Goal: Task Accomplishment & Management: Complete application form

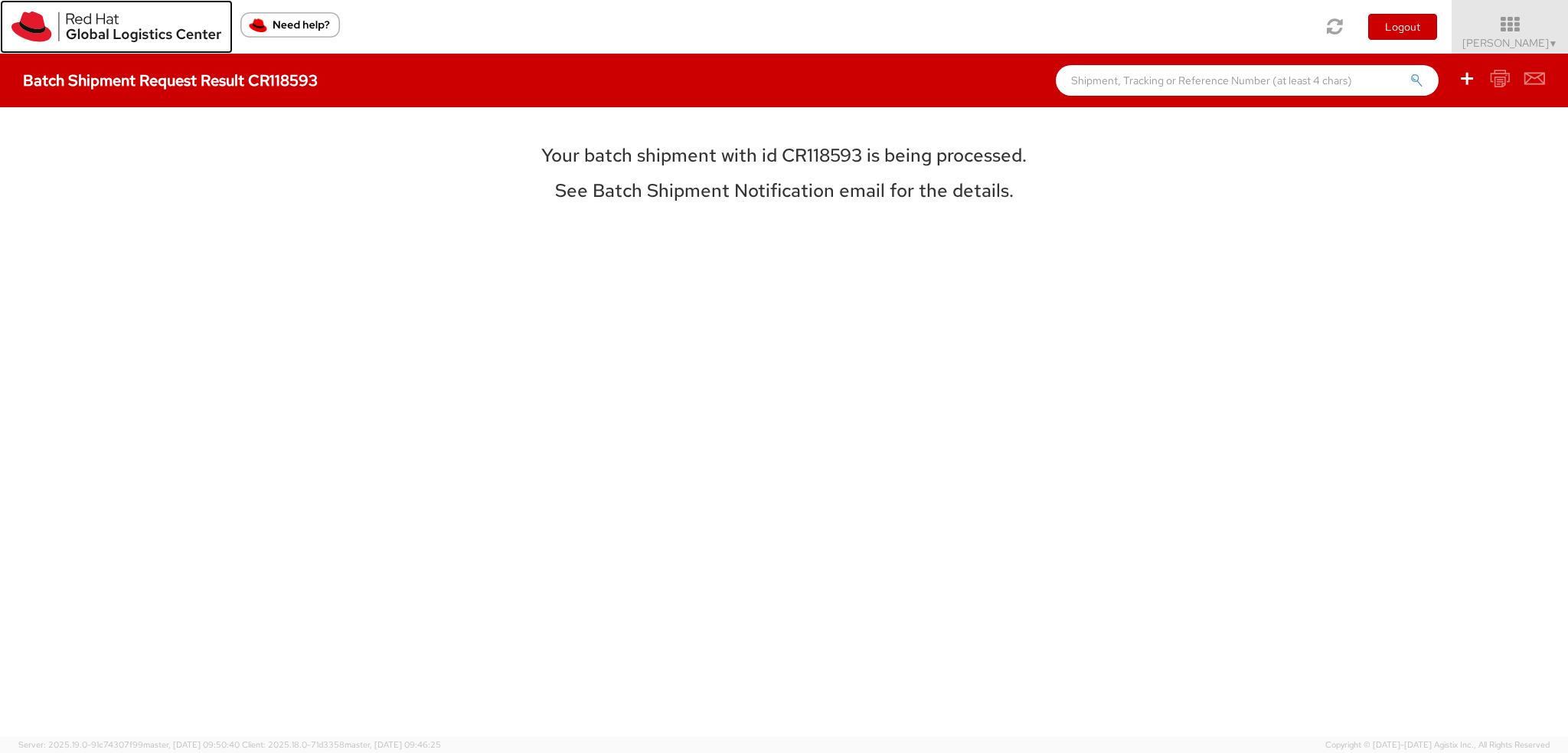
click at [24, 30] on img at bounding box center [116, 26] width 210 height 31
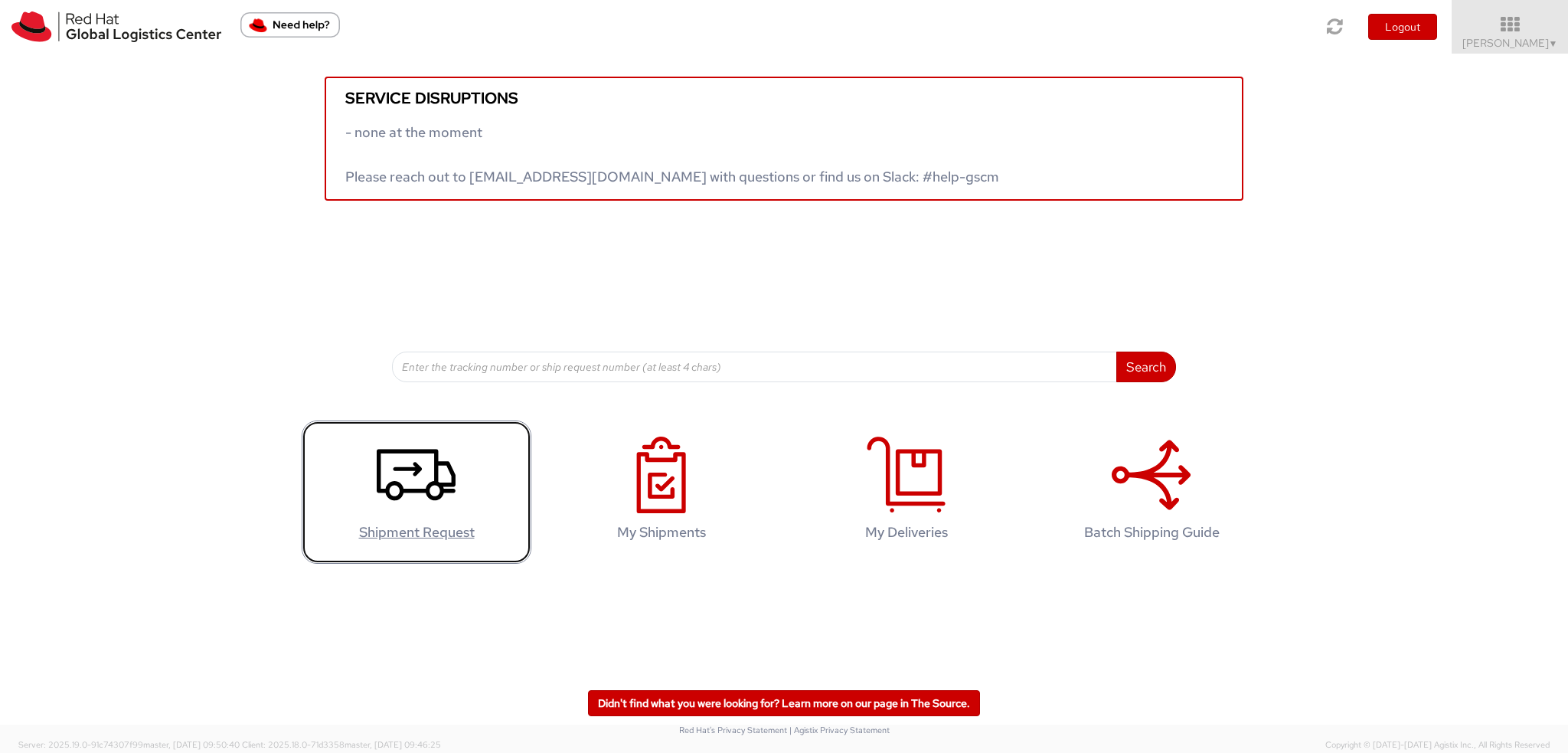
click at [437, 490] on icon at bounding box center [415, 475] width 79 height 77
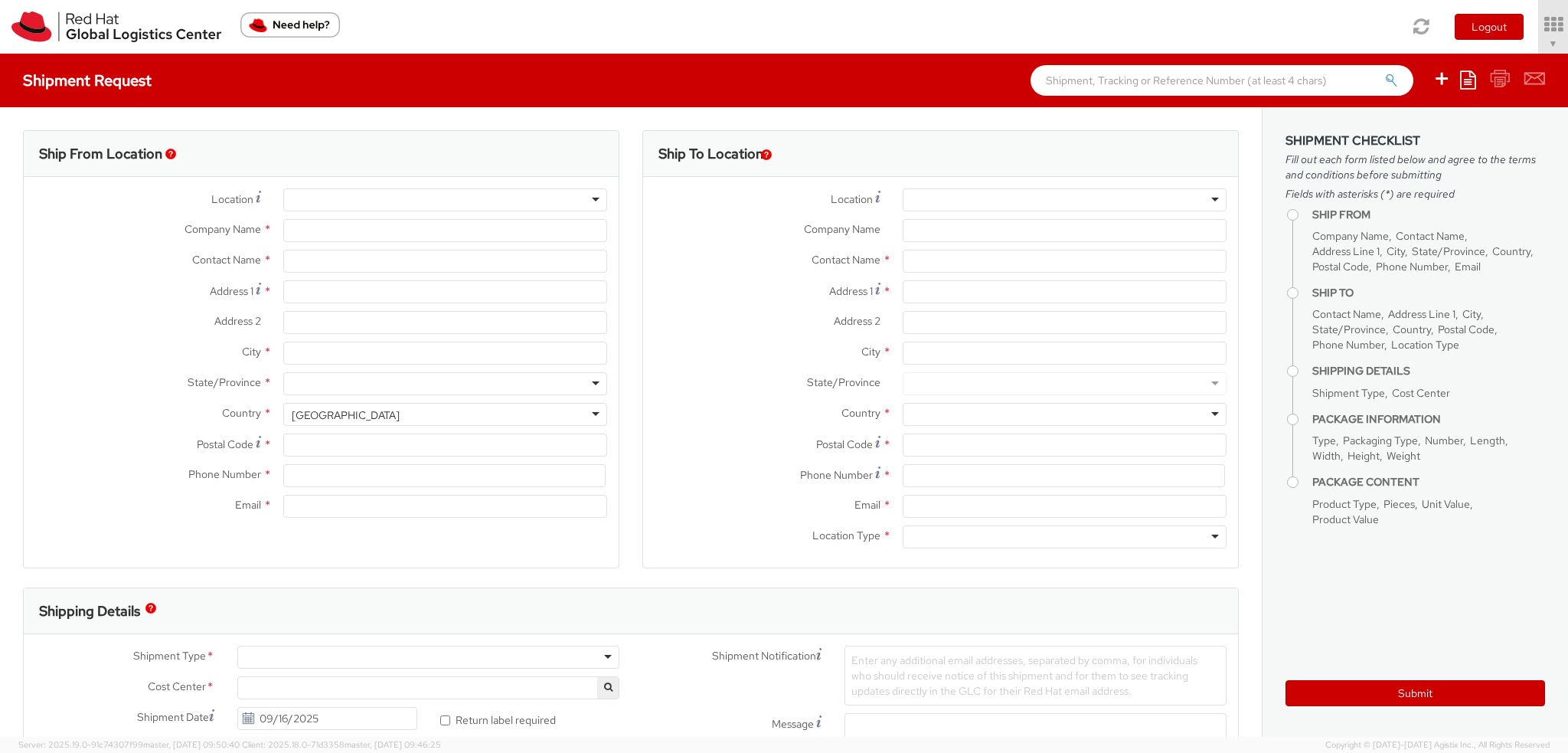
select select "901"
select select
type input "Red Hat, Inc."
type input "[PERSON_NAME]"
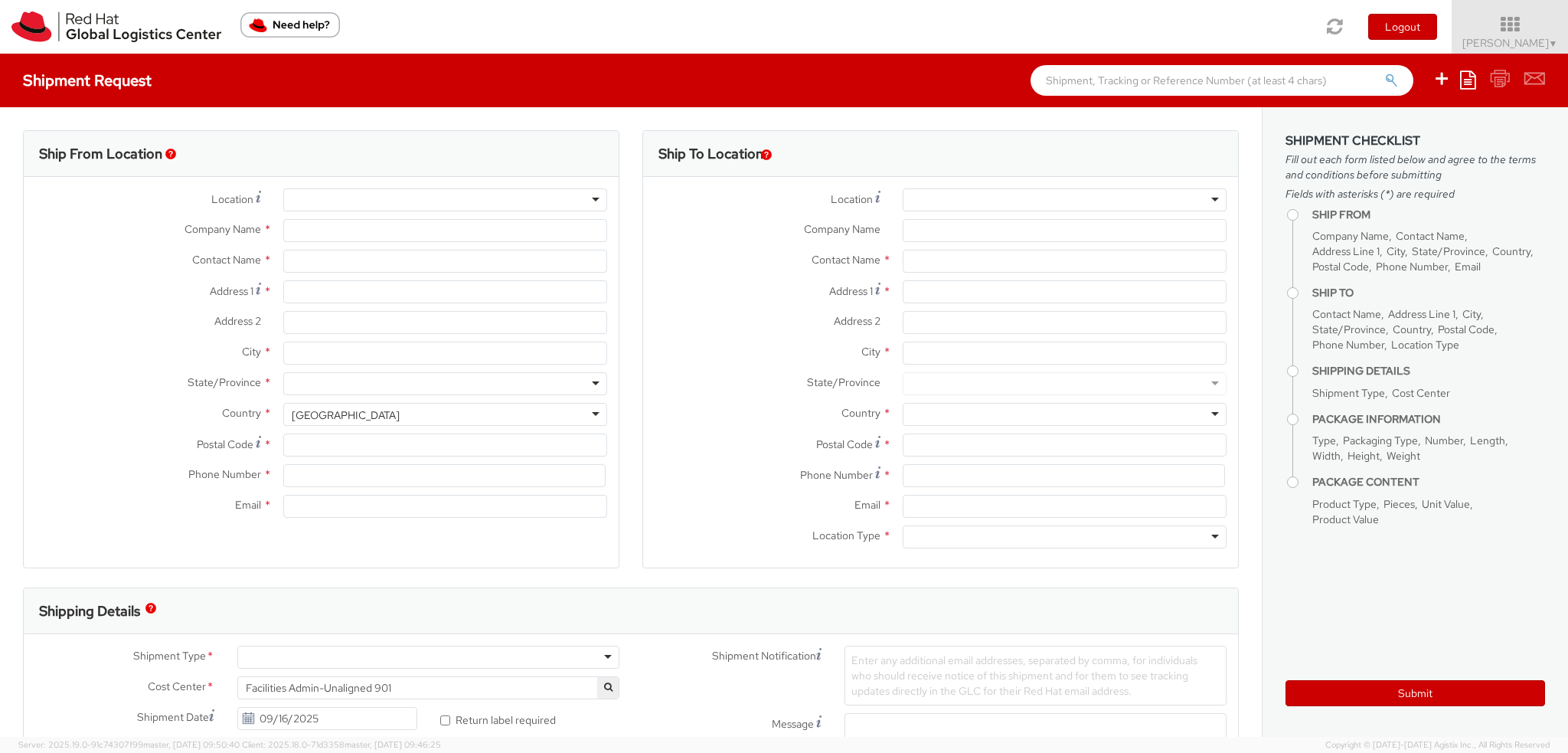
type input "[STREET_ADDRESS]"
type input "RALEIGH"
type input "27601"
type input "19193013123"
type input "[EMAIL_ADDRESS][DOMAIN_NAME]"
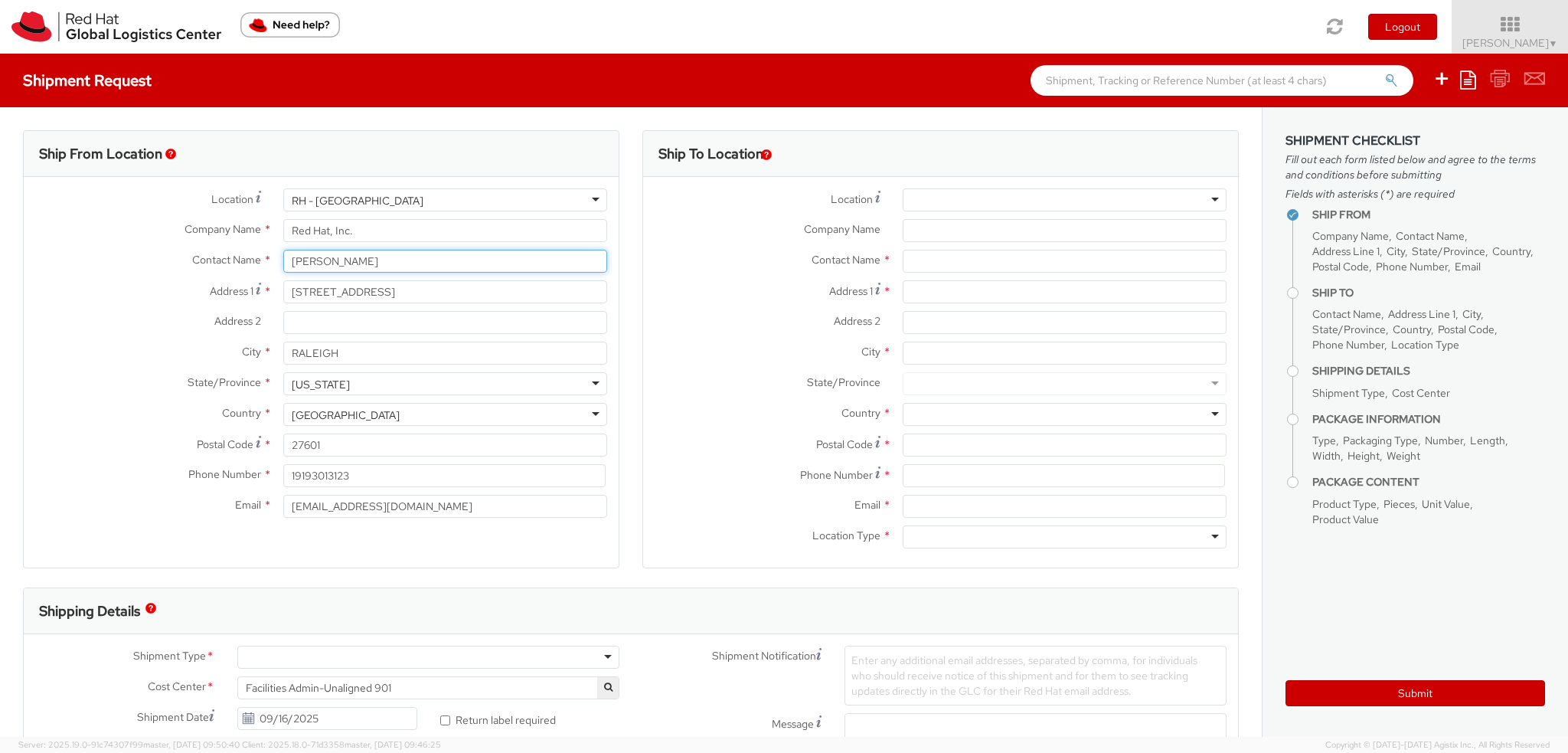
drag, startPoint x: 355, startPoint y: 262, endPoint x: 0, endPoint y: 6, distance: 437.7
click at [0, 92] on div "Shipment Request Save as template Create from template Ship From Location Locat…" at bounding box center [784, 395] width 1568 height 683
type input "Wong Yan Yan"
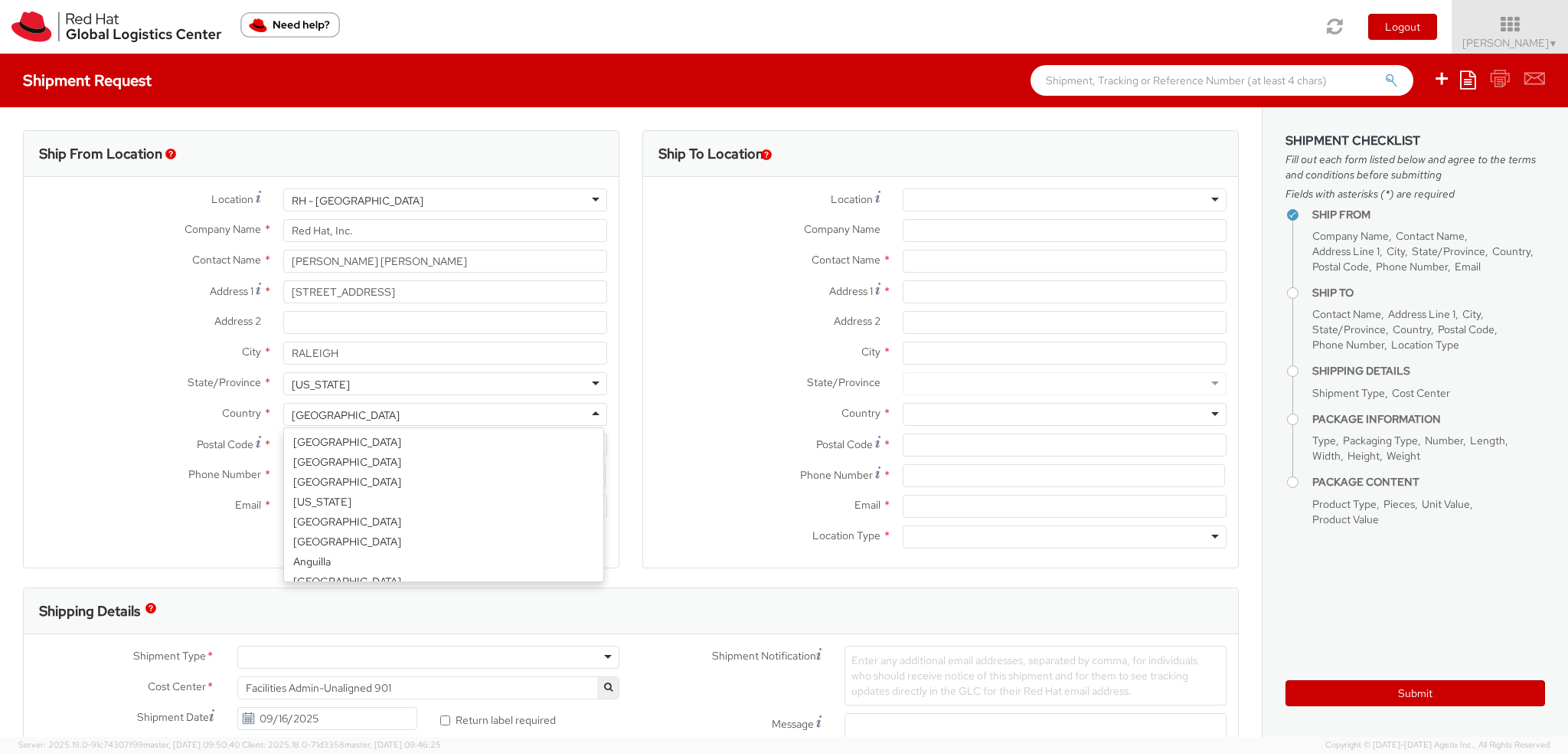
scroll to position [3860, 0]
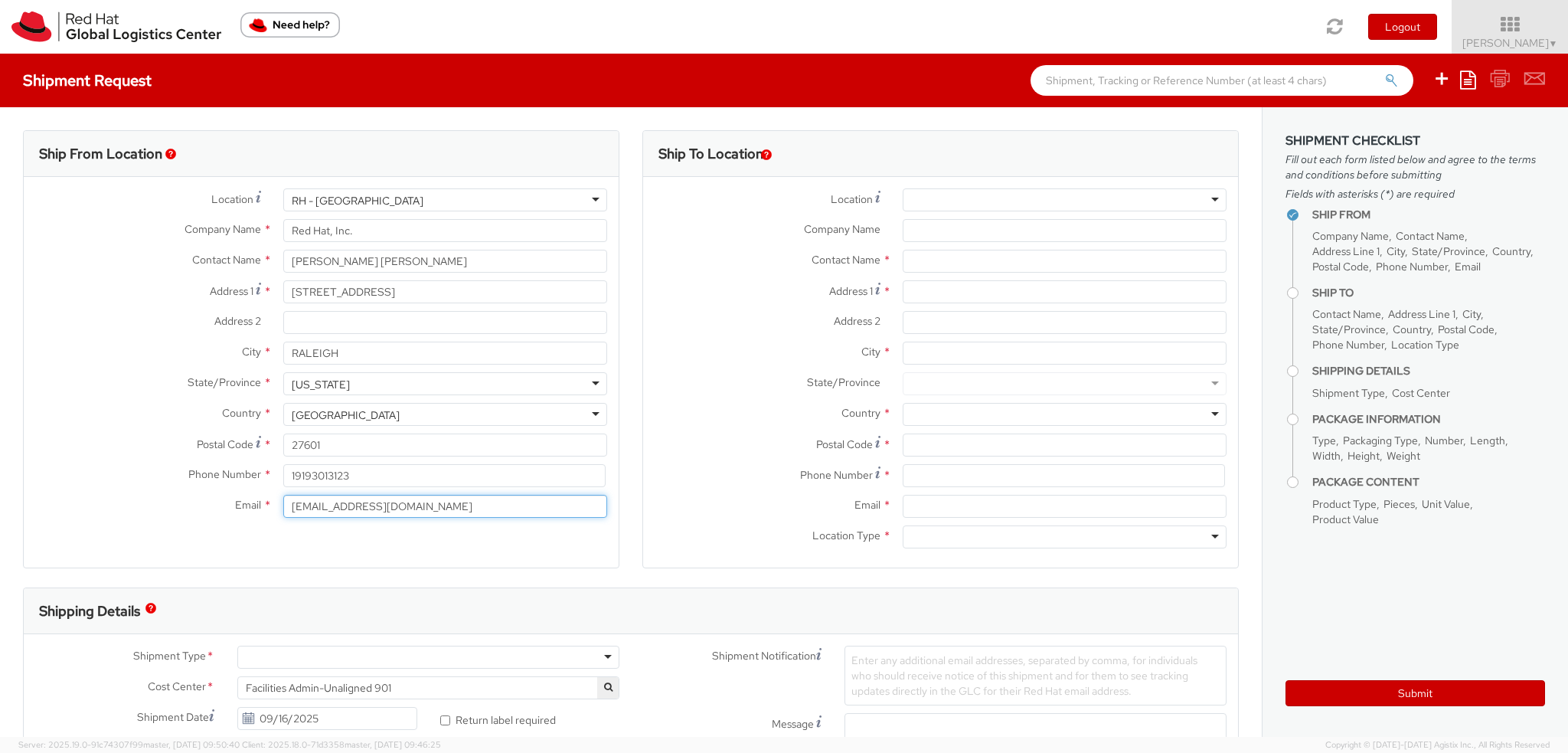
type input "yawong@redhat.com"
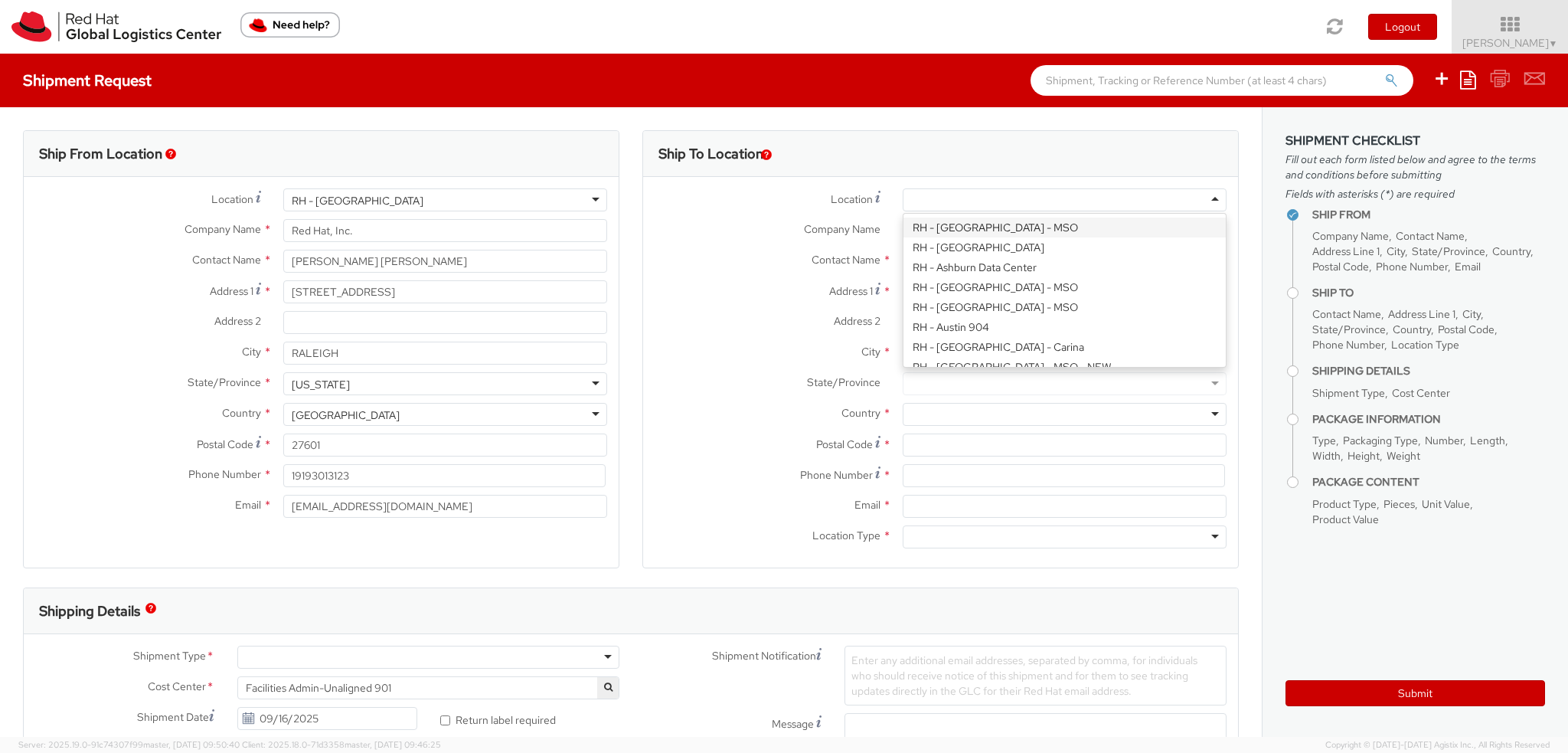
click at [695, 205] on label "Location *" at bounding box center [768, 198] width 249 height 20
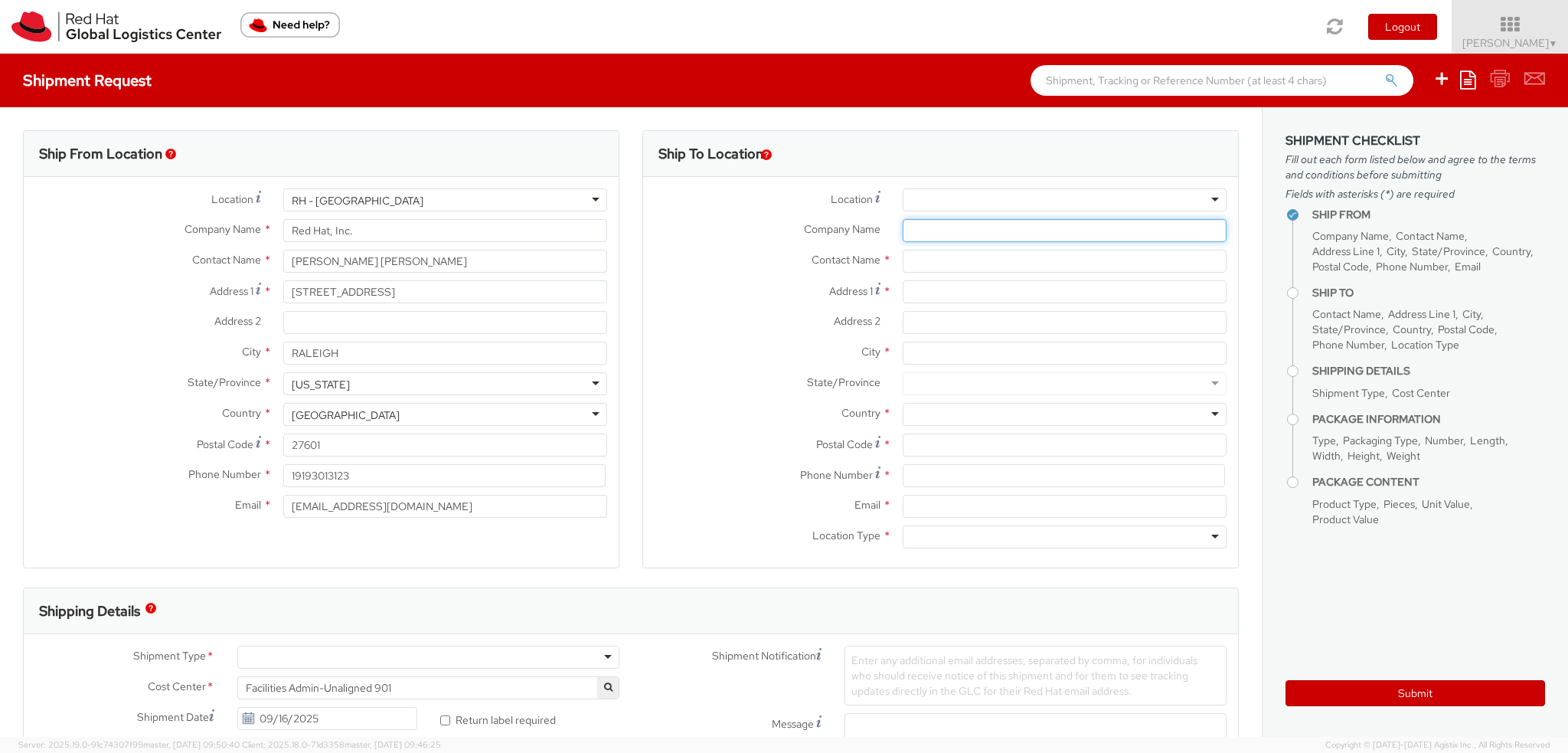
click at [987, 235] on input "Company Name *" at bounding box center [1064, 230] width 324 height 23
type input "Yu Villar Tadeja & Co"
type input "Phoebe Gail Rouello"
type input "Yu Villar Tadeja & Co-Mazars"
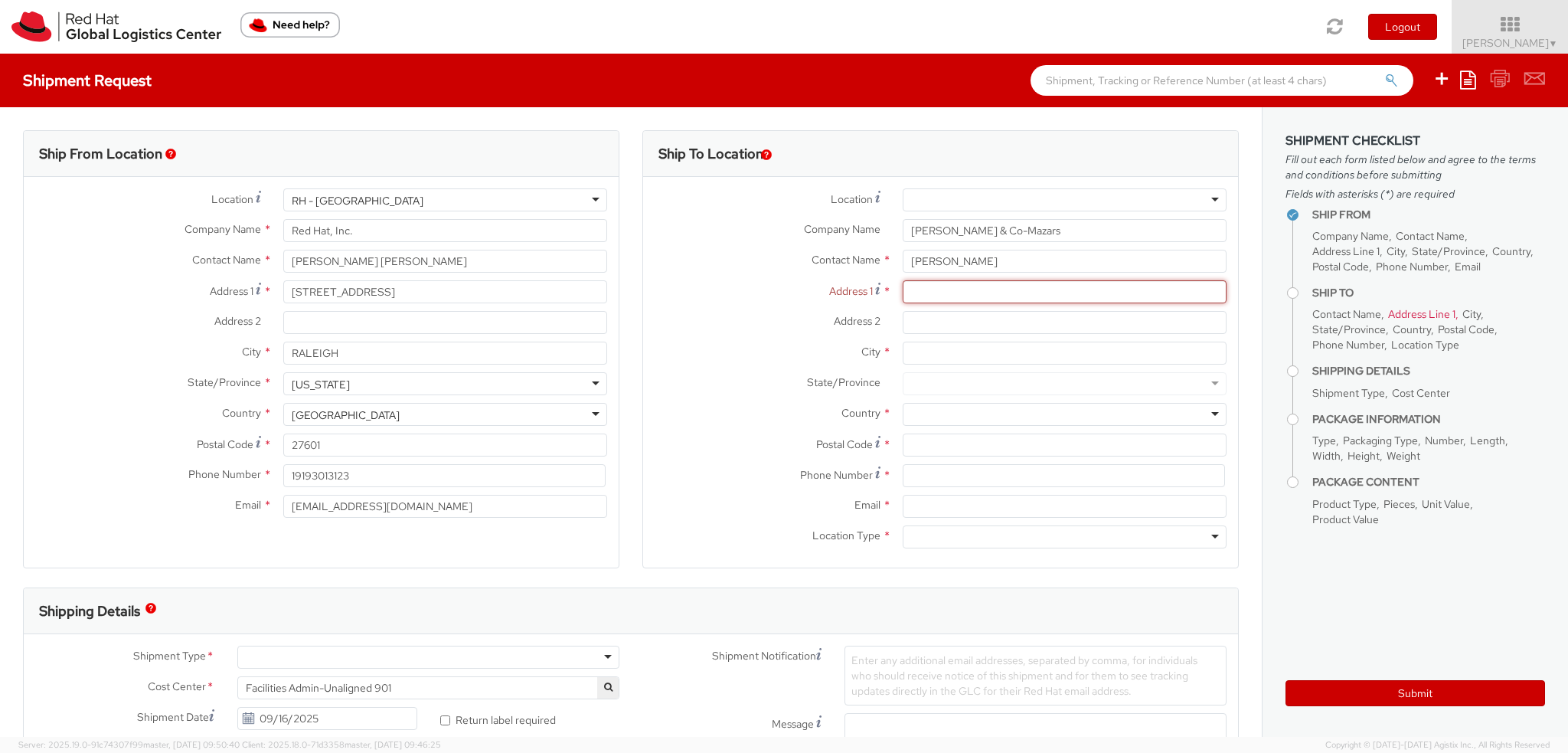
type input "7"
type input "F"
type input "7 Fl, Makati Sky Plaza"
paste input "6788 Ayala"
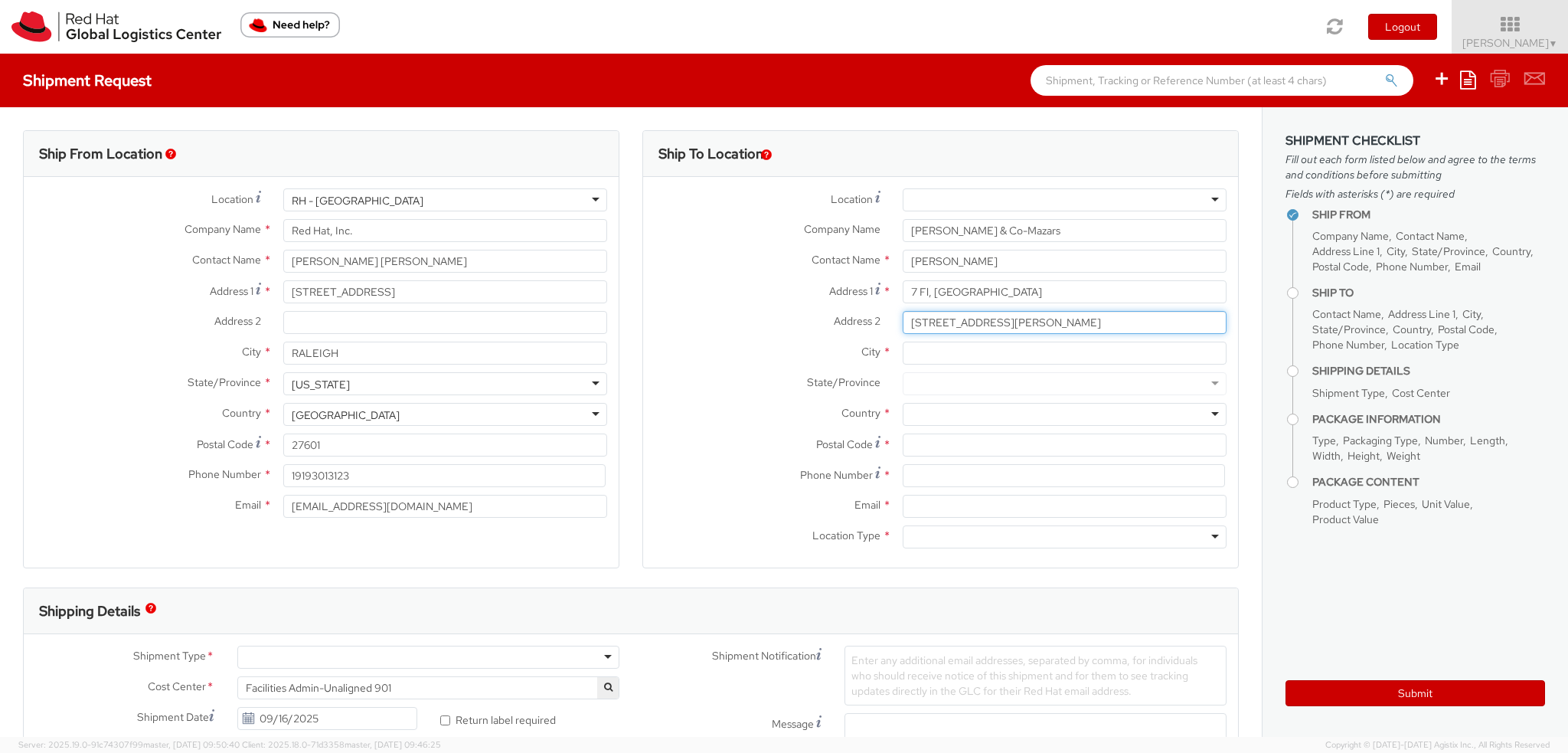
type input "6788 Ayala Ave"
type input "Makati City"
type input "phi"
type input "1223"
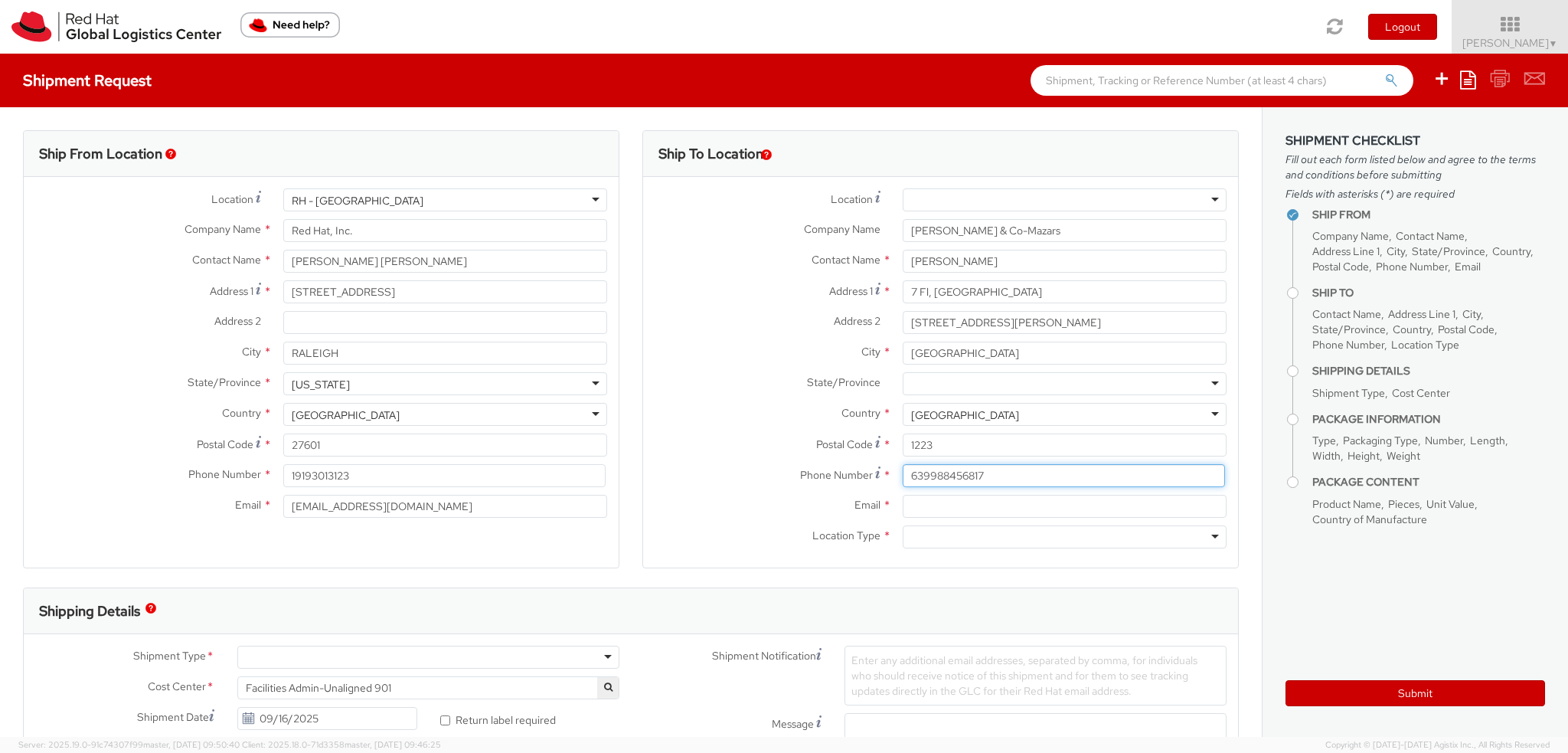
type input "639988456817"
type input "phoee.rouello@forvismazars.com"
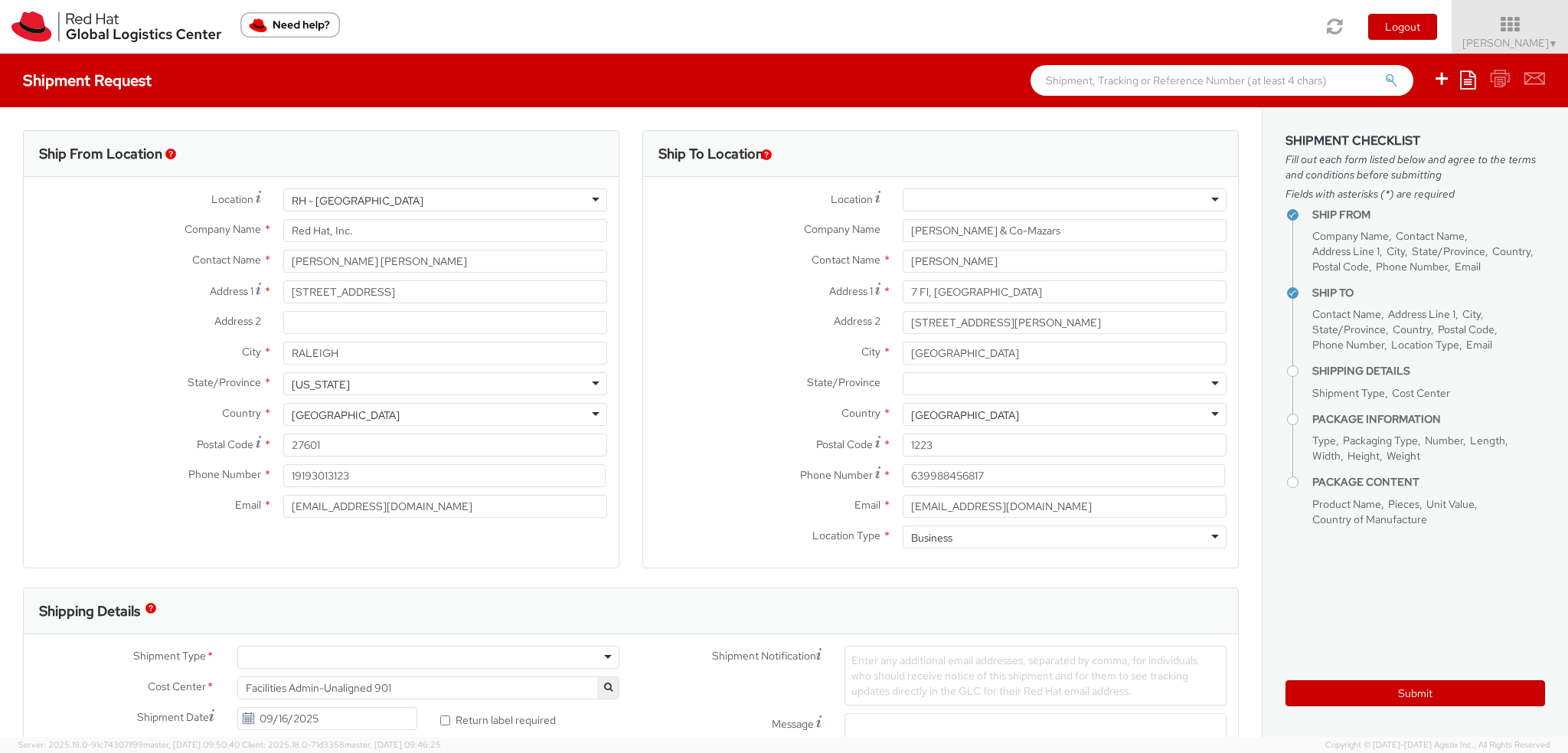
scroll to position [383, 0]
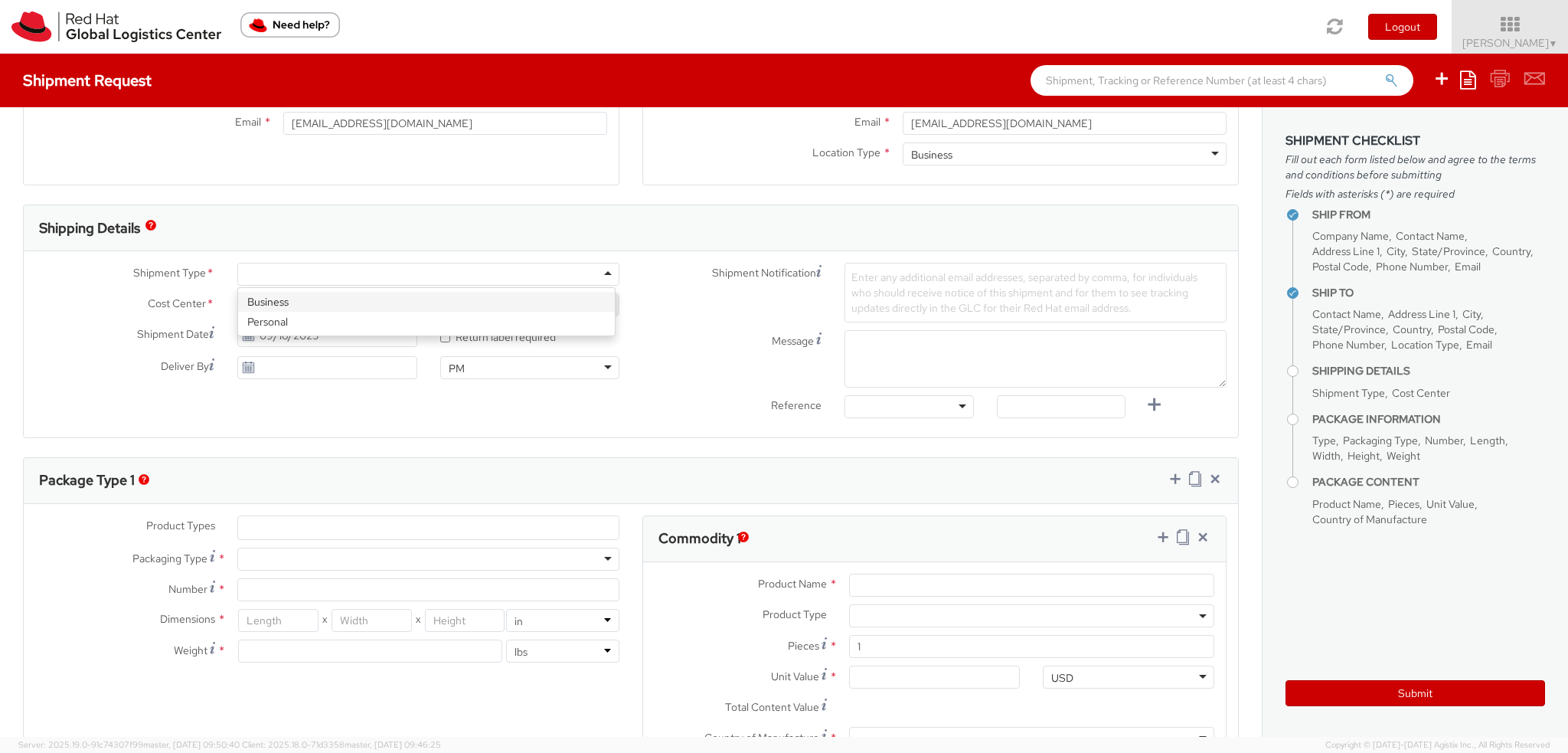
click at [255, 275] on div at bounding box center [428, 274] width 382 height 23
click at [281, 299] on span "Facilities Admin-Unaligned 901" at bounding box center [428, 304] width 365 height 14
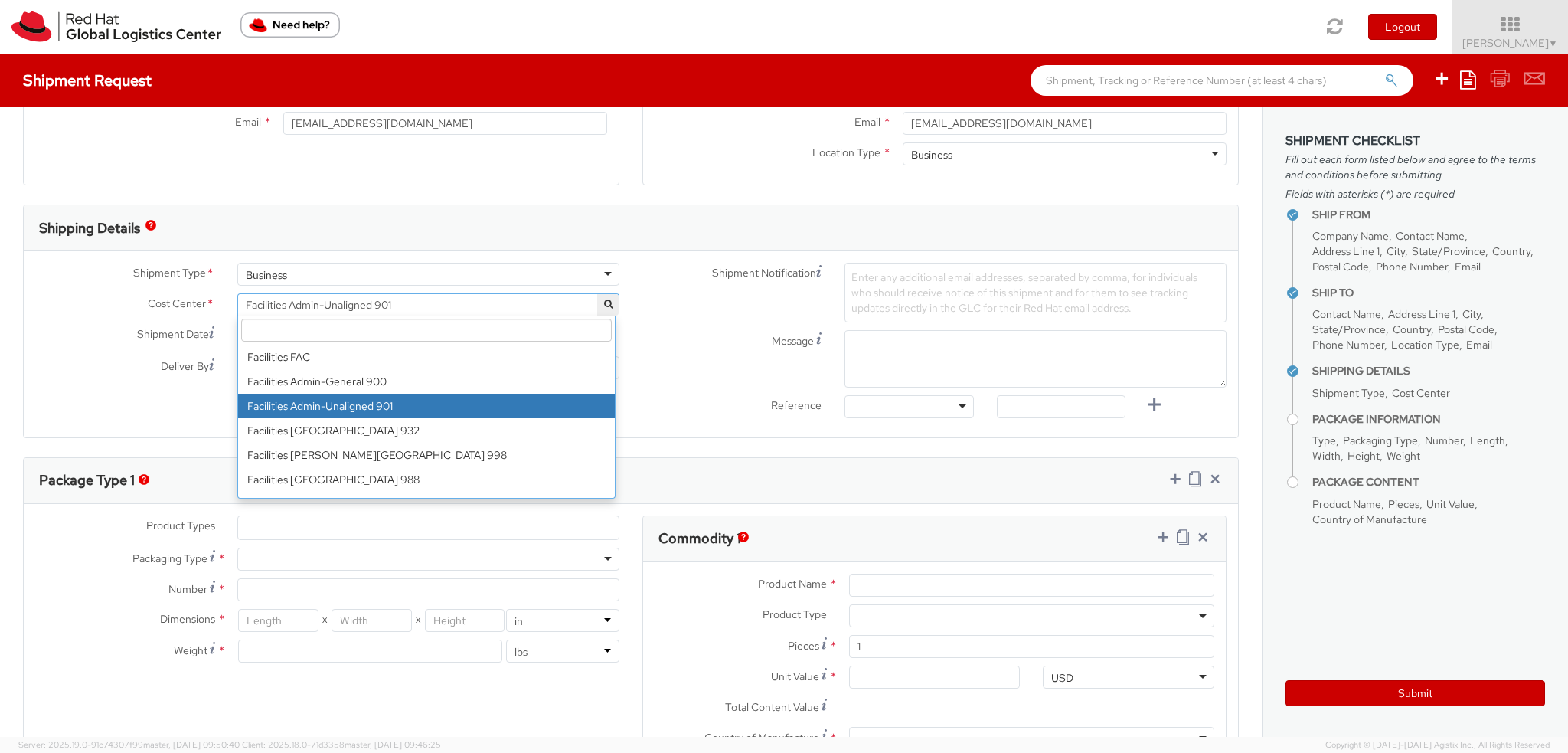
drag, startPoint x: 297, startPoint y: 330, endPoint x: 304, endPoint y: 334, distance: 8.1
click at [297, 331] on input "search" at bounding box center [427, 329] width 371 height 23
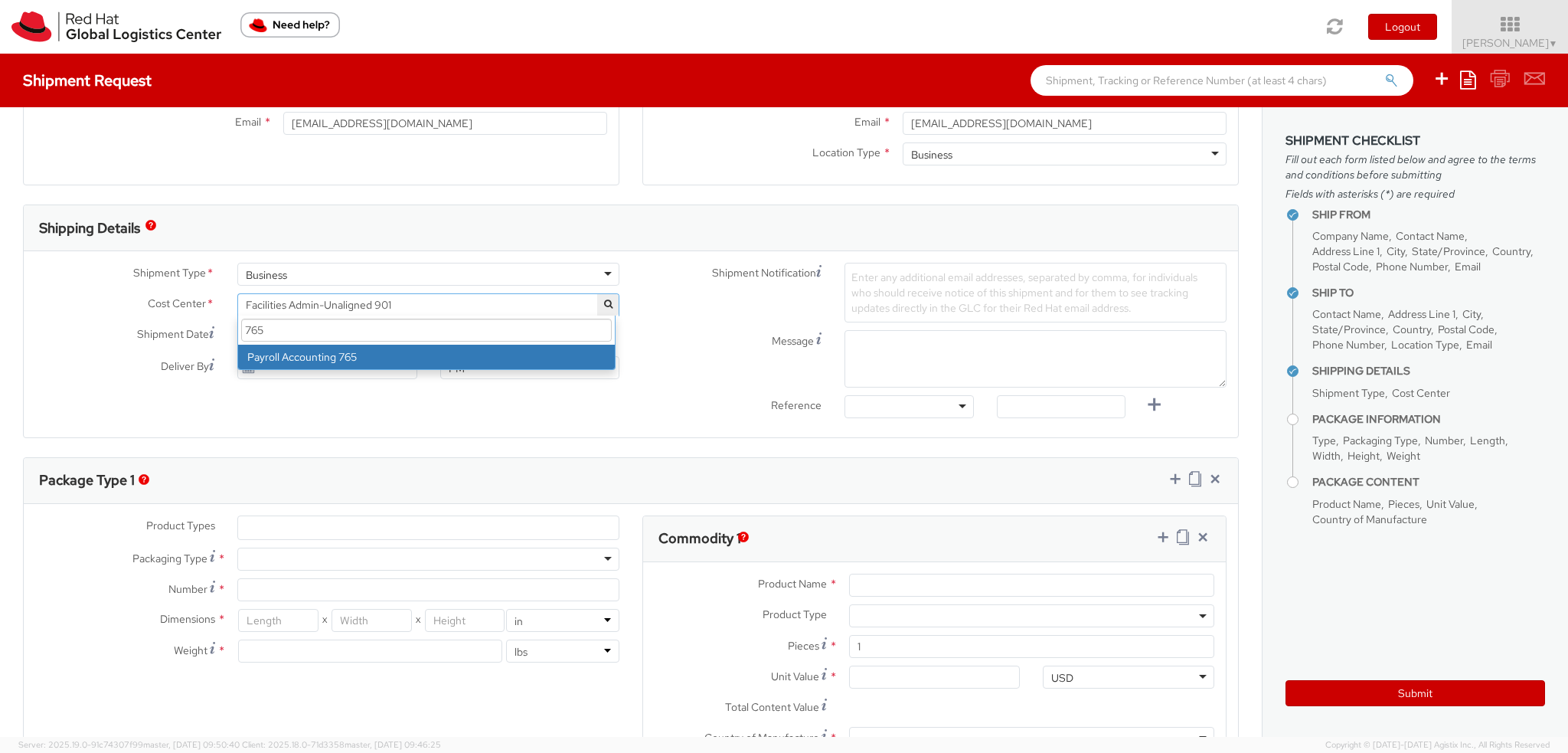
scroll to position [0, 0]
type input "765"
select select "765"
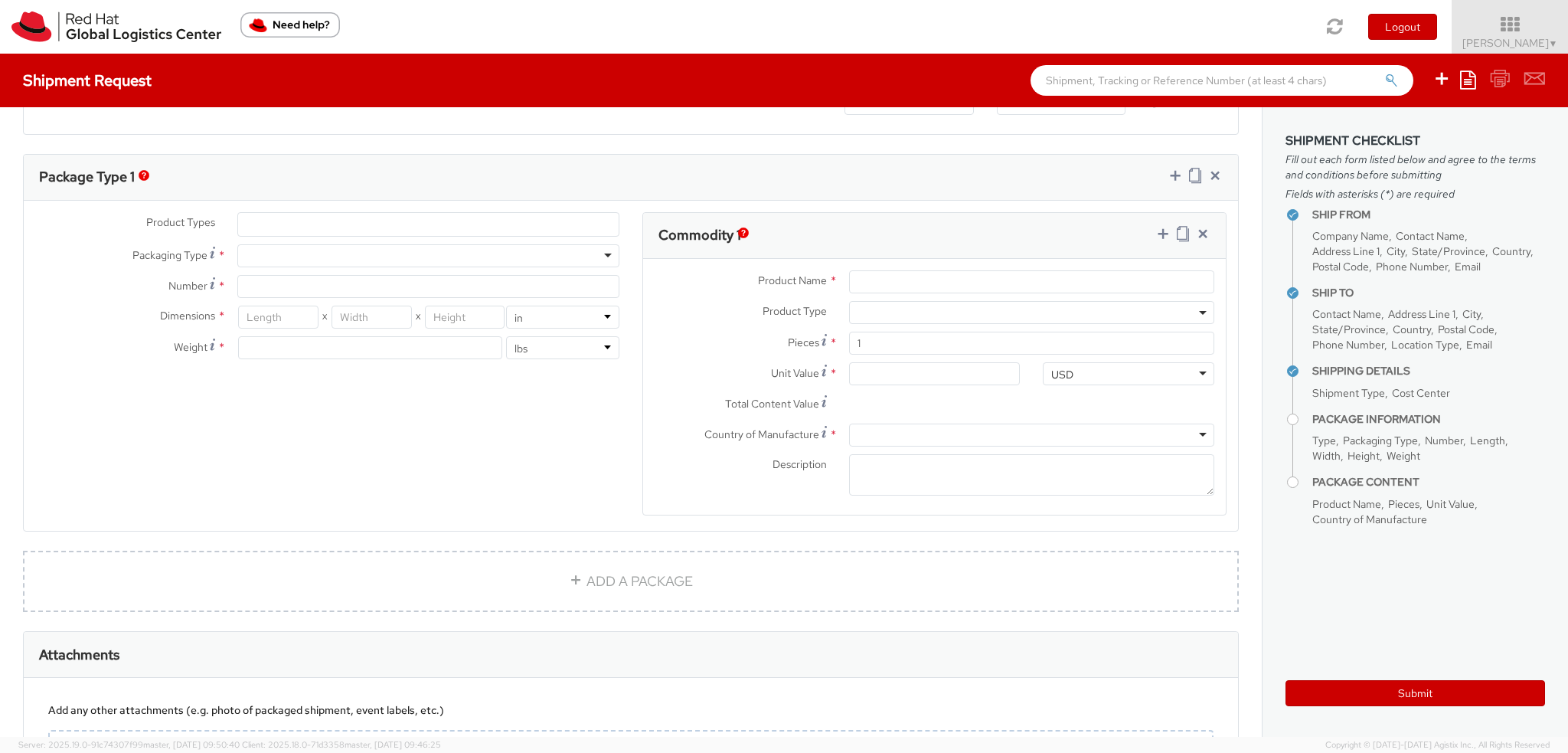
scroll to position [689, 0]
click at [300, 214] on ul at bounding box center [428, 221] width 380 height 23
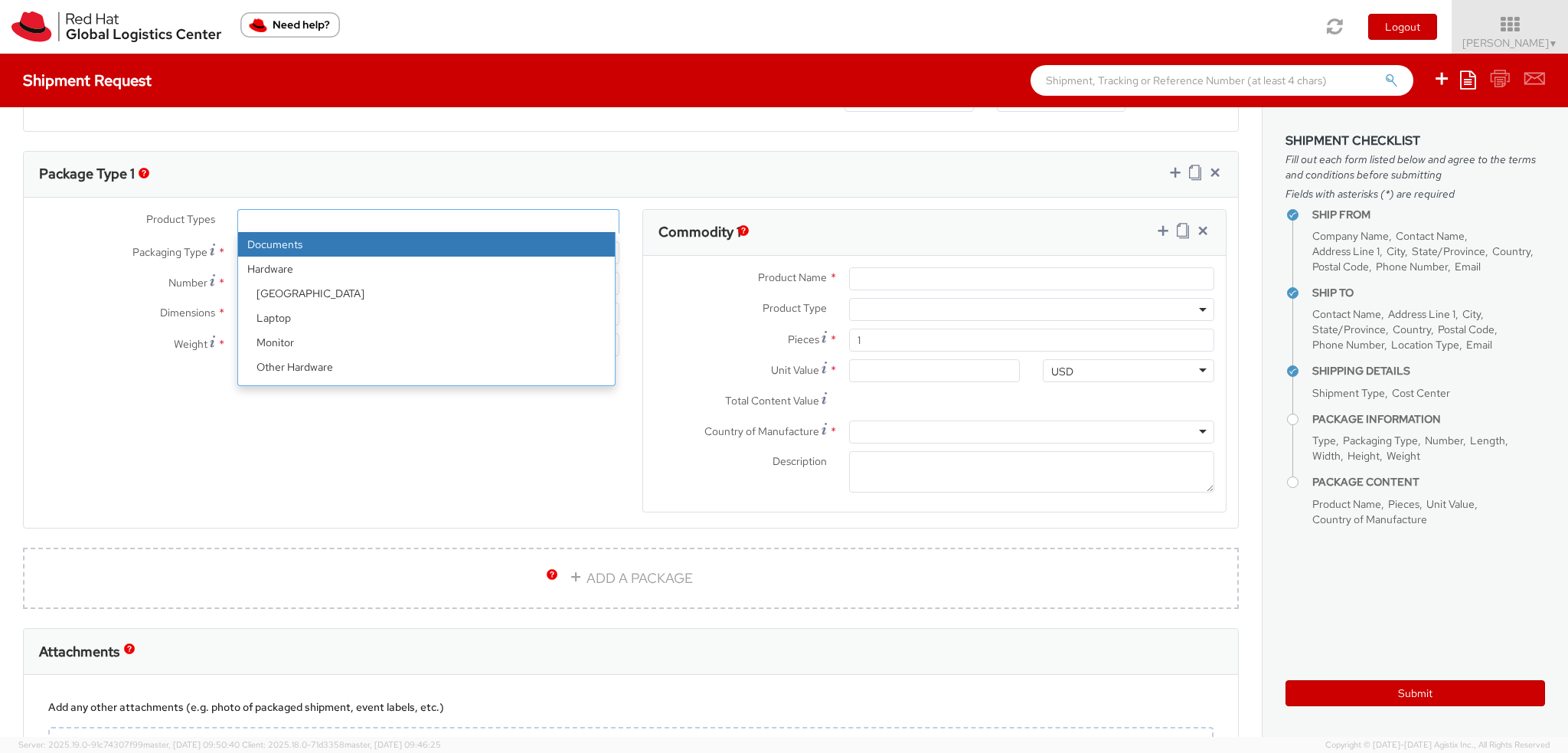
select select "DOCUMENT"
type input "Documents"
select select "DOCUMENT"
type input "1.00"
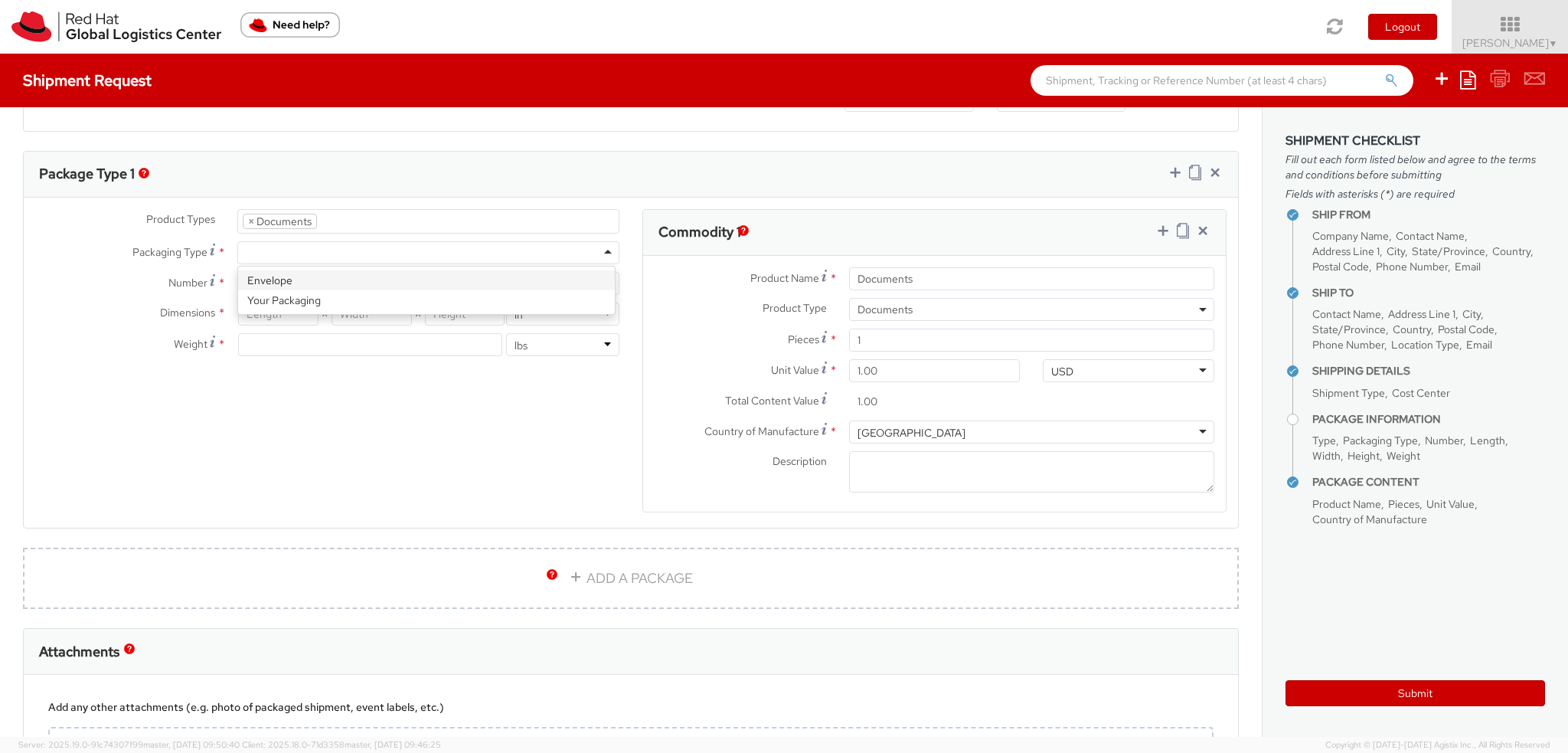
click at [276, 244] on div at bounding box center [428, 252] width 382 height 23
type input "1"
type input "9.5"
type input "12.5"
type input "0.25"
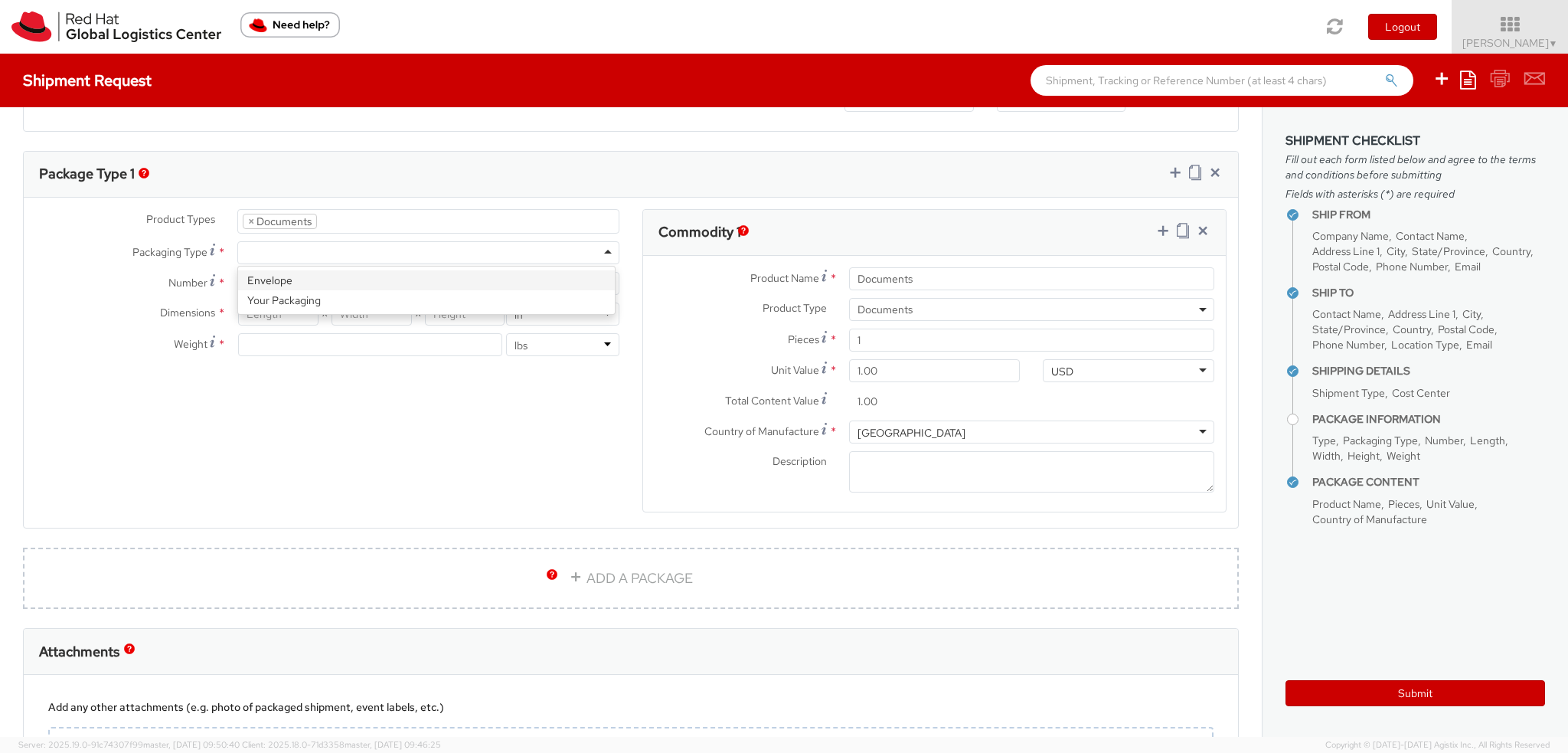
type input "1"
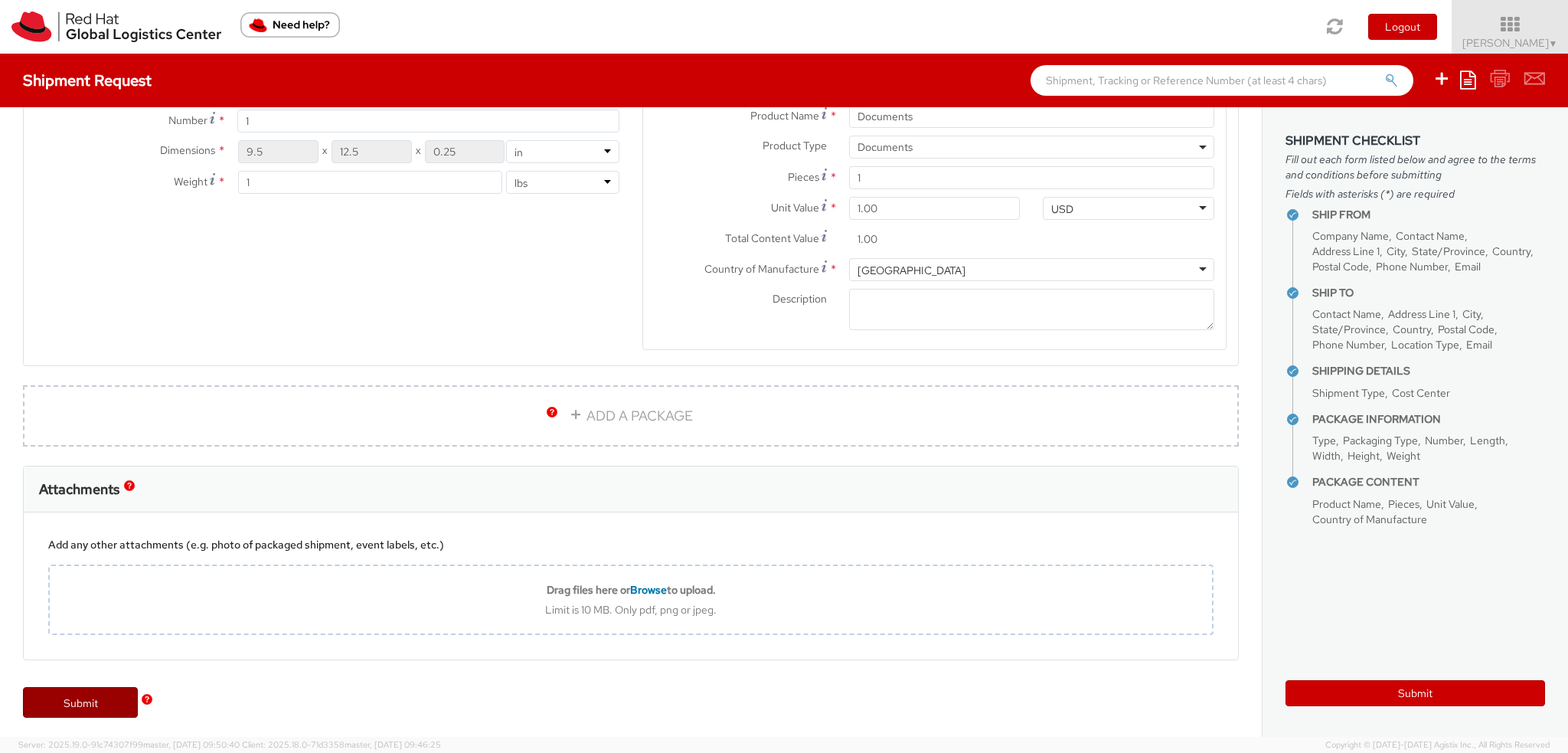
click at [100, 702] on link "Submit" at bounding box center [81, 702] width 115 height 31
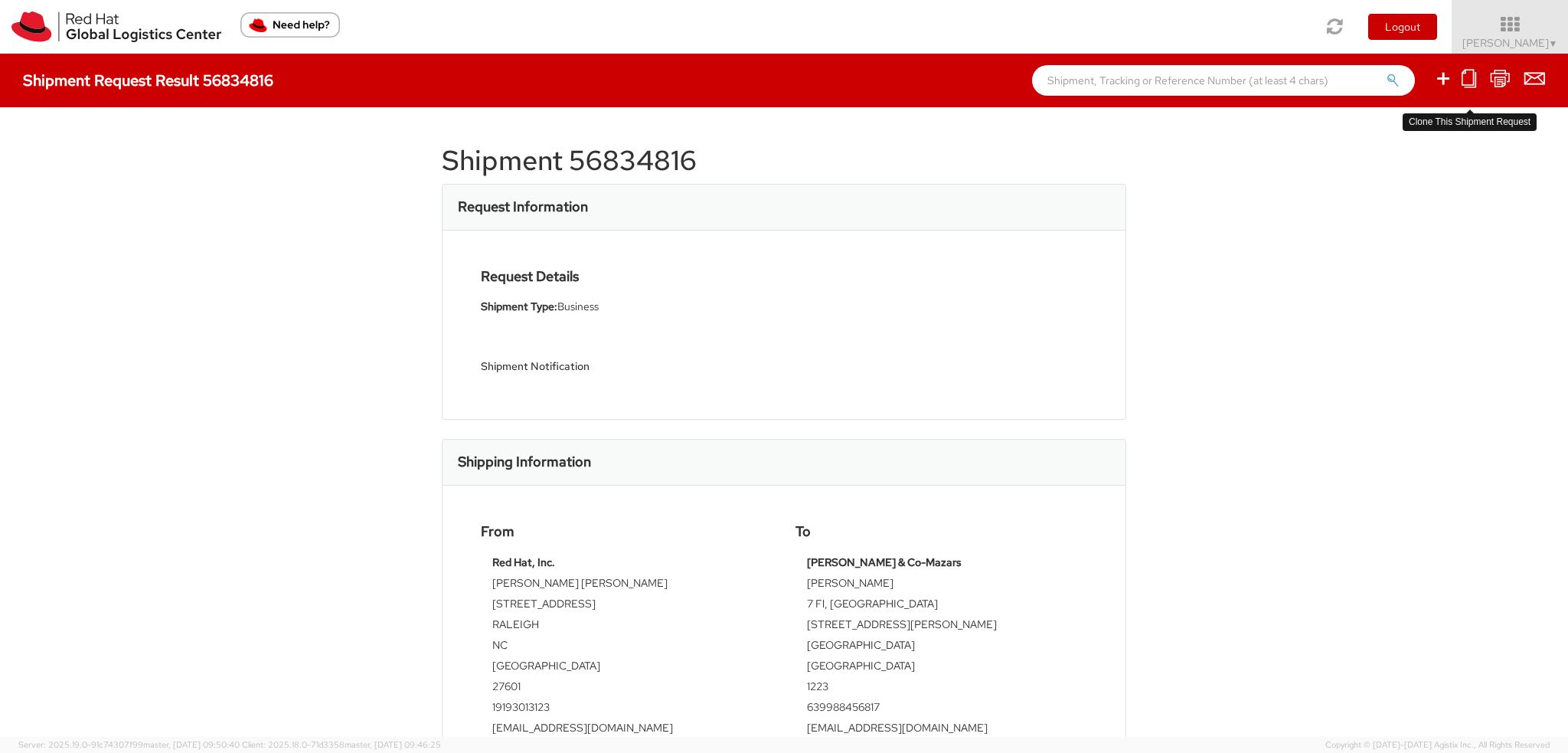
click at [1465, 80] on icon at bounding box center [1469, 78] width 15 height 19
select select
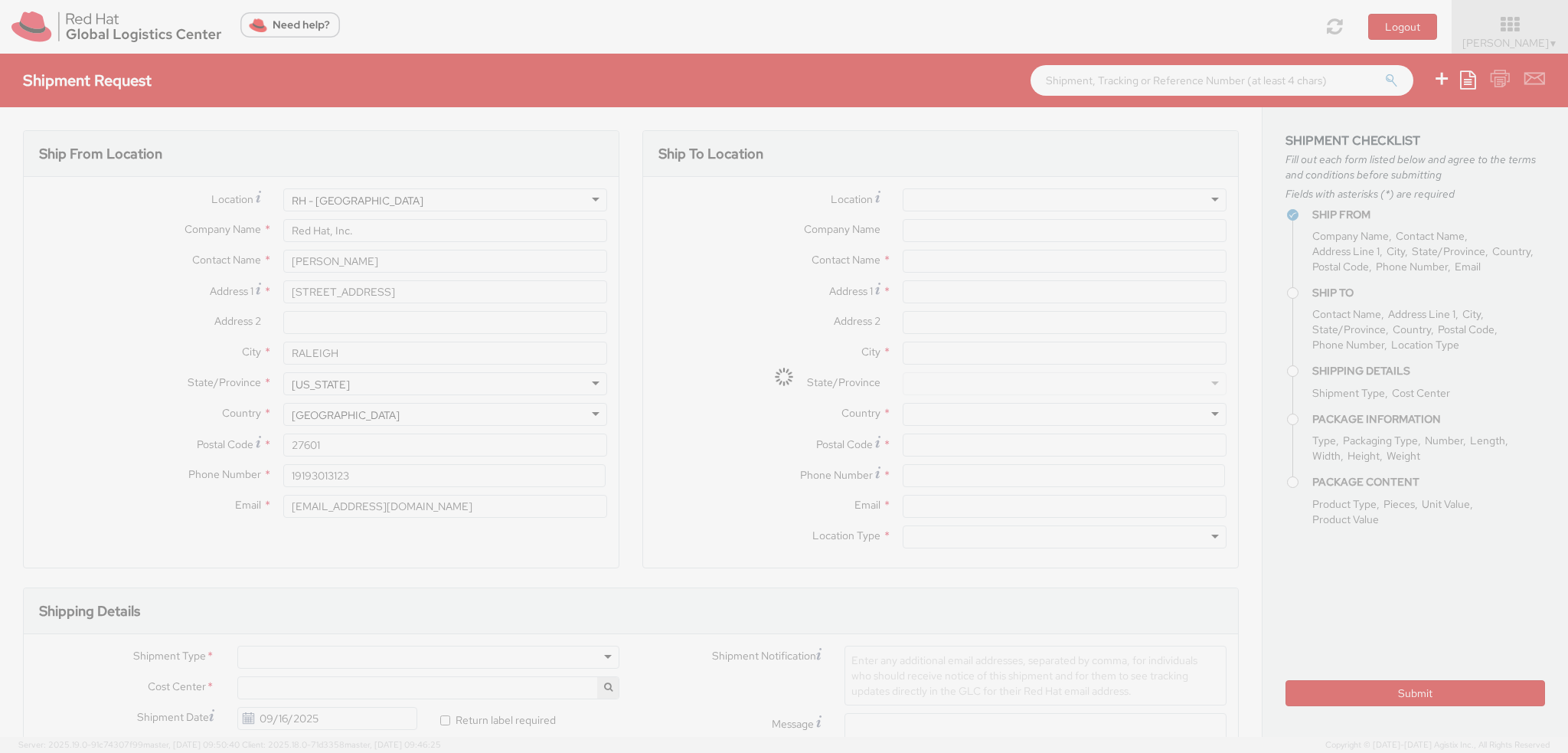
type input "Wong Yan Yan"
type input "yawong@redhat.com"
type input "Yu Villar Tadeja & Co-Mazars"
type input "Phoebe Gail Rouello"
type input "7 Fl, Makati Sky Plaza"
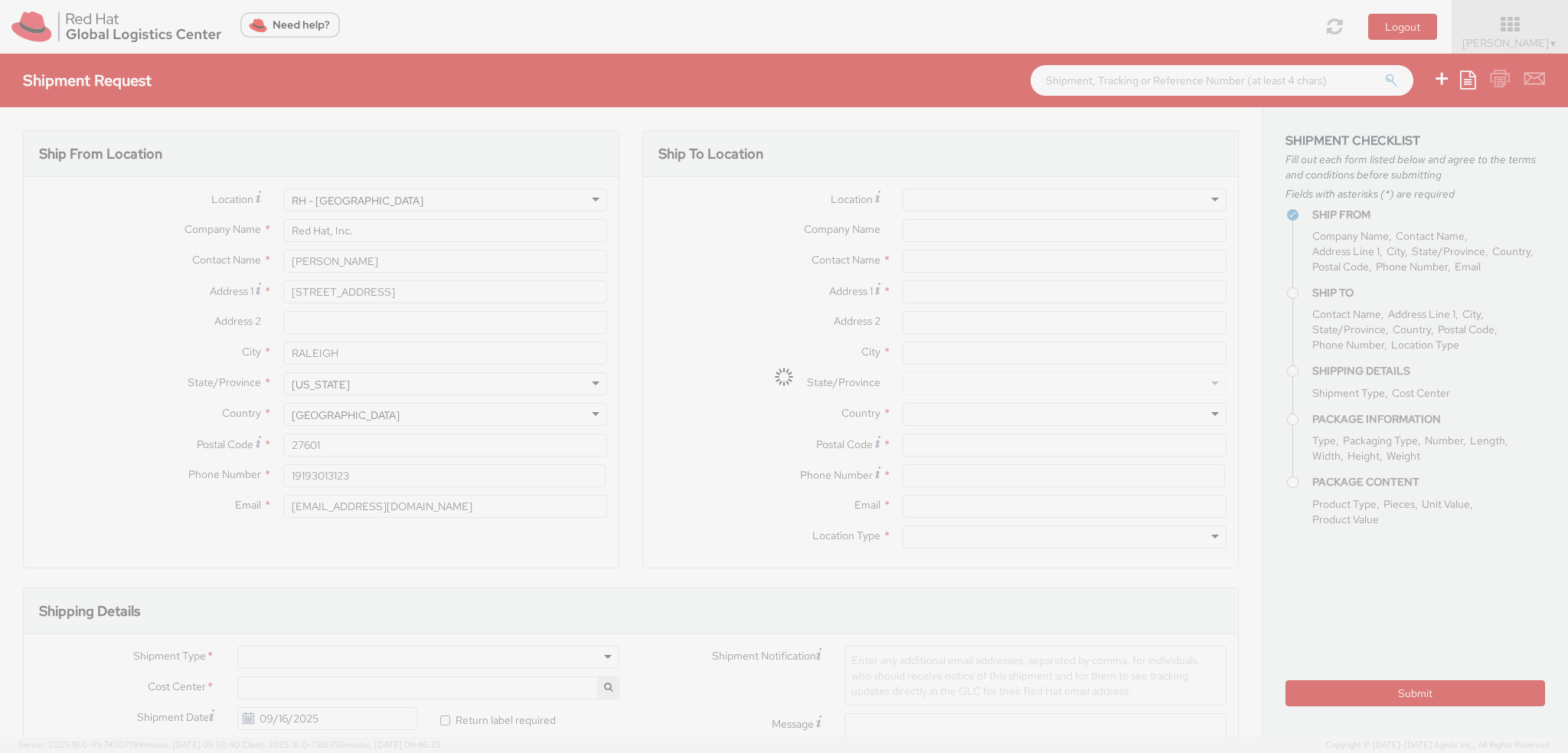
type input "6788 Ayala Ave"
type input "Makati City"
type input "1223"
type input "639988456817"
type input "phoee.rouello@forvismazars.com"
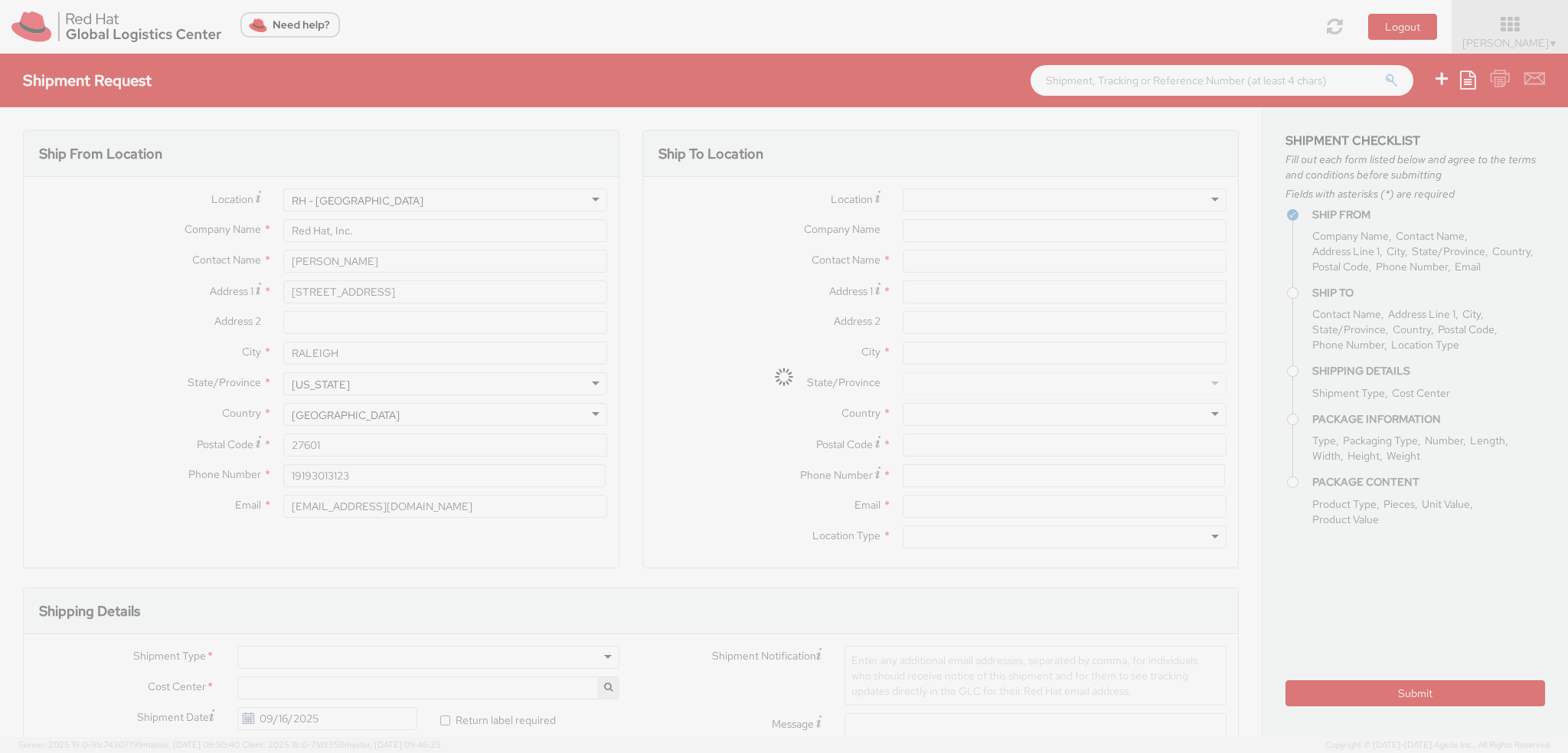
select select "DOCUMENT"
type input "1"
type input "9.5"
type input "12.5"
type input "0.25"
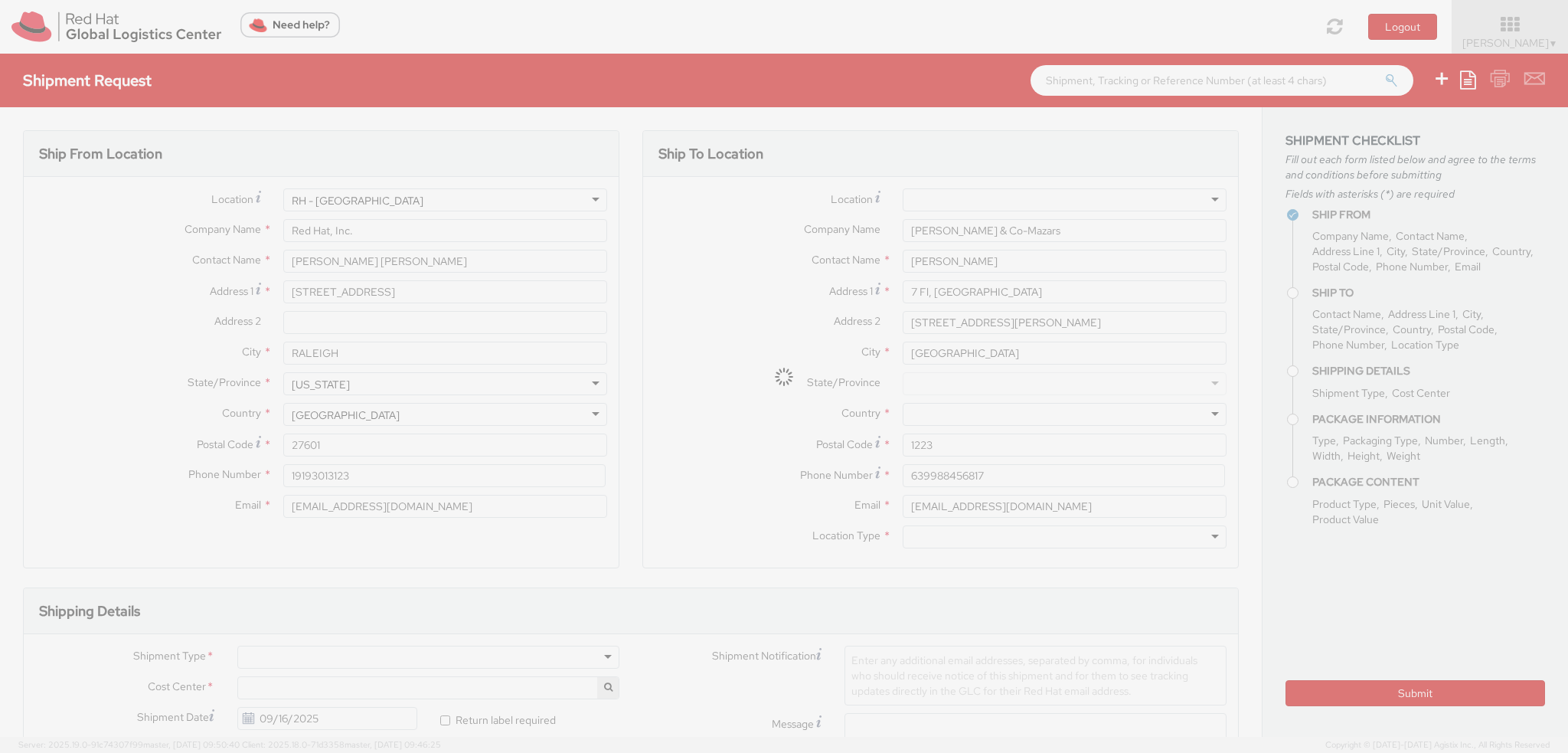
type input "1"
type input "Documents"
select select "DOCUMENT"
type input "1.00"
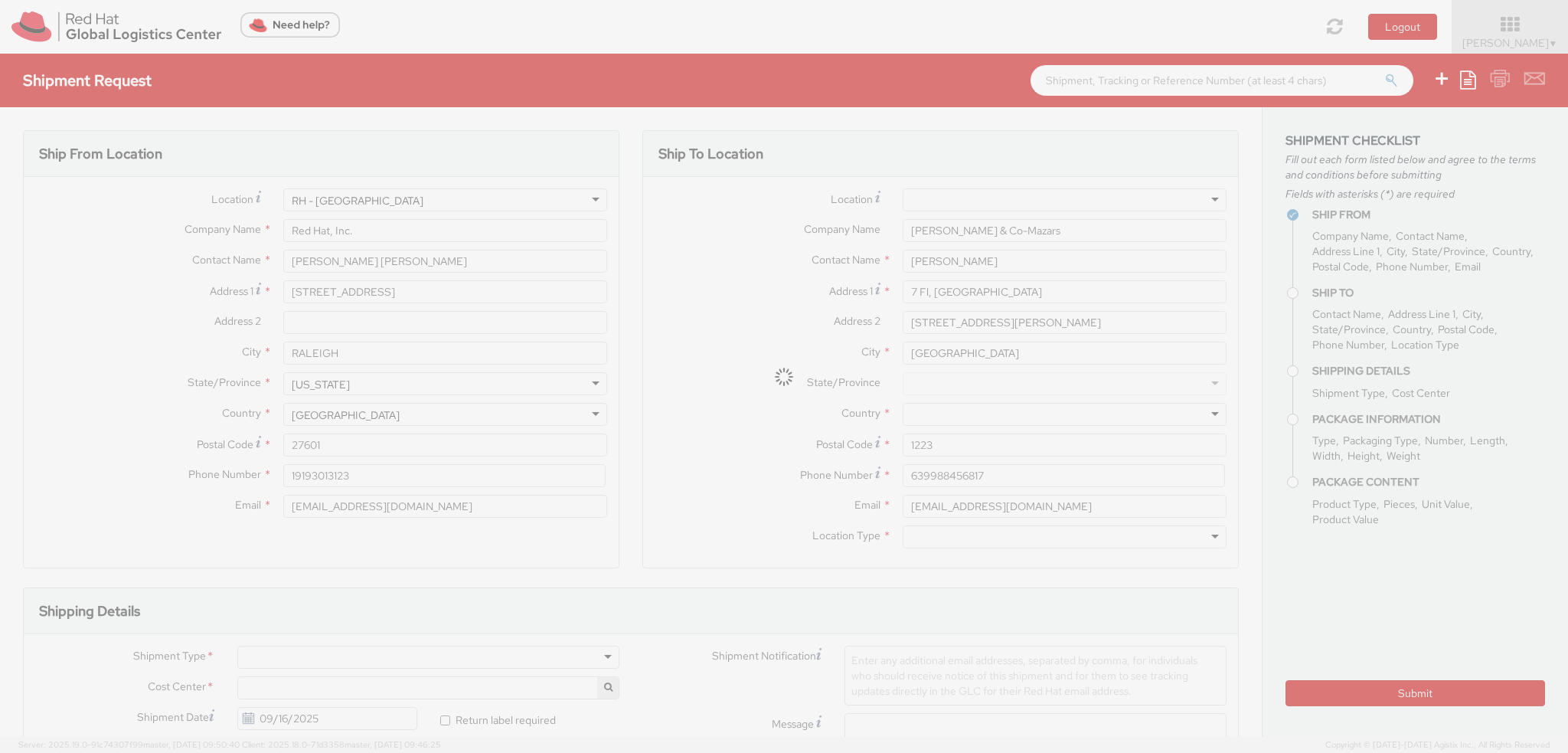
select select "765"
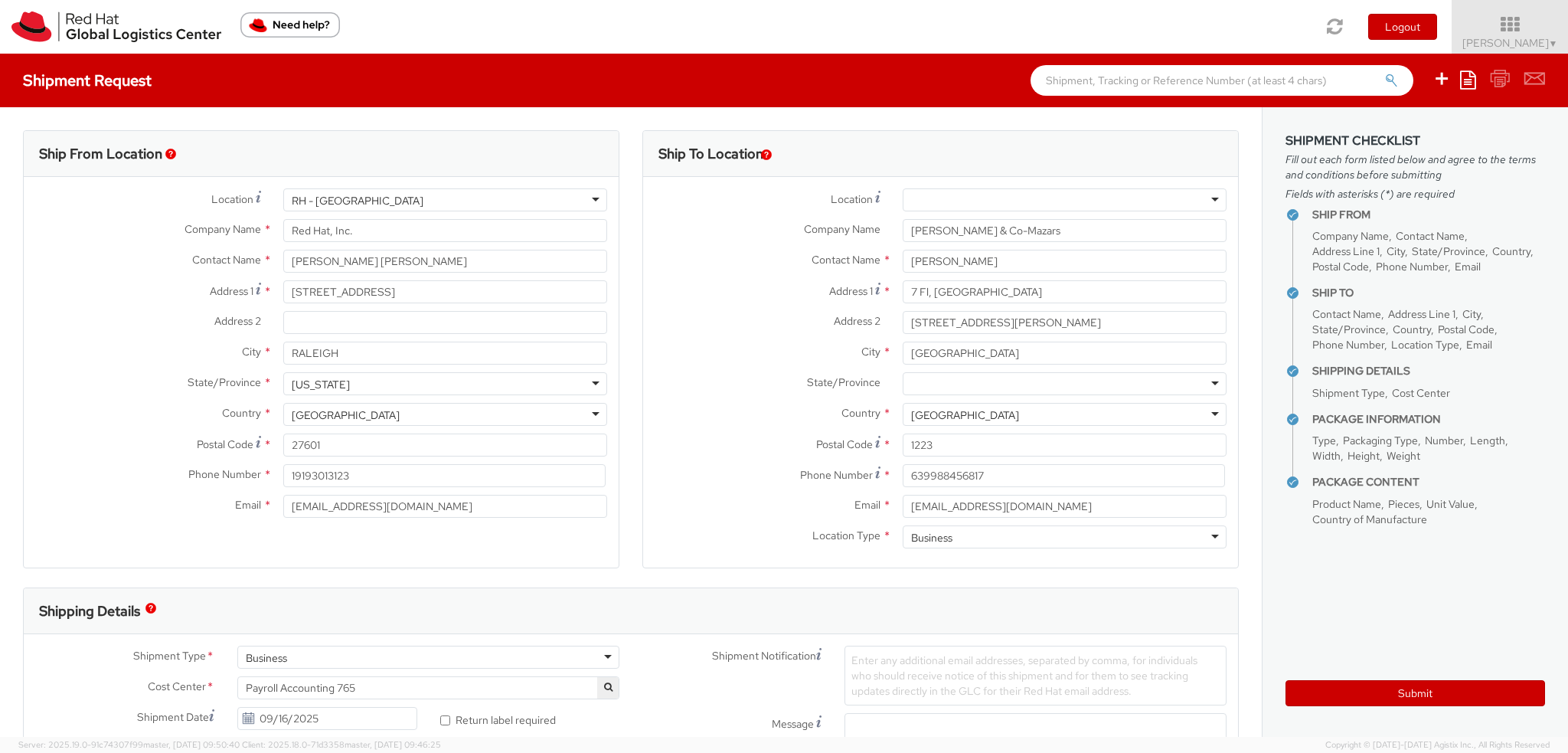
click at [1206, 199] on div at bounding box center [1064, 199] width 324 height 23
type input "Red Hat Philippines Software Solutions C"
type input "7/F Unit B, 8 Rockwell"
type input "Rockwell Drive, Rockwell Center, Poblacion"
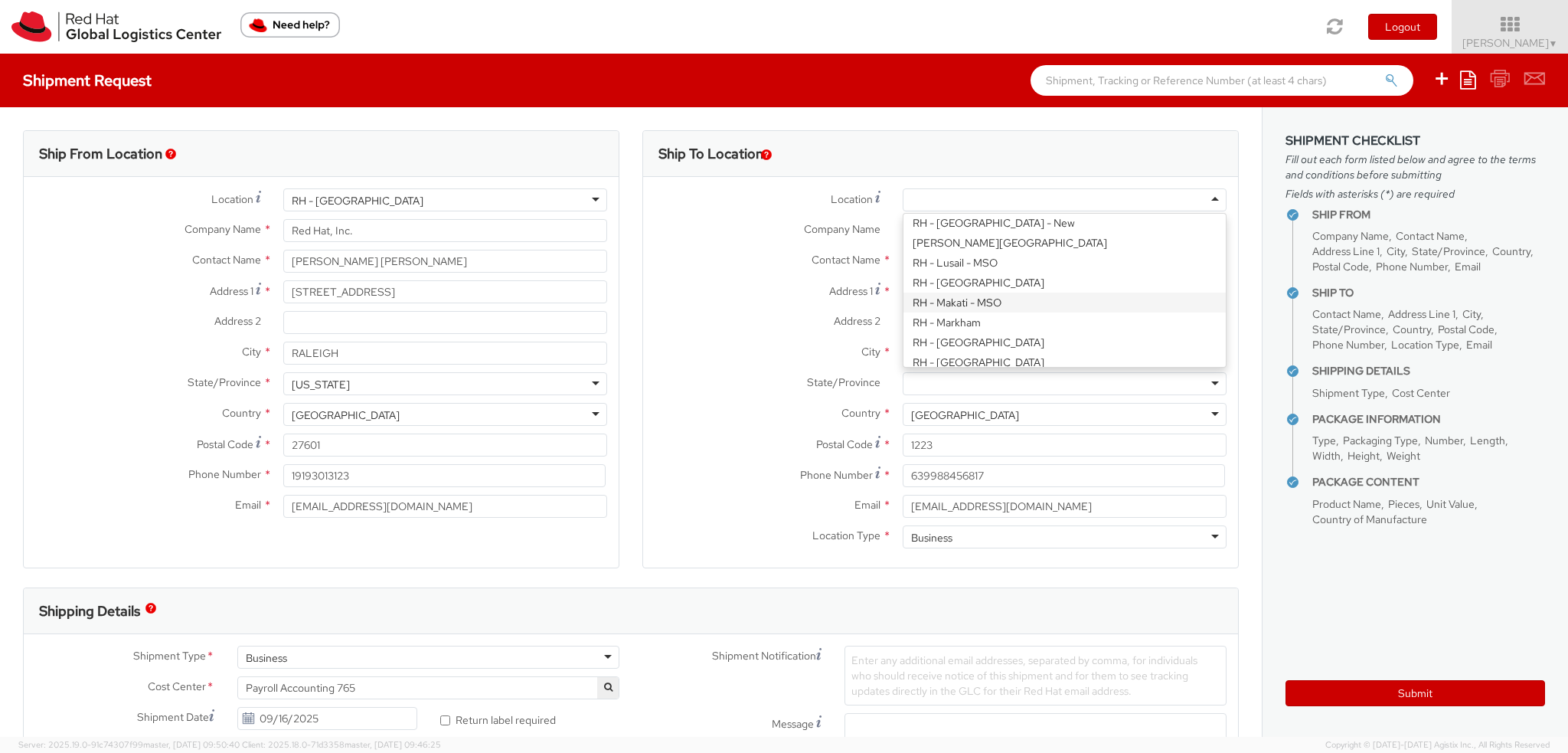
type input "MAKATI"
type input "1210"
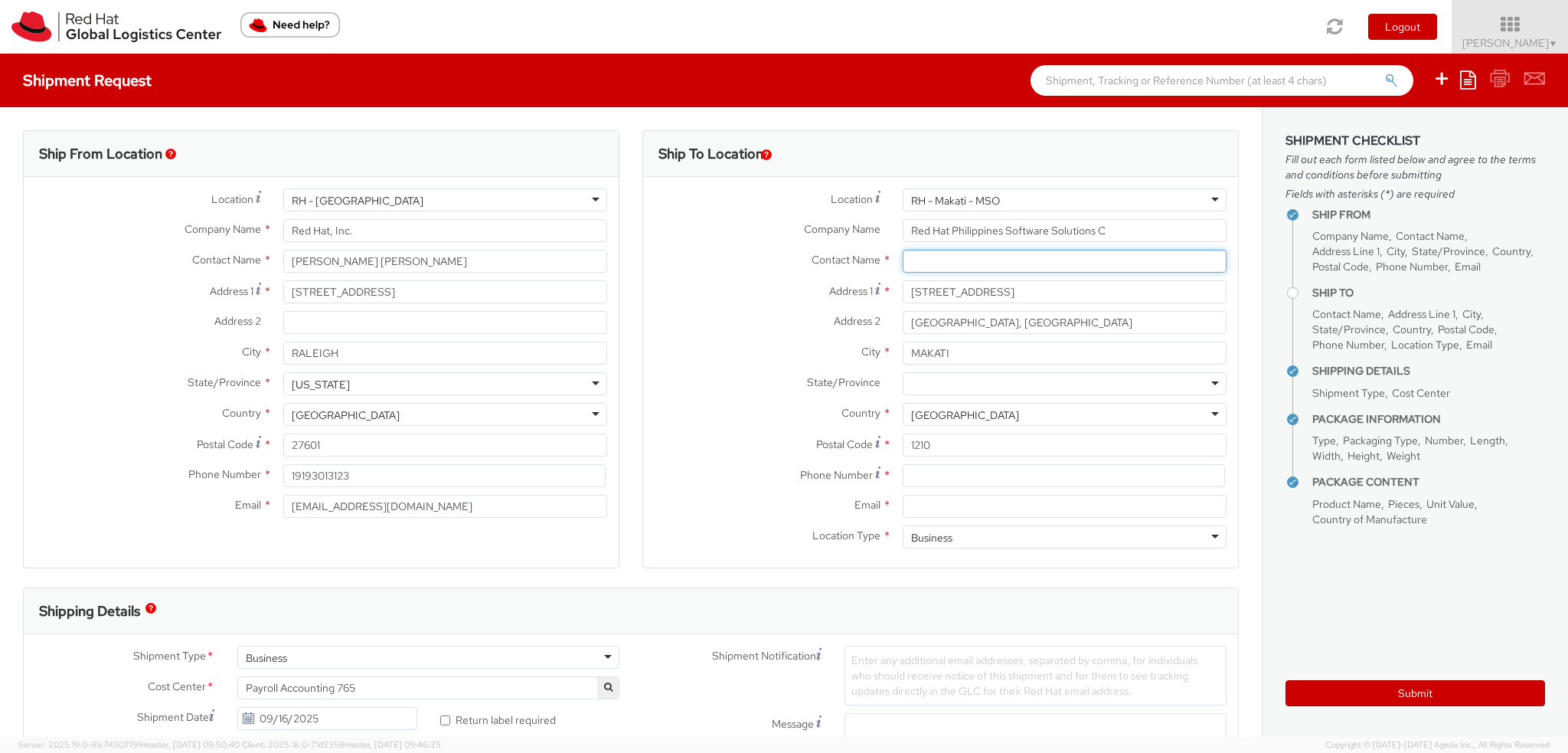
click at [942, 260] on input "text" at bounding box center [1064, 261] width 324 height 23
type input "Estelita M. Granados"
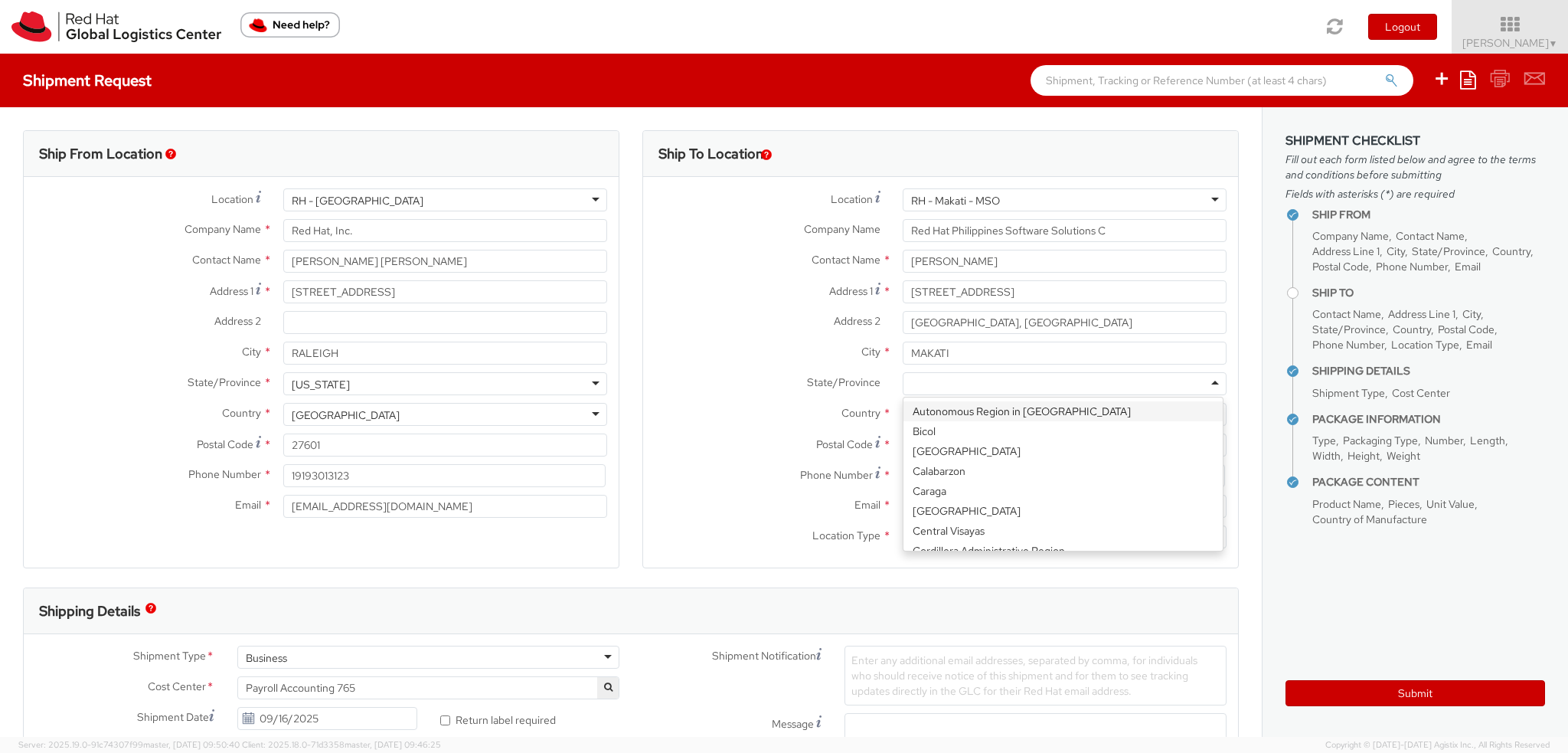
scroll to position [2924, 0]
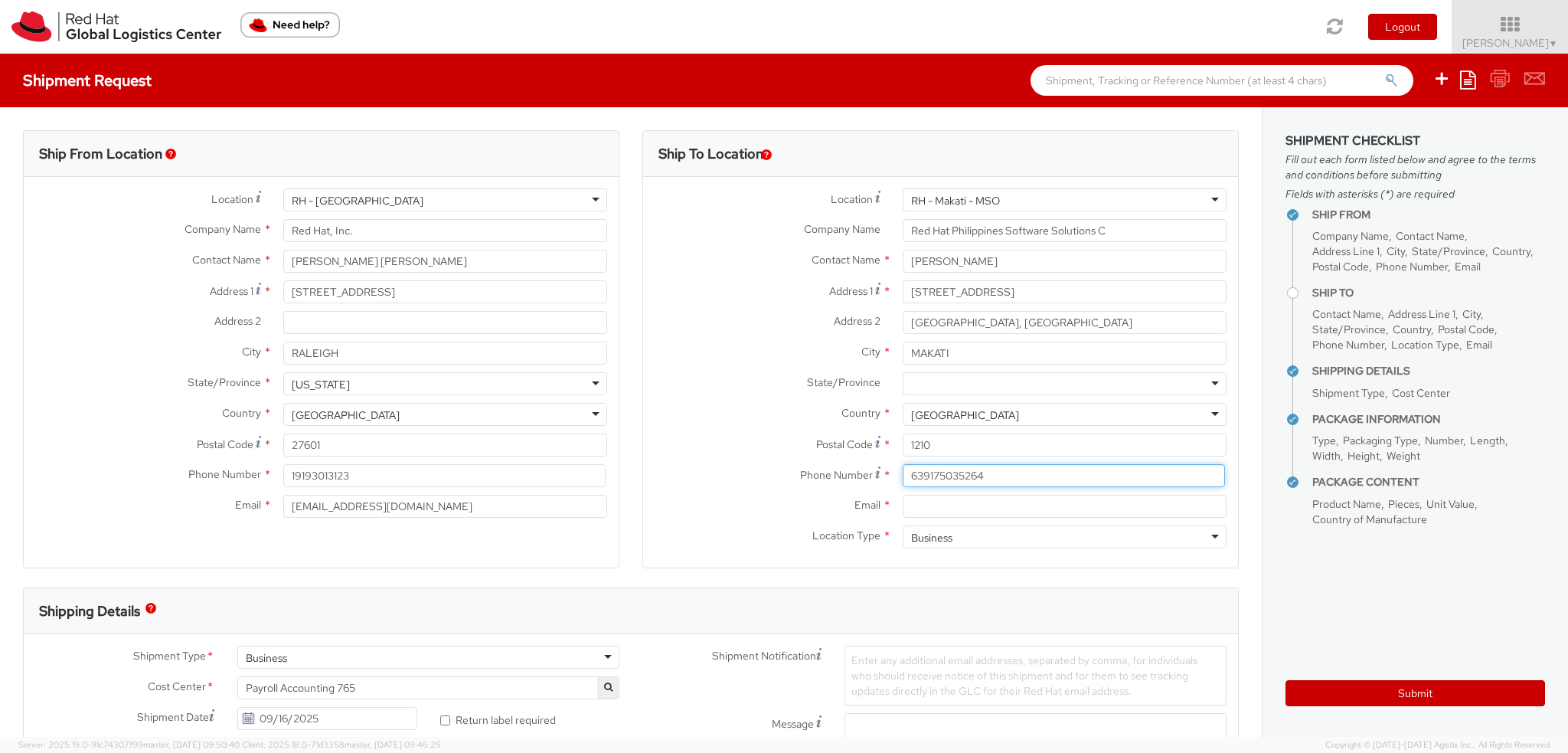
type input "639175035264"
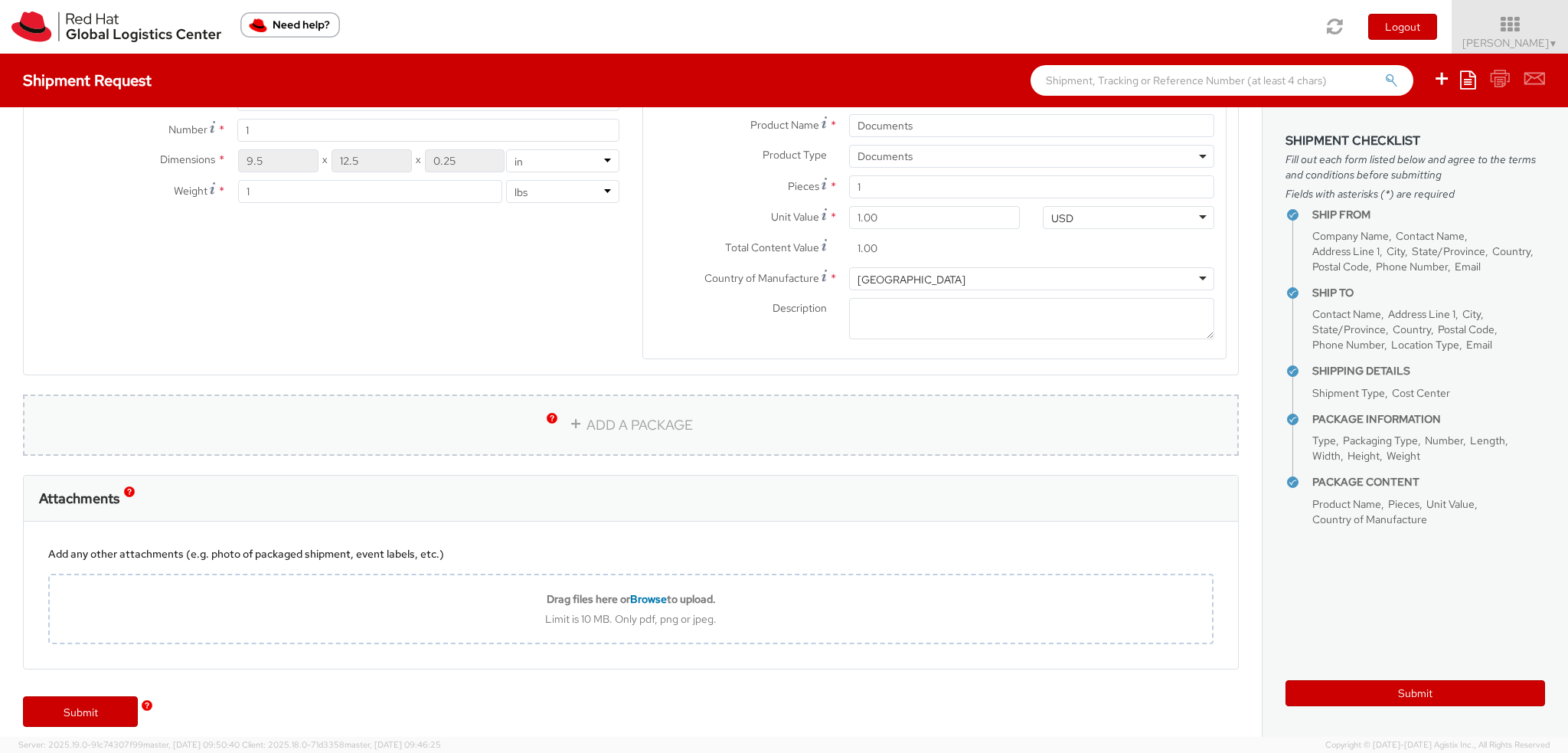
scroll to position [851, 0]
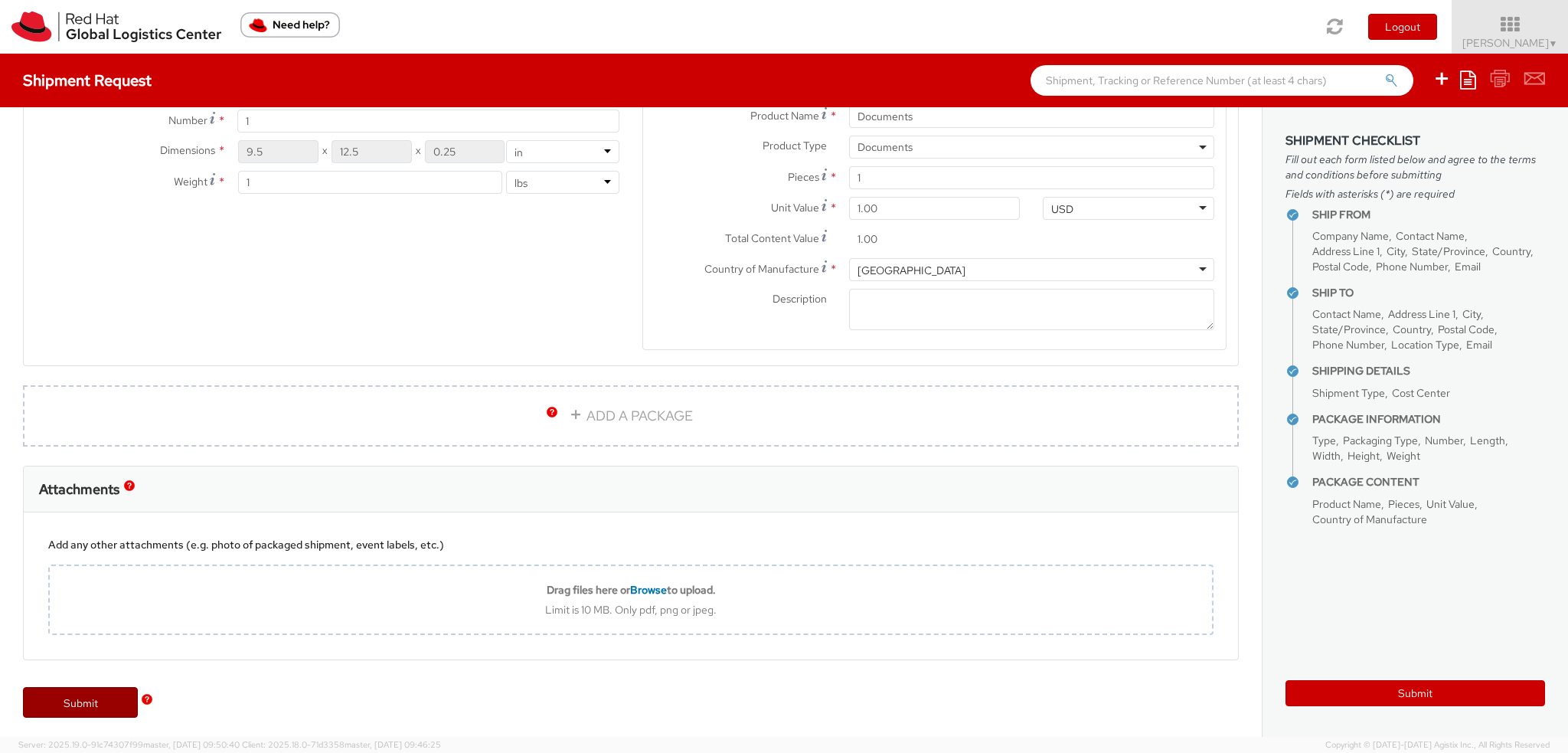
type input "egranado@redhat.com"
click at [82, 690] on link "Submit" at bounding box center [81, 702] width 115 height 31
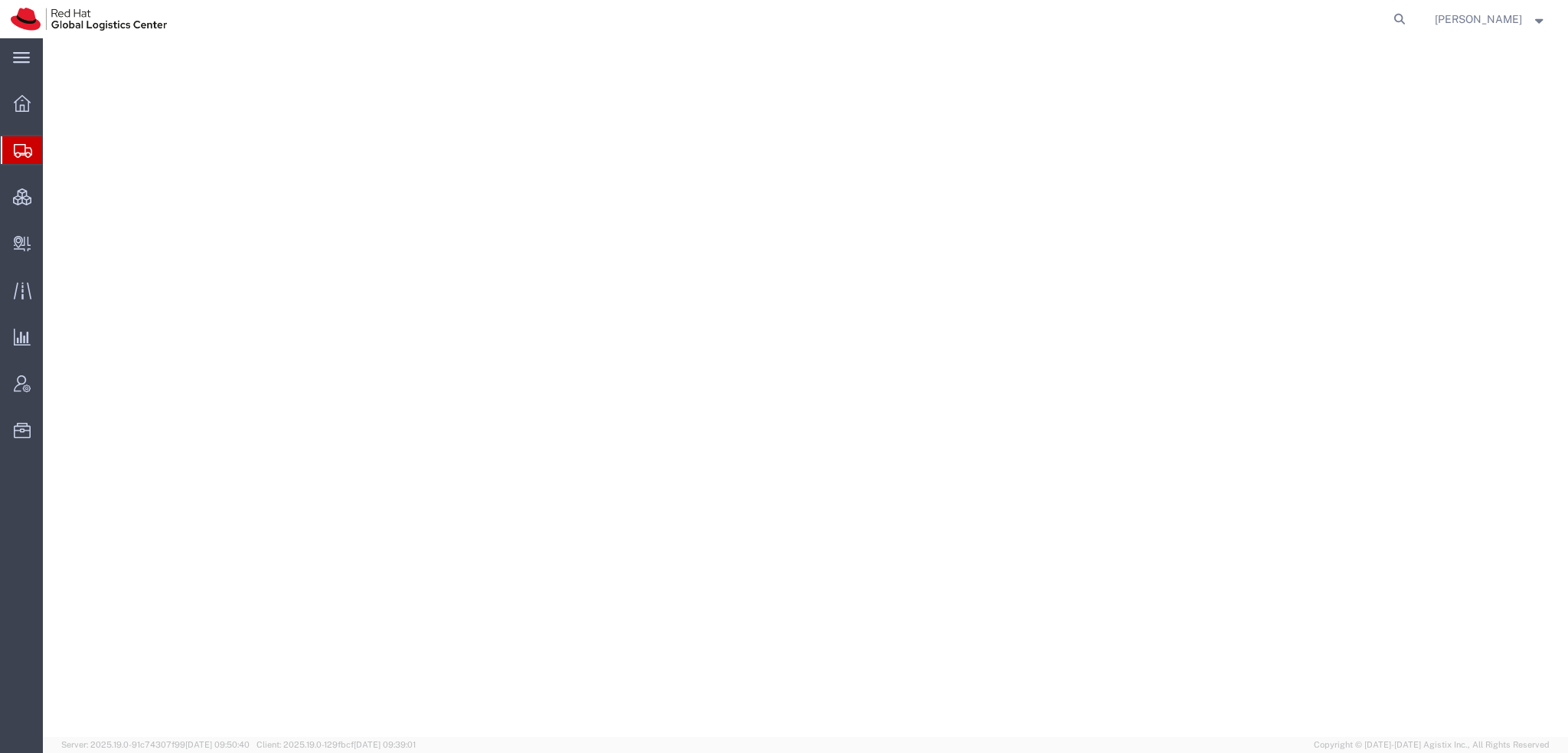
select select "YRPK"
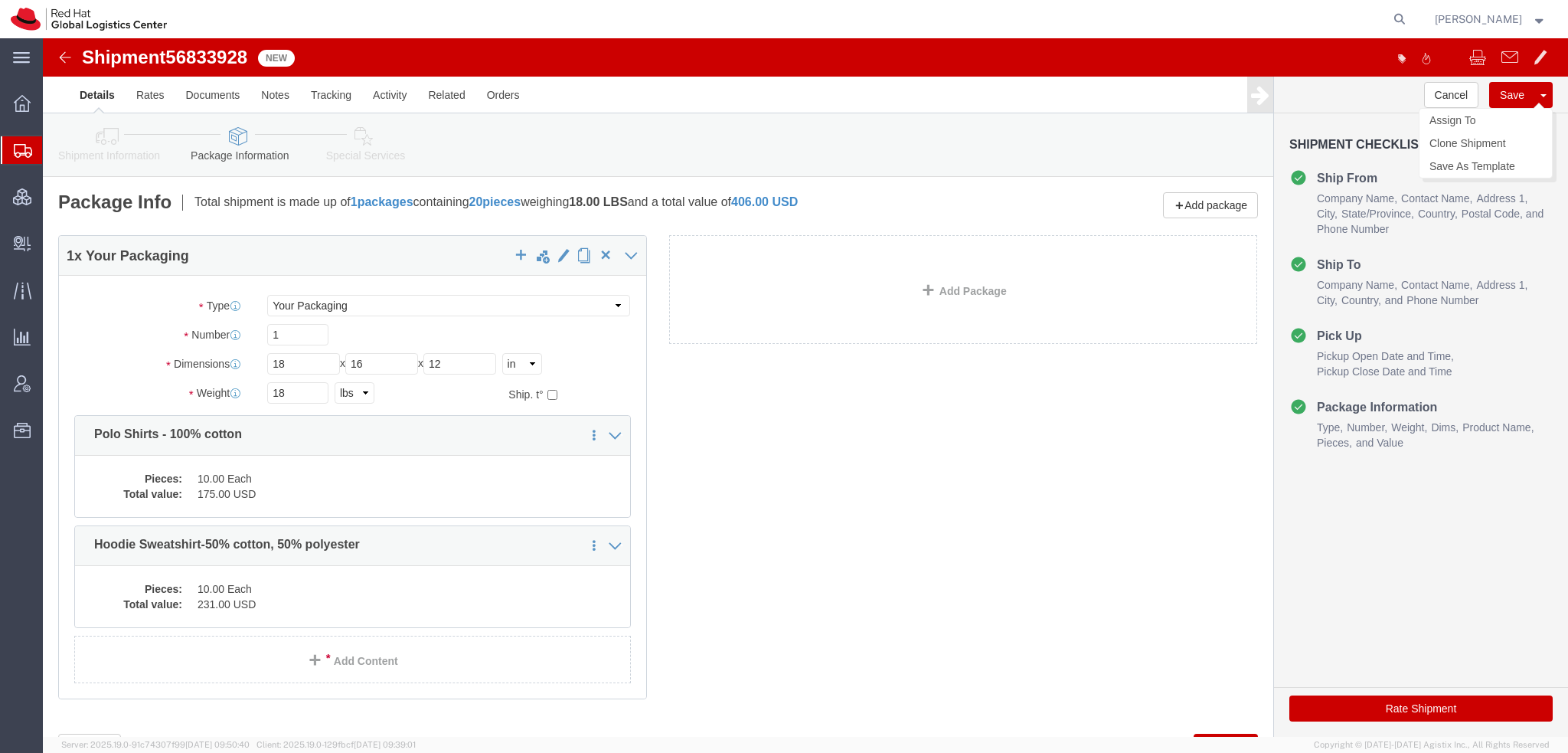
click button "Save"
drag, startPoint x: 68, startPoint y: 173, endPoint x: 134, endPoint y: 134, distance: 76.7
click at [0, 0] on span "Shipment Manager" at bounding box center [0, 0] width 0 height 0
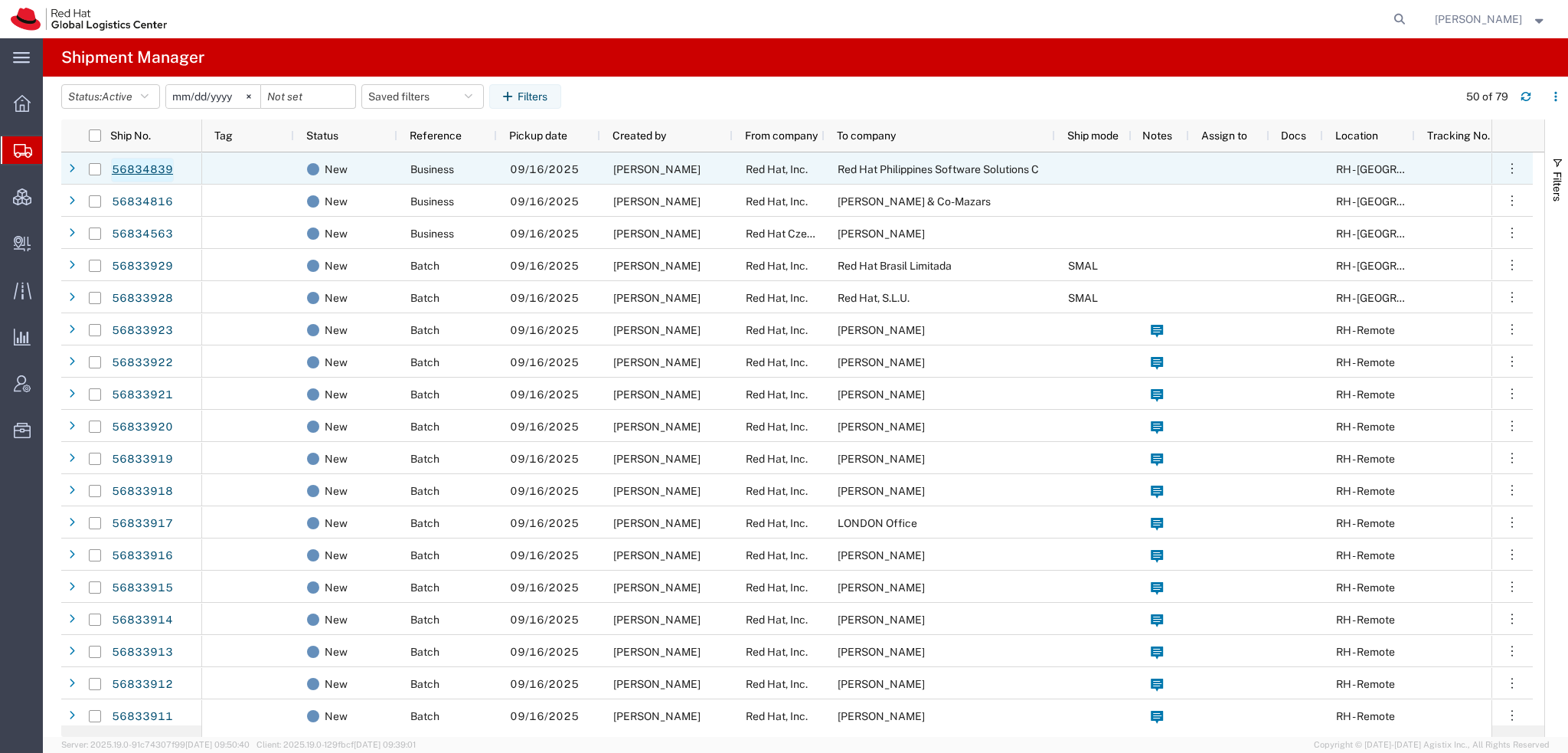
click at [142, 175] on link "56834839" at bounding box center [143, 170] width 63 height 24
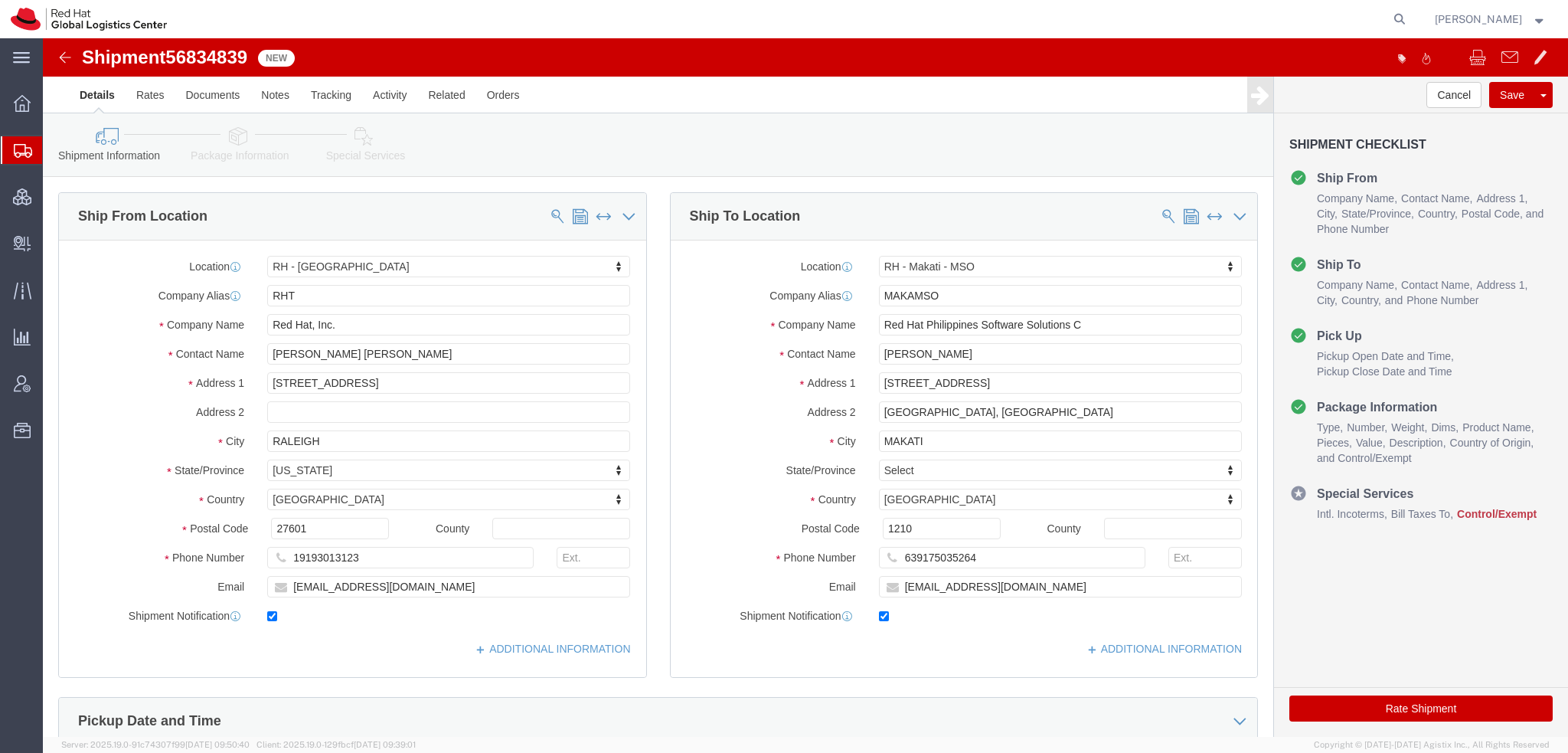
select select "38014"
select select "56131"
click icon
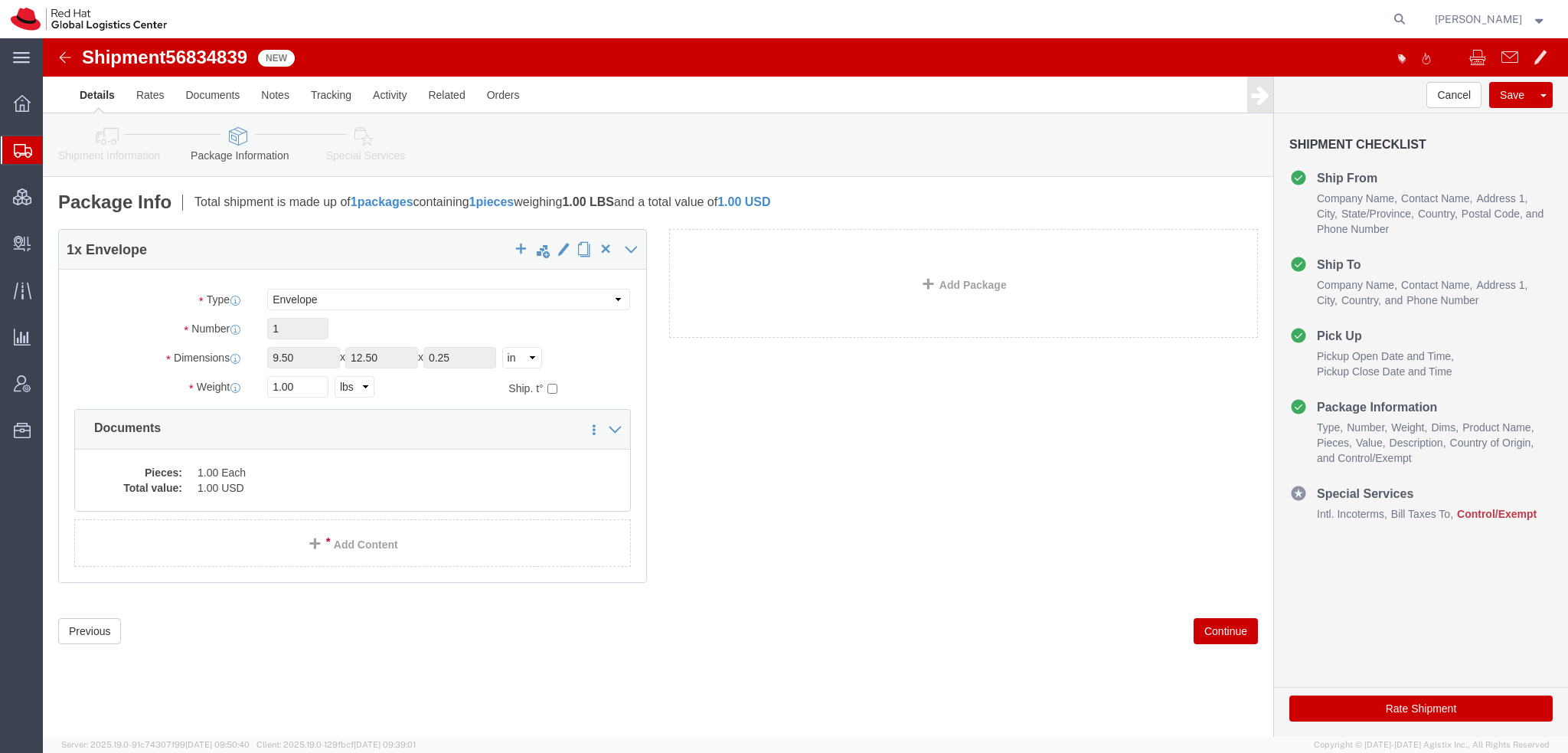
click icon
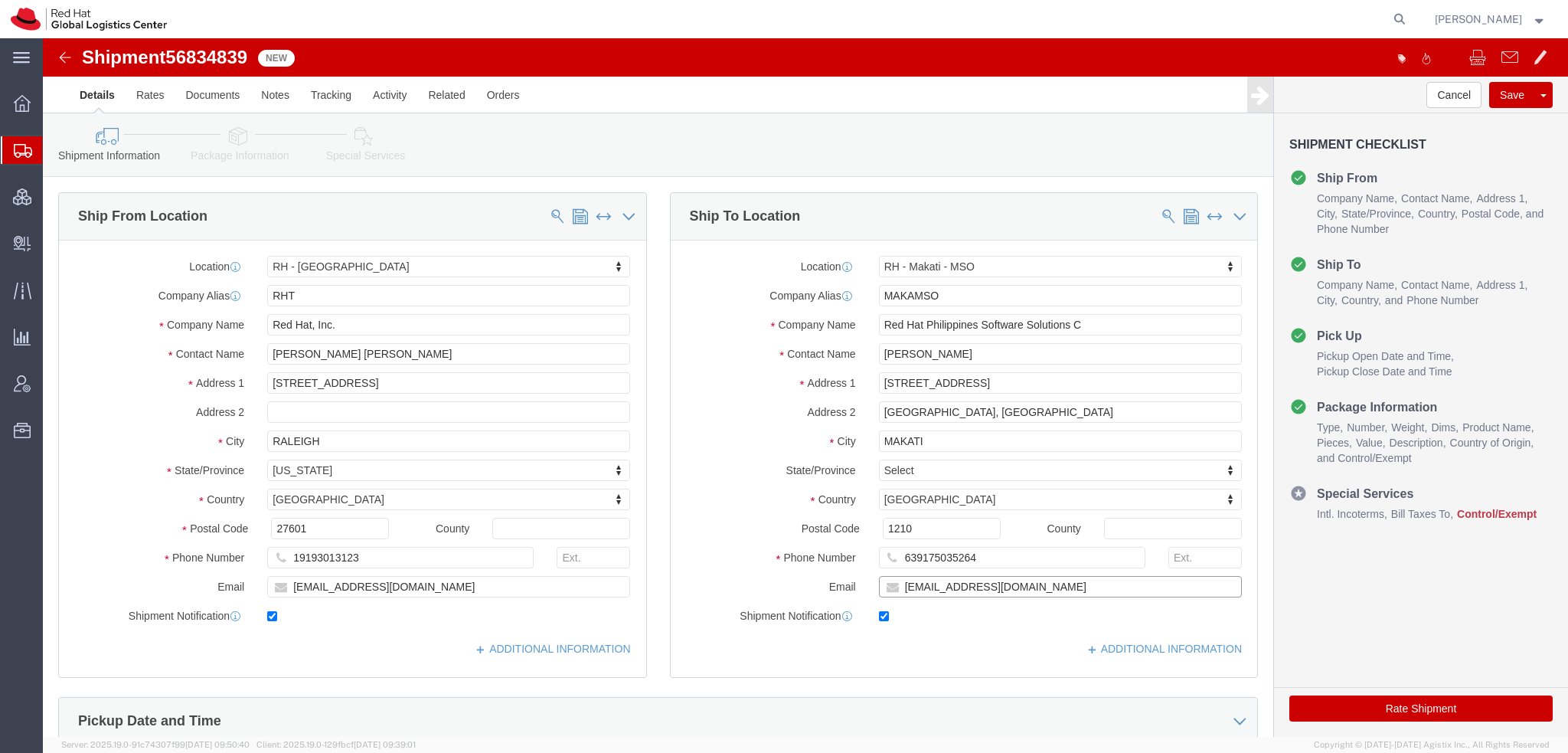
click input "egranado@redhat.com"
type input "egranado@redhat.com, apaclogistics@redhat.com"
click icon
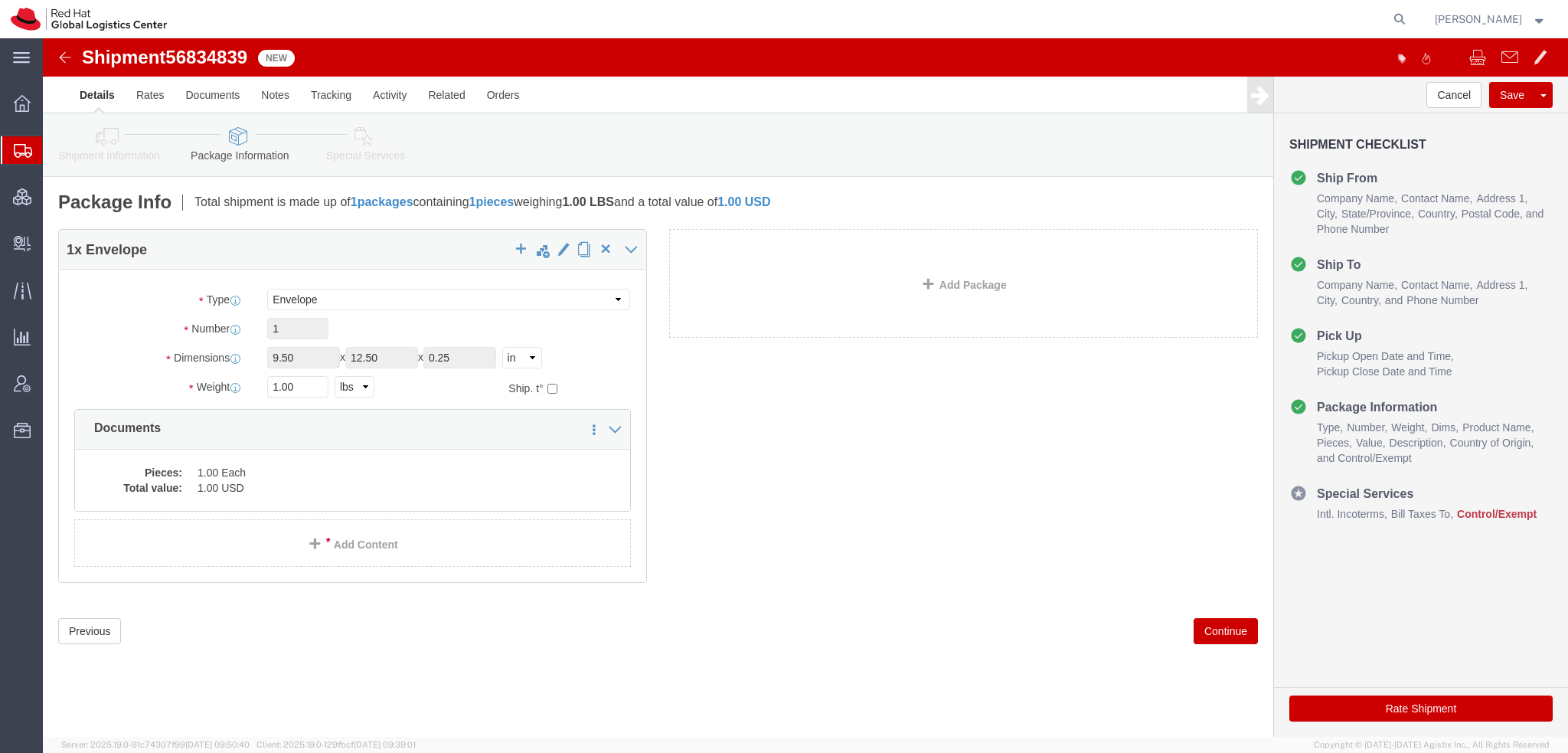
click at [1480, 11] on span "[PERSON_NAME]" at bounding box center [1478, 19] width 87 height 17
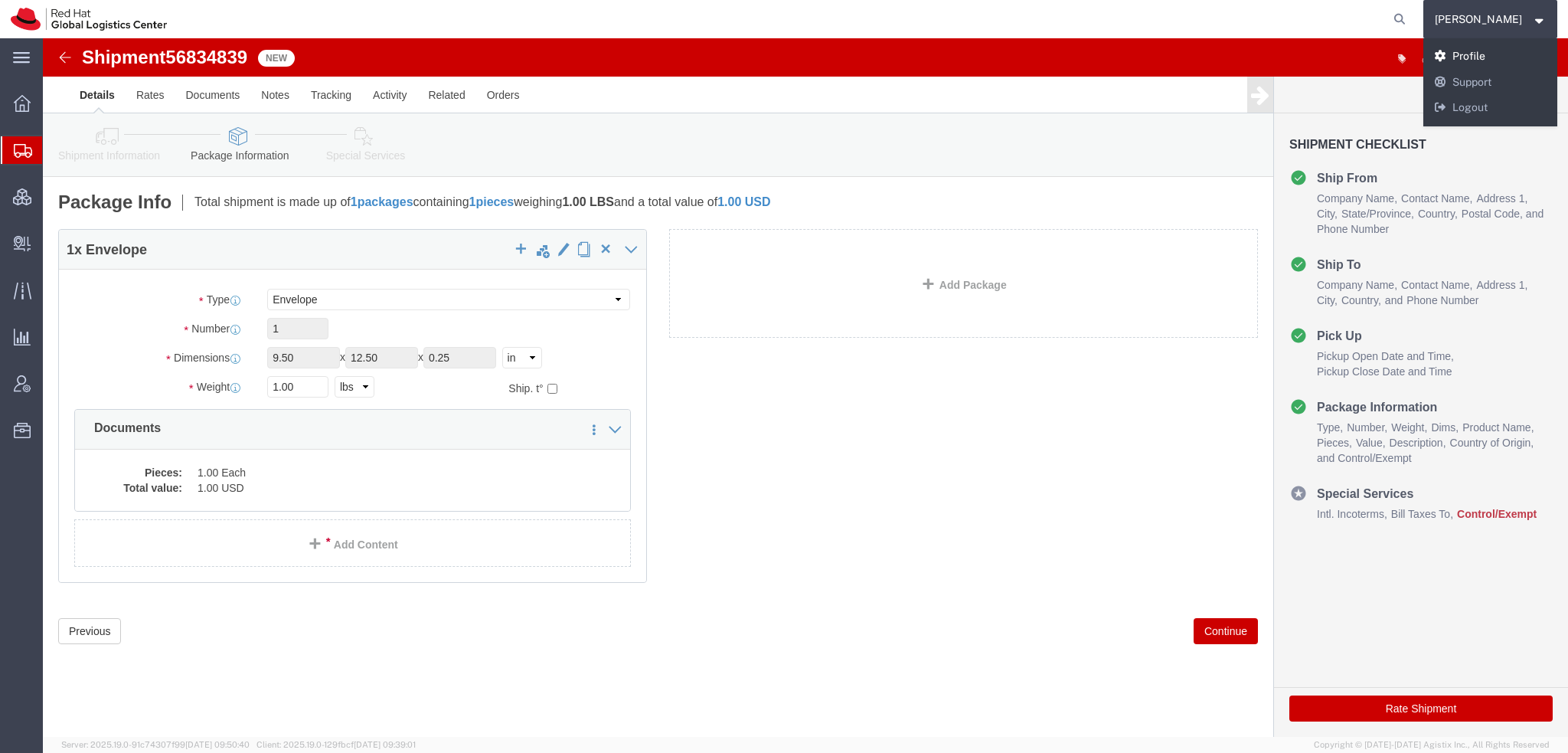
click at [1506, 49] on link "Profile" at bounding box center [1490, 57] width 134 height 26
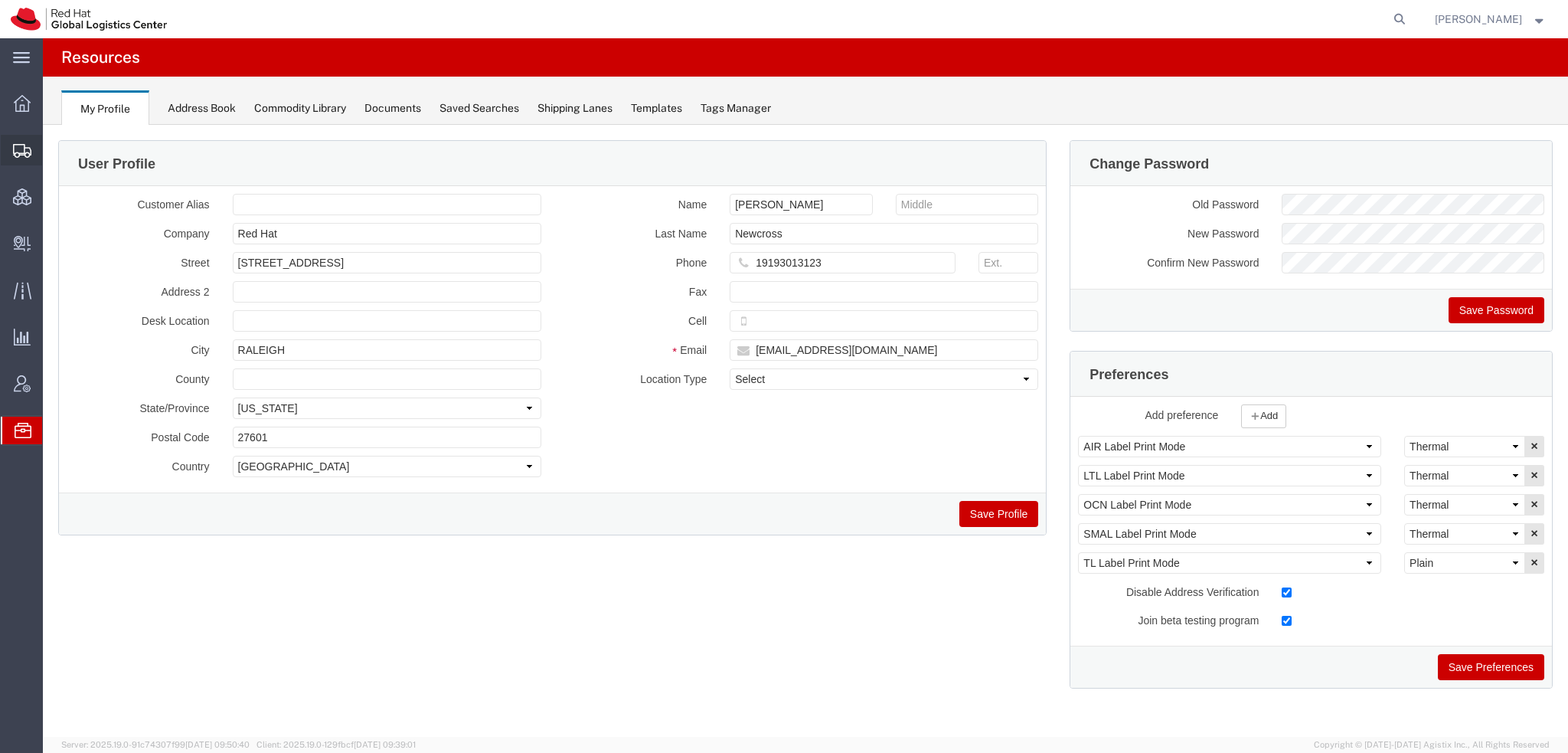
click at [0, 0] on span "Shipment Manager" at bounding box center [0, 0] width 0 height 0
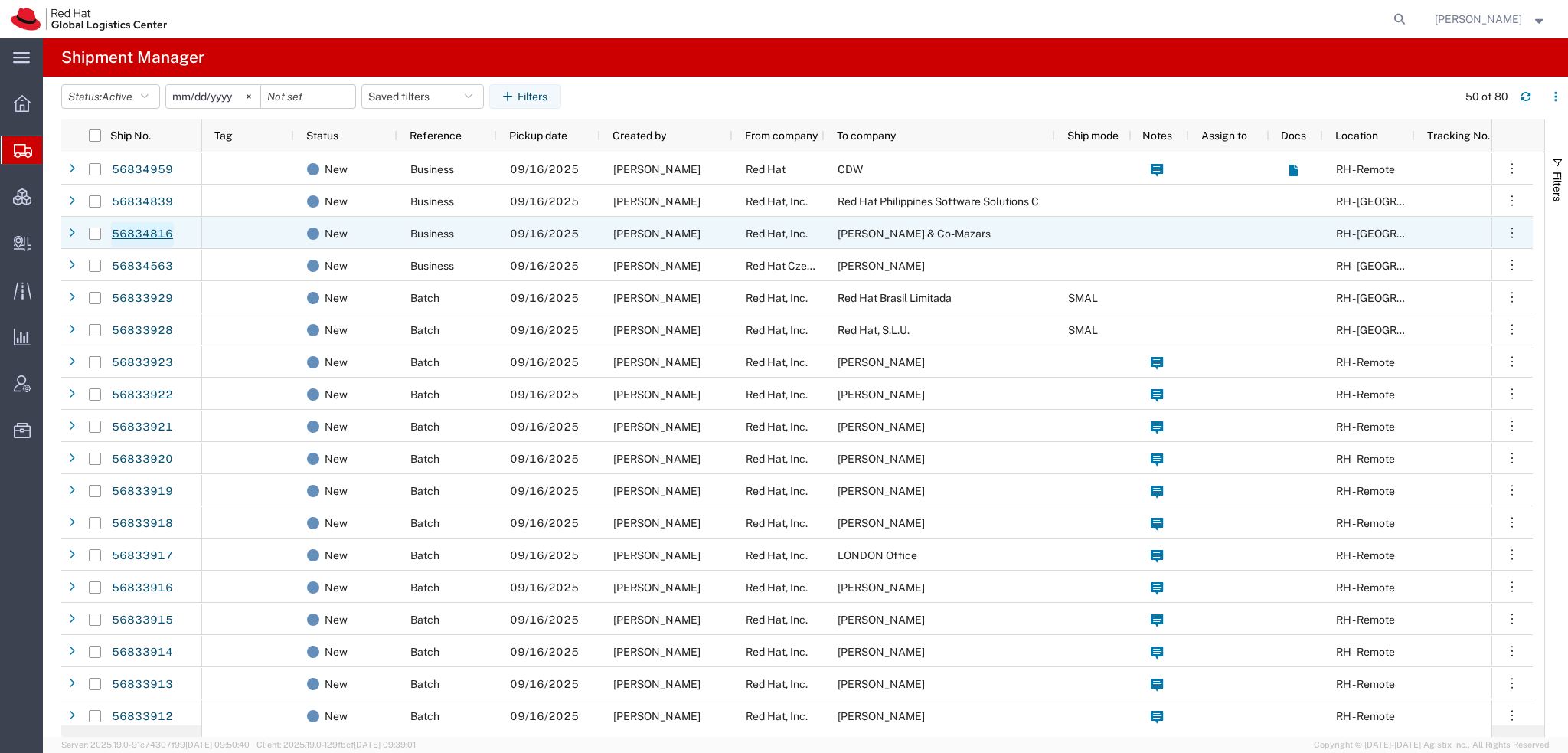
click at [139, 231] on link "56834816" at bounding box center [143, 234] width 63 height 24
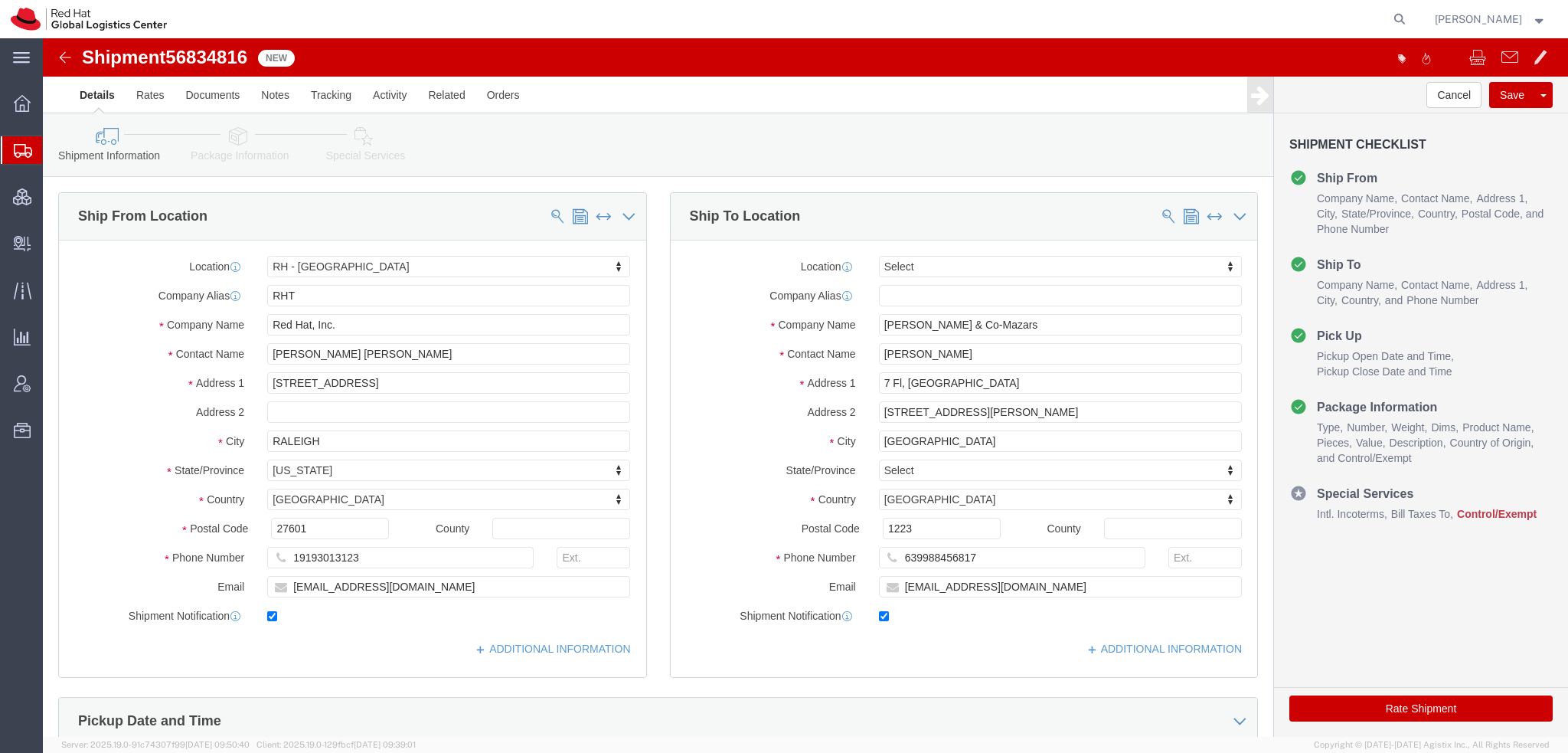
select select "38014"
select select
click input "phoee.rouello@forvismazars.com"
type input "phoee.rouello@forvismazars.com, apaclogistics@redhat.com"
click icon
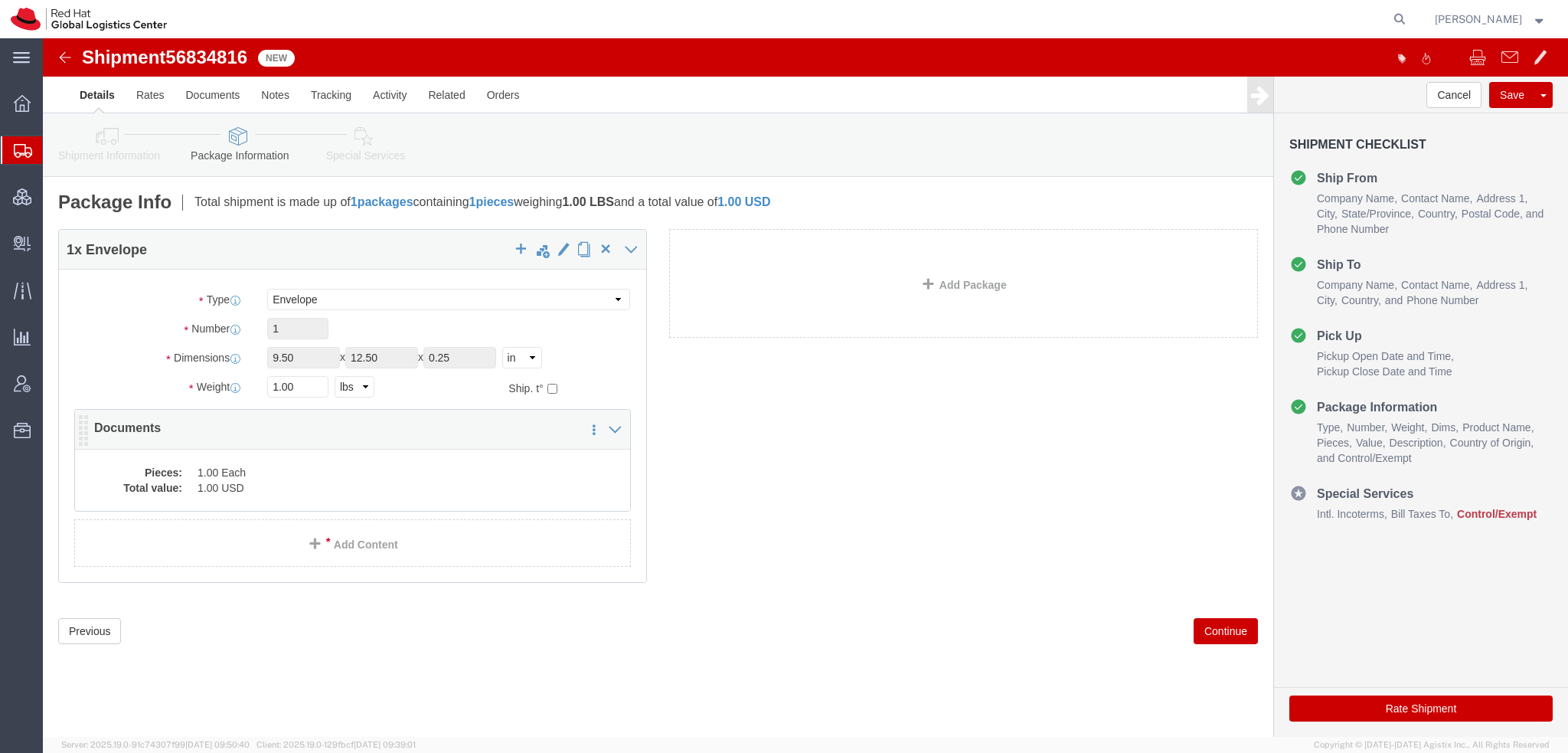
click div "1 x Envelope Package Type Select Case(s) Crate(s) Envelope Large Box Medium Box…"
click dd "1.00 Each"
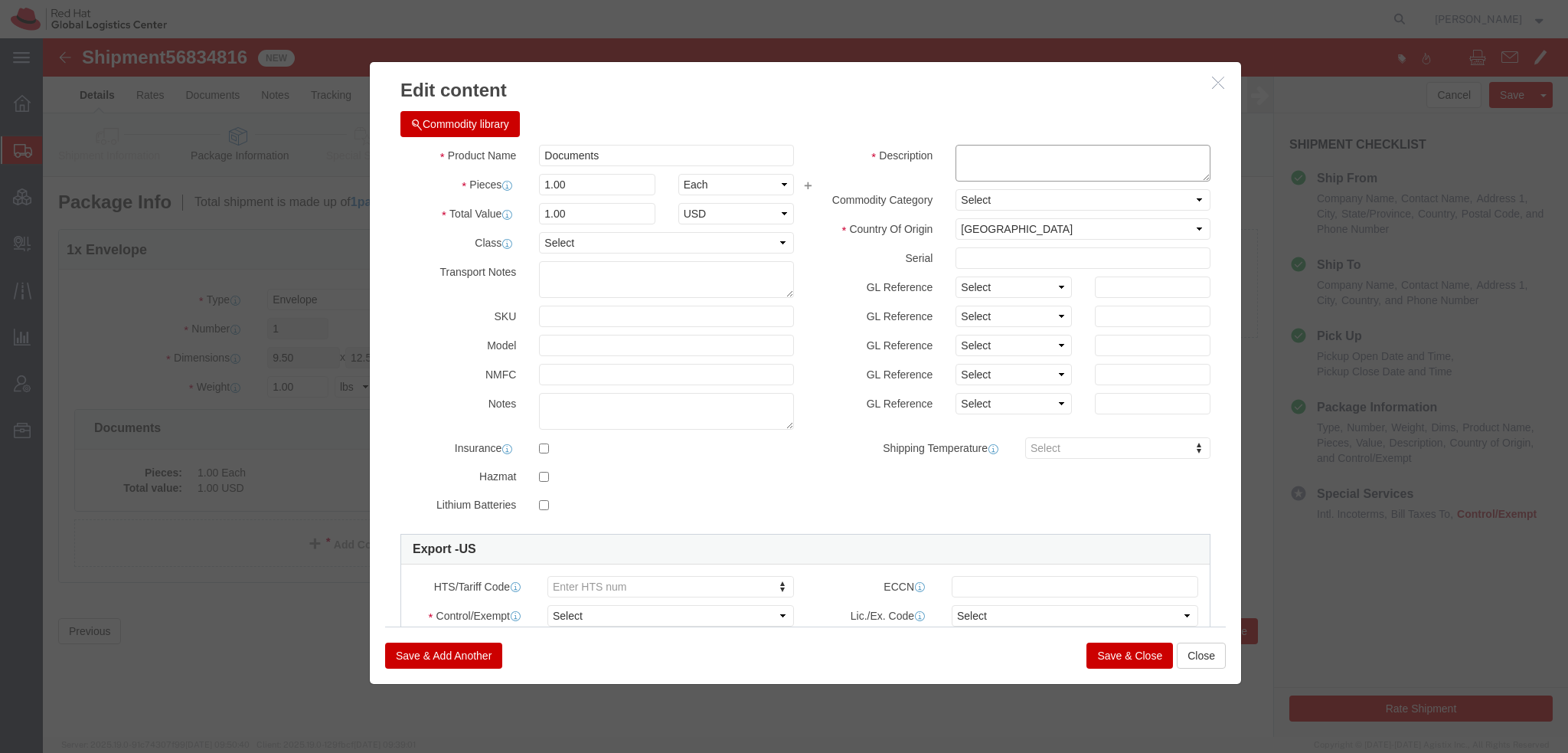
drag, startPoint x: 948, startPoint y: 121, endPoint x: 995, endPoint y: 117, distance: 47.2
click textarea
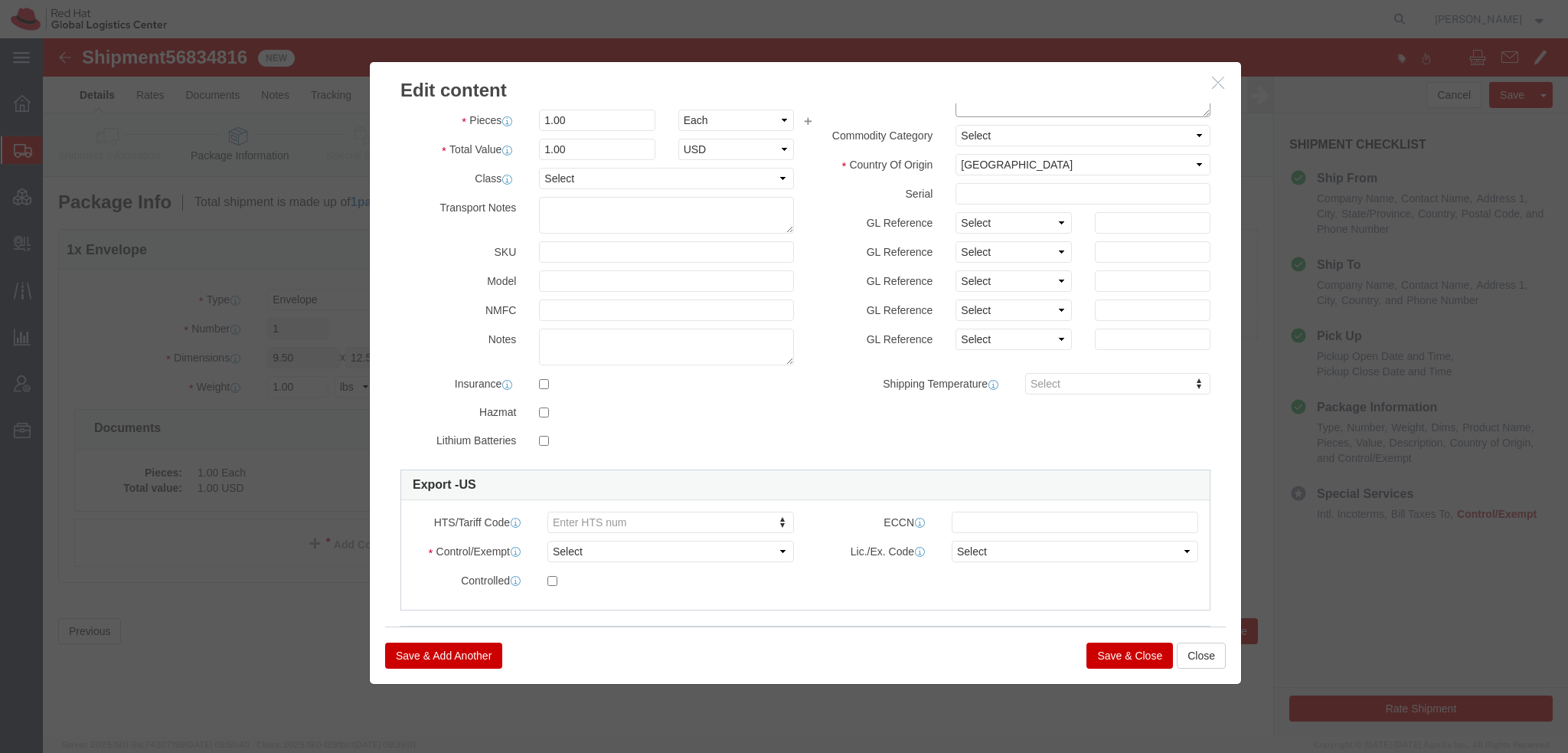
scroll to position [208, 0]
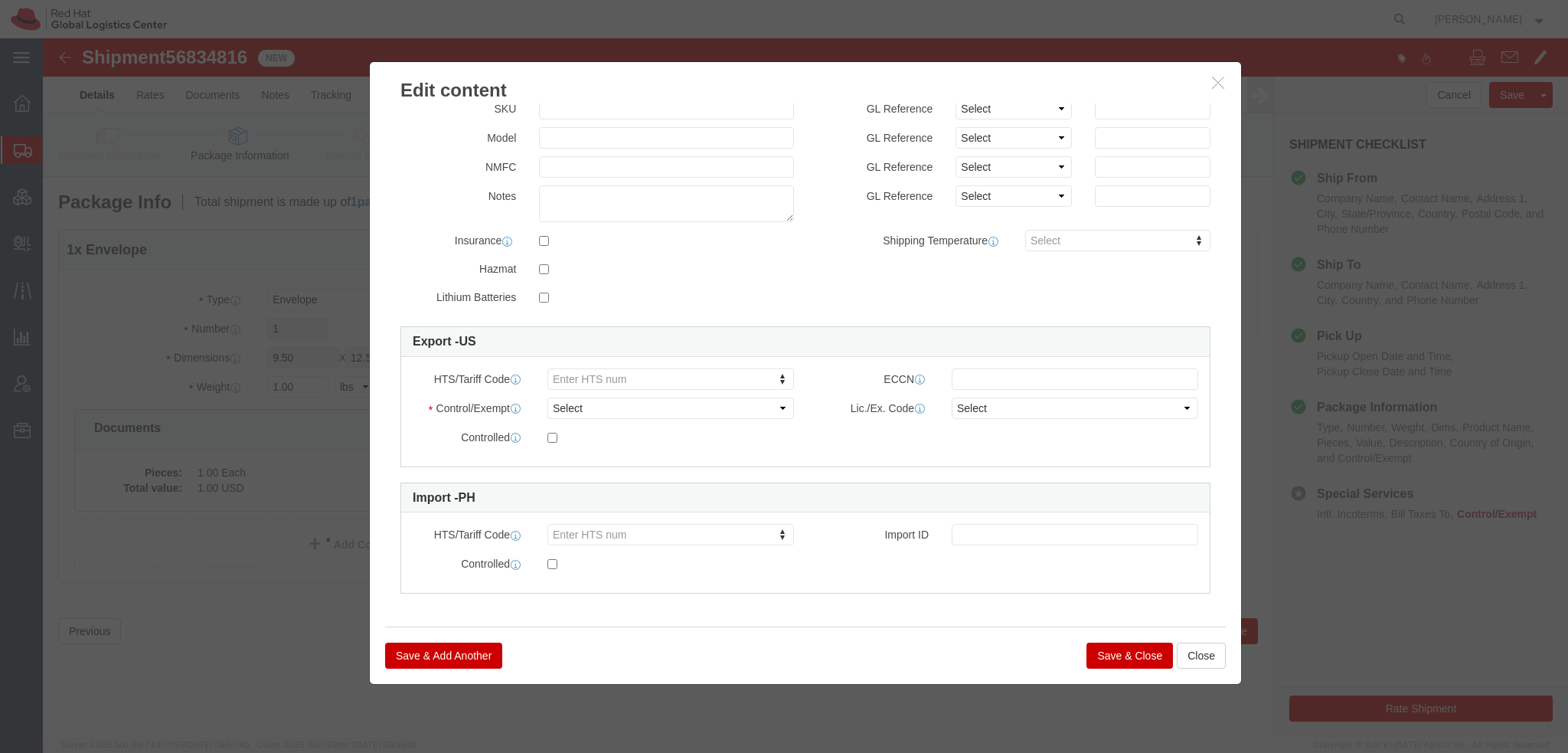
type textarea "Legal Documents"
click select "Select ATF BIS DEA EPA FDA FTR ITAR OFAC Other (OPA)"
select select "FTR"
click select "Select ATF BIS DEA EPA FDA FTR ITAR OFAC Other (OPA)"
click select "Select 30.2(d)(2) 30.36 30.37(a) 30.37(f) 30.37(g) 30.37(h) 30.37(i) 30.37(j) 3…"
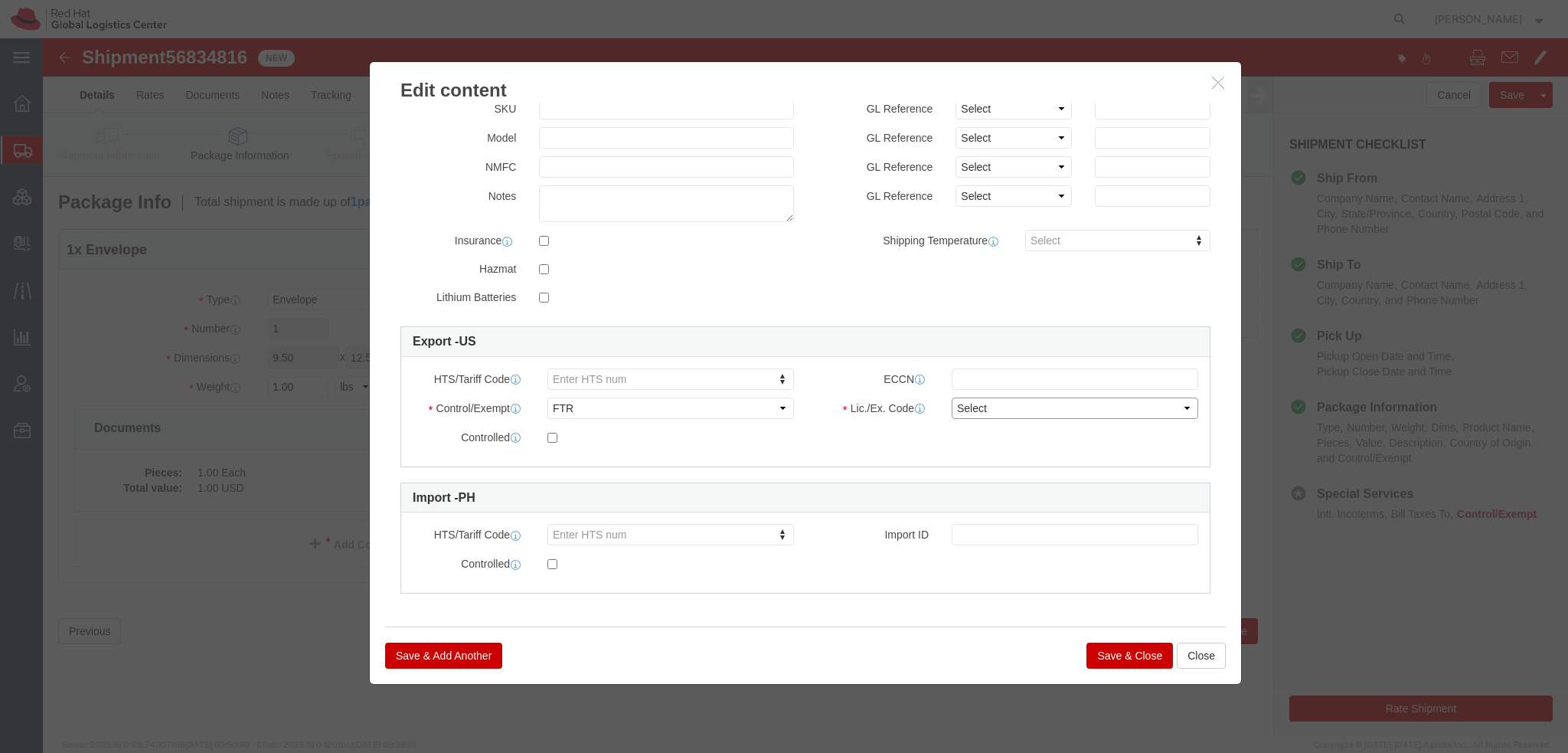
select select "30.37(t)"
click select "Select 30.2(d)(2) 30.36 30.37(a) 30.37(f) 30.37(g) 30.37(h) 30.37(i) 30.37(j) 3…"
click button "Save & Close"
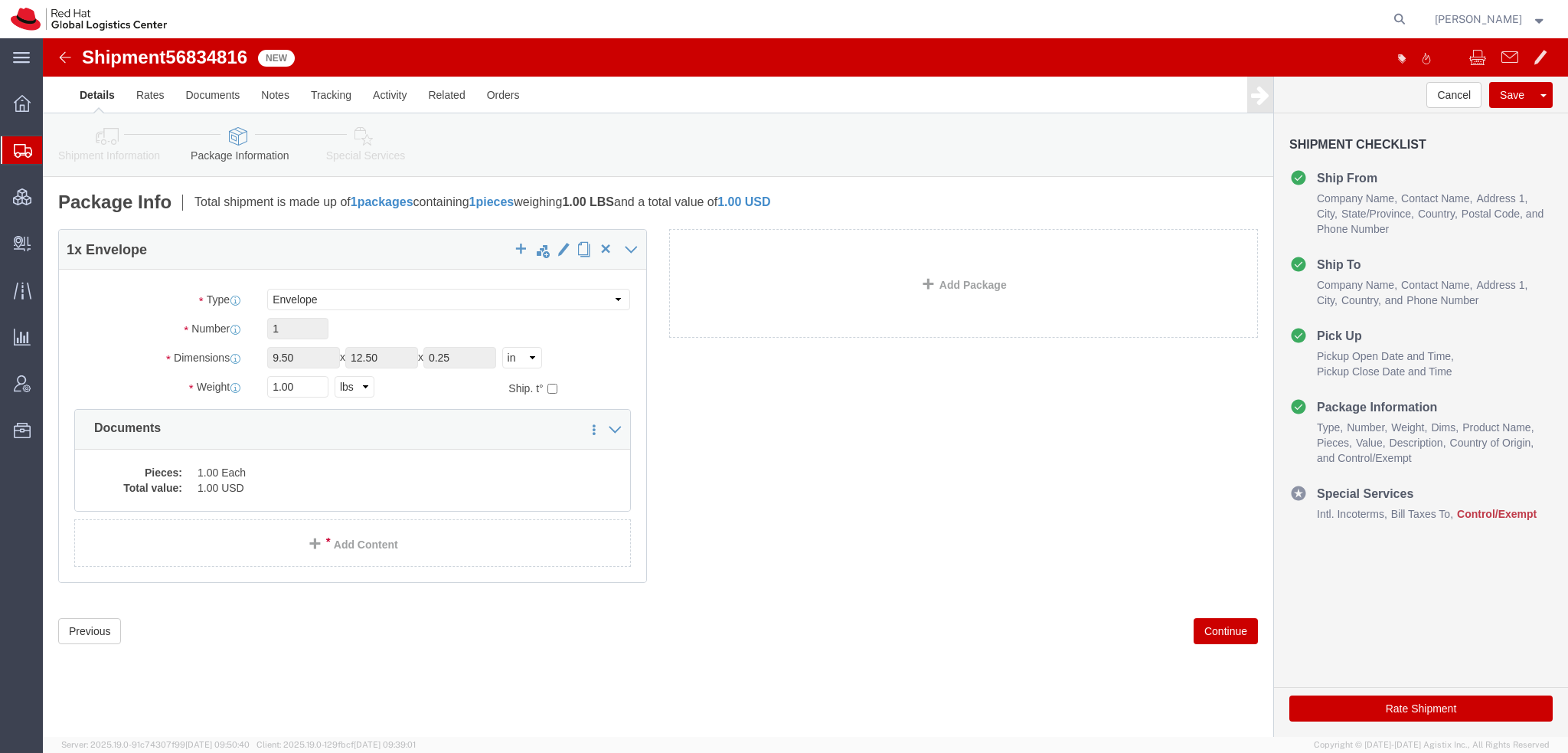
click icon
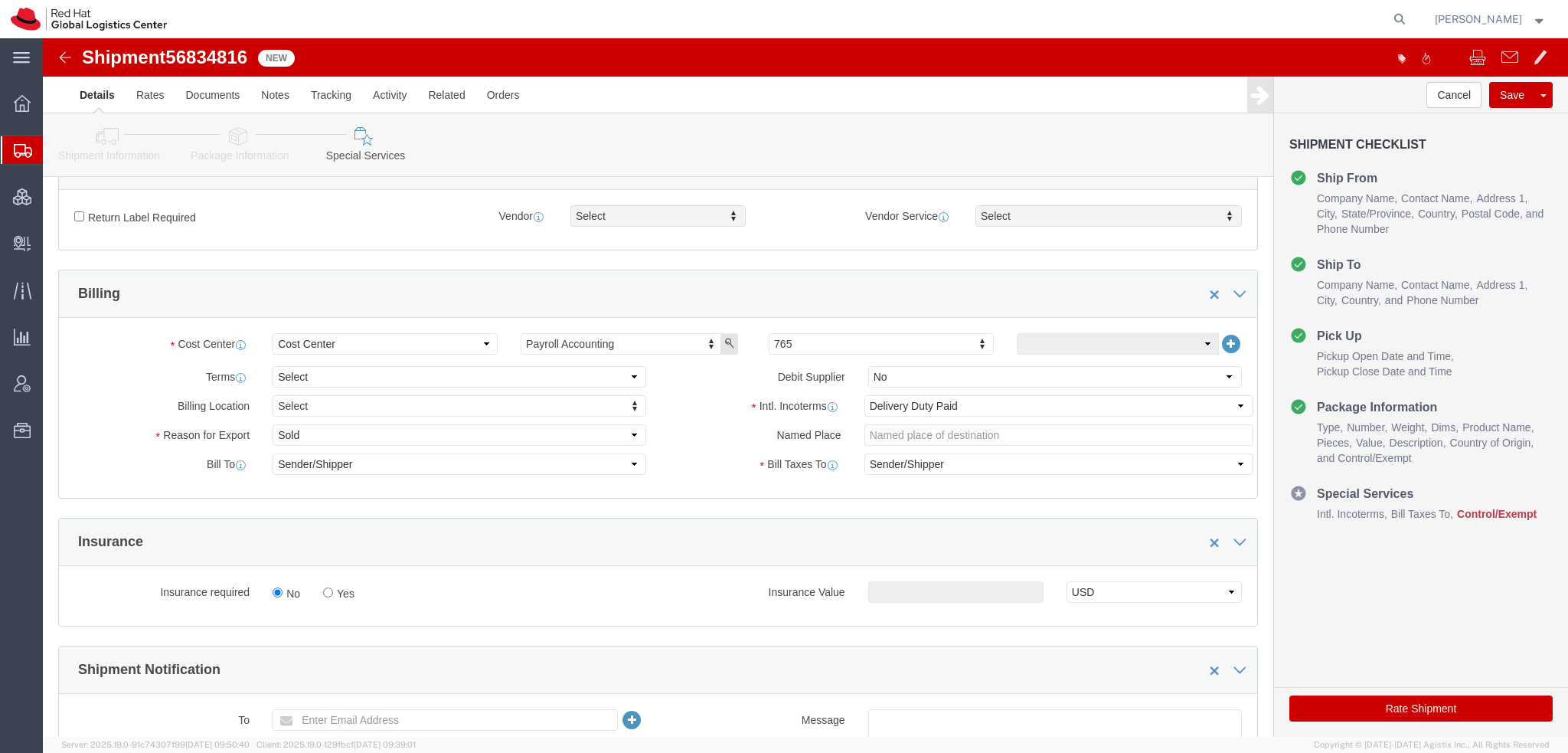
scroll to position [919, 0]
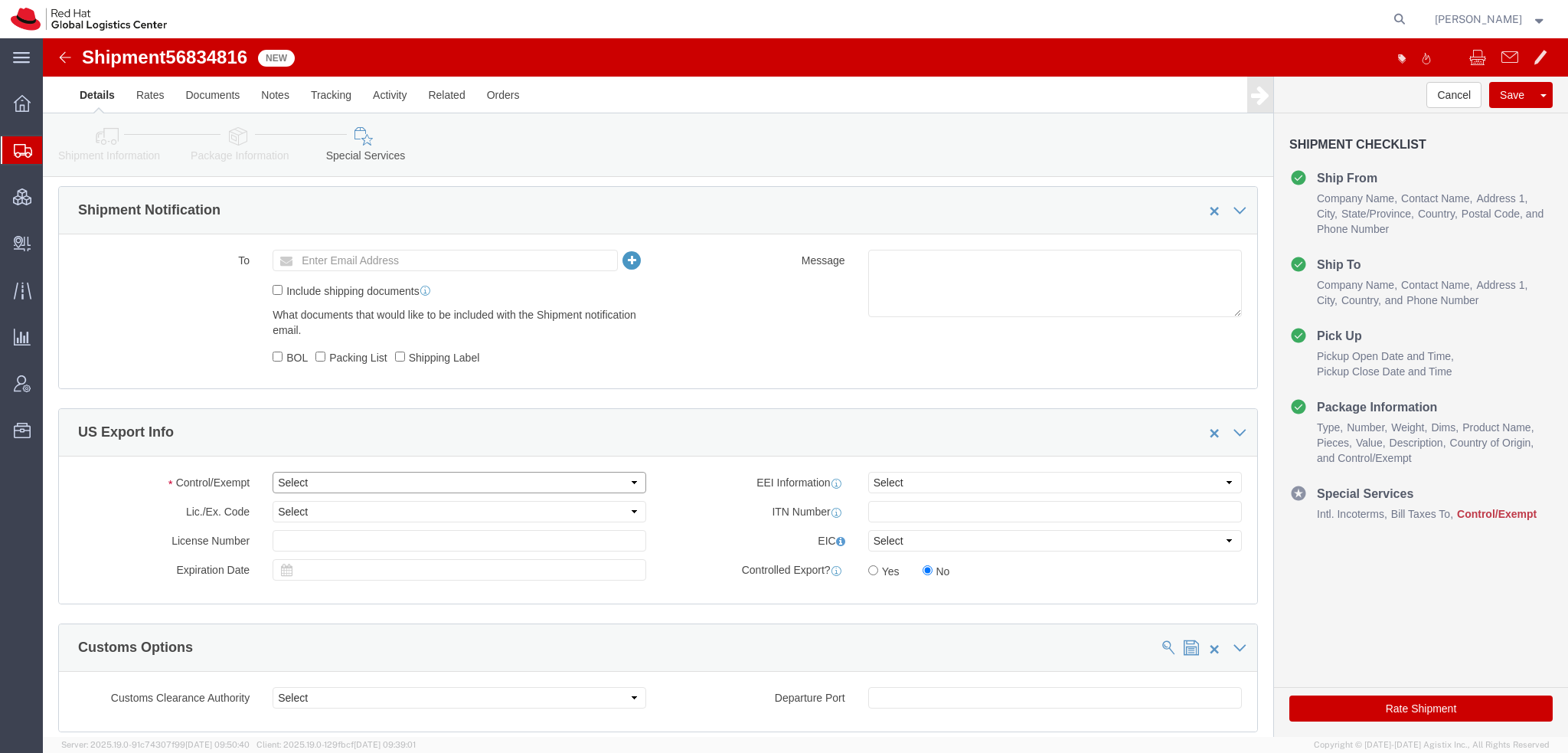
click select "Select ATF BIS DEA EPA FDA FTR ITAR OFAC Other (OPA)"
select select "FTR"
click select "Select ATF BIS DEA EPA FDA FTR ITAR OFAC Other (OPA)"
click select "Select 30.2(d)(2) 30.36 30.37(a) 30.37(f) 30.37(g) 30.37(h) 30.37(i) 30.37(j) 3…"
select select "30.37(t)"
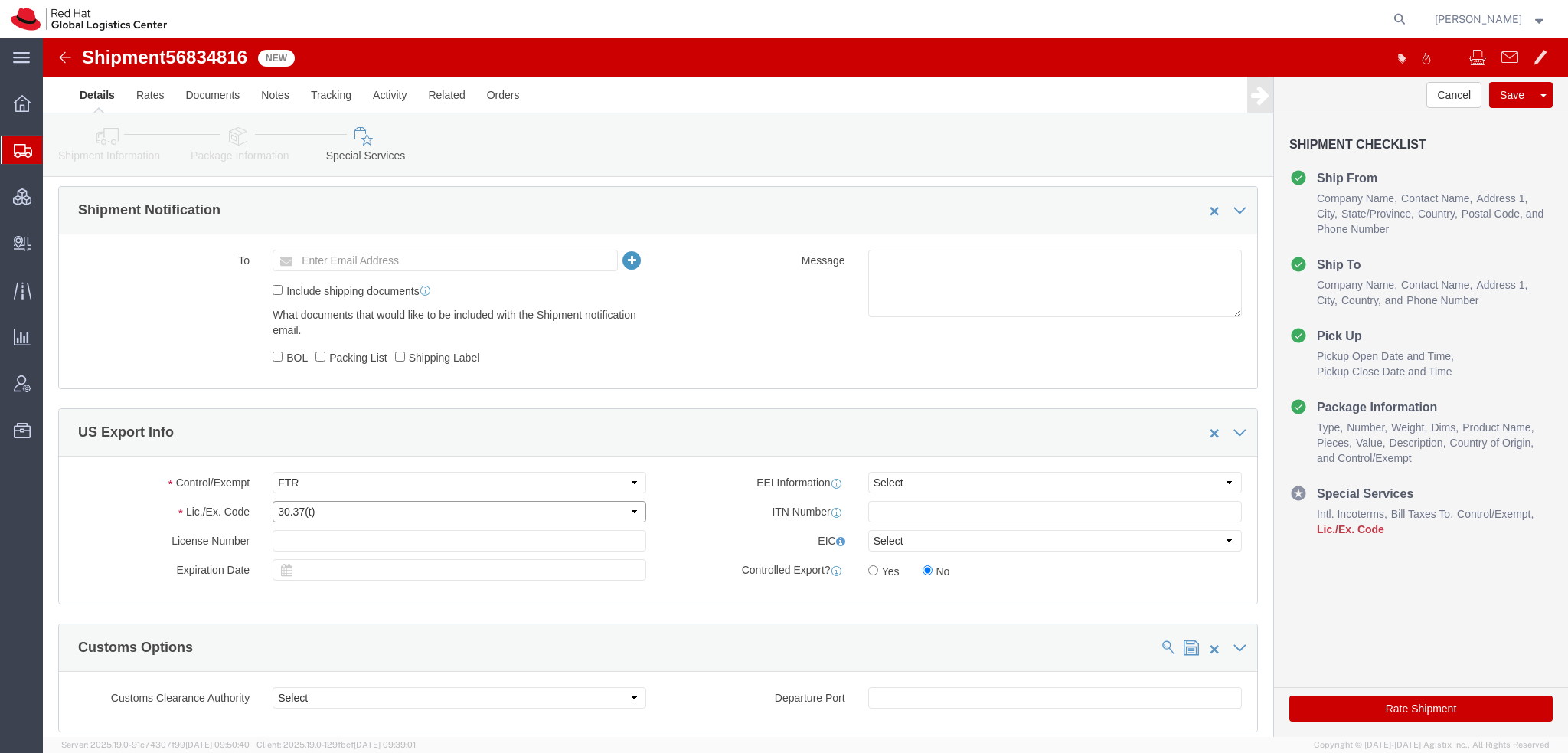
click select "Select 30.2(d)(2) 30.36 30.37(a) 30.37(f) 30.37(g) 30.37(h) 30.37(i) 30.37(j) 3…"
click button "Rate Shipment"
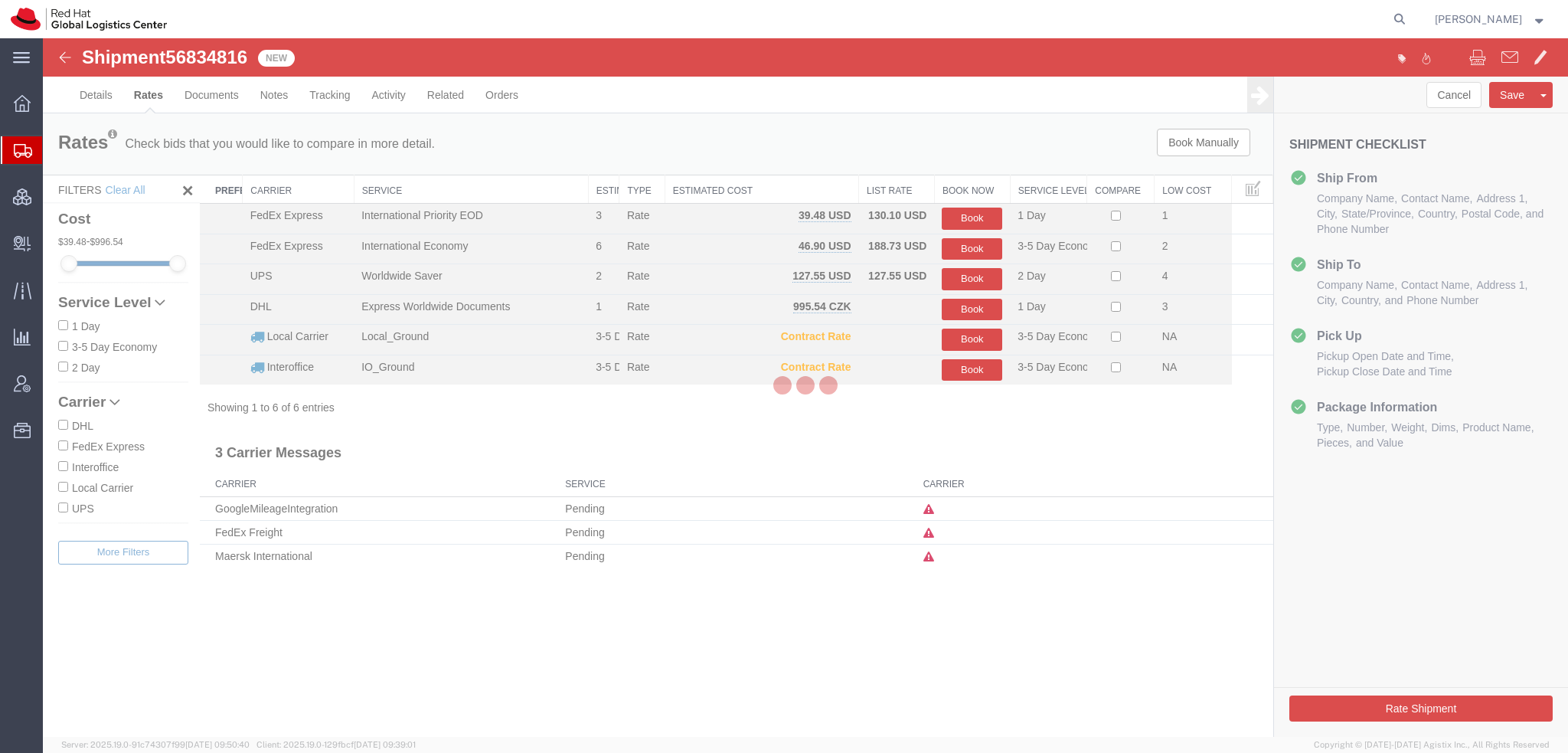
scroll to position [0, 0]
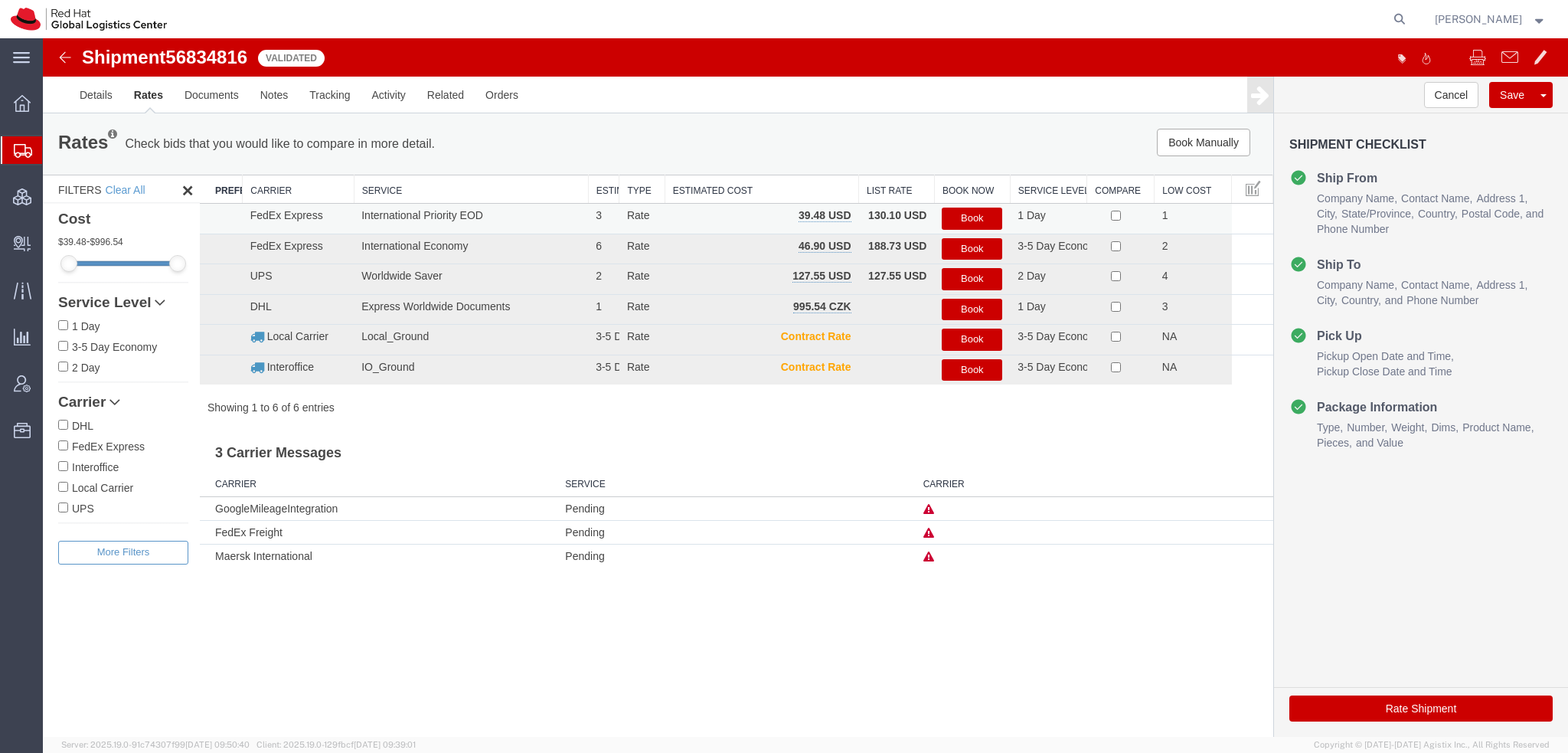
click at [973, 213] on button "Book" at bounding box center [972, 219] width 60 height 22
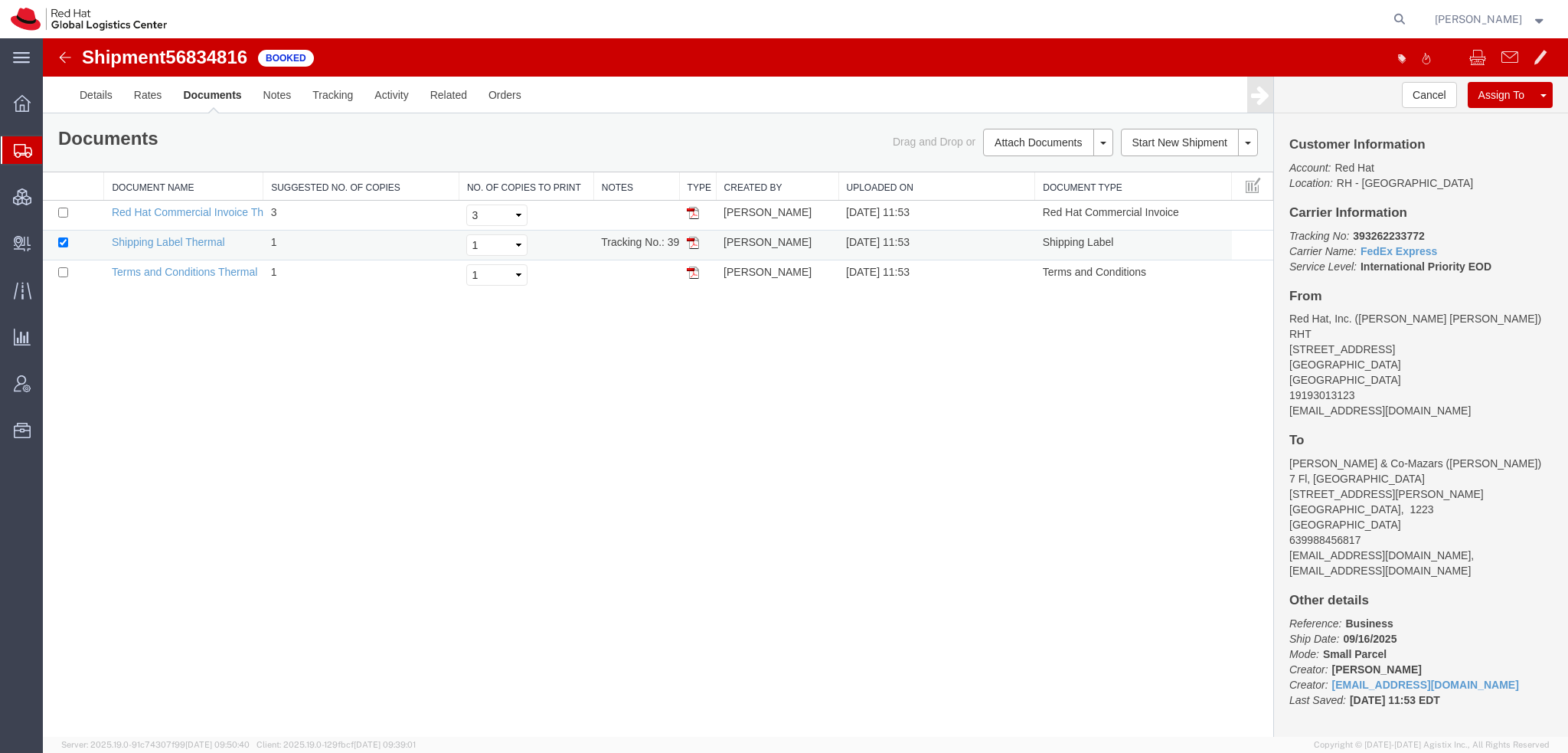
click at [695, 244] on img at bounding box center [693, 242] width 12 height 12
click at [0, 0] on span "Shipment Manager" at bounding box center [0, 0] width 0 height 0
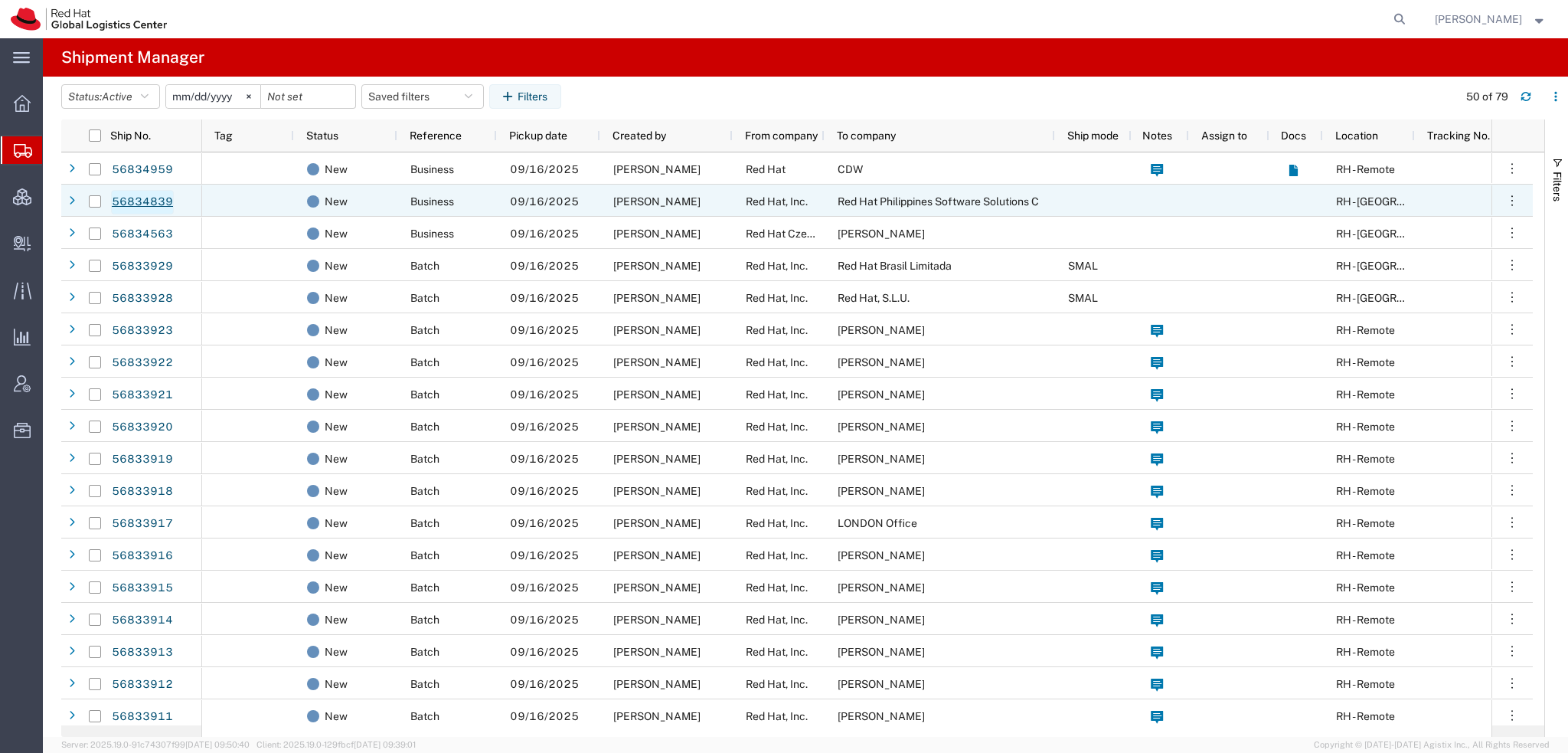
click at [164, 206] on link "56834839" at bounding box center [143, 202] width 63 height 24
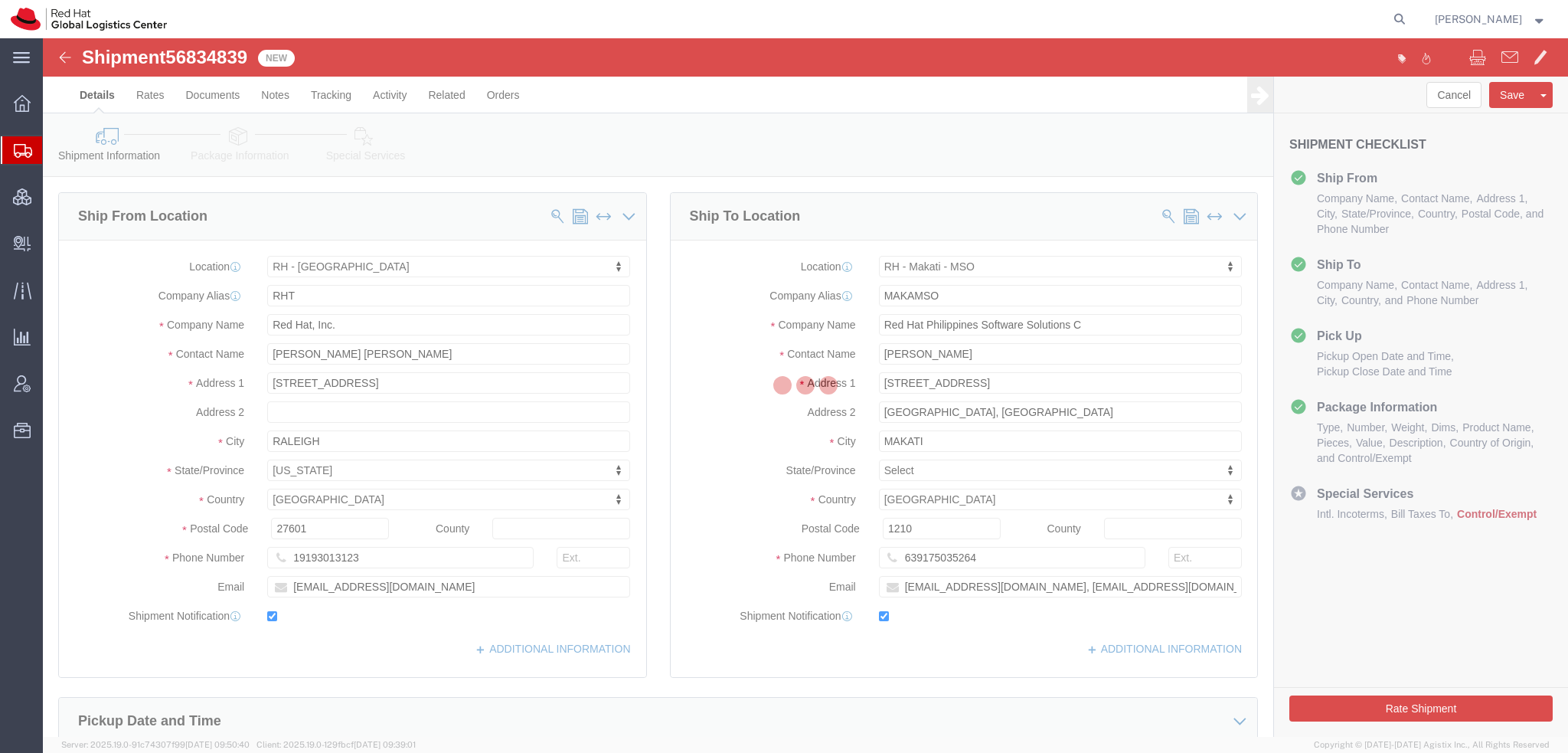
select select "38014"
select select "56131"
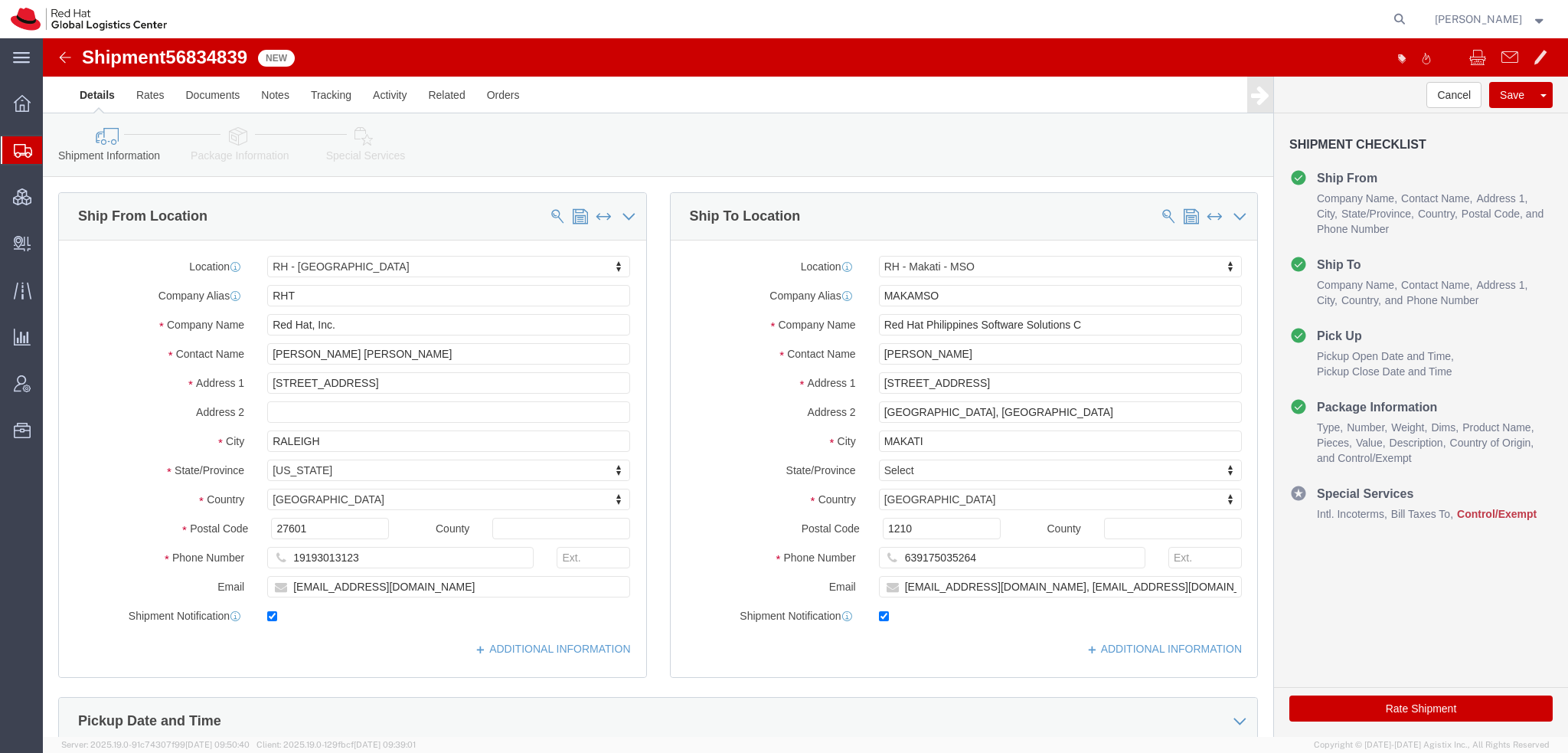
click icon
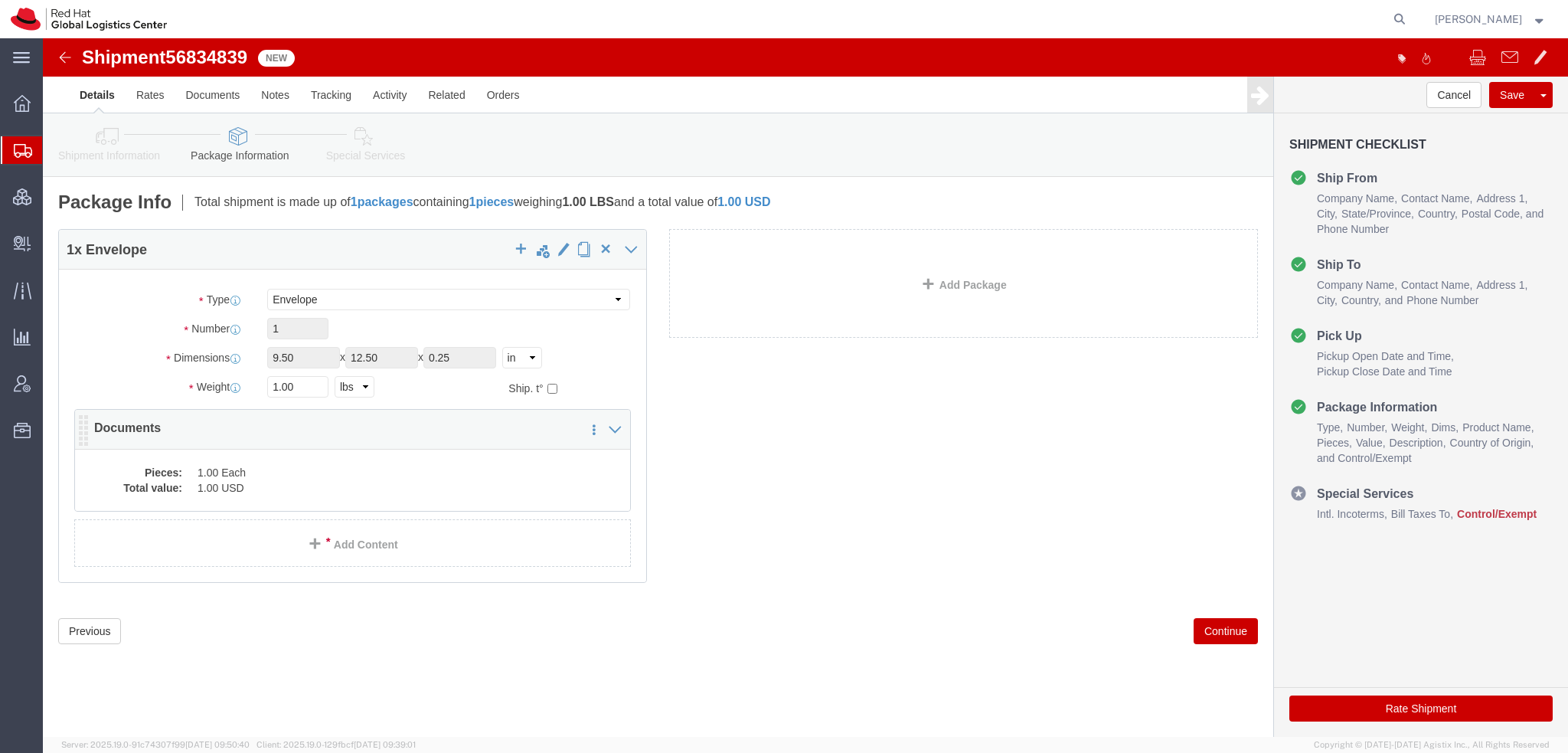
click div "Pieces: 1.00 Each Total value: 1.00 USD"
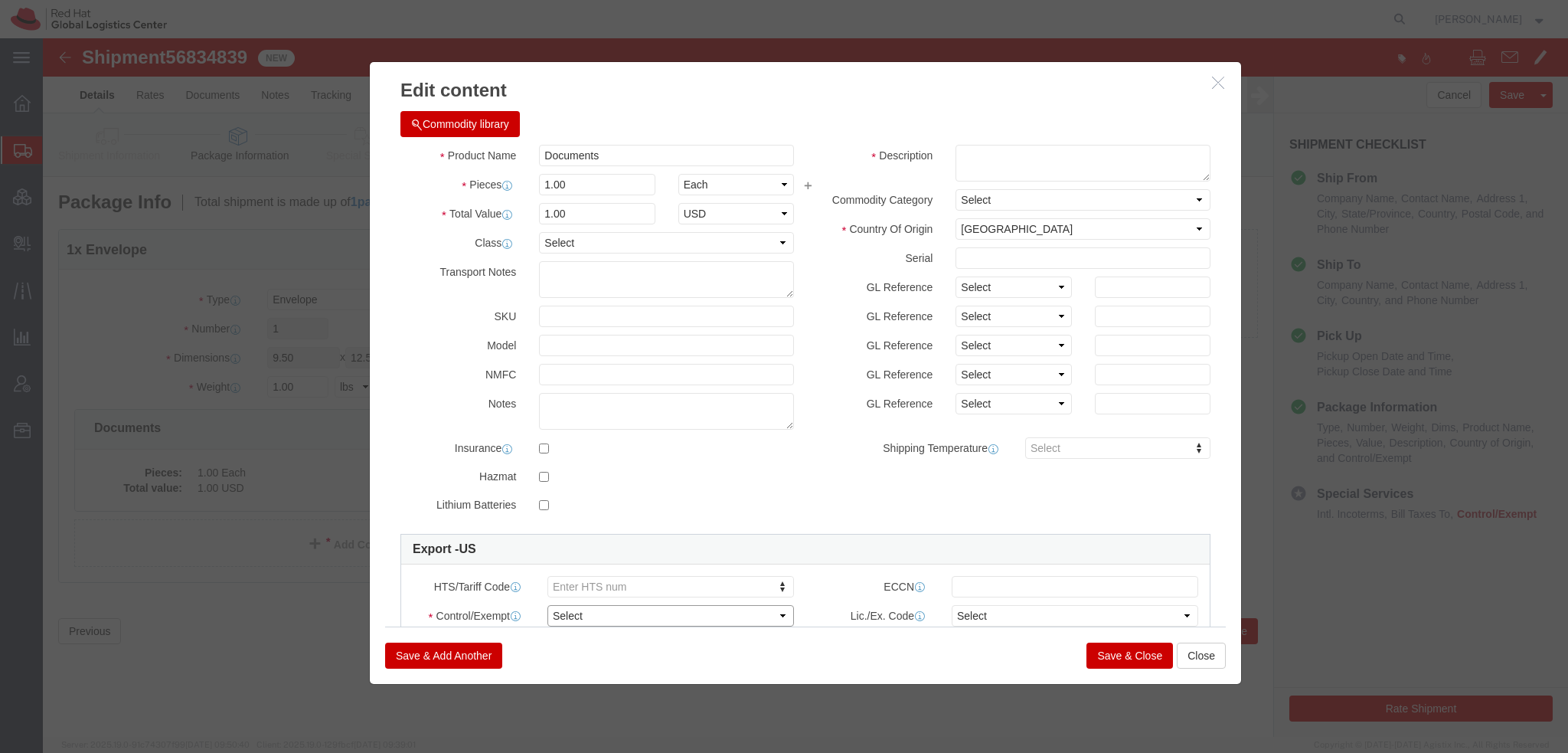
click select "Select ATF BIS DEA EPA FDA FTR ITAR OFAC Other (OPA)"
select select "FTR"
click select "Select ATF BIS DEA EPA FDA FTR ITAR OFAC Other (OPA)"
click select "Select 30.2(d)(2) 30.36 30.37(a) 30.37(f) 30.37(g) 30.37(h) 30.37(i) 30.37(j) 3…"
select select "30.37(t)"
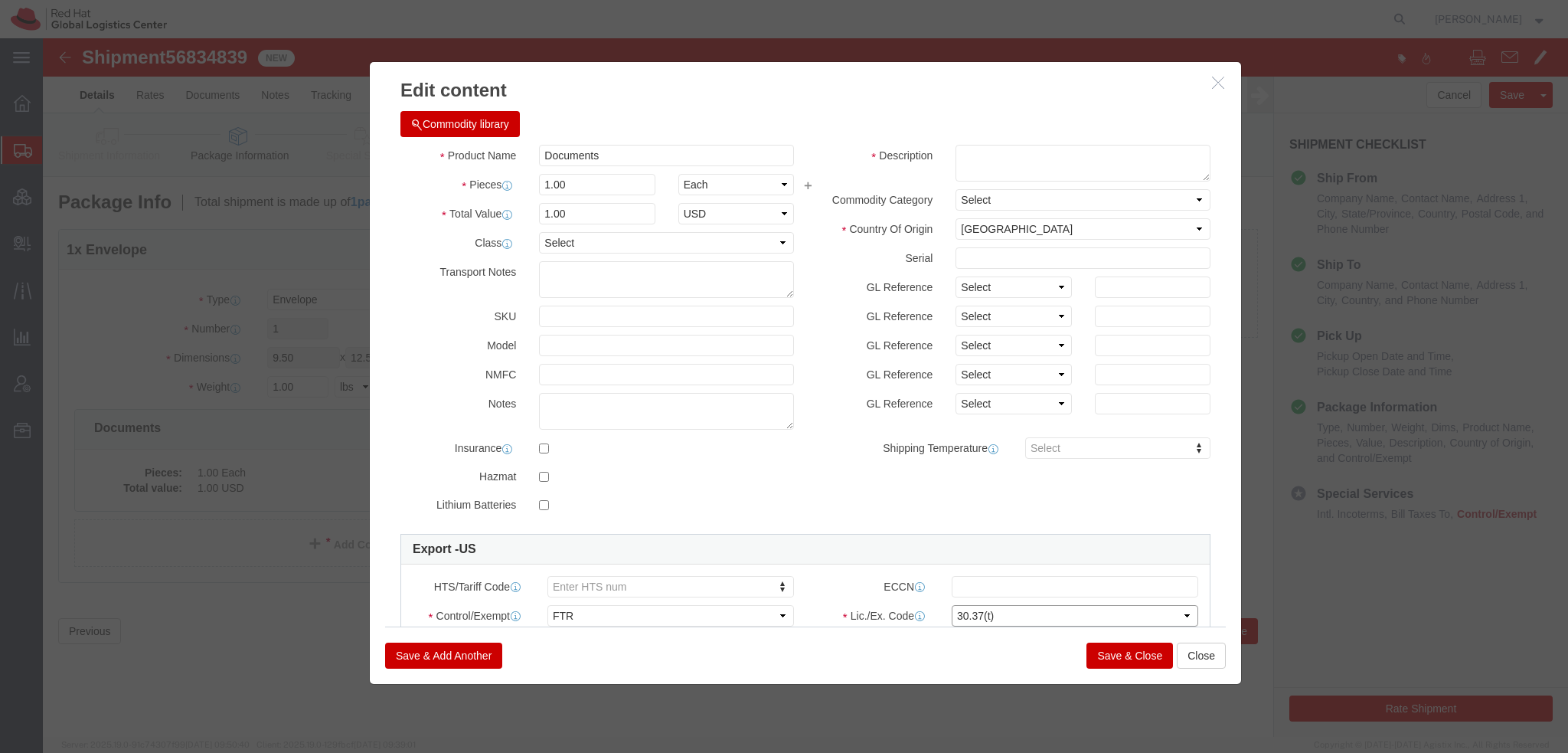
click select "Select 30.2(d)(2) 30.36 30.37(a) 30.37(f) 30.37(g) 30.37(h) 30.37(i) 30.37(j) 3…"
click textarea
type textarea "Legal Documents"
click button "Save & Close"
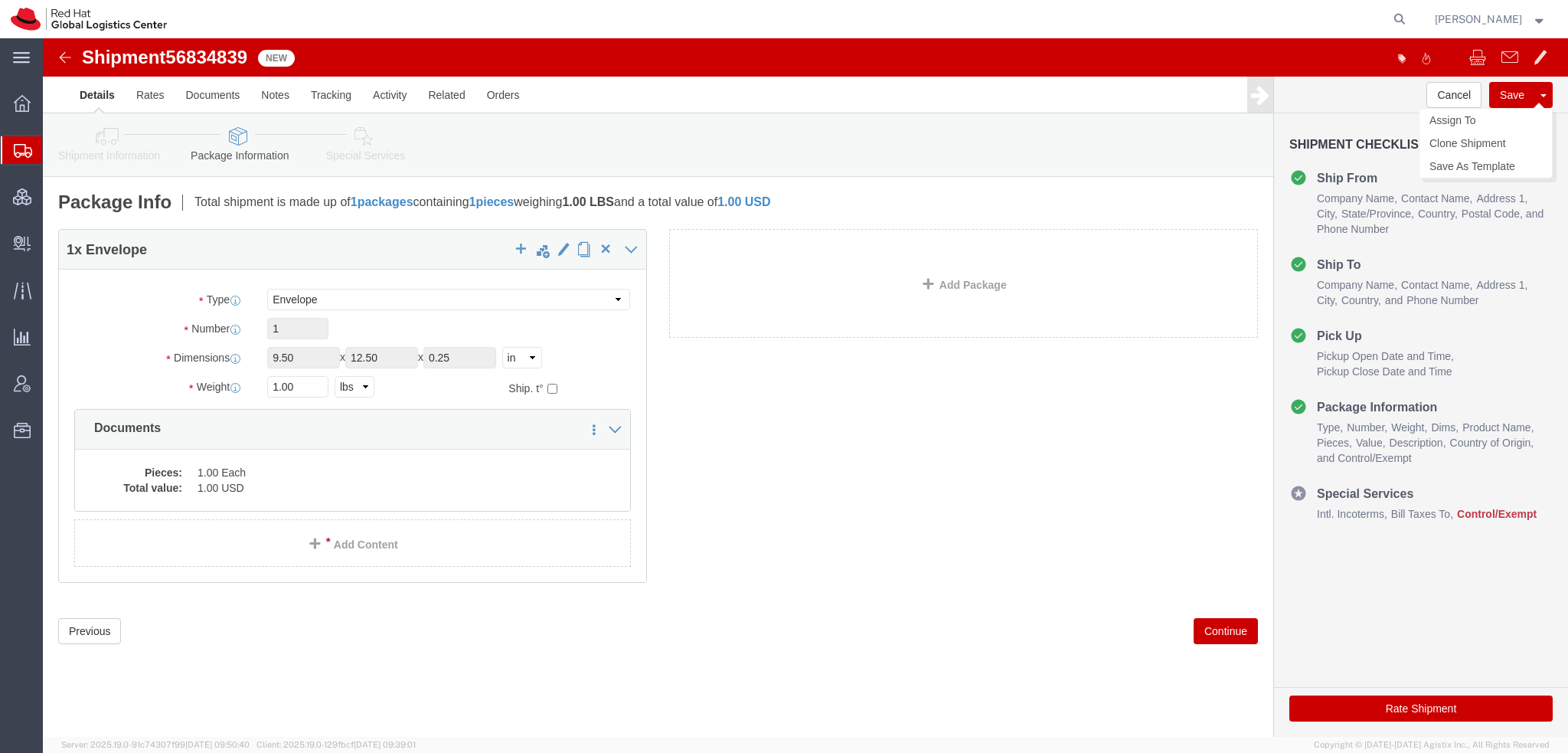
click button "Save"
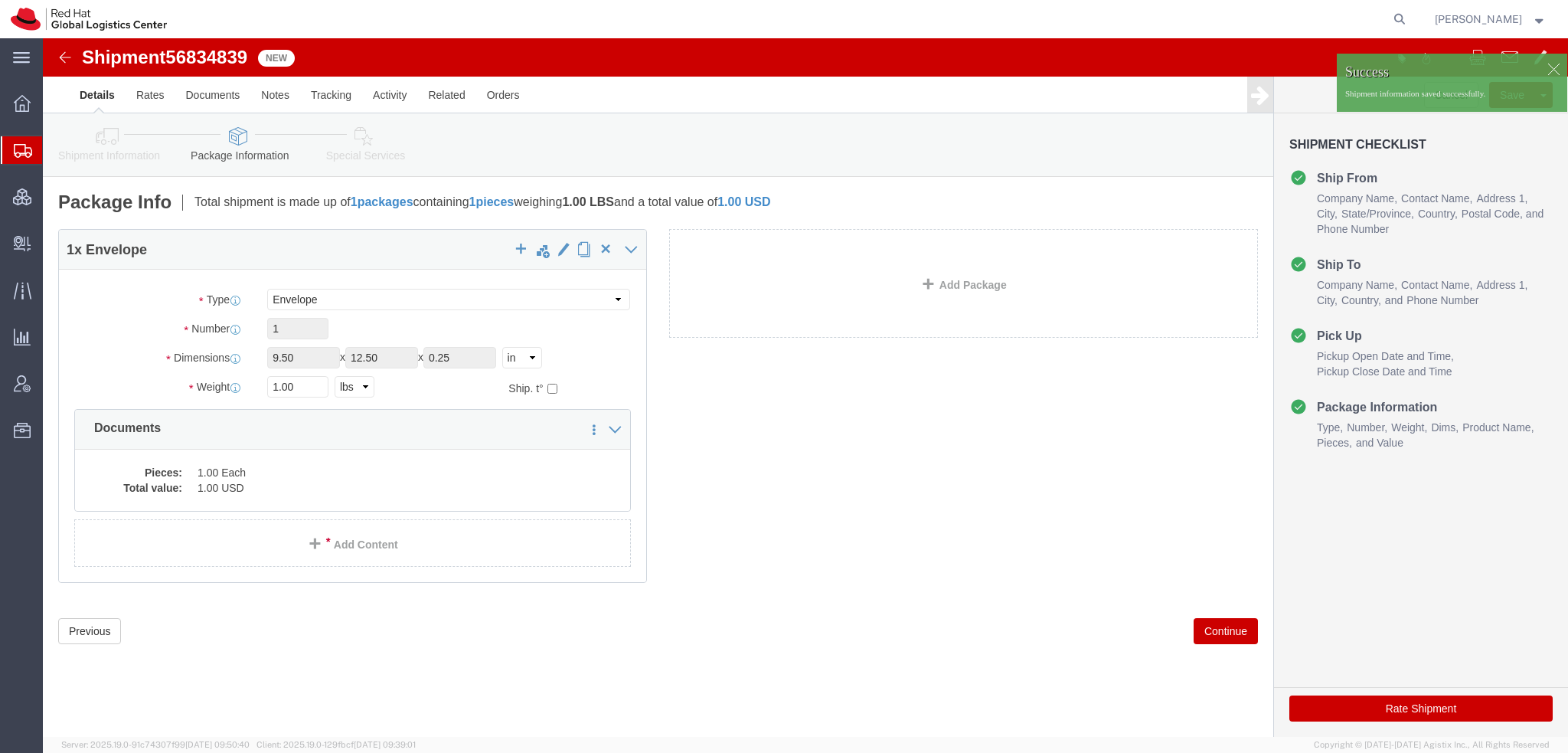
click at [0, 0] on span "Shipment Manager" at bounding box center [0, 0] width 0 height 0
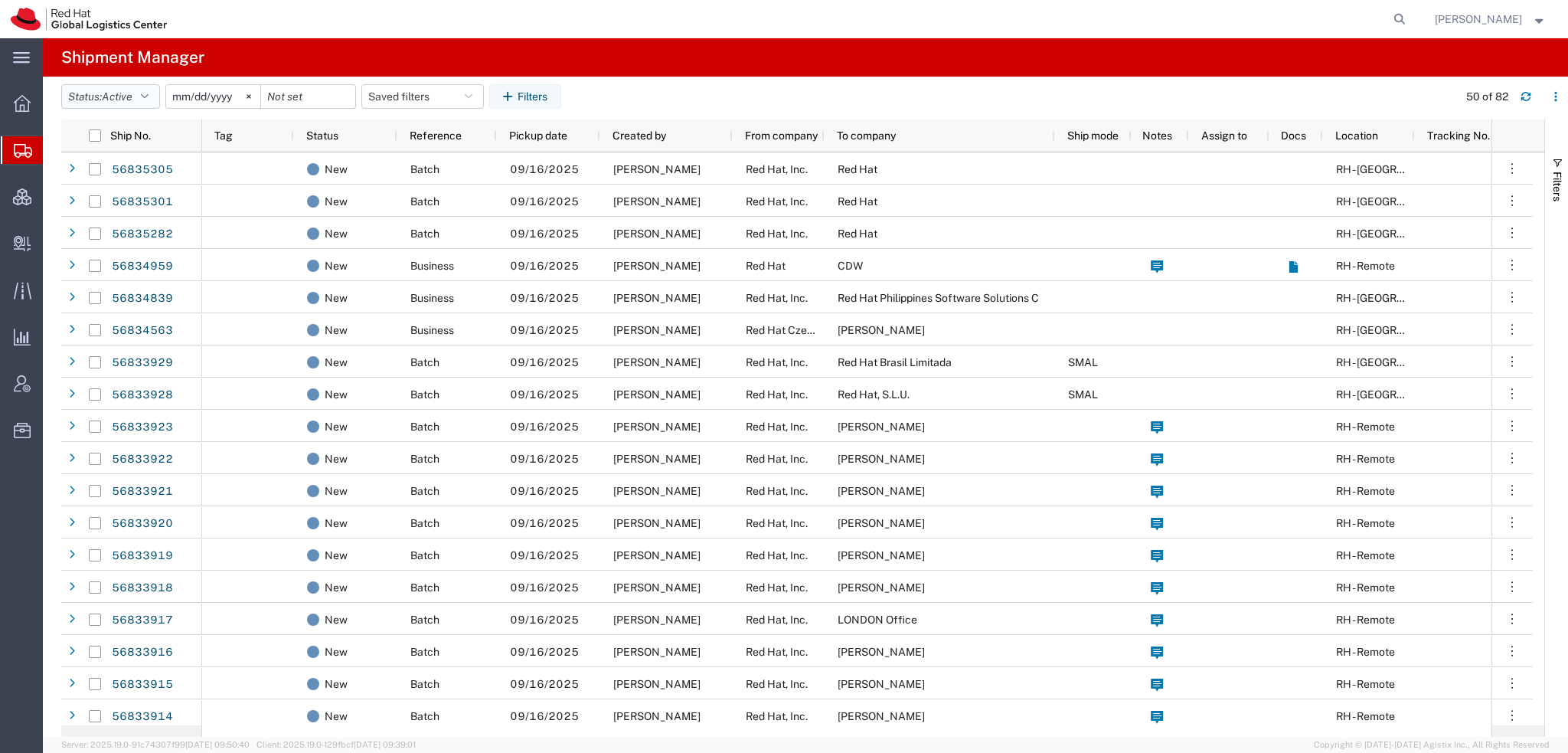
click at [145, 94] on icon "button" at bounding box center [145, 96] width 7 height 11
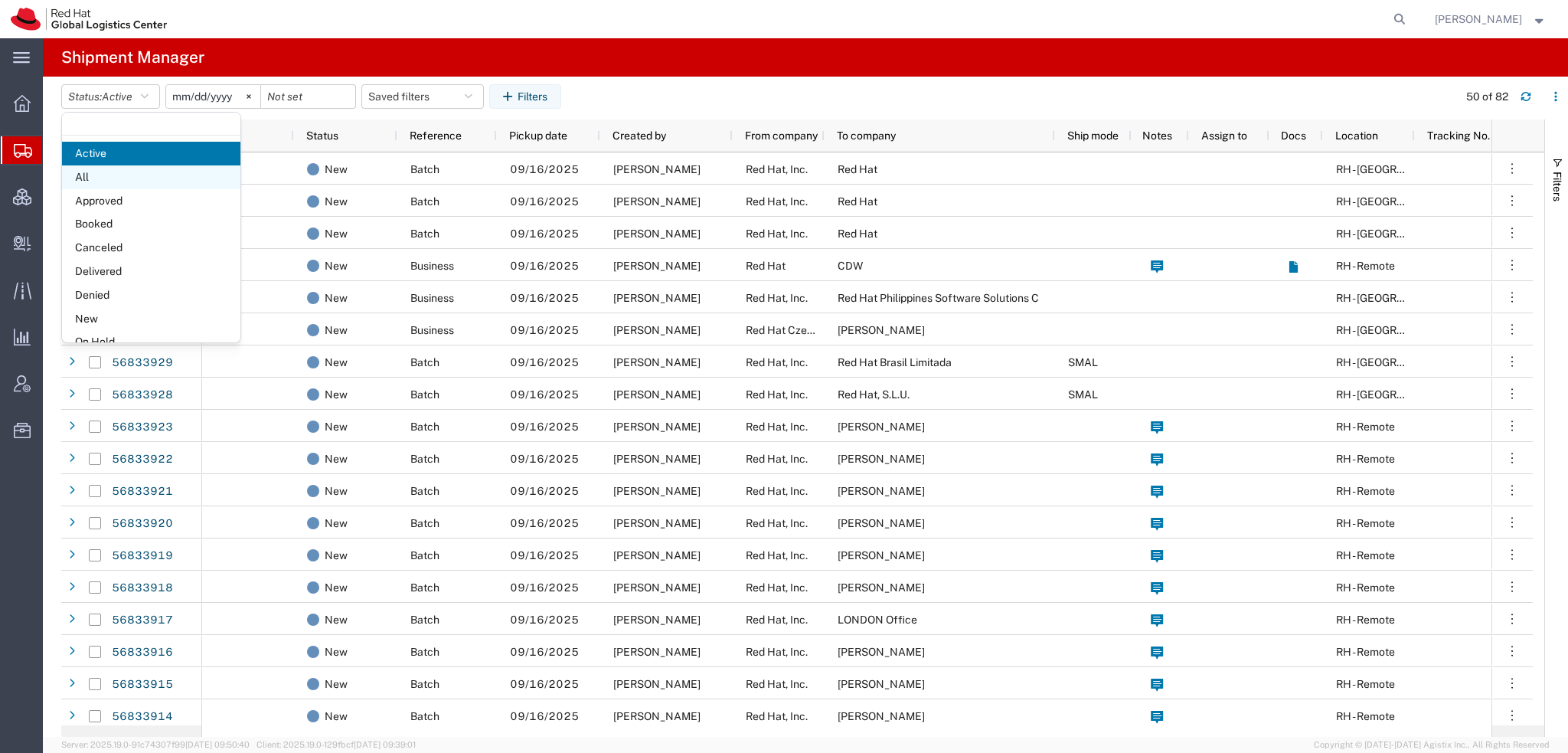
click at [130, 184] on span "All" at bounding box center [151, 177] width 178 height 24
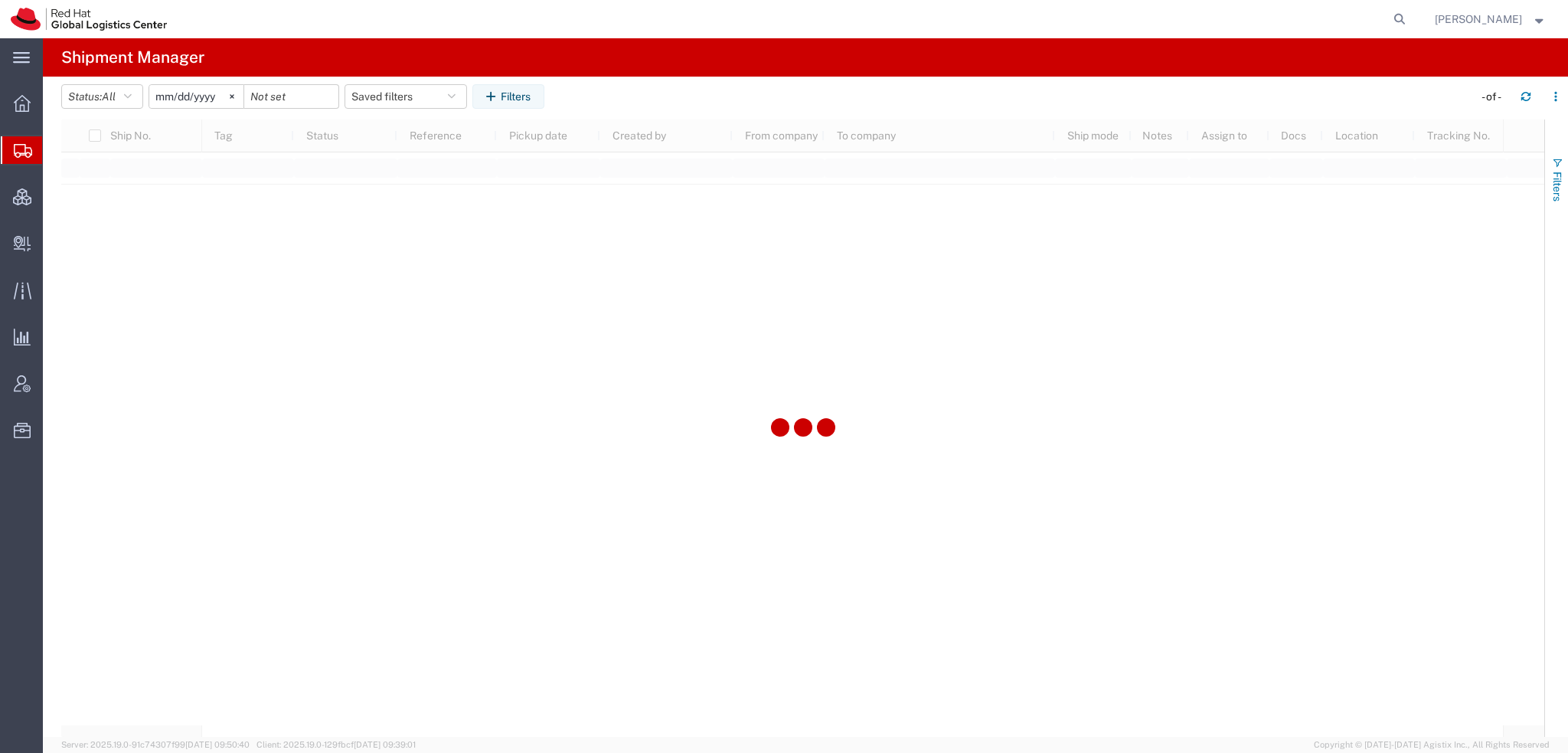
click at [1551, 173] on span "Filters" at bounding box center [1557, 186] width 12 height 30
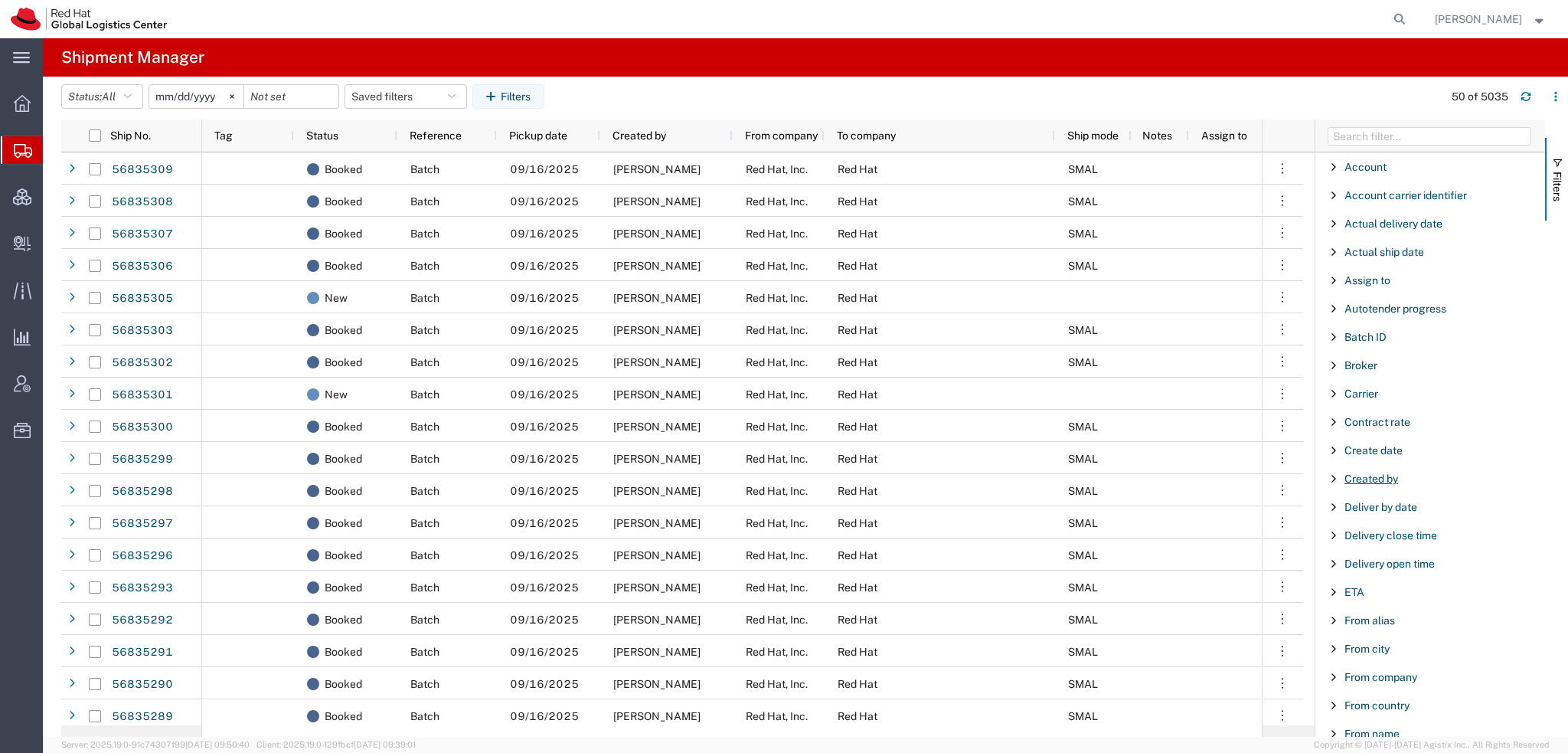
click at [1358, 474] on span "Created by" at bounding box center [1371, 478] width 54 height 12
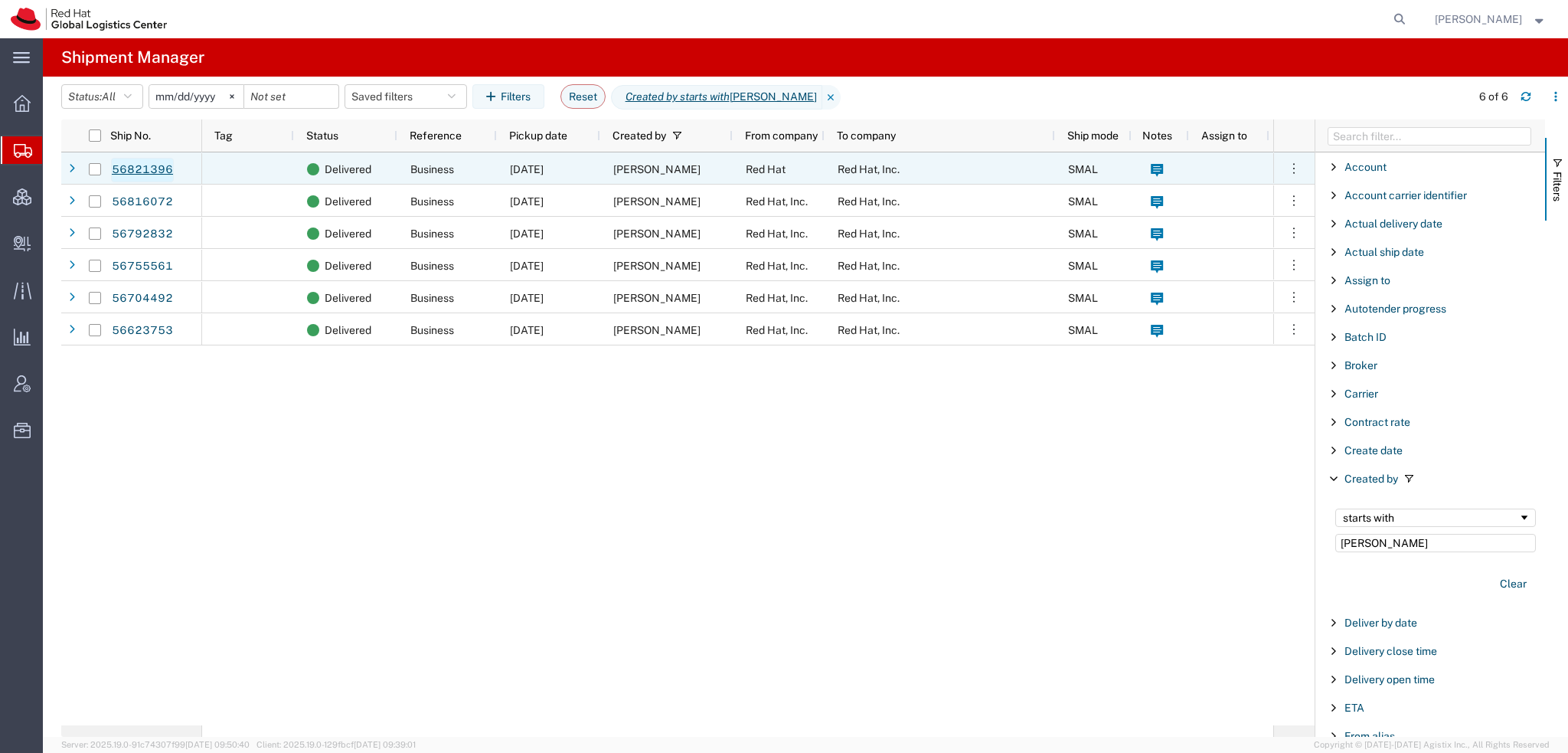
type input "Emma Ganl"
click at [149, 167] on link "56821396" at bounding box center [143, 170] width 63 height 24
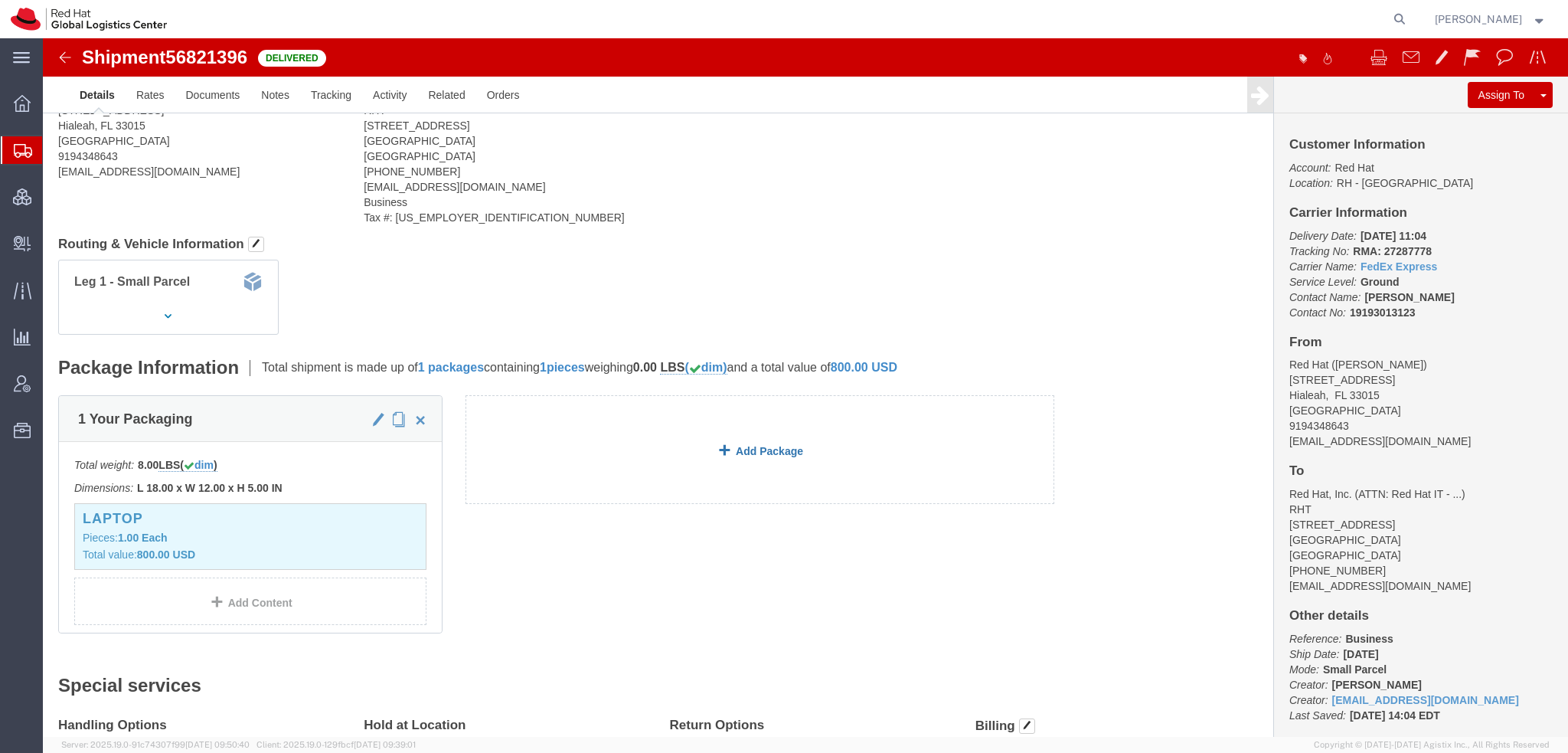
scroll to position [331, 0]
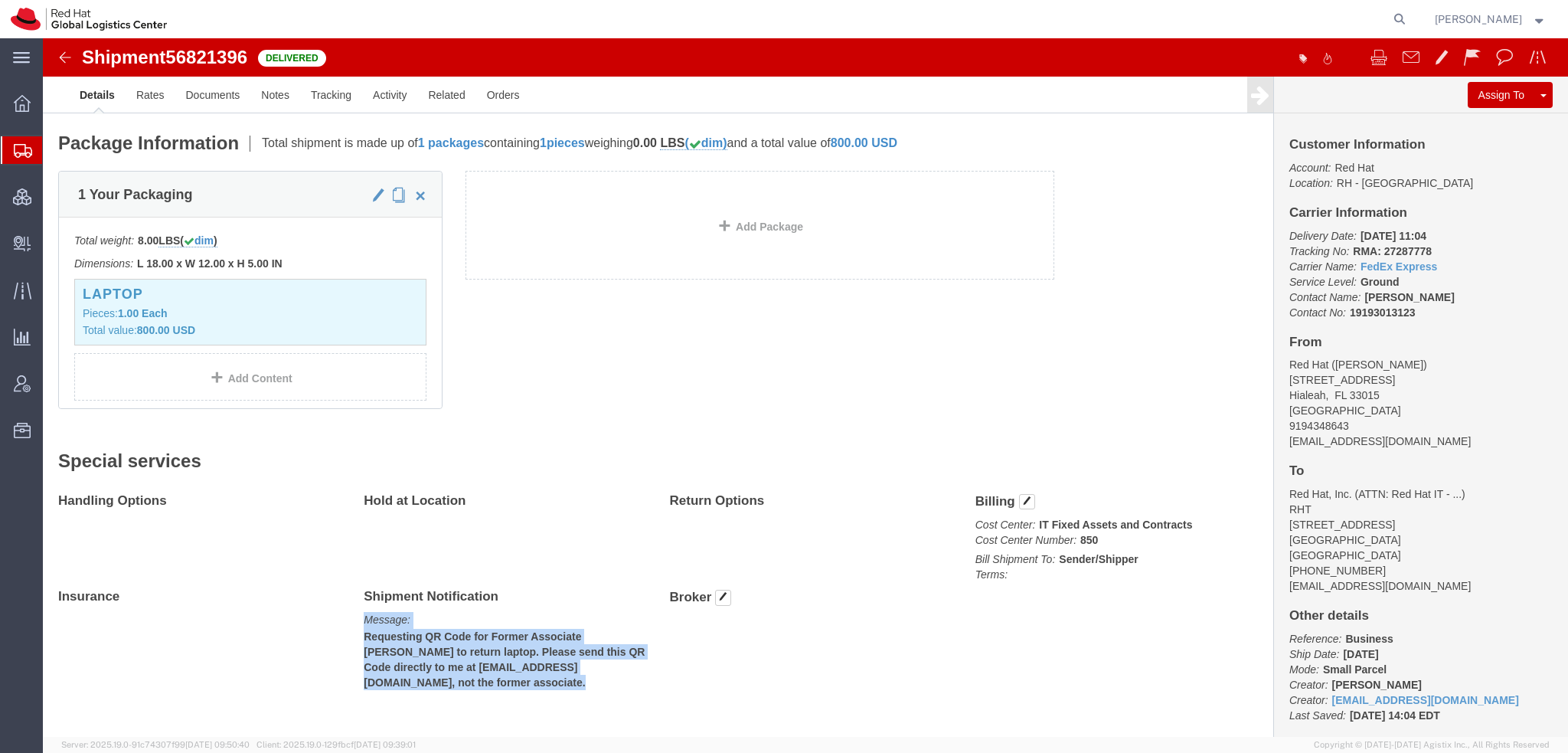
drag, startPoint x: 320, startPoint y: 568, endPoint x: 661, endPoint y: 635, distance: 347.5
click div "Handling Options Hold at Location Return Options Billing Cost Center: IT Fixed …"
click b "Requesting QR Code for Former Associate Gabe Perez to return laptop. Please sen…"
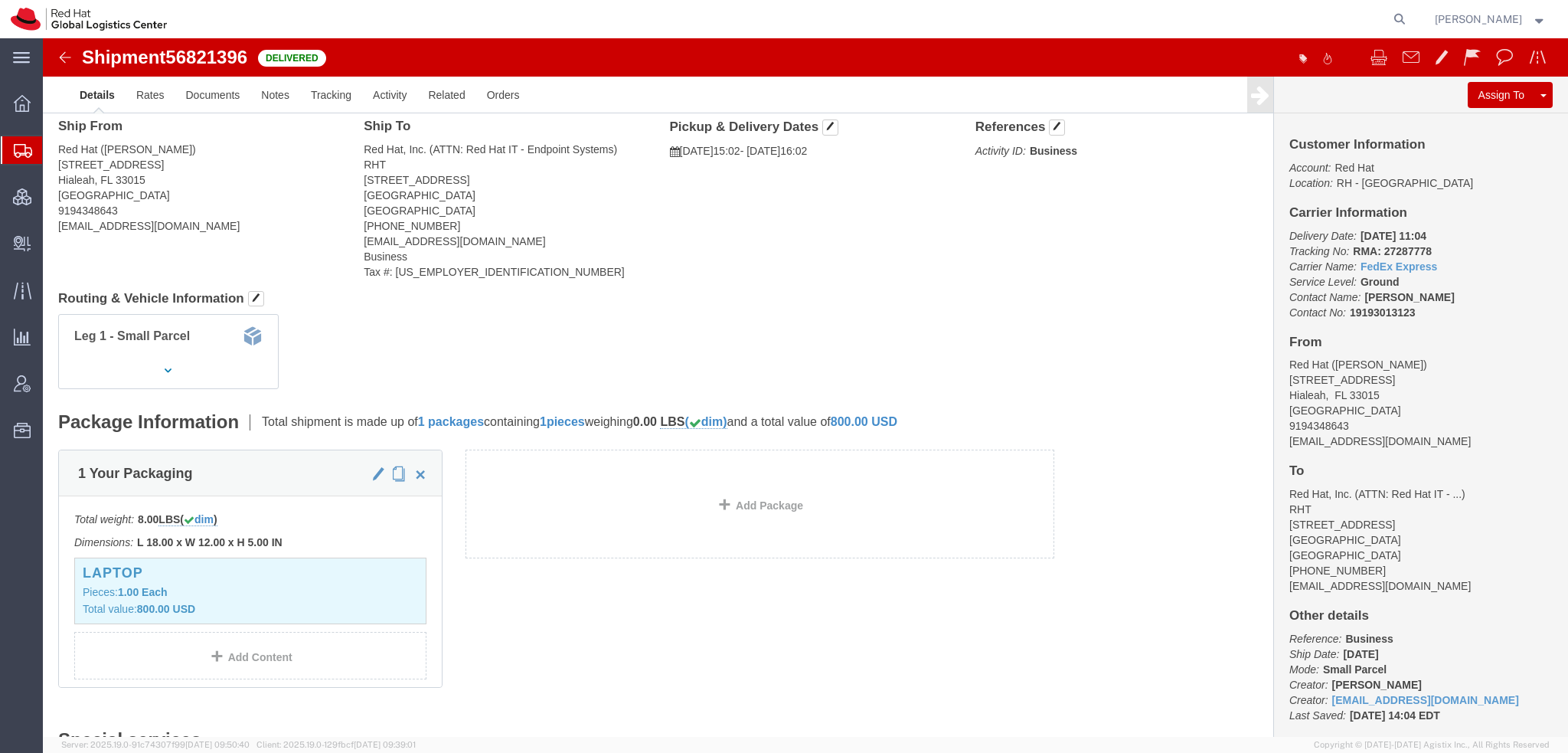
scroll to position [0, 0]
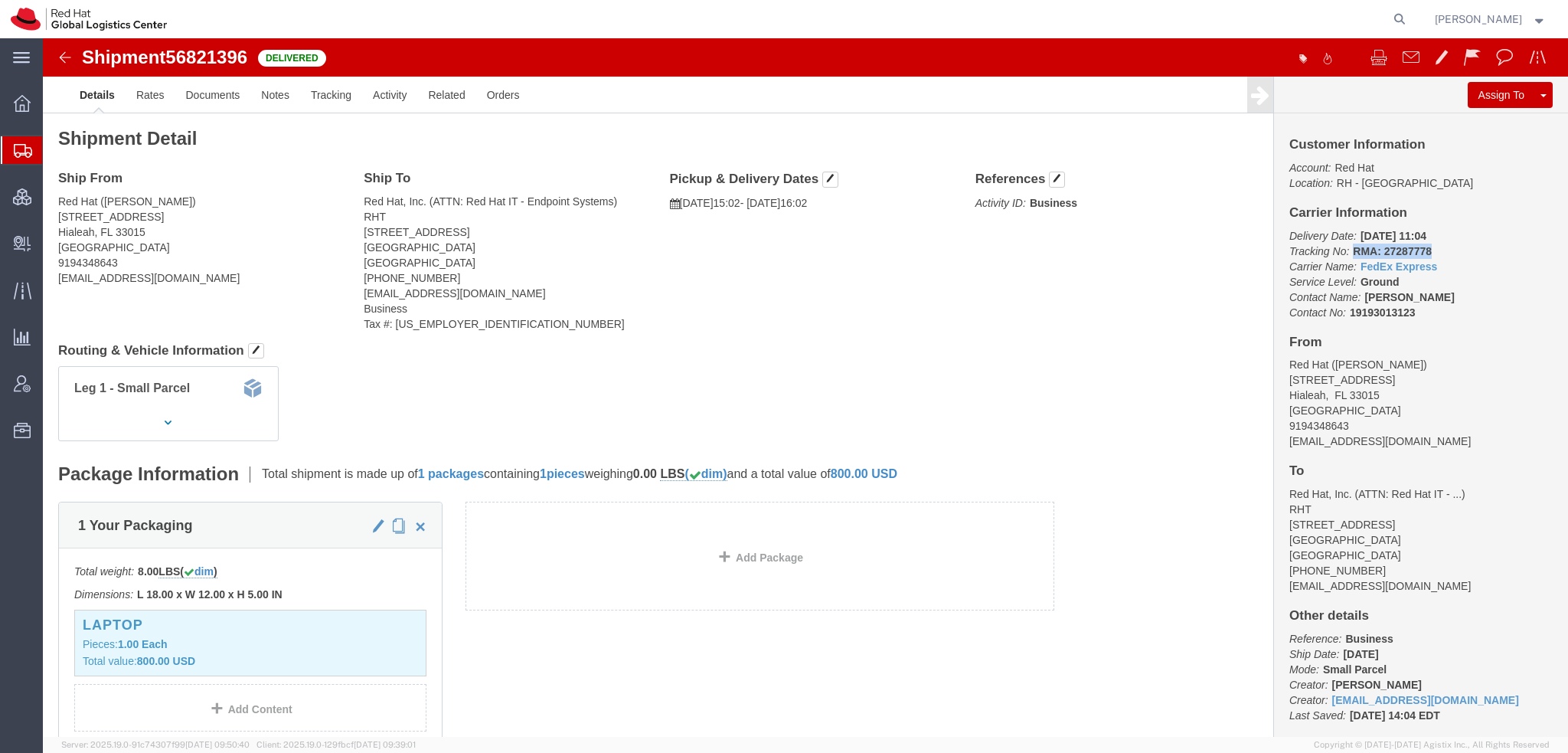
drag, startPoint x: 1299, startPoint y: 210, endPoint x: 1382, endPoint y: 212, distance: 83.0
click p "Delivery Date: 09/15/2025 11:04 Tracking No: RMA: 27287778 Carrier Name: FedEx …"
click at [1505, 12] on span "[PERSON_NAME]" at bounding box center [1478, 19] width 87 height 17
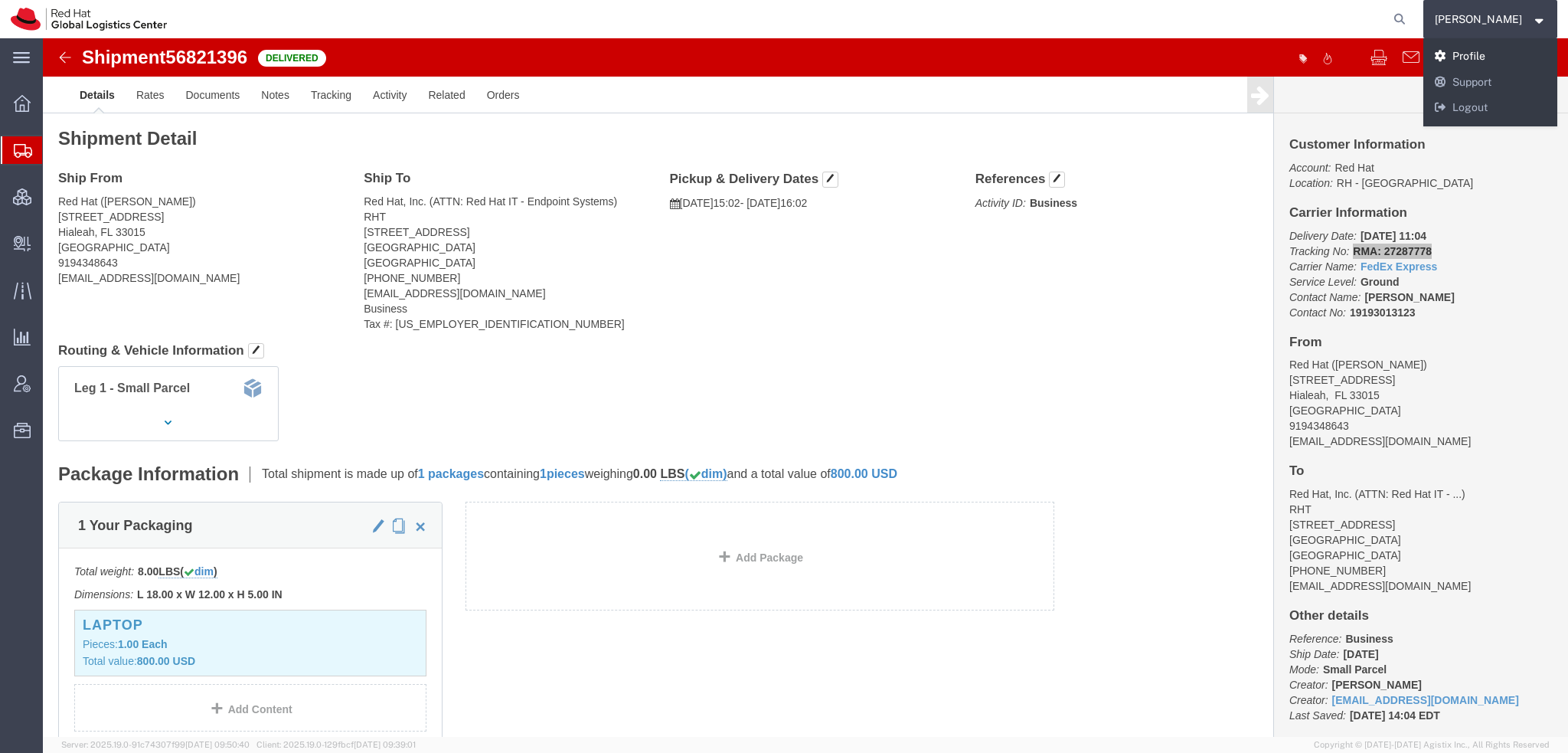
click at [1495, 52] on link "Profile" at bounding box center [1490, 57] width 134 height 26
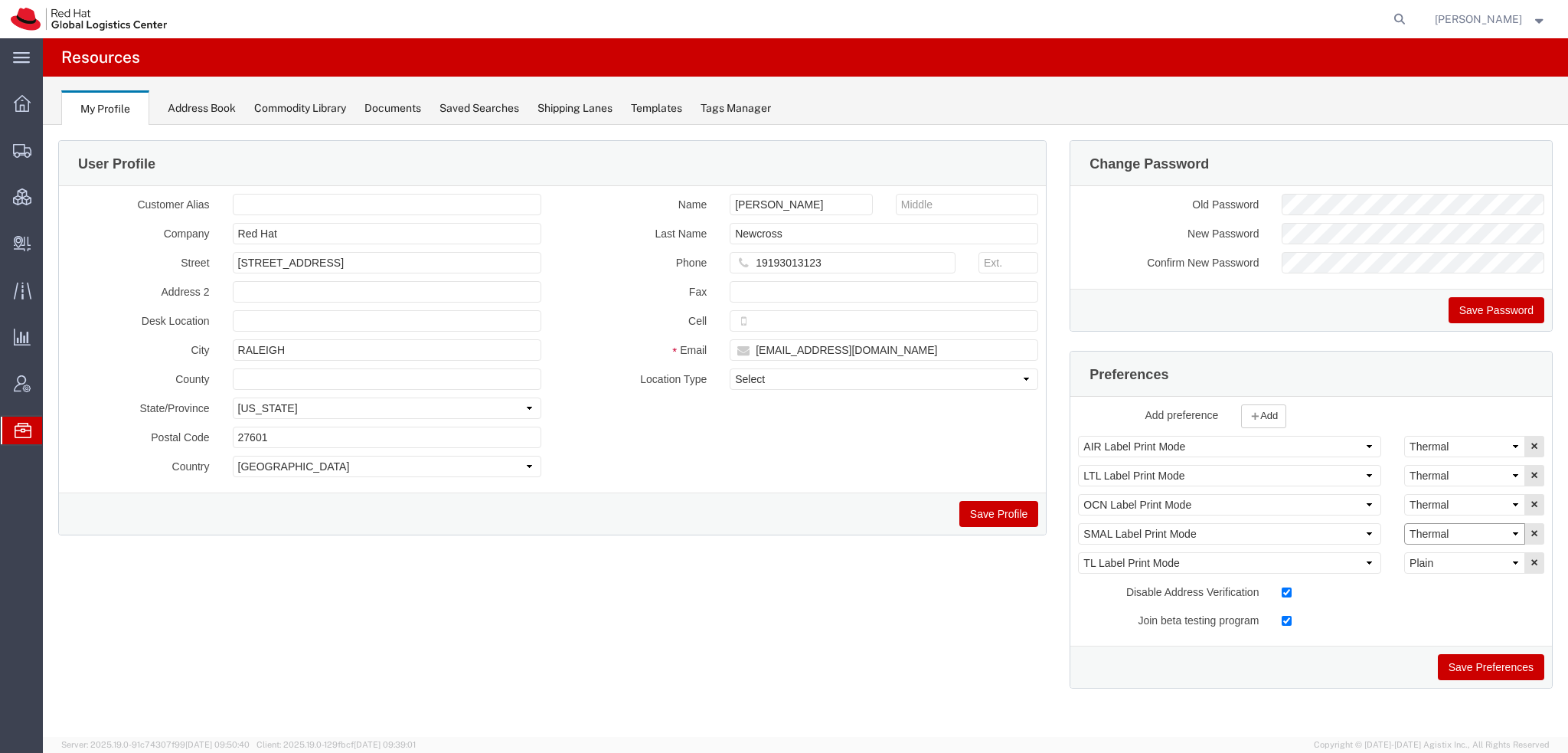
click at [1428, 526] on select "Select Plain Thermal" at bounding box center [1464, 533] width 121 height 21
select select "Plain"
click at [1404, 523] on select "Select Plain Thermal" at bounding box center [1464, 533] width 121 height 21
click at [1488, 663] on button "Save Preferences" at bounding box center [1491, 667] width 107 height 26
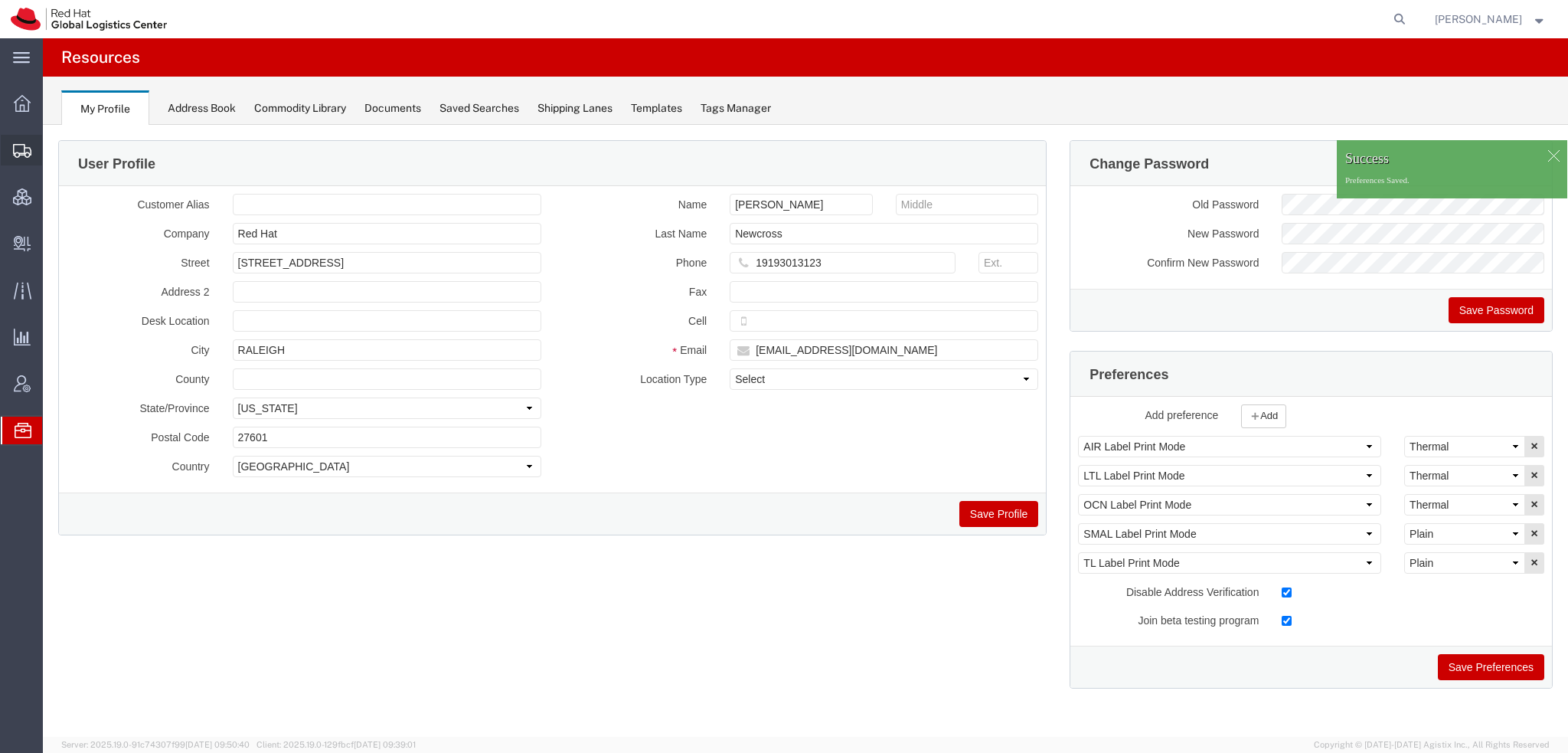
click at [0, 0] on span "Shipment Manager" at bounding box center [0, 0] width 0 height 0
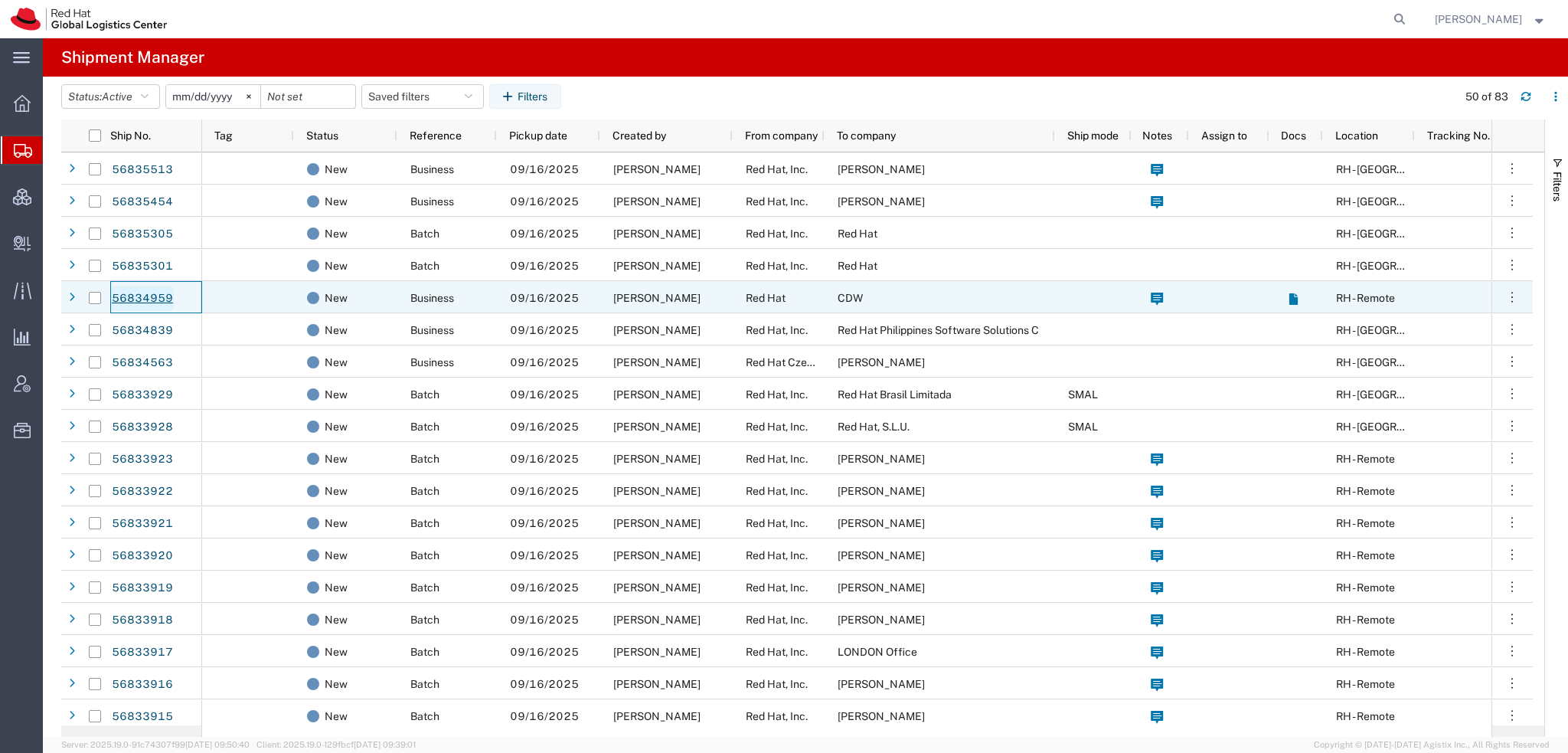
click at [153, 300] on link "56834959" at bounding box center [143, 299] width 63 height 24
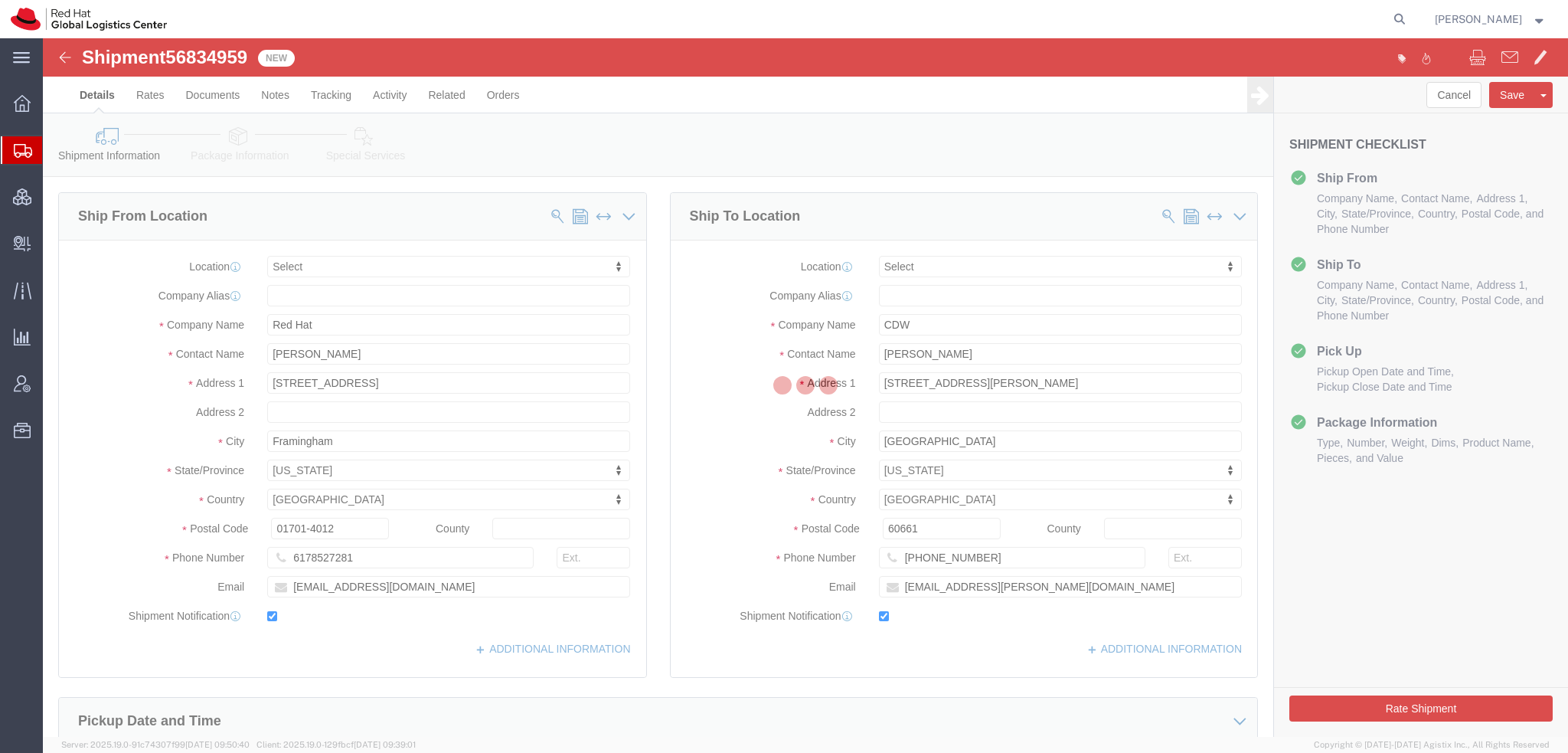
select select
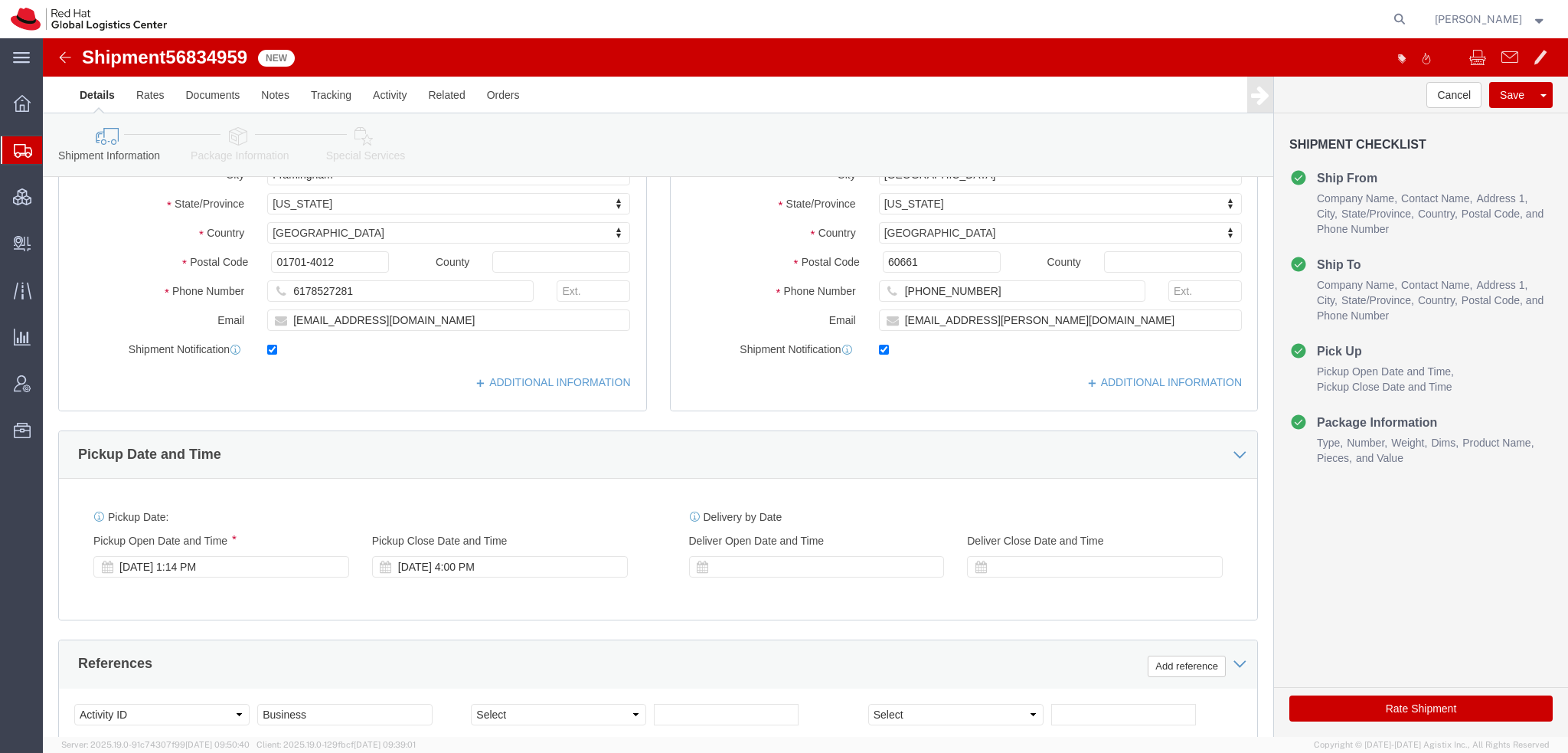
scroll to position [81, 0]
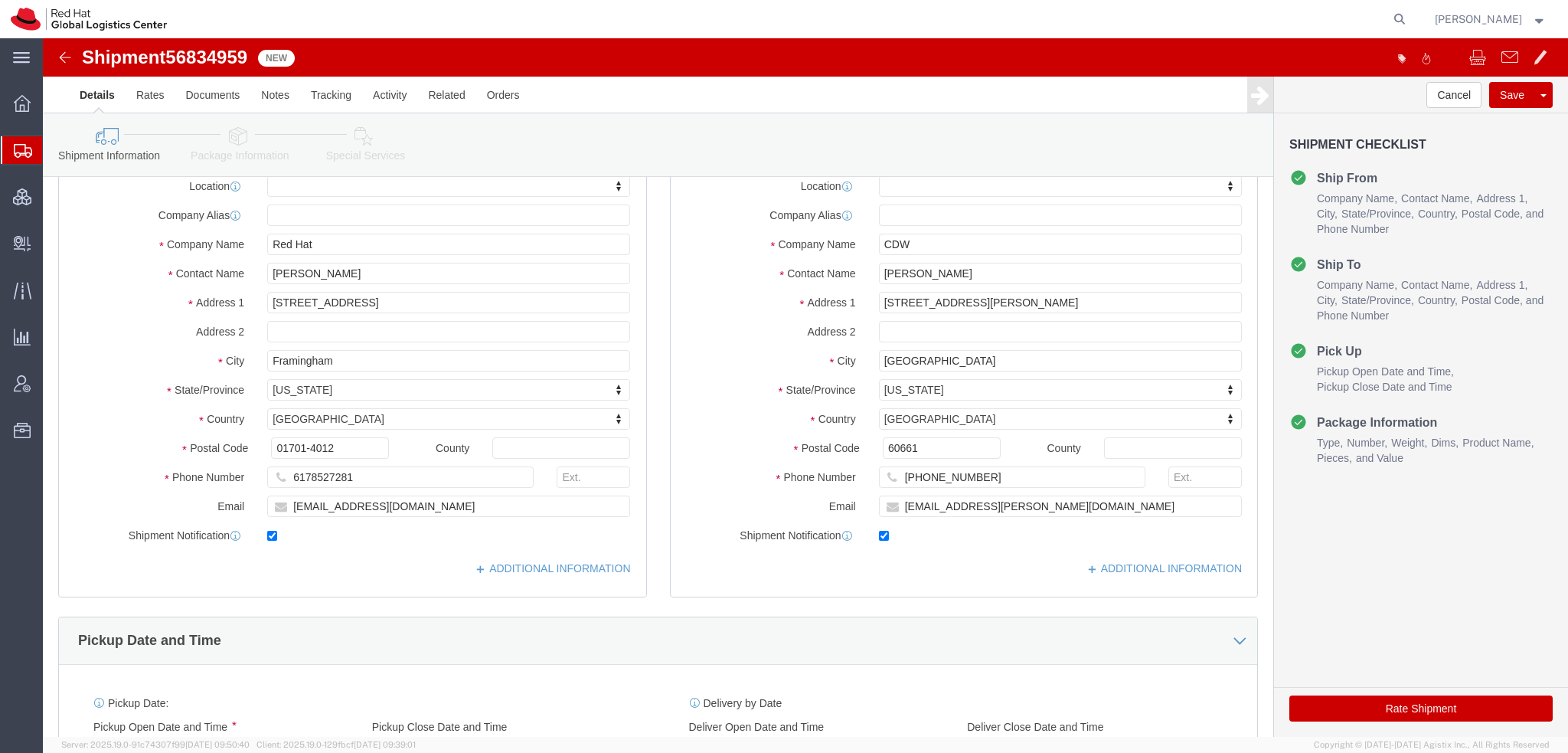
click icon
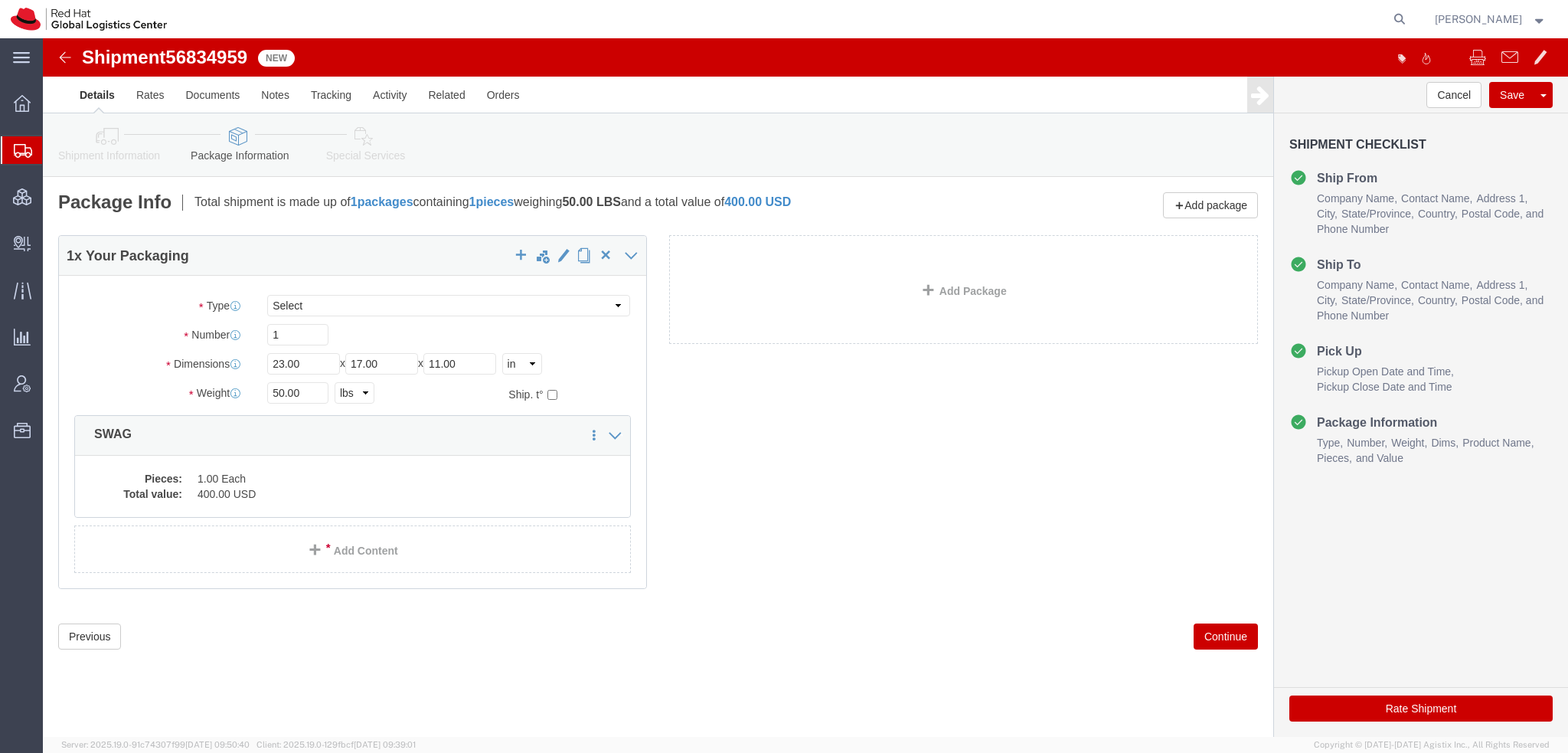
click icon
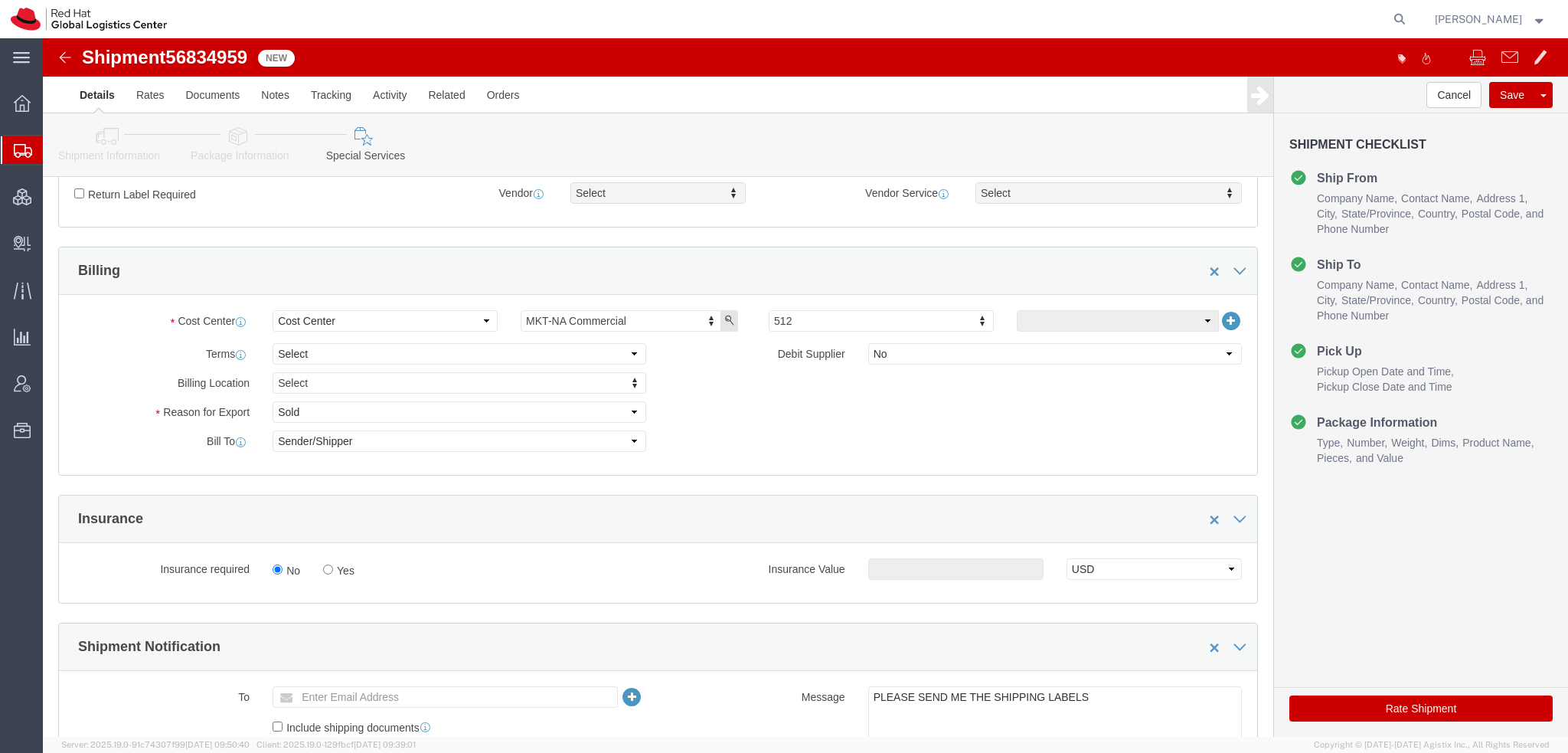
scroll to position [383, 0]
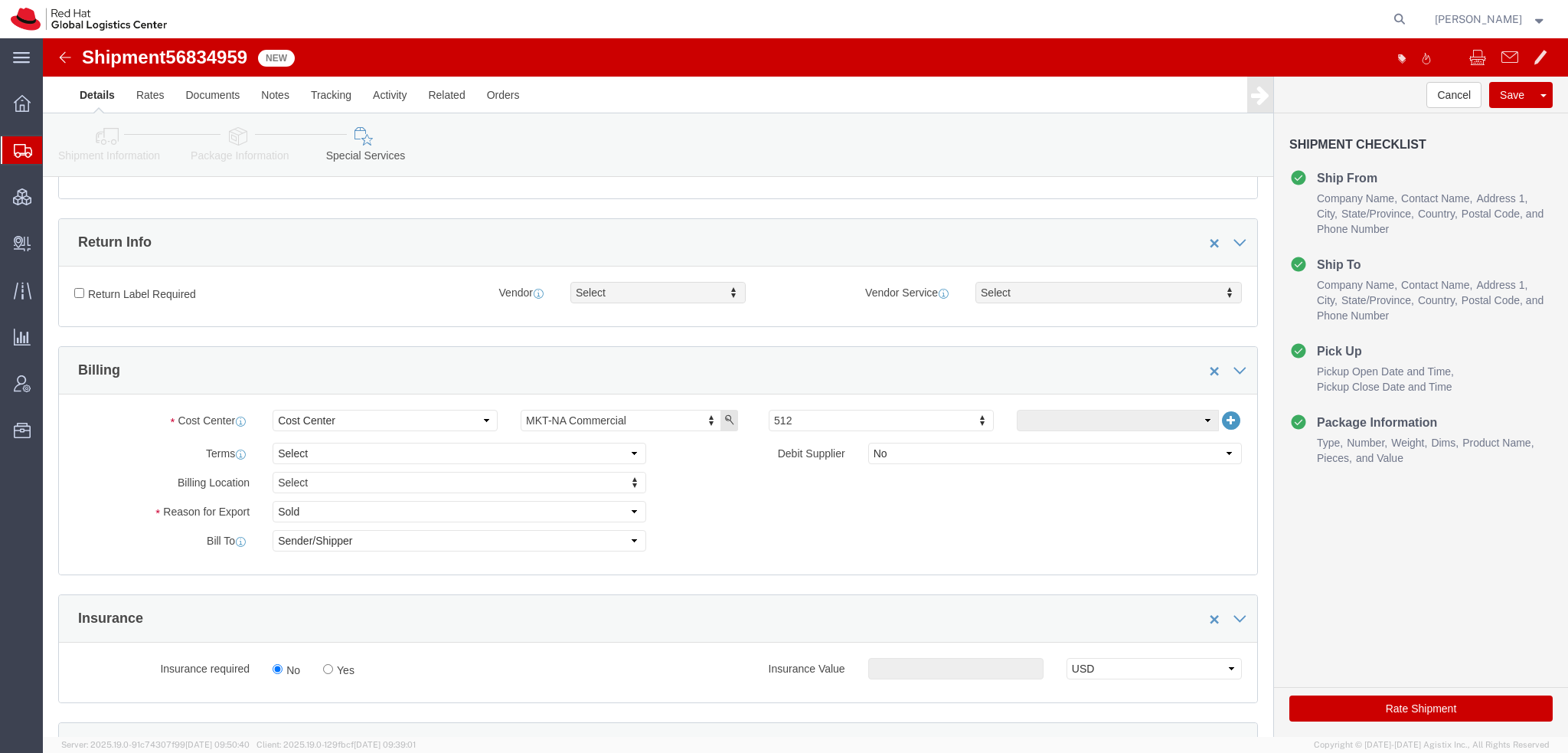
click icon
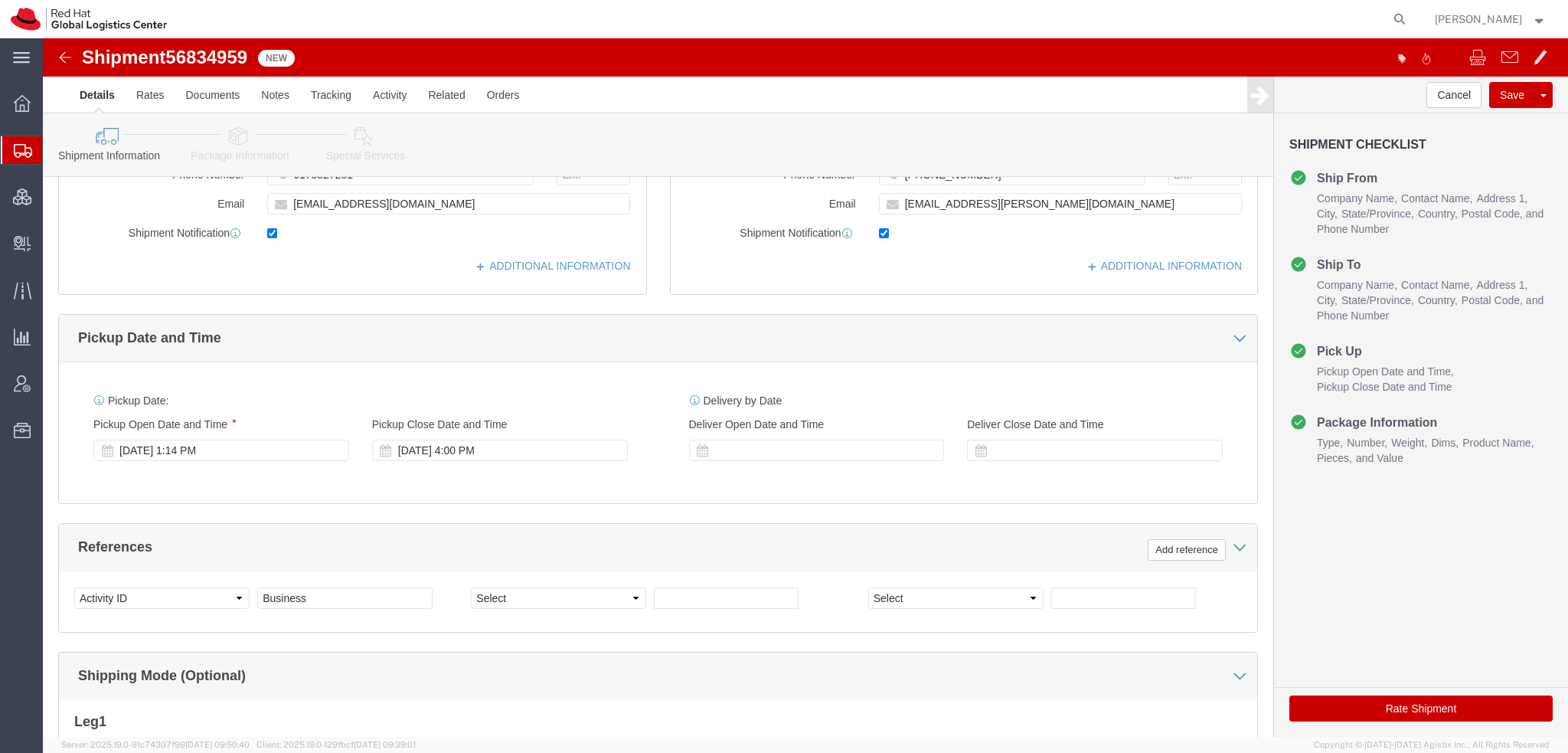
scroll to position [306, 0]
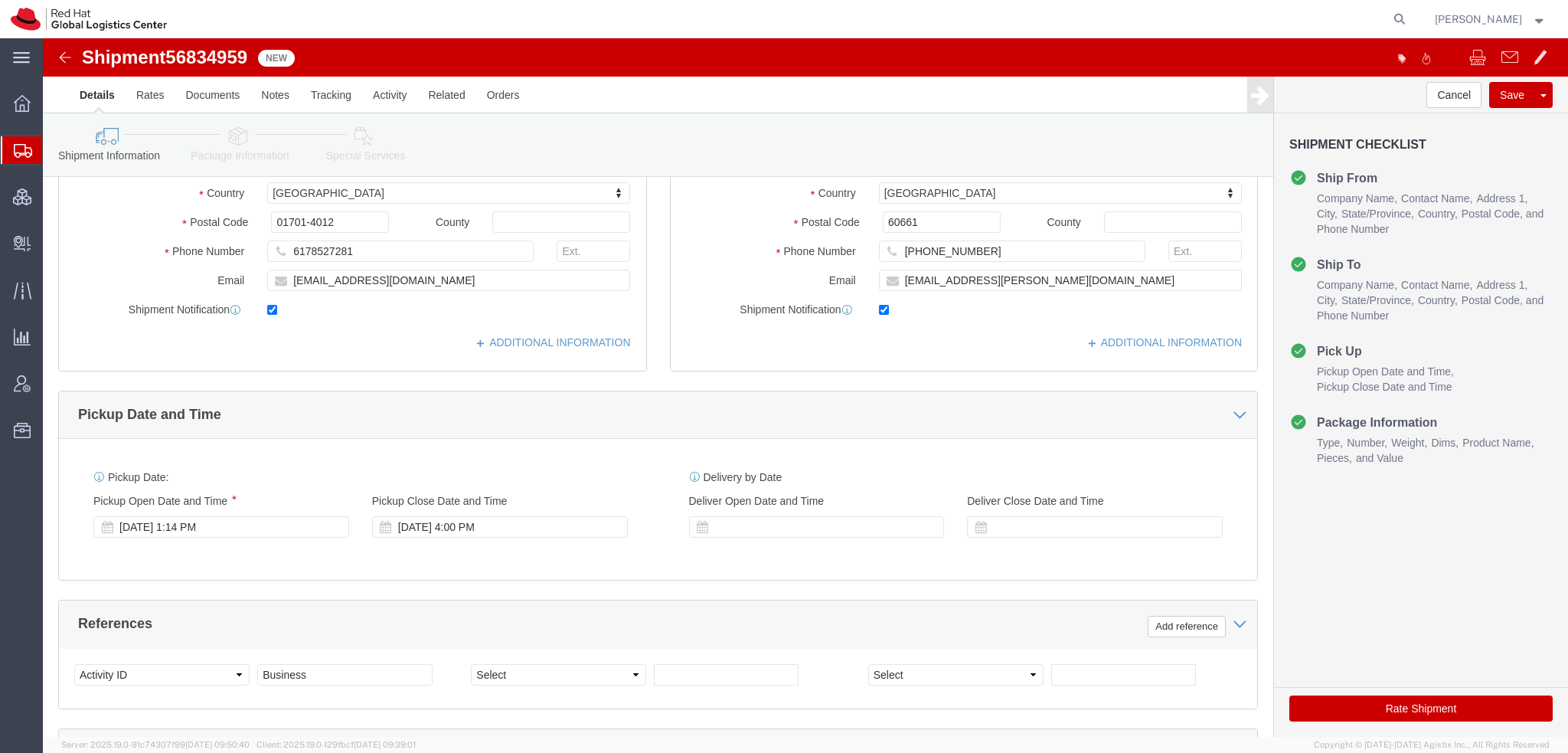
click button "Rate Shipment"
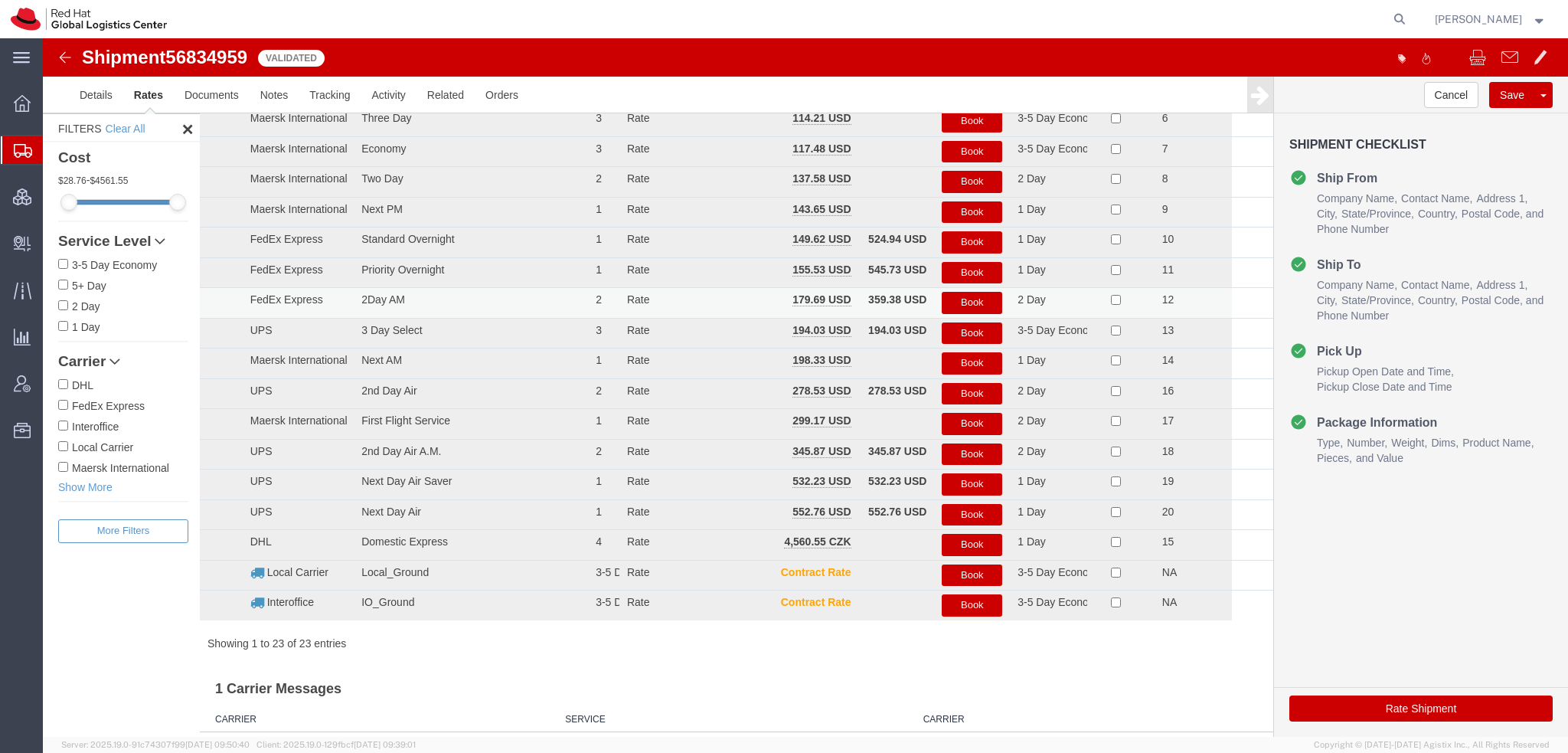
scroll to position [0, 0]
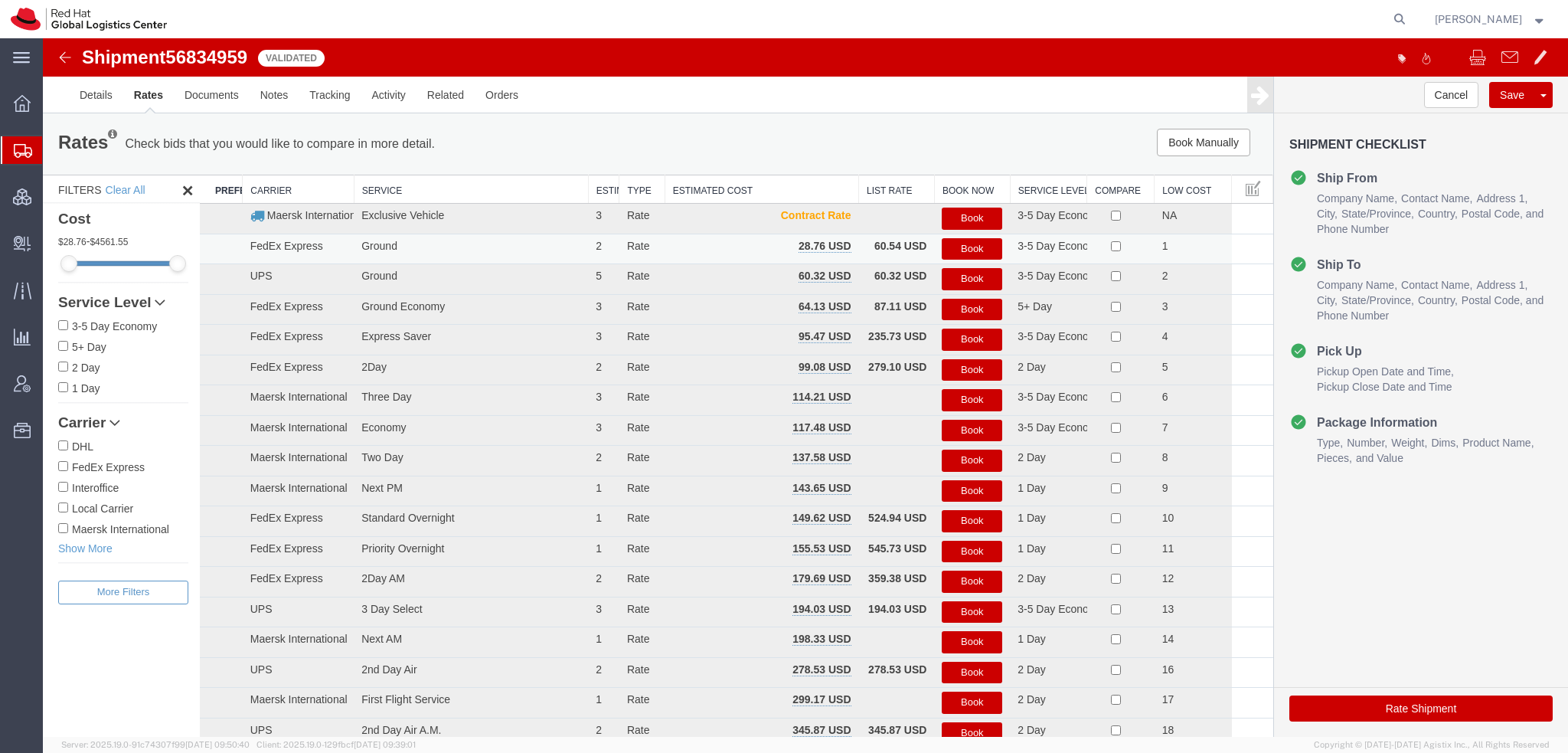
click at [962, 248] on button "Book" at bounding box center [972, 249] width 60 height 22
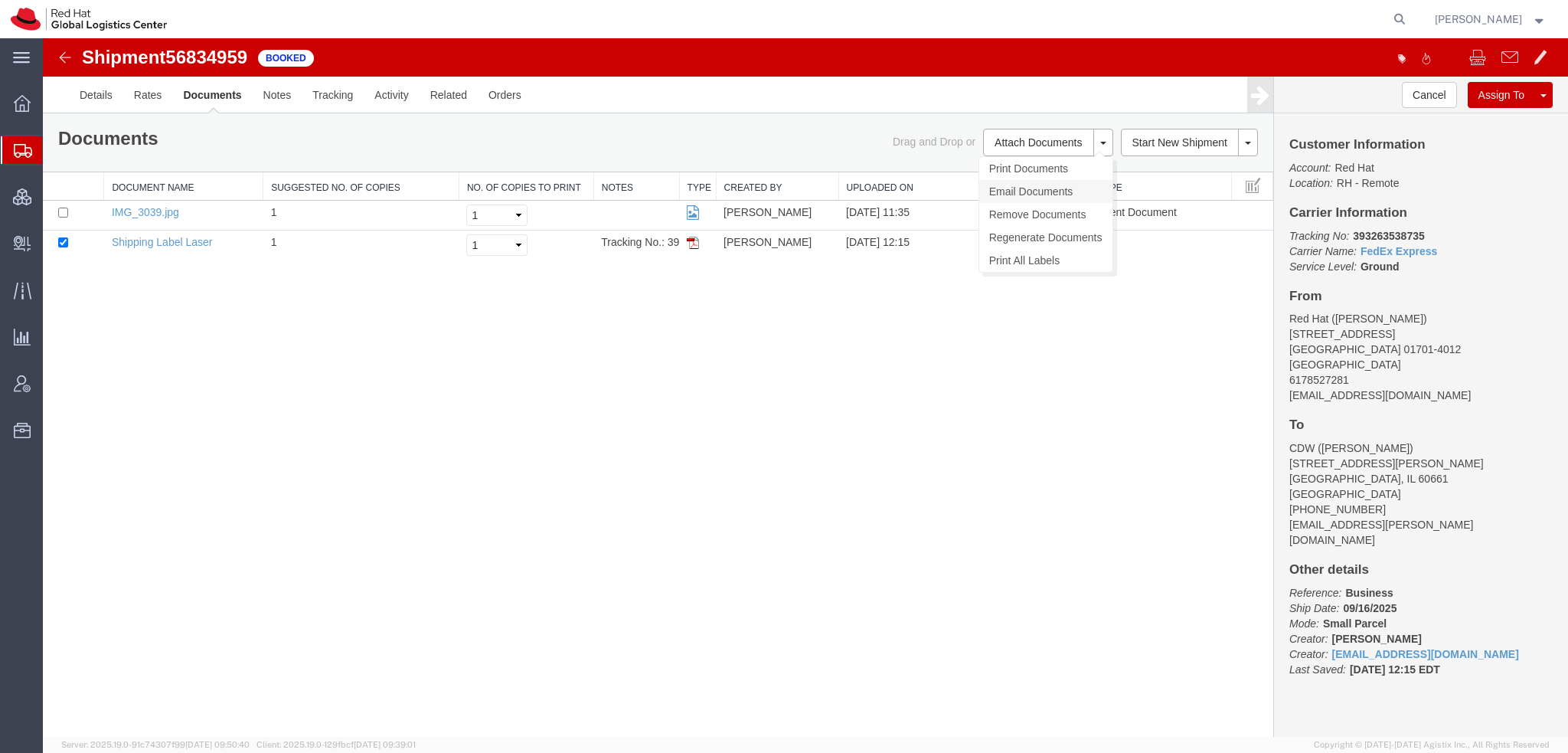
click at [1013, 188] on link "Email Documents" at bounding box center [1046, 191] width 134 height 23
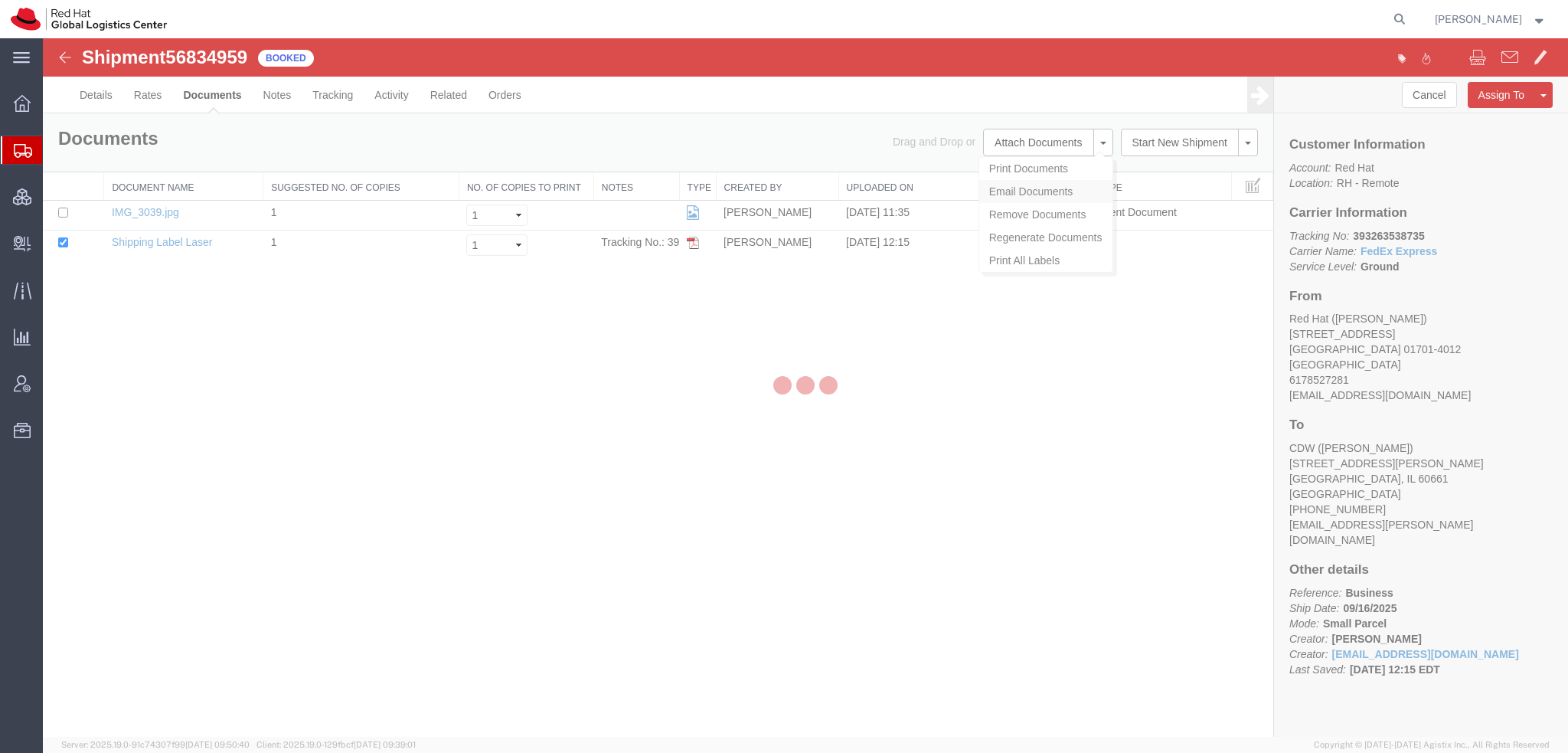
checkbox input "true"
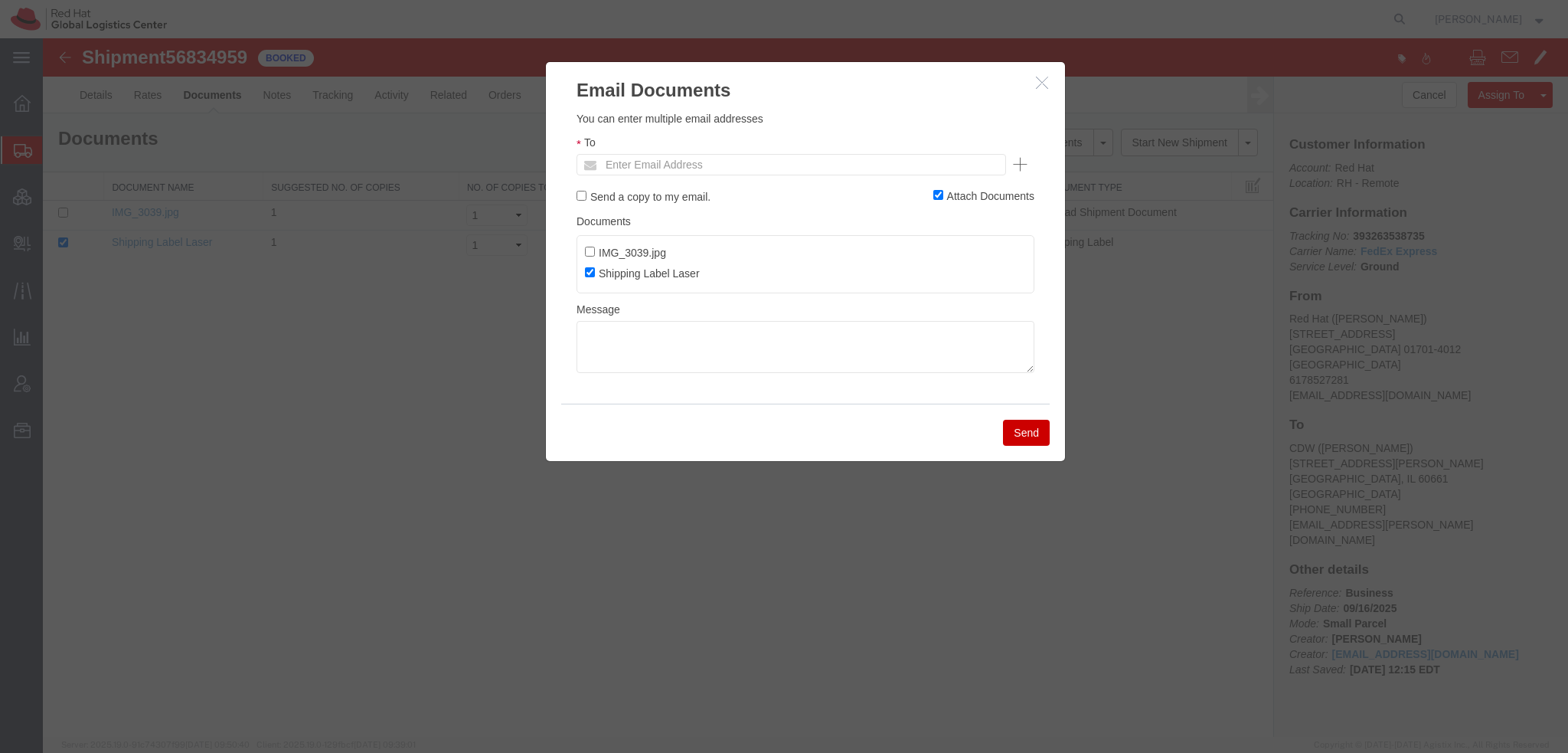
click at [905, 165] on ul "Enter Email Address" at bounding box center [791, 164] width 429 height 21
type input "s"
type input "sflahert@redhat.com"
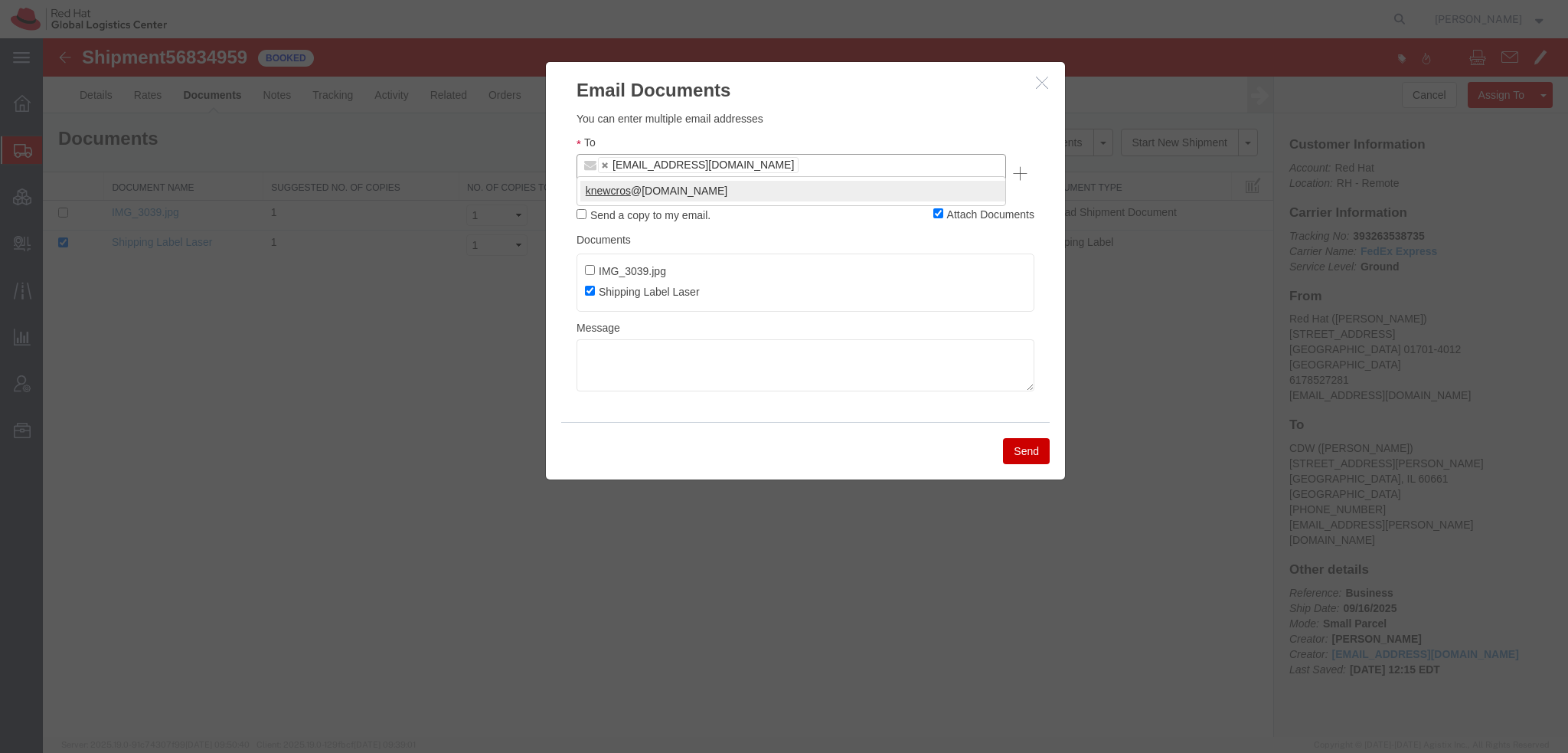
type input "knewcros"
type input "sflahert@redhat.com,knewcros@redhat.com"
click at [1026, 440] on button "Send" at bounding box center [1026, 451] width 46 height 26
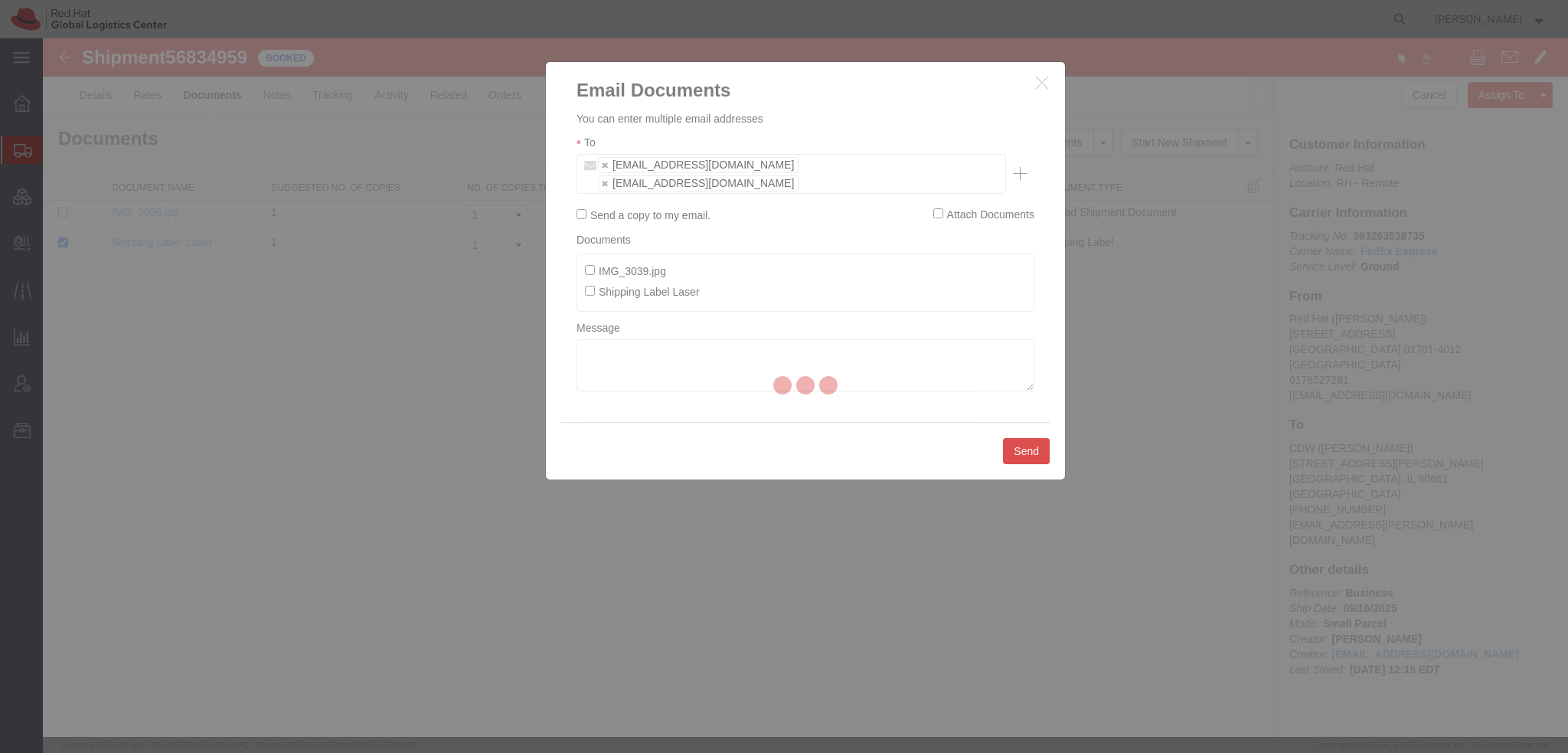
checkbox input "false"
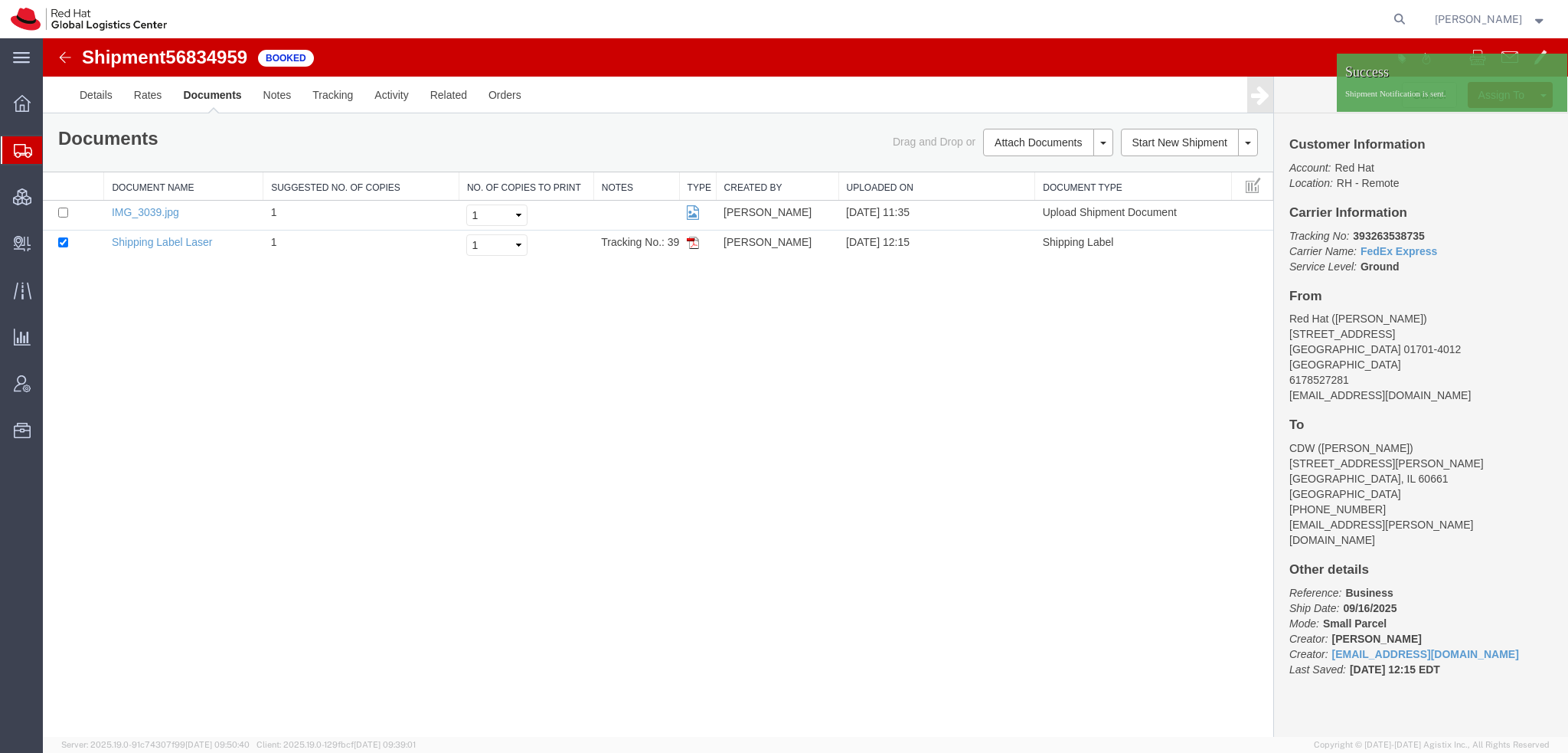
click at [1537, 18] on strong "button" at bounding box center [1539, 19] width 14 height 6
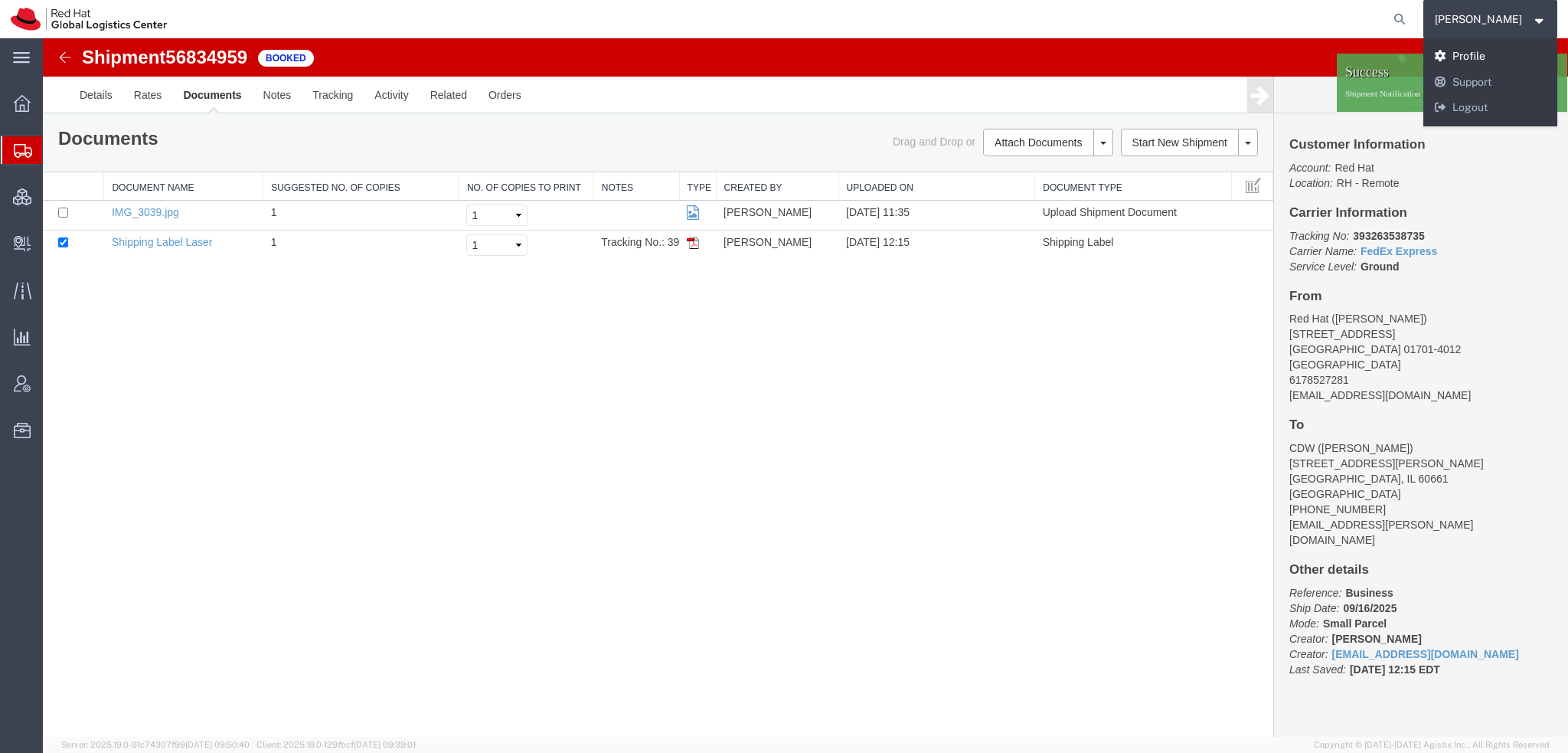
click at [1492, 53] on link "Profile" at bounding box center [1490, 57] width 134 height 26
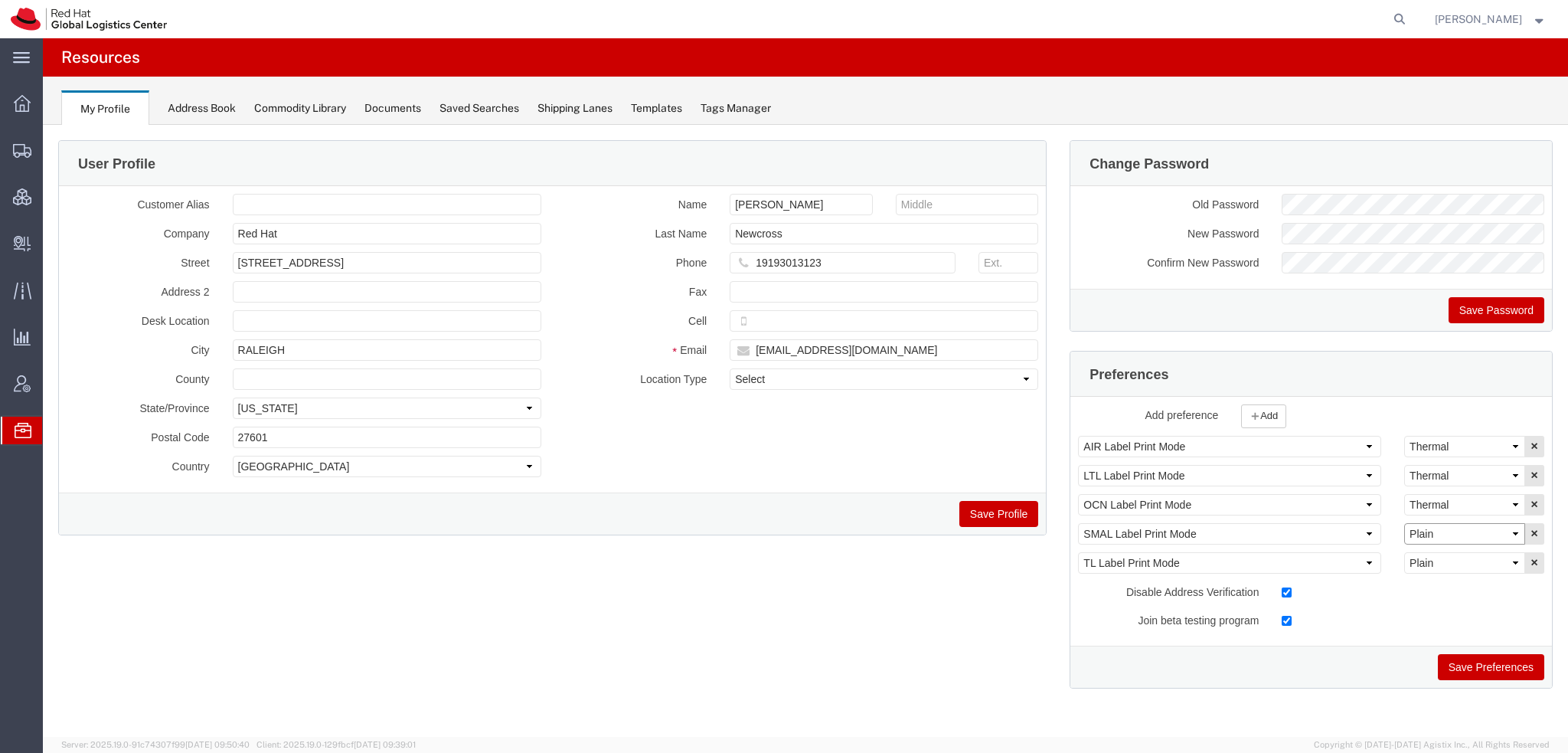
click at [1425, 526] on select "Select Plain Thermal" at bounding box center [1464, 533] width 121 height 21
select select "Thermal"
click at [1404, 523] on select "Select Plain Thermal" at bounding box center [1464, 533] width 121 height 21
click at [1488, 663] on button "Save Preferences" at bounding box center [1491, 667] width 107 height 26
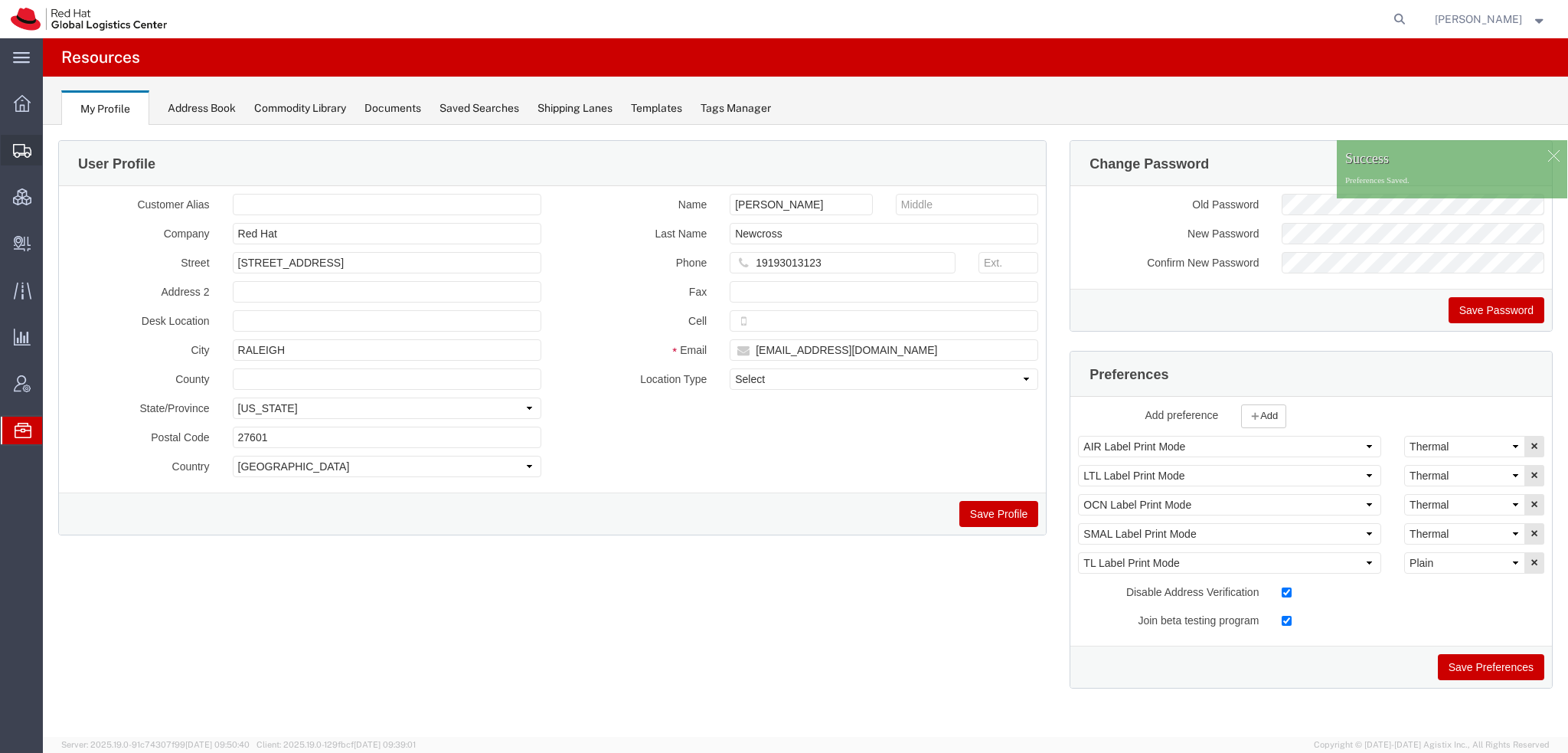
click at [0, 0] on span "Shipment Manager" at bounding box center [0, 0] width 0 height 0
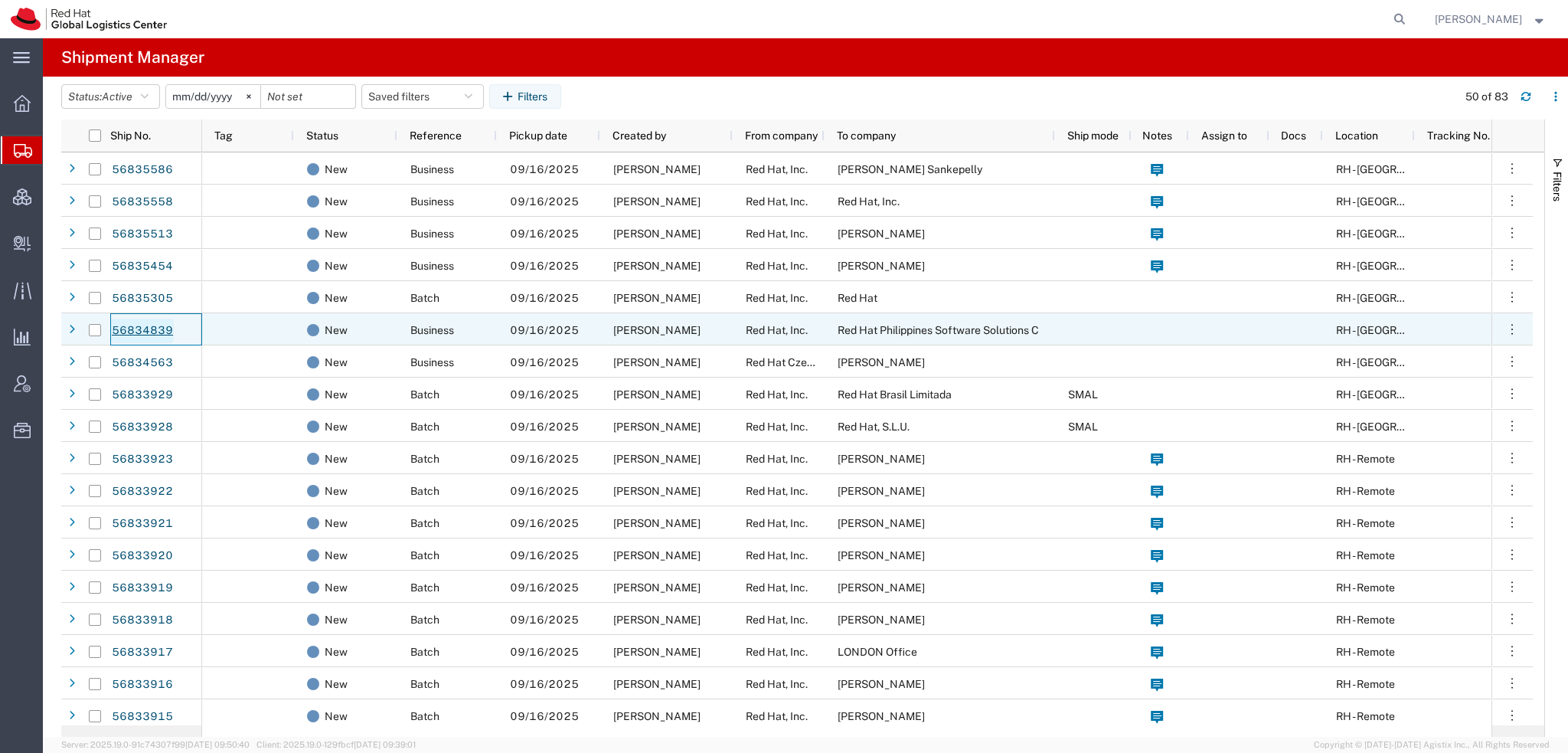
click at [154, 325] on link "56834839" at bounding box center [143, 330] width 63 height 24
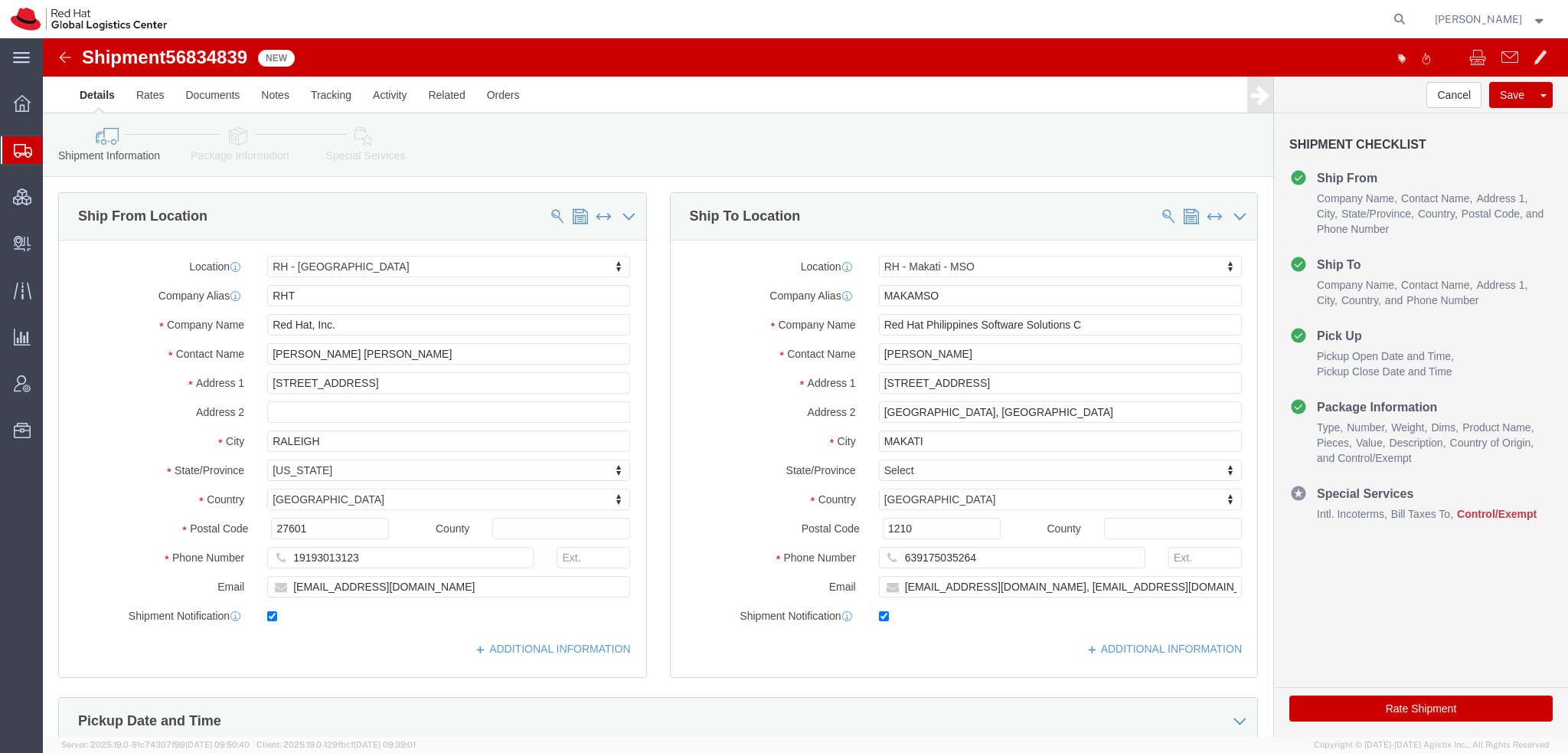
select select "38014"
select select "56131"
click icon
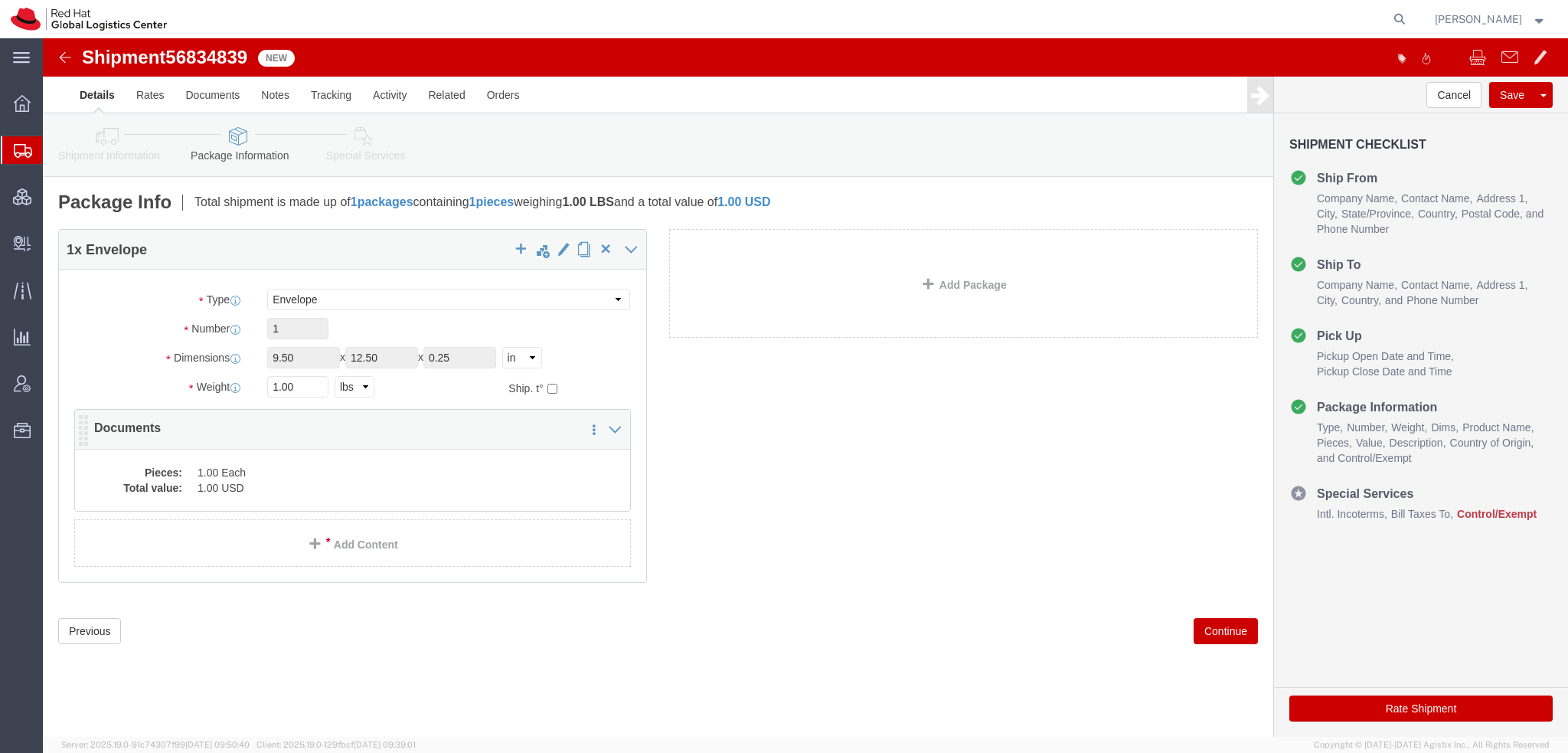
click div "Pieces: 1.00 Each Total value: 1.00 USD"
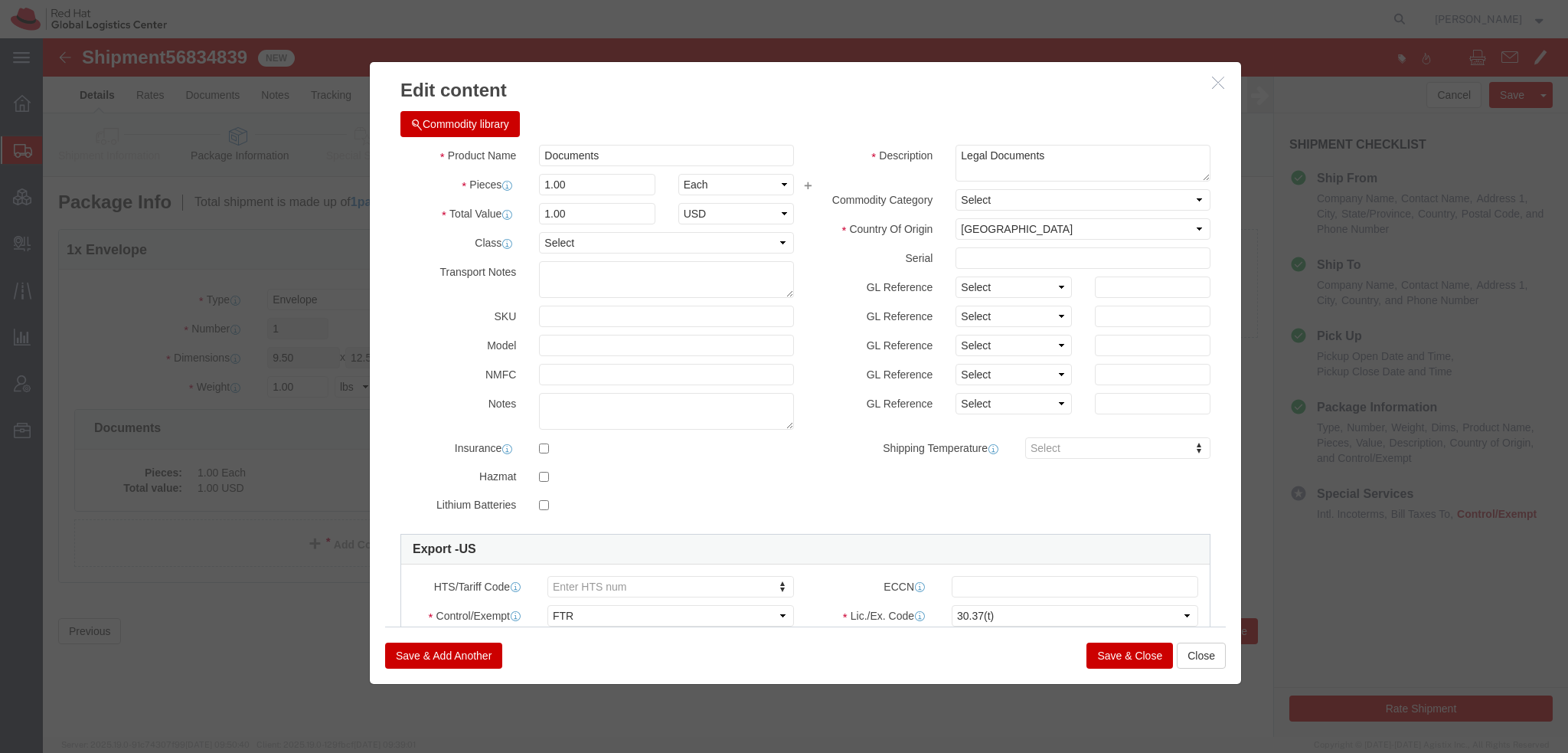
click button "Save & Close"
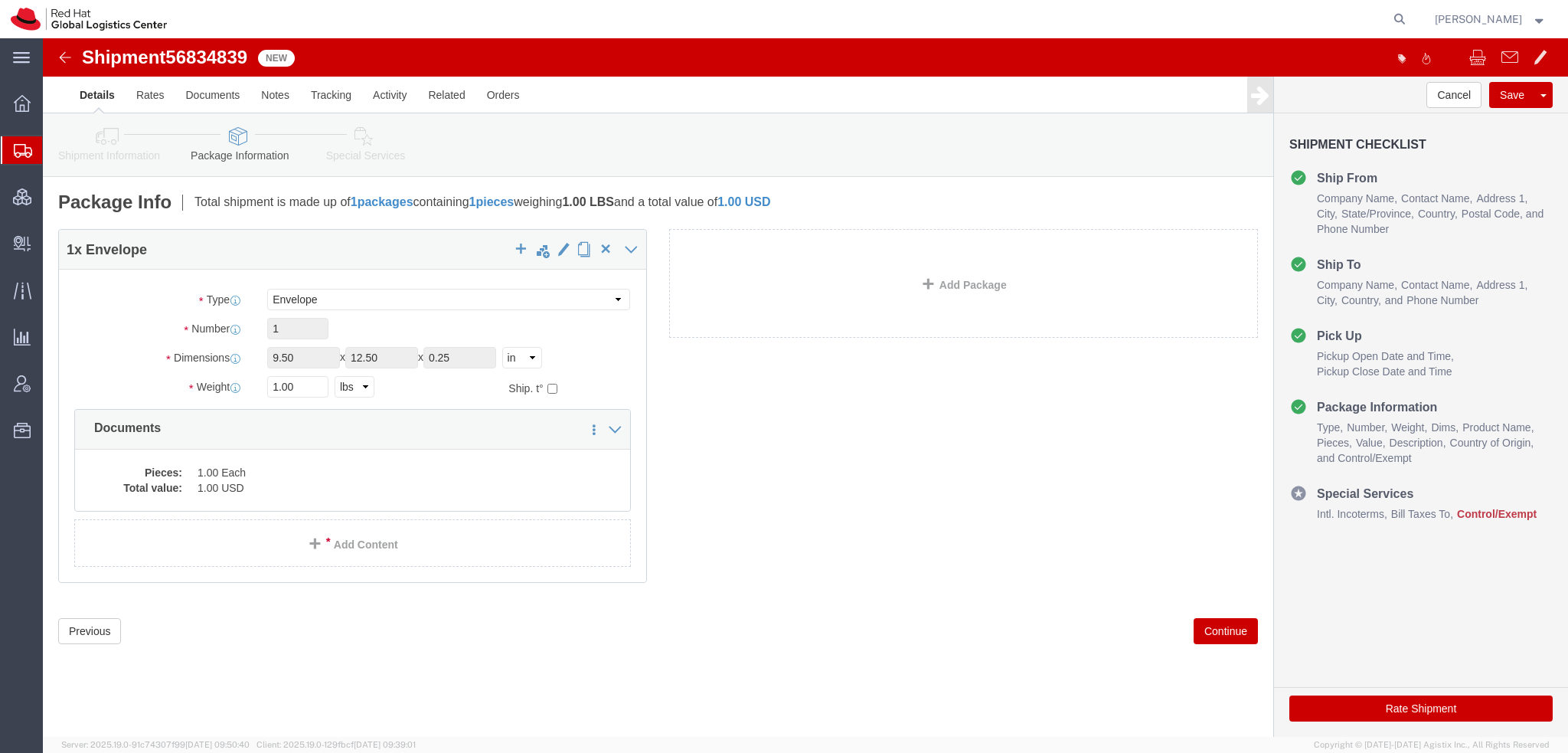
click icon
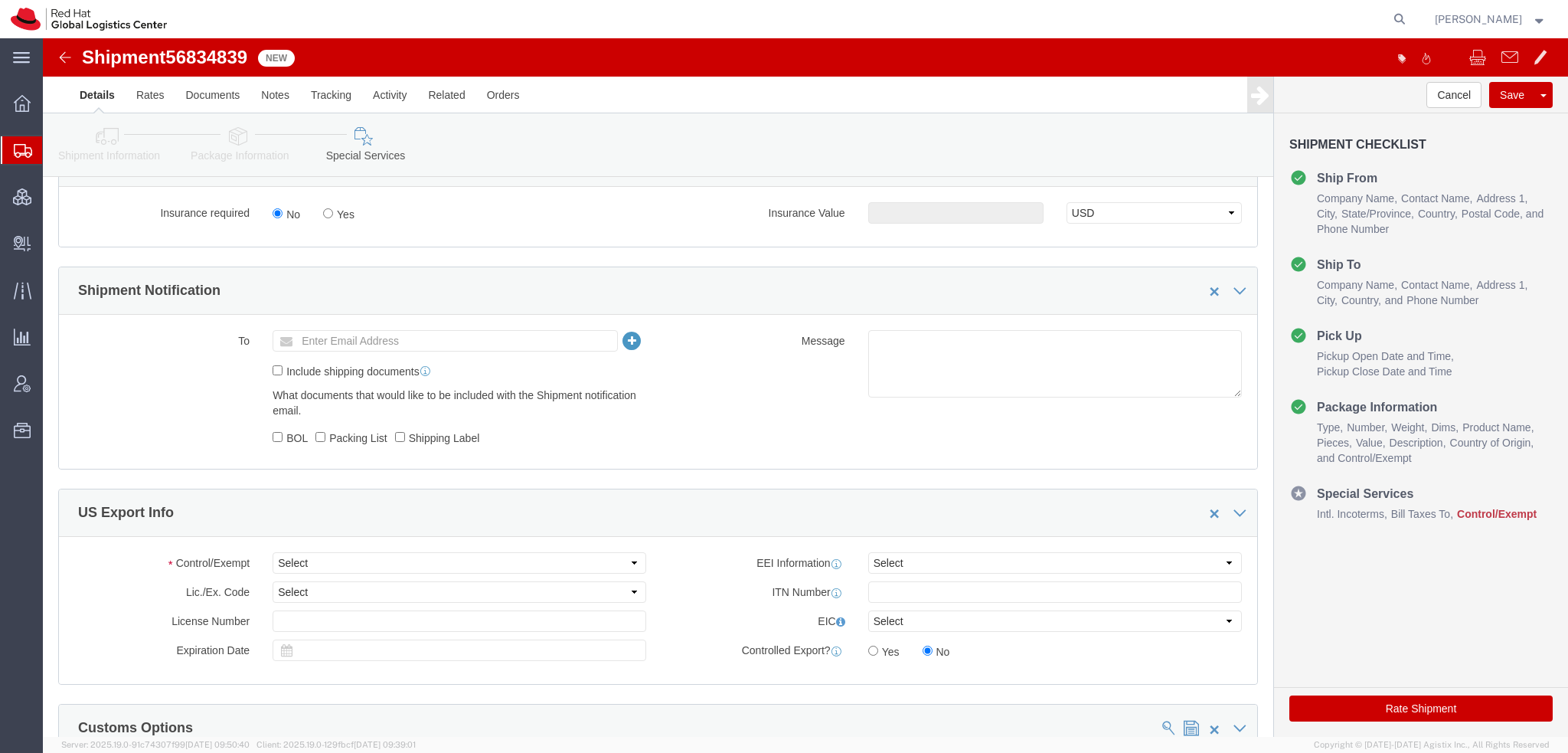
scroll to position [995, 0]
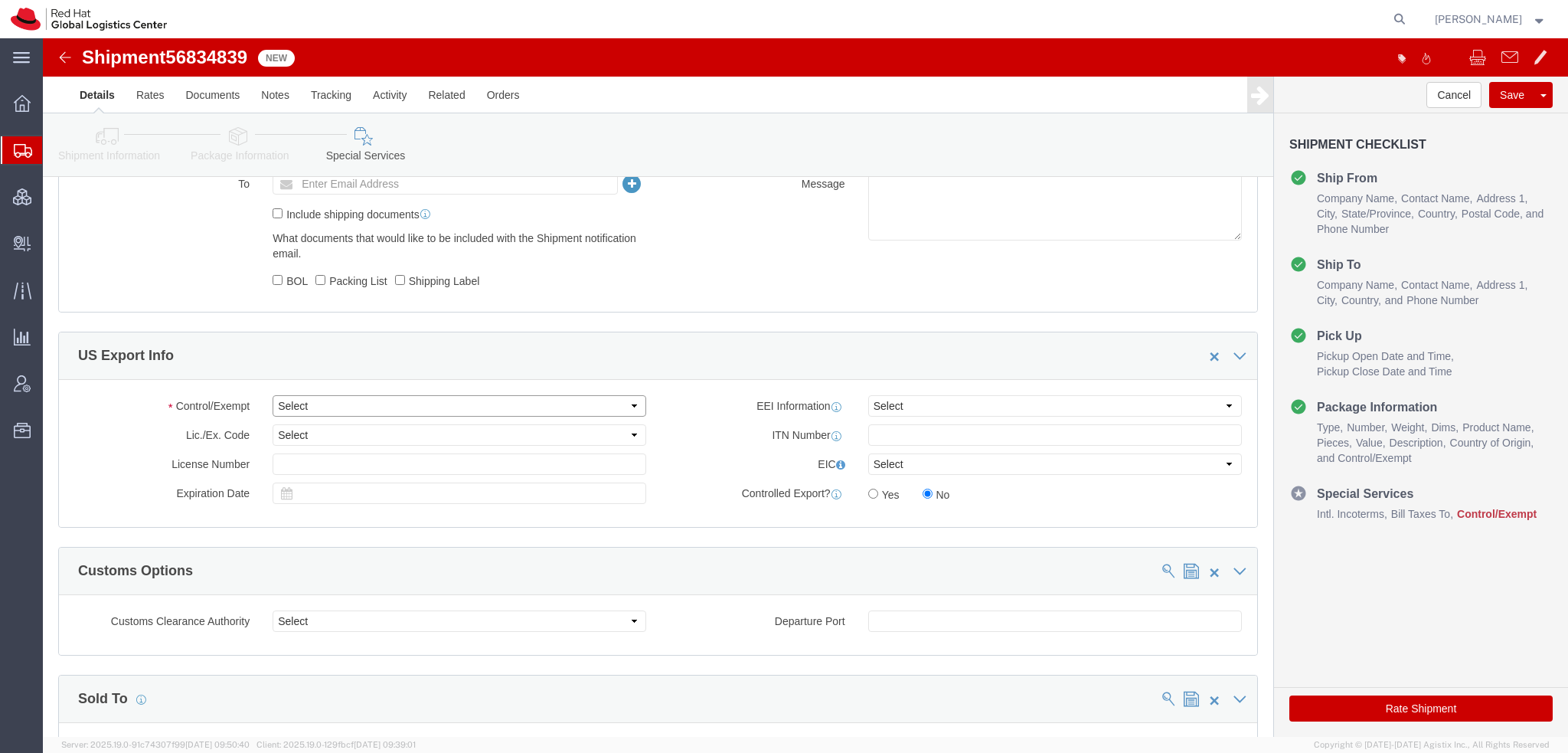
click select "Select ATF BIS DEA EPA FDA FTR ITAR OFAC Other (OPA)"
select select "FTR"
click select "Select ATF BIS DEA EPA FDA FTR ITAR OFAC Other (OPA)"
click select "Select 30.2(d)(2) 30.36 30.37(a) 30.37(f) 30.37(g) 30.37(h) 30.37(i) 30.37(j) 3…"
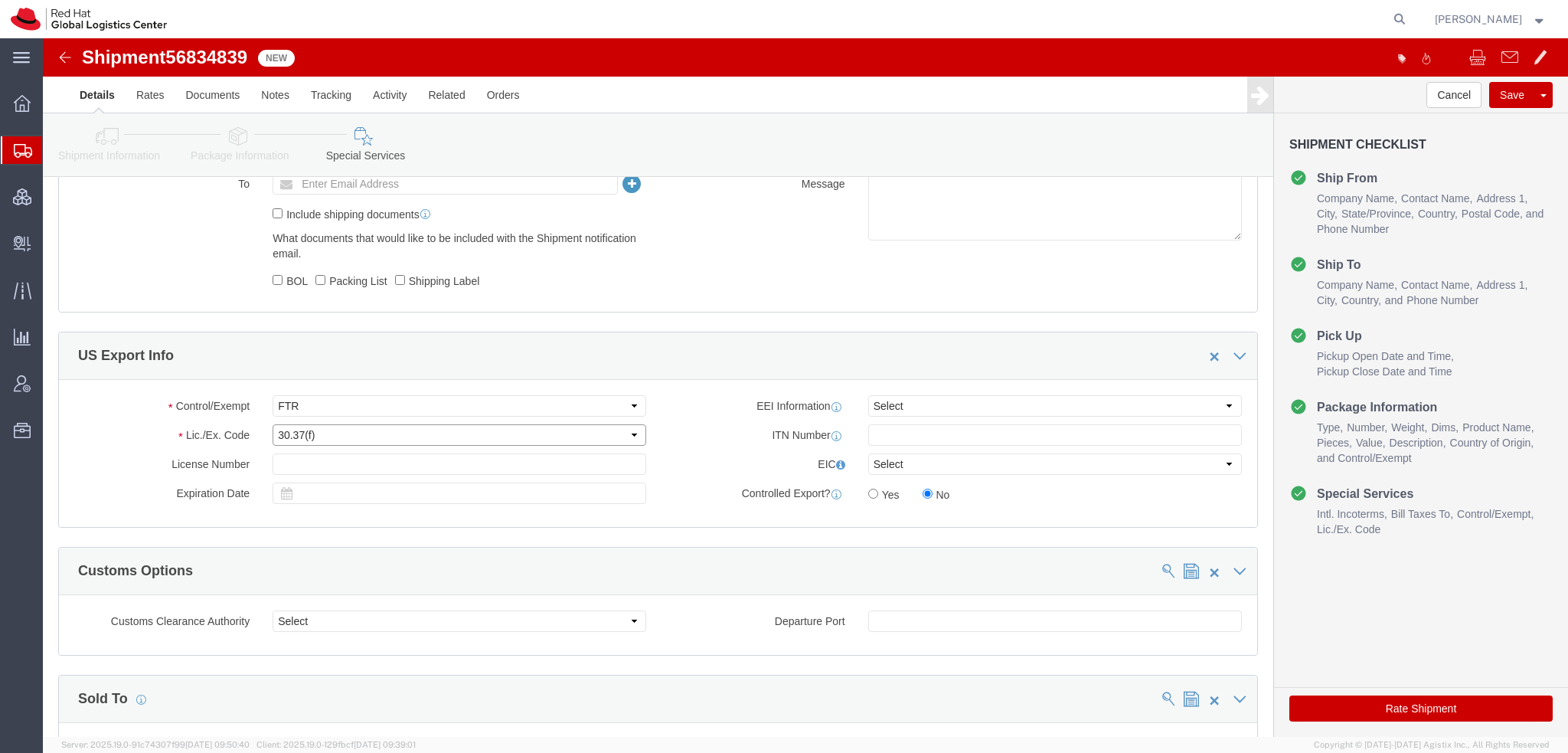
click select "Select 30.2(d)(2) 30.36 30.37(a) 30.37(f) 30.37(g) 30.37(h) 30.37(i) 30.37(j) 3…"
select select "30.37(t)"
click select "Select 30.2(d)(2) 30.36 30.37(a) 30.37(f) 30.37(g) 30.37(h) 30.37(i) 30.37(j) 3…"
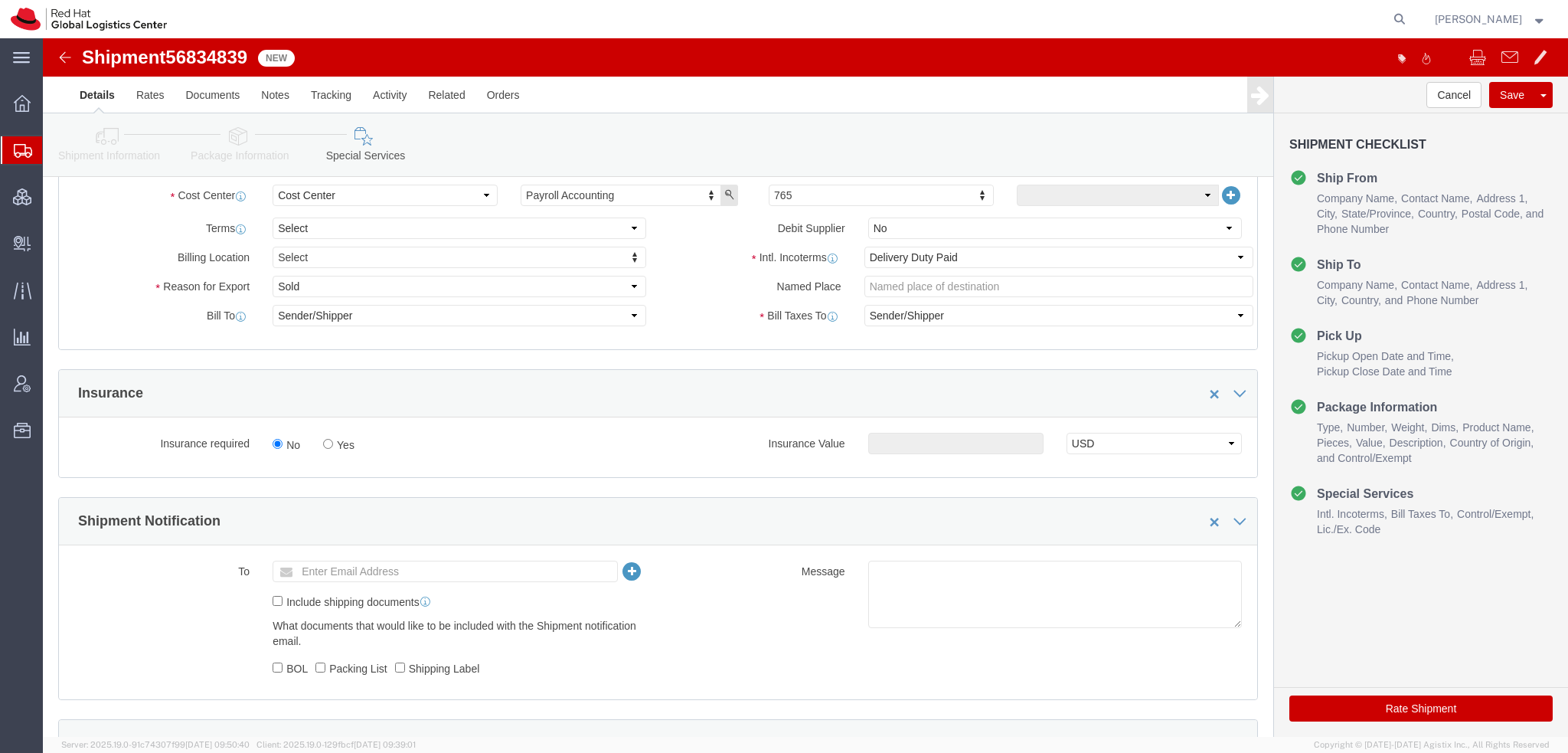
scroll to position [530, 0]
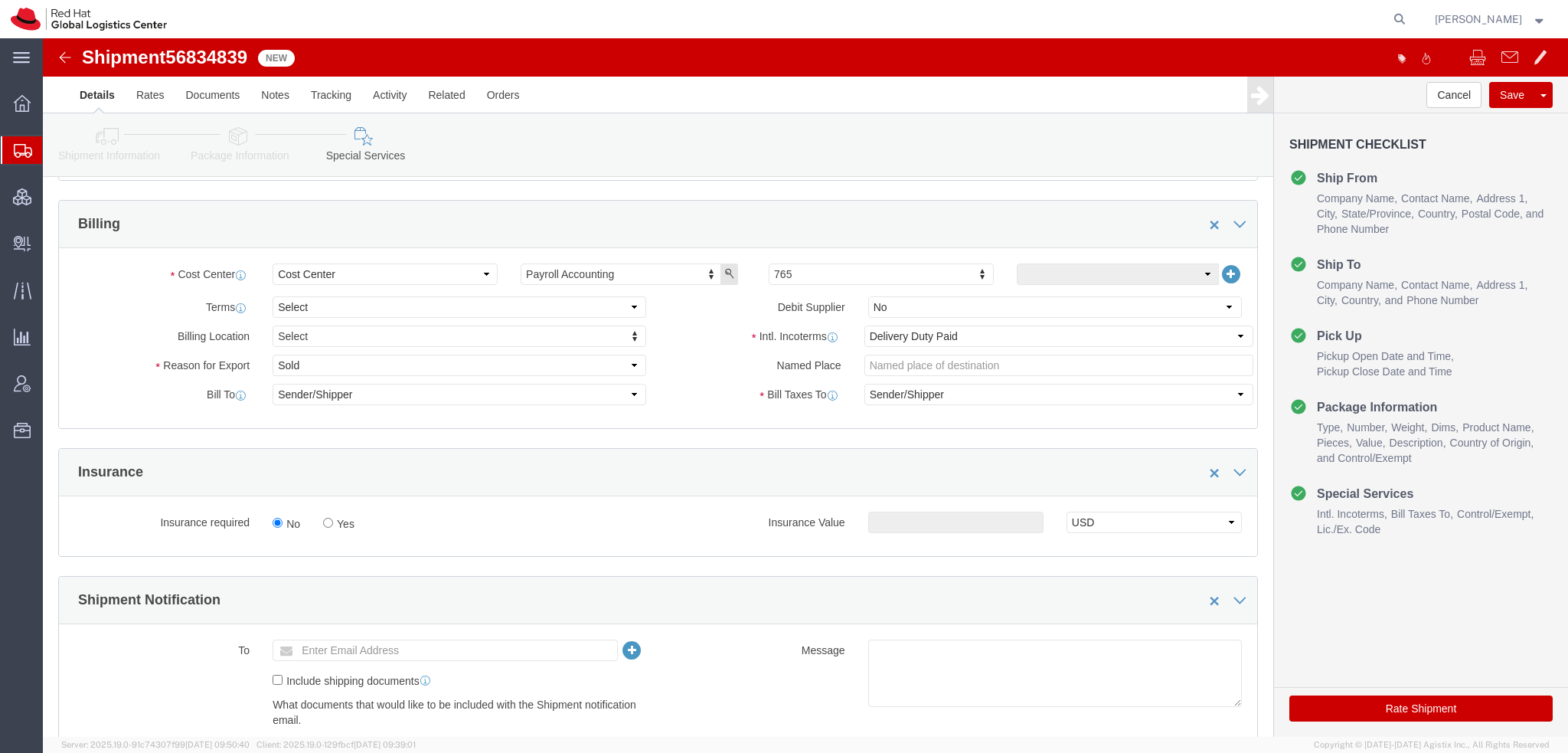
click button "Rate Shipment"
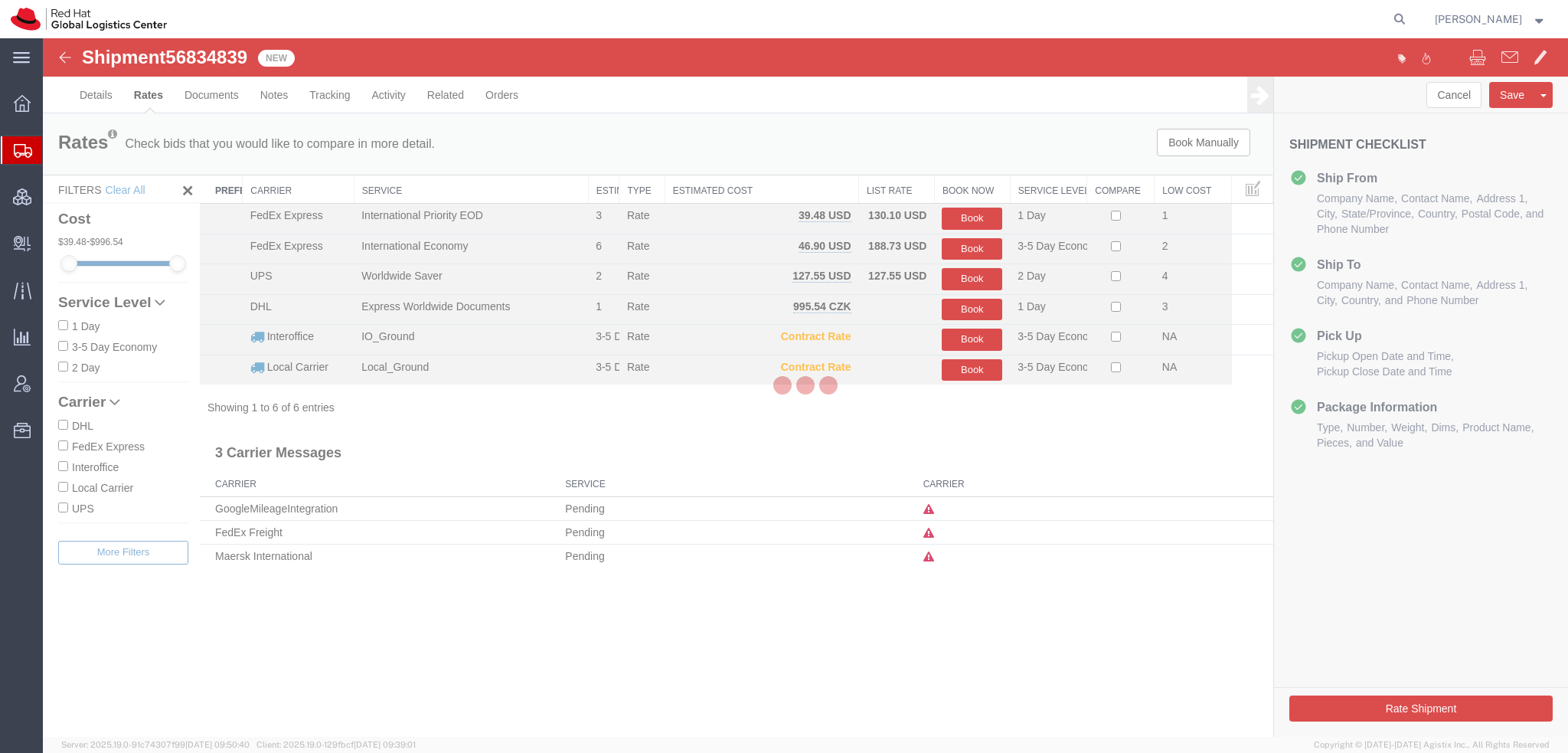
scroll to position [0, 0]
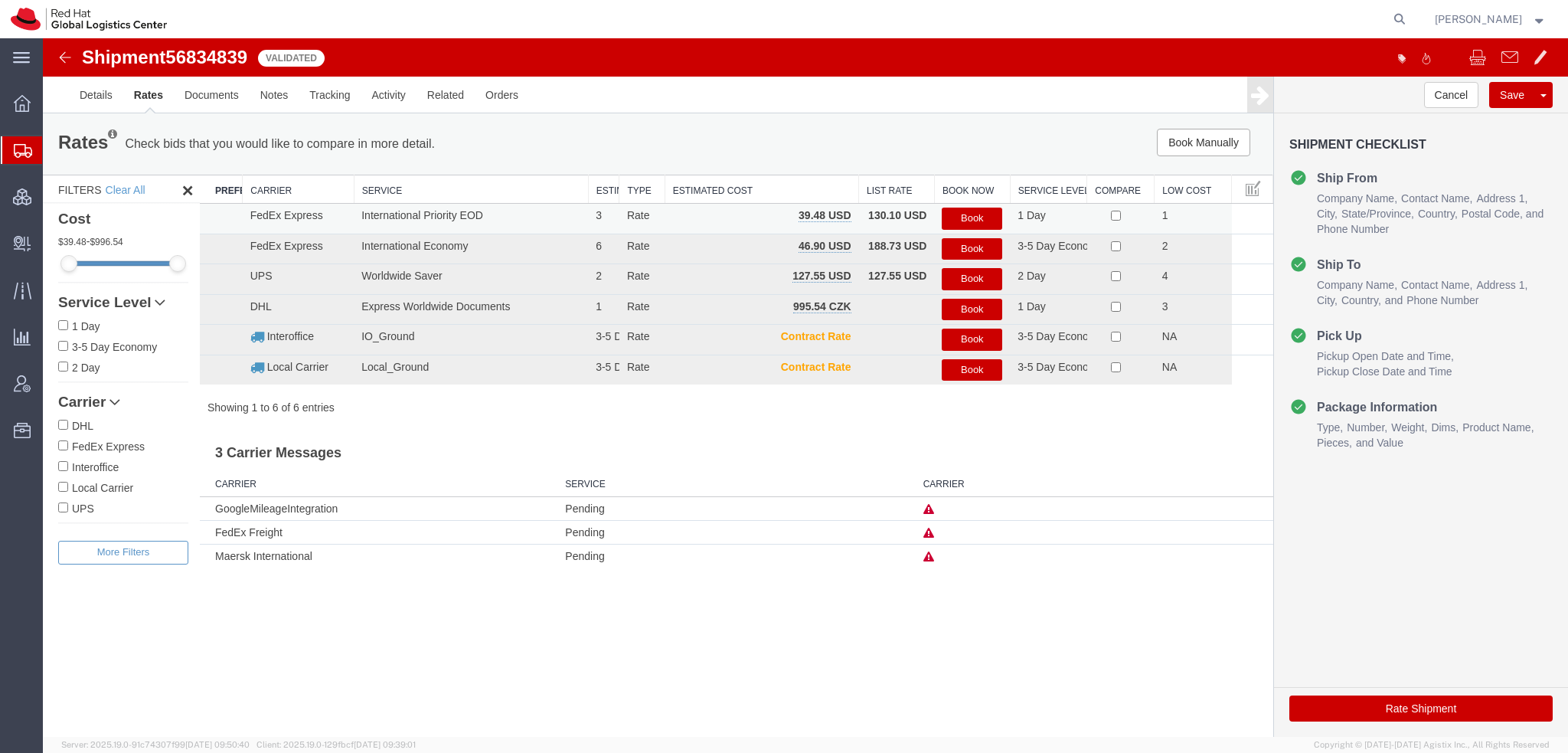
click at [977, 214] on button "Book" at bounding box center [972, 219] width 60 height 22
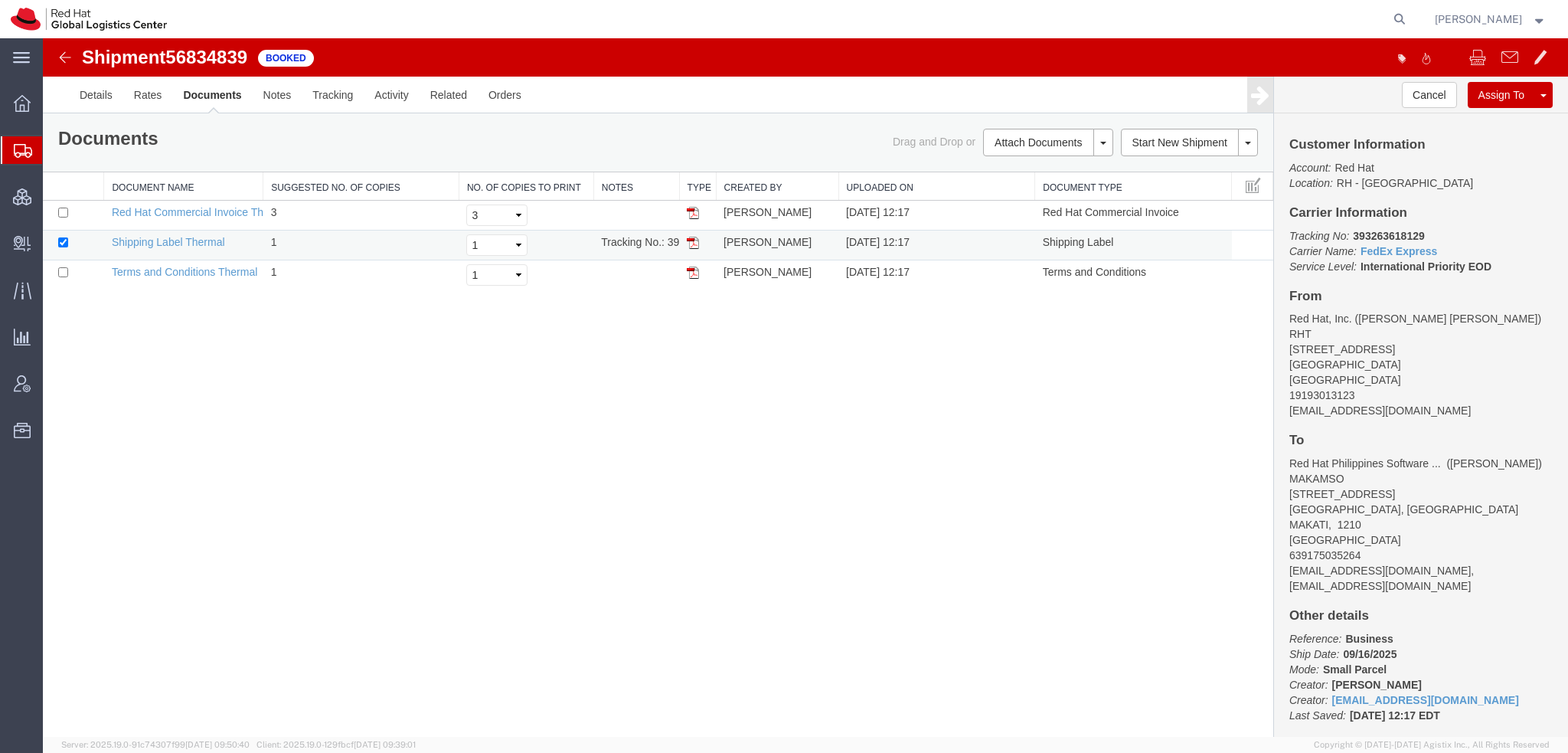
click at [694, 244] on img at bounding box center [693, 242] width 12 height 12
click at [0, 0] on span "Shipment Manager" at bounding box center [0, 0] width 0 height 0
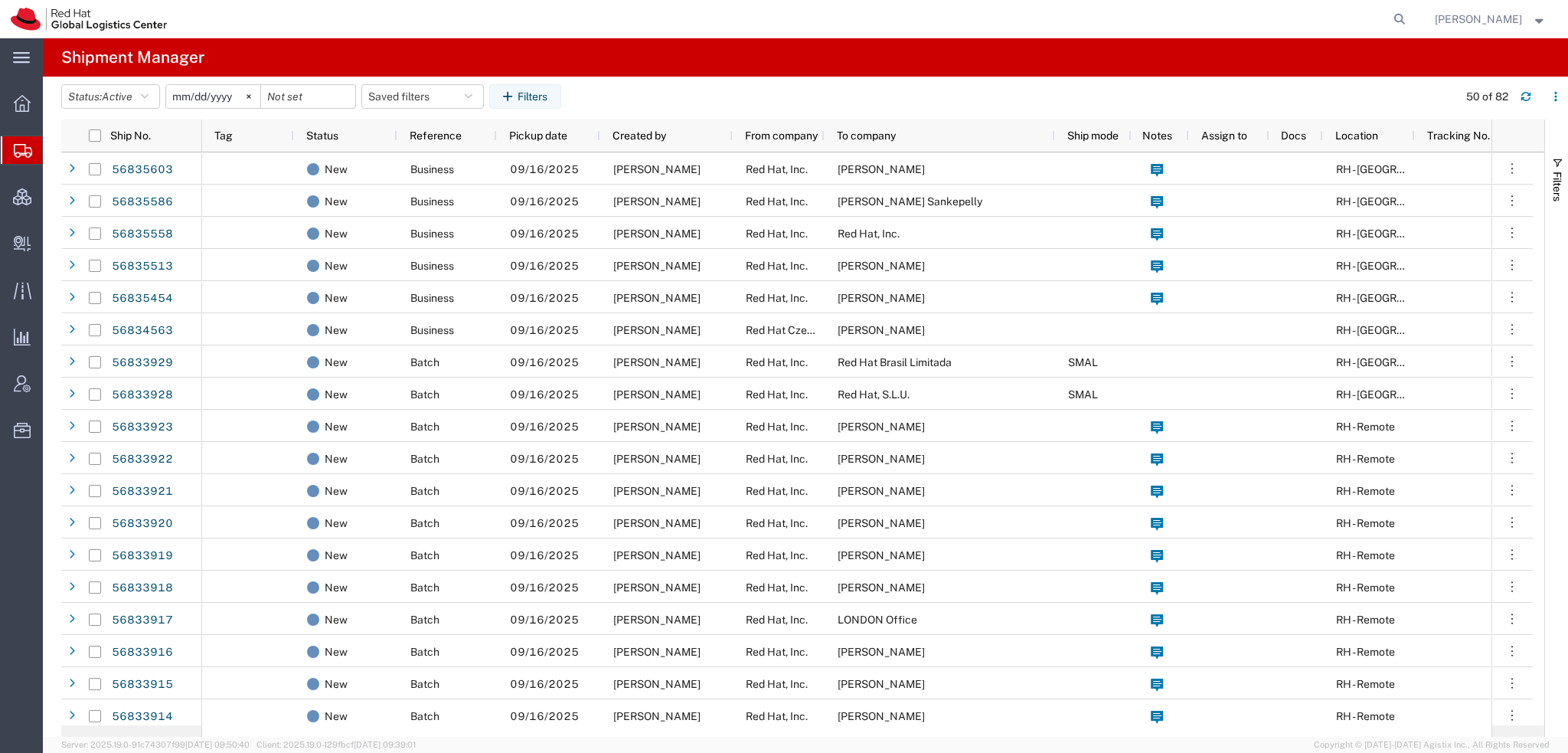
click at [0, 0] on span "Shipment Manager" at bounding box center [0, 0] width 0 height 0
click at [464, 101] on button "Saved filters" at bounding box center [423, 96] width 122 height 24
click at [403, 163] on span "Americas" at bounding box center [464, 163] width 200 height 29
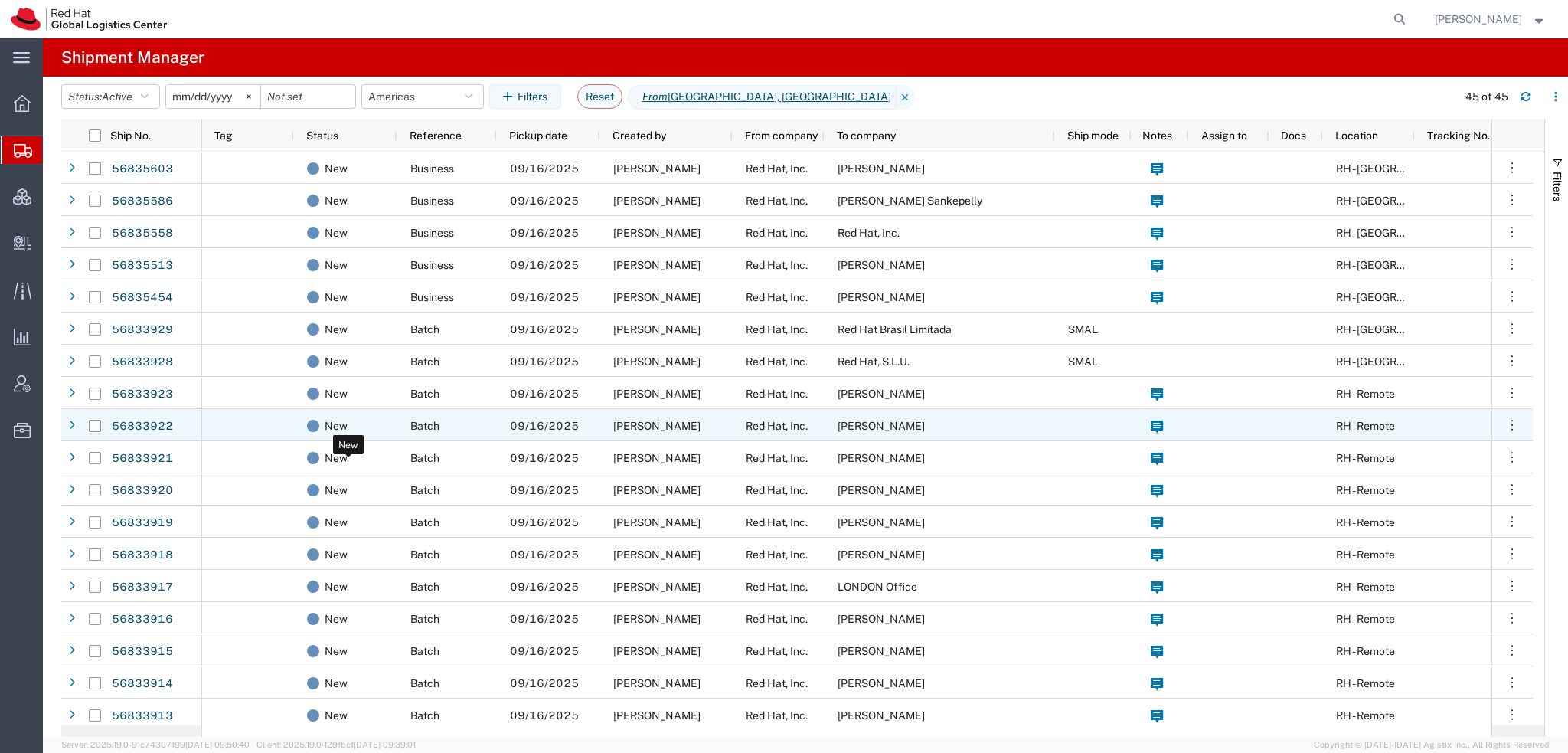
scroll to position [153, 0]
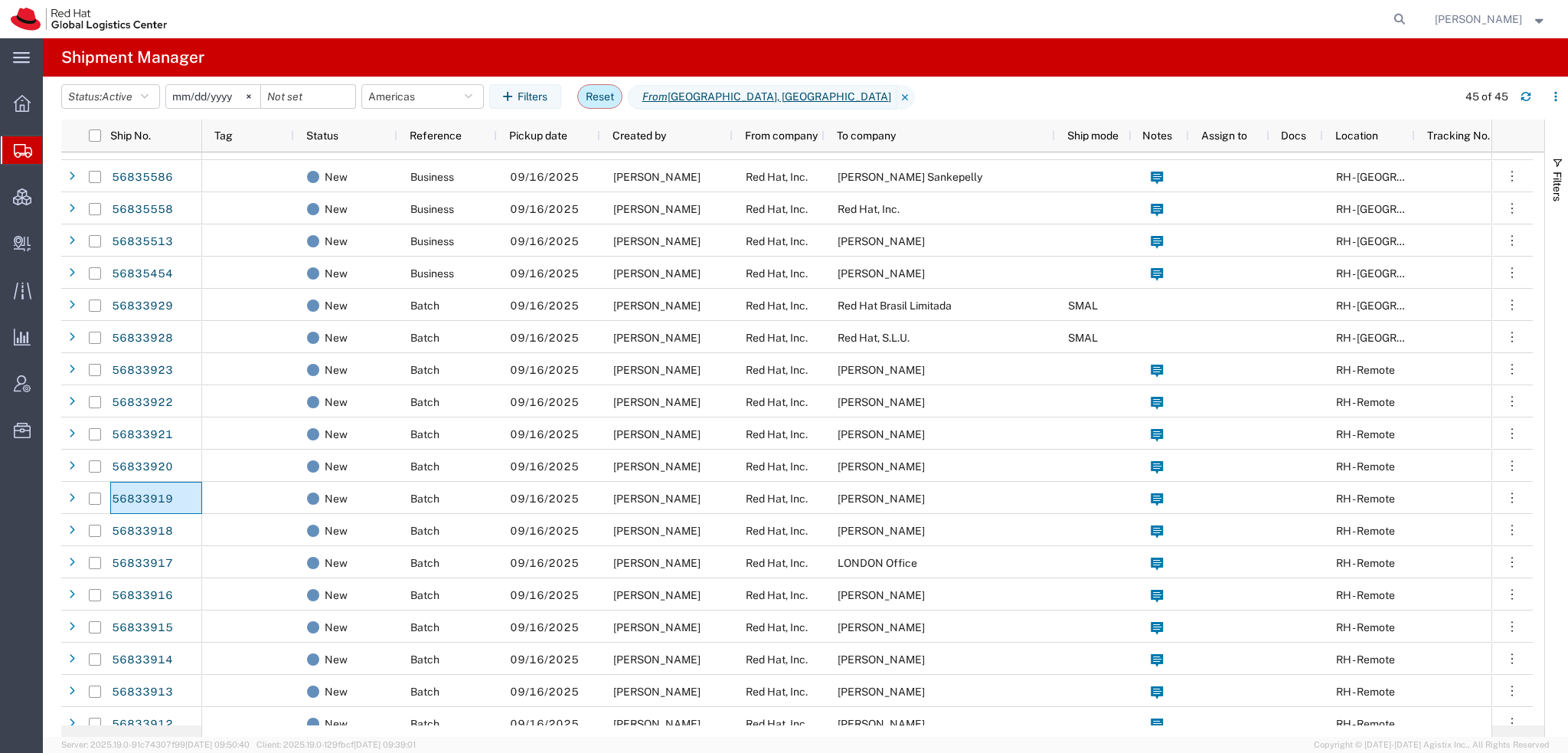
click at [612, 90] on button "Reset" at bounding box center [600, 96] width 45 height 24
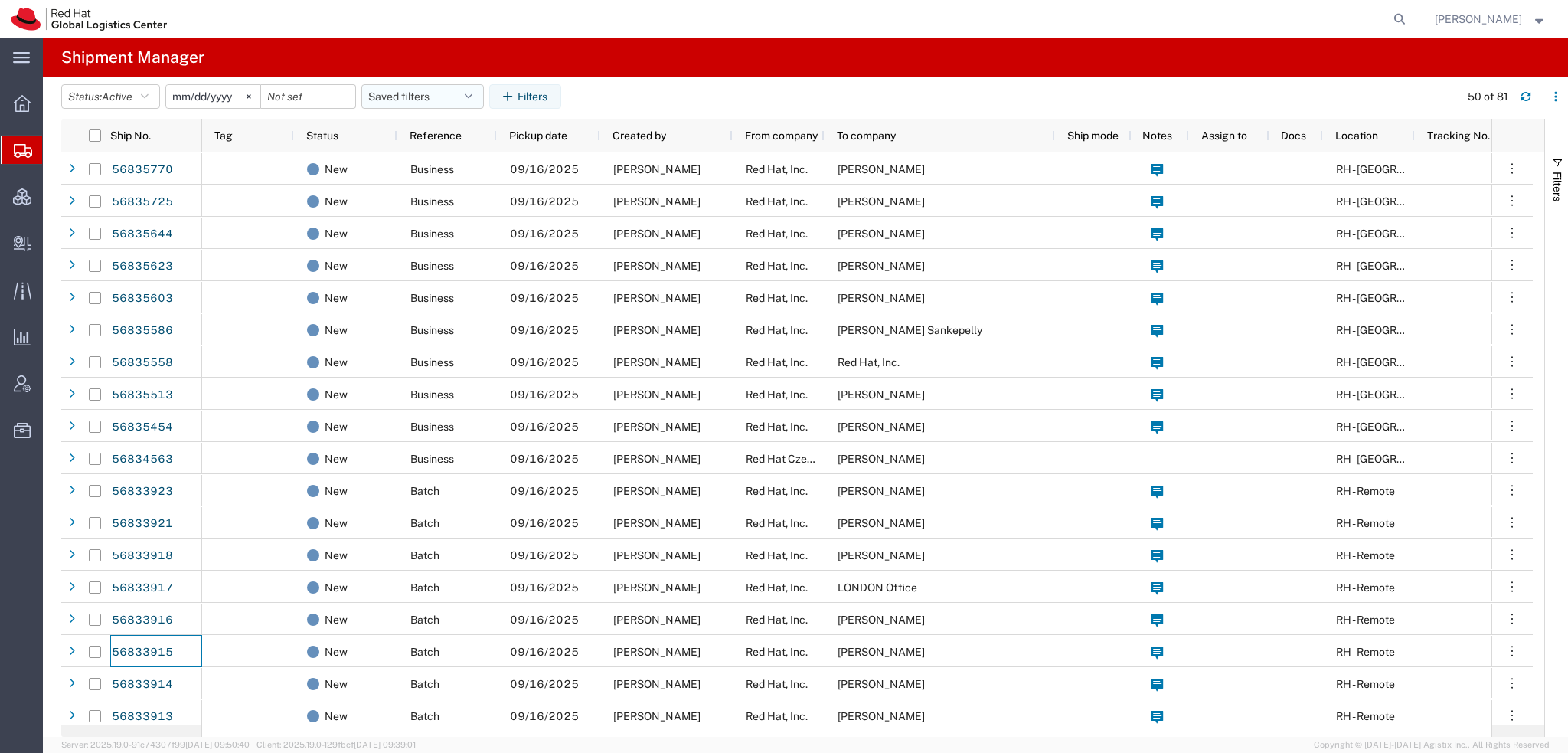
click at [472, 95] on icon "button" at bounding box center [468, 96] width 7 height 11
click at [419, 158] on span "Americas" at bounding box center [464, 163] width 200 height 29
type input "2023-05-07"
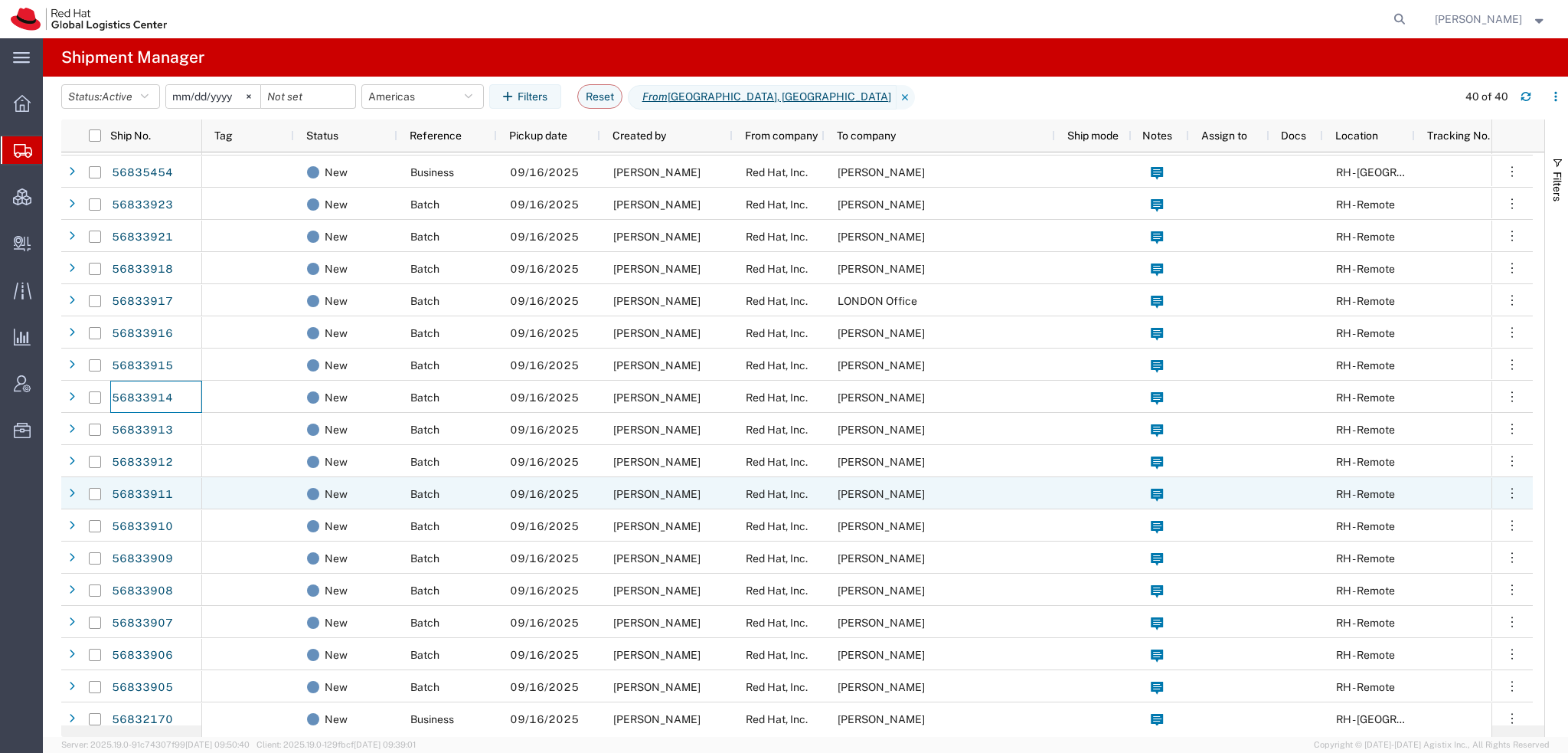
scroll to position [230, 0]
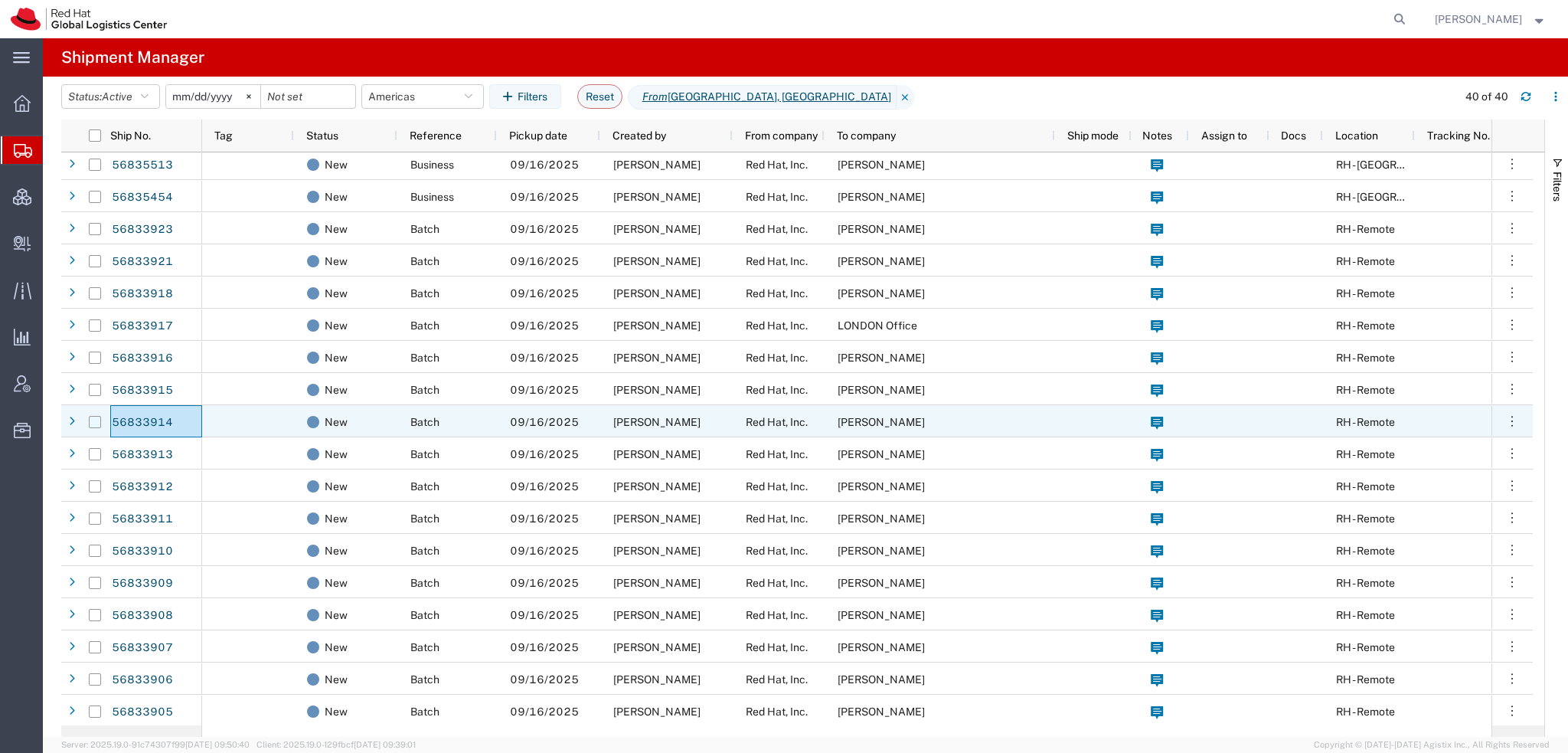
click at [95, 416] on input "Press Space to toggle row selection (unchecked)" at bounding box center [95, 421] width 12 height 12
checkbox input "true"
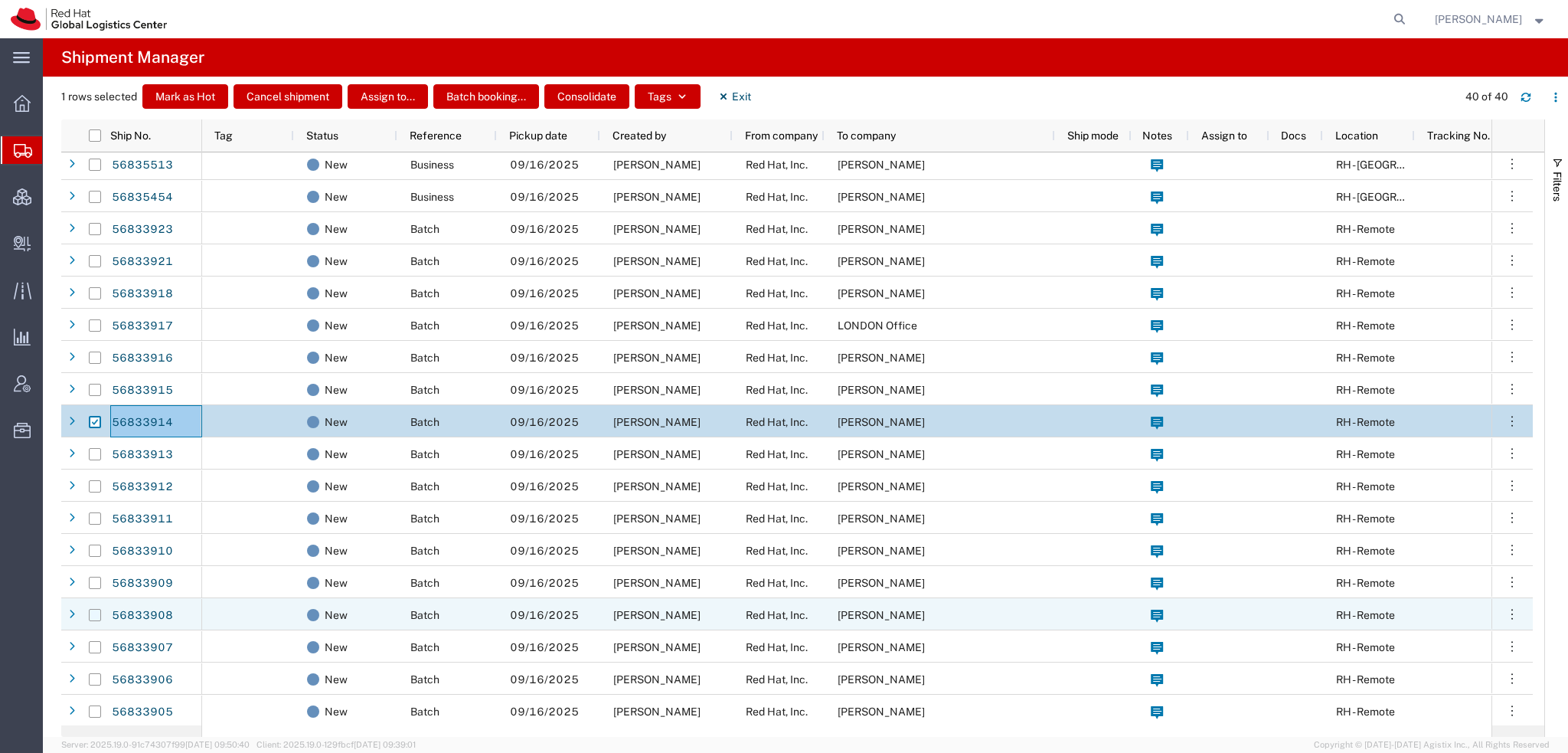
click at [94, 613] on input "Press Space to toggle row selection (unchecked)" at bounding box center [95, 614] width 12 height 12
checkbox input "true"
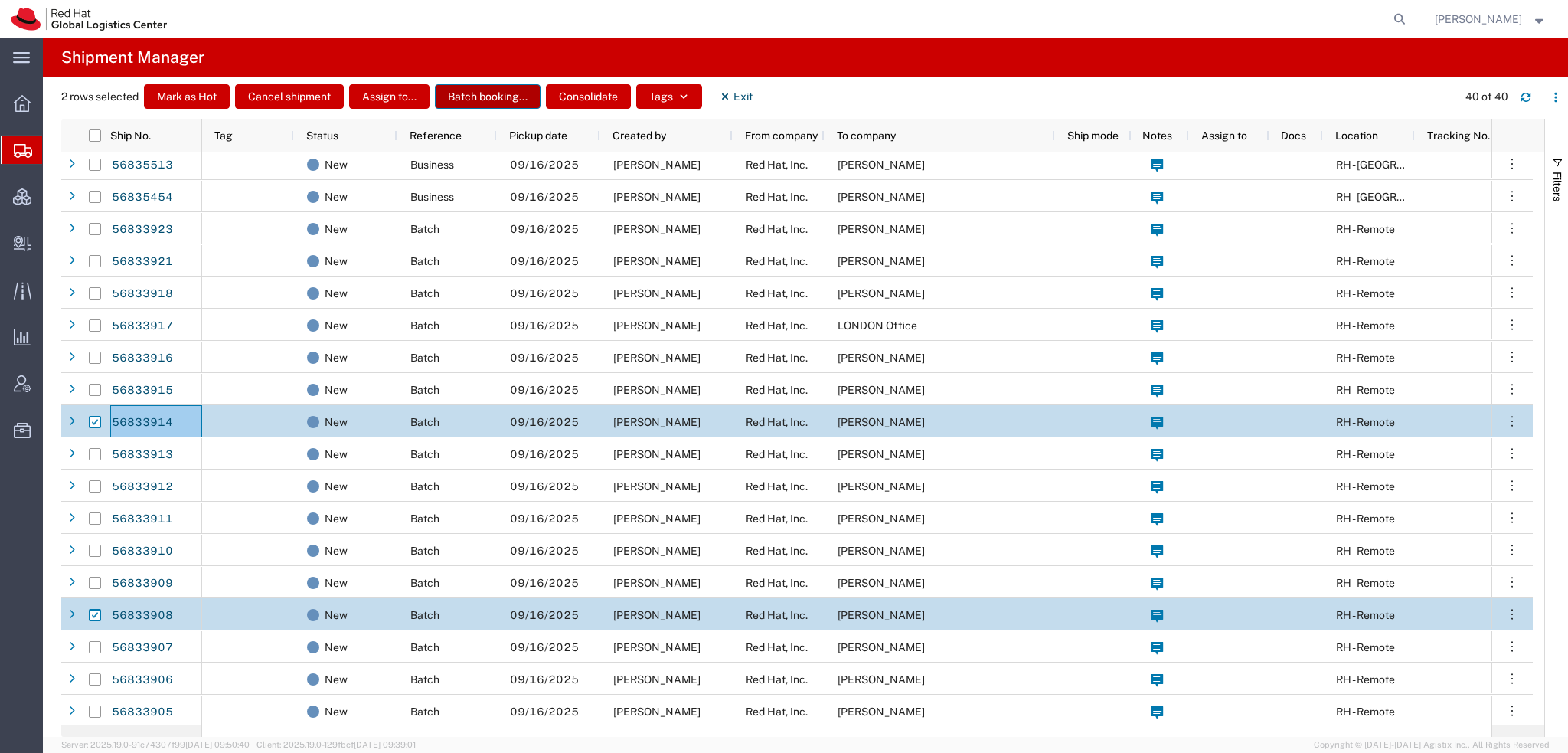
click at [457, 90] on button "Batch booking..." at bounding box center [488, 96] width 106 height 24
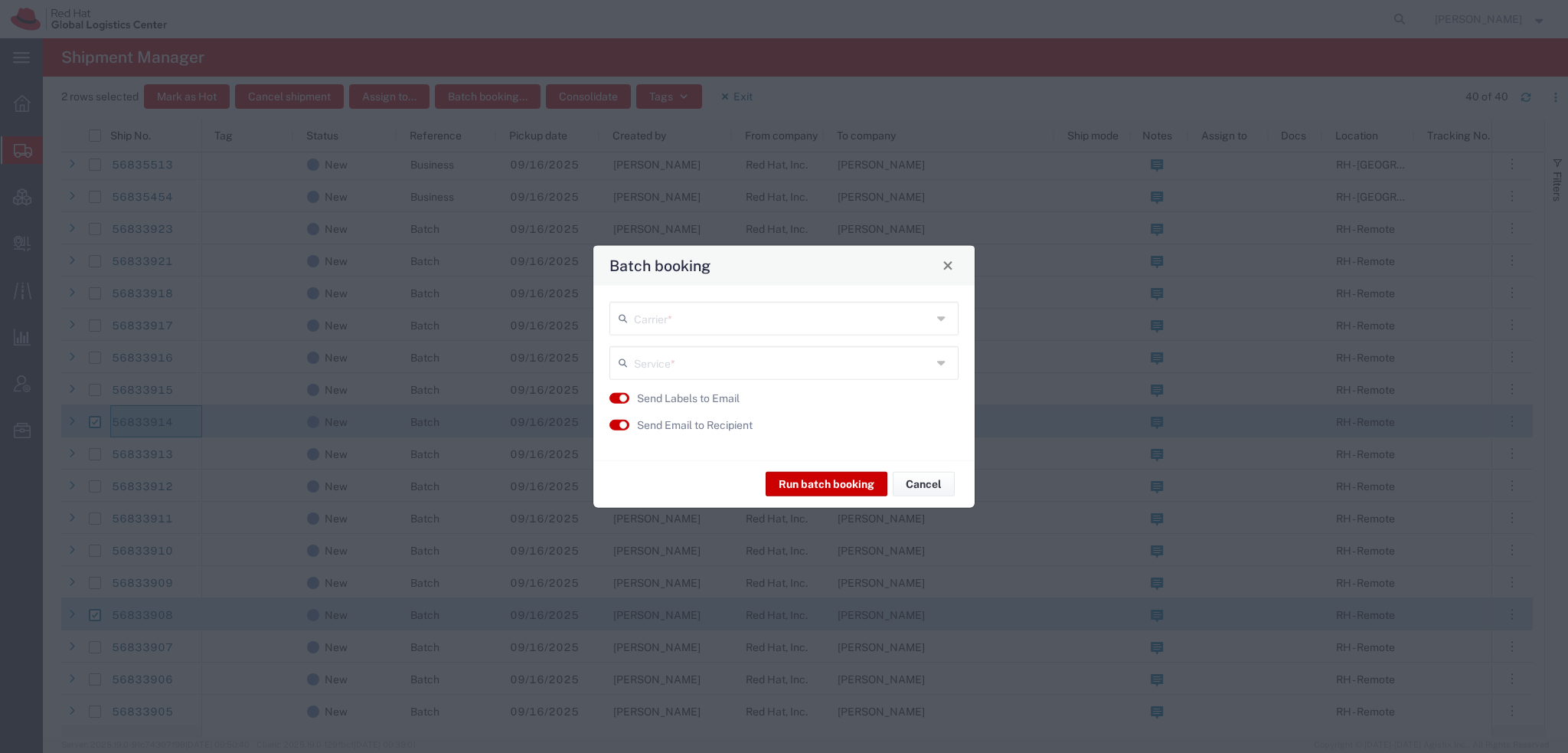
click at [640, 318] on input "text" at bounding box center [783, 316] width 298 height 27
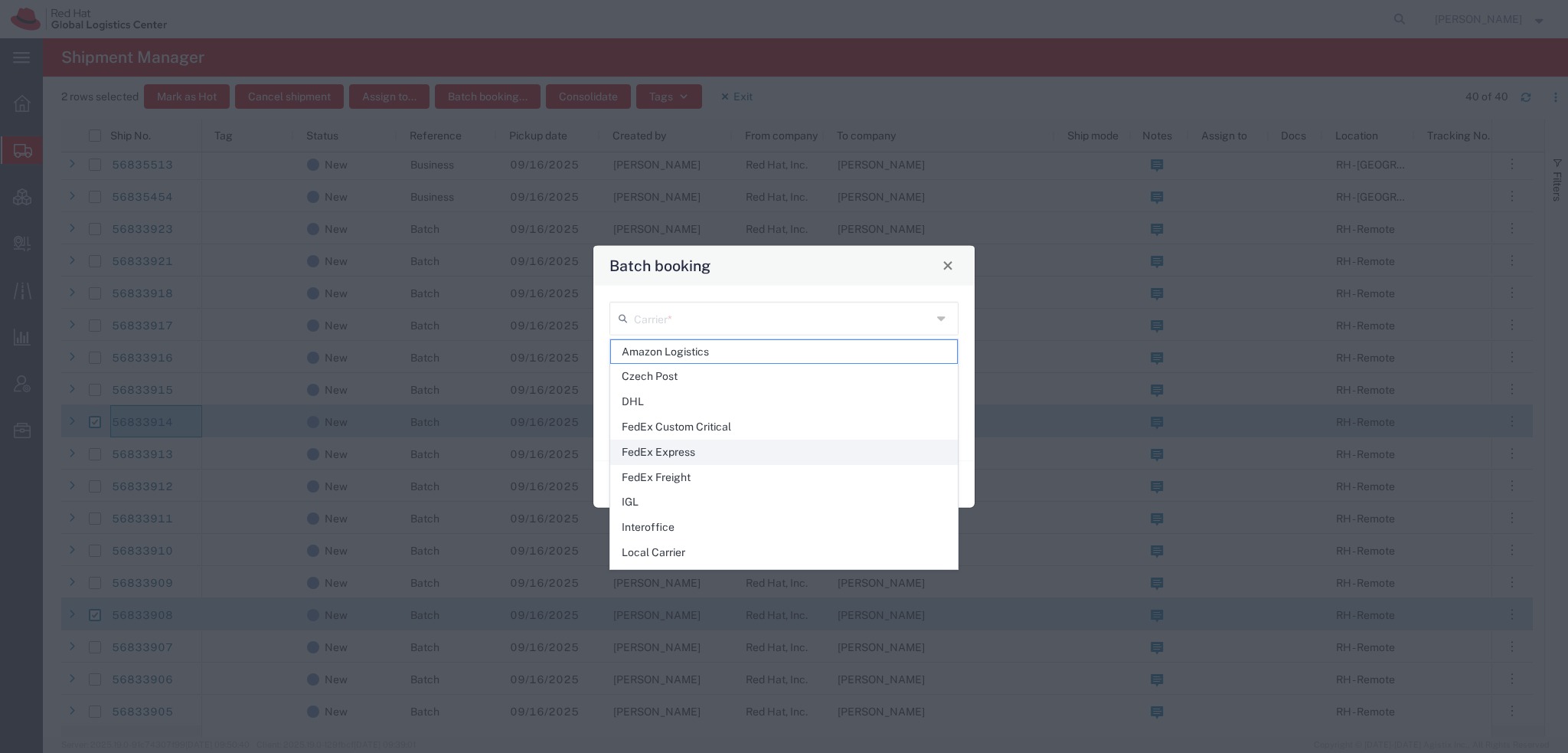
click at [653, 446] on span "FedEx Express" at bounding box center [784, 453] width 346 height 24
type input "FedEx Express"
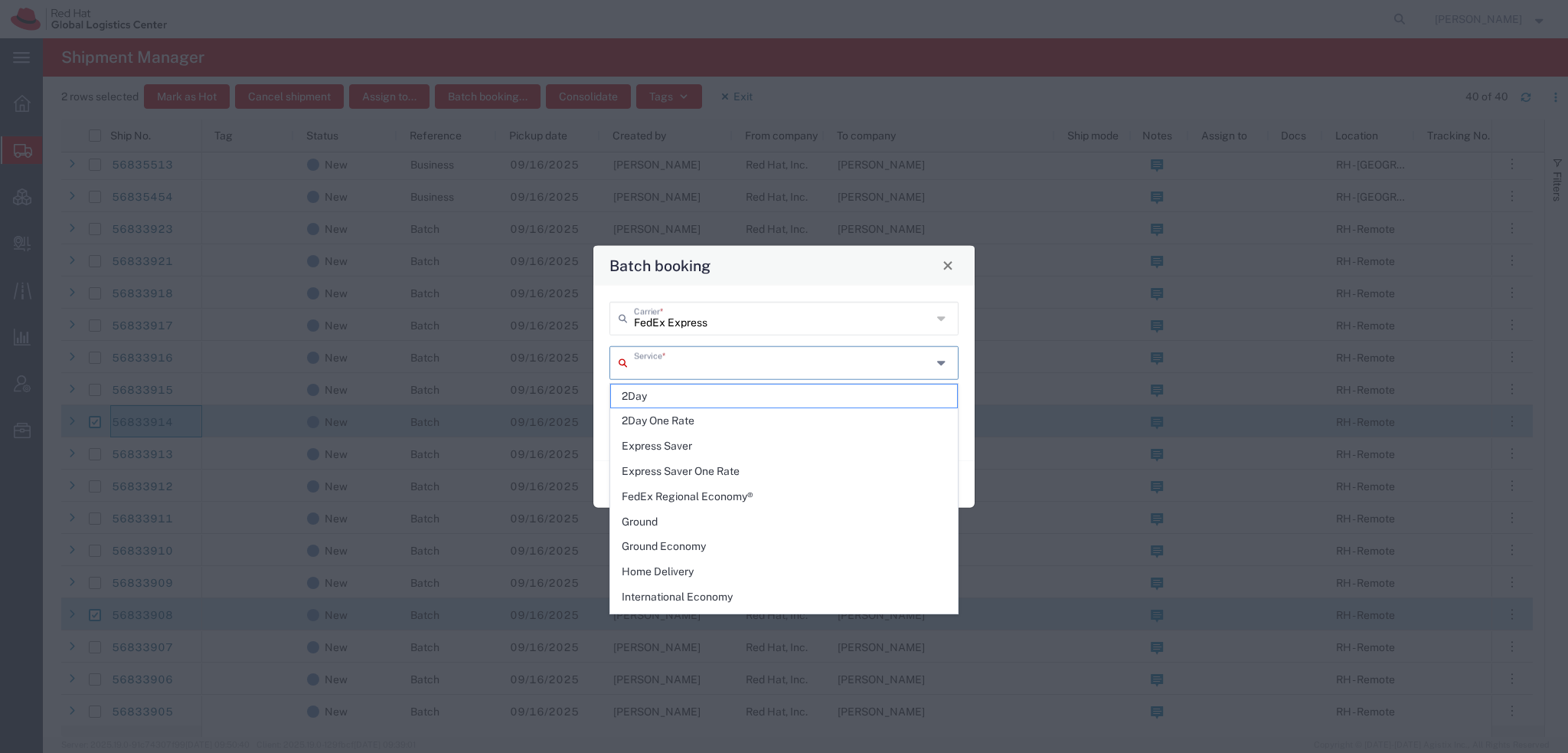
click at [657, 364] on input "text" at bounding box center [783, 361] width 298 height 27
click at [666, 417] on span "2Day One Rate" at bounding box center [784, 421] width 346 height 24
type input "2Day One Rate"
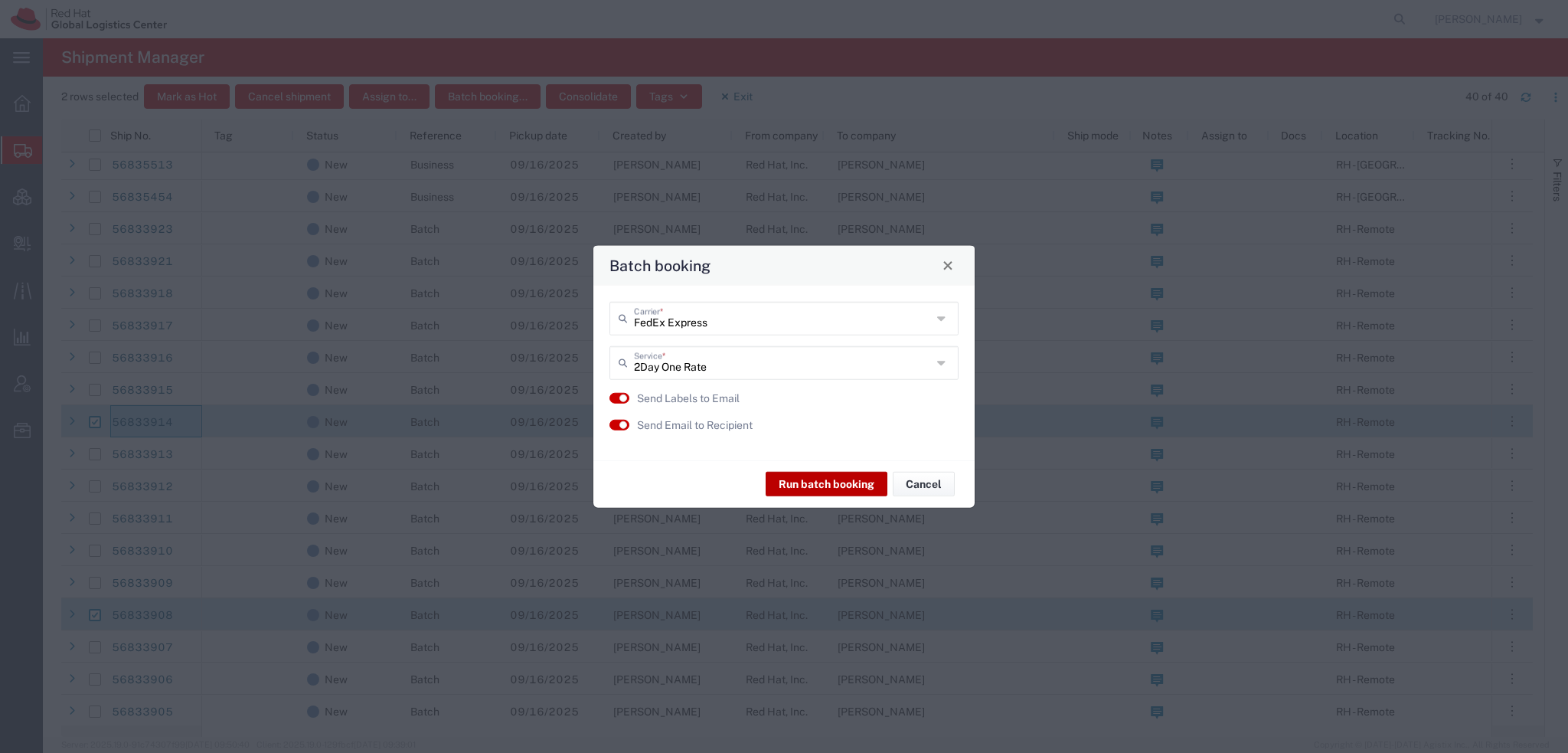
click at [839, 485] on button "Run batch booking" at bounding box center [826, 484] width 121 height 24
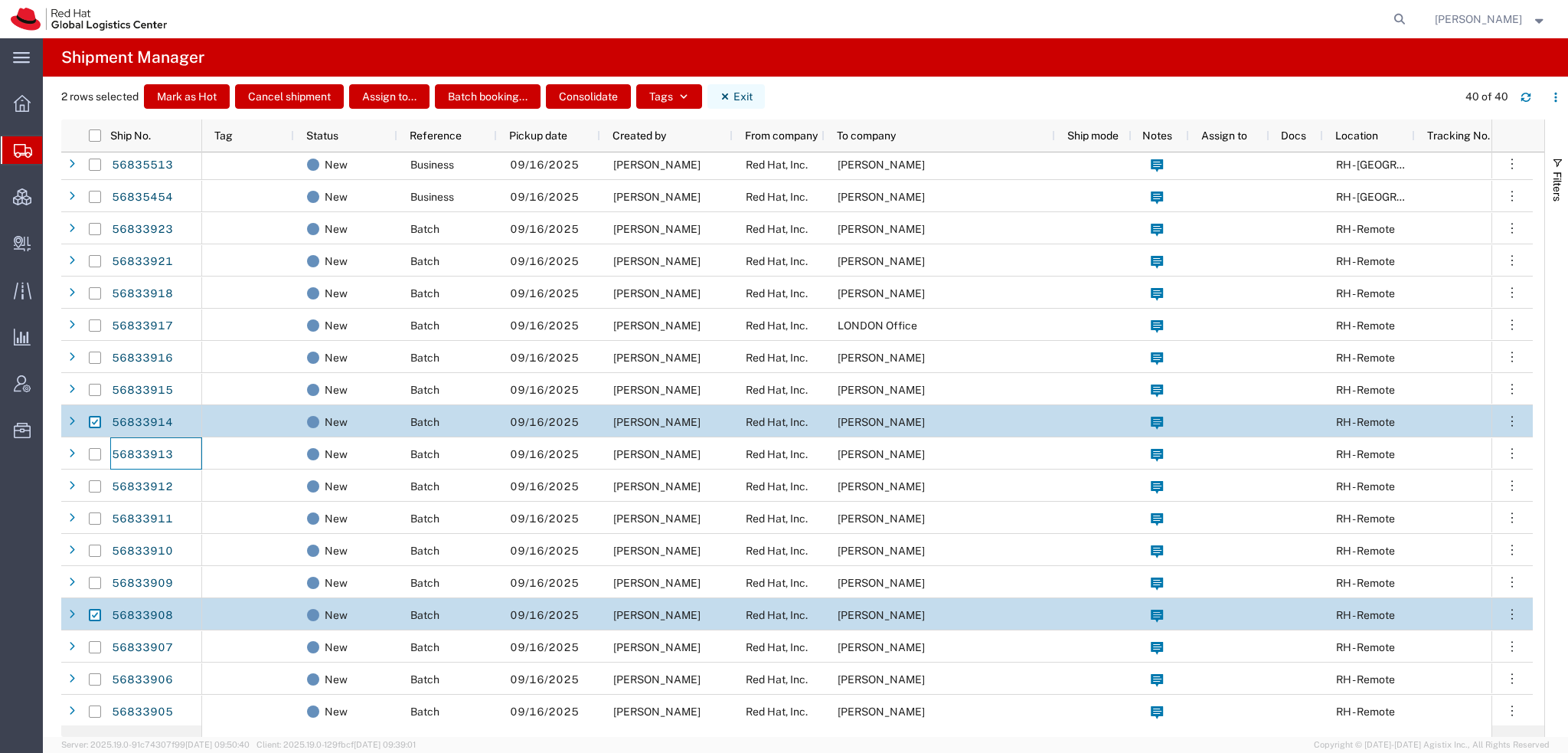
click at [721, 90] on button "Exit" at bounding box center [736, 96] width 57 height 24
checkbox input "false"
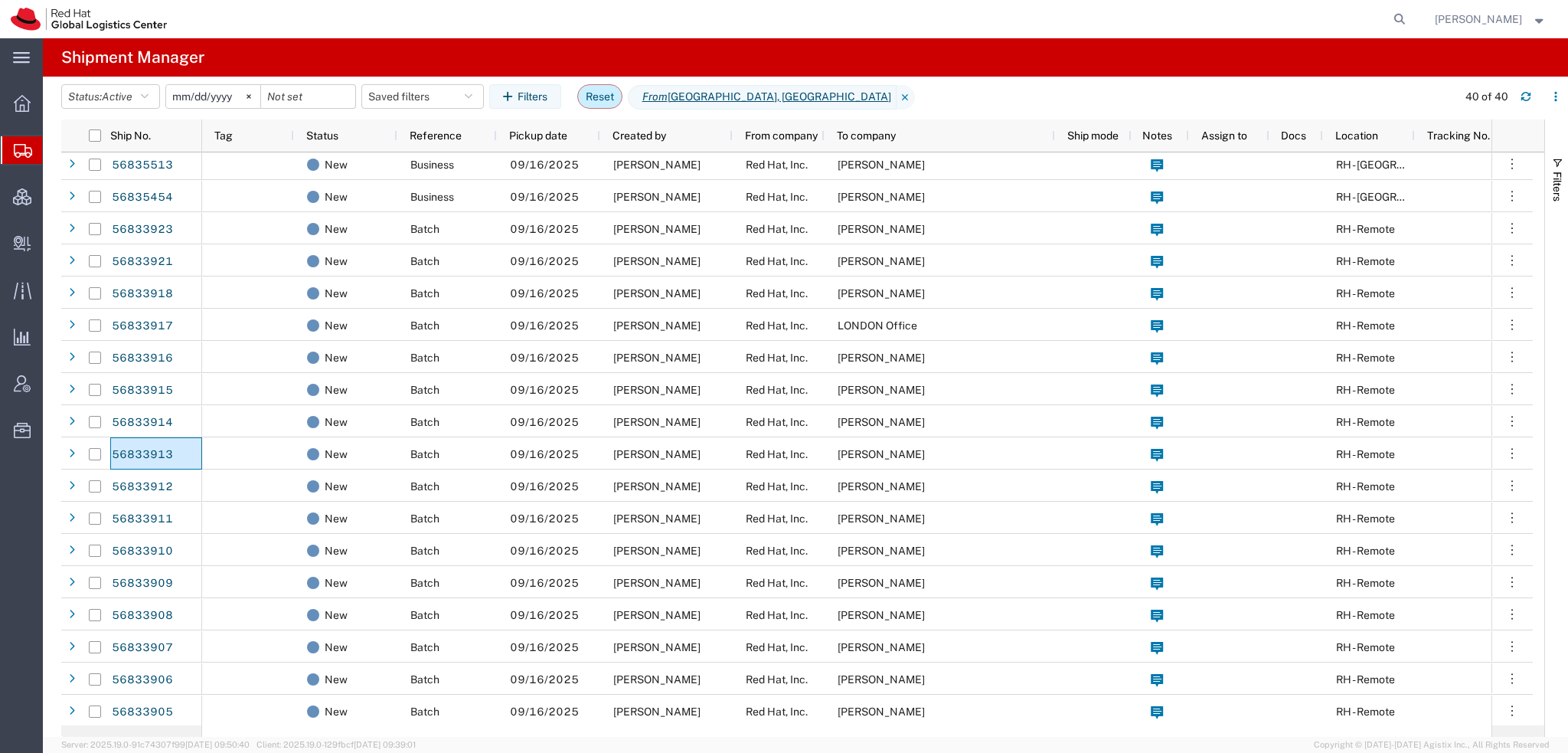
click at [608, 93] on button "Reset" at bounding box center [600, 96] width 45 height 24
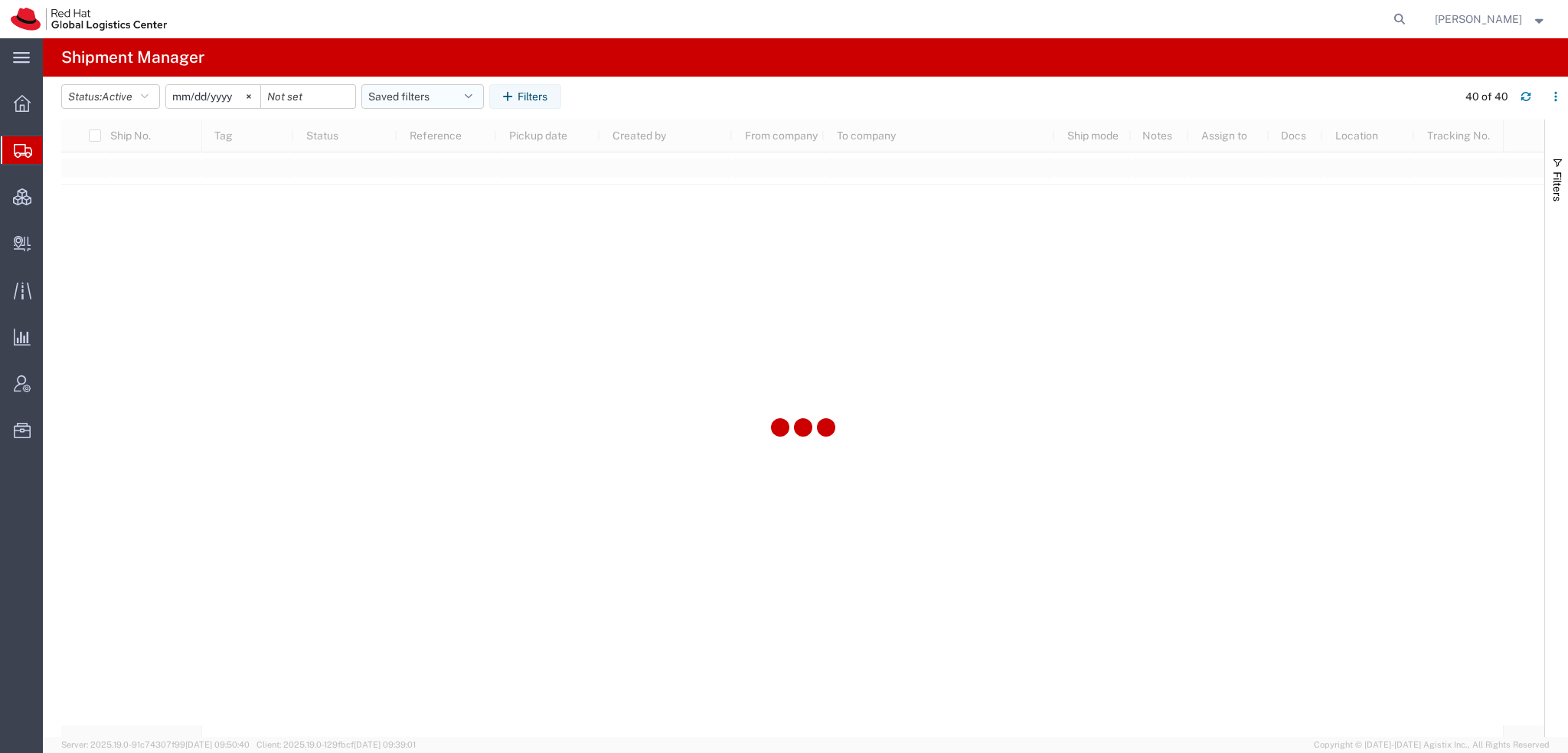
click at [471, 88] on button "Saved filters" at bounding box center [423, 96] width 122 height 24
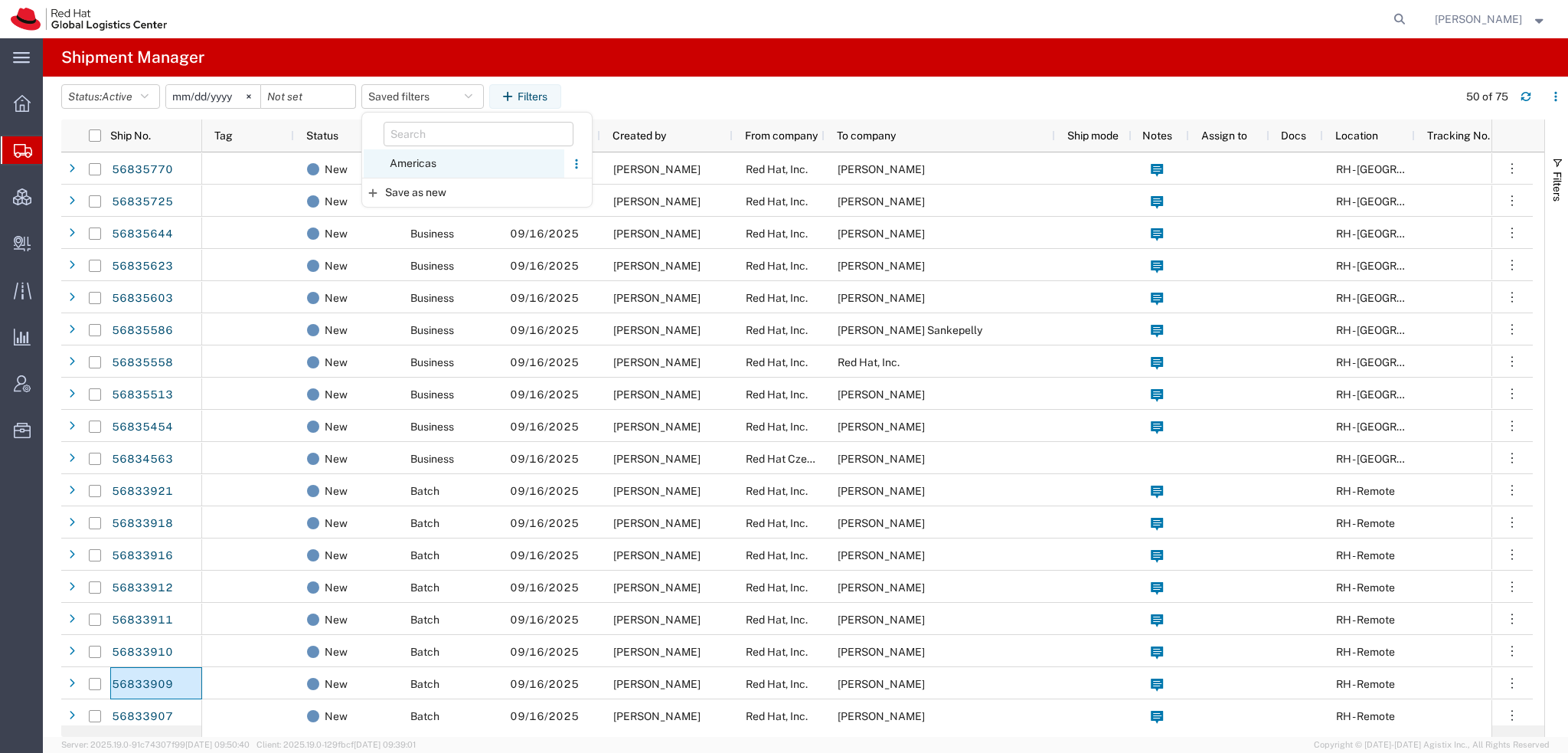
click at [406, 159] on span "Americas" at bounding box center [464, 163] width 200 height 29
type input "2023-05-07"
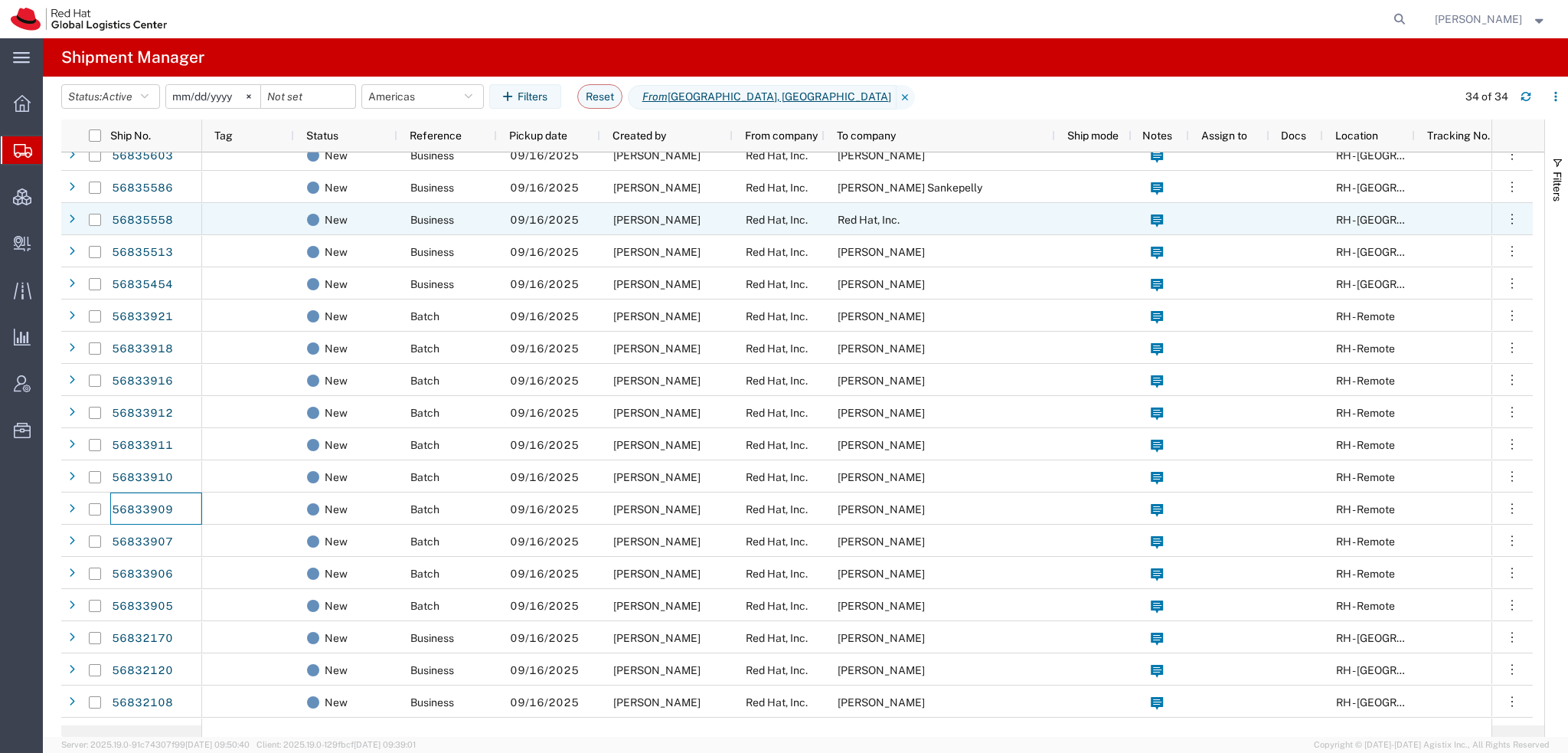
scroll to position [77, 0]
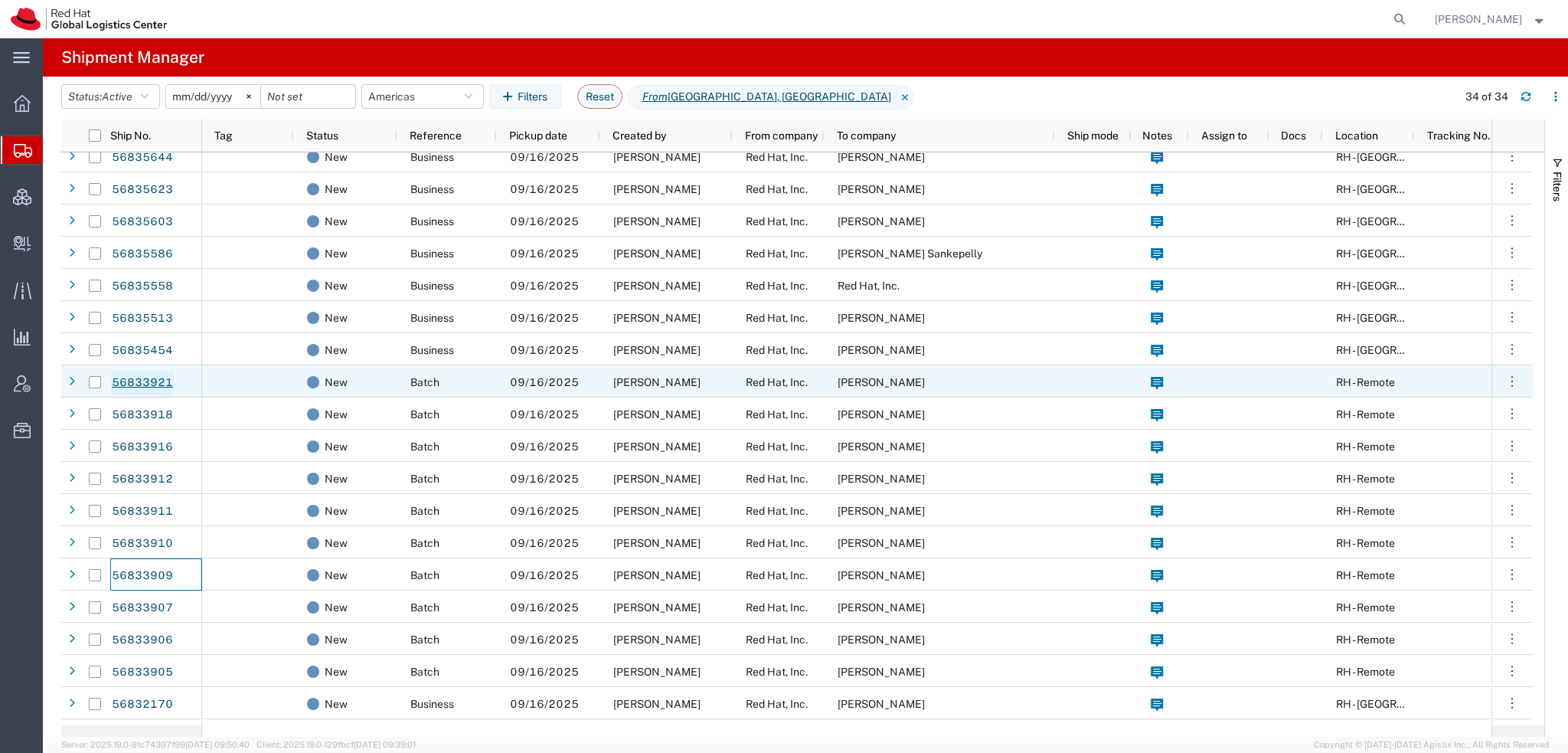
click at [150, 378] on link "56833921" at bounding box center [143, 383] width 63 height 24
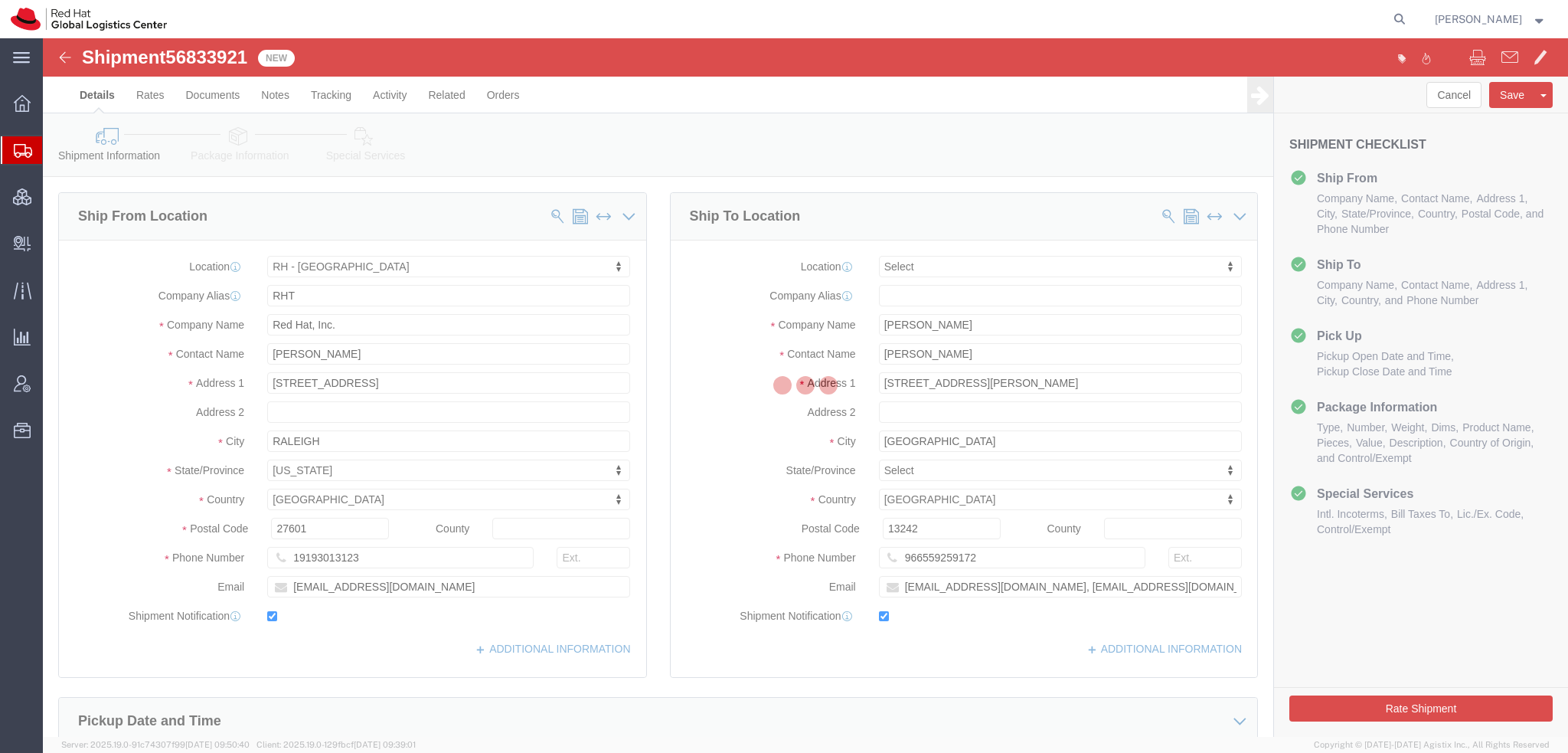
select select "38014"
select select
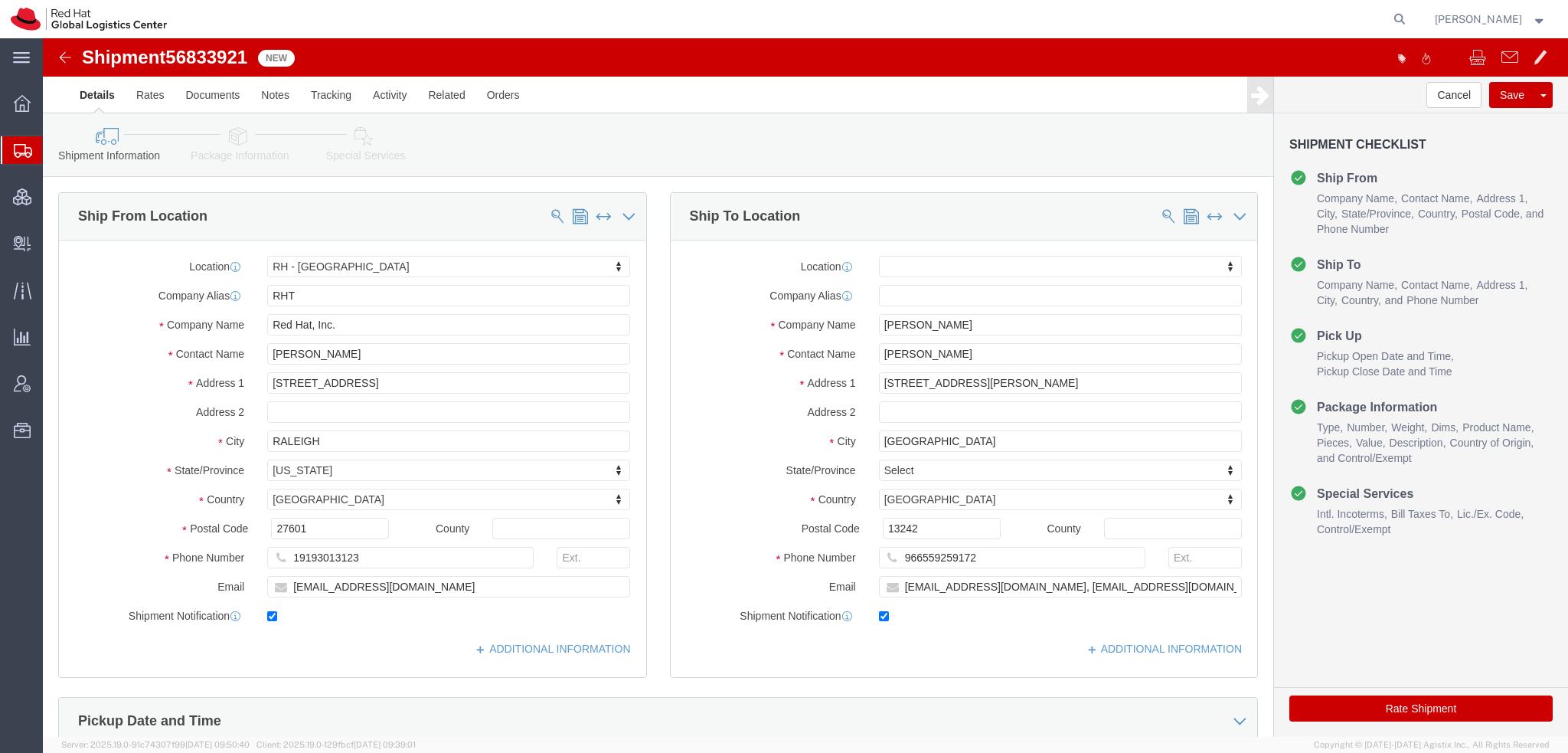
click icon
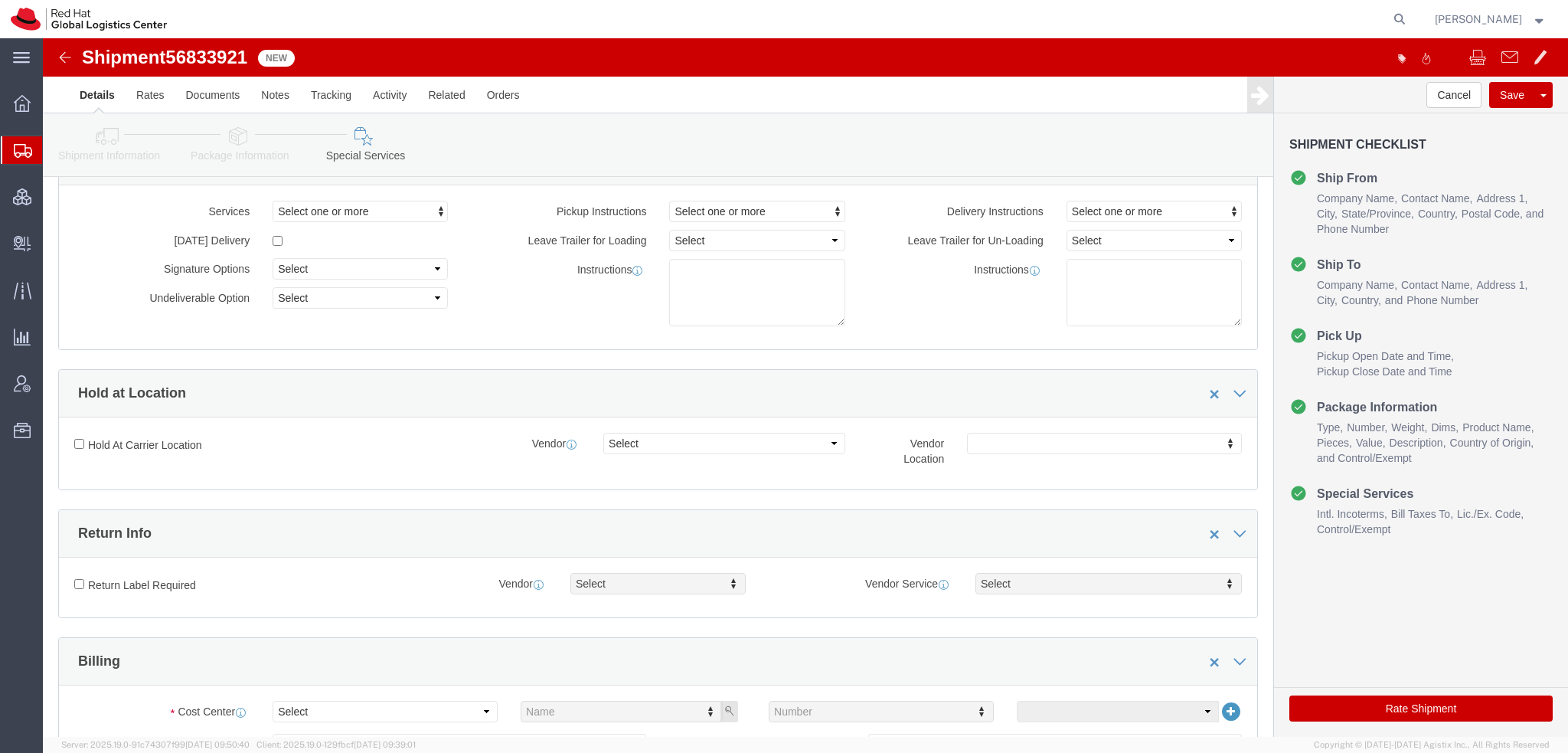
scroll to position [459, 0]
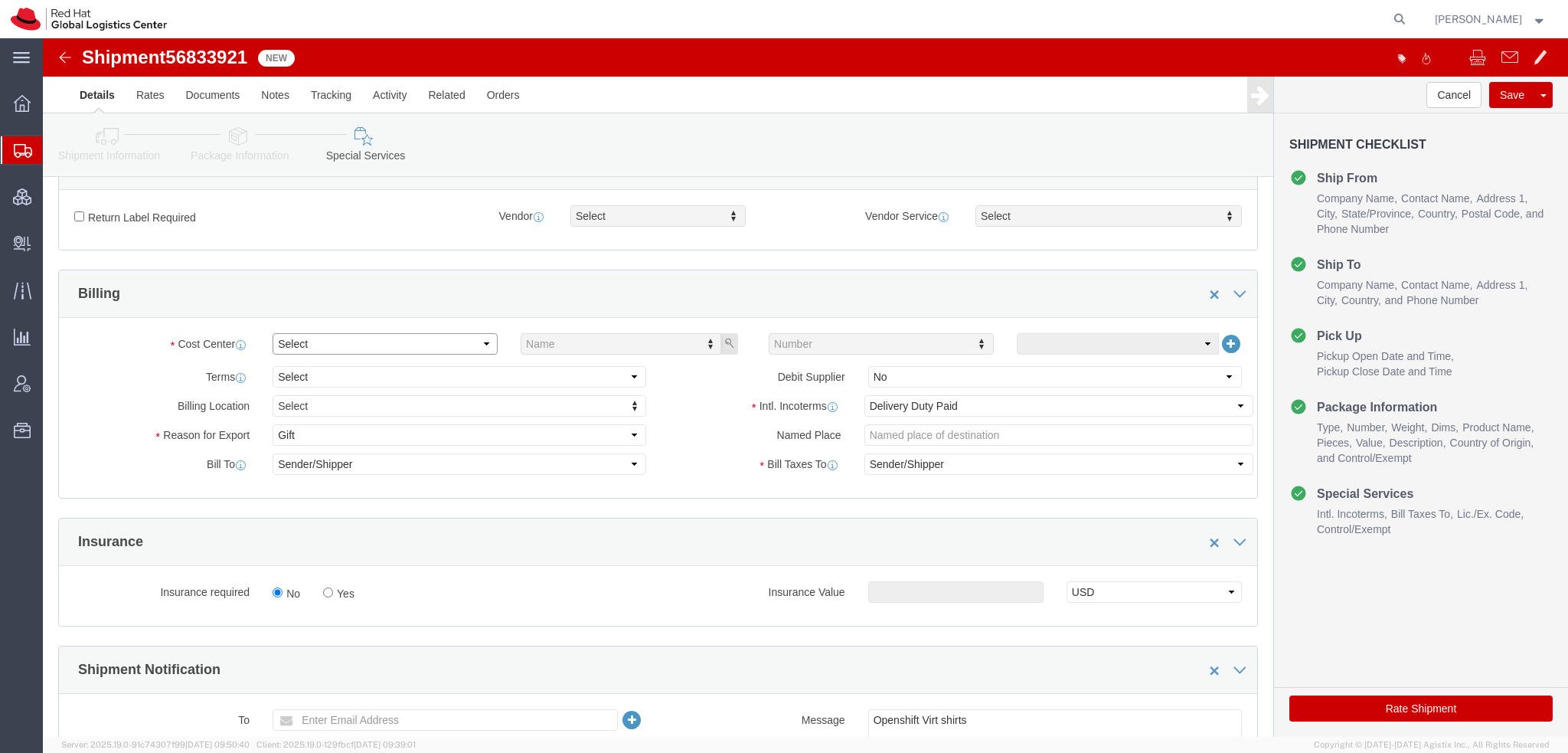
click select "Select Buyer Cost Center Department Operations Number Order Number Sales Person"
select select "COSTCENTER"
click select "Select Buyer Cost Center Department Operations Number Order Number Sales Person"
click input "text"
type input "589"
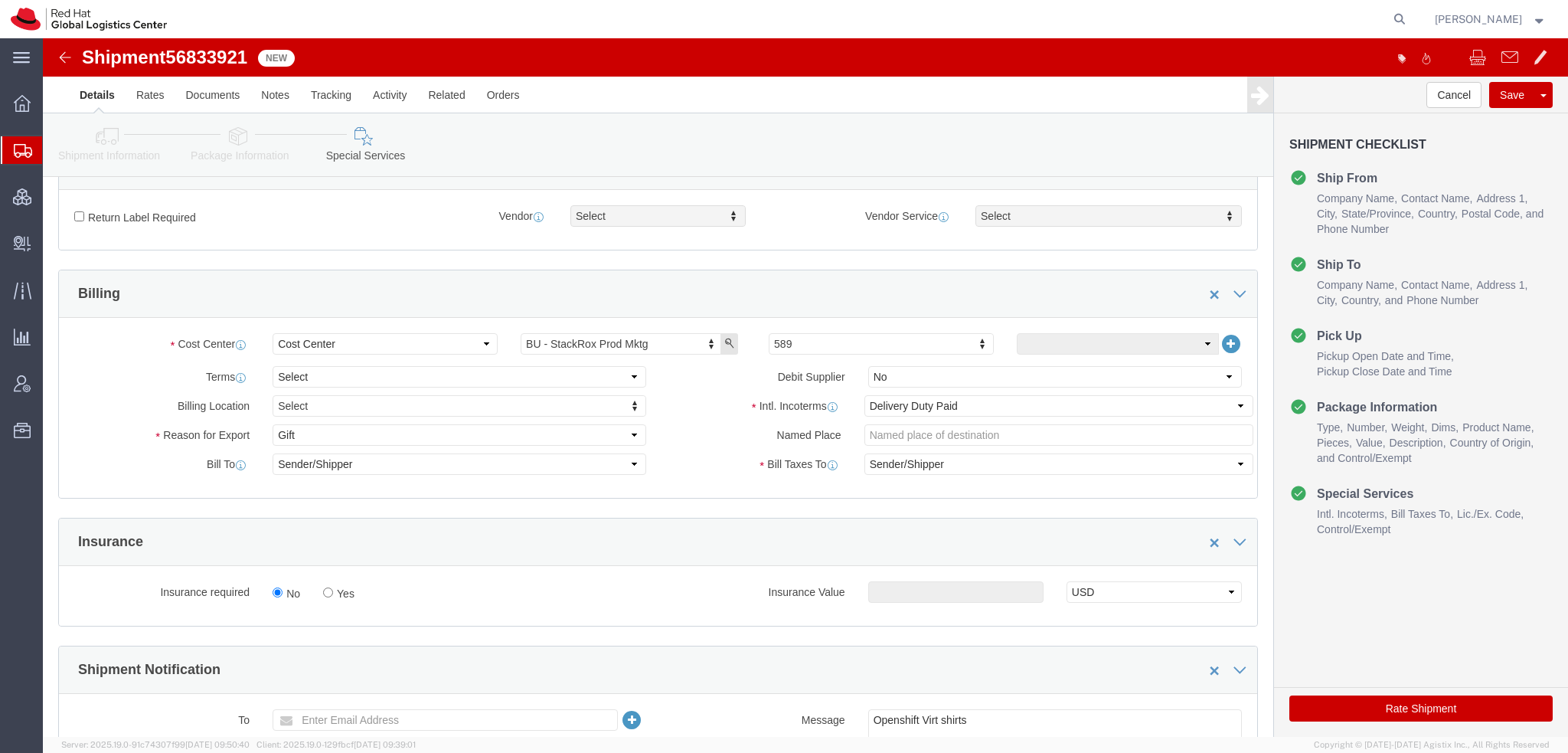
click button "Rate Shipment"
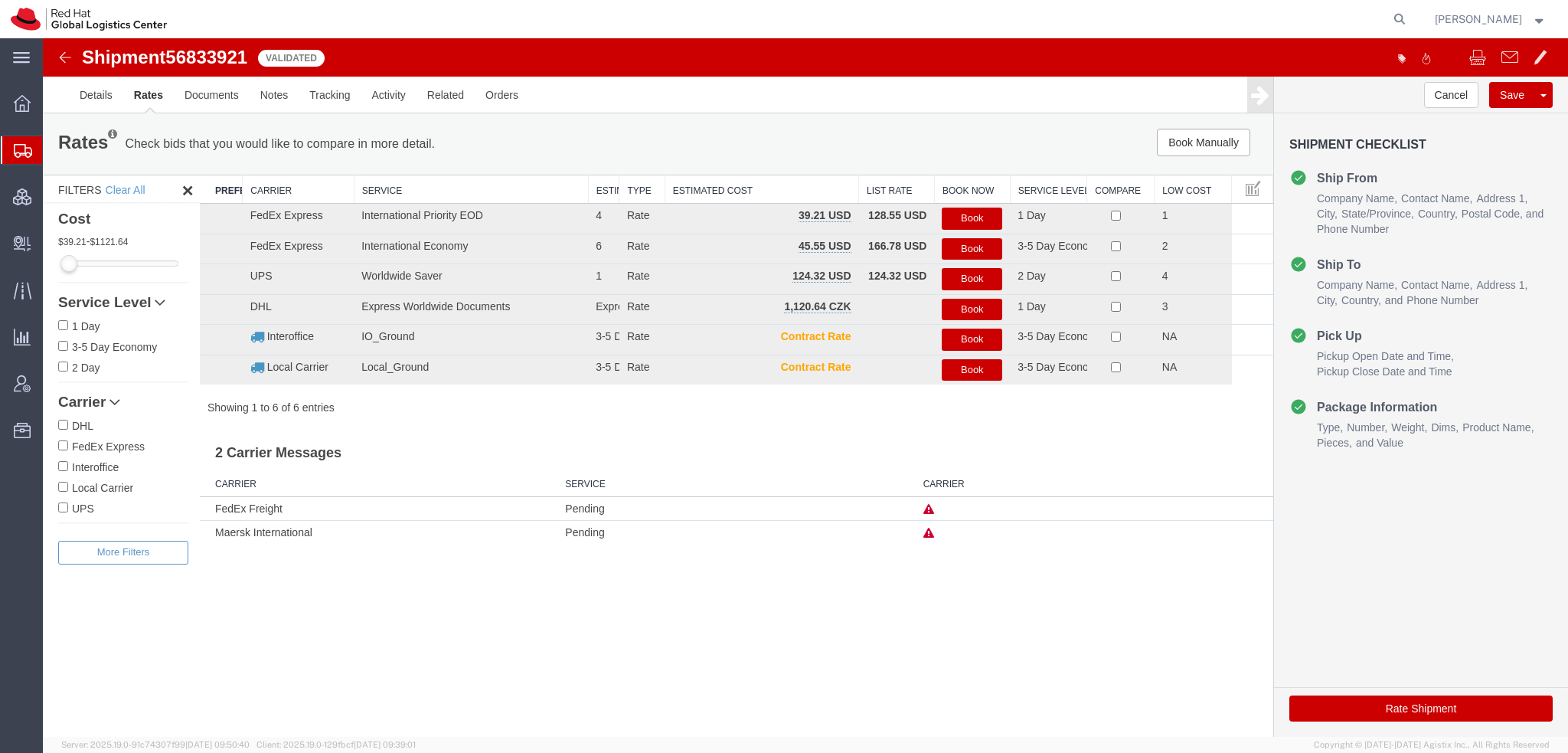
scroll to position [0, 0]
click at [978, 217] on button "Book" at bounding box center [972, 219] width 60 height 22
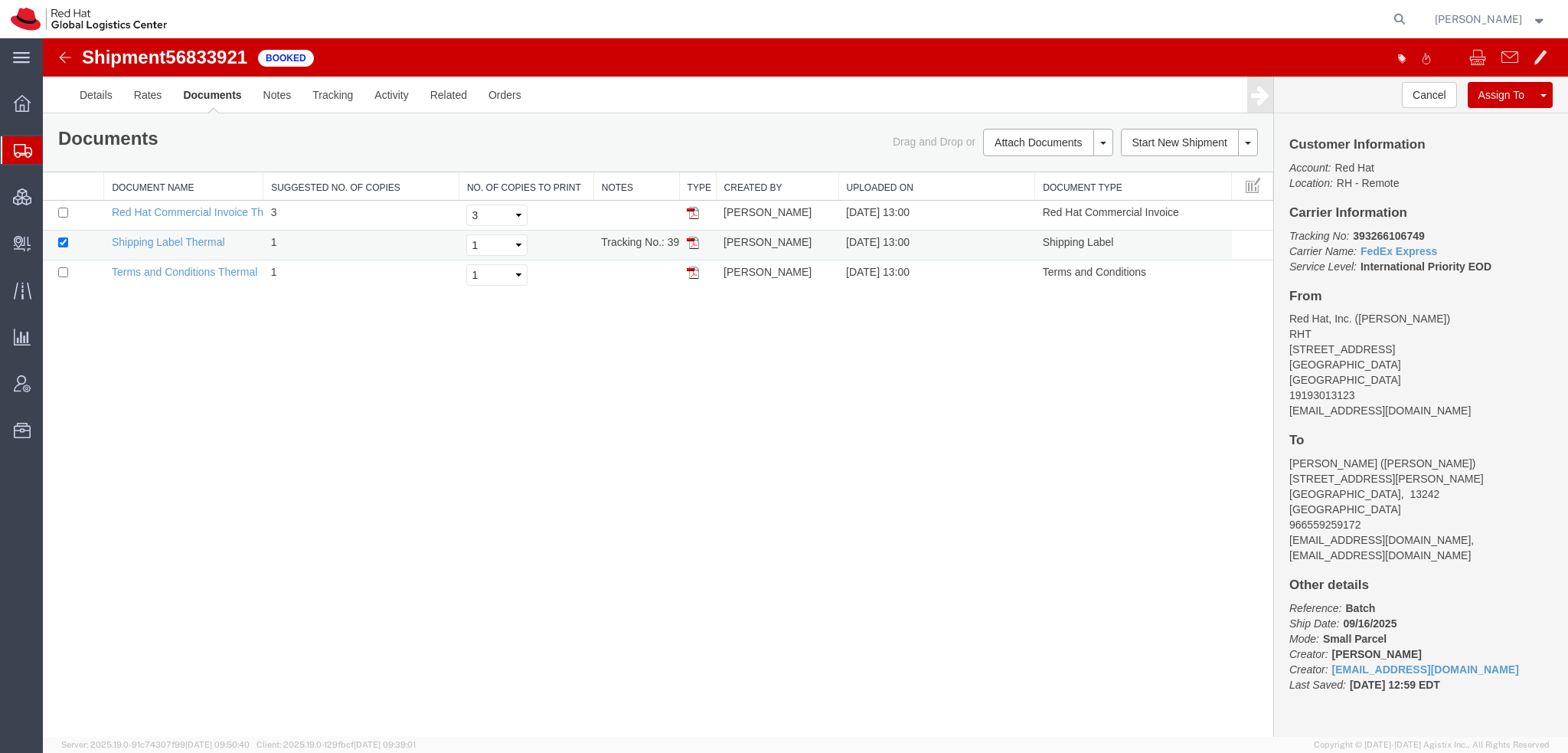
click at [691, 238] on img at bounding box center [693, 242] width 12 height 12
click at [0, 0] on span "Shipment Manager" at bounding box center [0, 0] width 0 height 0
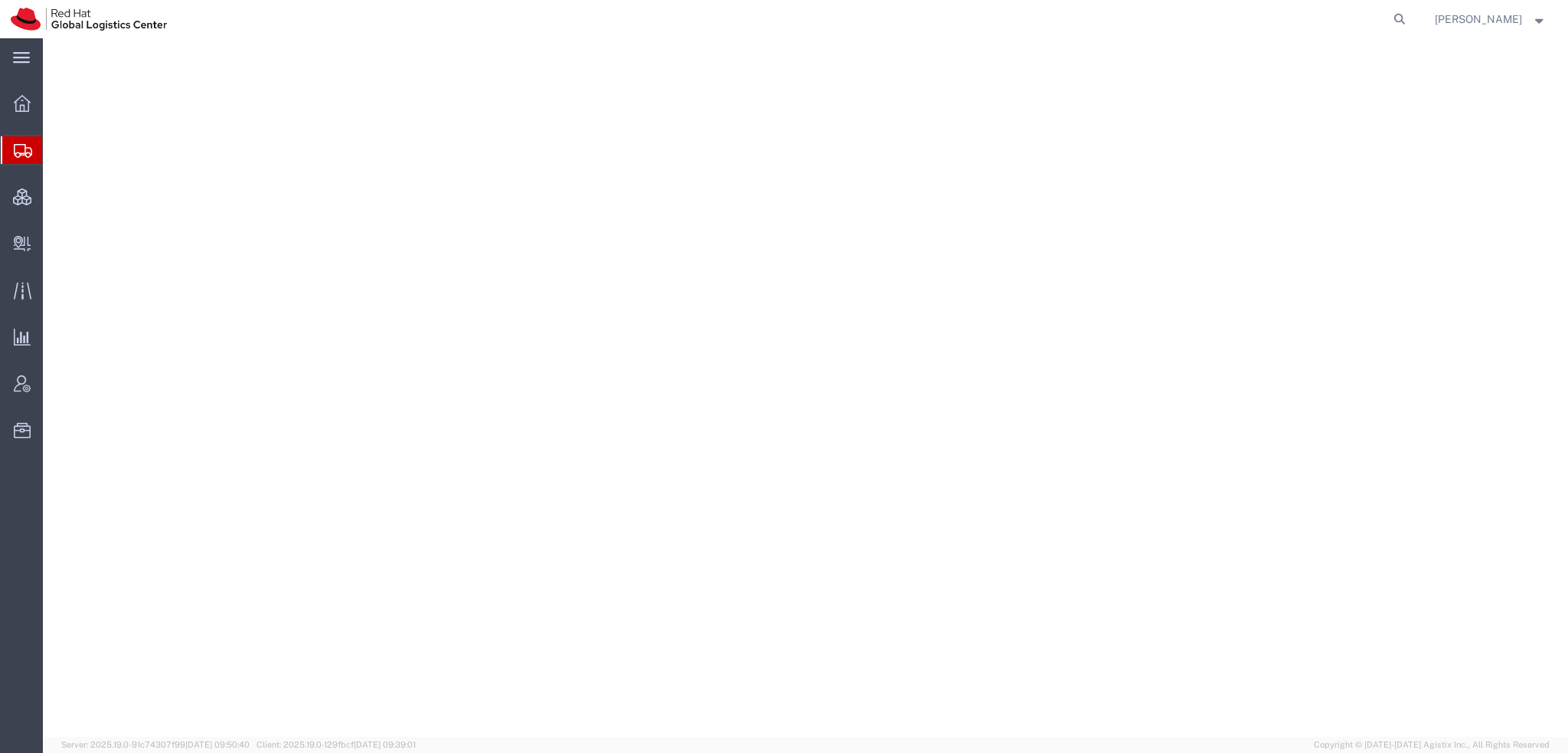
select select "38014"
select select "42531"
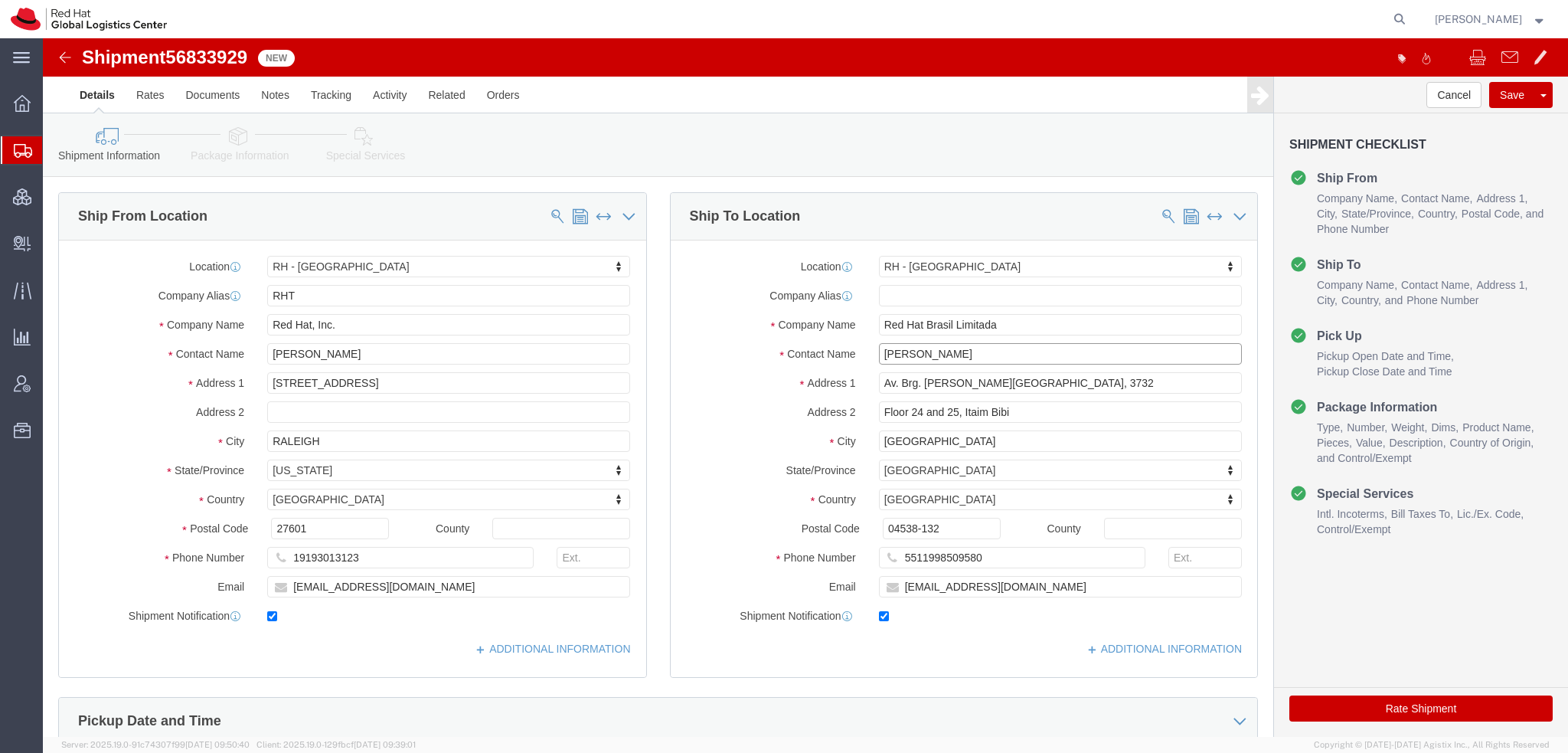
drag, startPoint x: 916, startPoint y: 318, endPoint x: 42, endPoint y: 47, distance: 915.1
click form "Shipment 56833929 New Details Rates Documents Notes Tracking Activity Related O…"
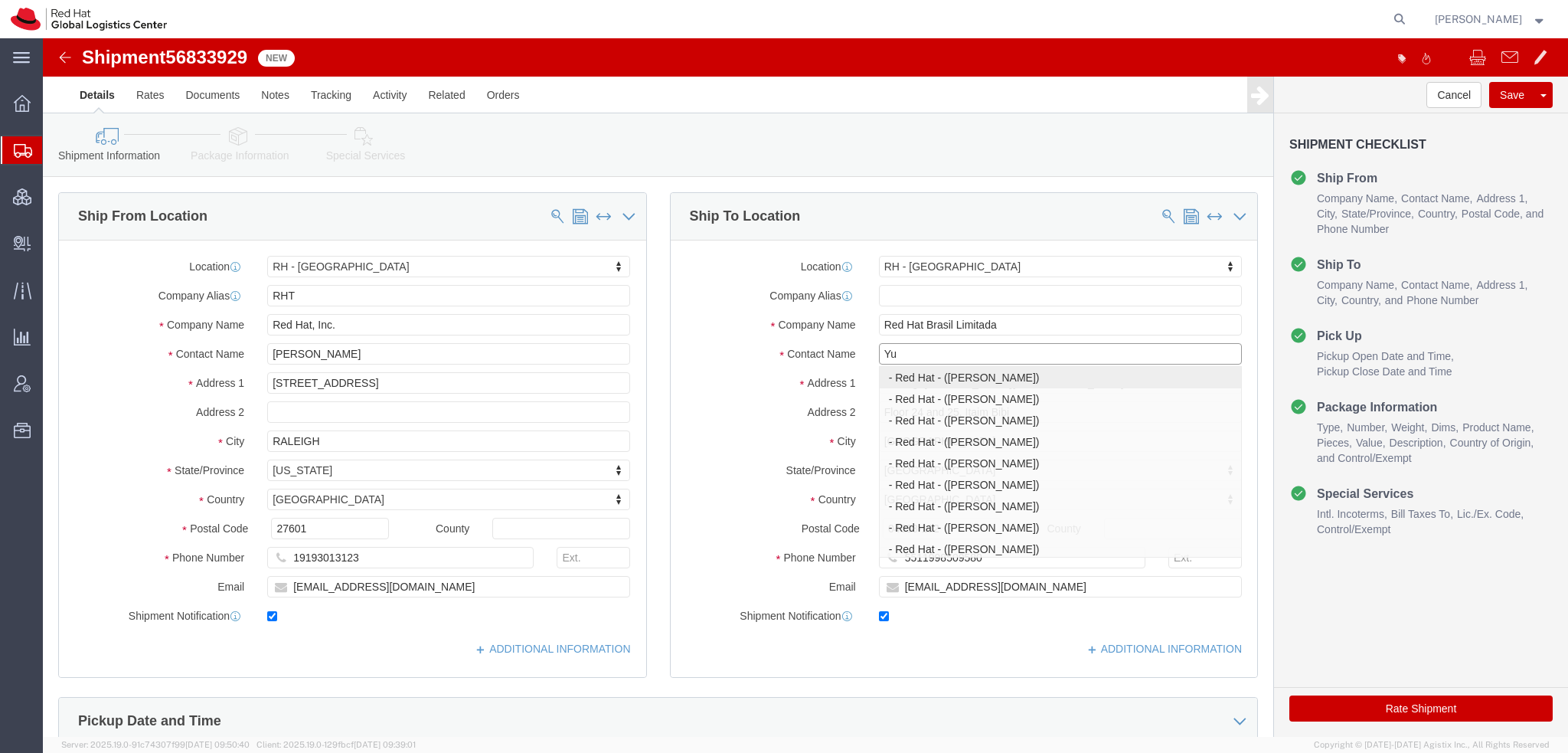
type input "Y"
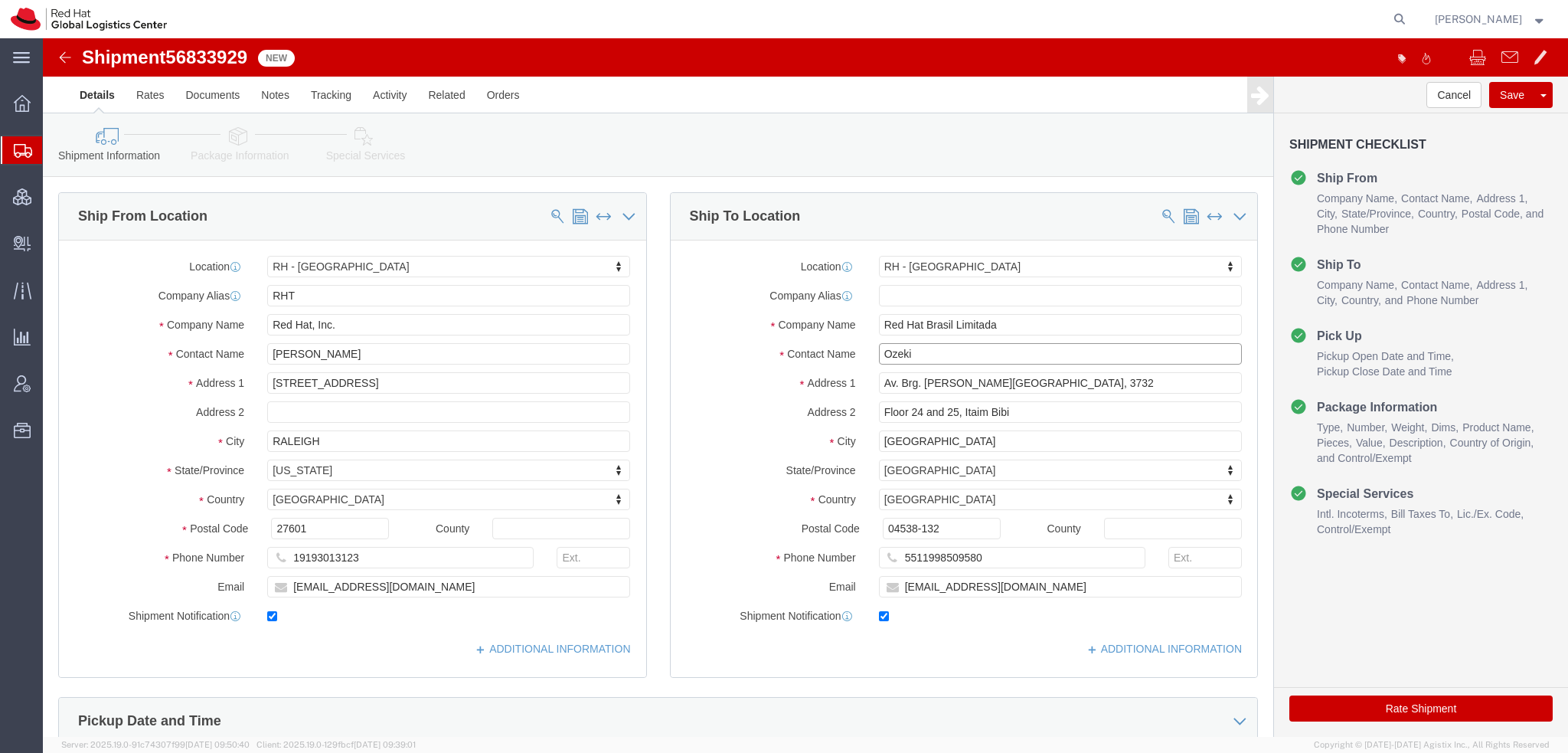
drag, startPoint x: 879, startPoint y: 313, endPoint x: 101, endPoint y: 97, distance: 807.4
click div "Shipment Information Package Information Special Services Please fix the follow…"
type input "Takako Y"
click p "- Red Hat, KK - ([PERSON_NAME]) Ebisu Neonate 8F, 1-18 Ebisu 4-[GEOGRAPHIC_DATA…"
select select "38034"
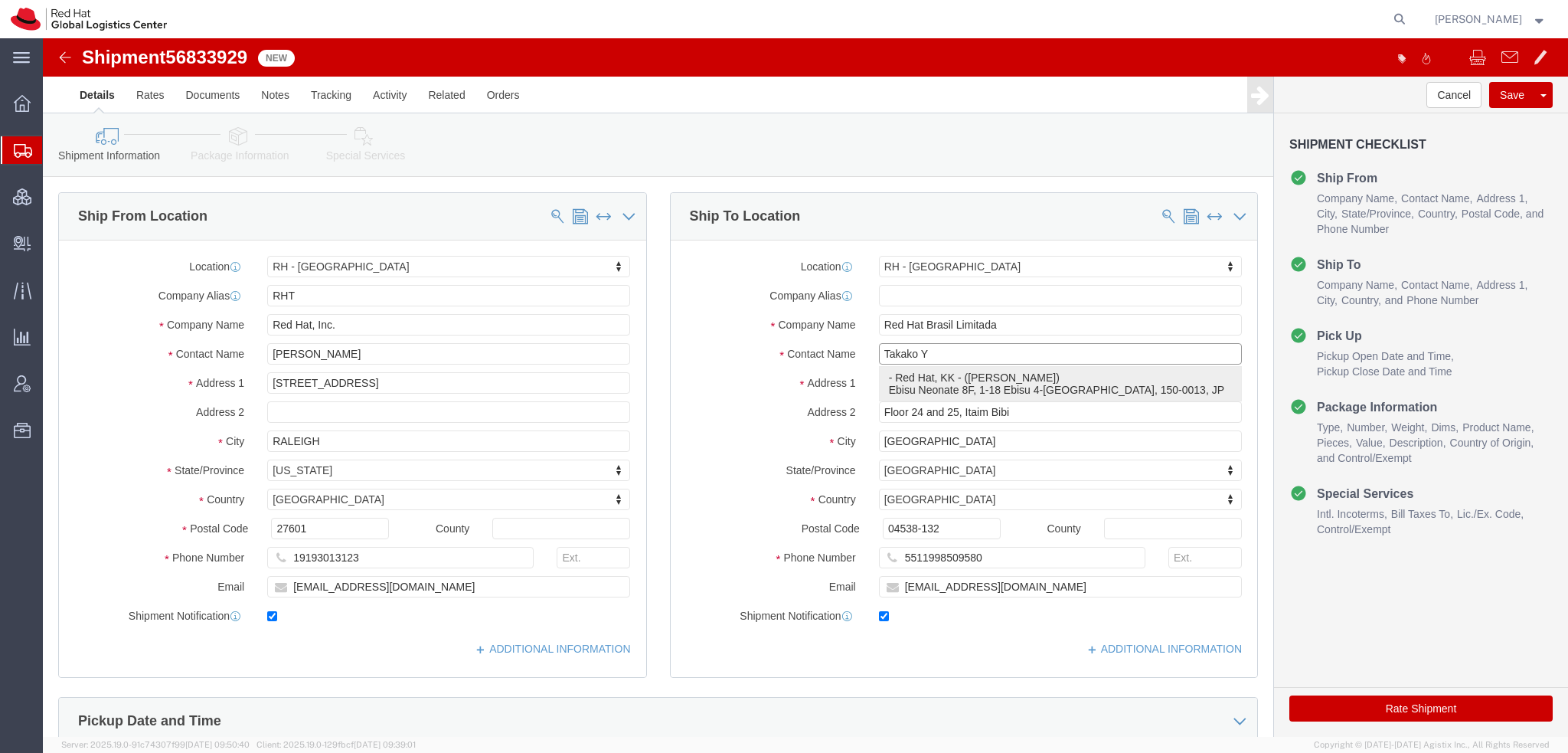
type input "Red Hat, KK"
type input "[PERSON_NAME]"
type input "Ebisu Neonate 8F"
type input "1-18 Ebisu 4-chome [GEOGRAPHIC_DATA]"
type input "[GEOGRAPHIC_DATA]"
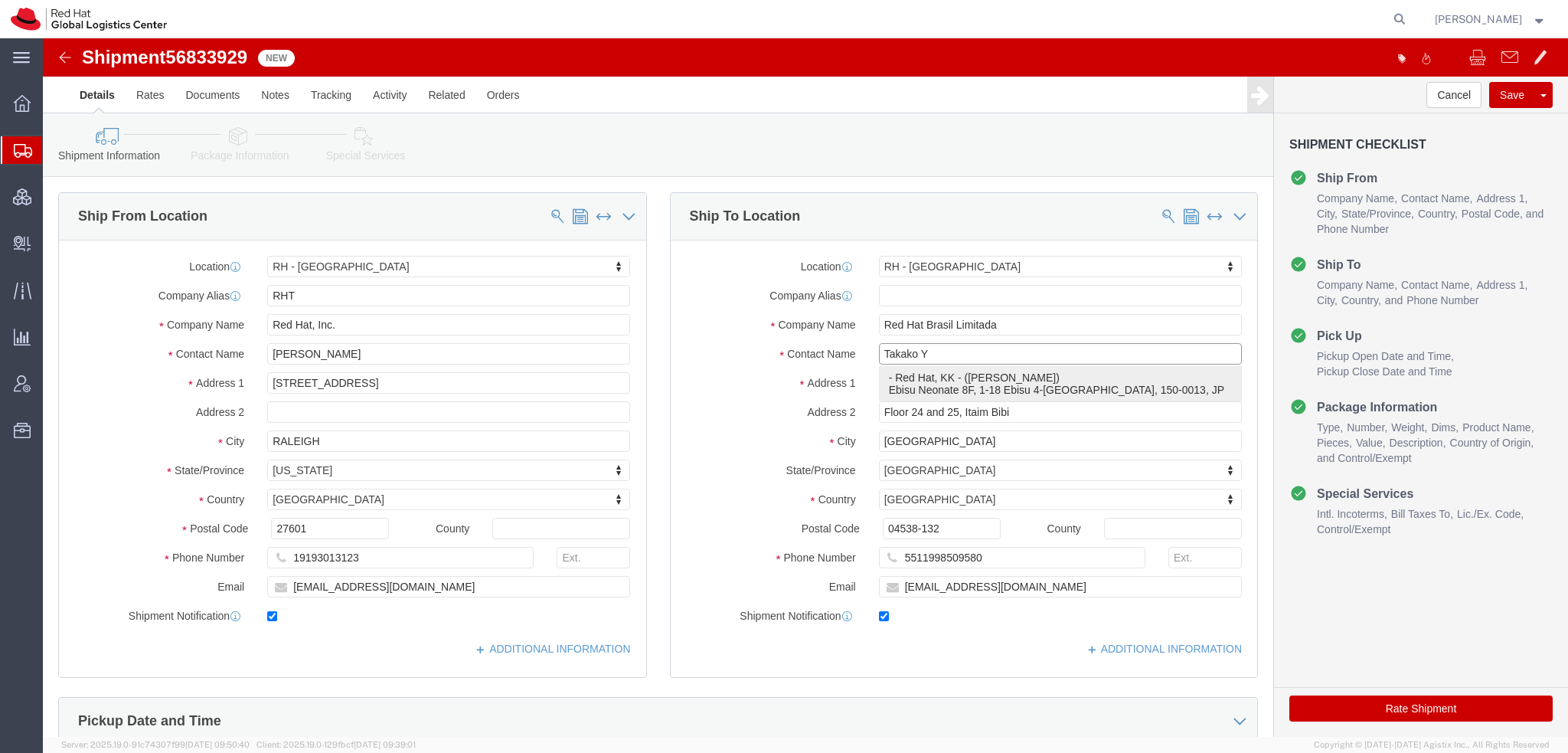
select select
select select "JP"
type input "150-0013"
type input "81345103270"
type input "[EMAIL_ADDRESS][DOMAIN_NAME]"
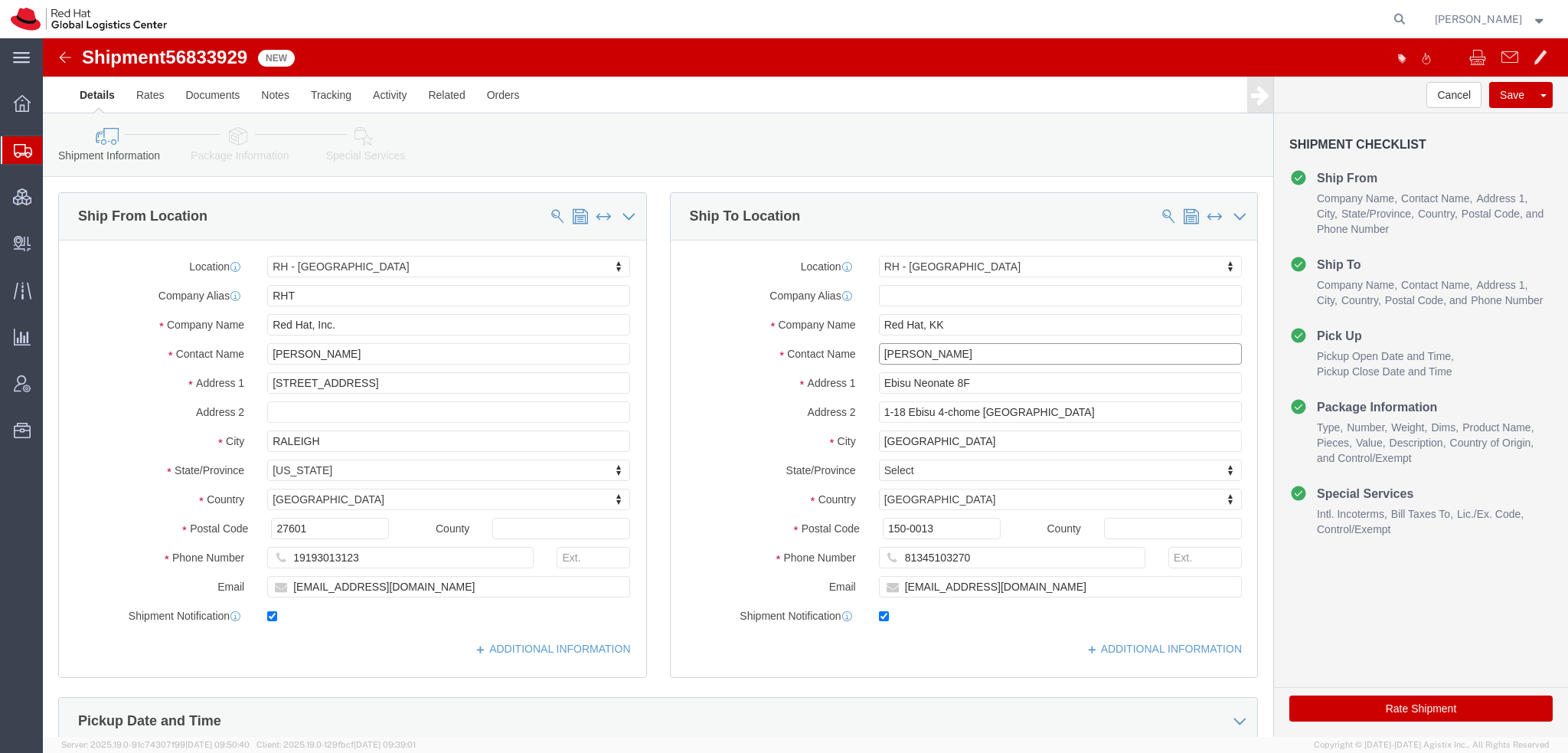
type input "[PERSON_NAME]"
click input "tayamamo@redhat.com"
type input "tayamamo@redhat.com, apaclogistics@redhat.com"
click icon
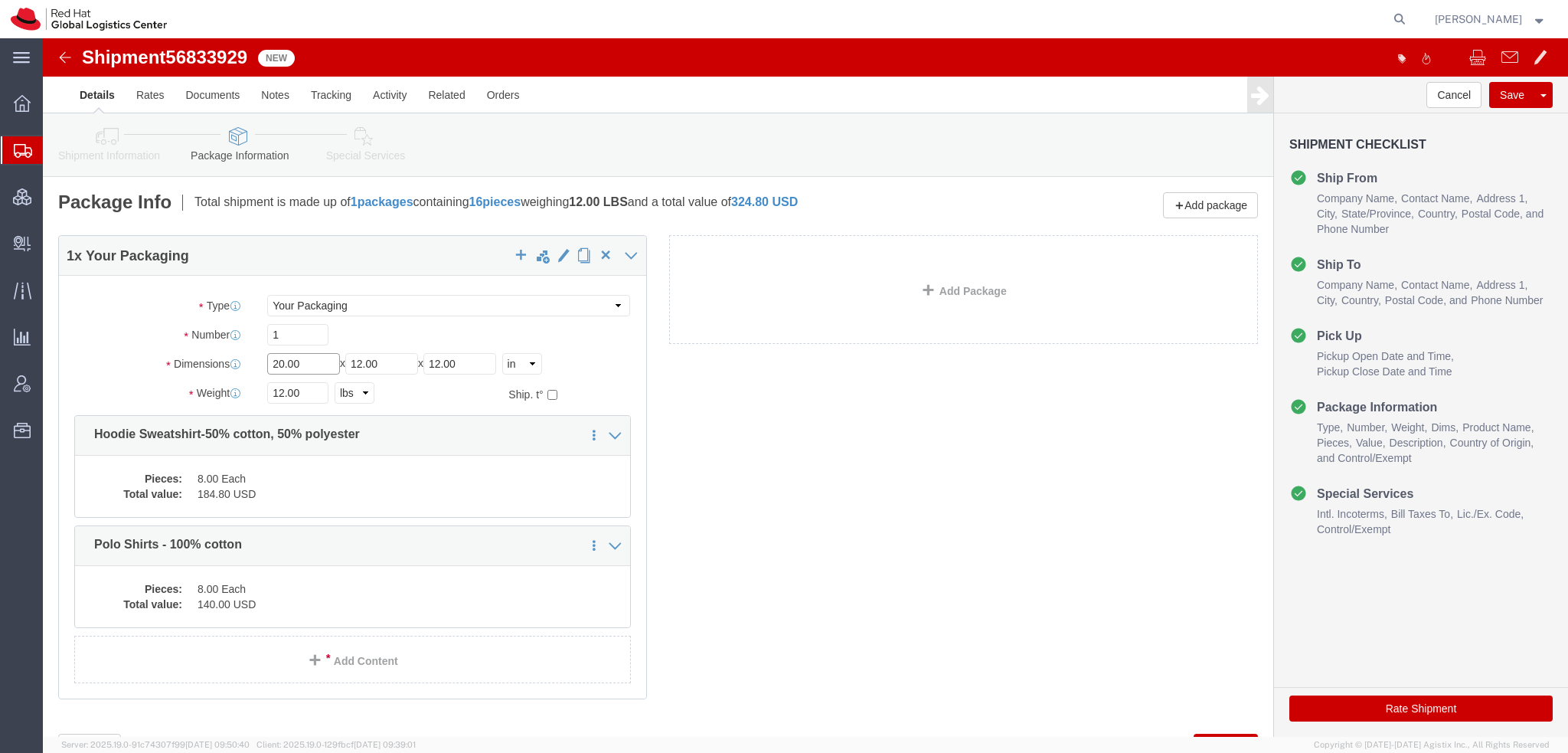
drag, startPoint x: 272, startPoint y: 331, endPoint x: -43, endPoint y: 151, distance: 362.8
click html "Shipment 56833929 New Details Rates Documents Notes Tracking Activity Related O…"
type input "14"
type input "12"
type input "4"
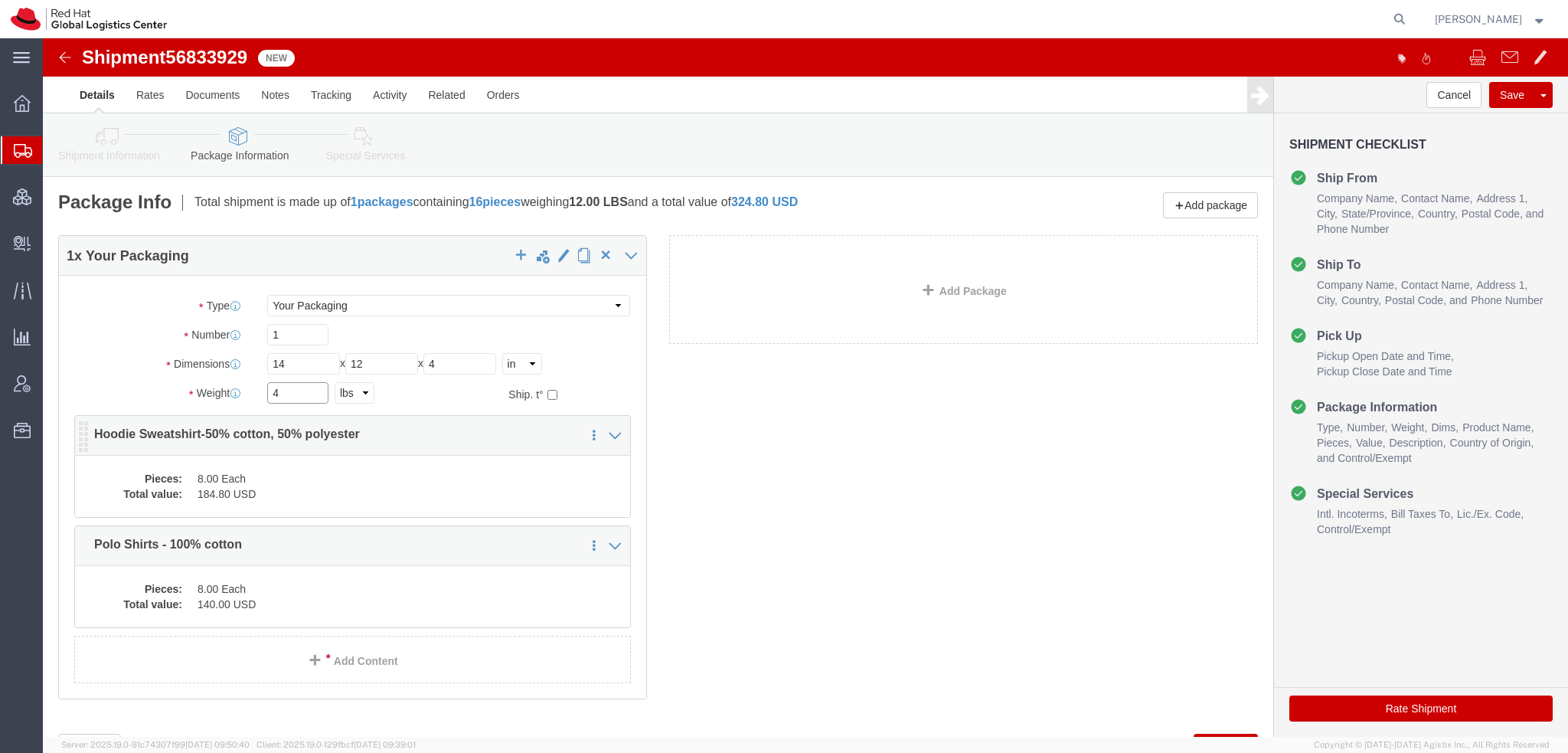
type input "4"
click dd "8.00 Each"
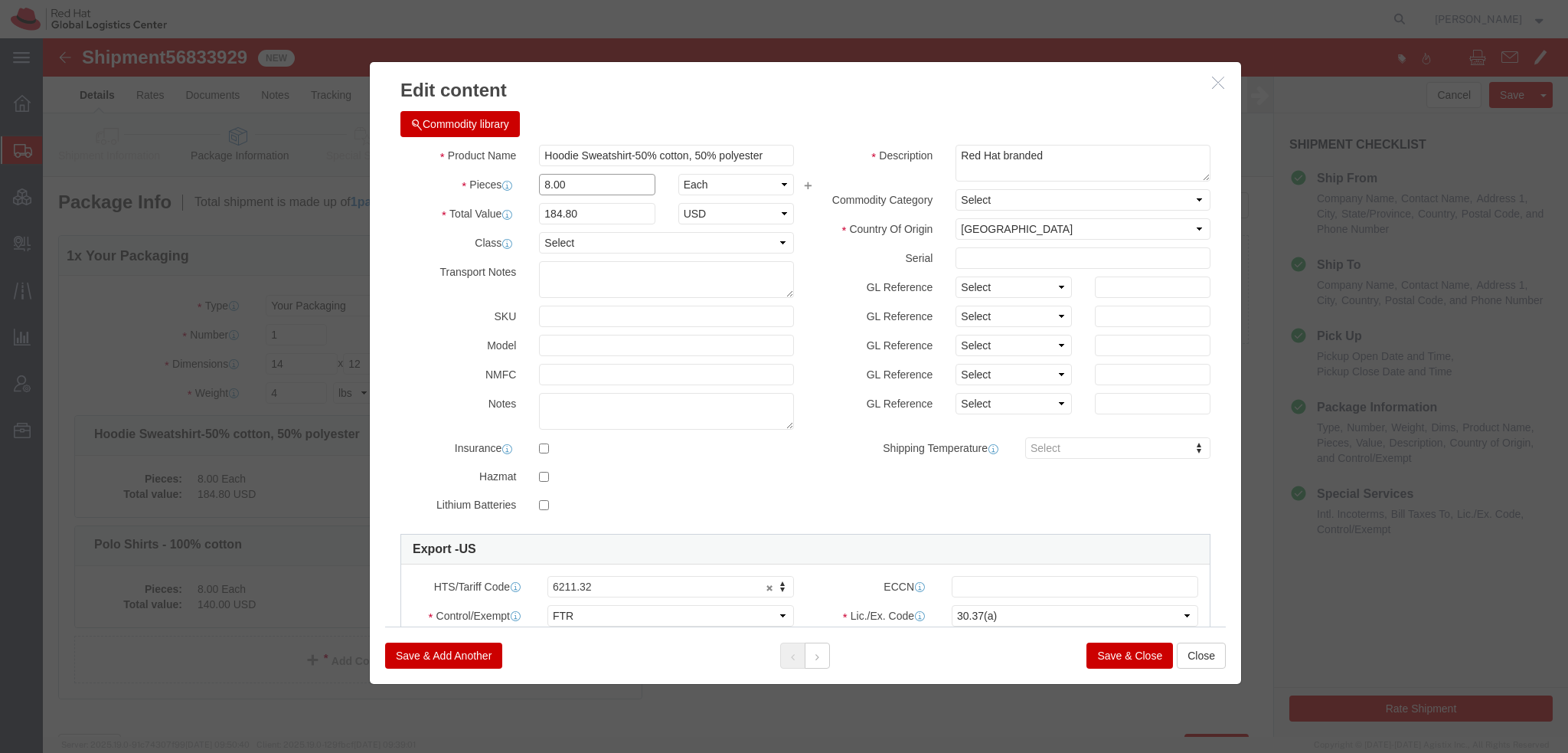
drag, startPoint x: 551, startPoint y: 151, endPoint x: 116, endPoint y: 83, distance: 440.3
click div "Edit content Commodity library Product Name Hoodie Sweatshirt-50% cotton, 50% p…"
type input "2"
type input "46.2"
click button
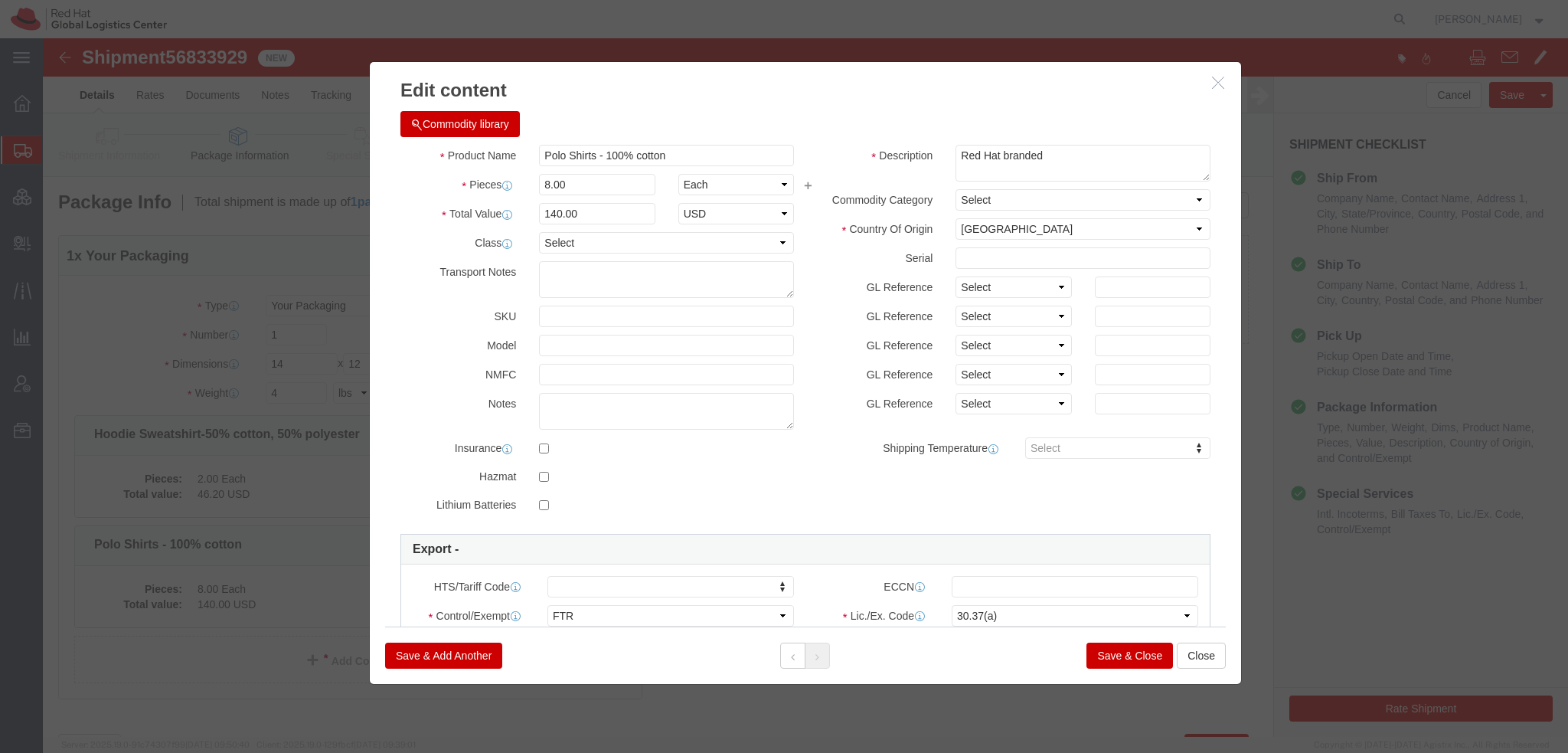
drag, startPoint x: 597, startPoint y: 183, endPoint x: 15, endPoint y: 45, distance: 598.1
drag, startPoint x: 518, startPoint y: 143, endPoint x: -43, endPoint y: 42, distance: 570.0
click html "Shipment 56833929 New Details Rates Documents Notes Tracking Activity Related O…"
type input "2"
type input "35"
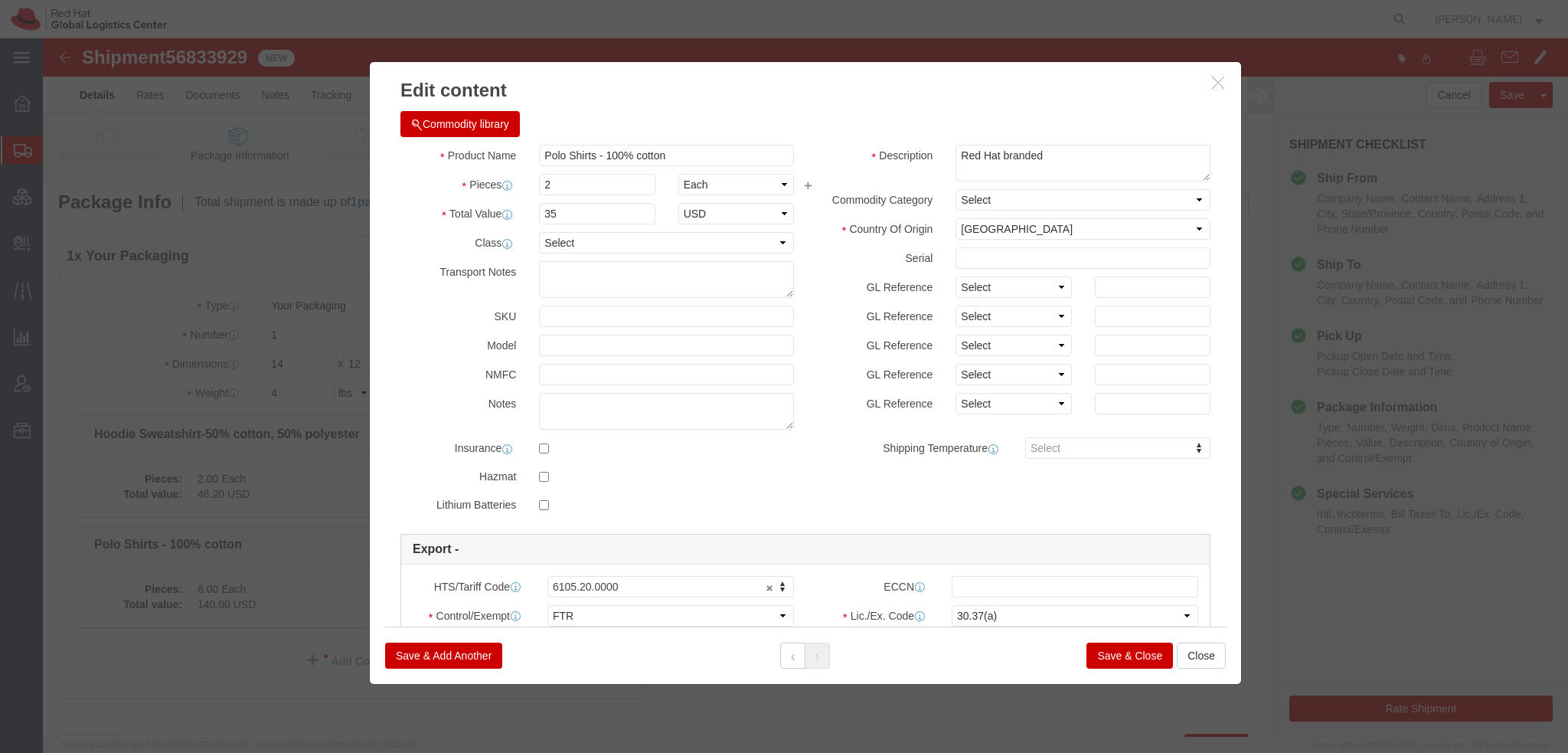
click button "Save & Close"
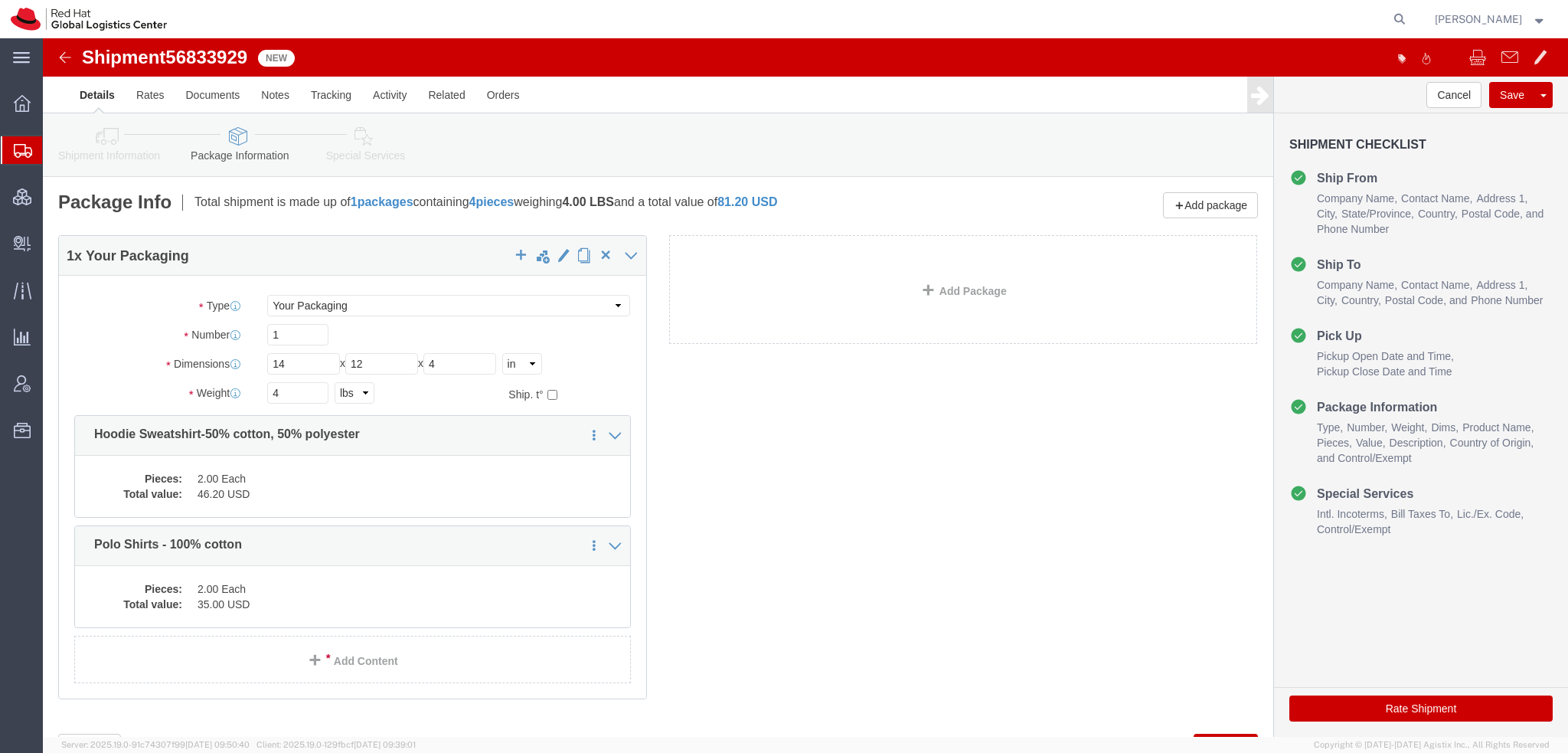
click icon
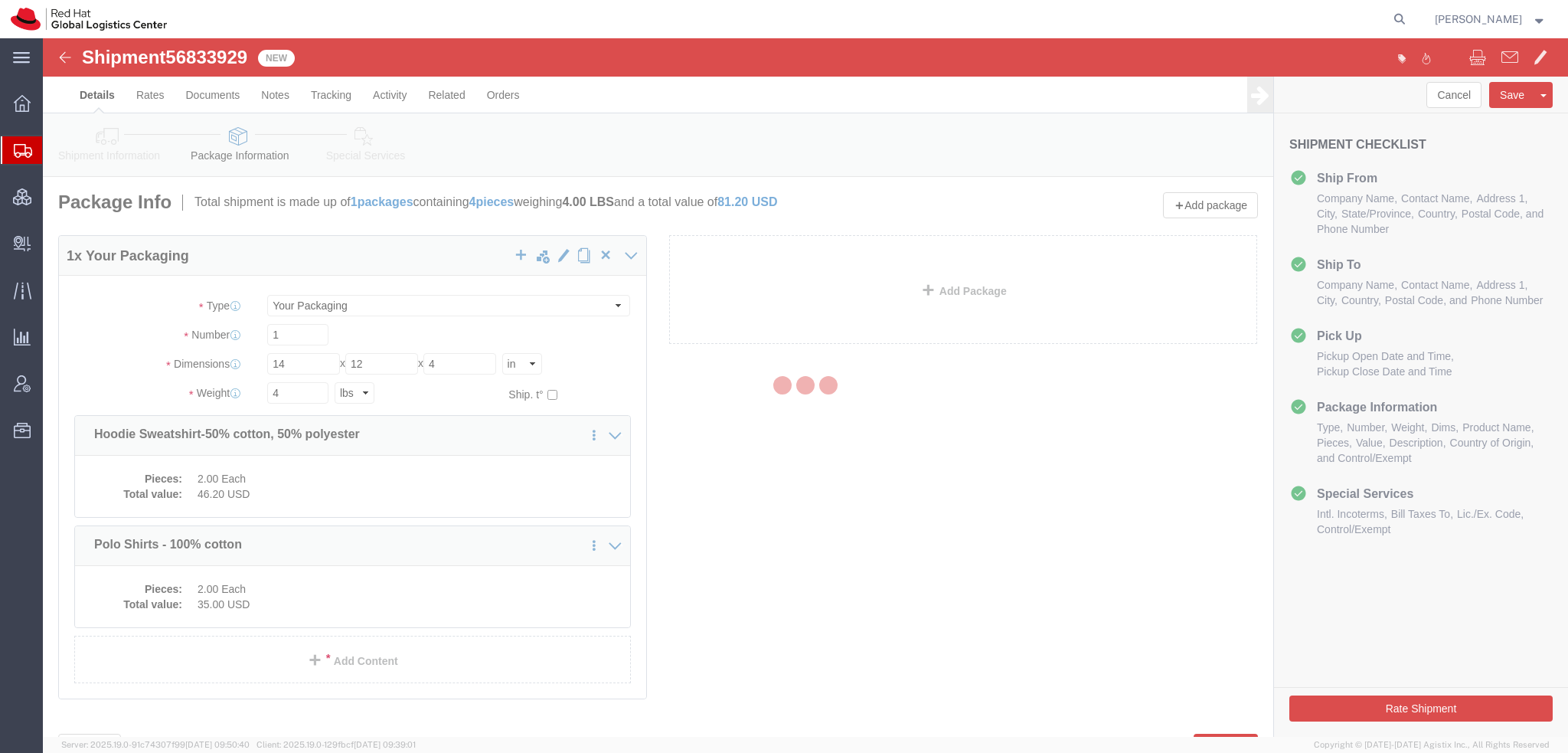
select select
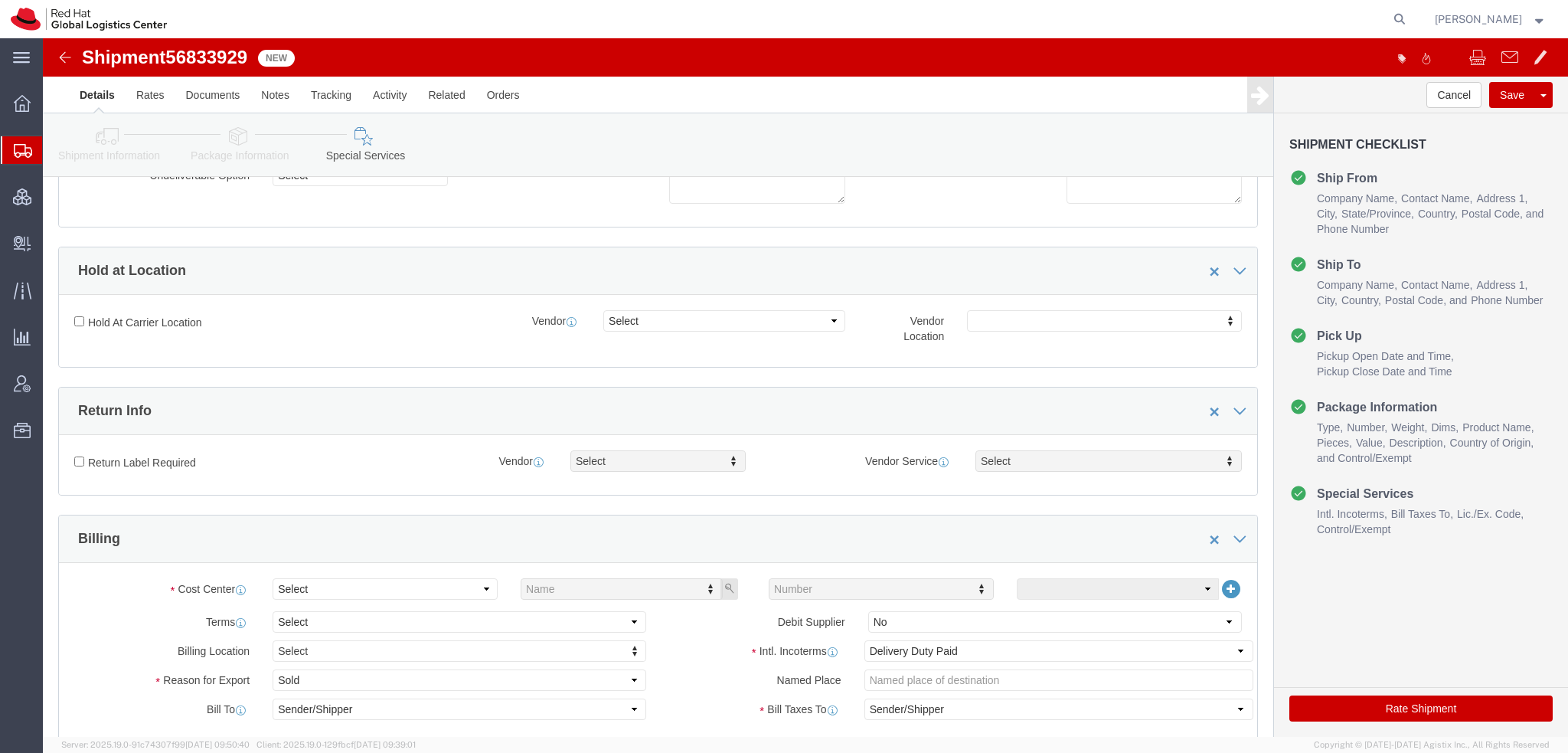
scroll to position [459, 0]
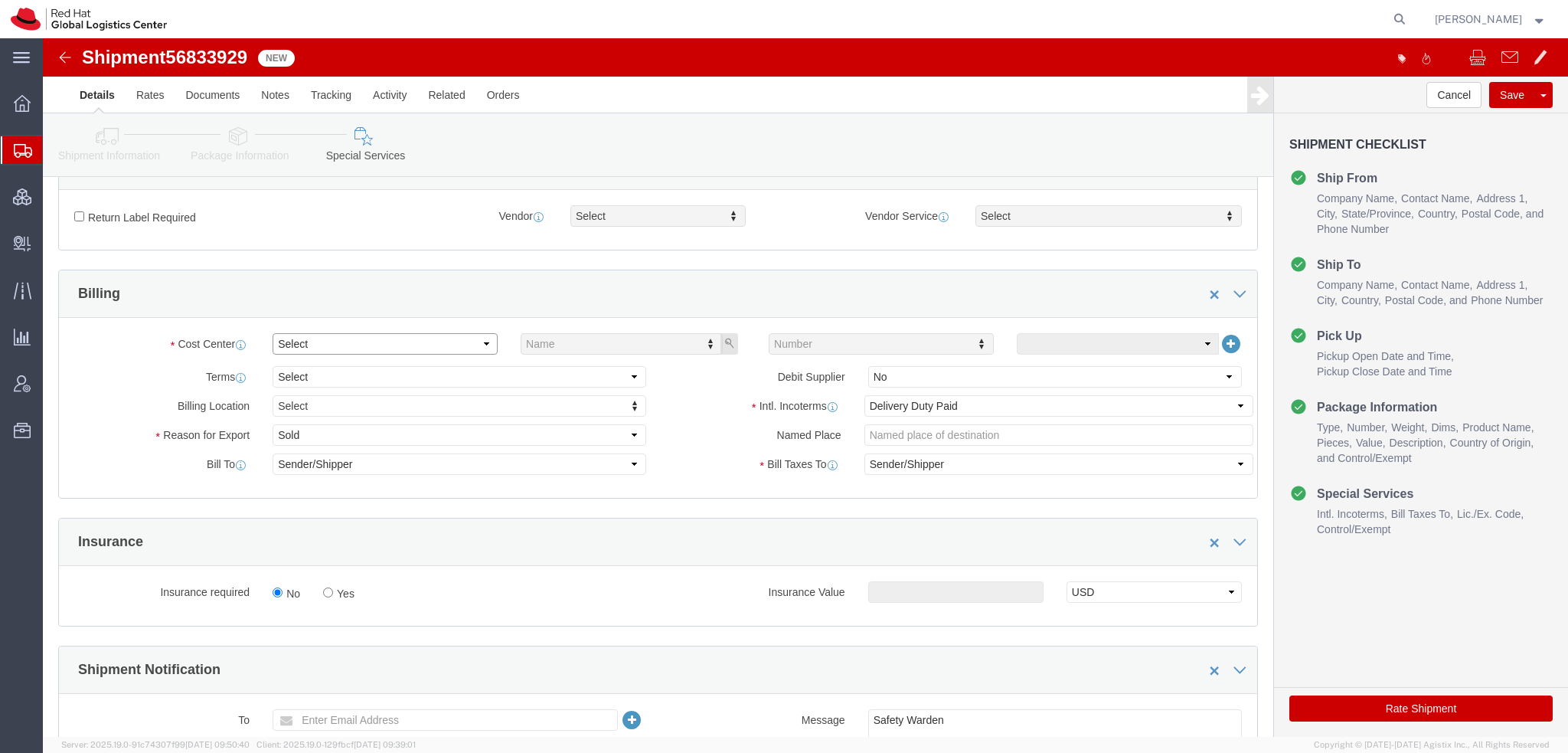
click select "Select Buyer Cost Center Department Operations Number Order Number Sales Person"
select select "COSTCENTER"
click select "Select Buyer Cost Center Department Operations Number Order Number Sales Person"
type input "901"
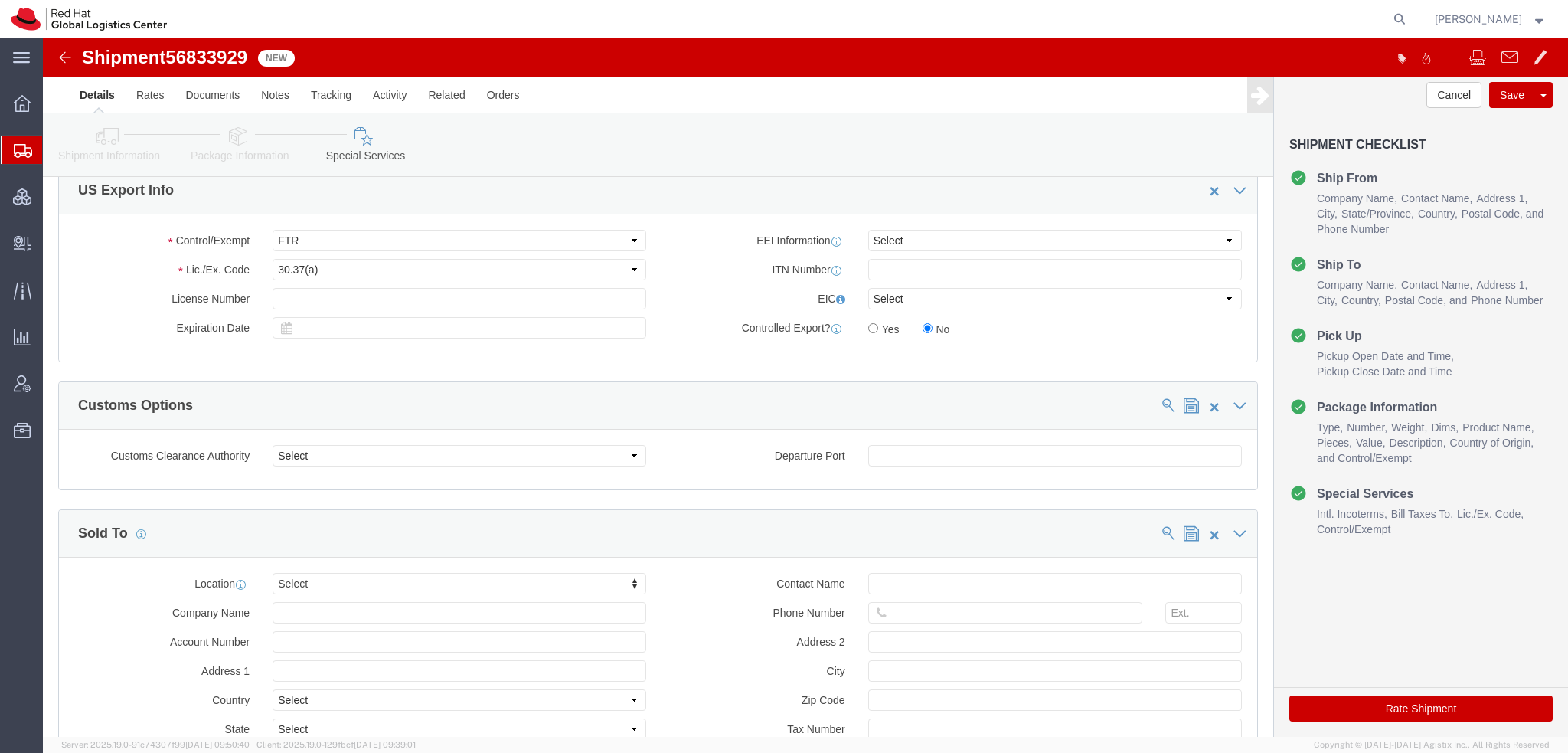
scroll to position [1295, 0]
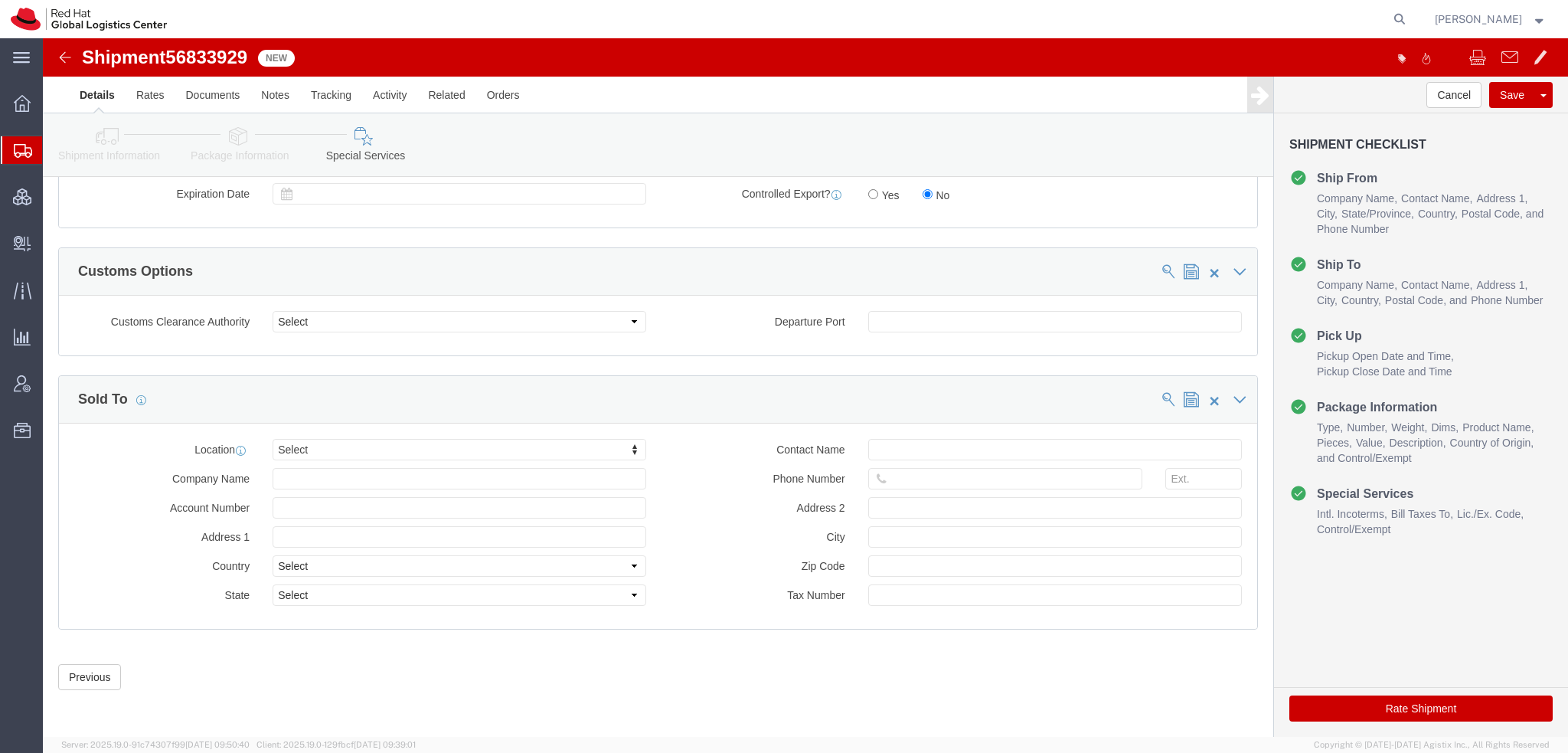
click button "Rate Shipment"
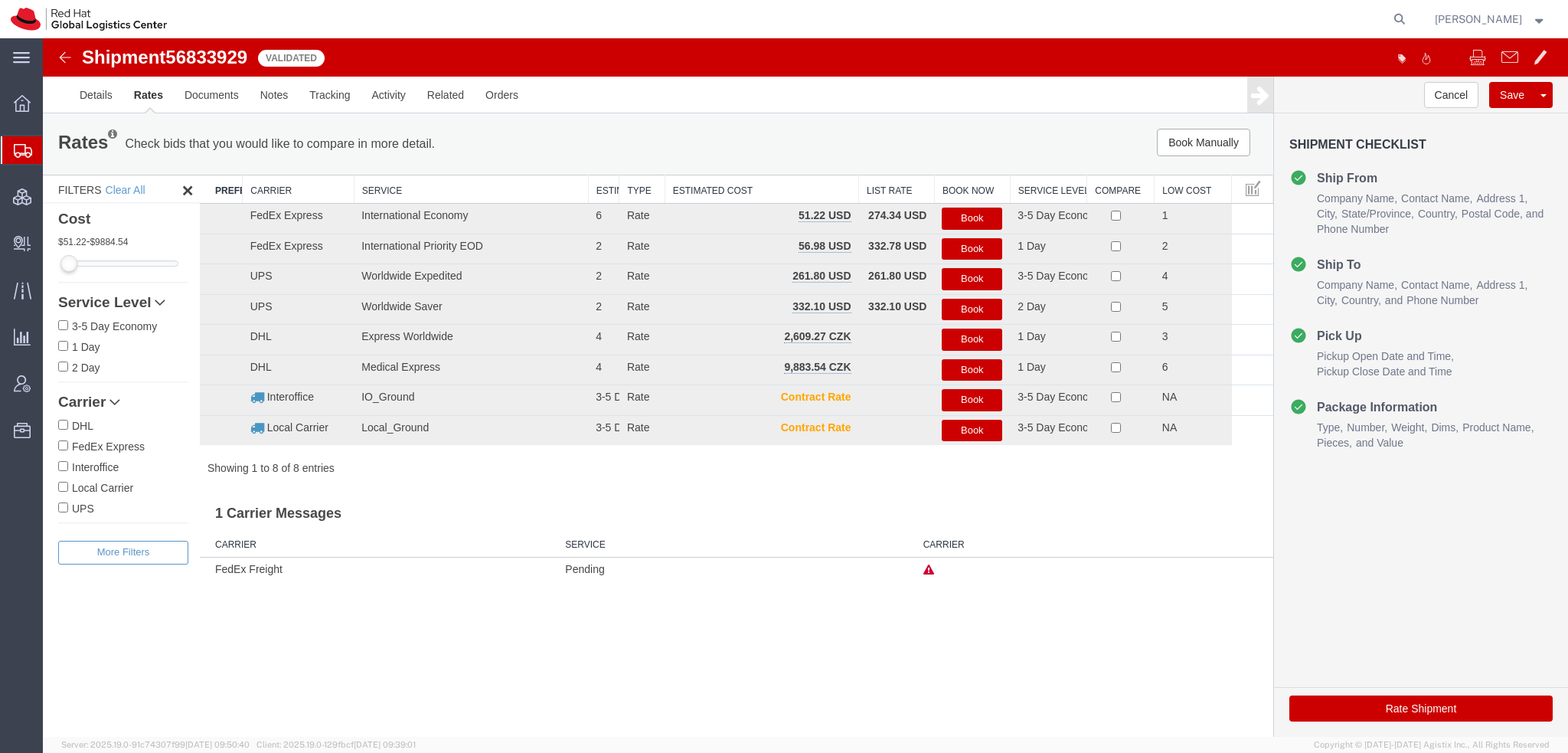
scroll to position [0, 0]
click at [964, 214] on button "Book" at bounding box center [972, 219] width 60 height 22
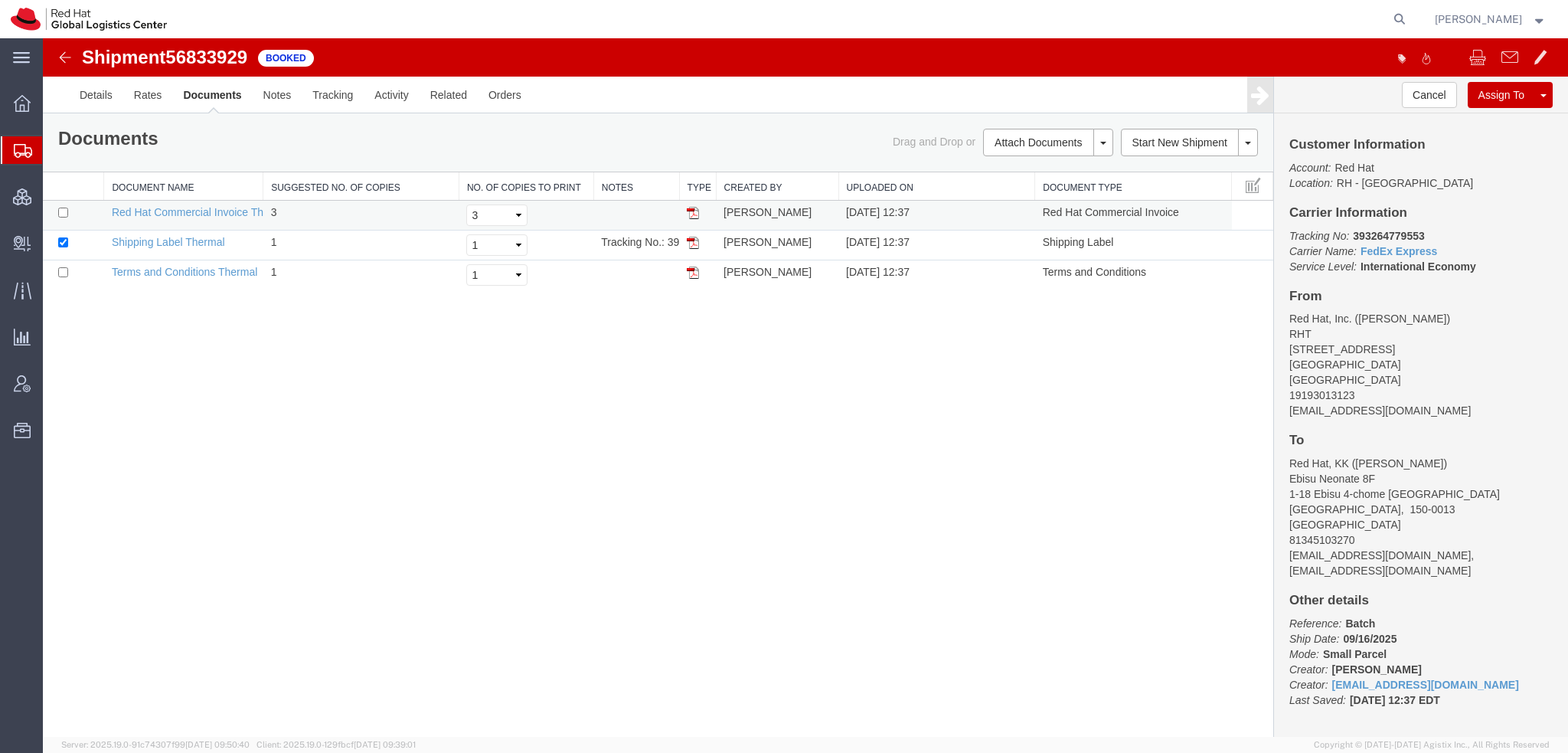
drag, startPoint x: 692, startPoint y: 238, endPoint x: 708, endPoint y: 204, distance: 37.6
click at [692, 238] on img at bounding box center [693, 242] width 12 height 12
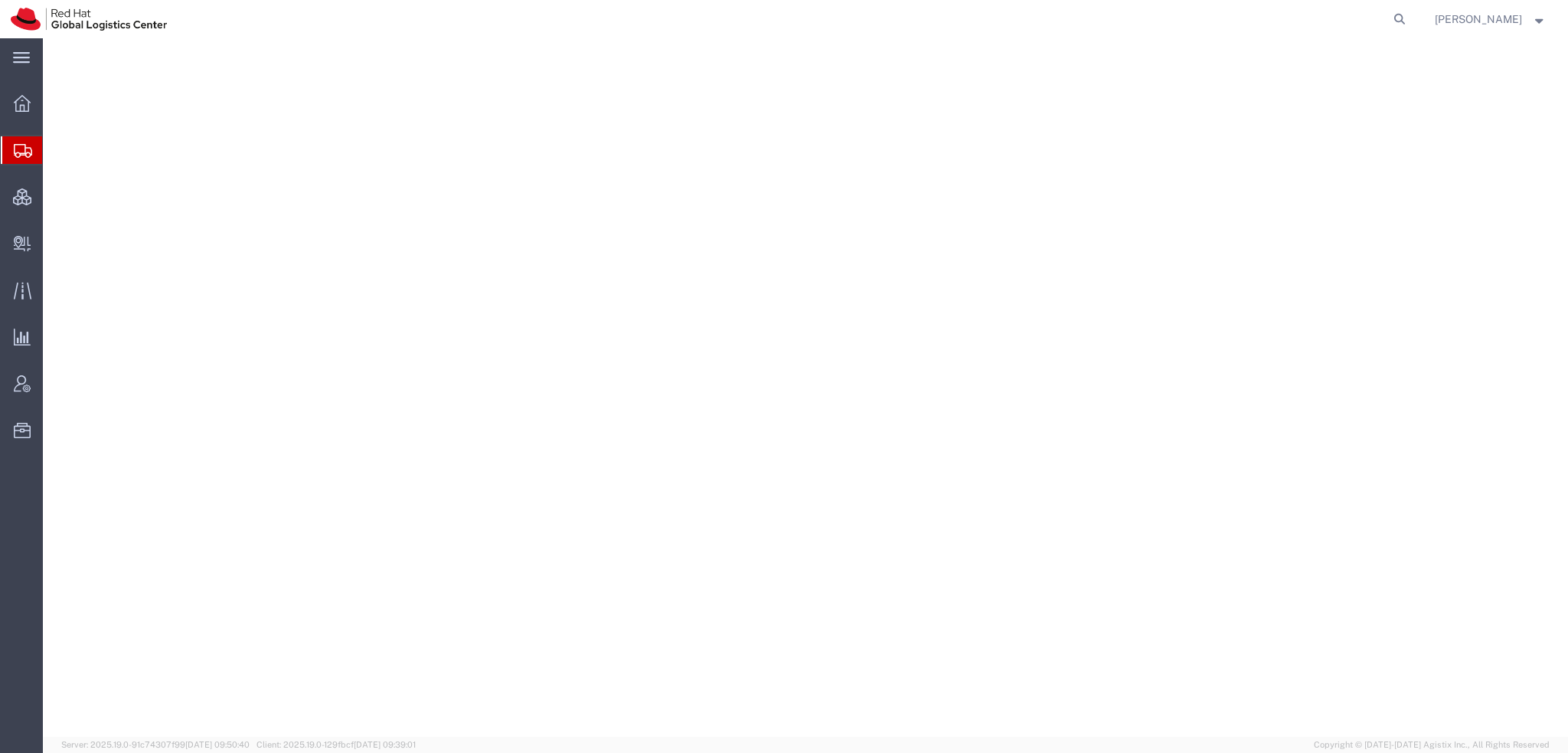
select select "38014"
select select "37975"
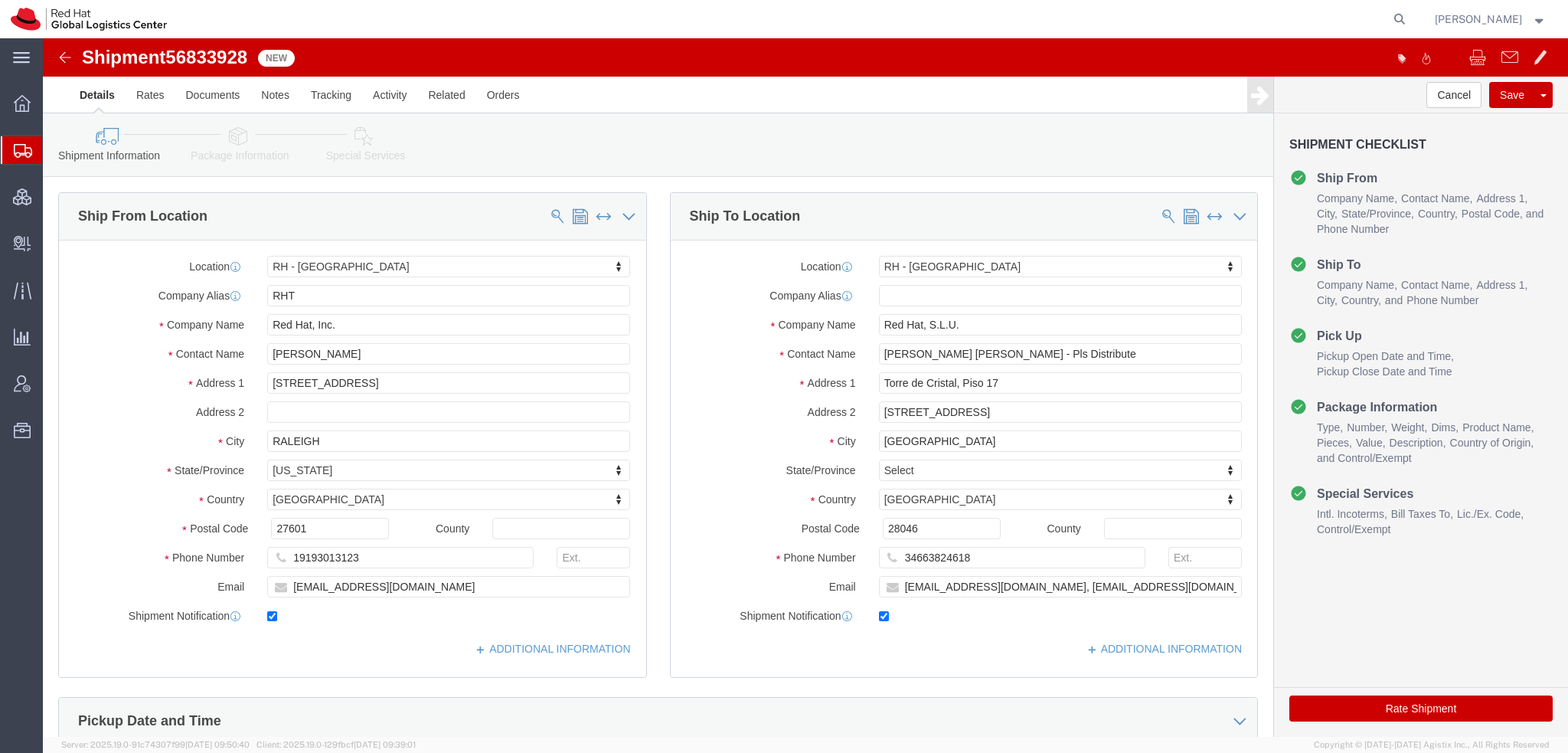
click link "Package Information"
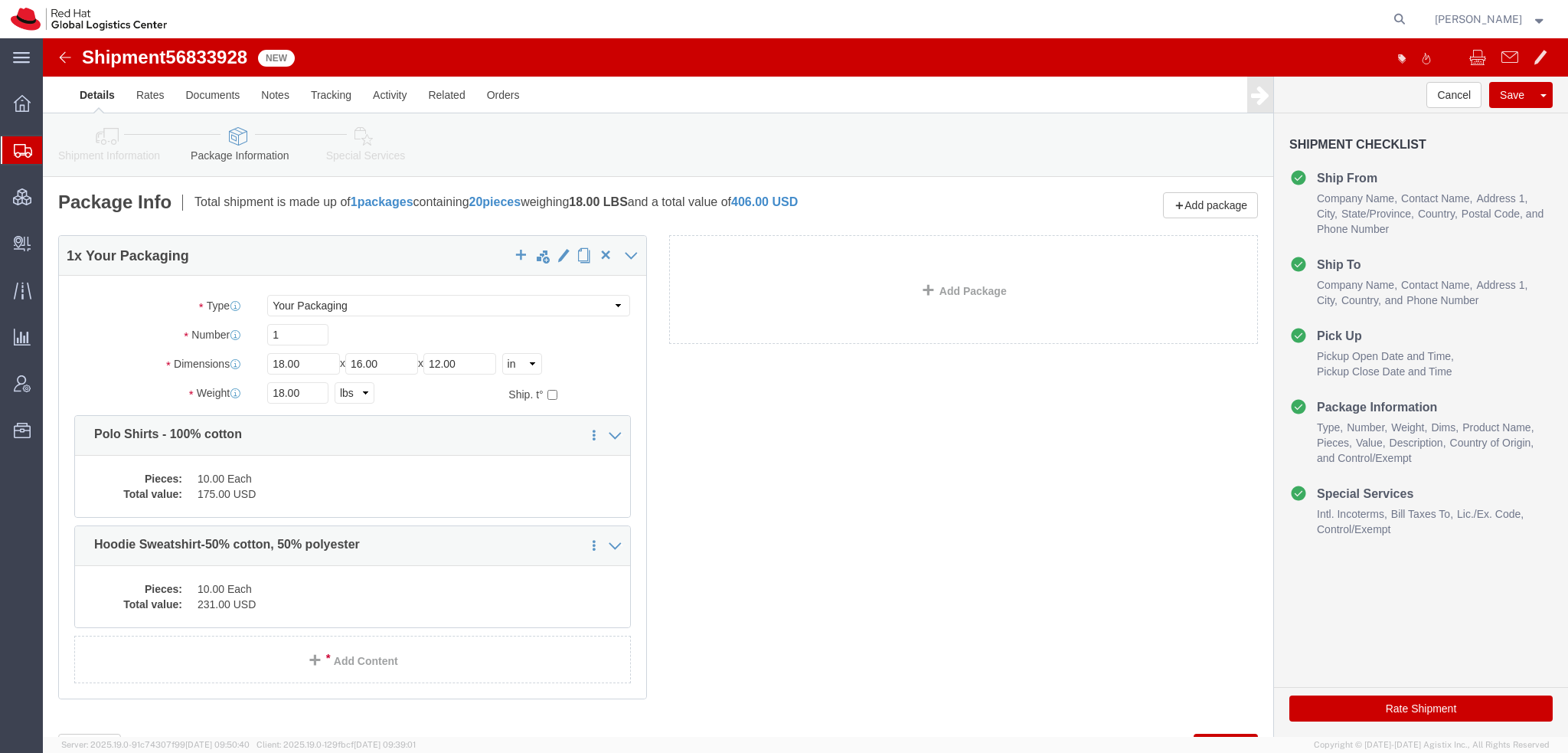
click icon
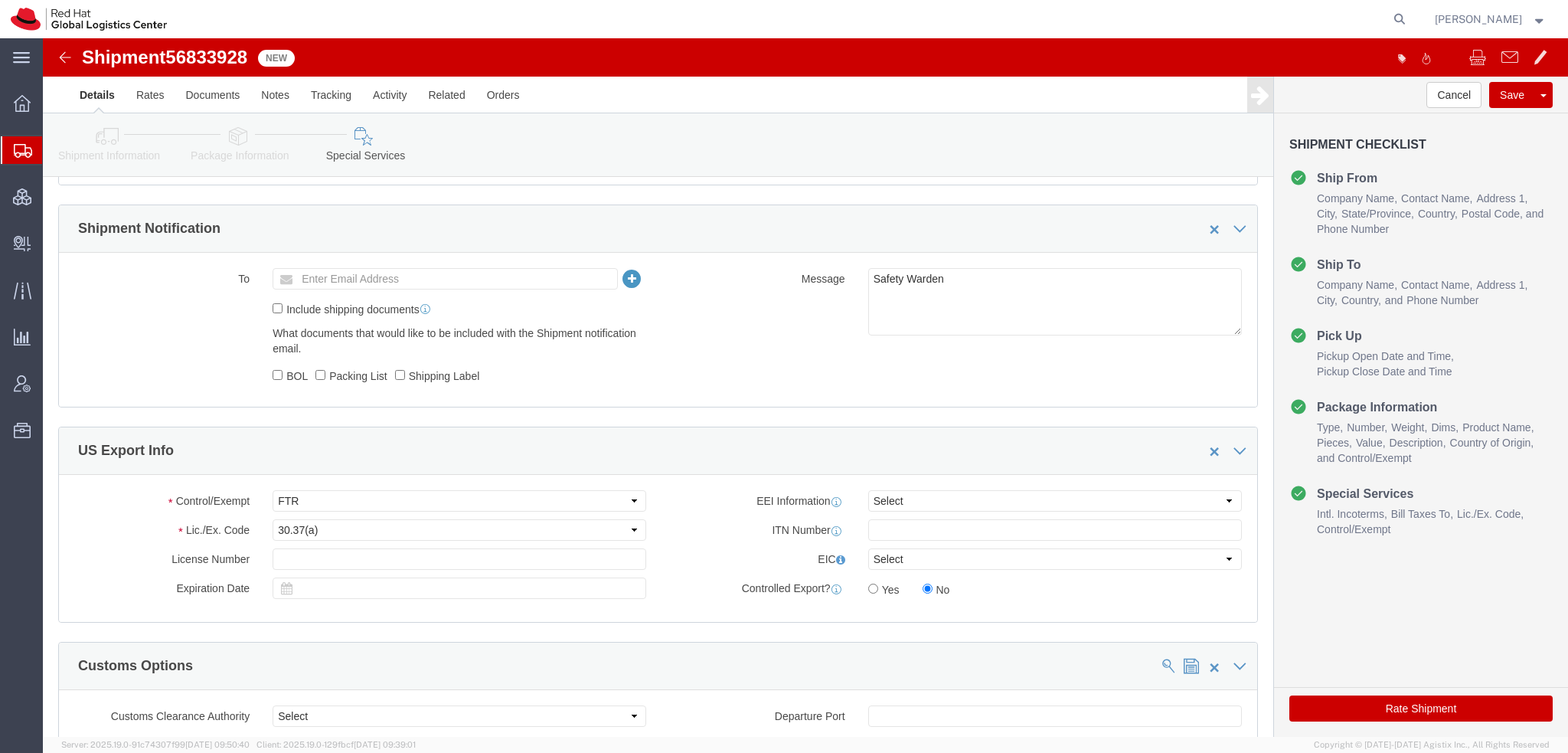
scroll to position [919, 0]
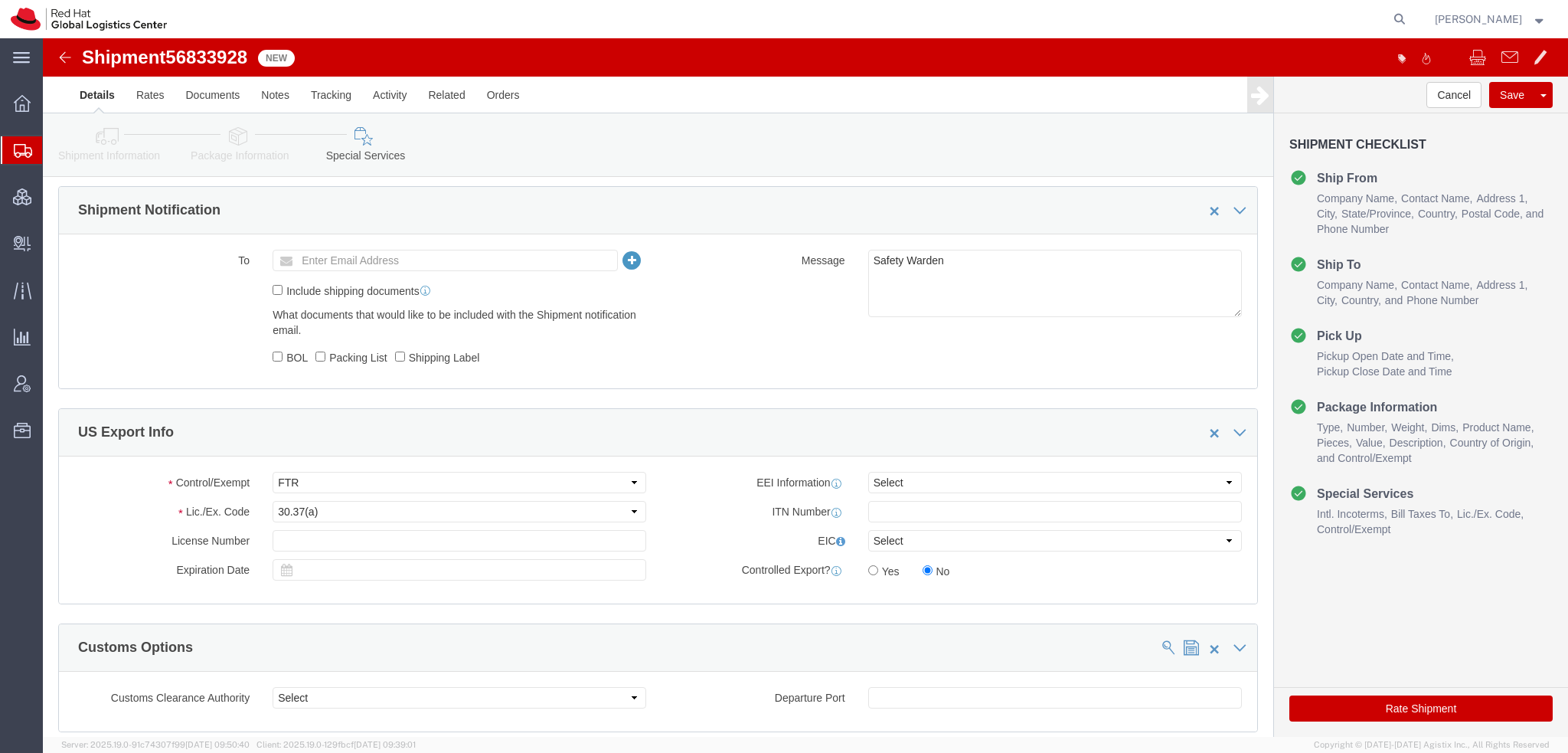
click button "Rate Shipment"
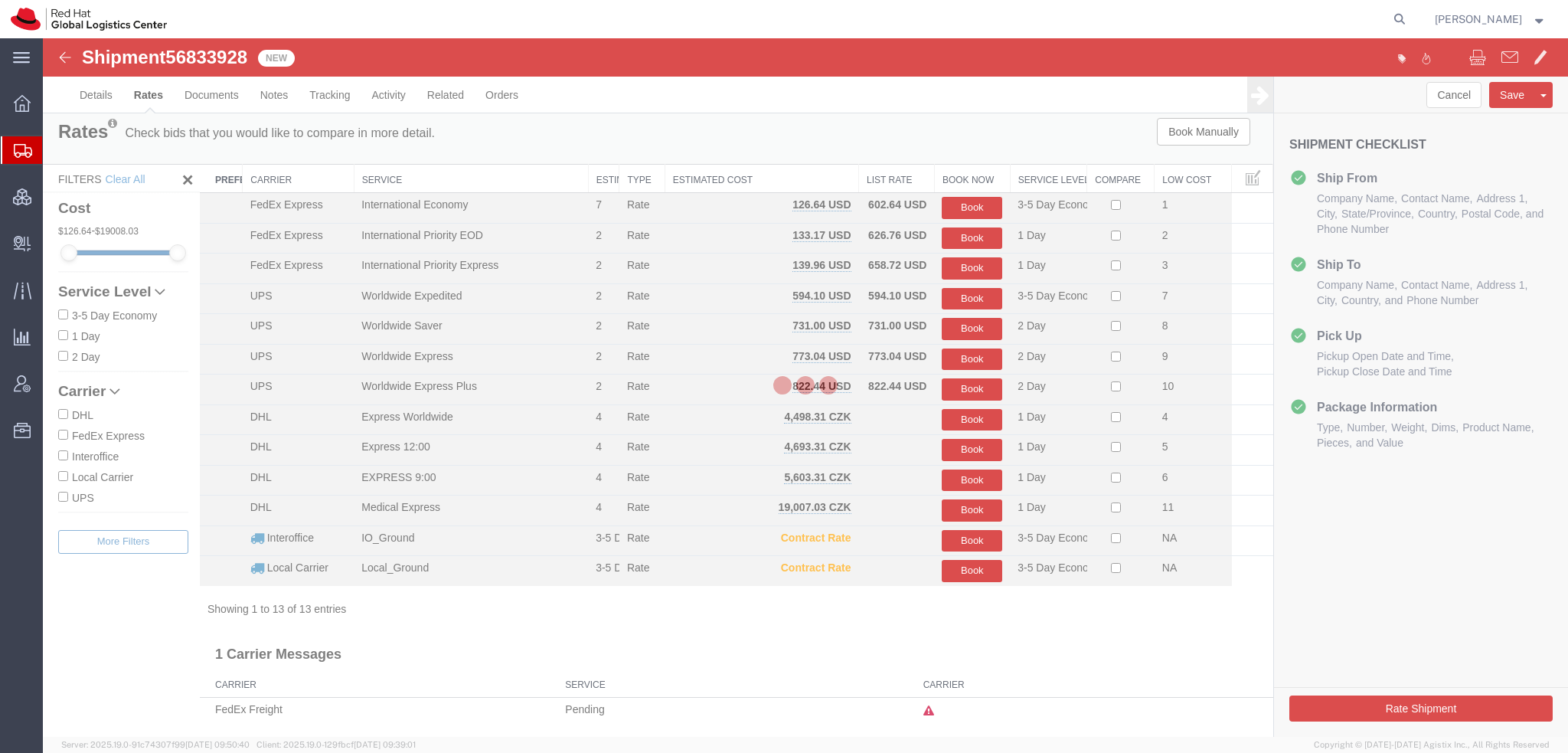
scroll to position [0, 0]
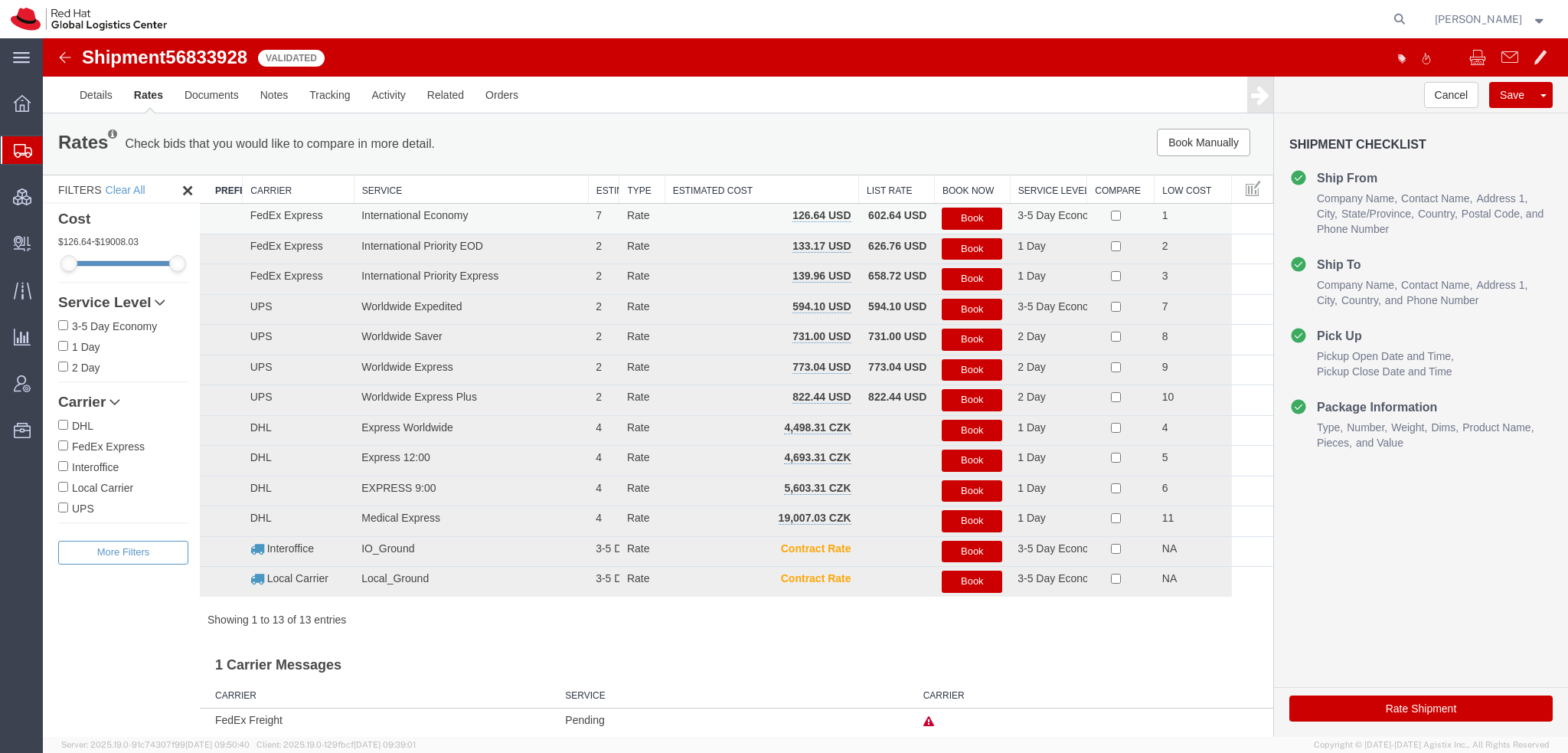
click at [971, 225] on button "Book" at bounding box center [972, 219] width 60 height 22
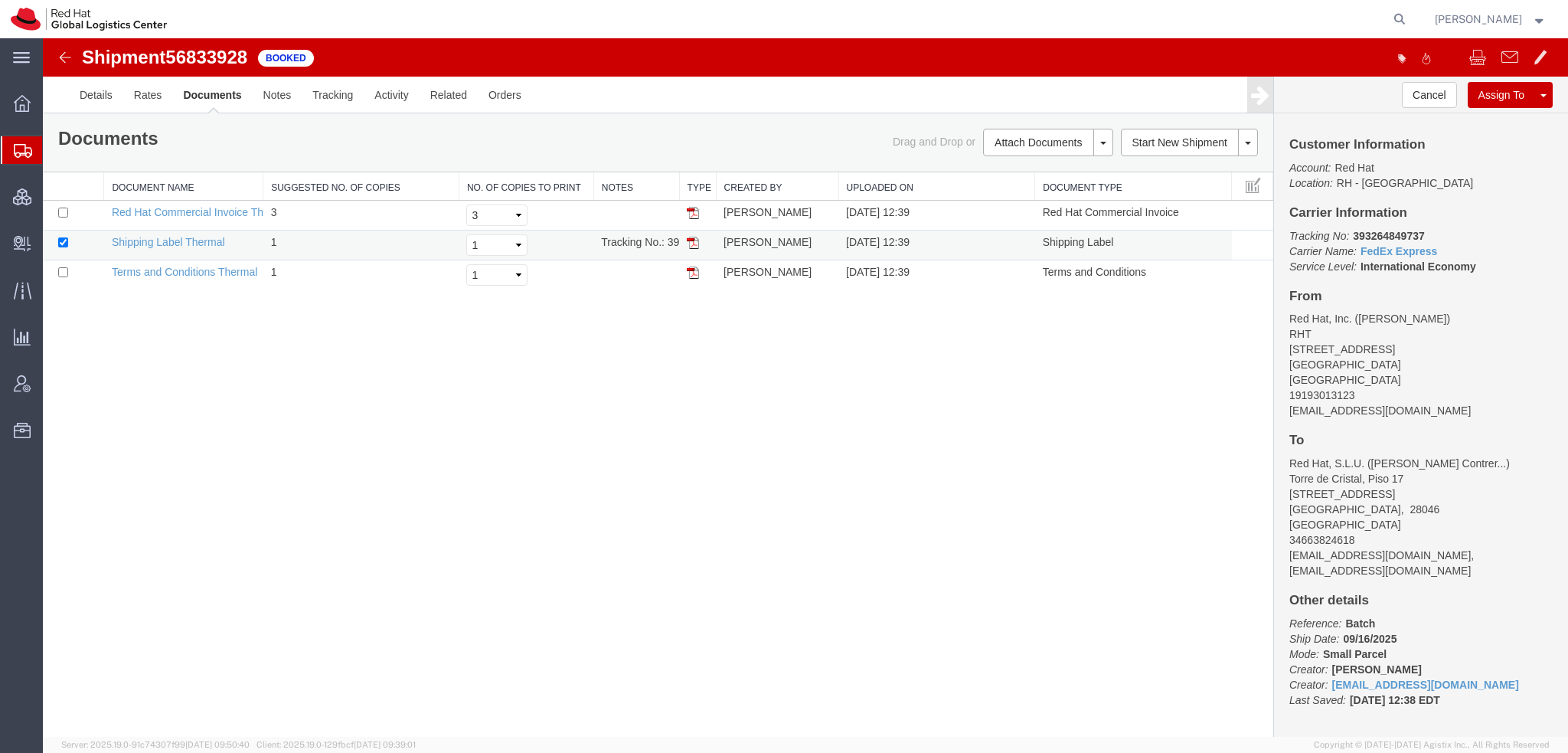
click at [695, 243] on img at bounding box center [693, 242] width 12 height 12
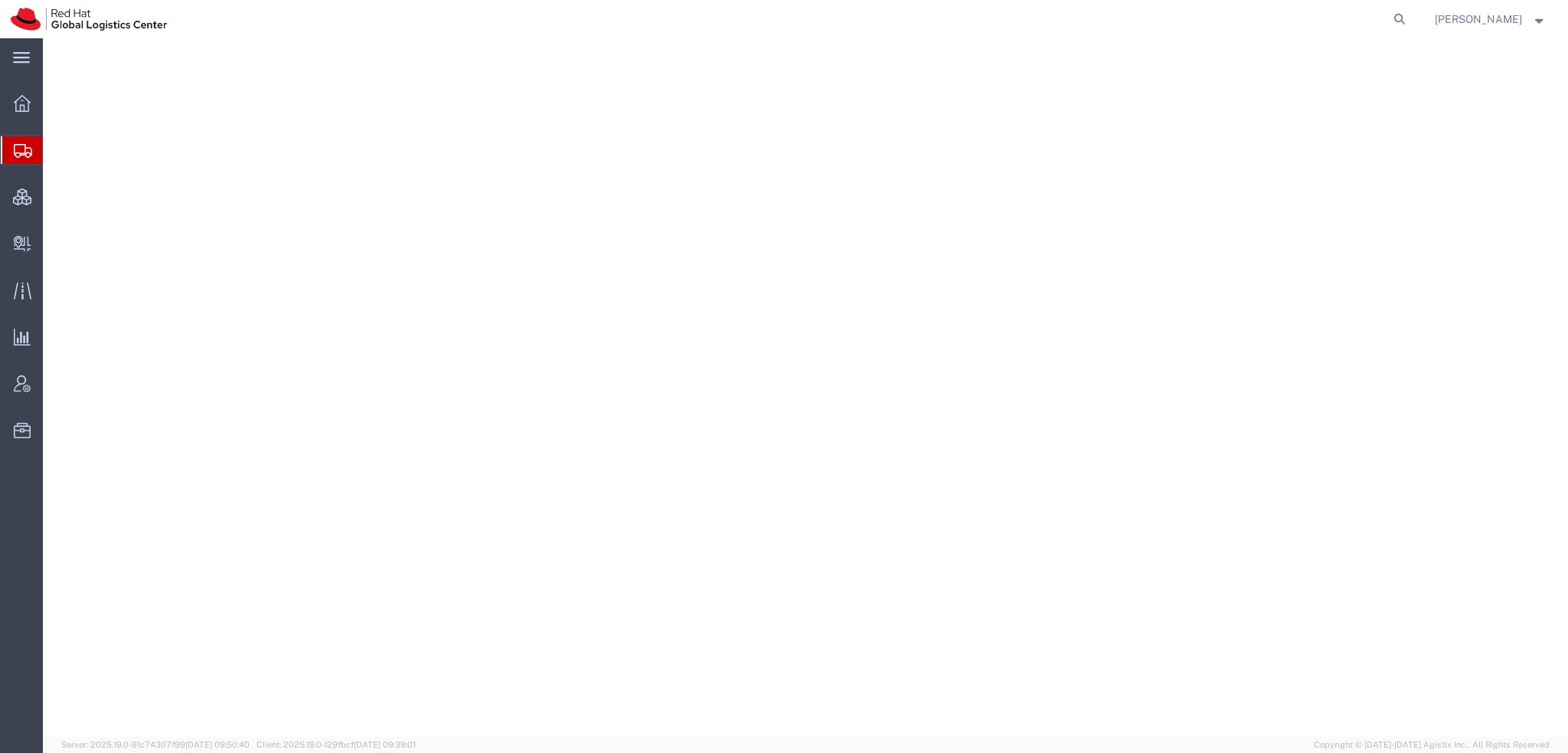
select select "38014"
select select
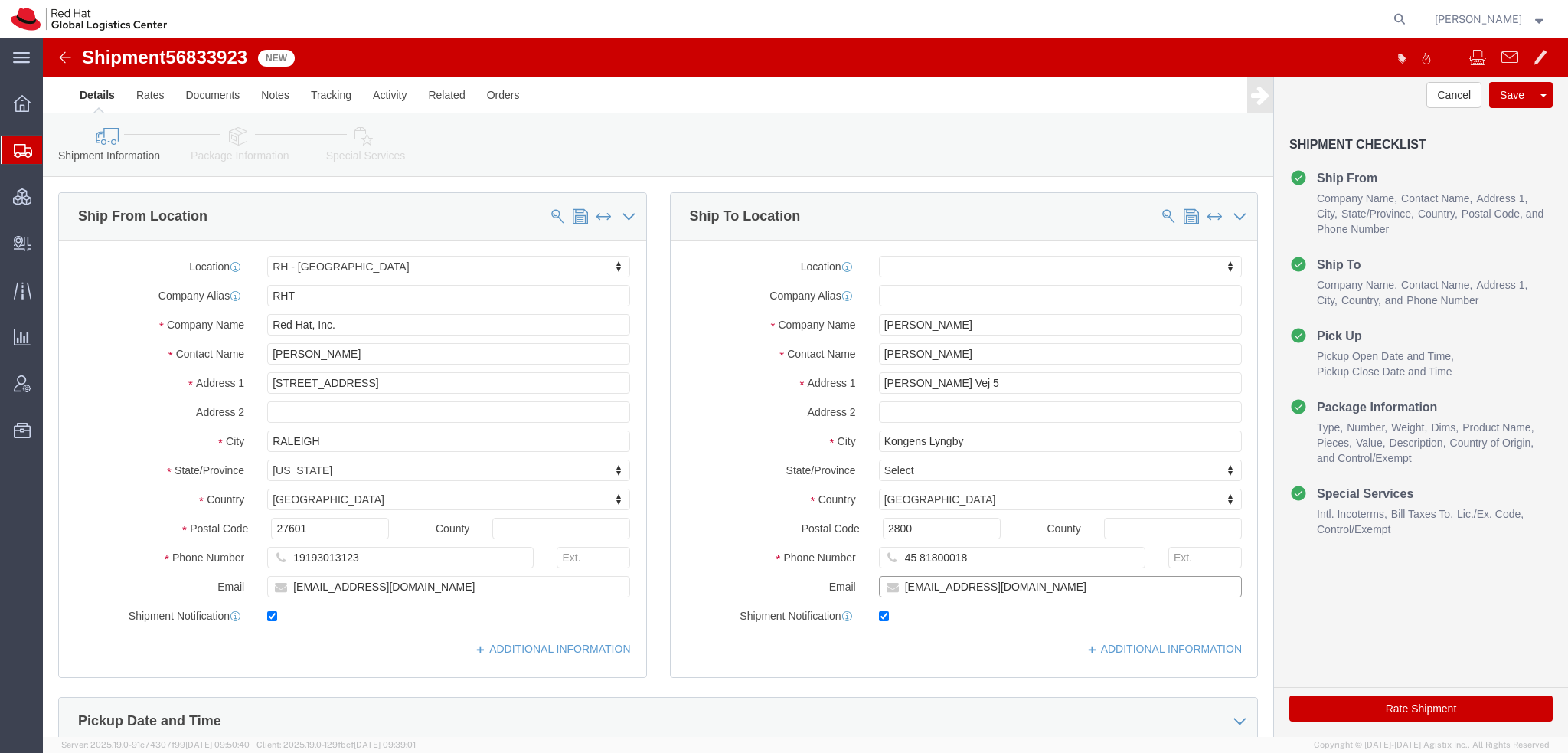
click input "[EMAIL_ADDRESS][DOMAIN_NAME]"
type input "[EMAIL_ADDRESS][DOMAIN_NAME], [EMAIL_ADDRESS][DOMAIN_NAME]"
click link "ADDITIONAL INFORMATION"
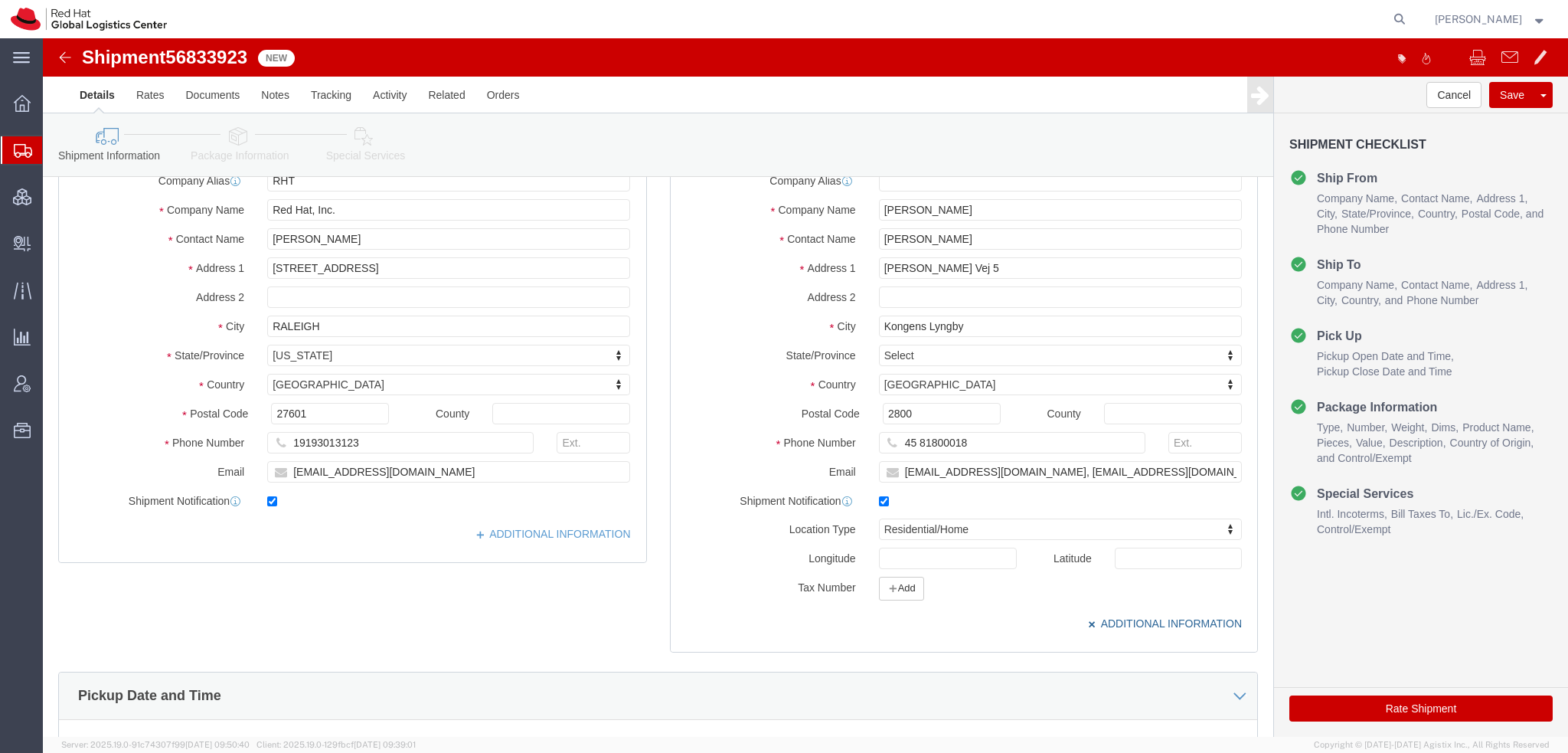
scroll to position [306, 0]
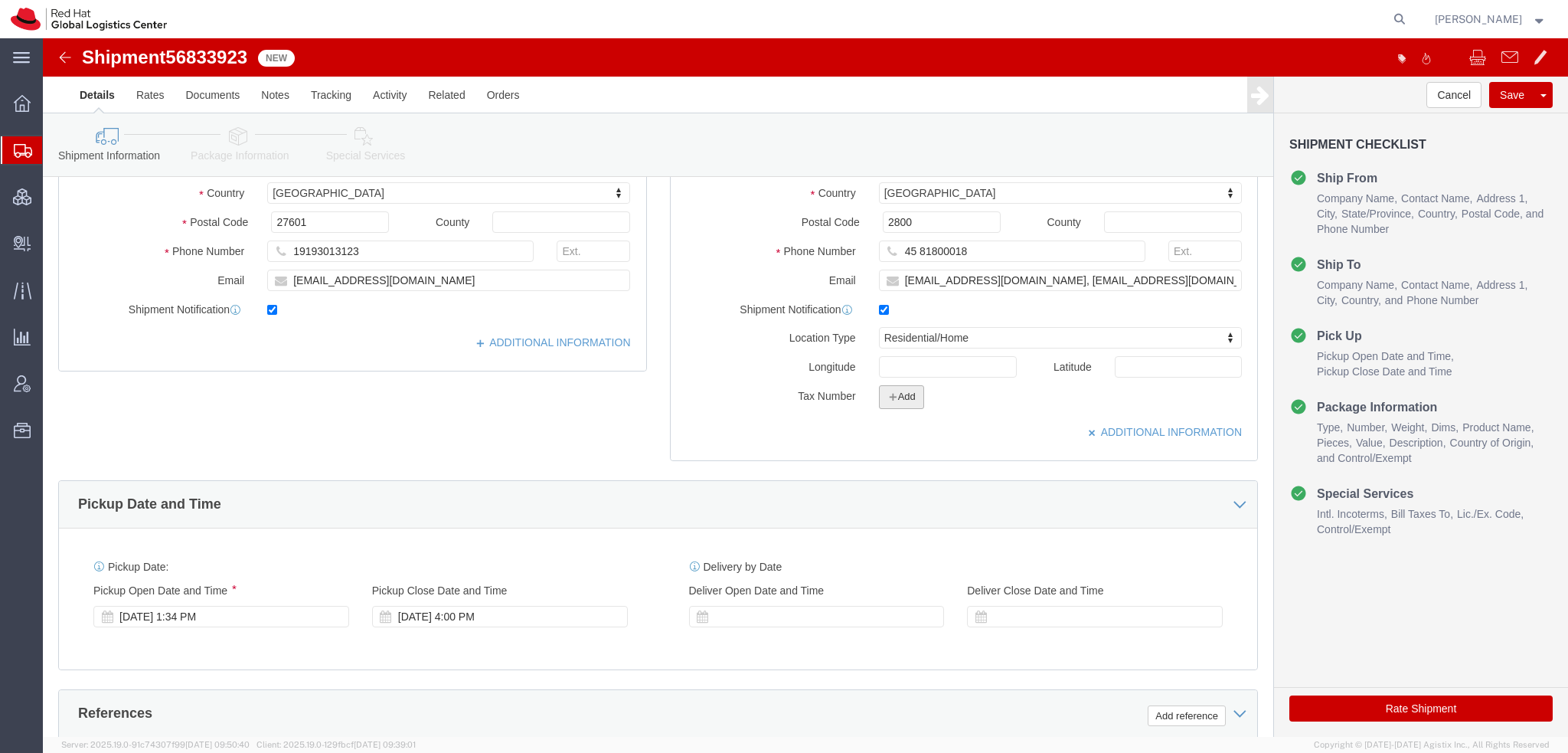
click icon "button"
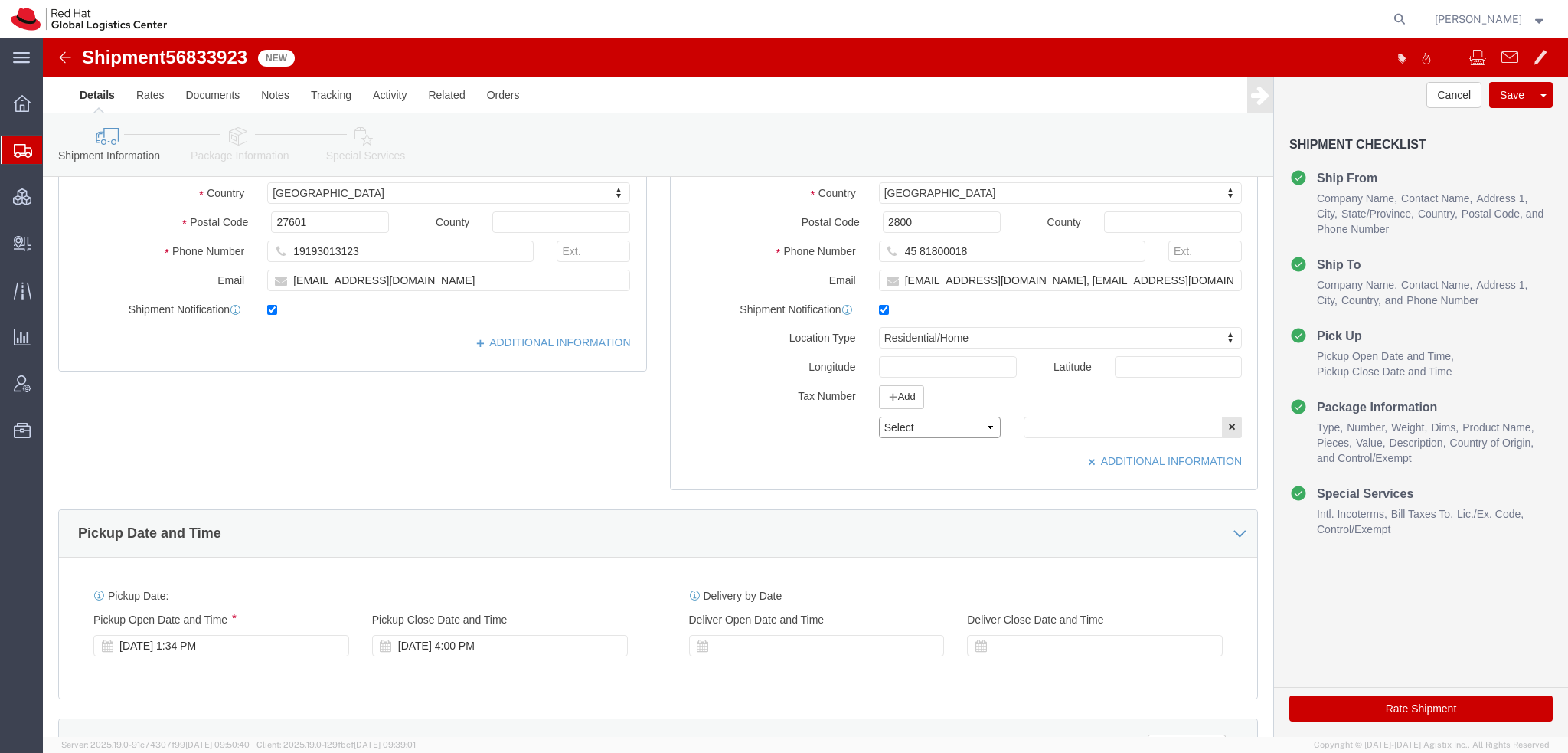
click select "Select EIN EORI TIN VAT Other"
select select "EORI"
click select "Select EIN EORI TIN VAT Other"
click input "text"
paste input "DK33785445"
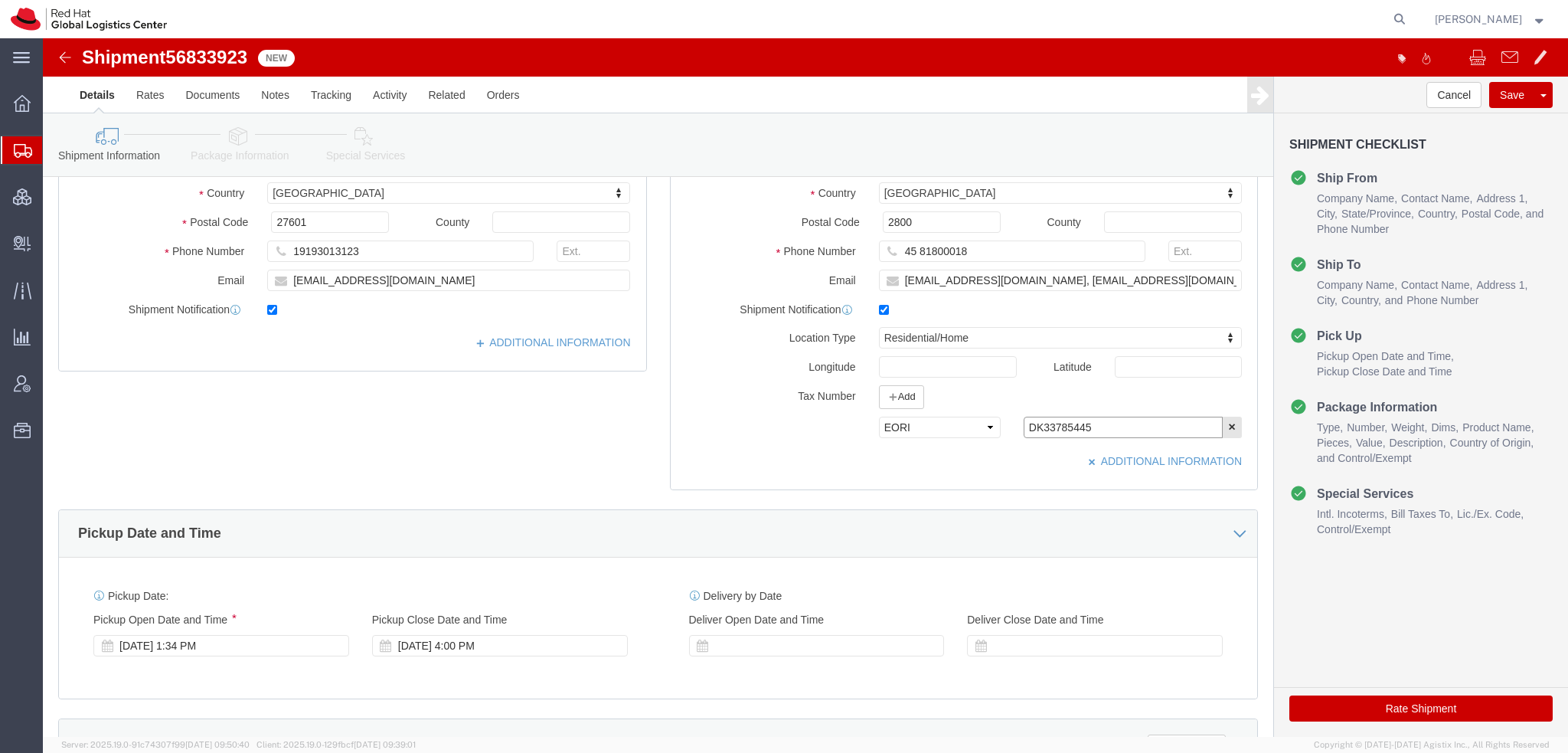
type input "DK33785445"
click icon
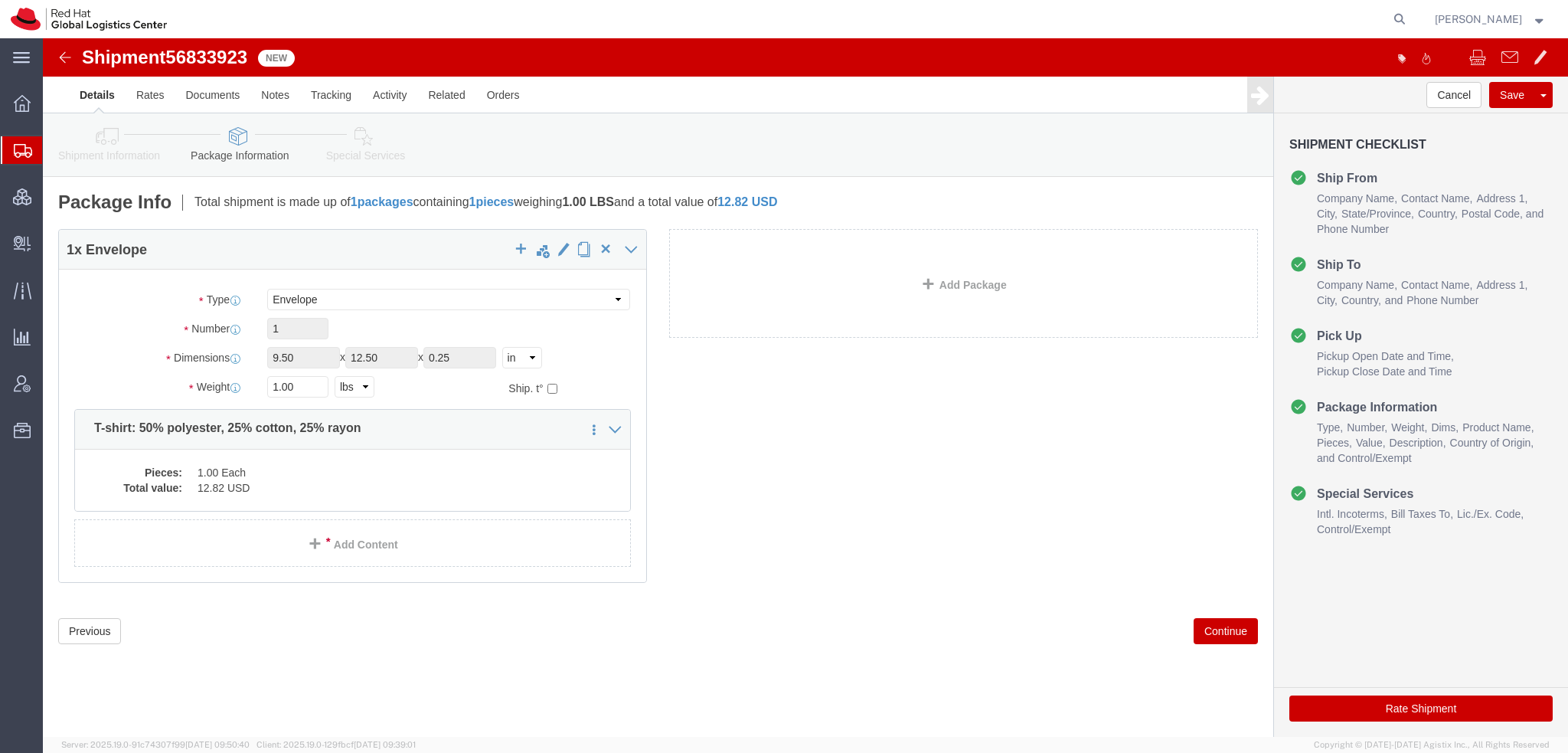
click icon
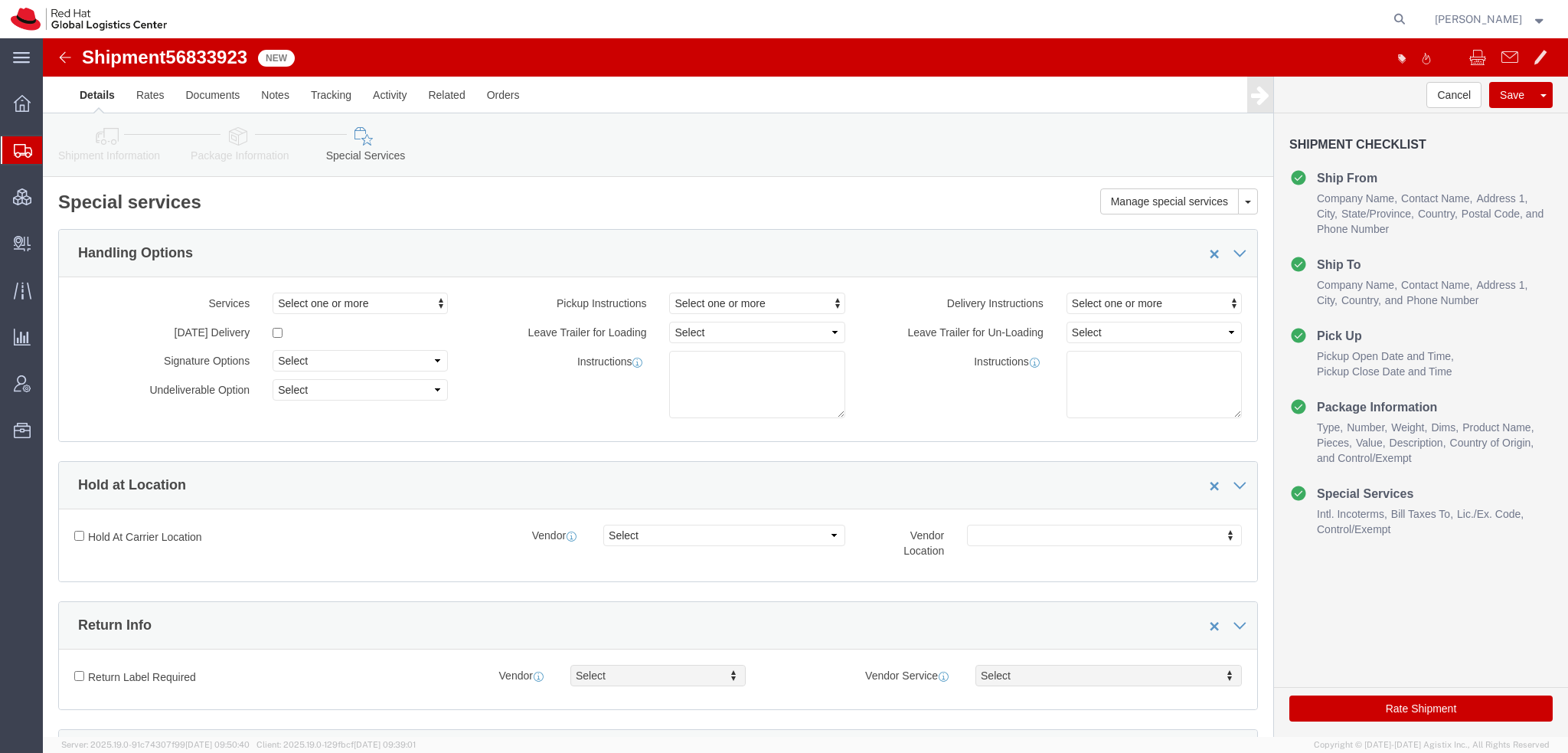
scroll to position [459, 0]
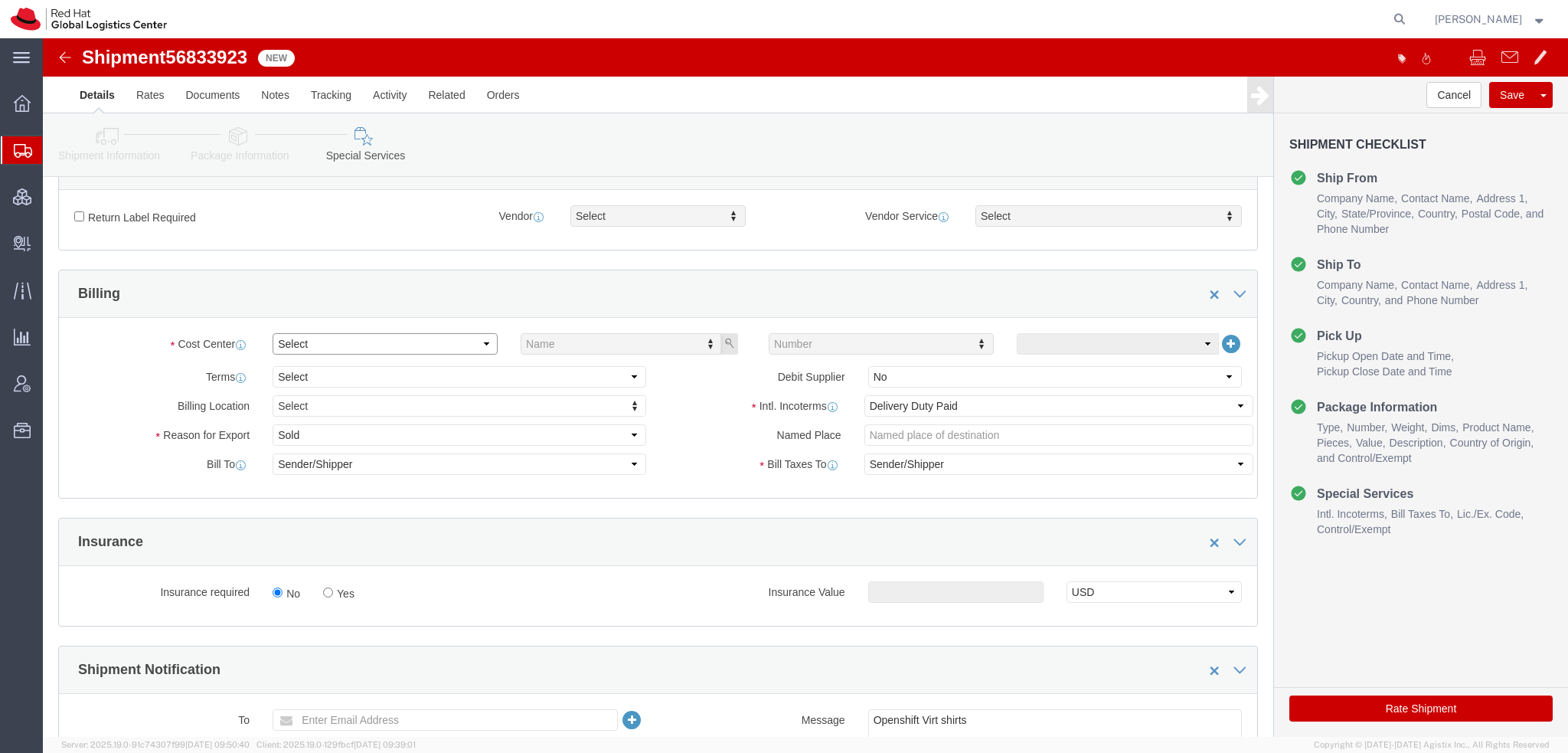
click select "Select"
click select "Select Gift Personal Effects Repair/Warranty Return Sample Sold Temporary/Not S…"
select select "GIFT"
click select "Select Gift Personal Effects Repair/Warranty Return Sample Sold Temporary/Not S…"
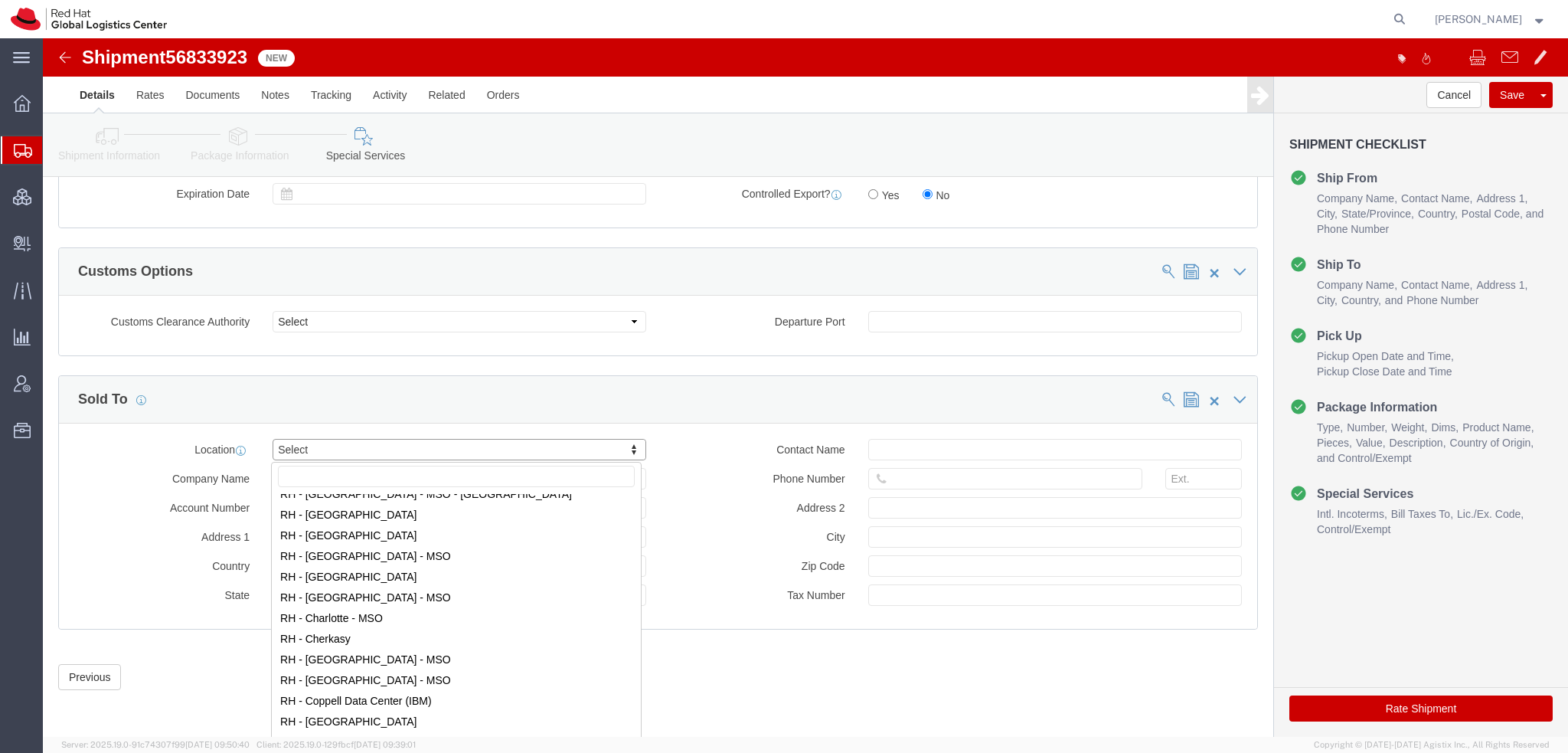
scroll to position [613, 0]
select select "60472"
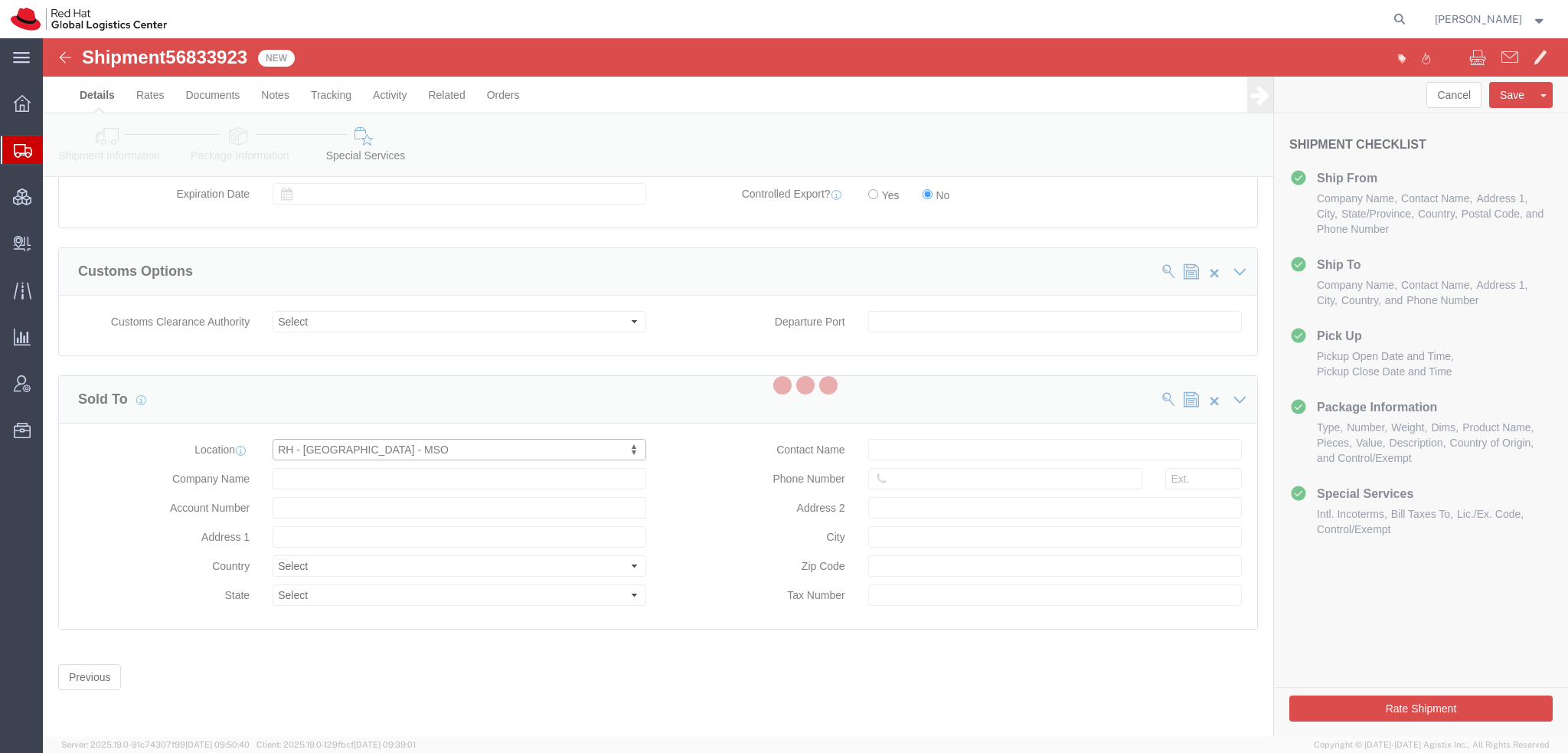
type input "Red Hat ApS"
type input "Automatikvej 1, 3 & 4 [PERSON_NAME]"
select select "DK"
type input "[GEOGRAPHIC_DATA]"
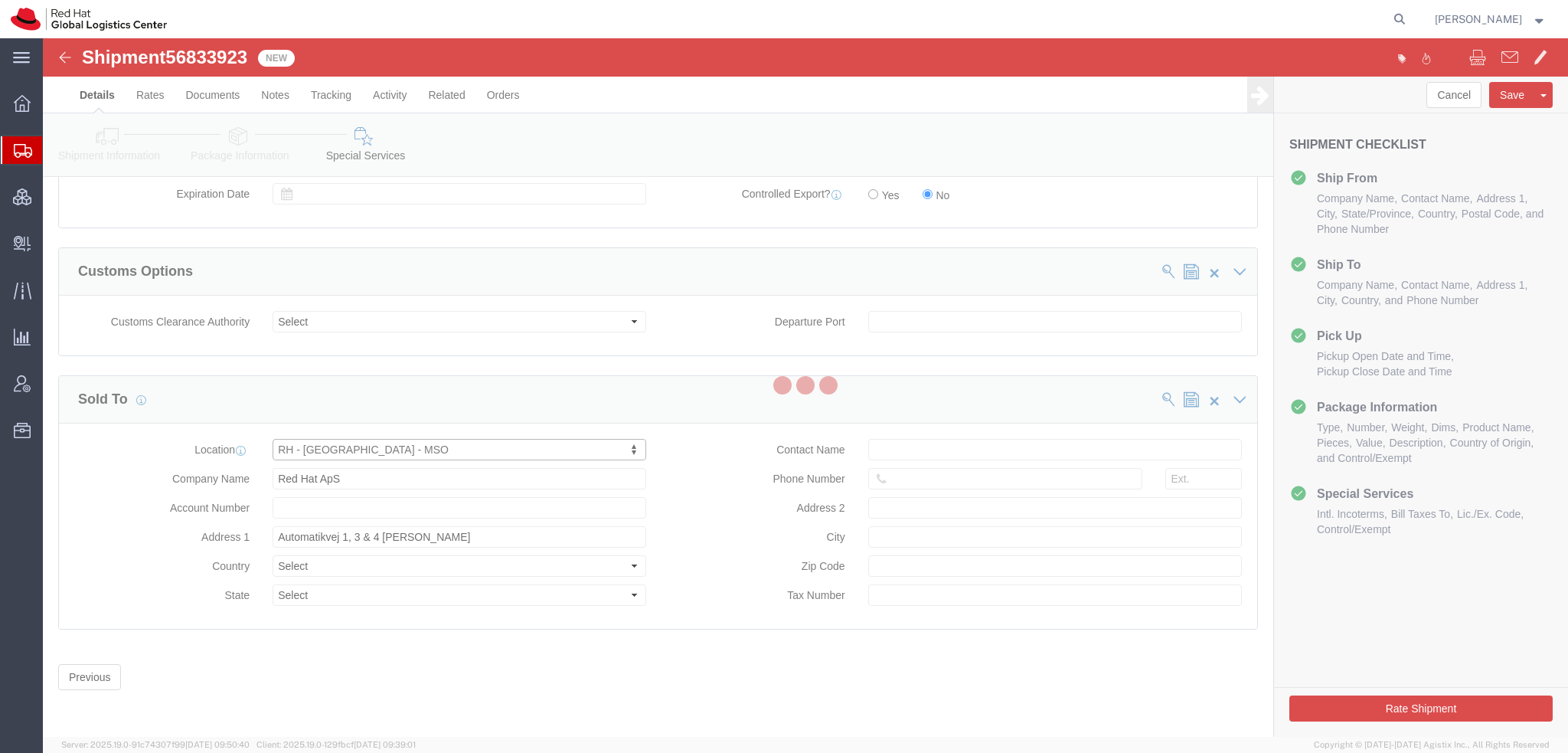
type input "2860"
type input "DK33785445"
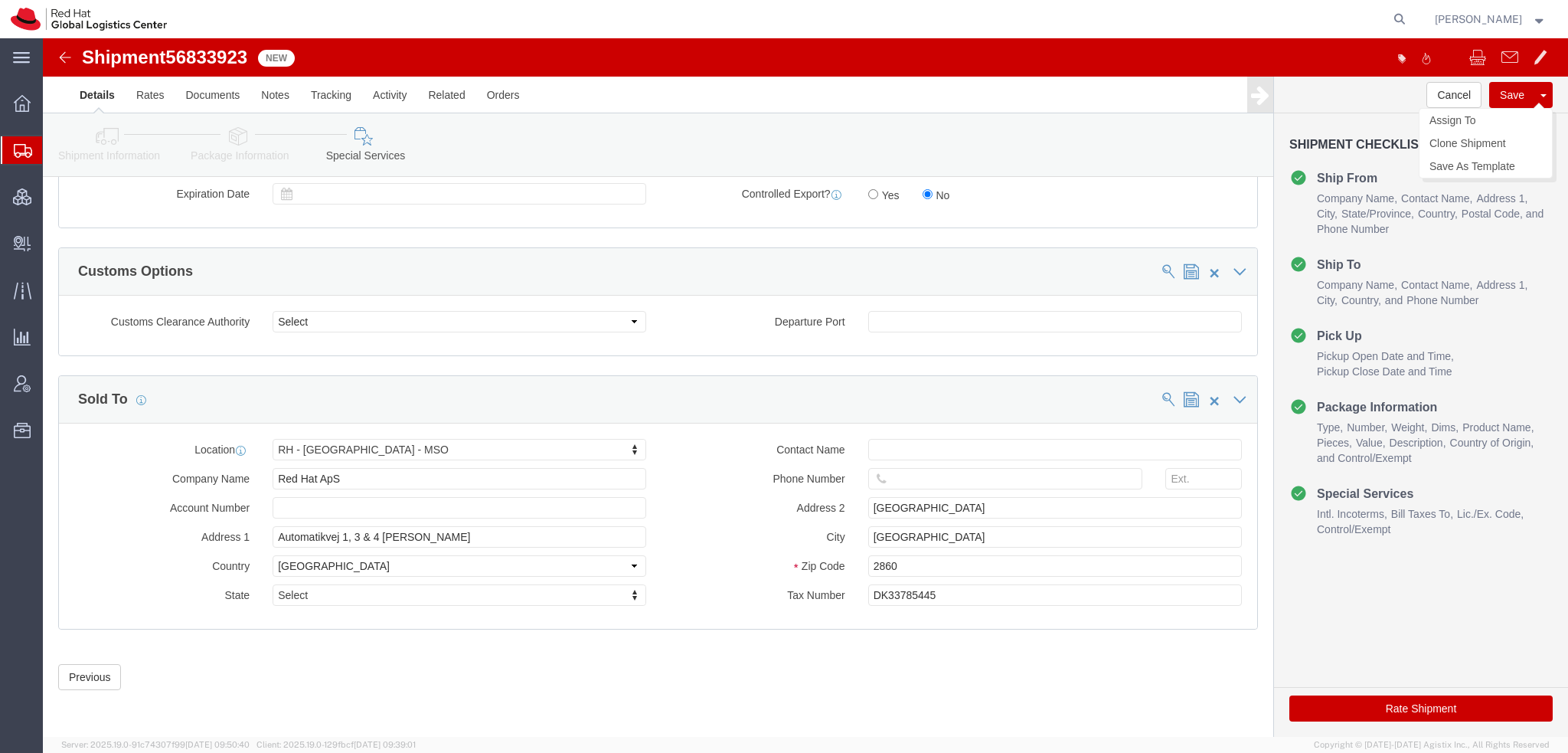
click button "Save"
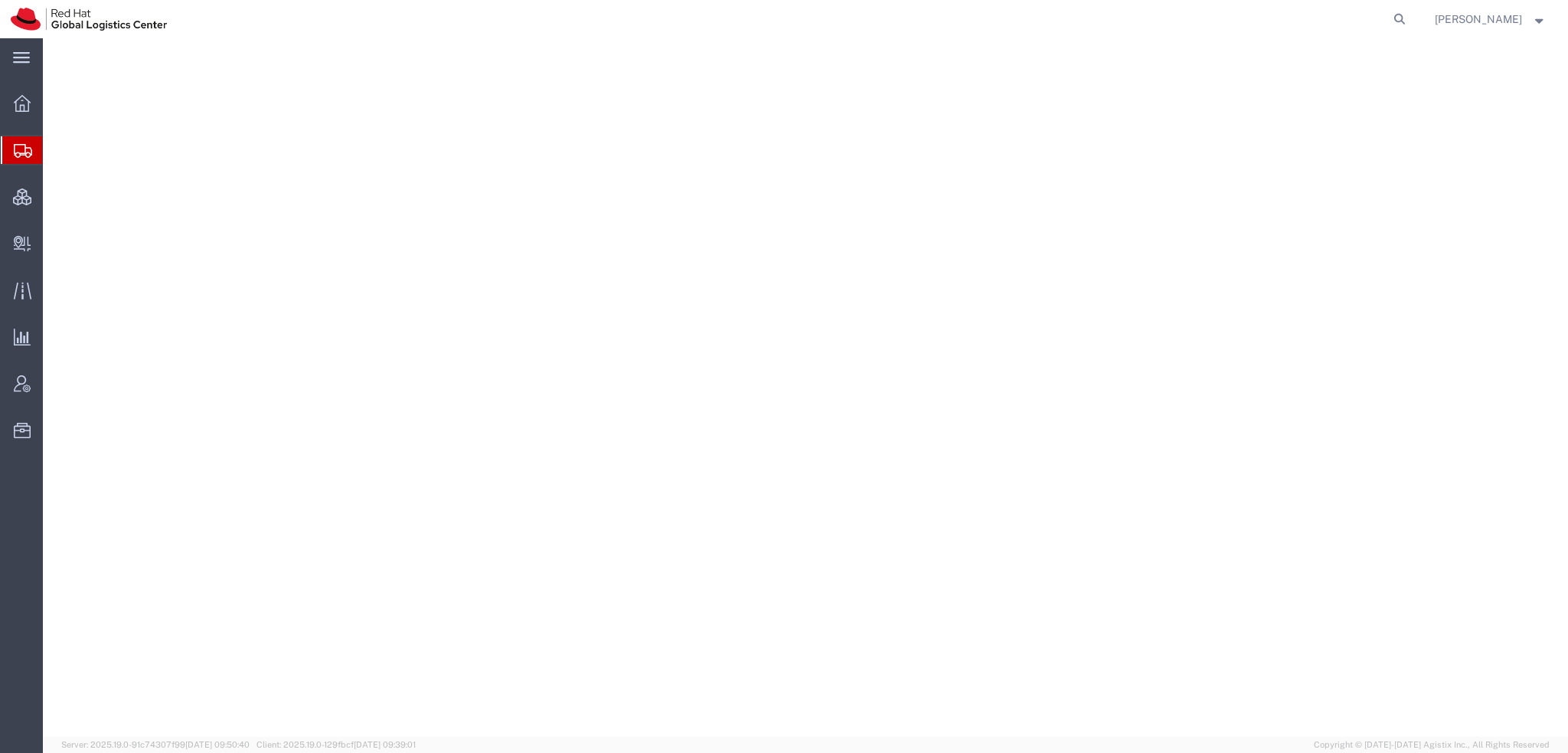
select select "38014"
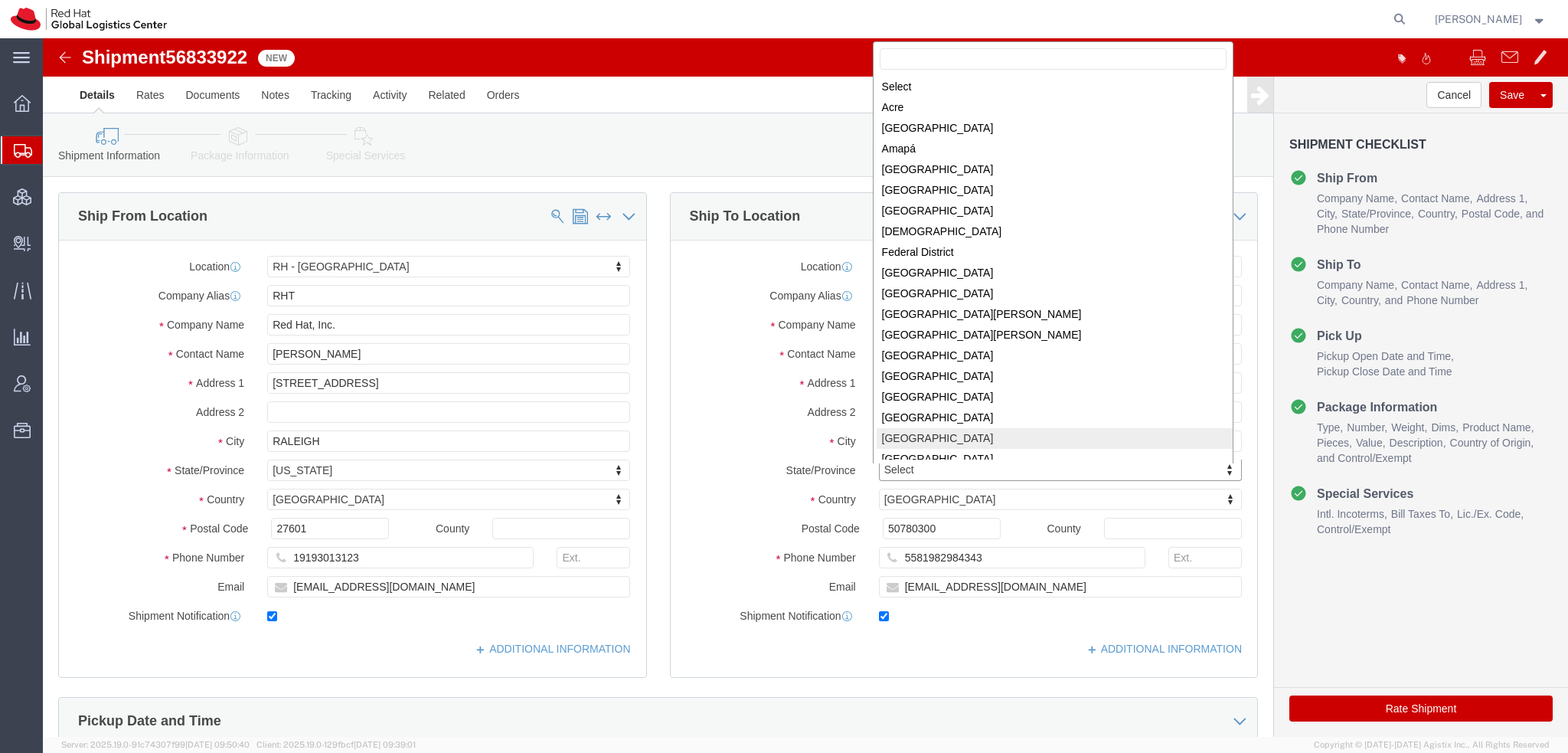
scroll to position [2, 0]
select select
select select "30"
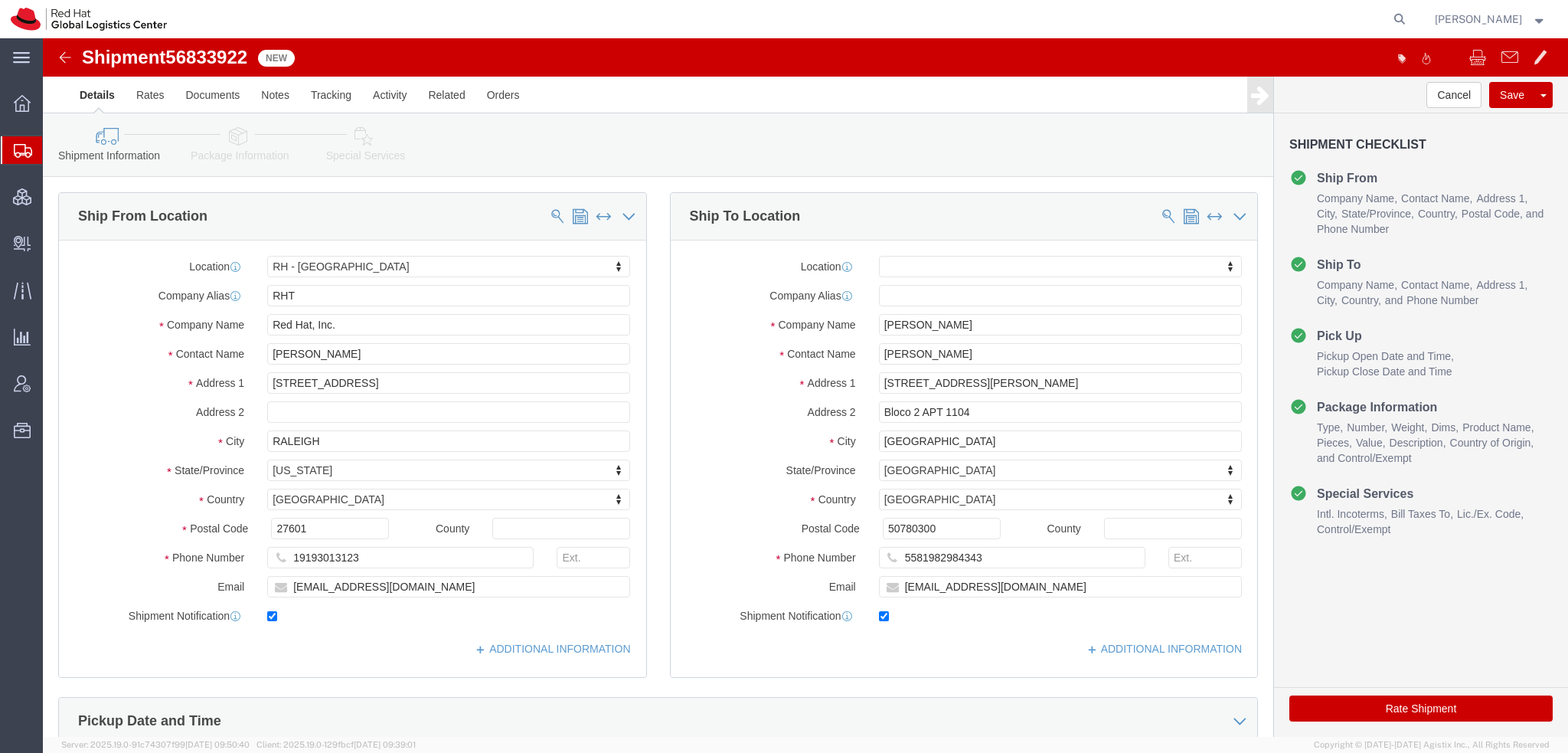
click icon
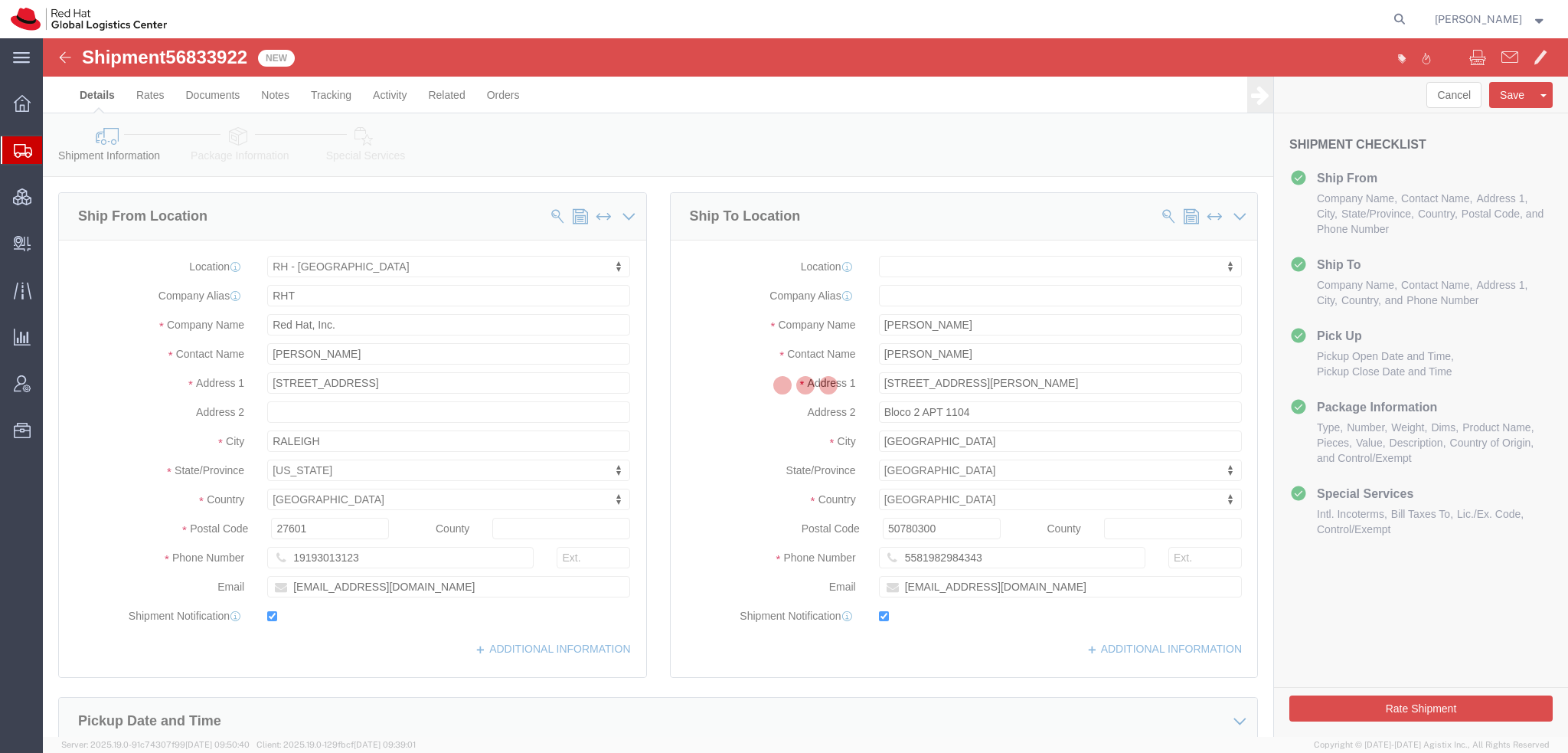
select select
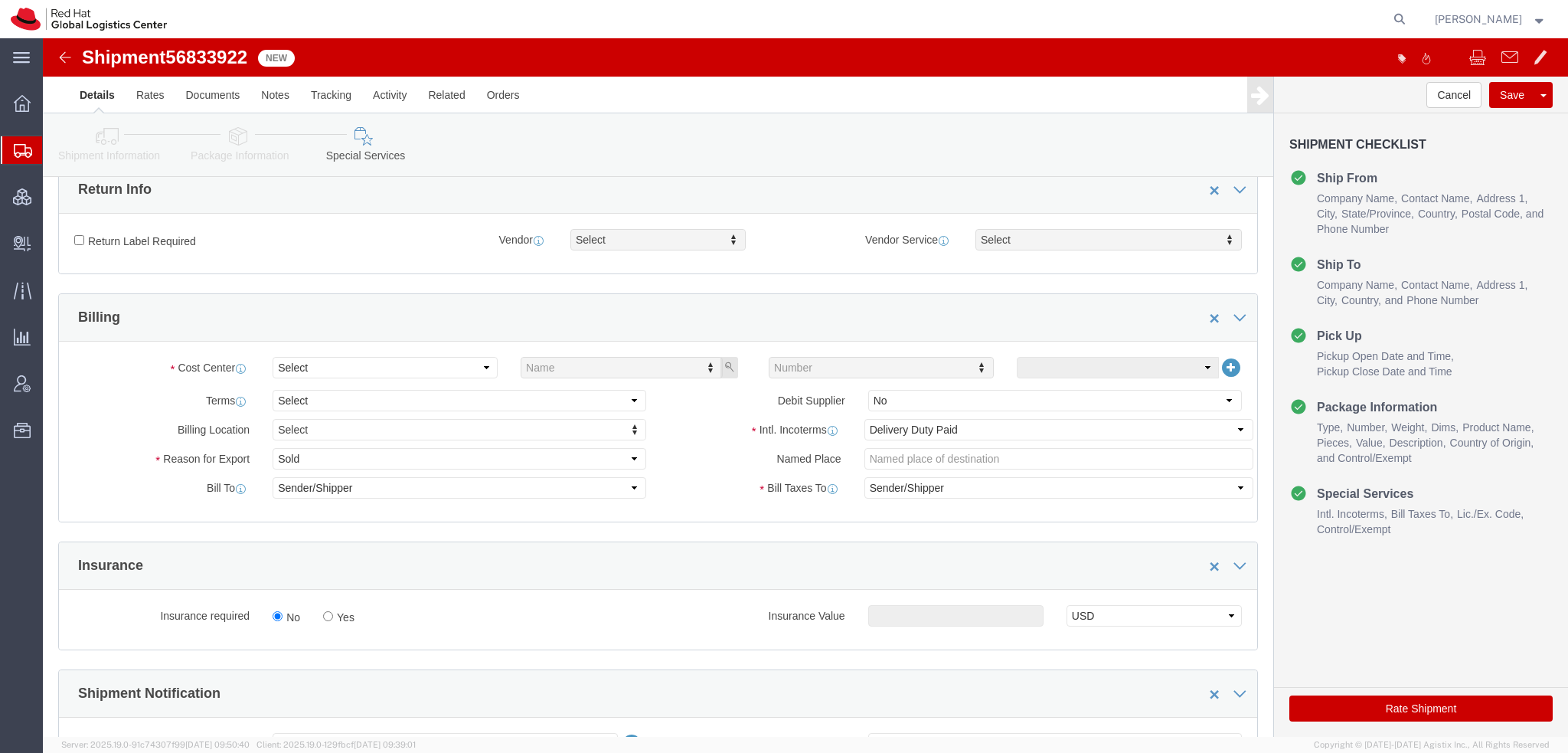
scroll to position [459, 0]
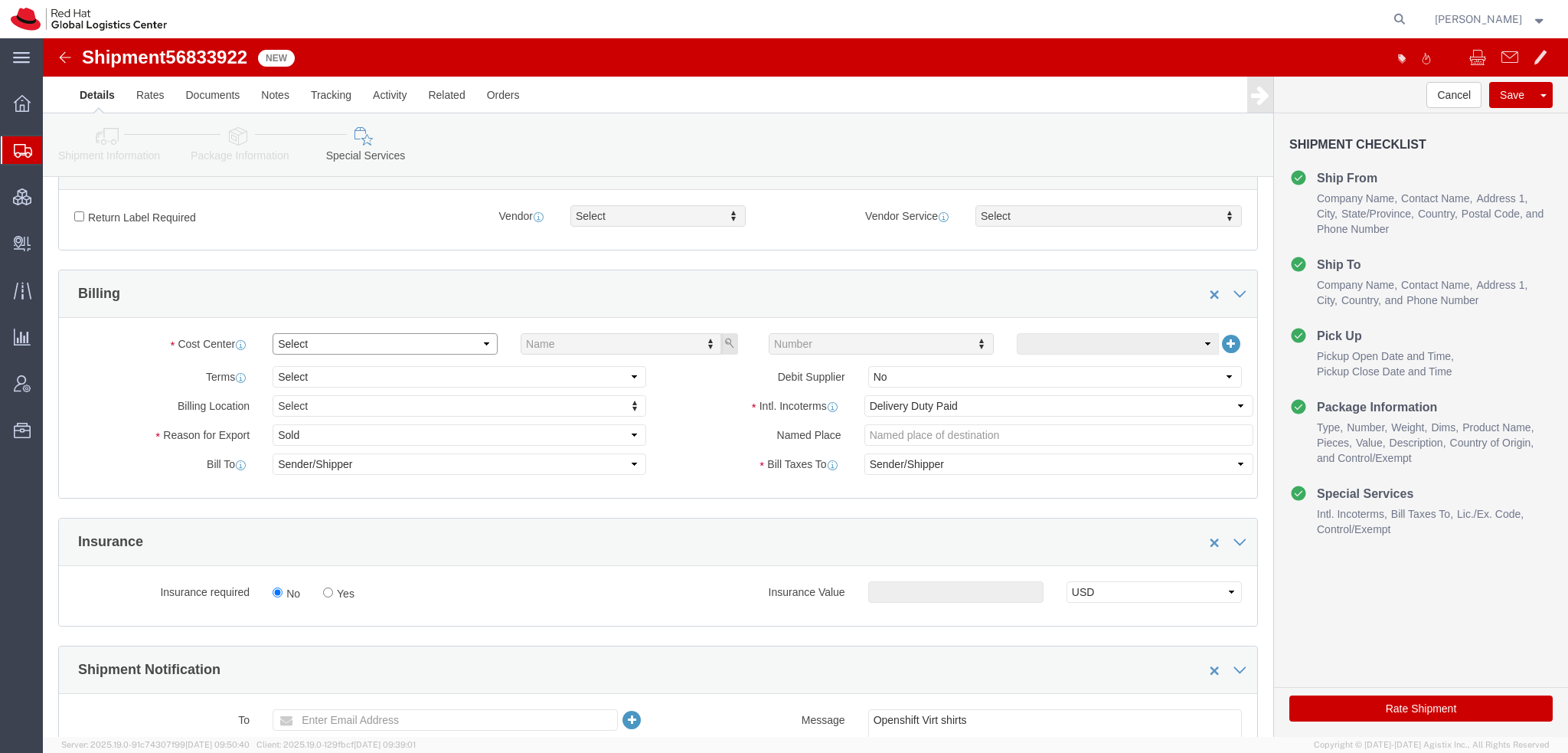
click select "Select Buyer Cost Center Department Operations Number Order Number Sales Person"
select select "COSTCENTER"
click select "Select Buyer Cost Center Department Operations Number Order Number Sales Person"
click select "Select Gift Personal Effects Repair/Warranty Return Sample Sold Temporary/Not S…"
select select "GIFT"
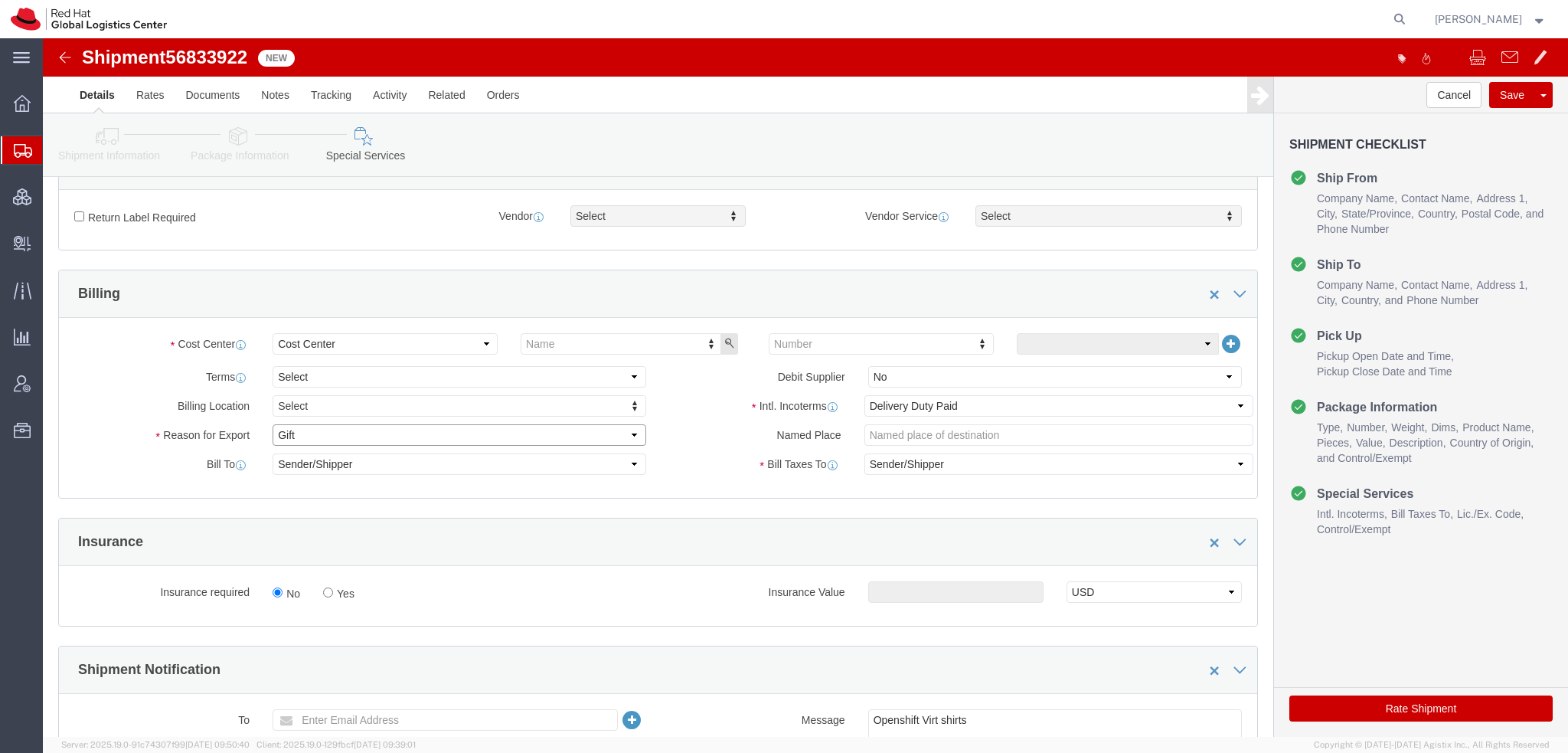
click select "Select Gift Personal Effects Repair/Warranty Return Sample Sold Temporary/Not S…"
type input "589"
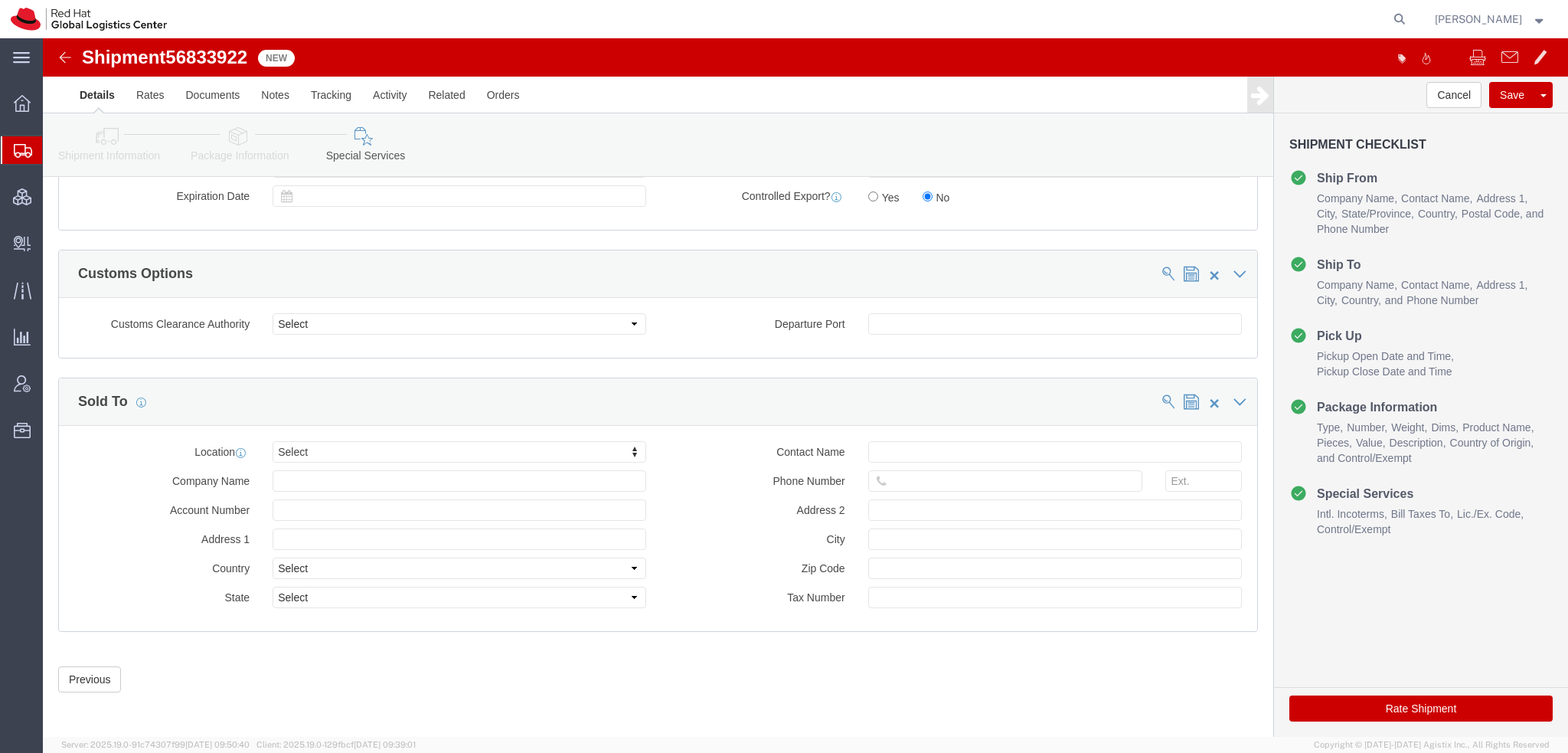
scroll to position [1295, 0]
click div "Location Select Select My Profile Location RH - Amsterdam - MSO RH - Amsterdam …"
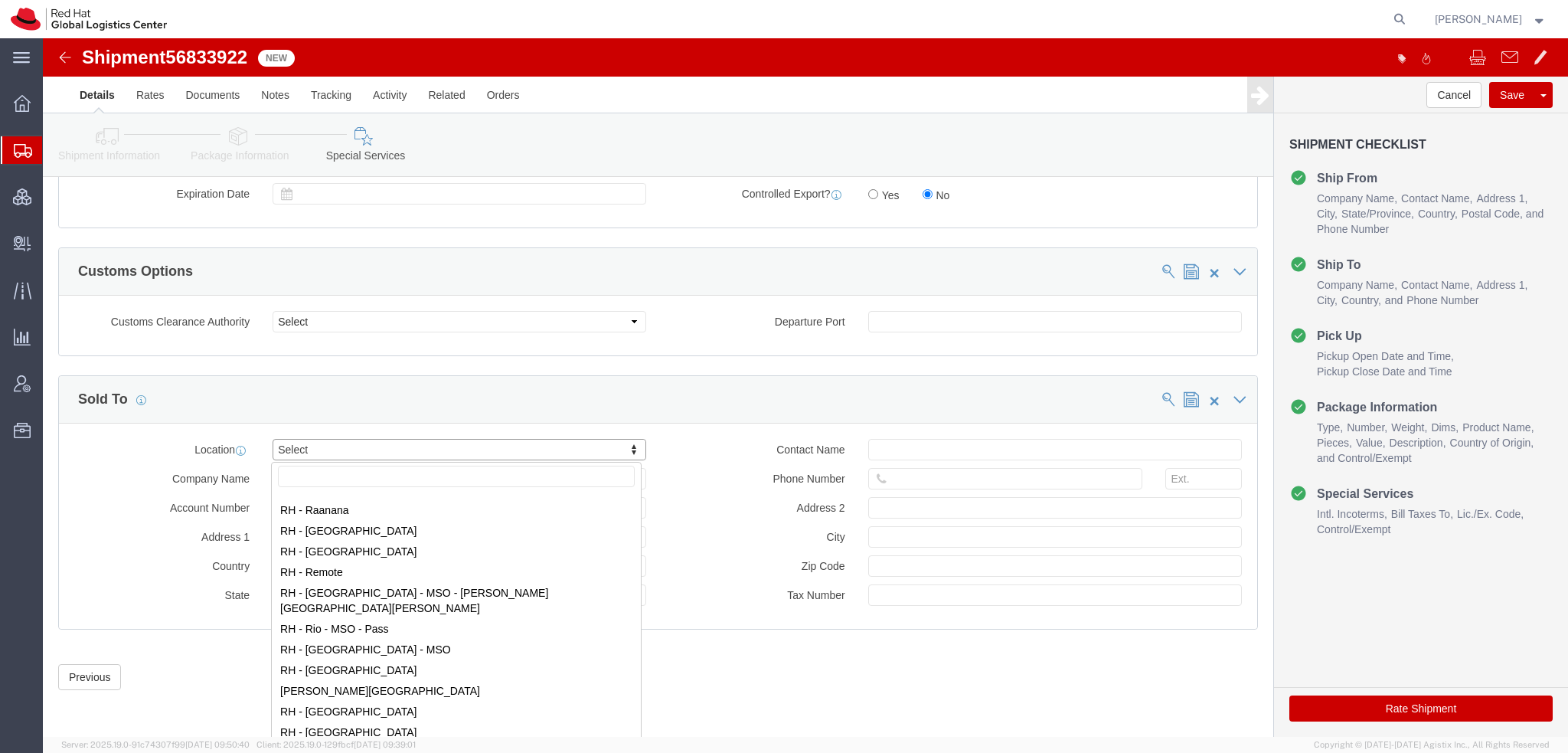
scroll to position [2221, 0]
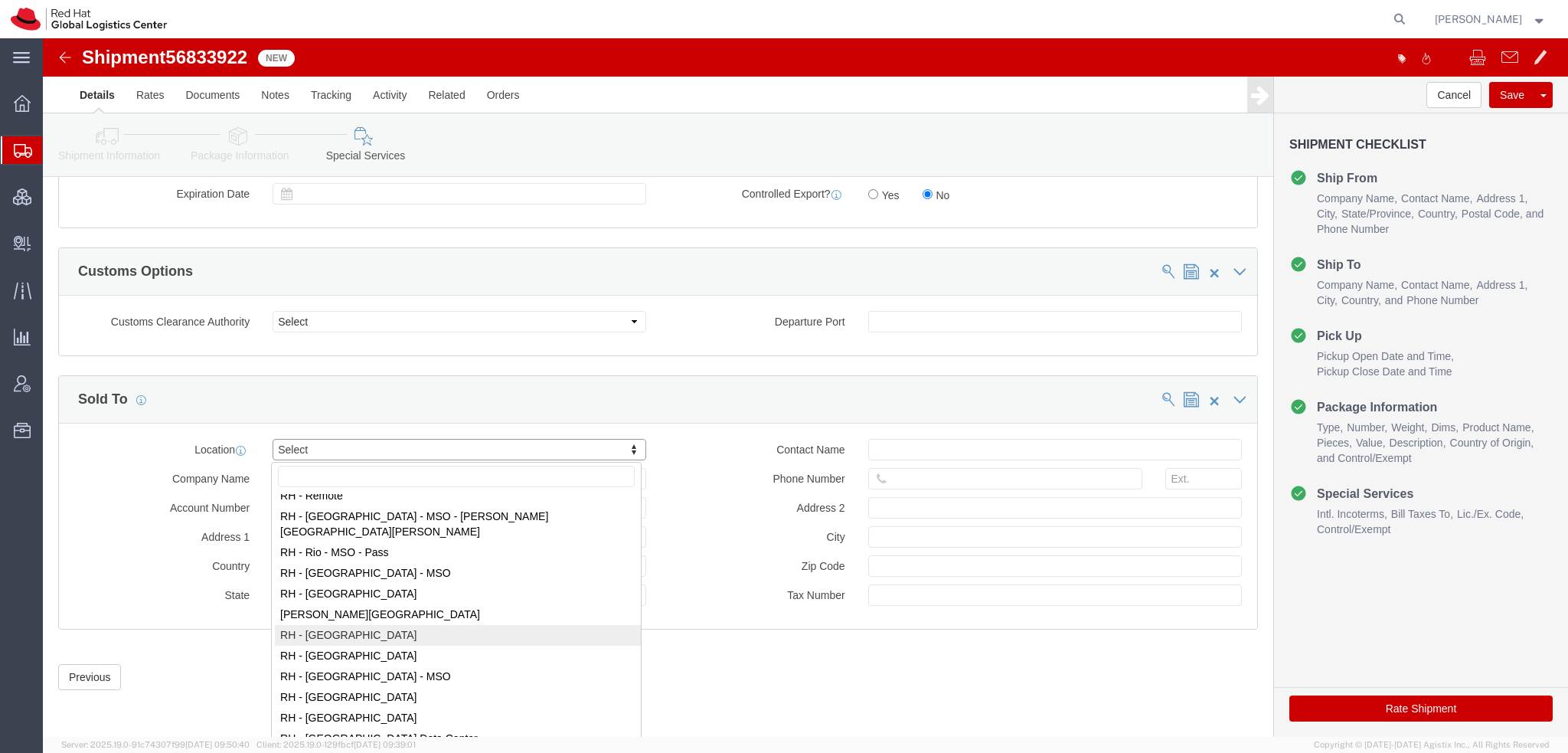
select select "42531"
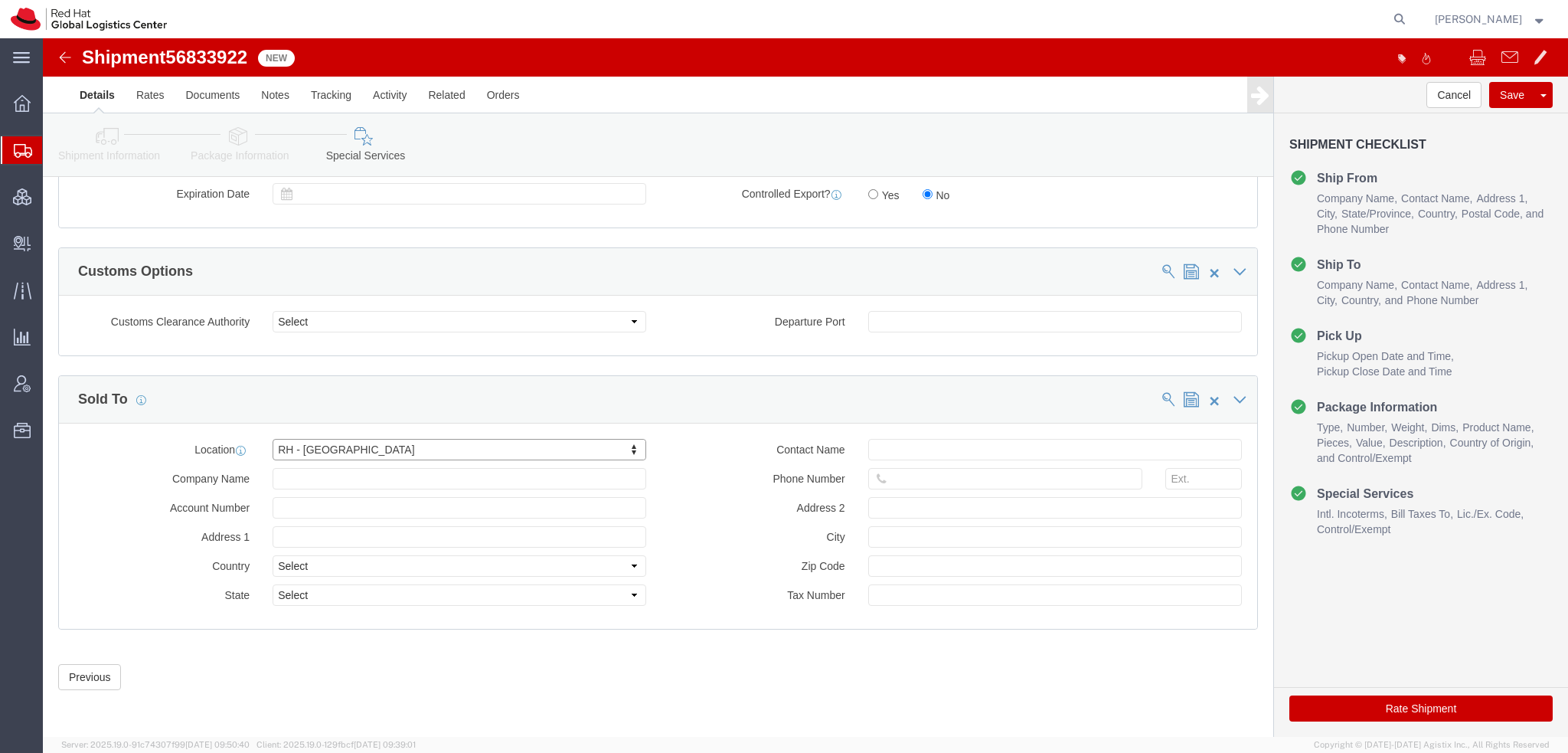
type input "Red Hat Brasil Limitada"
type input "Av. Brg. Faria Lima, 3732"
select select "BR"
select select
type input "000"
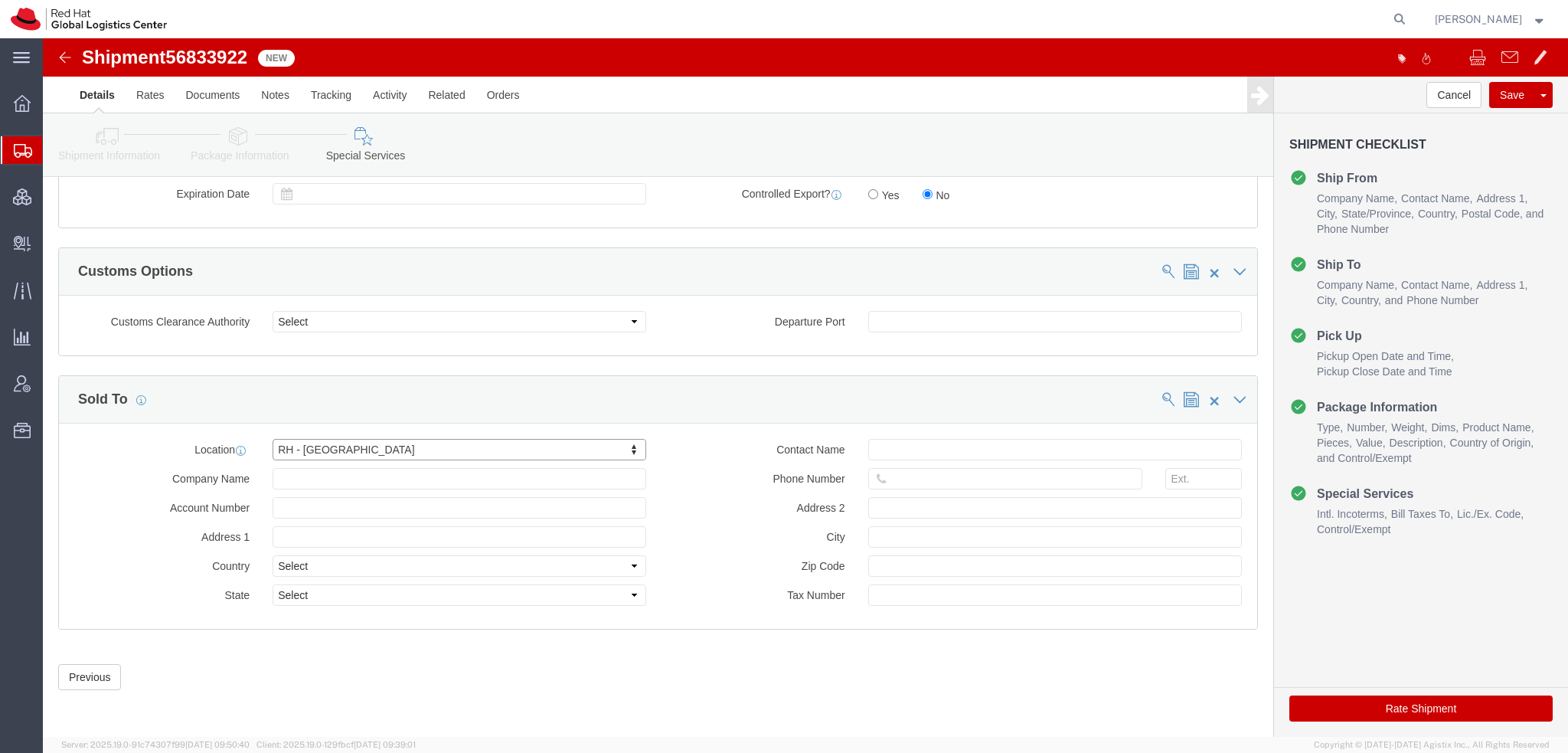
type input "Floor 24 and 25, Itaim Bibi"
type input "SAO PAULO"
type input "04538-132"
type input "07.069.791/0001.55"
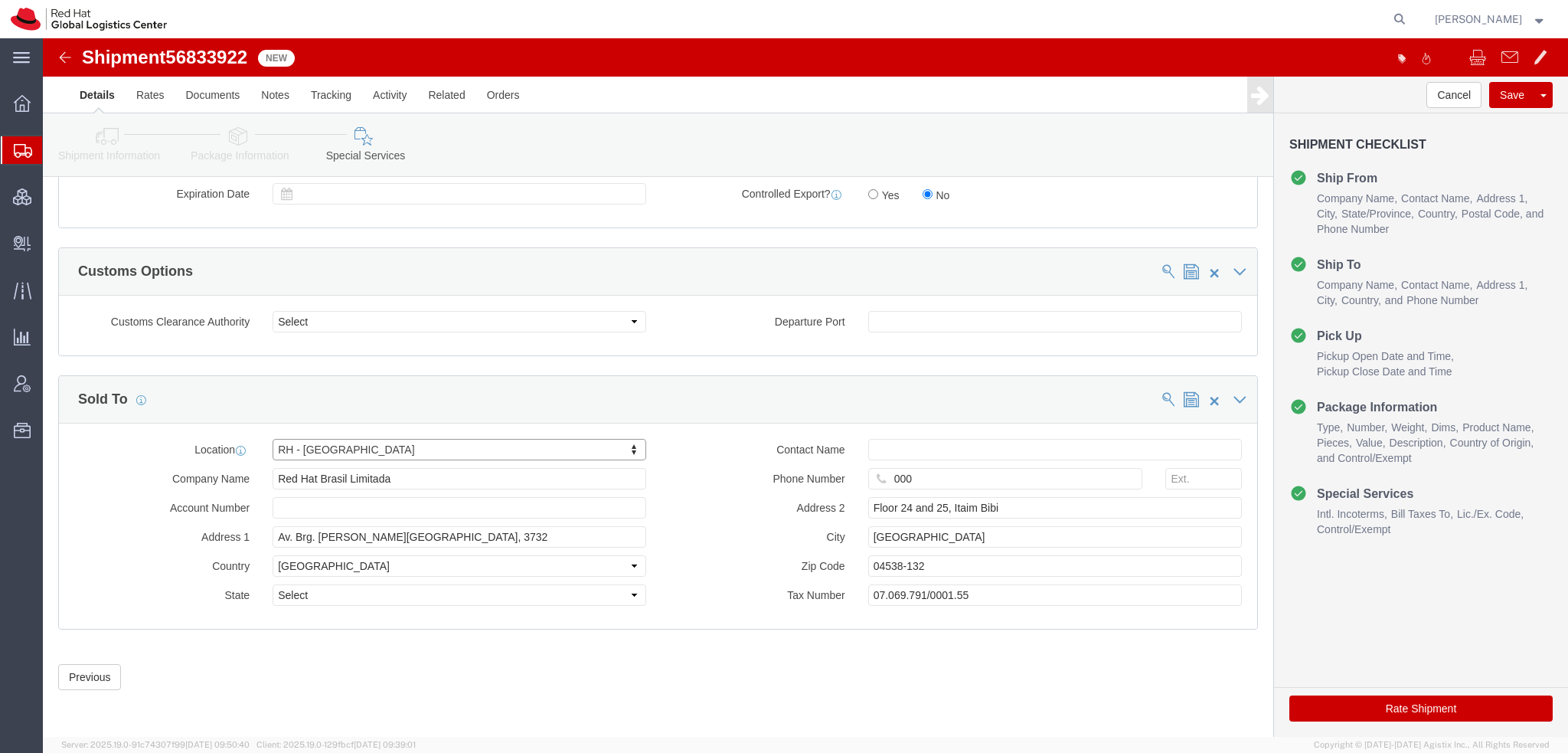
select select "27"
click button "Rate Shipment"
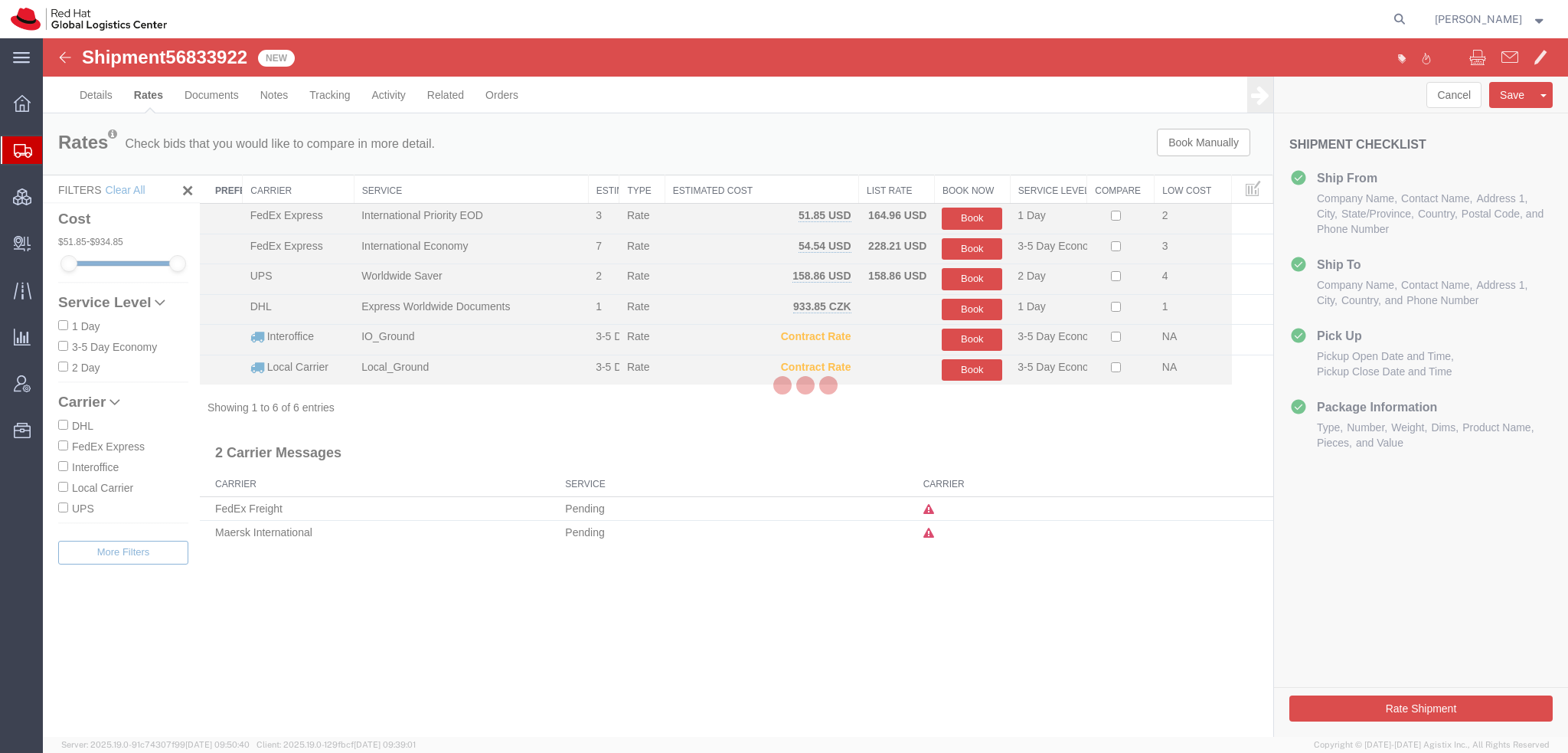
scroll to position [0, 0]
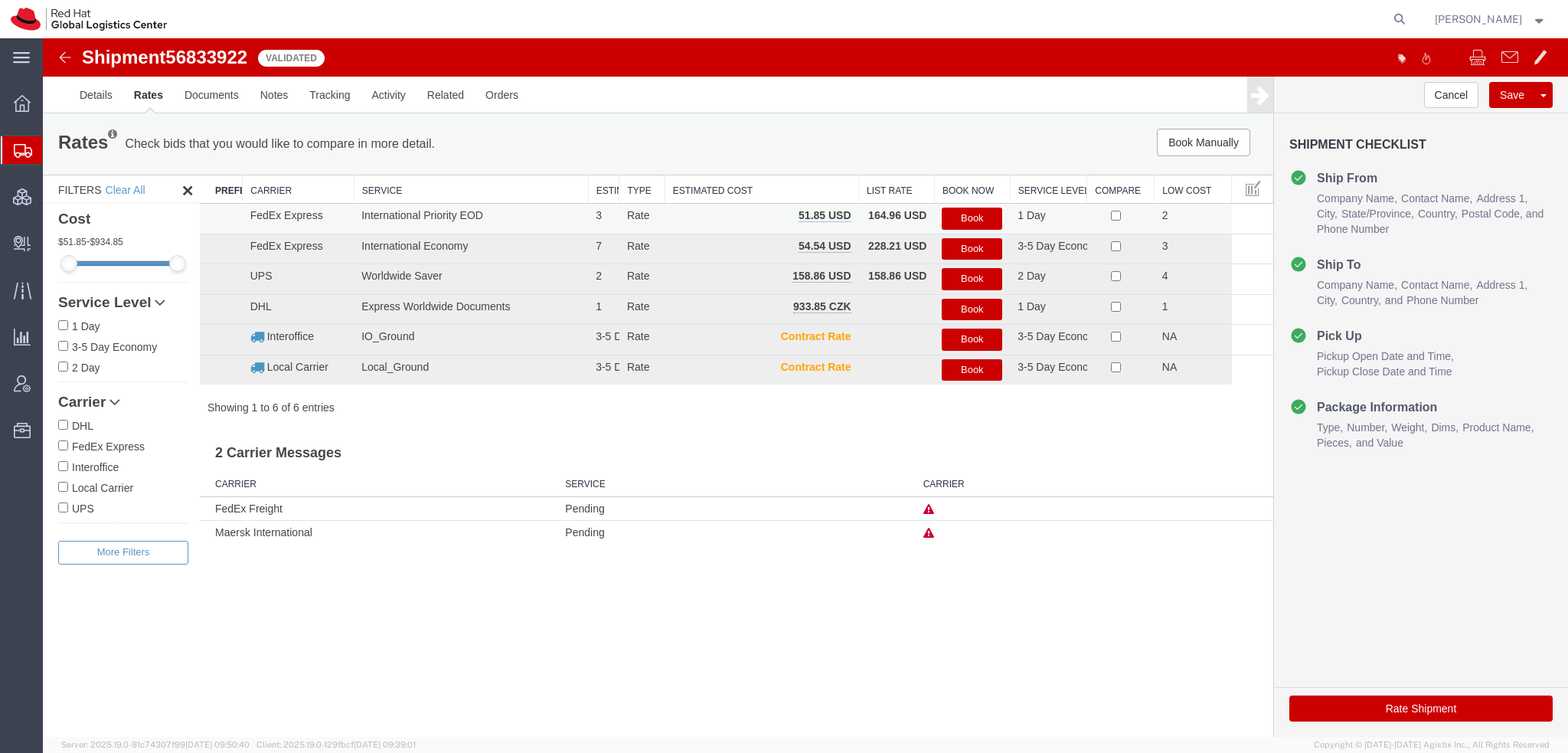
click at [968, 218] on button "Book" at bounding box center [972, 219] width 60 height 22
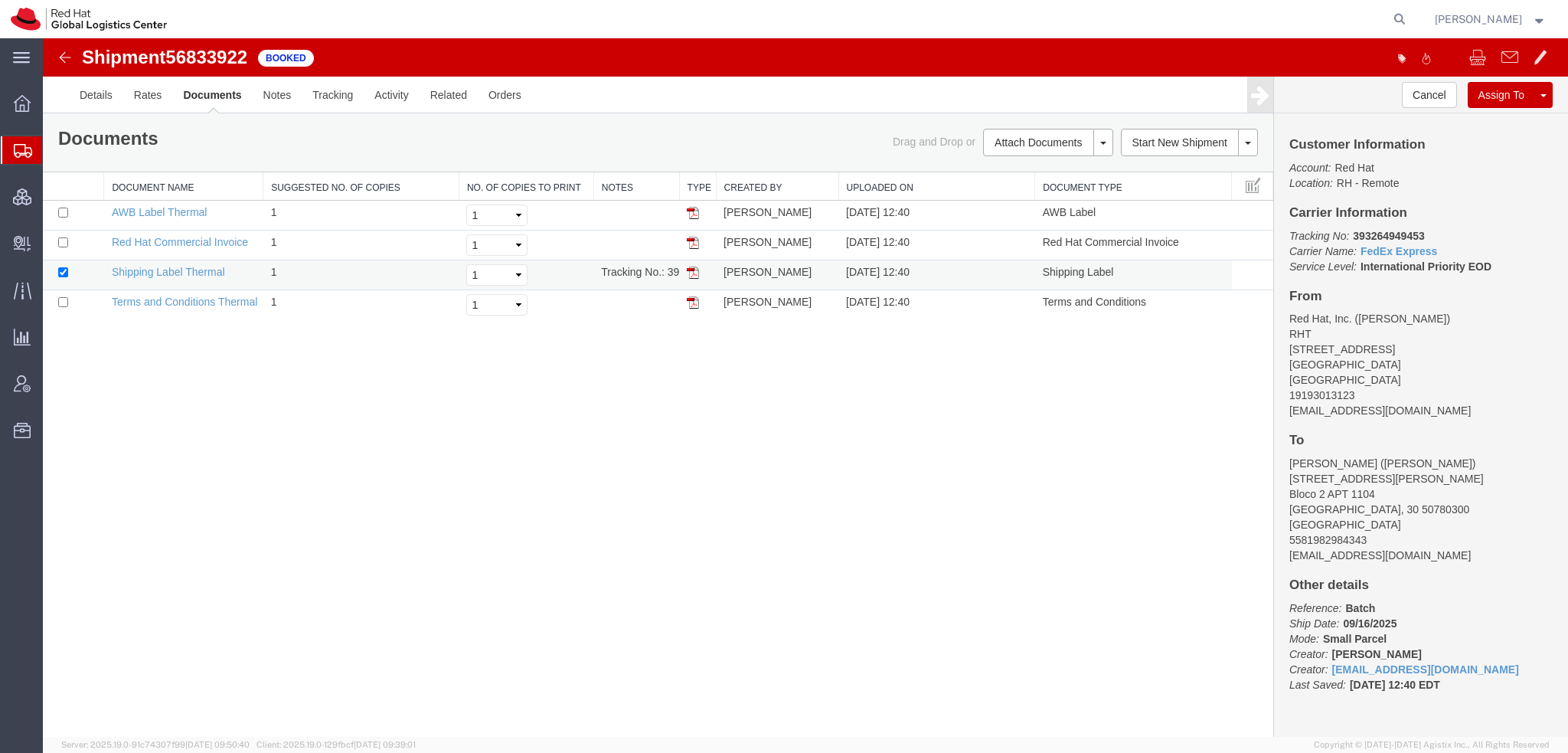
click at [695, 271] on img at bounding box center [693, 272] width 12 height 12
drag, startPoint x: 691, startPoint y: 211, endPoint x: 547, endPoint y: 237, distance: 146.3
click at [691, 211] on img at bounding box center [693, 212] width 12 height 12
click at [693, 238] on img at bounding box center [693, 242] width 12 height 12
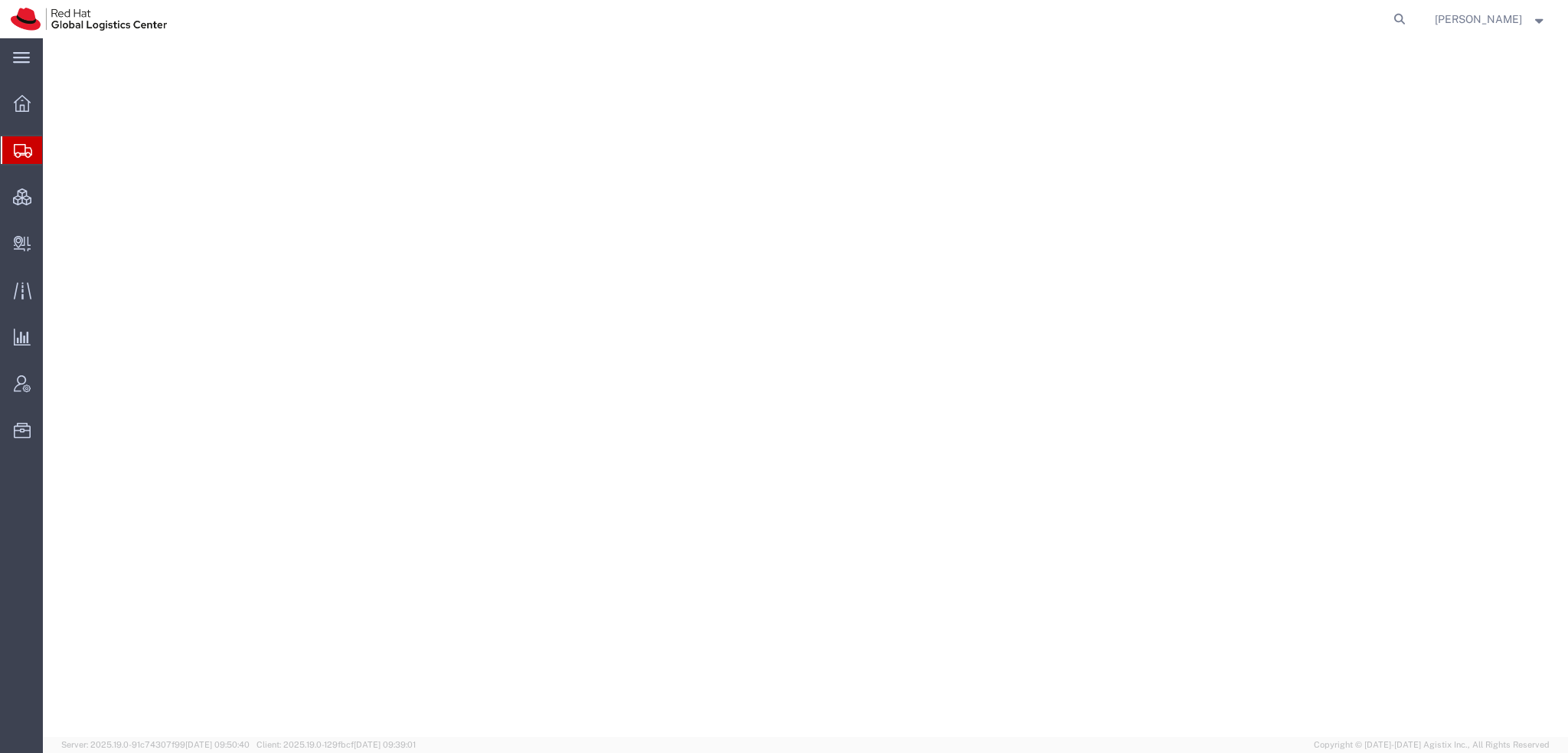
select select "38014"
select select
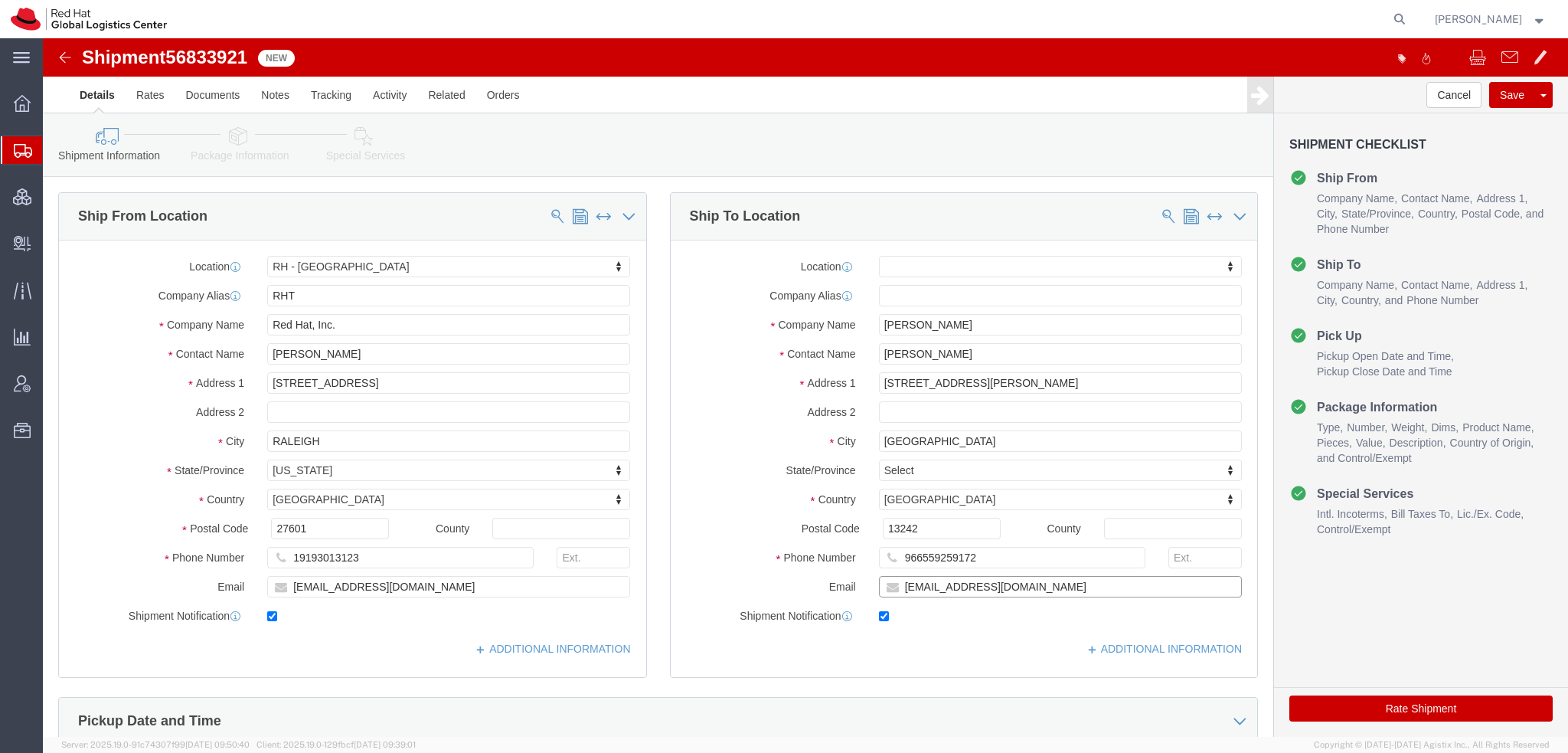
click input "[EMAIL_ADDRESS][DOMAIN_NAME]"
type input "[EMAIL_ADDRESS][DOMAIN_NAME], [EMAIL_ADDRESS][DOMAIN_NAME]"
click icon
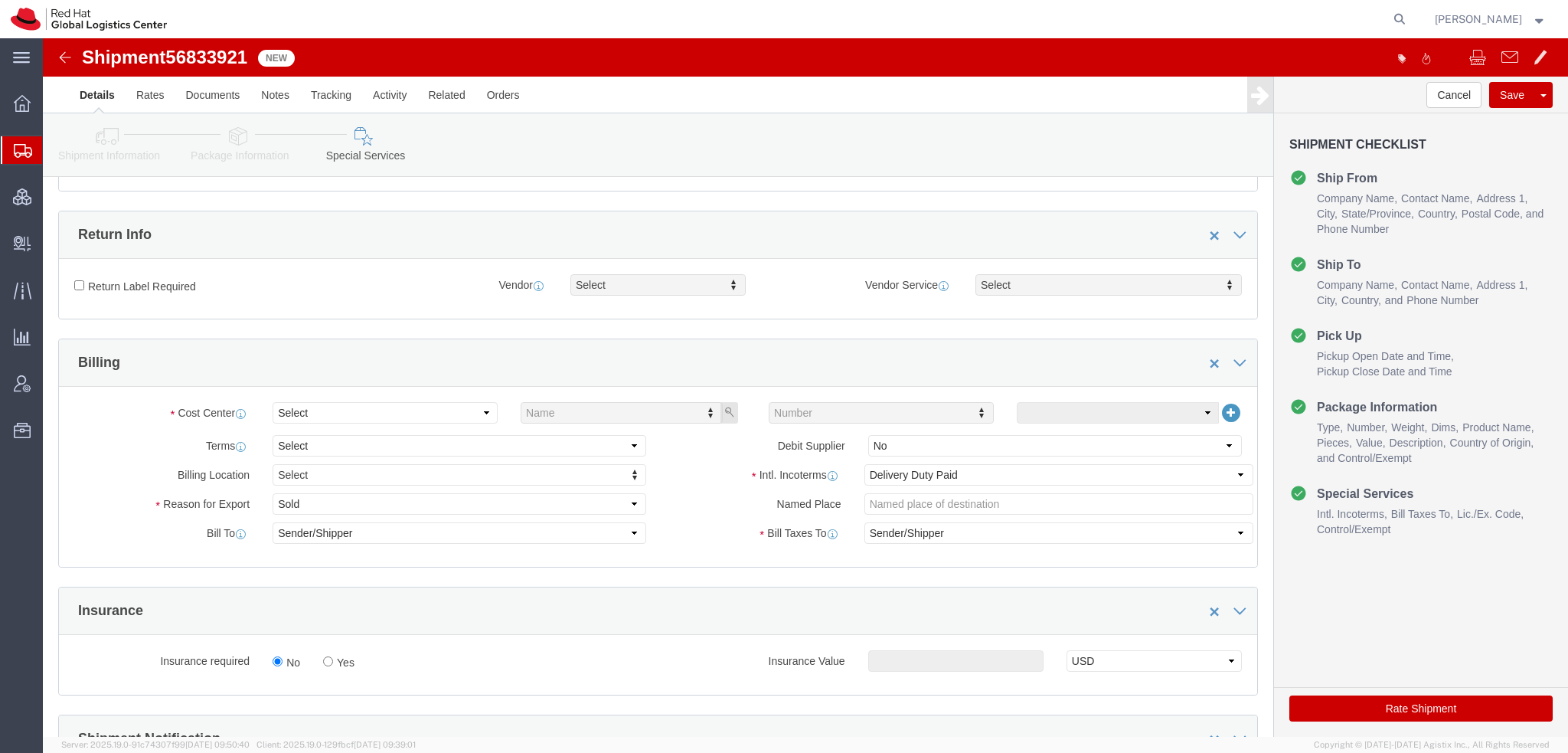
scroll to position [459, 0]
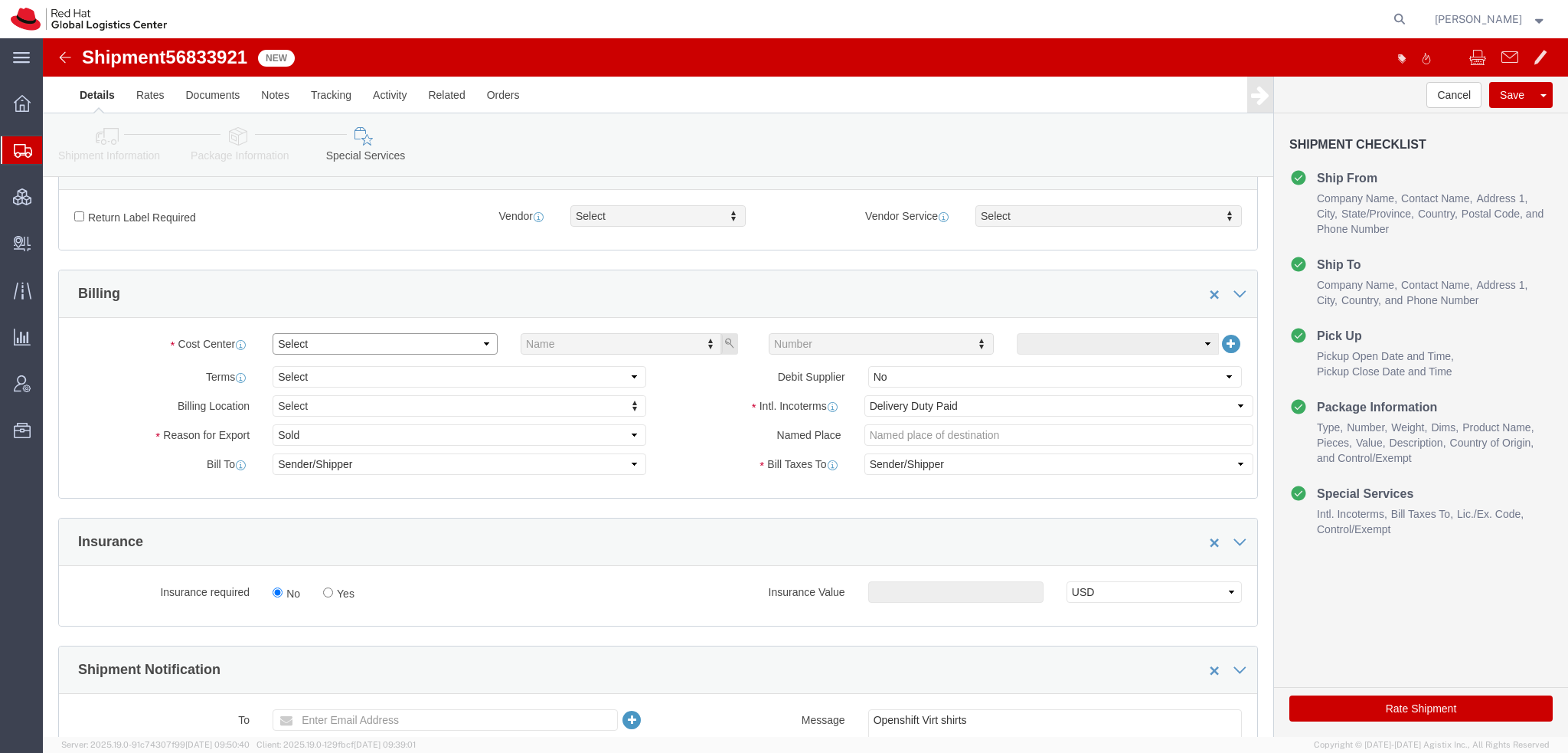
click select "Select"
click select "Select Gift Personal Effects Repair/Warranty Return Sample Sold Temporary/Not S…"
select select "GIFT"
click select "Select Gift Personal Effects Repair/Warranty Return Sample Sold Temporary/Not S…"
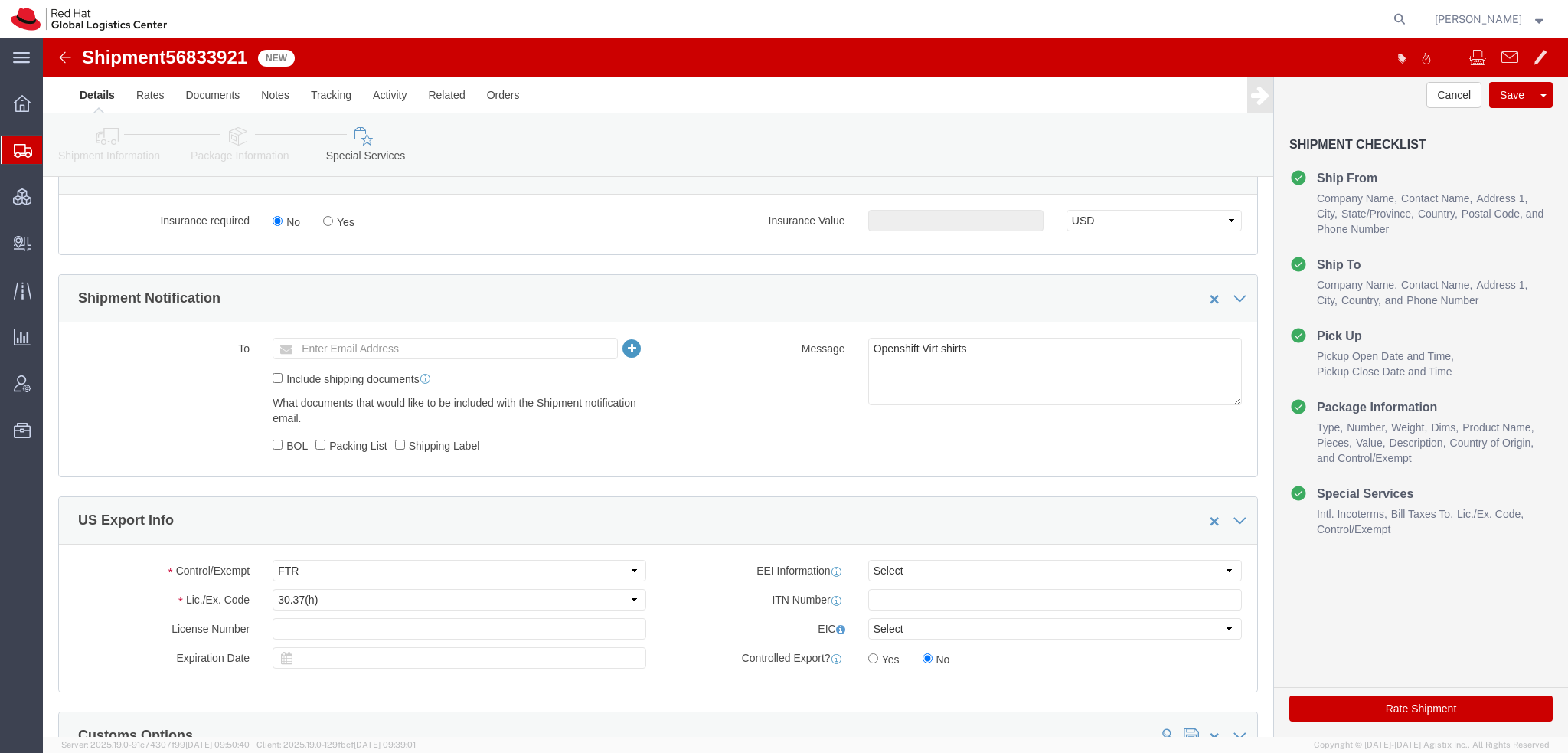
scroll to position [919, 0]
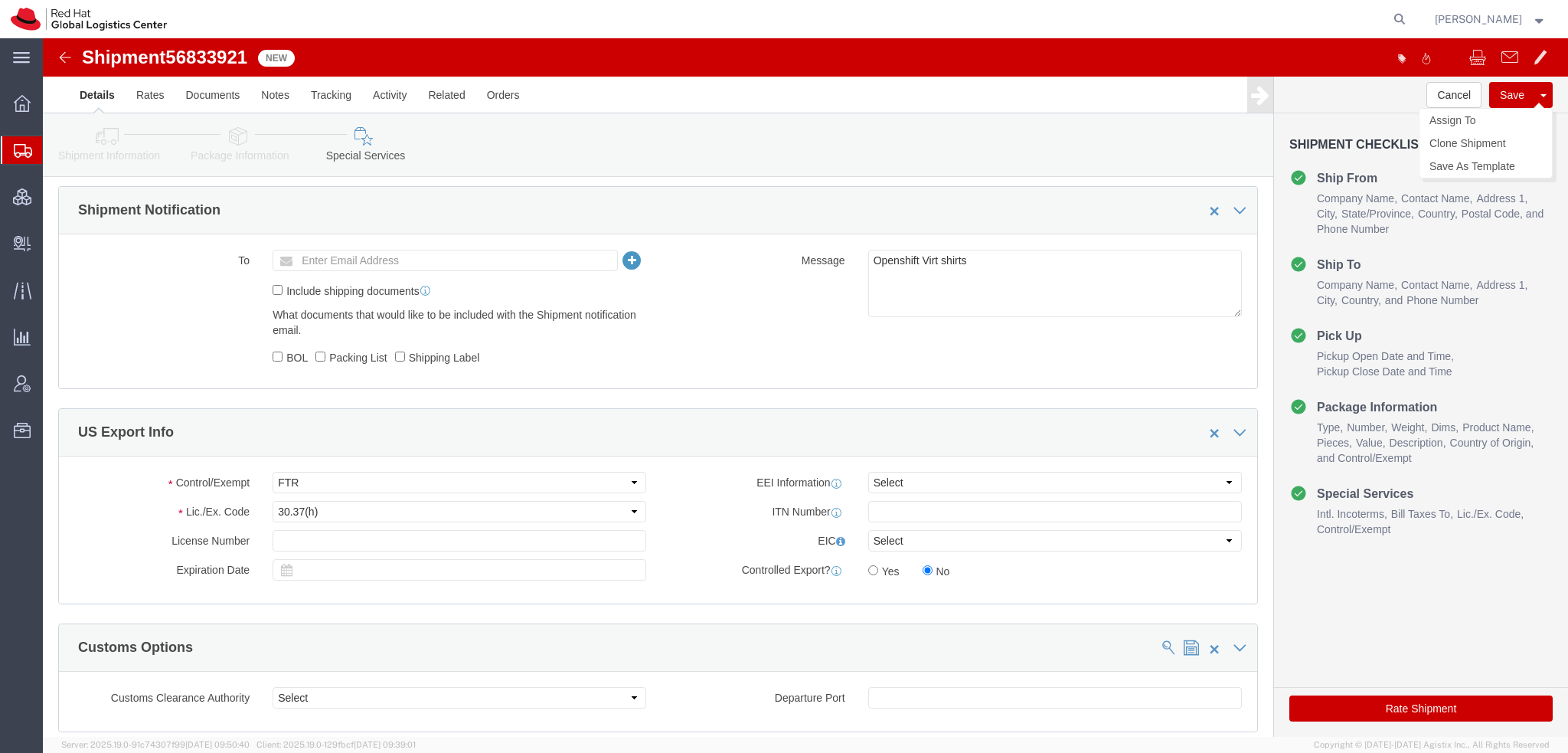
click button "Save"
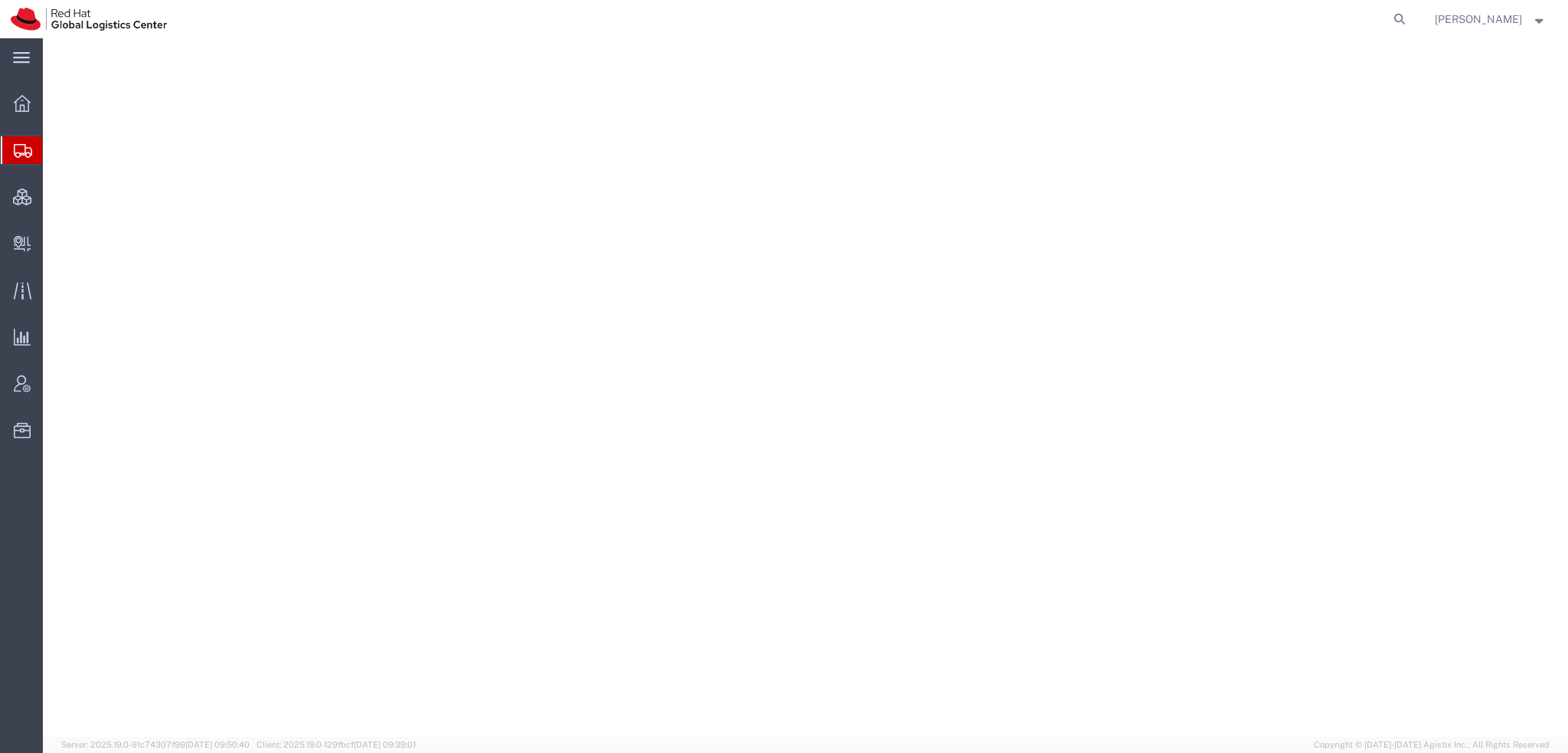
select select "38014"
select select
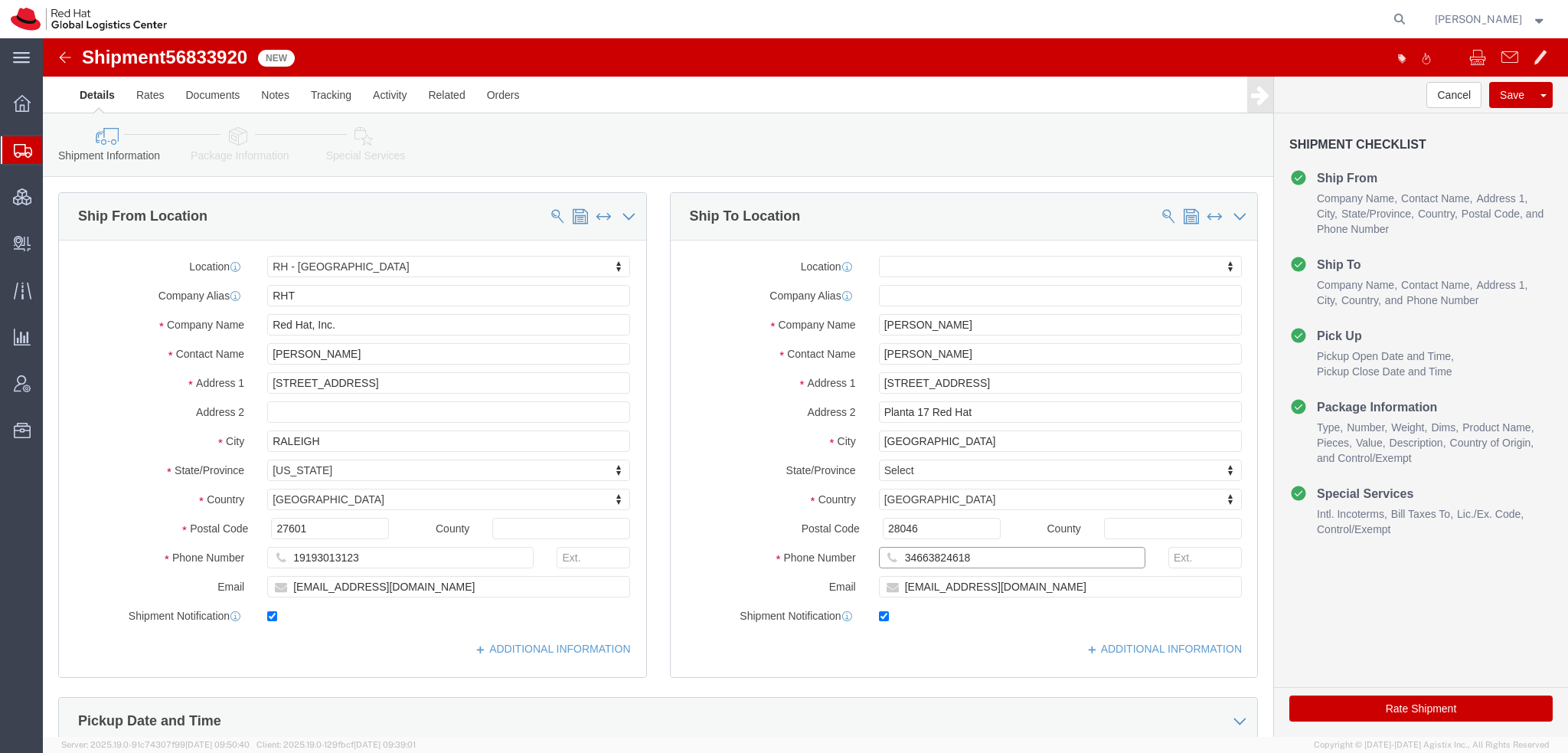
drag, startPoint x: 934, startPoint y: 521, endPoint x: 560, endPoint y: 462, distance: 378.6
click div "Ship From Location Location [GEOGRAPHIC_DATA] - [GEOGRAPHIC_DATA] My Profile Lo…"
click input "Pilar Bravo"
type input "Pilar Brav"
click p "- Red Hat, S.L.U. - (Pilar Bravo Contreras) Torre de Cristal, Piso 17, Paseo de…"
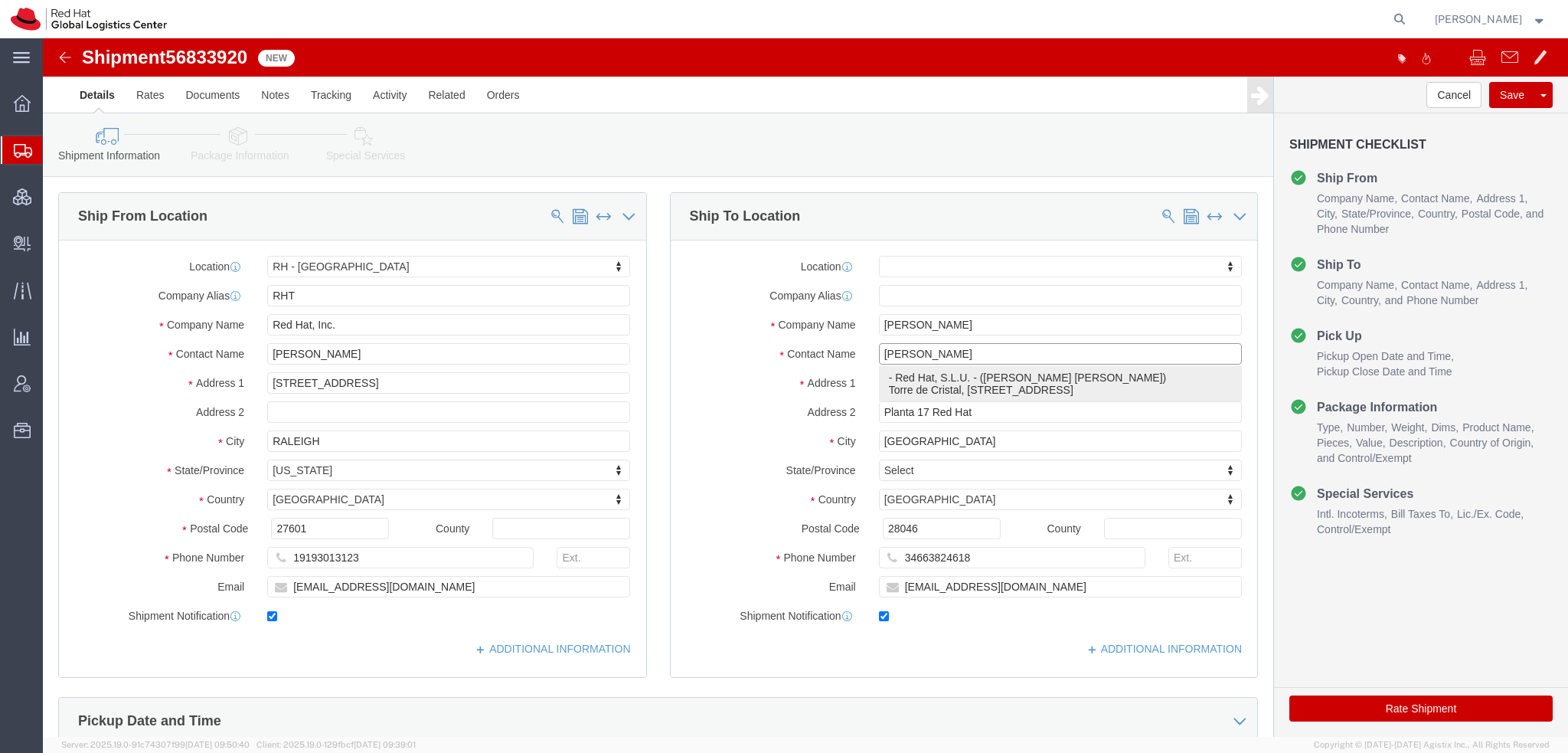
select select "37975"
type input "Red Hat, S.L.U."
type input "Pilar Bravo Contreras"
type input "Torre de Cristal, Piso 17"
type input "Paseo de la Castellana 259C"
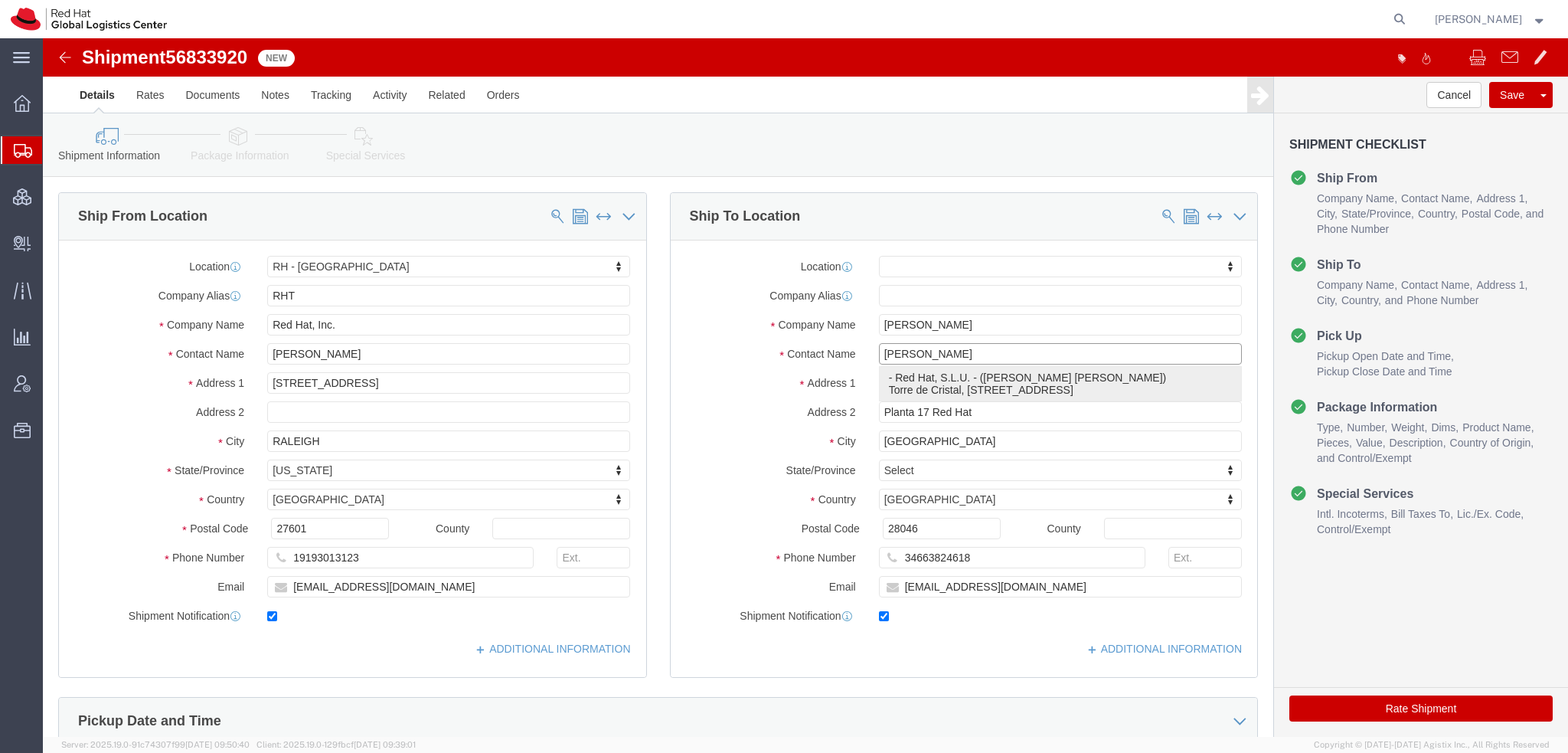
type input "MADRID"
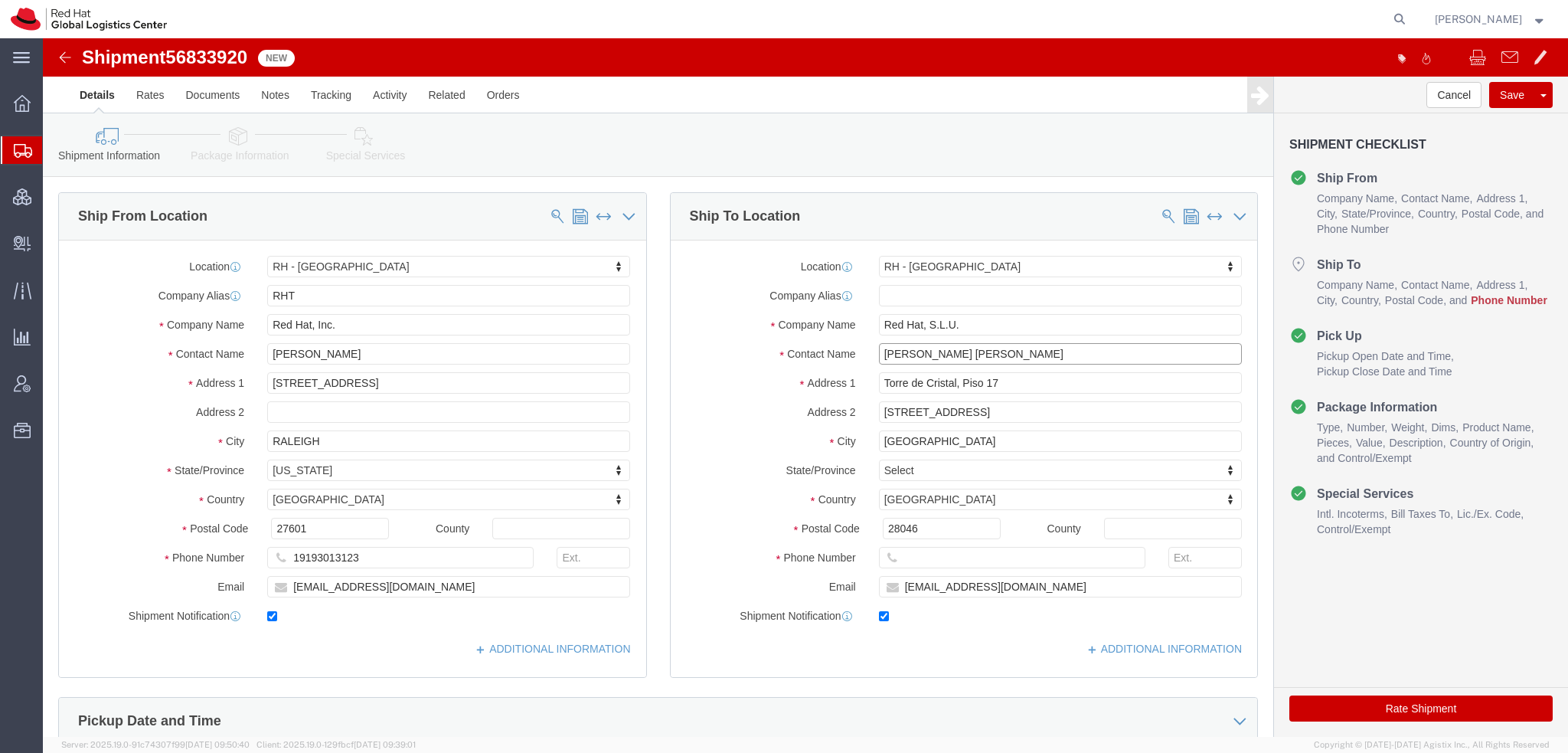
type input "Pilar Bravo Contreras"
click input "text"
paste input "34663824618"
type input "34663824618"
click icon
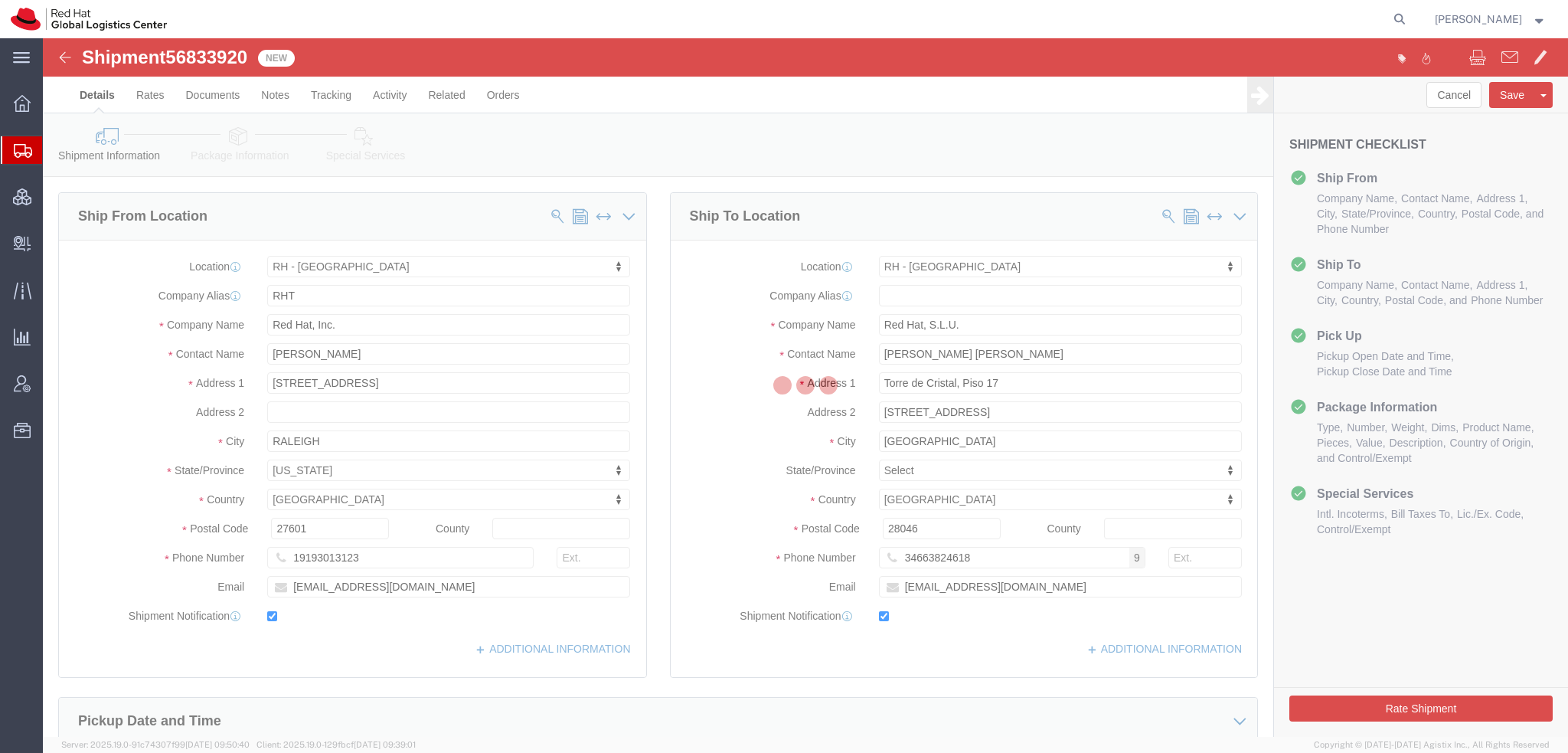
select select
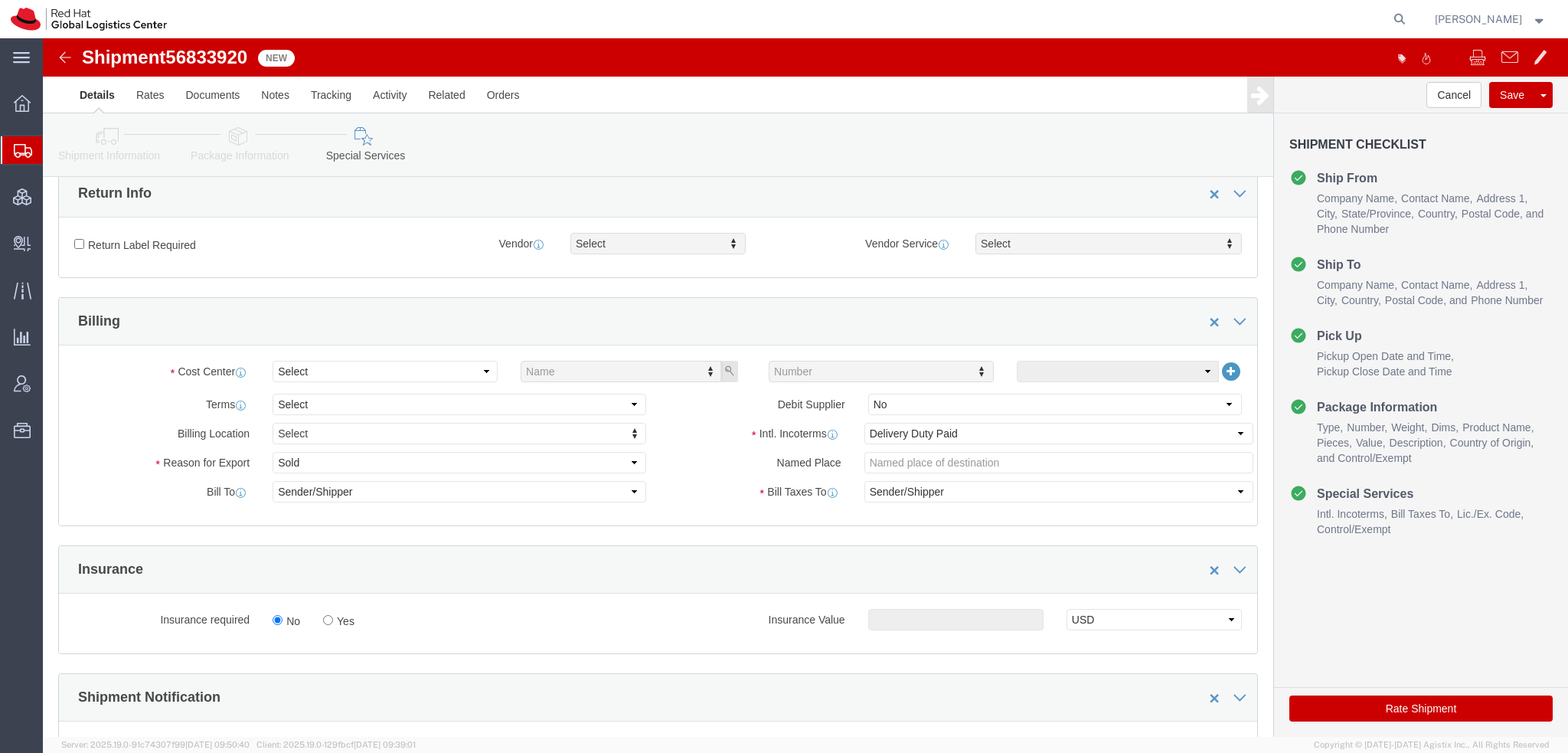
scroll to position [459, 0]
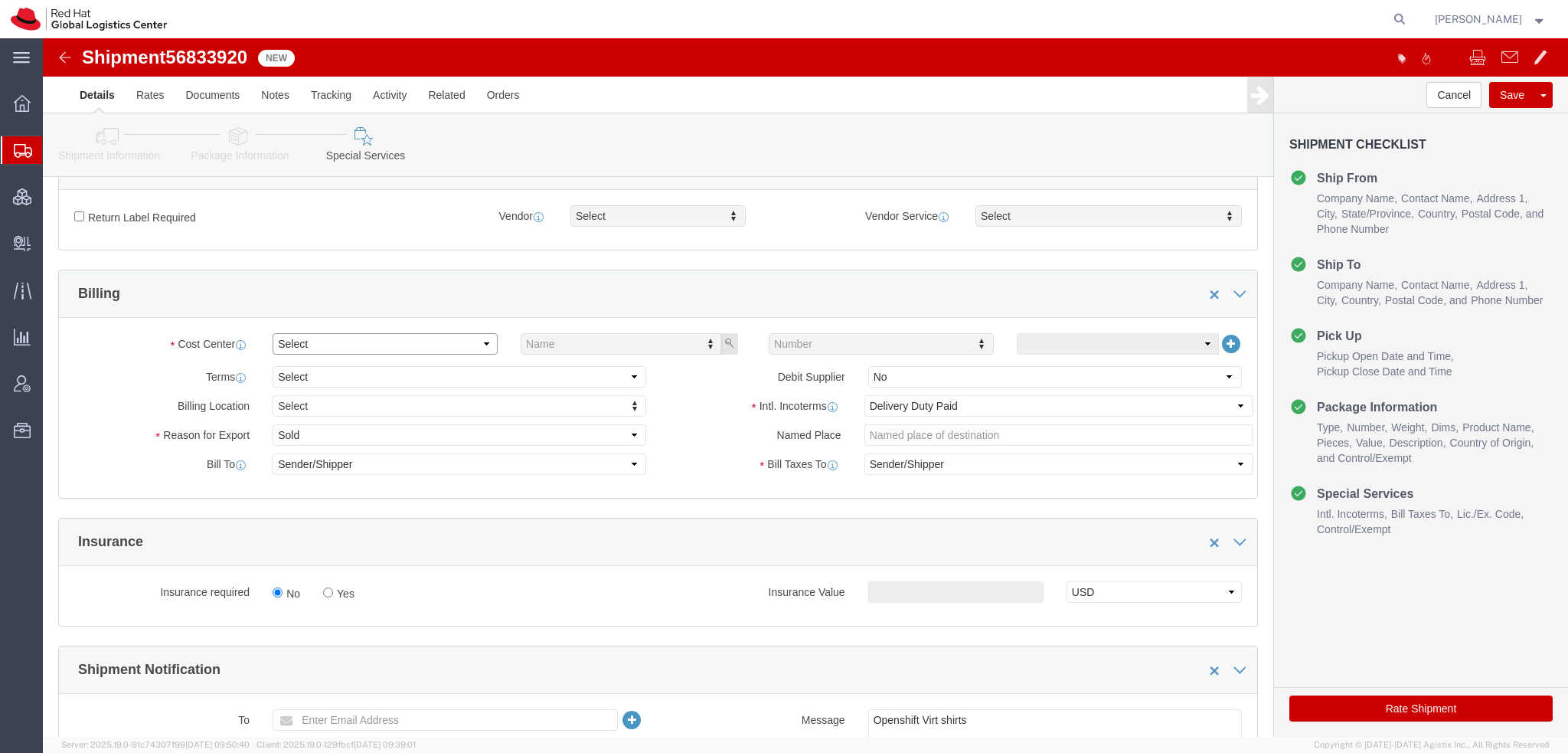
click select "Select Buyer Cost Center Department Operations Number Order Number Sales Person"
select select "COSTCENTER"
click select "Select Buyer Cost Center Department Operations Number Order Number Sales Person"
type input "589"
click select "Select Gift Personal Effects Repair/Warranty Return Sample Sold Temporary/Not S…"
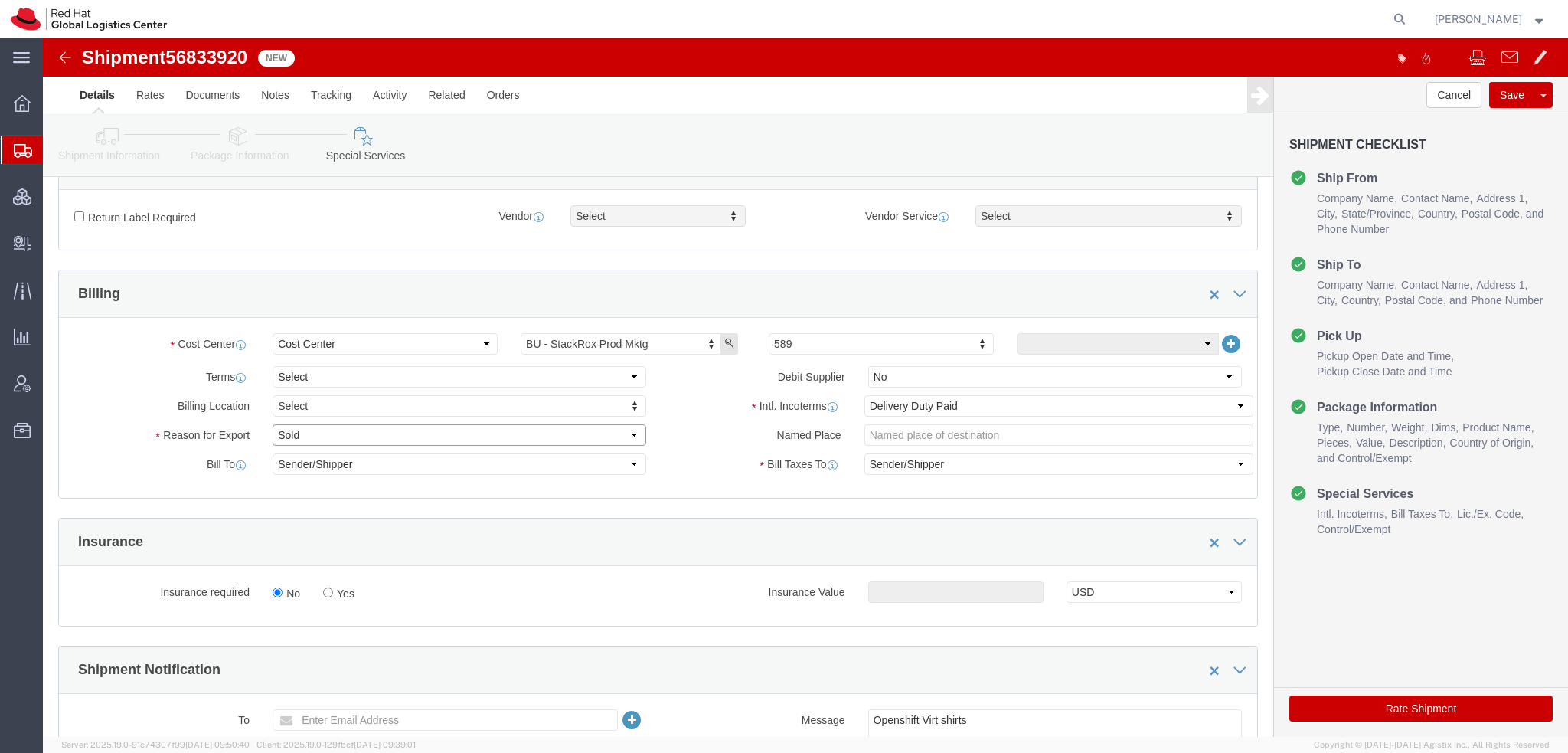
select select "GIFT"
click select "Select Gift Personal Effects Repair/Warranty Return Sample Sold Temporary/Not S…"
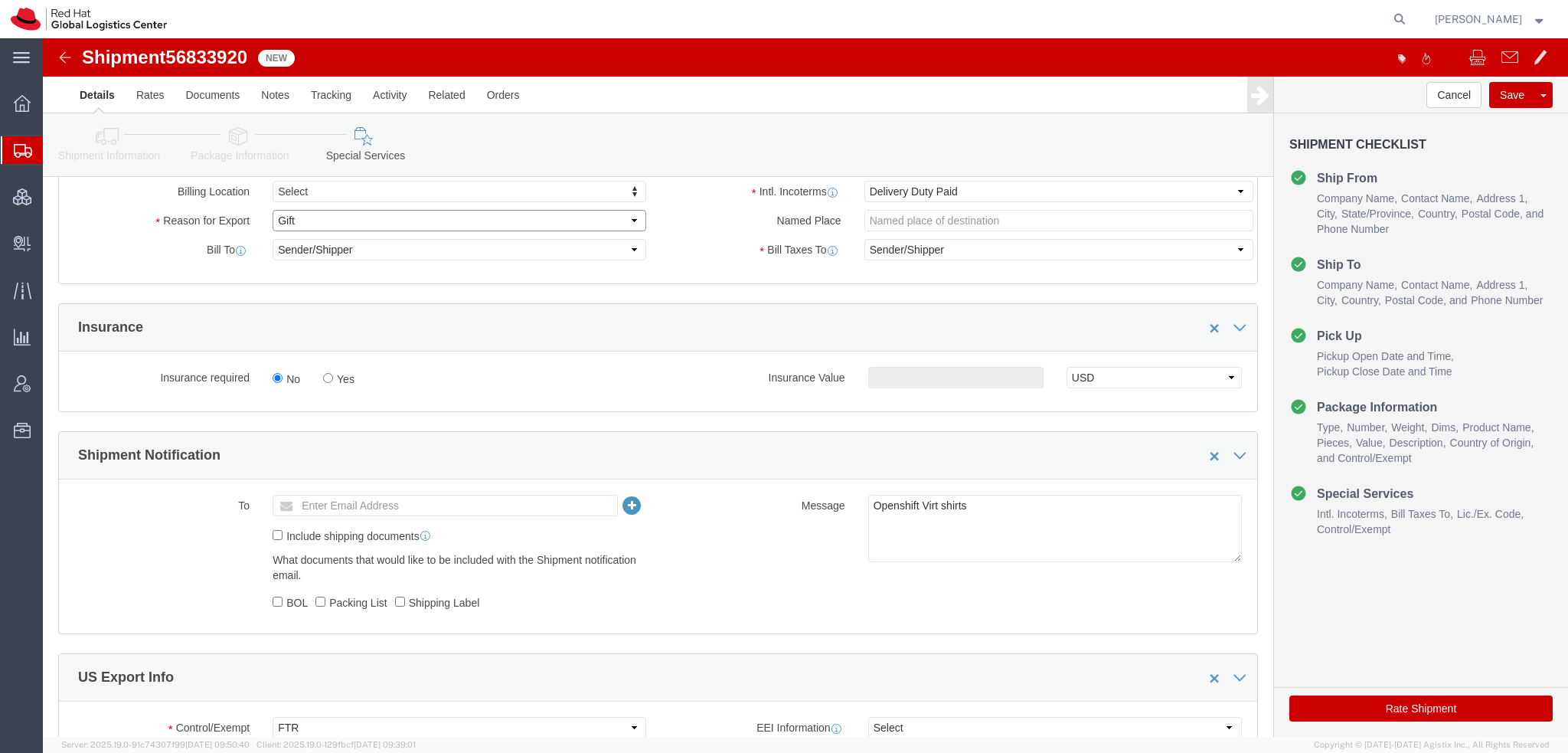
scroll to position [842, 0]
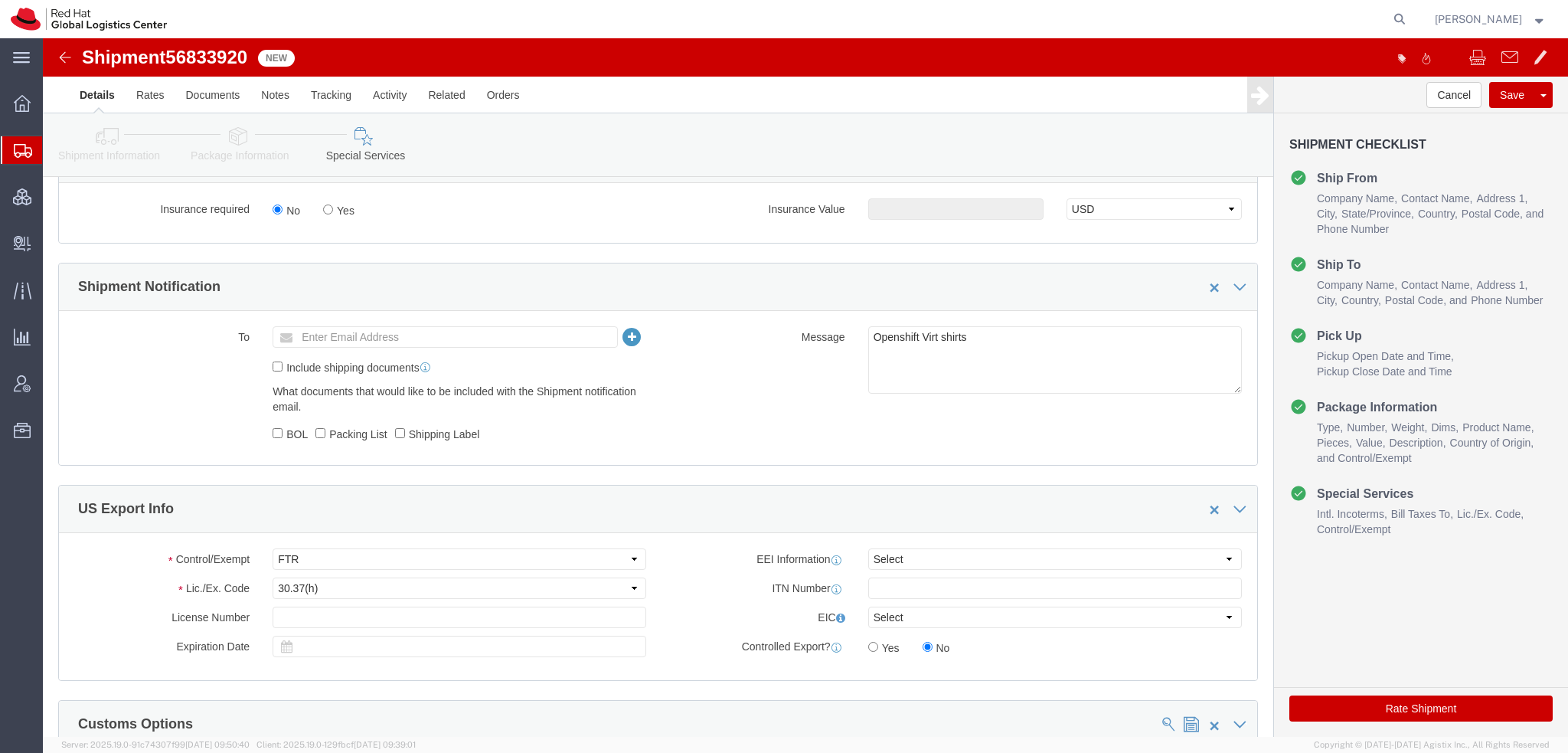
click button "Rate Shipment"
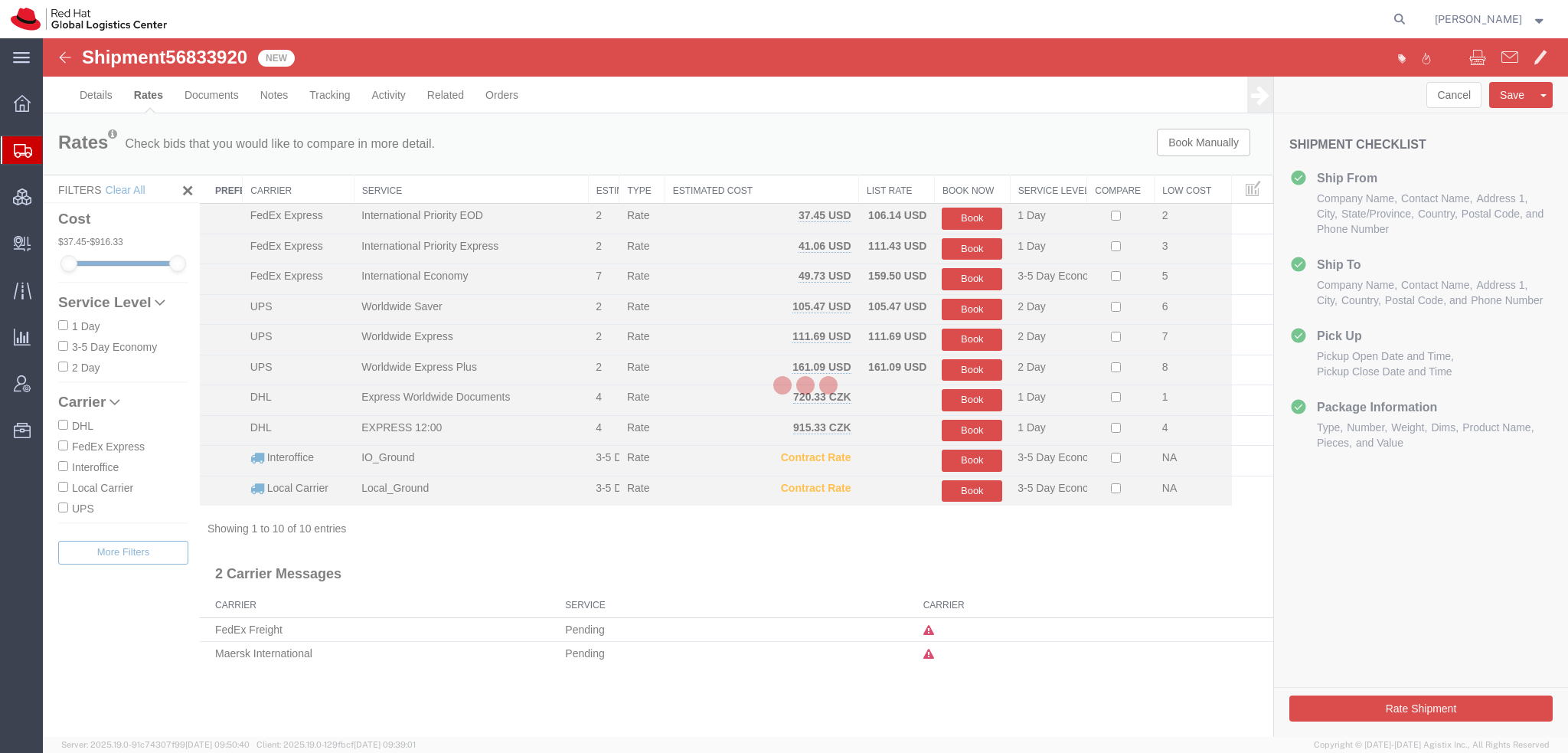
scroll to position [0, 0]
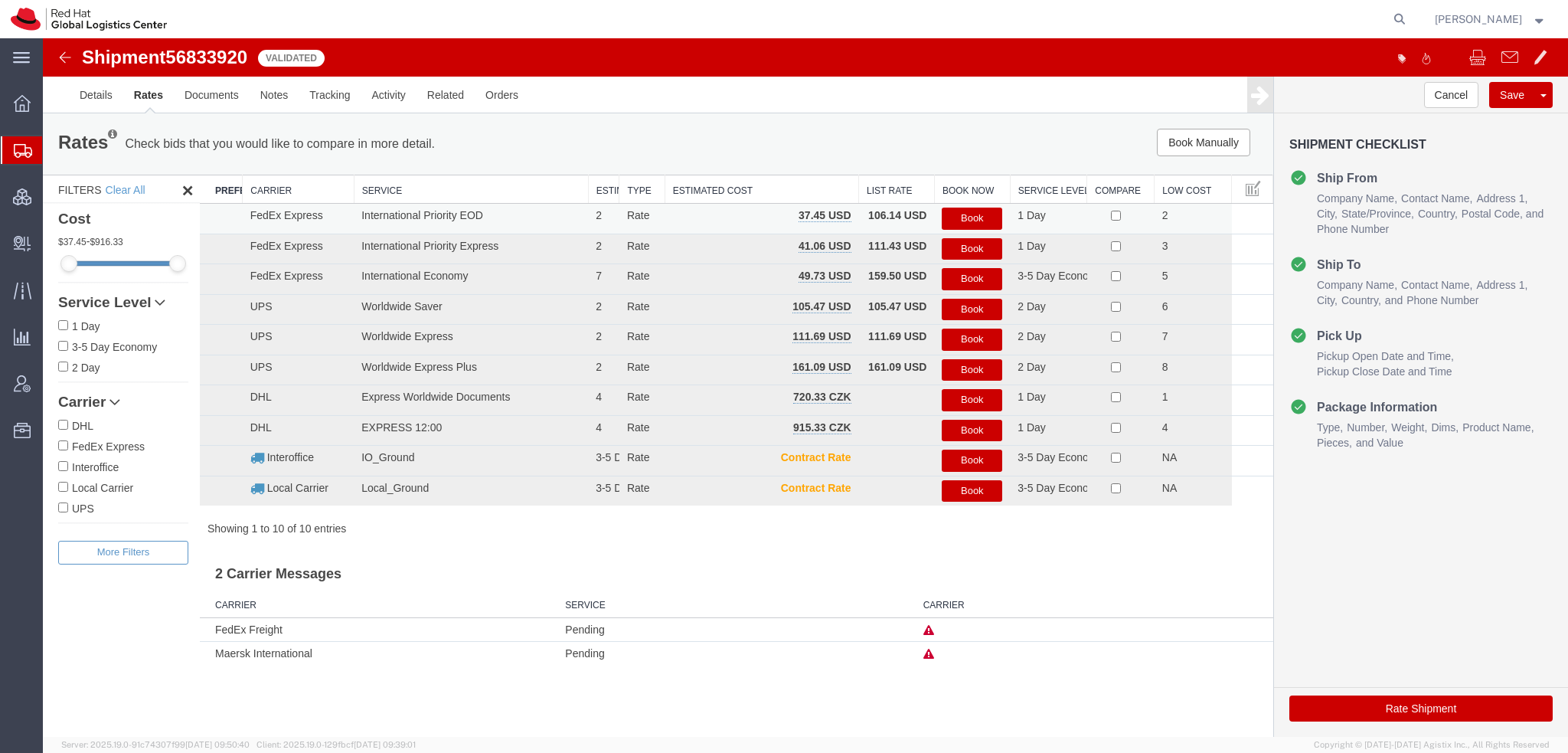
click at [969, 211] on button "Book" at bounding box center [972, 219] width 60 height 22
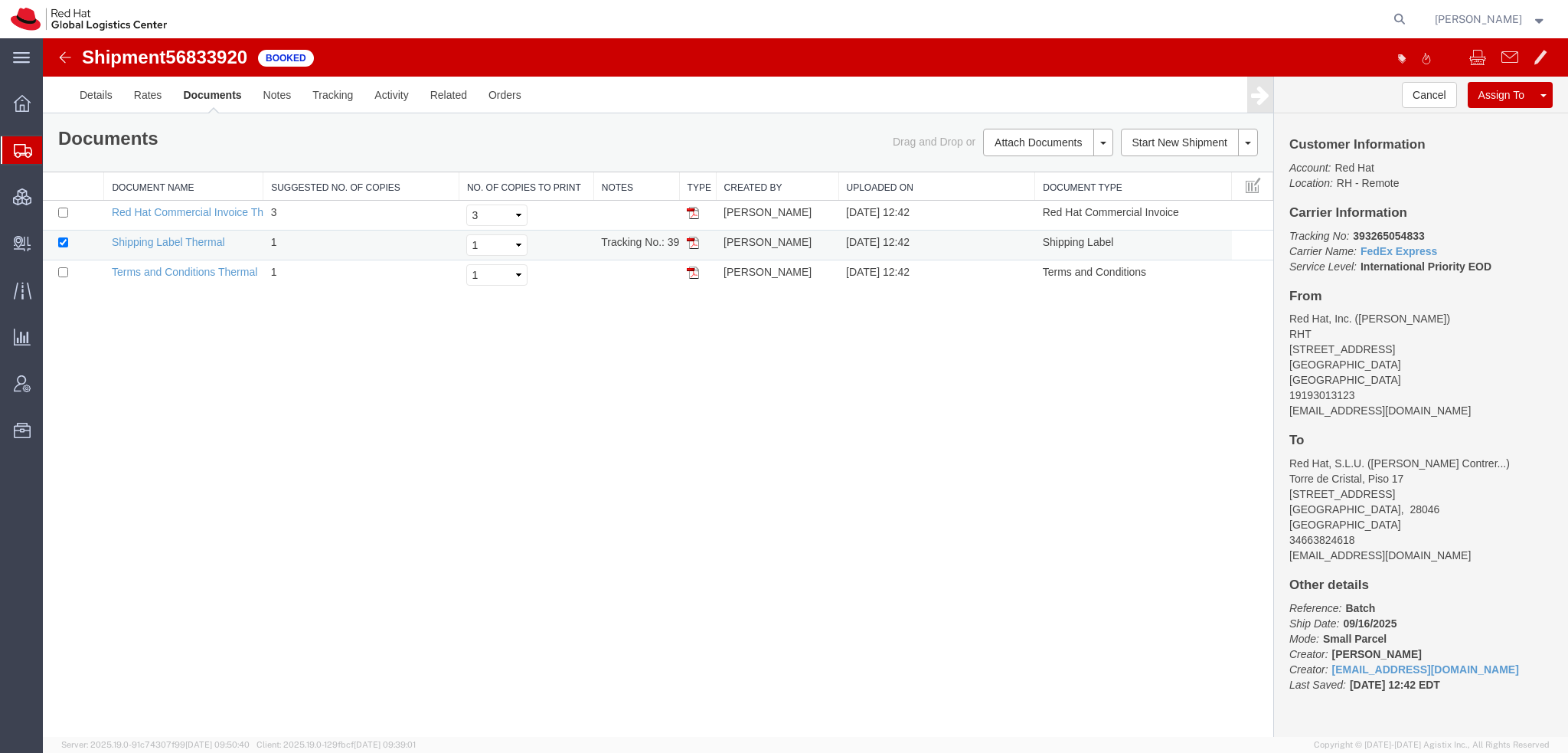
click at [695, 243] on img at bounding box center [693, 242] width 12 height 12
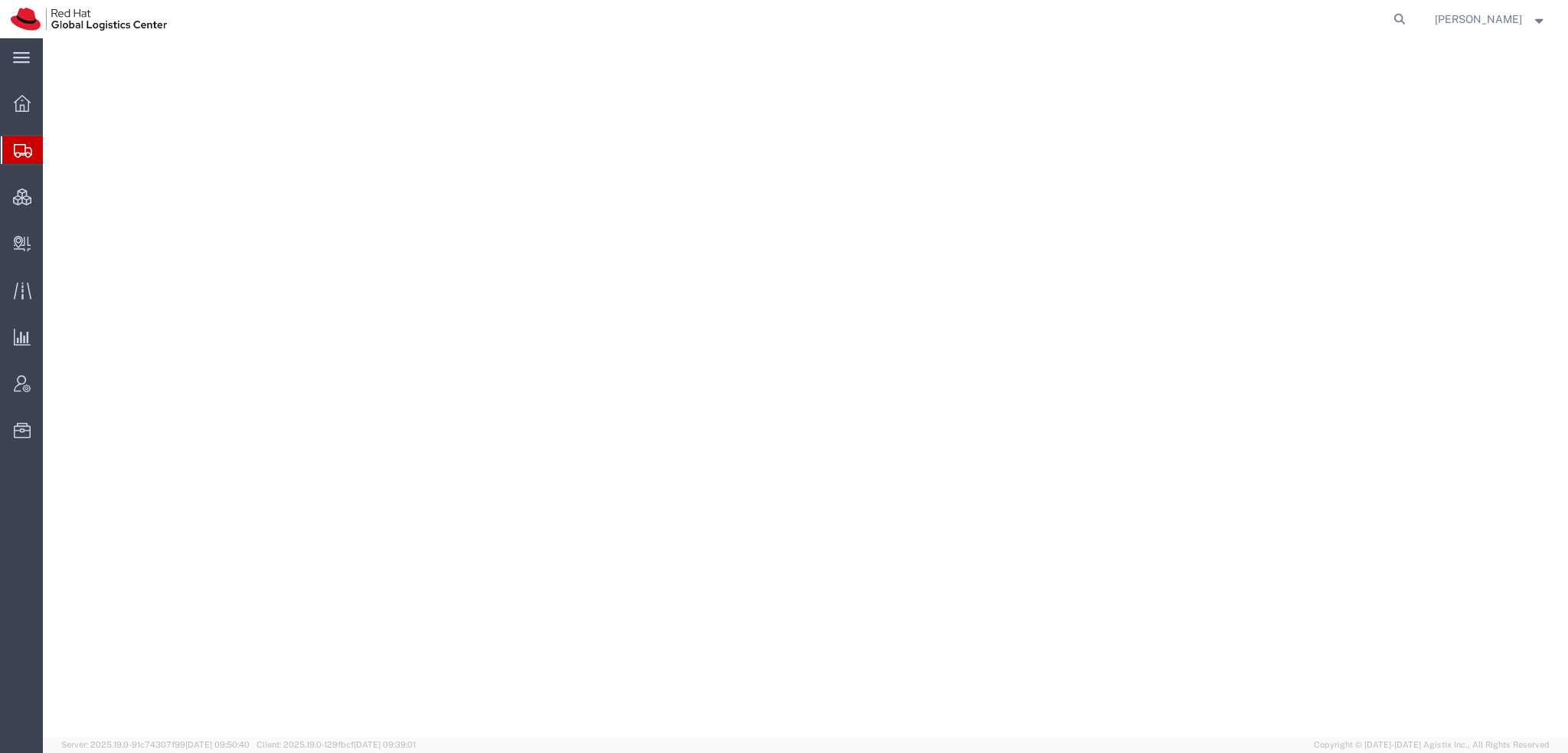
select select "38014"
select select
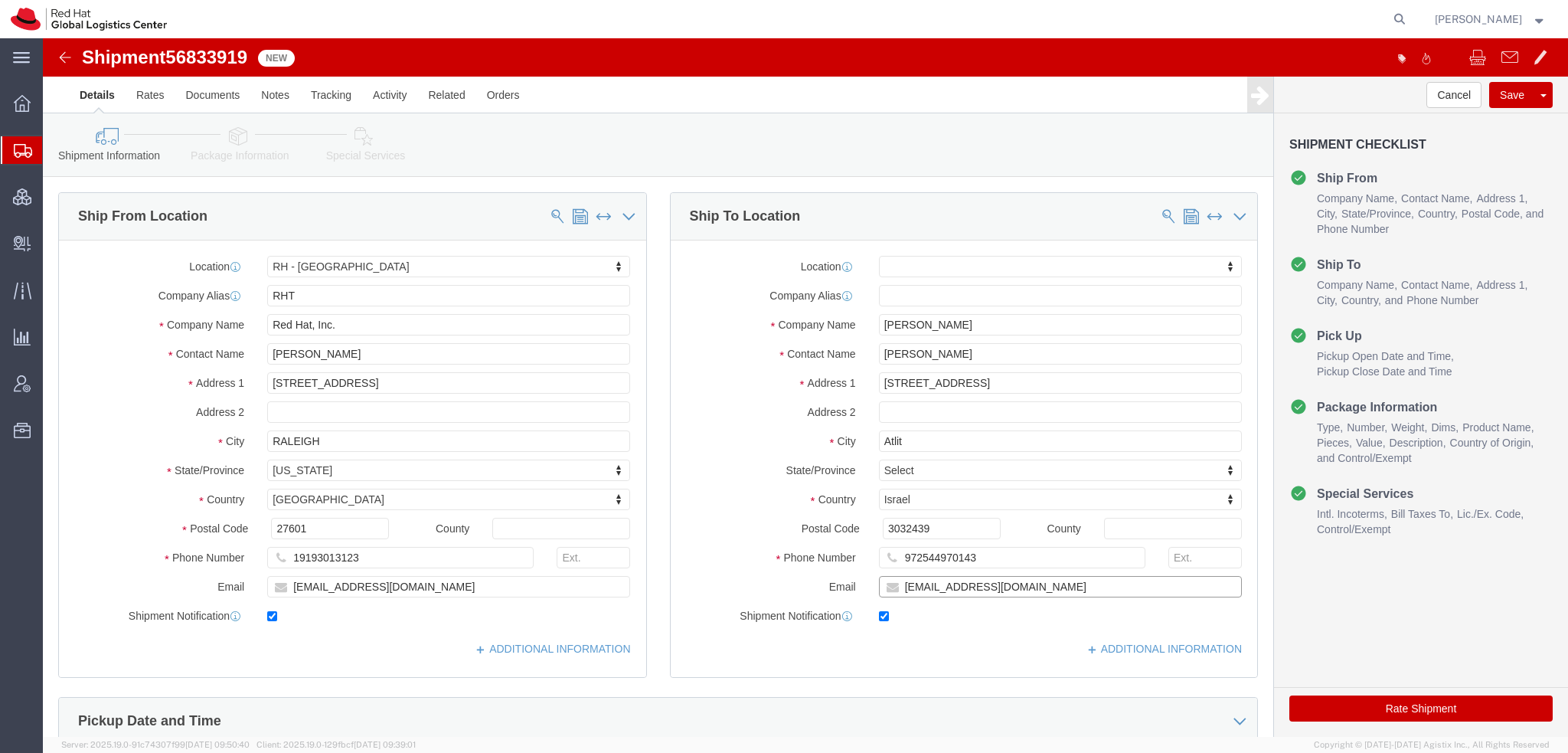
click input "[EMAIL_ADDRESS][DOMAIN_NAME]"
type input "[EMAIL_ADDRESS][DOMAIN_NAME], [EMAIL_ADDRESS][DOMAIN_NAME]"
drag, startPoint x: 935, startPoint y: 516, endPoint x: 158, endPoint y: 347, distance: 795.2
click div "Ship From Location Location [GEOGRAPHIC_DATA] - [GEOGRAPHIC_DATA] My Profile Lo…"
click icon
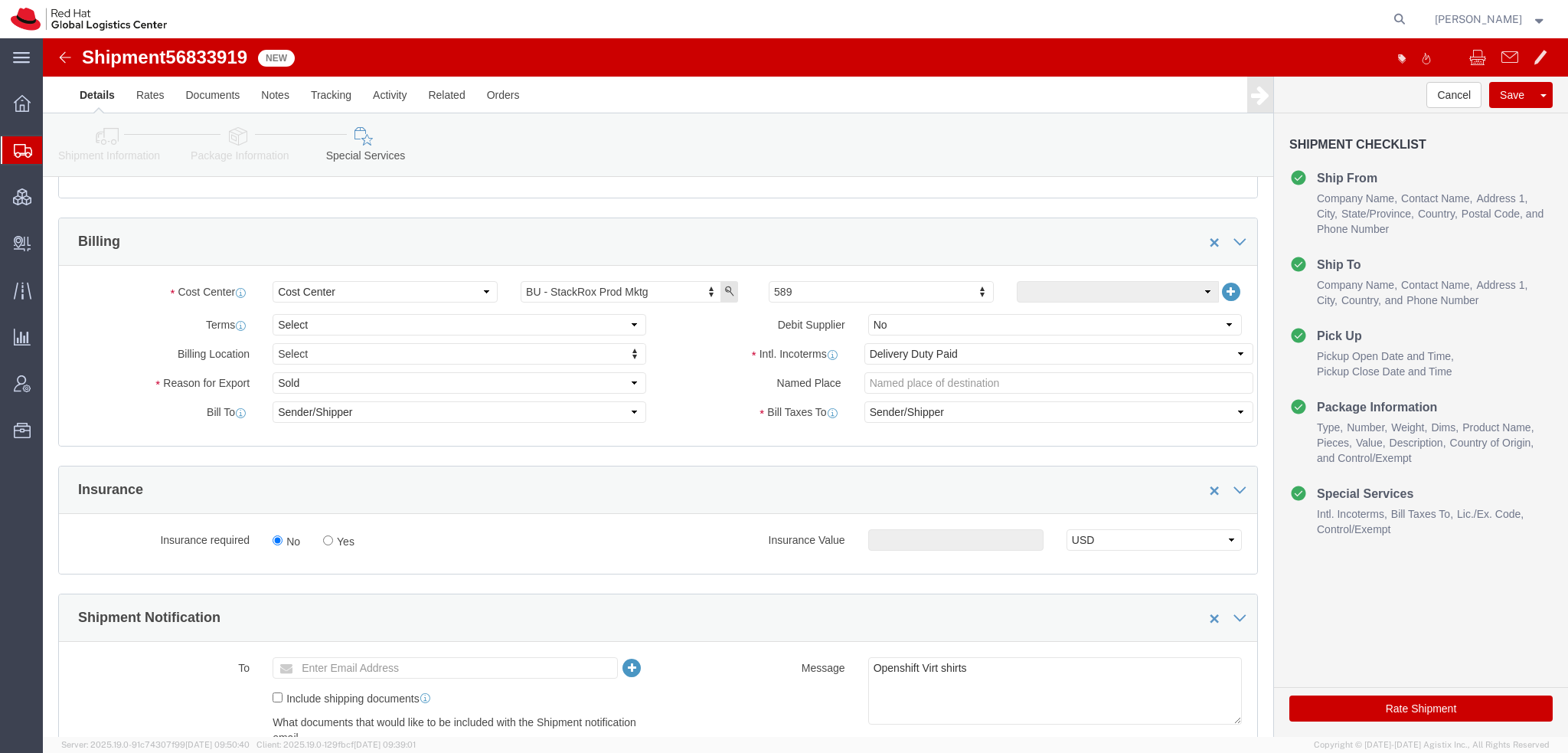
scroll to position [536, 0]
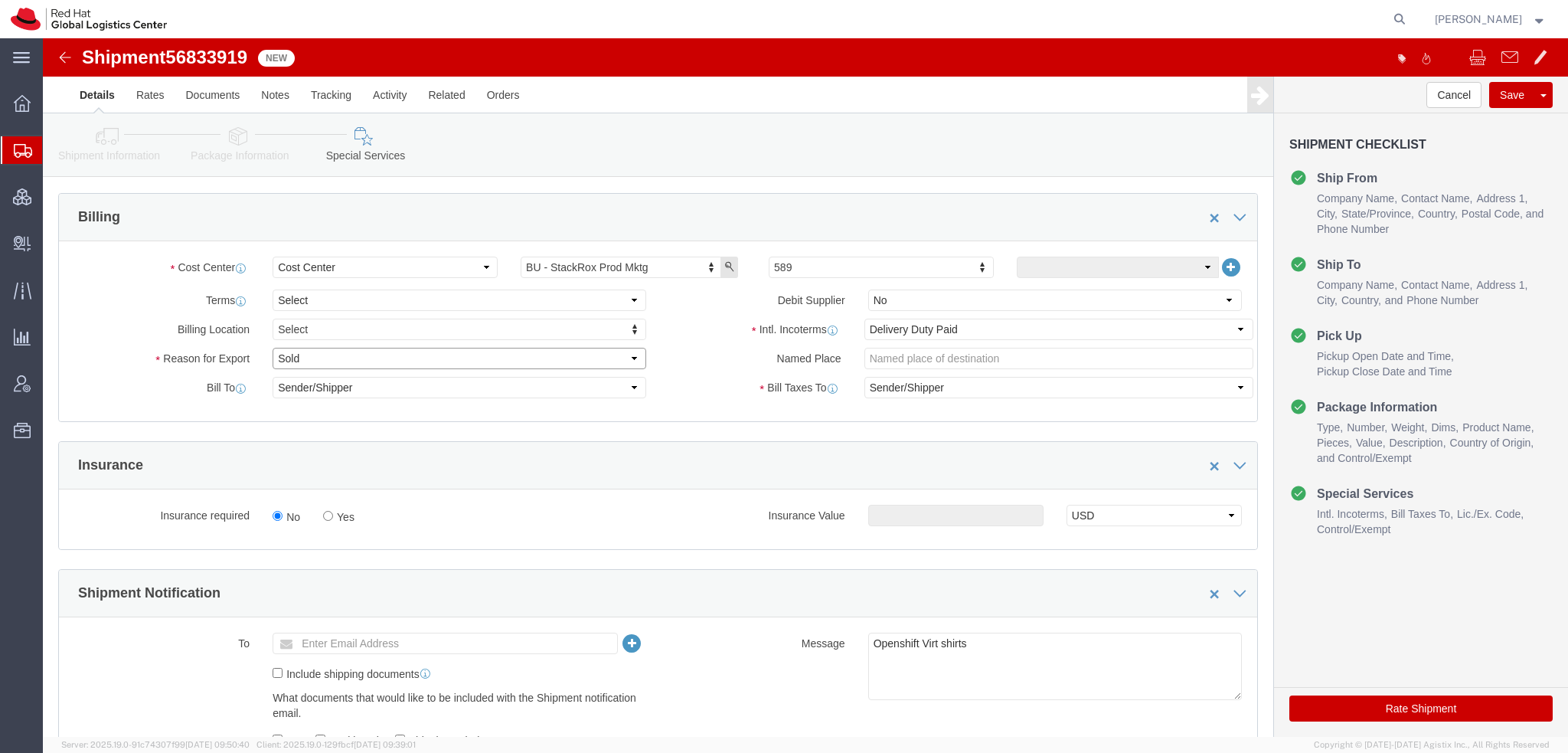
click select "Select Gift Personal Effects Repair/Warranty Return Sample Sold Temporary/Not S…"
select select "GIFT"
click select "Select Gift Personal Effects Repair/Warranty Return Sample Sold Temporary/Not S…"
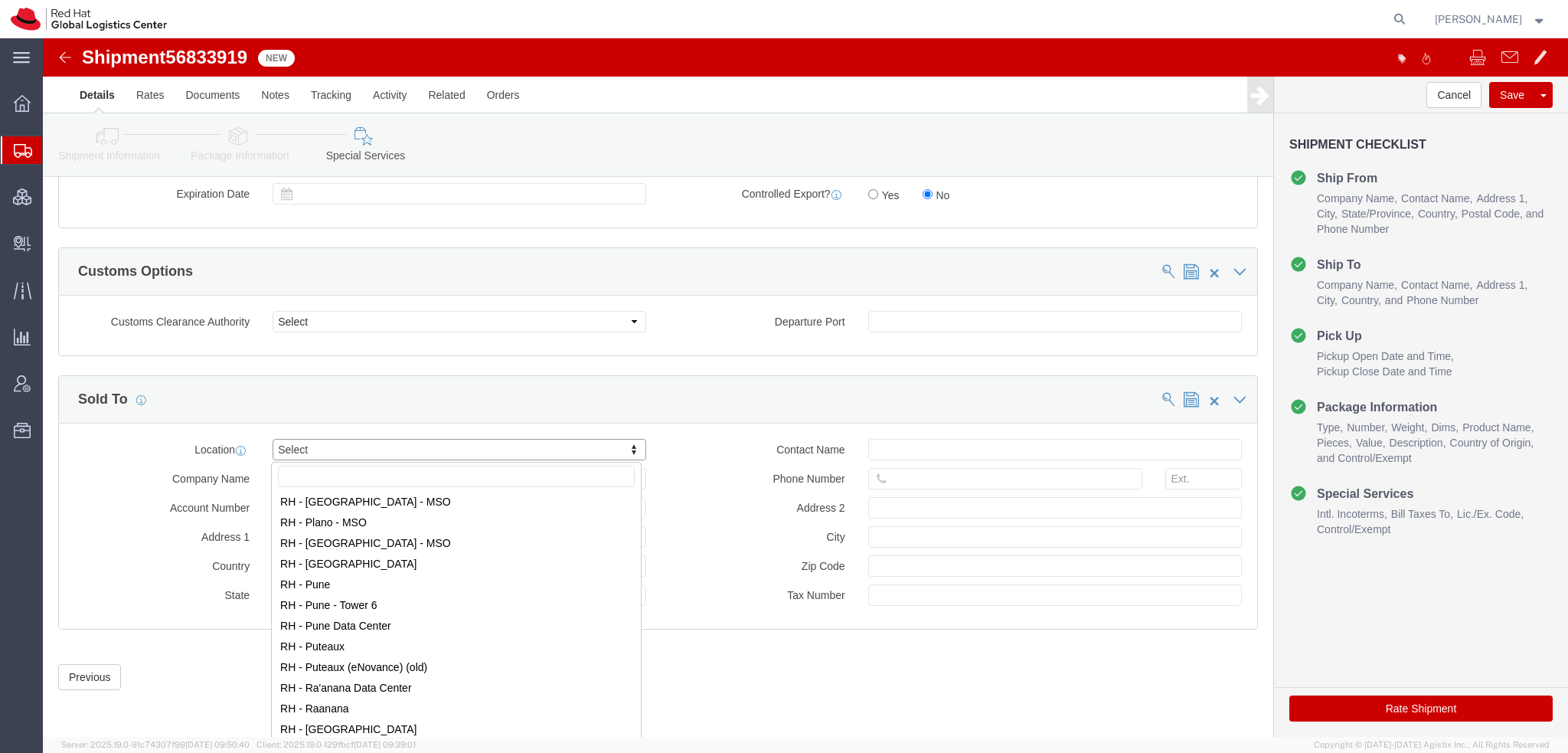
scroll to position [2067, 0]
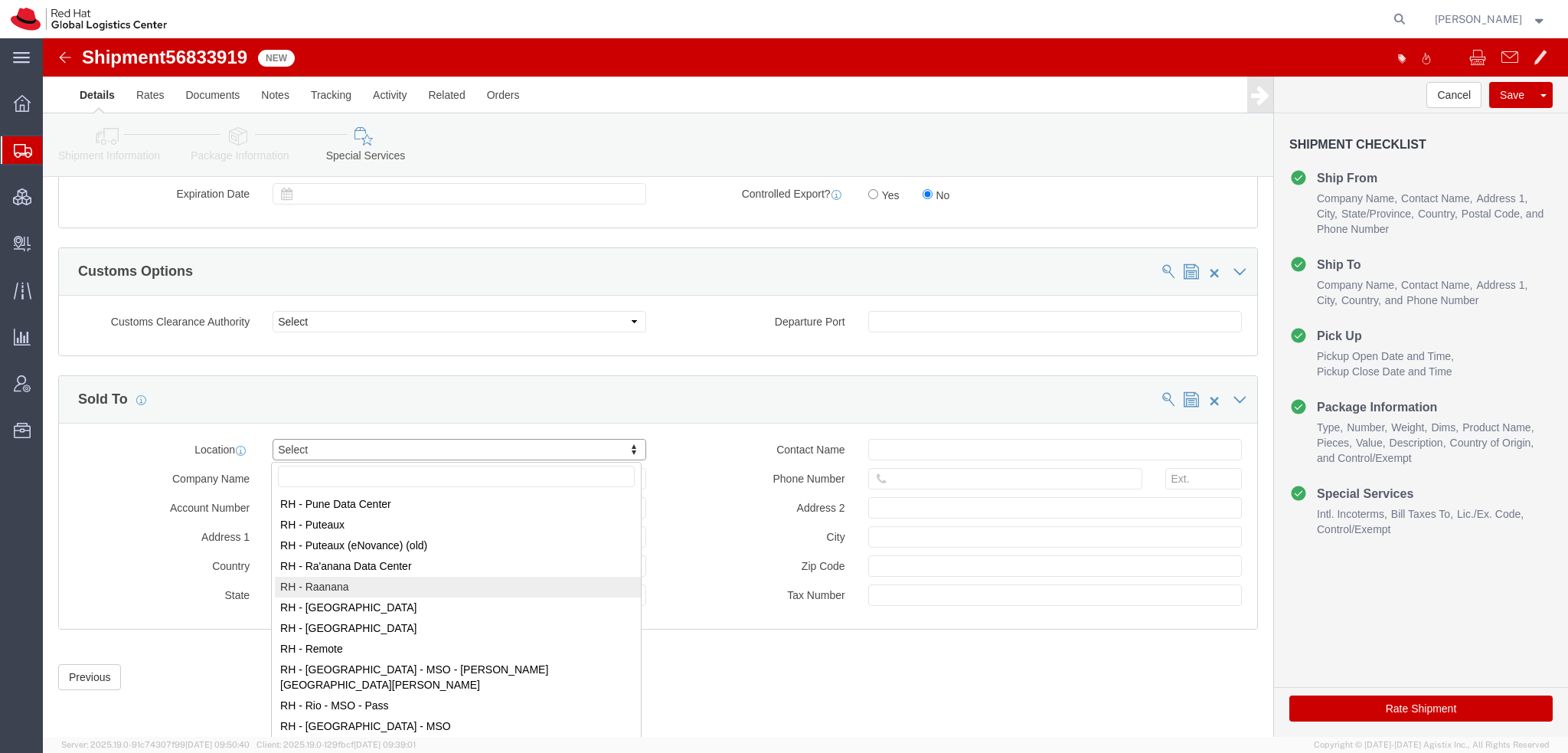
select select "61972"
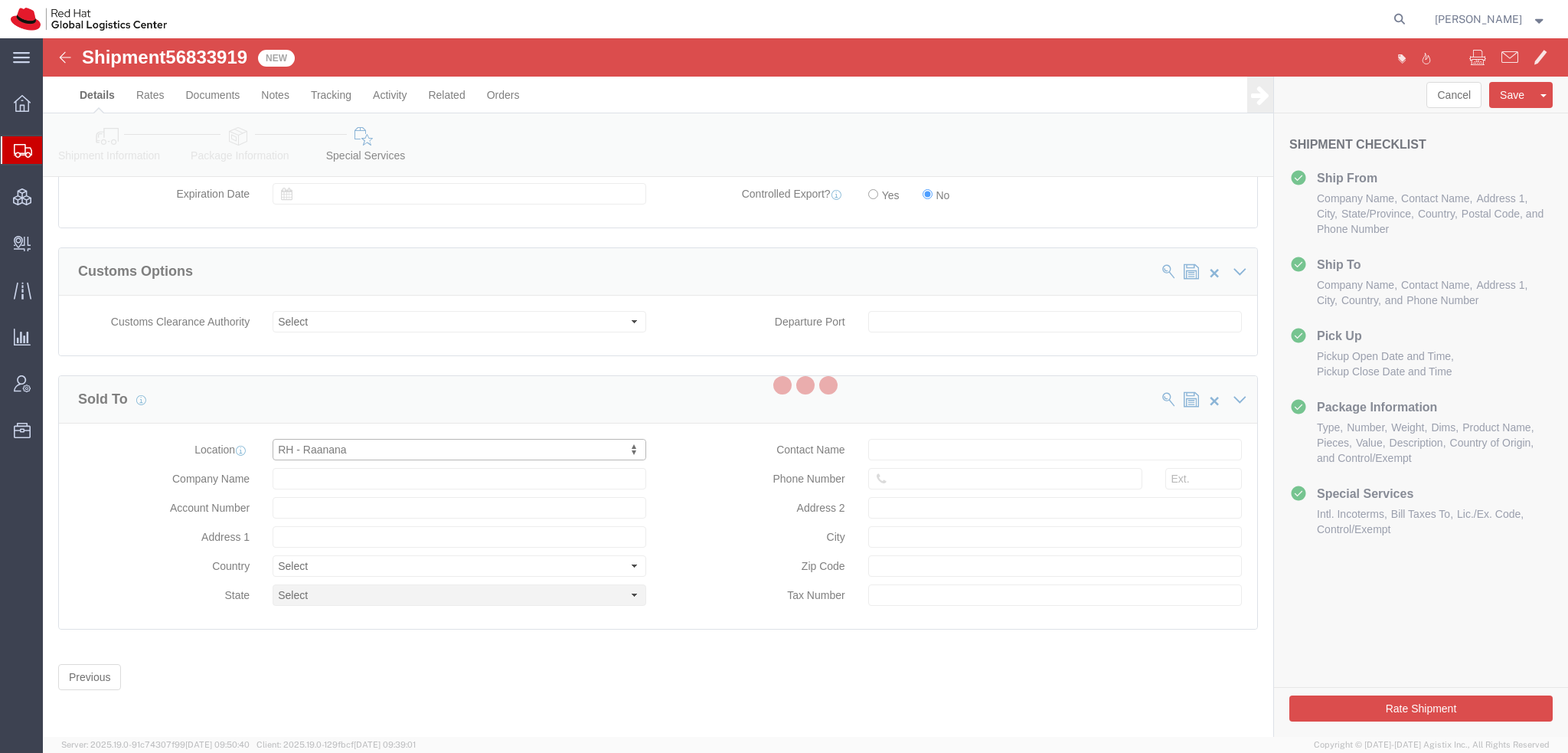
type input "Red Hat Israel Ltd."
type input "[STREET_ADDRESS]"
select select "IL"
type input "15th floor"
type input "RA'ANANA"
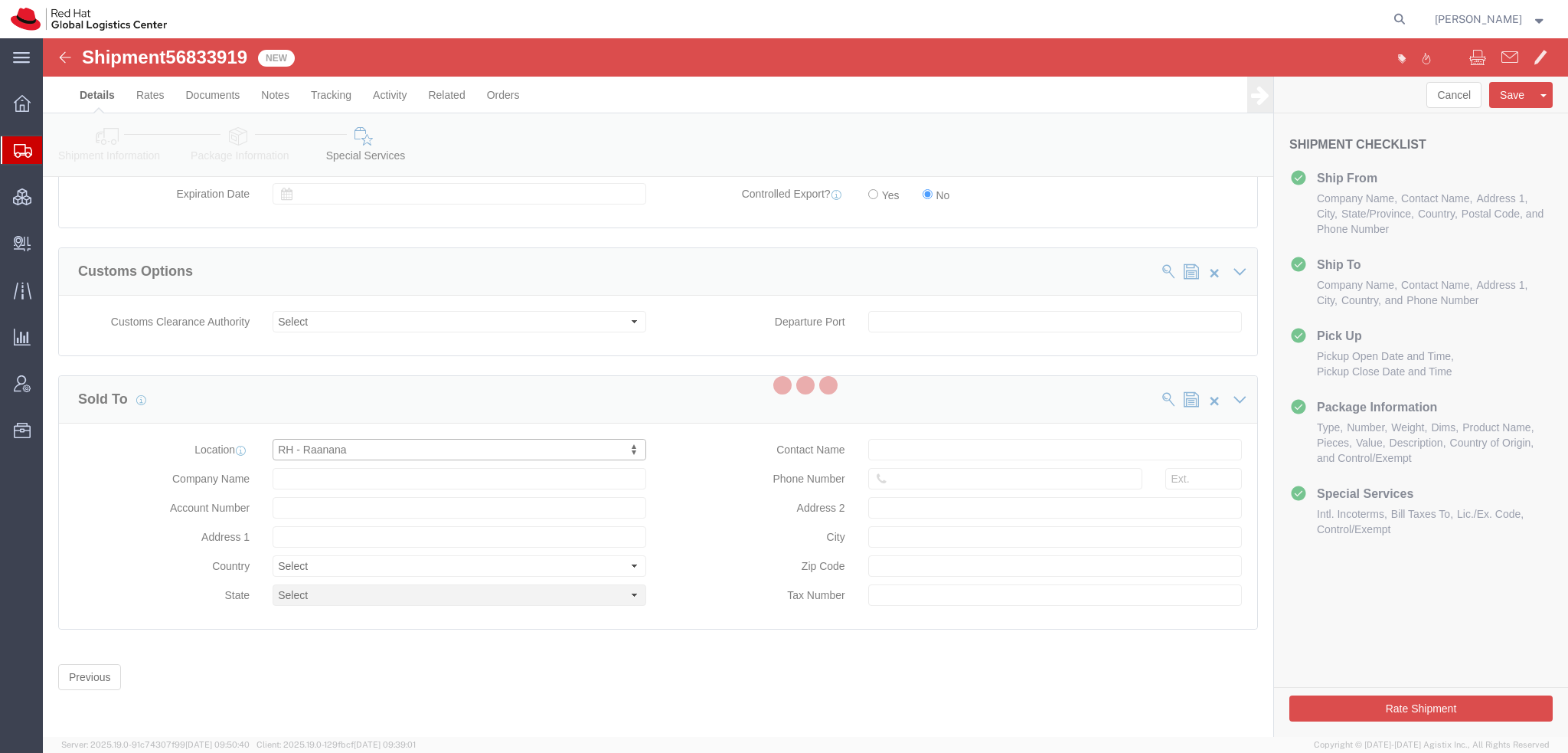
type input "4321545"
type input "513658070"
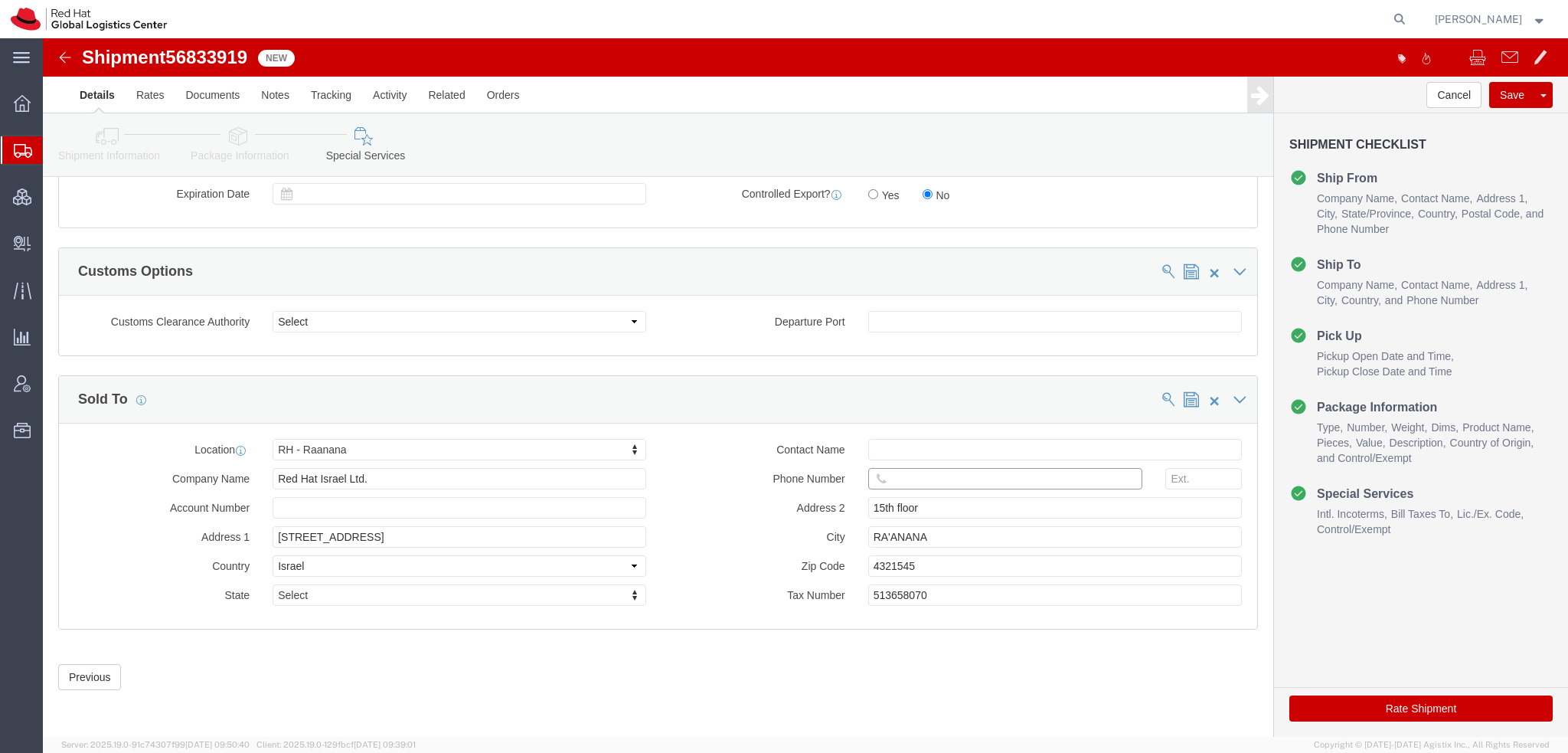
click input "text"
paste input "972544970143"
type input "972544970143"
click button "Rate Shipment"
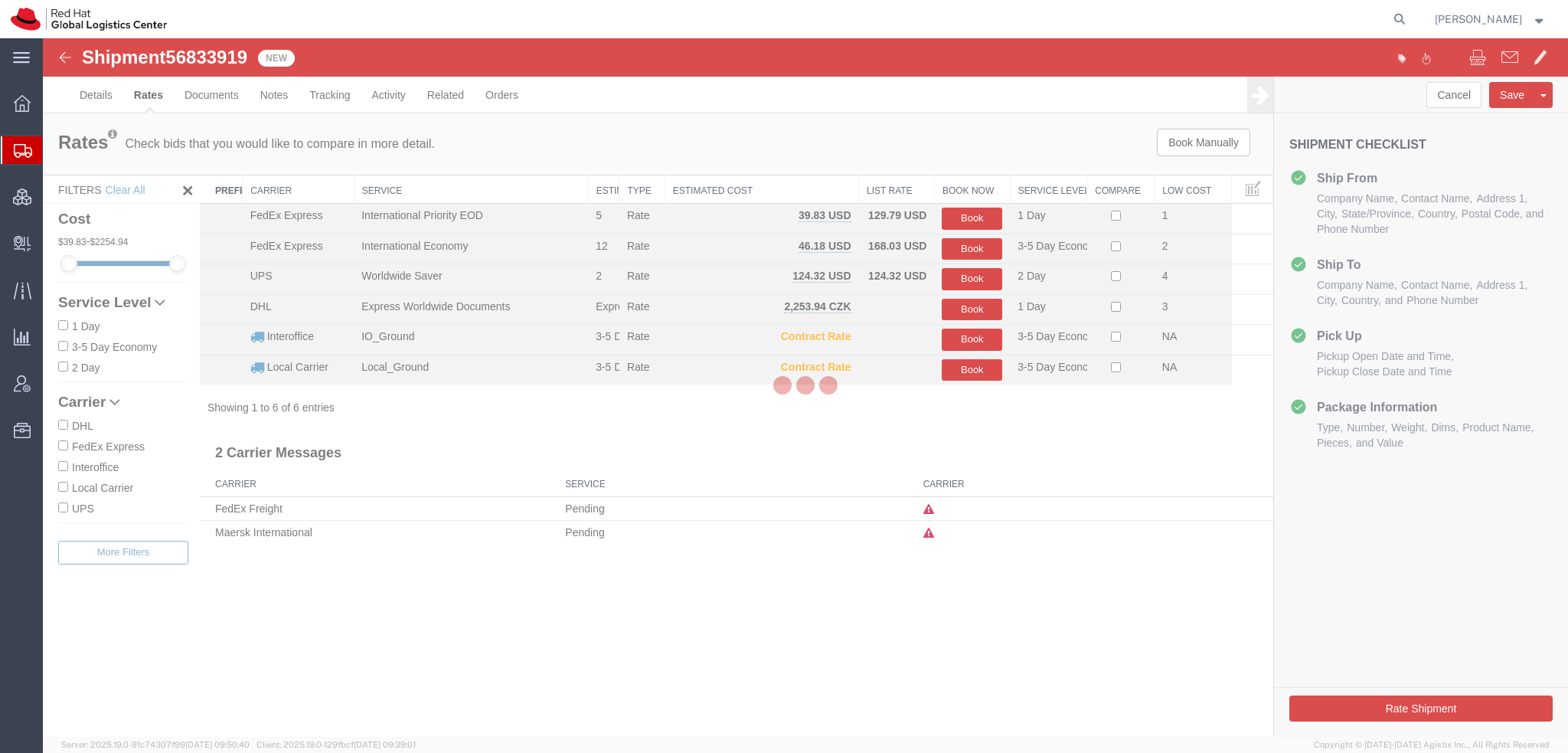
scroll to position [0, 0]
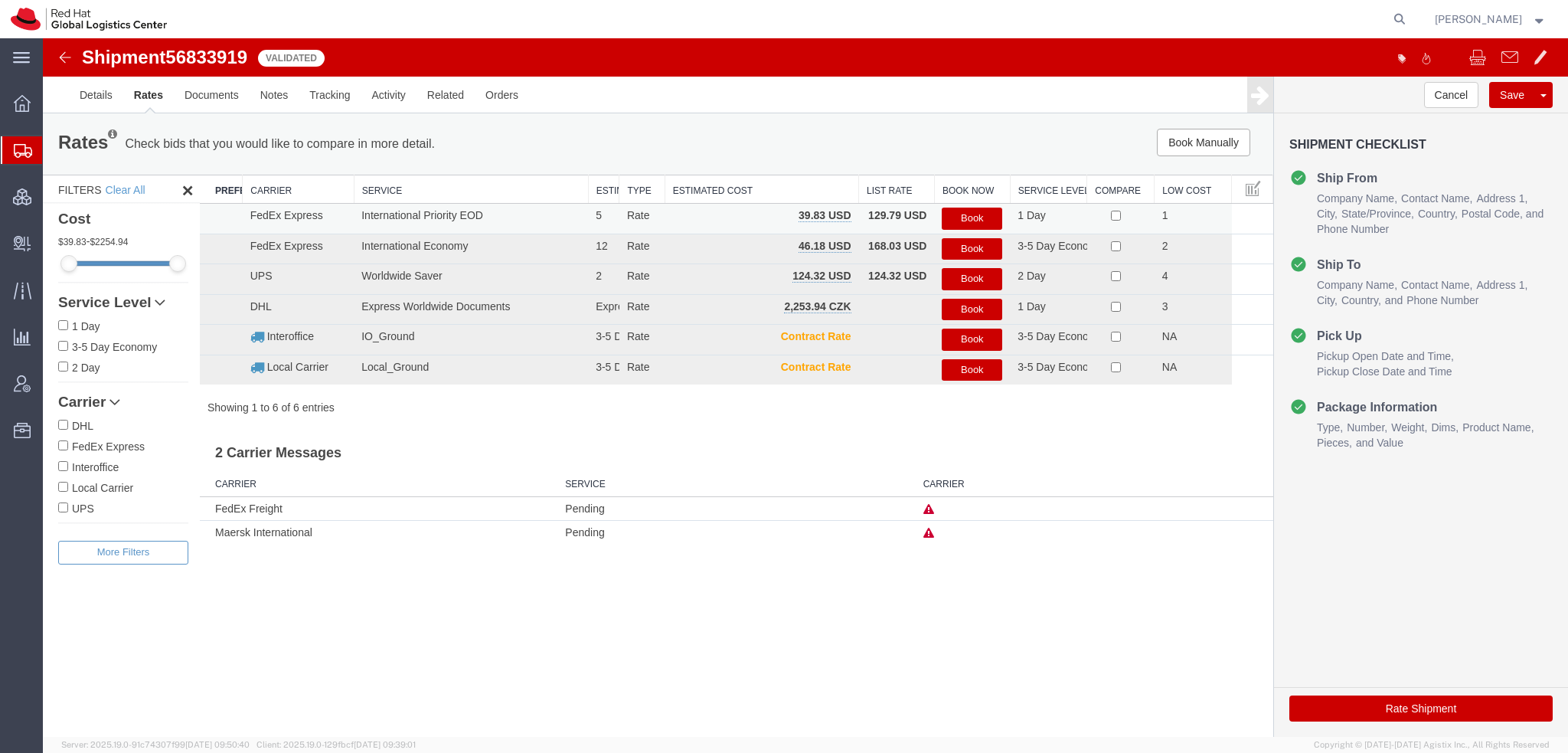
click at [982, 218] on button "Book" at bounding box center [972, 219] width 60 height 22
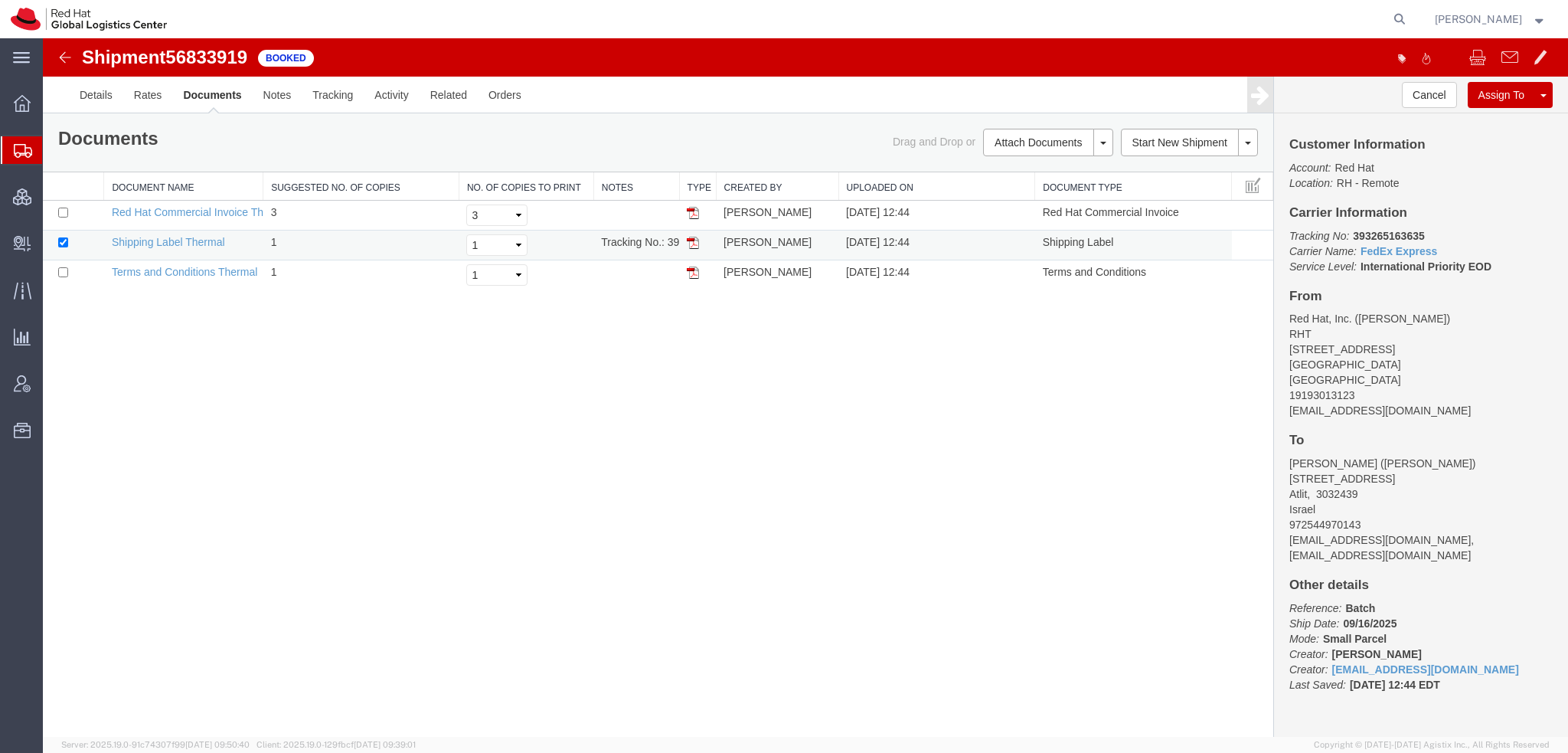
click at [694, 241] on img at bounding box center [693, 242] width 12 height 12
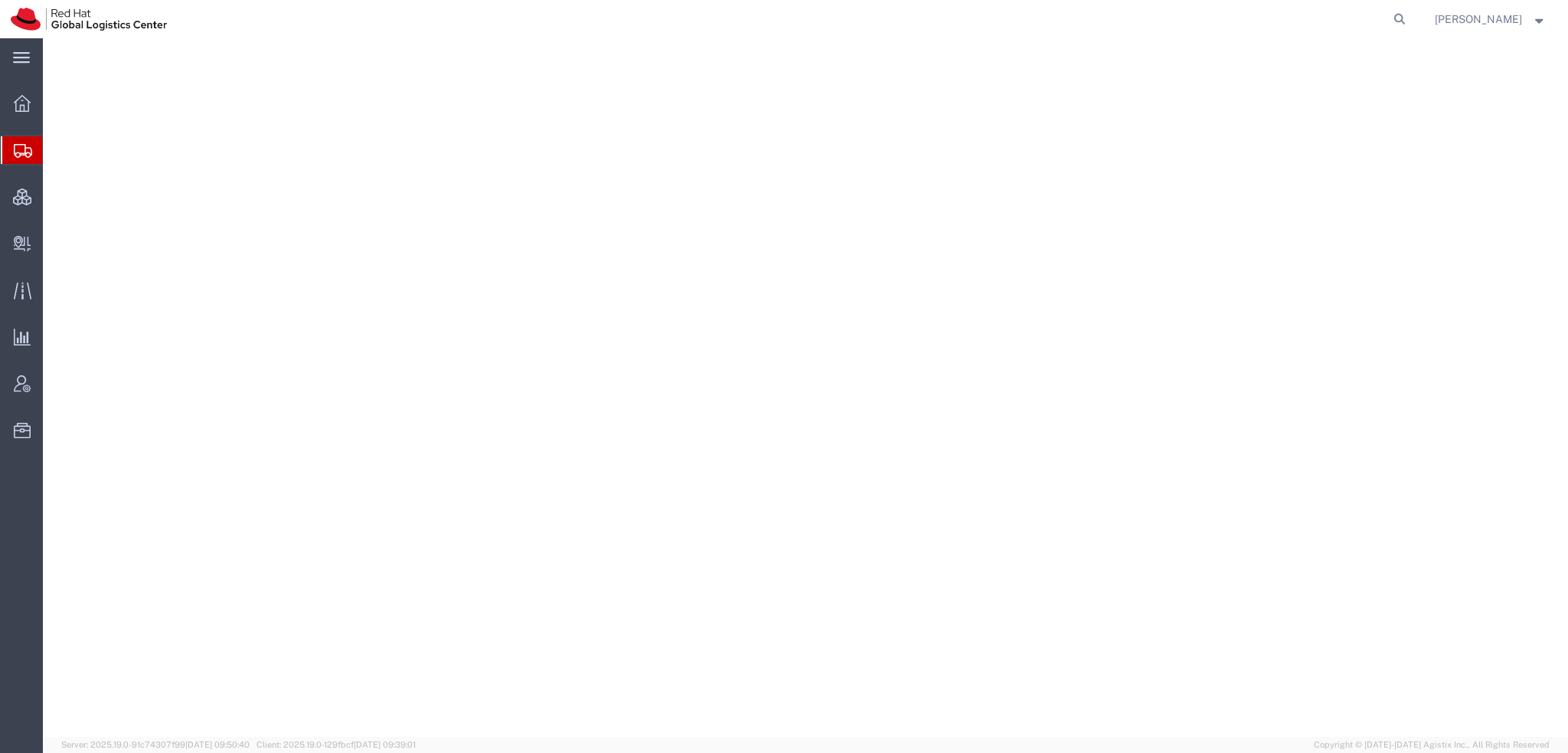
select select "38014"
select select
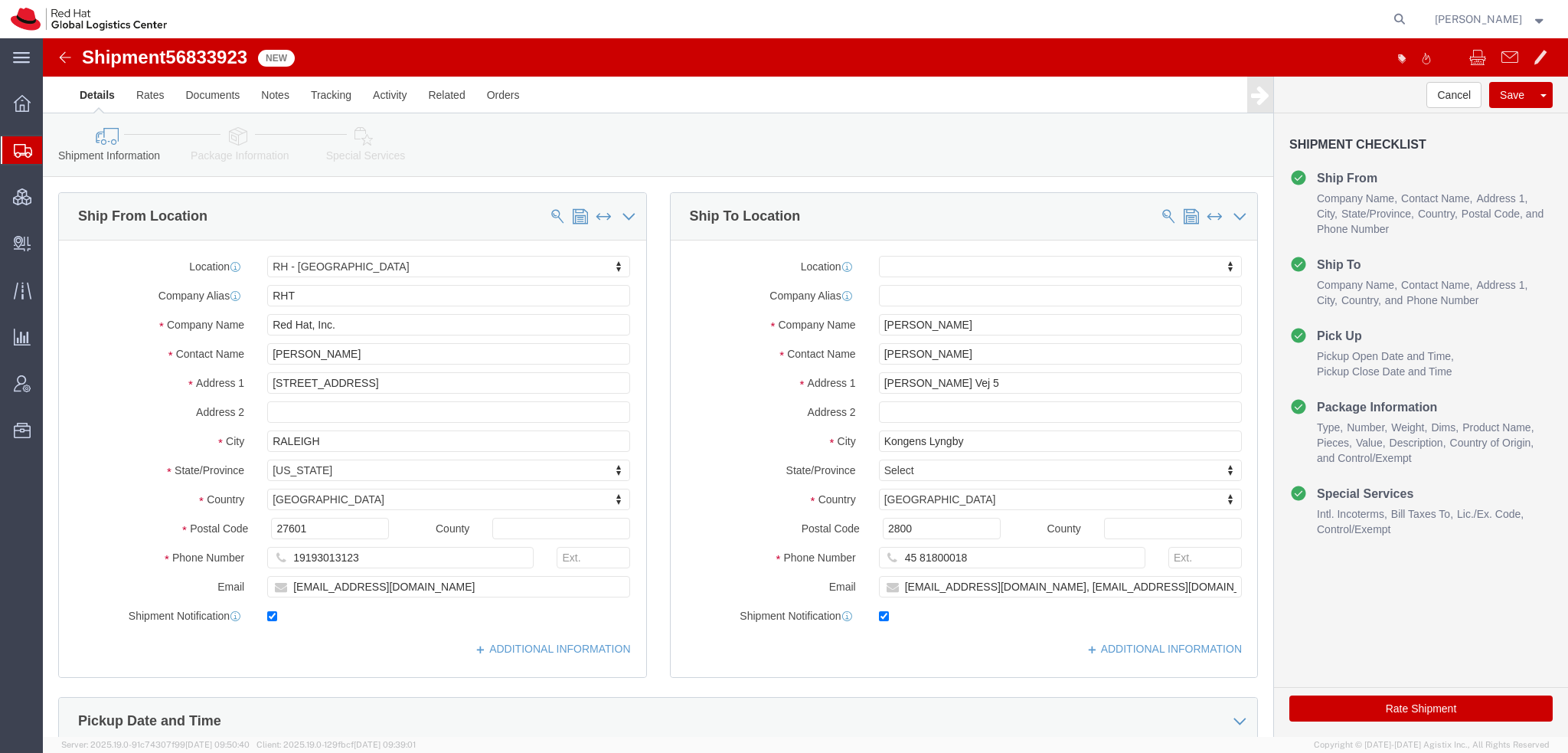
click icon
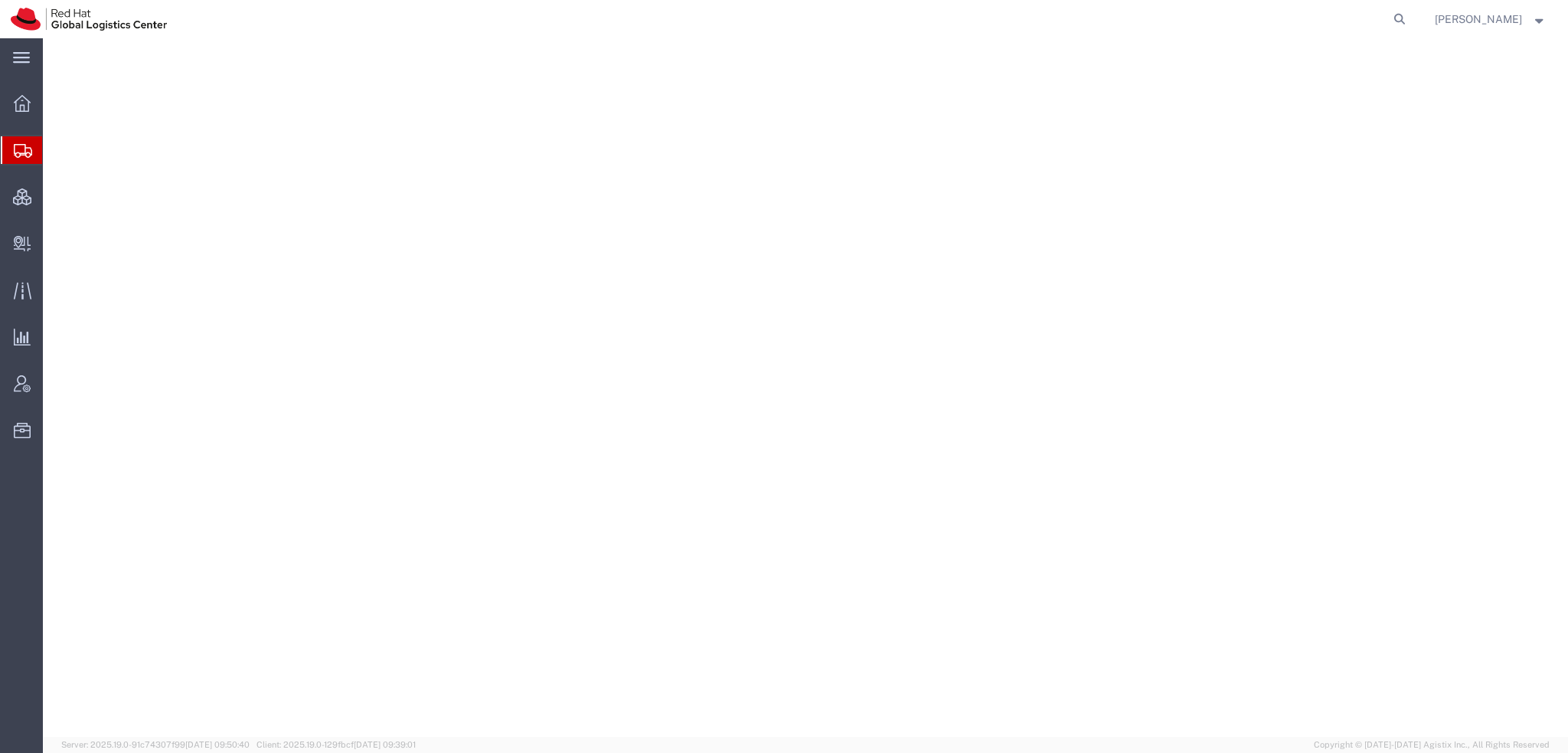
select select "38014"
select select
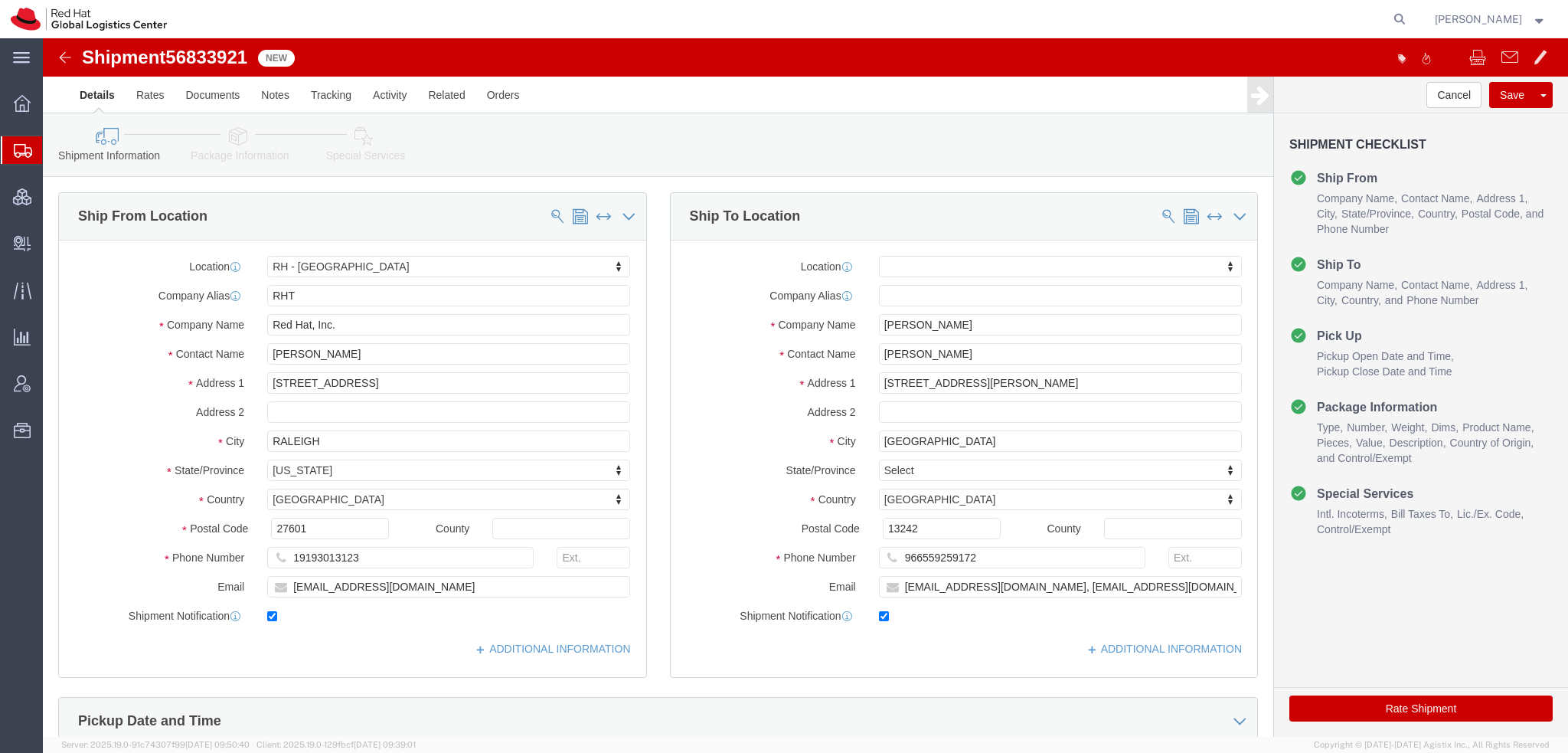
click icon
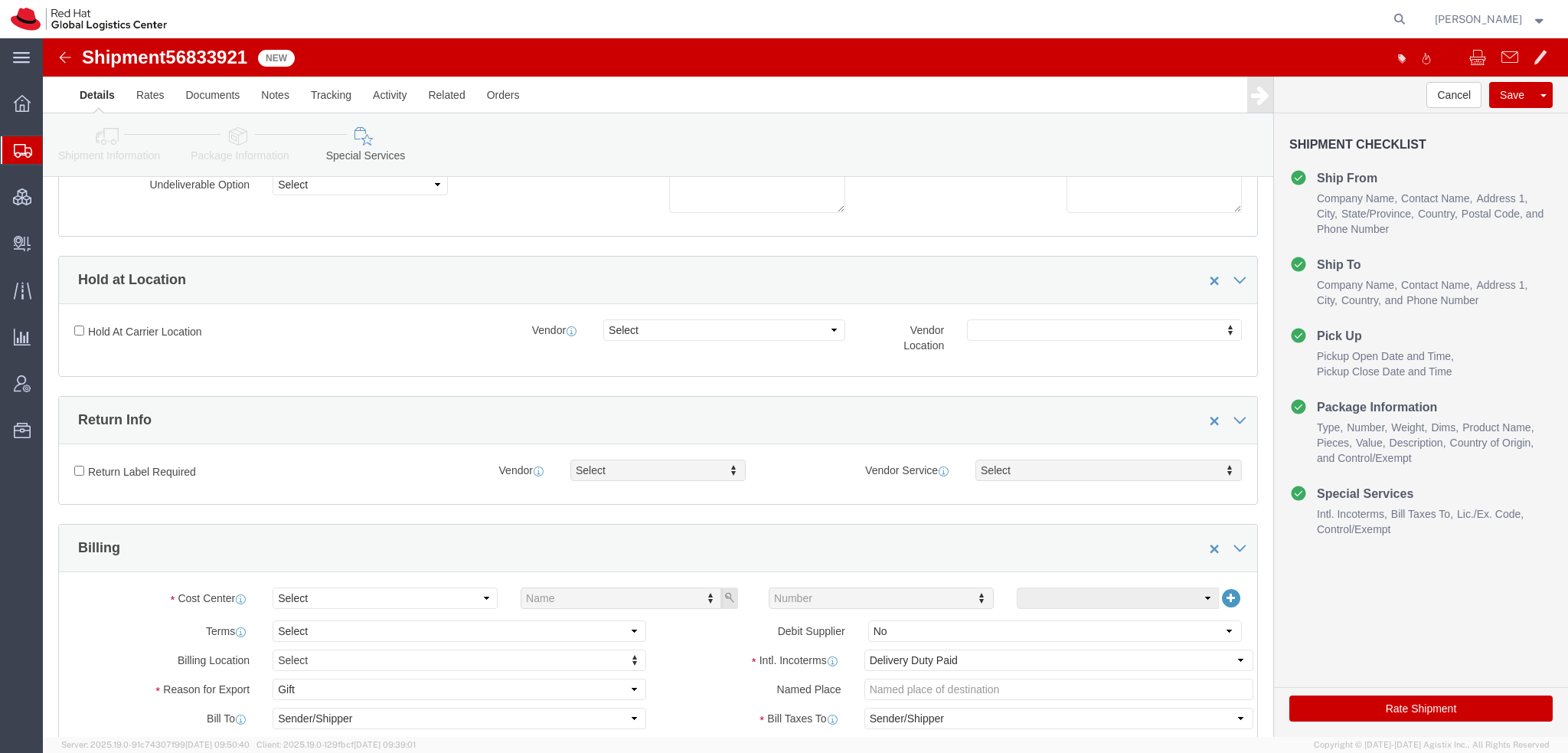
scroll to position [383, 0]
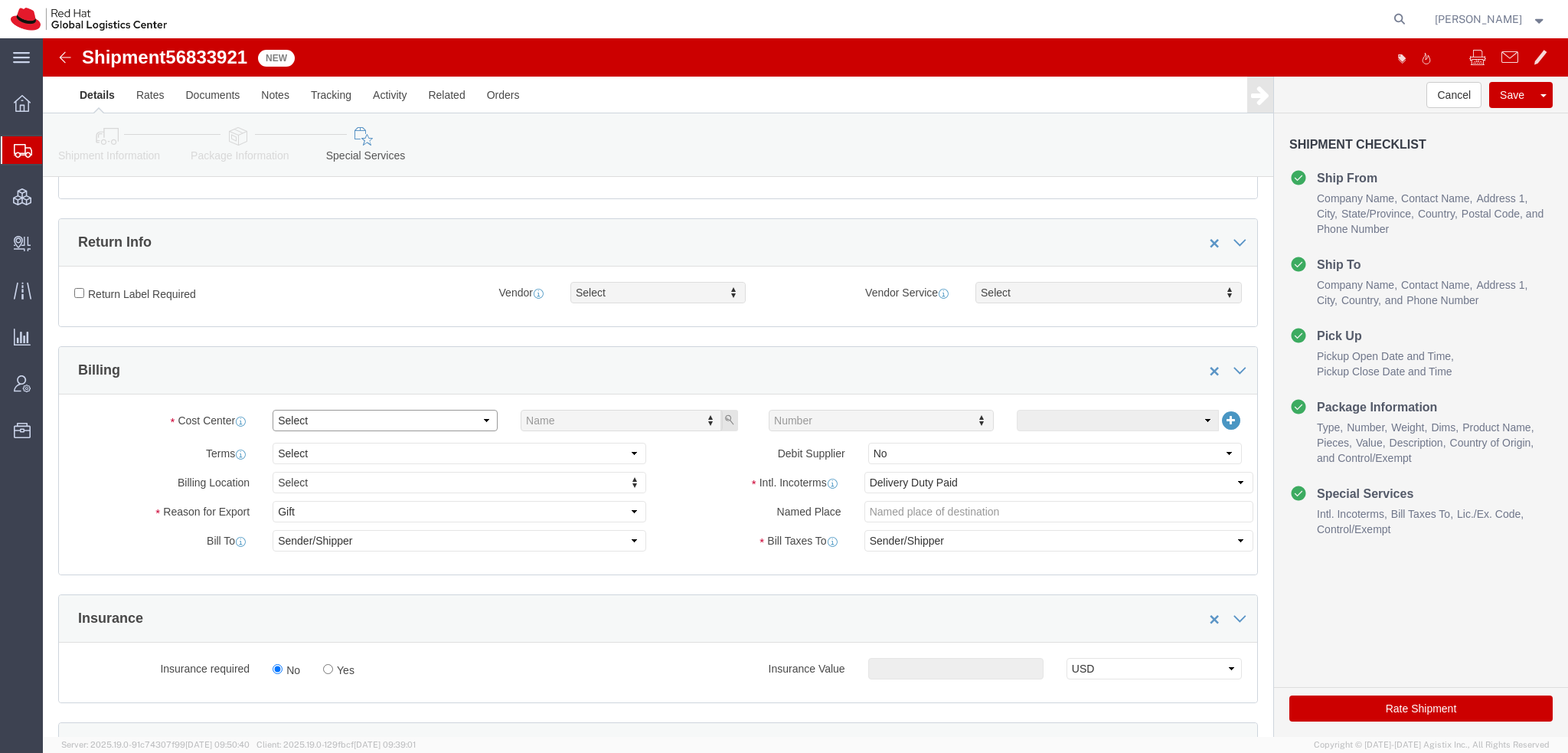
click select "Select"
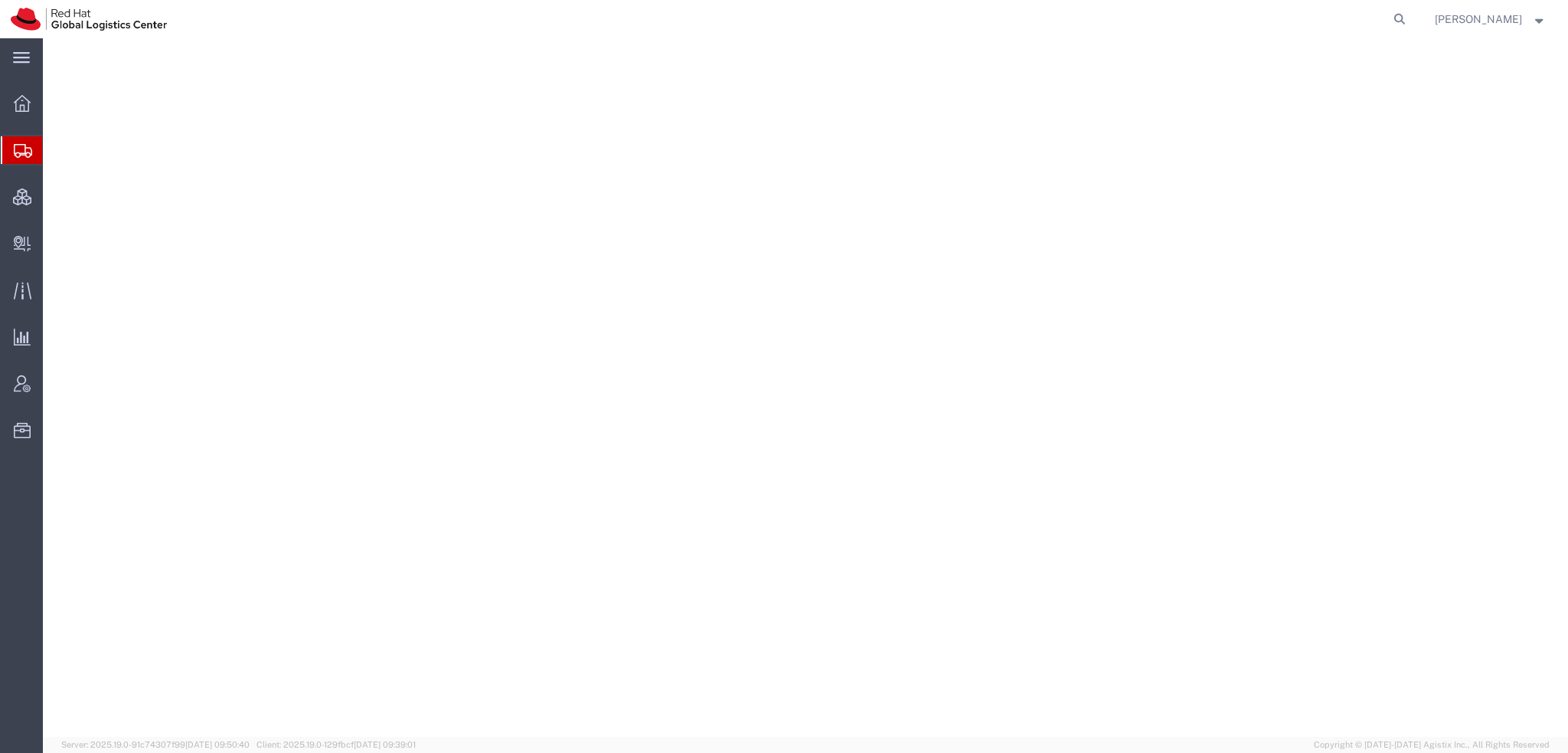
select select "38014"
select select
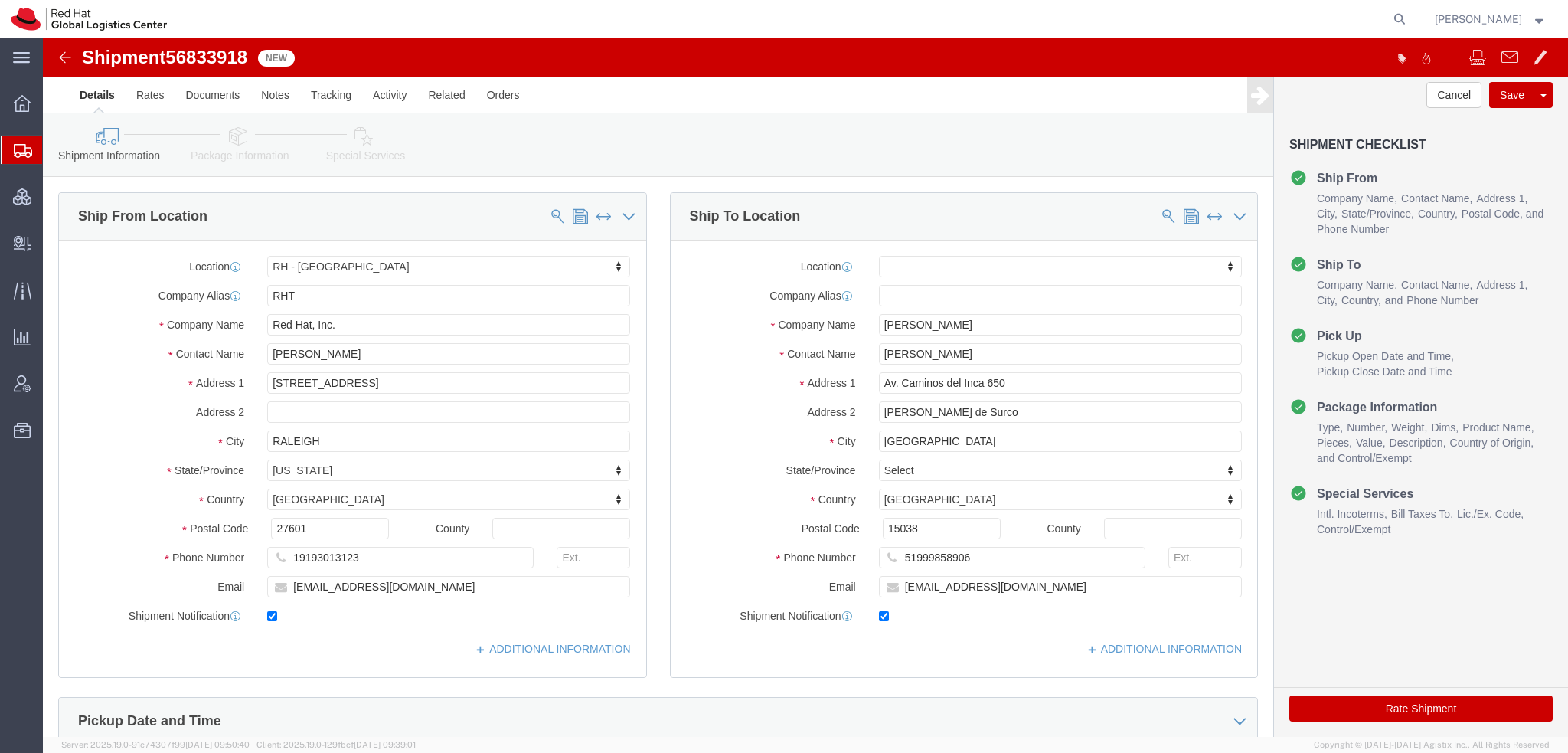
click icon
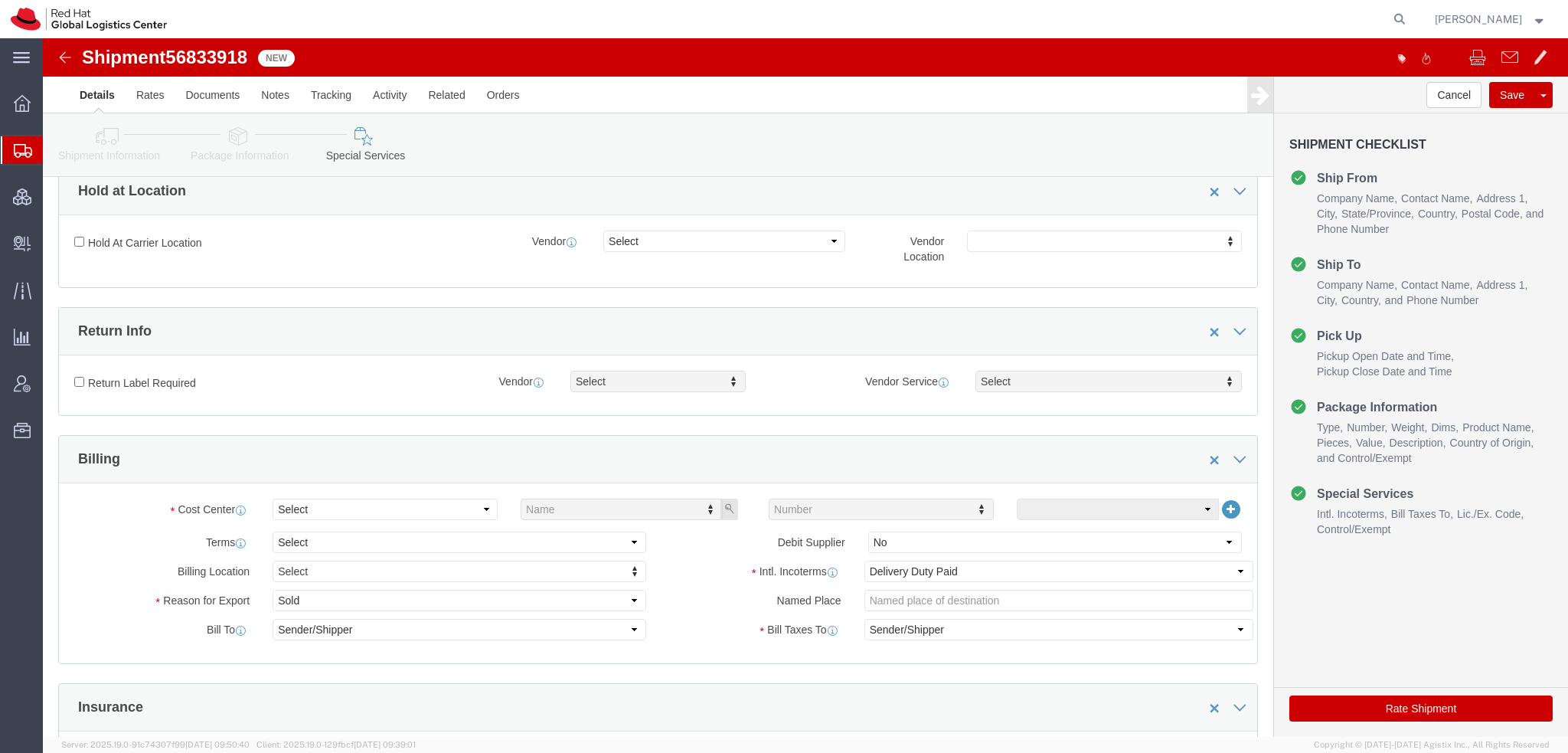
scroll to position [459, 0]
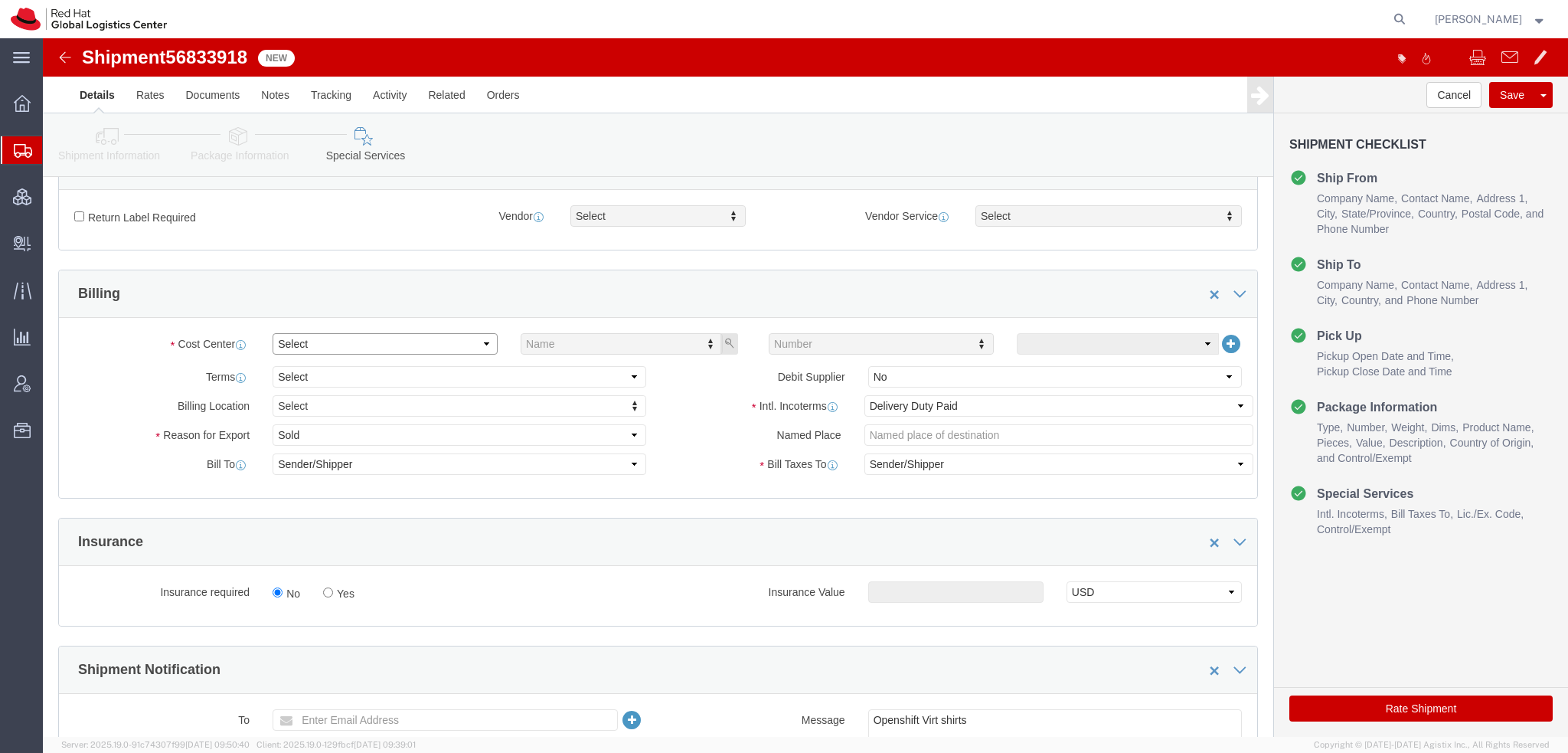
click select "Select"
click select "Select Gift Personal Effects Repair/Warranty Return Sample Sold Temporary/Not S…"
select select "GIFT"
click select "Select Gift Personal Effects Repair/Warranty Return Sample Sold Temporary/Not S…"
click button "Save"
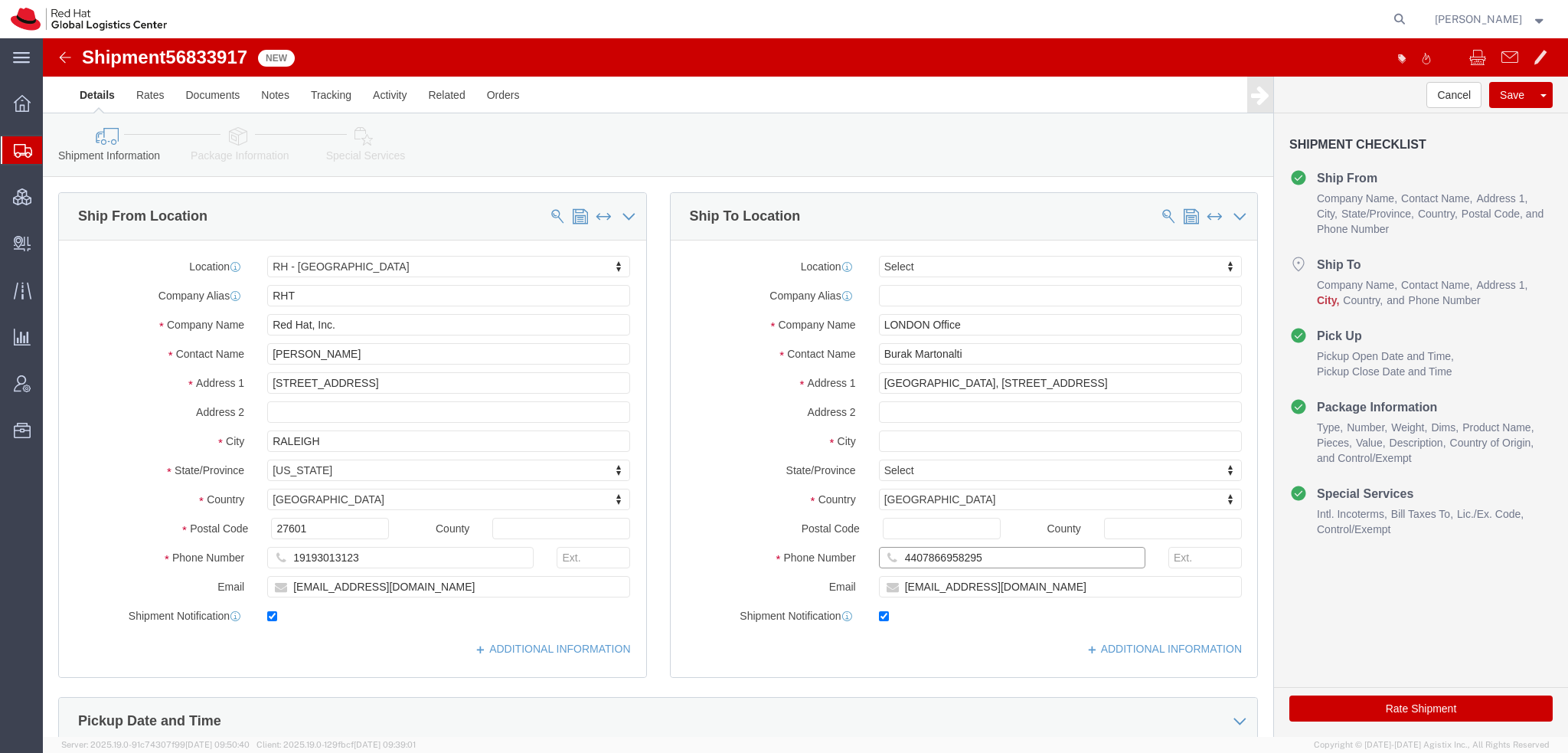
drag, startPoint x: 937, startPoint y: 514, endPoint x: 355, endPoint y: 466, distance: 584.0
click div "Ship From Location Location [GEOGRAPHIC_DATA] - [GEOGRAPHIC_DATA] Select My Pro…"
click input "Burak Martonalti"
type input "Burak Martona"
click input "text"
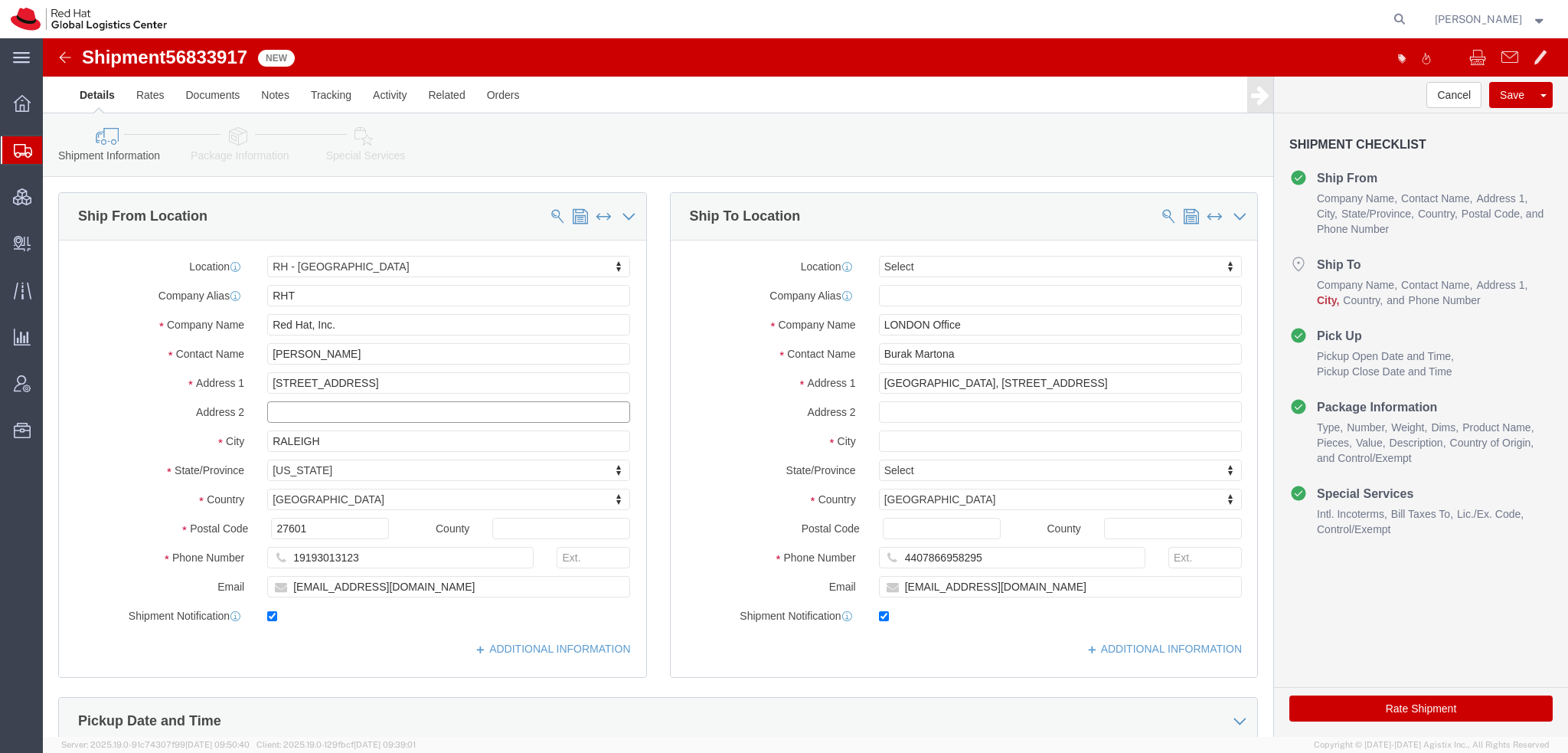
paste input "4407866958295"
drag, startPoint x: 972, startPoint y: 547, endPoint x: 804, endPoint y: 528, distance: 169.1
click div "Location Select Select My Profile Location RH - Amsterdam - MSO RH - Amsterdam …"
click input "4407866958295"
paste input "bmartona@redhat.com"
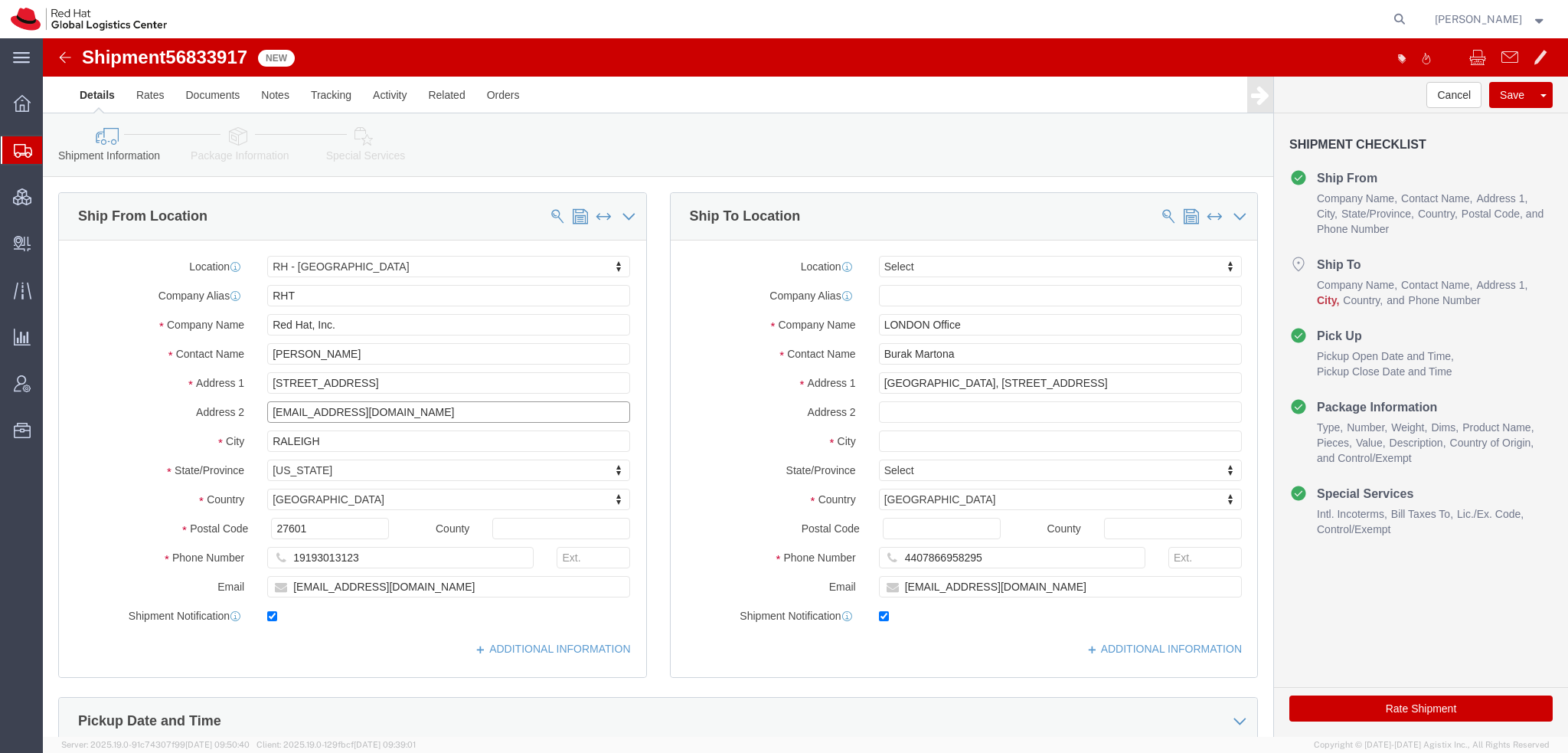
type input "4407866958295bmartona@redhat.com"
click input "Burak Martona"
type input "Burak Marton"
click p "- Red Hat - (Burak Martonalti)"
select select "37974"
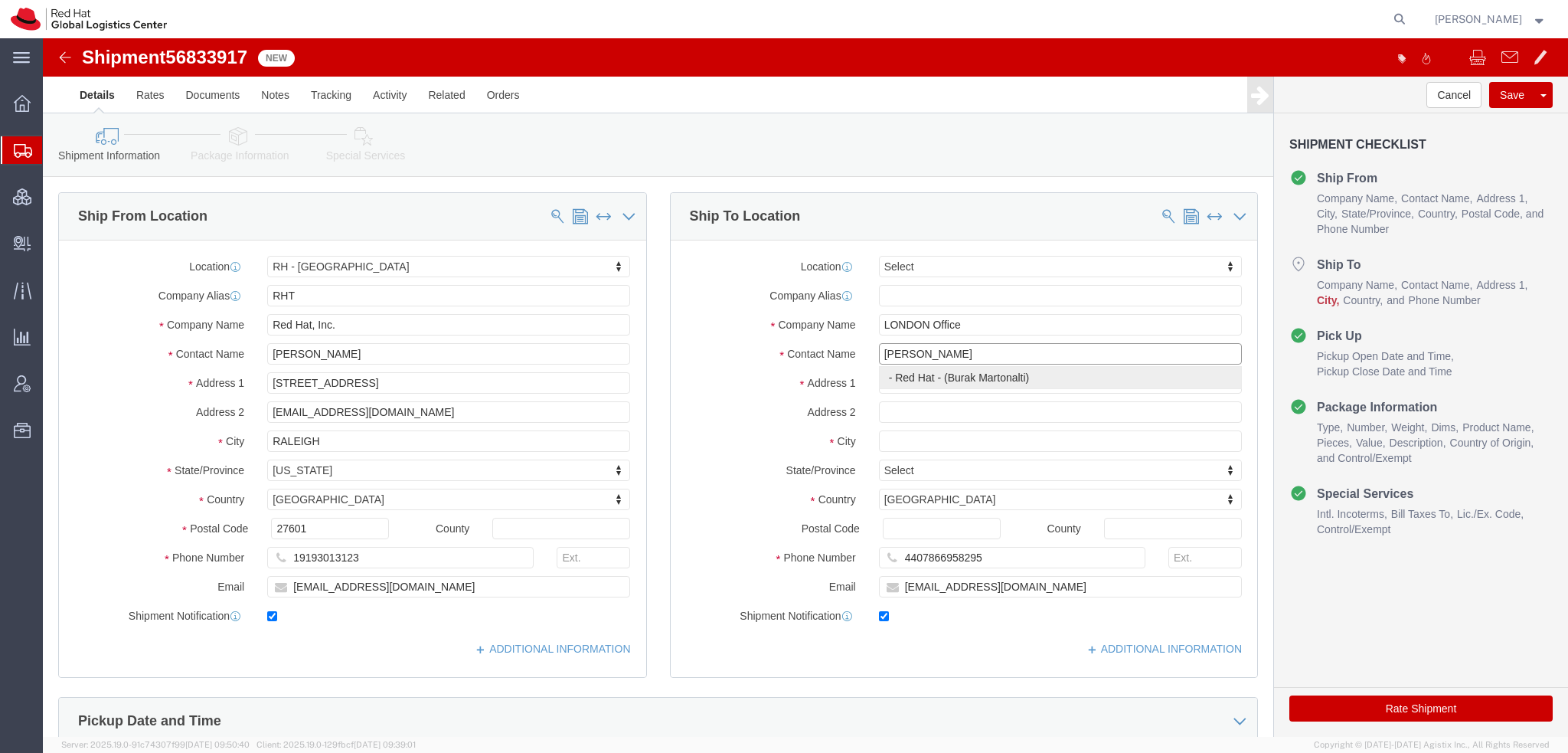
type input "Red Hat"
type input "Burak Martonalti"
select select
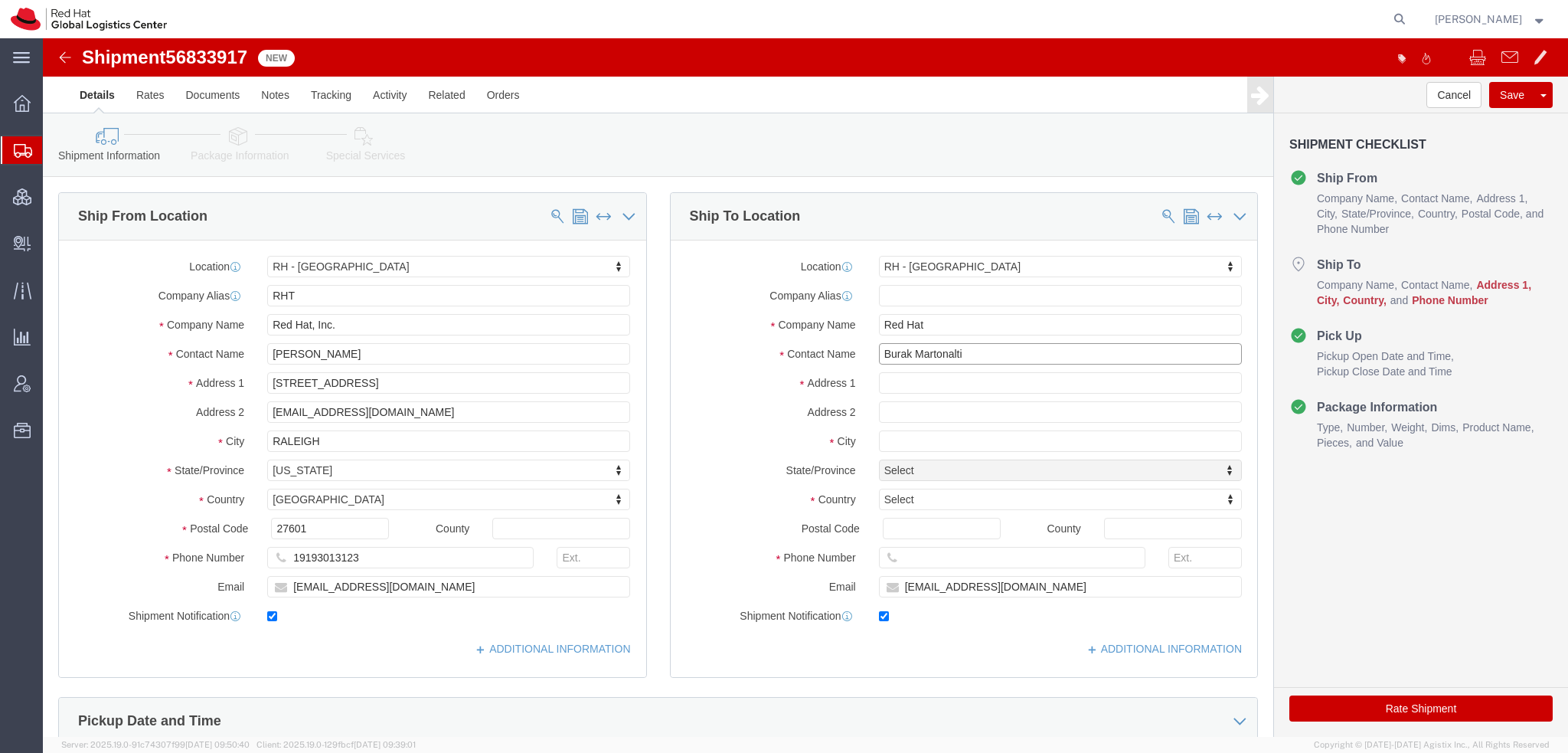
drag, startPoint x: 917, startPoint y: 308, endPoint x: 727, endPoint y: 293, distance: 190.6
click div "Location RH - London Select My Profile Location RH - Amsterdam - MSO RH - Amste…"
type input "Burak Martonalti"
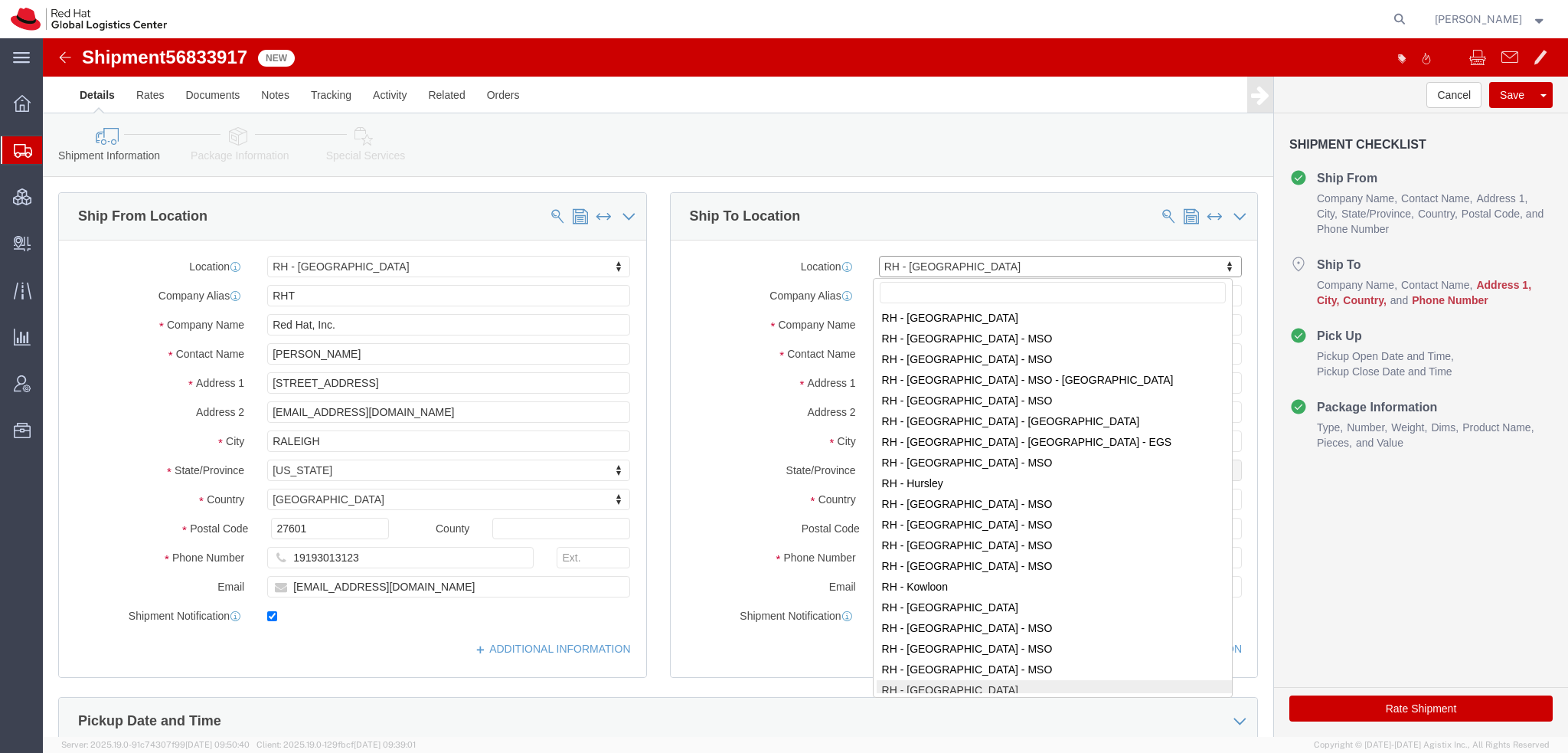
scroll to position [1075, 0]
select select "37961"
type input "FUKUOKA"
type input "Red Hat KK"
type input "Aqua Hakata 5F, 5-3-8"
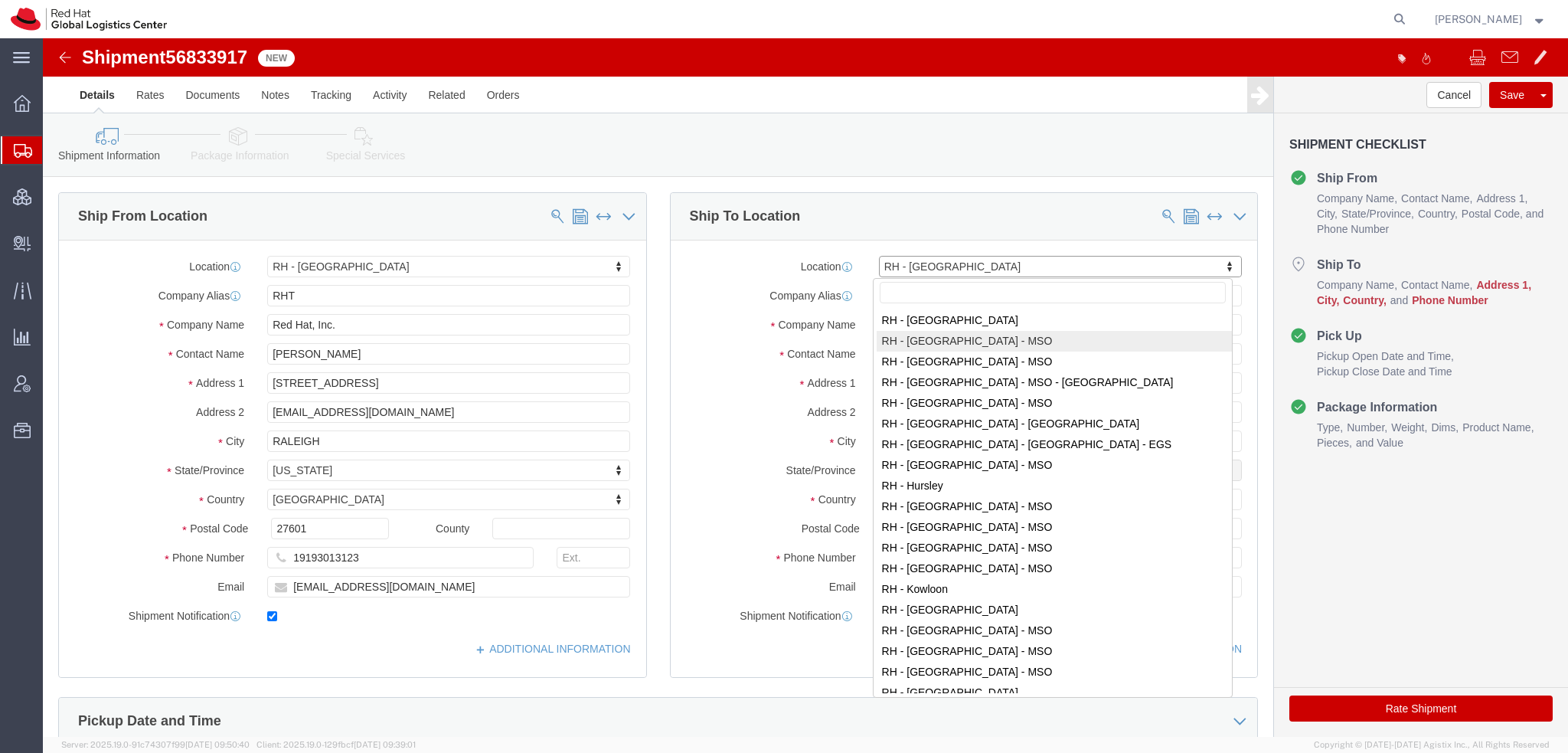
type input "Nakasu, Hakata-ku"
type input "FUKUOKA"
select select "JP"
type input "810-0801"
type input "810922879660"
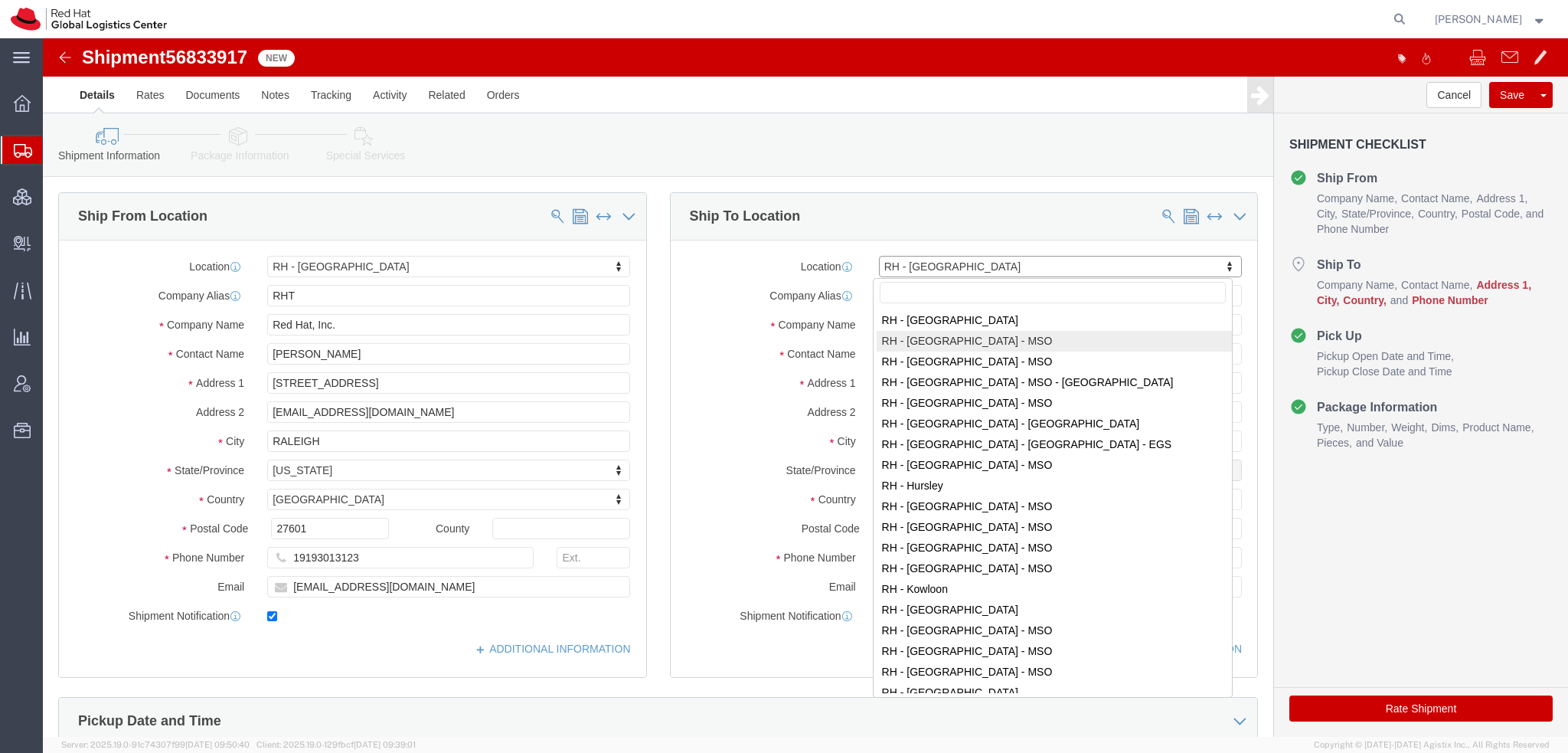
checkbox input "false"
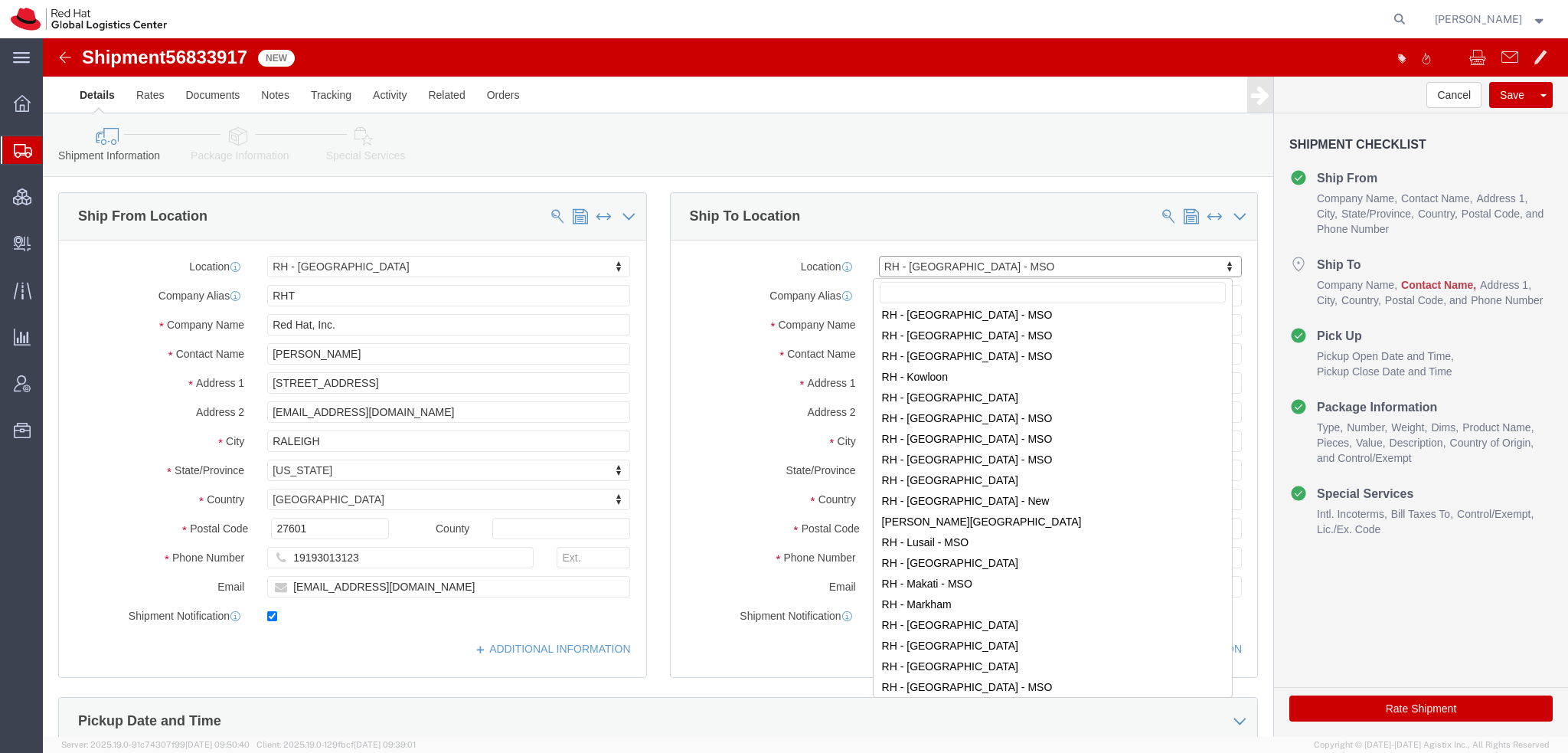
scroll to position [1338, 0]
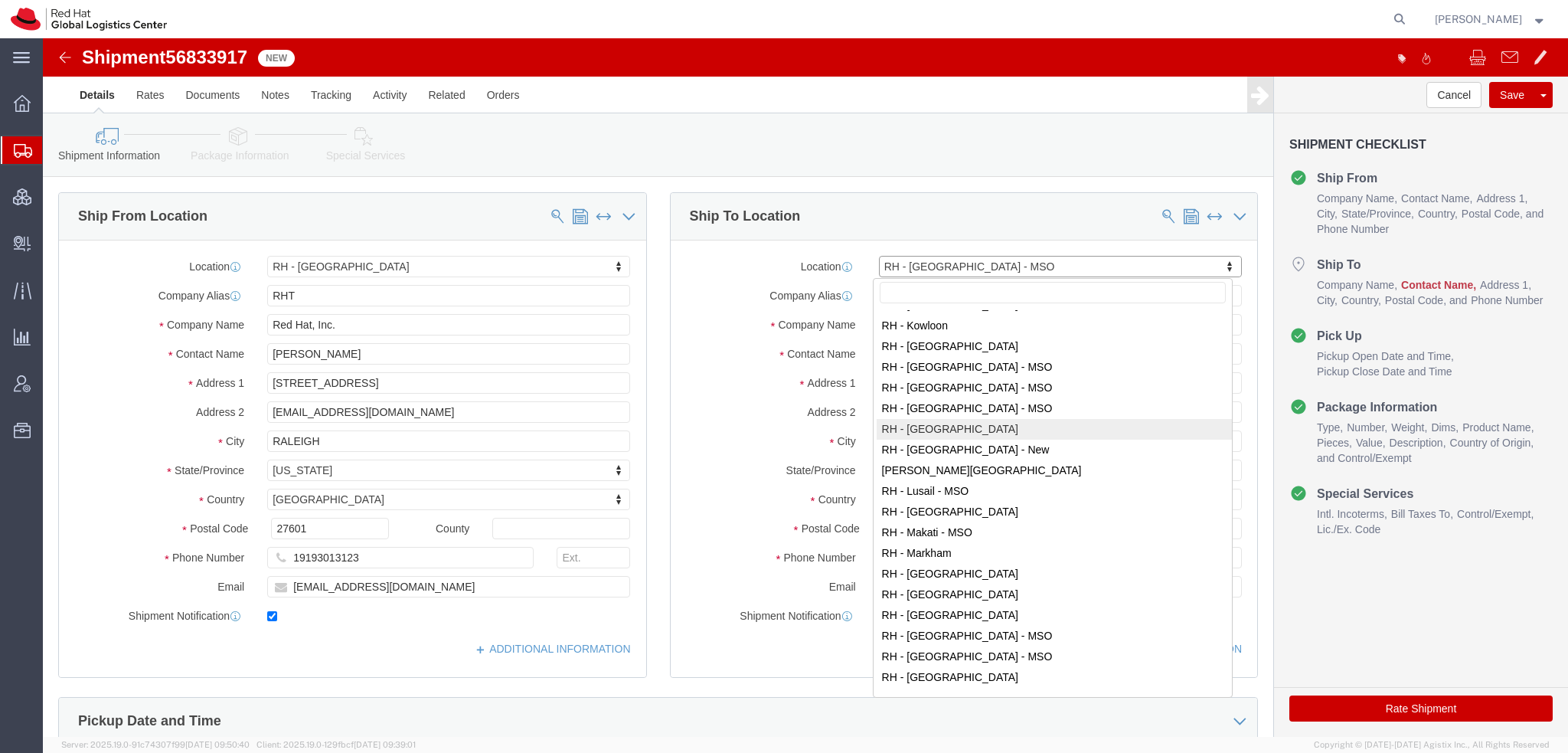
select select "37974"
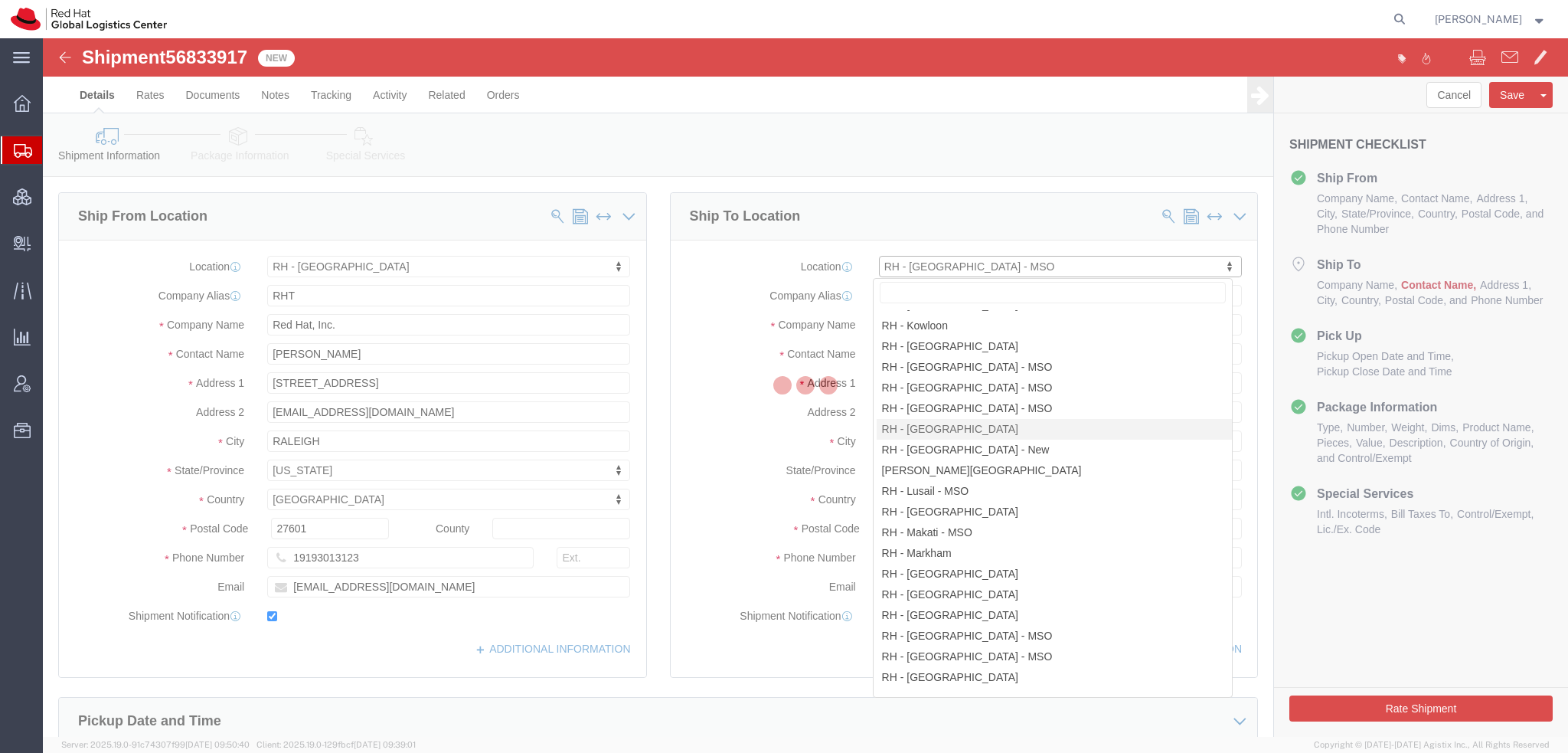
type input "LONDON"
type input "Red Hat UK Limited"
type input "Peninsular House"
type input "30-36 Monument Street, 4th Floor"
type input "LONDON"
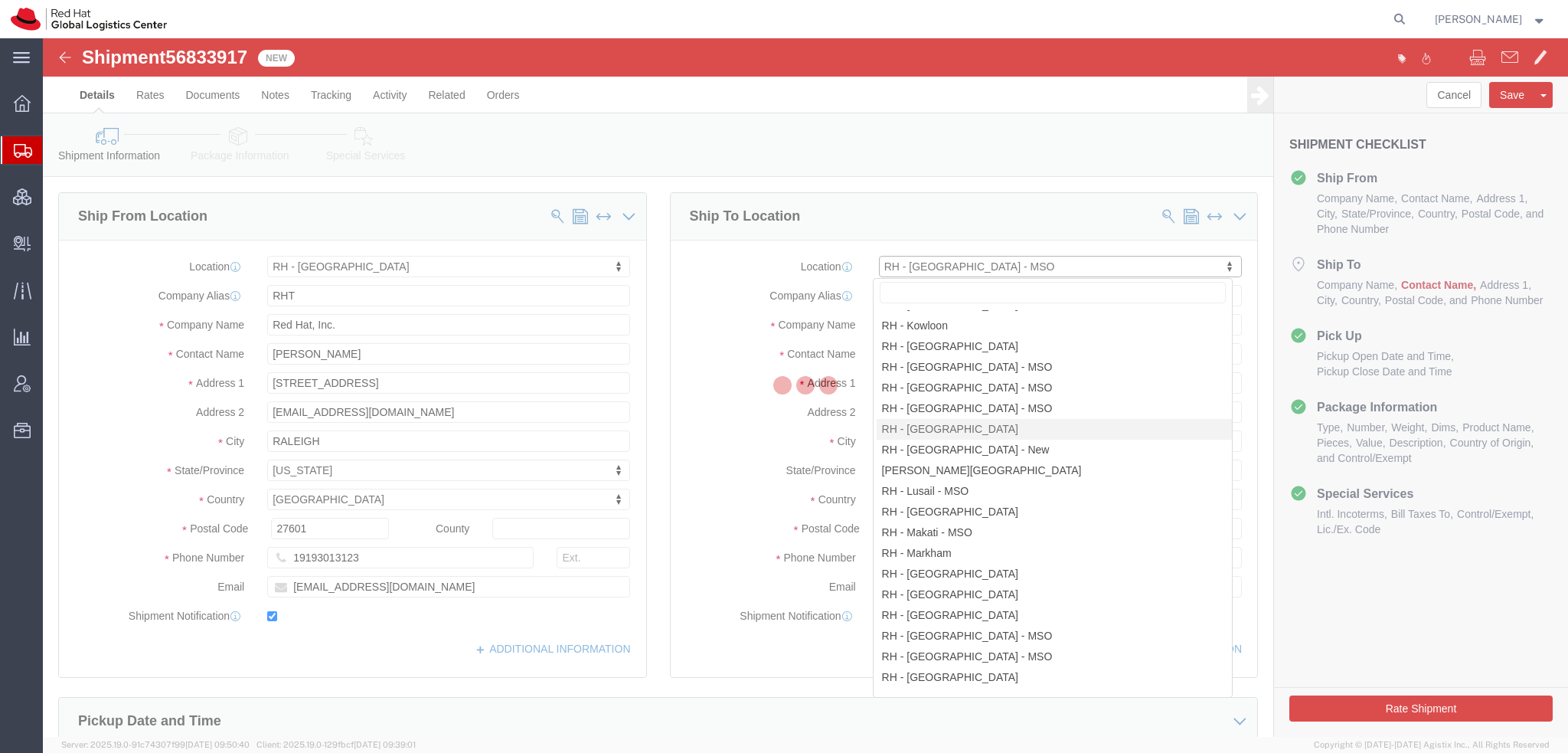
select select "GB"
type input "EC3R8NB"
type input "44 207 009 4444"
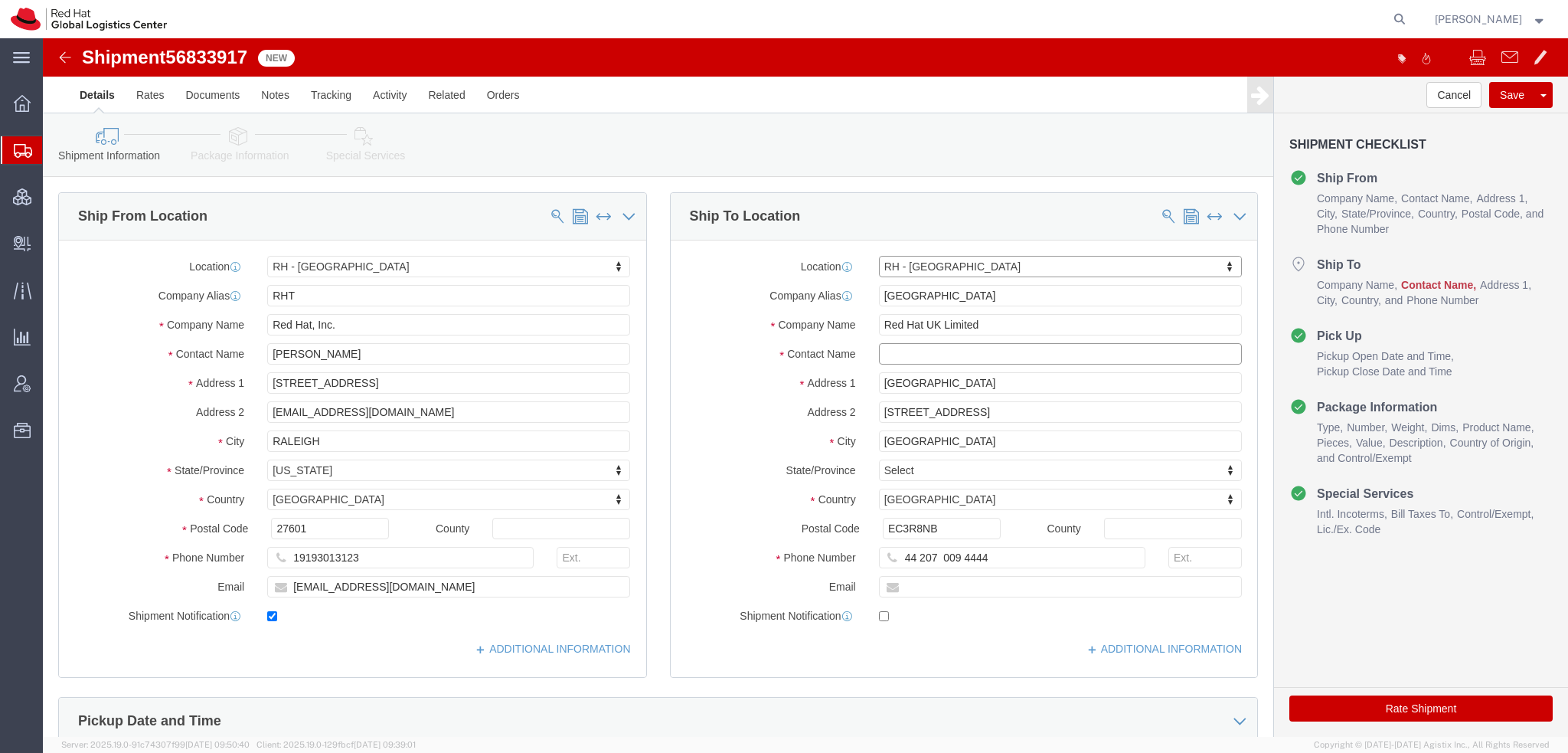
click input "text"
paste input "Burak Martonalti"
type input "Burak Martonalti"
drag, startPoint x: 416, startPoint y: 372, endPoint x: 224, endPoint y: 376, distance: 192.0
click input "4407866958295bmartona@redhat.com"
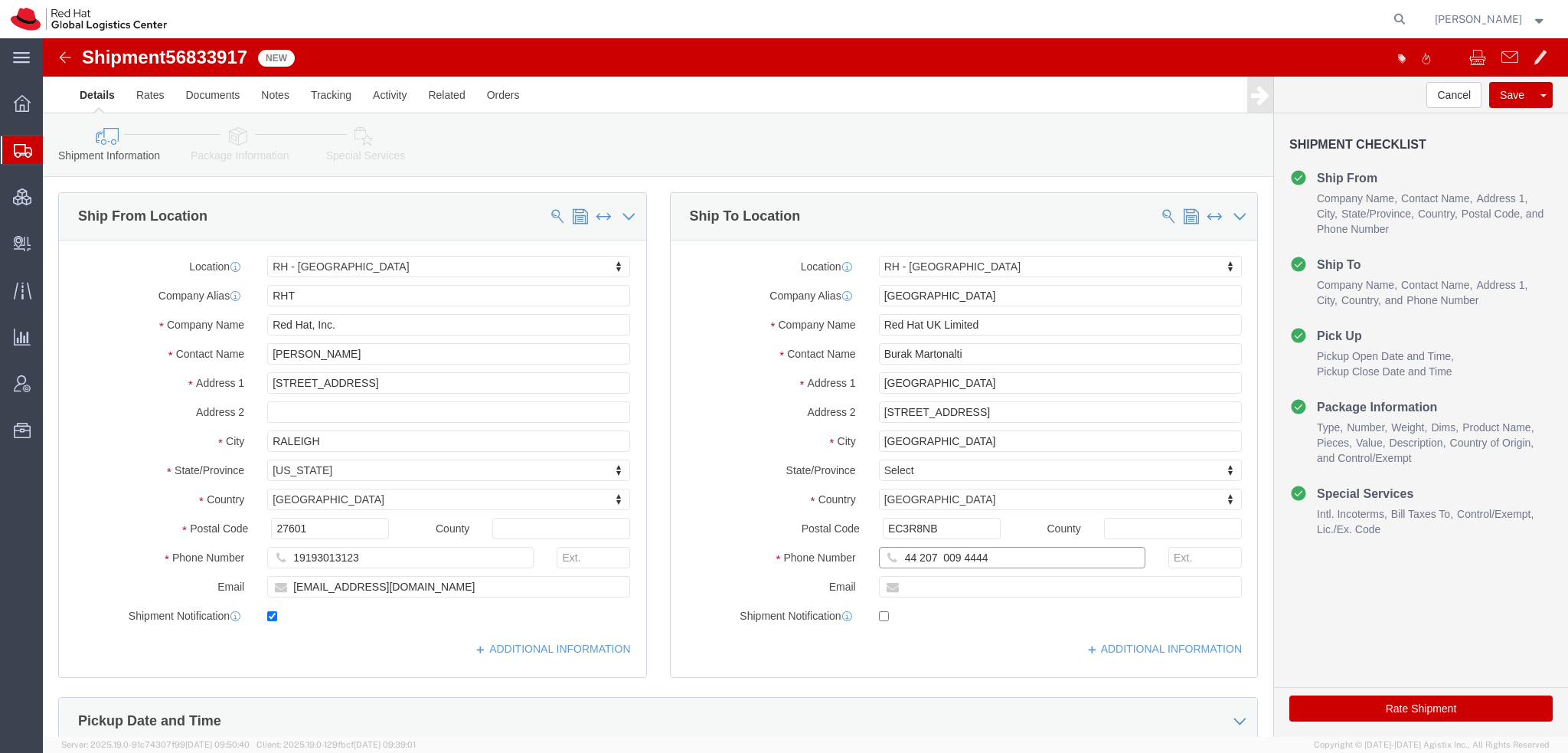
drag, startPoint x: 950, startPoint y: 520, endPoint x: 432, endPoint y: 459, distance: 521.6
click div "Ship From Location Location RH - Raleigh Select My Profile Location RH - Amster…"
paste input "07866958295bmarton"
type input "4407866958295bmarton"
paste input "4407866958295bmartona@redhat.com"
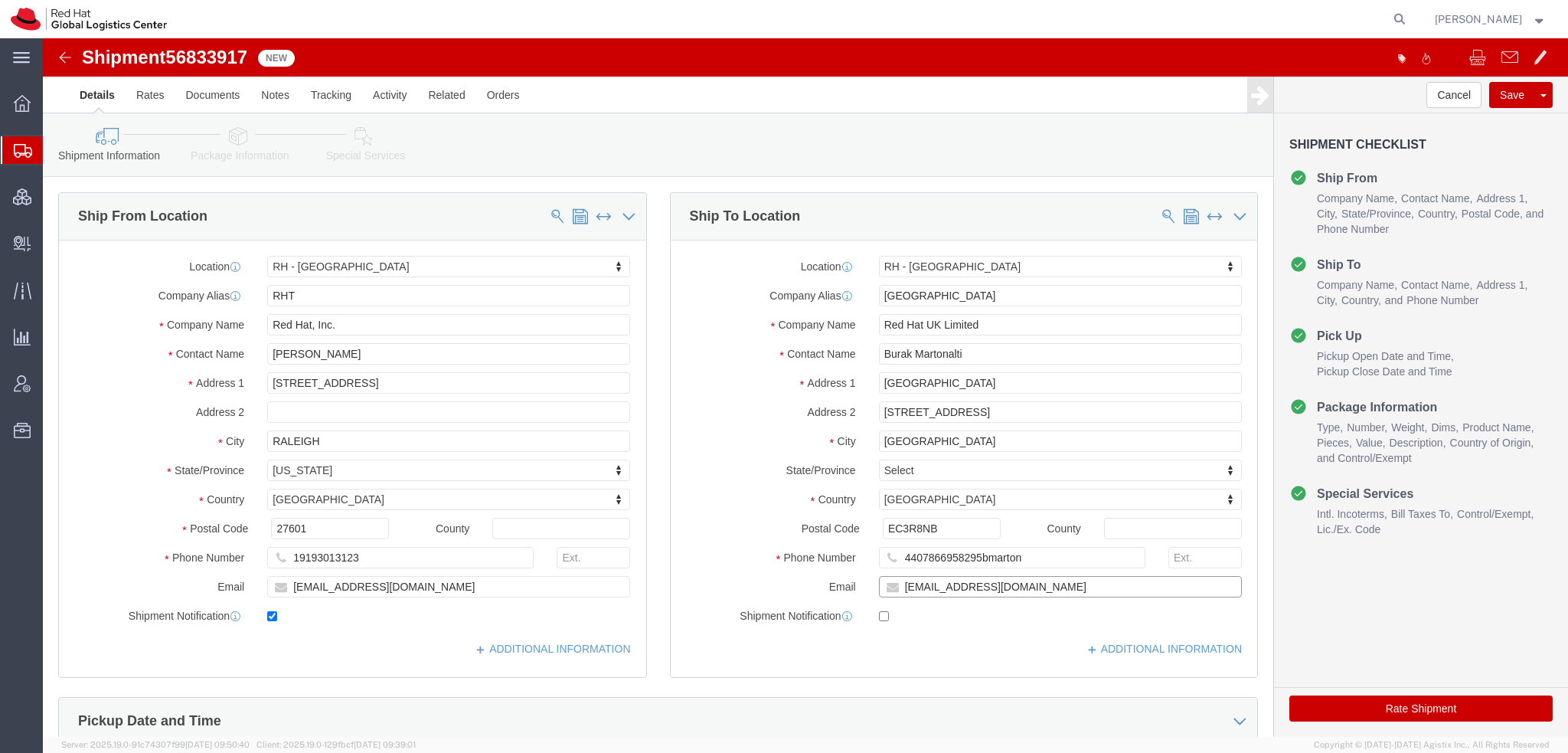
type input "bmartona@redhat.com"
checkbox input "true"
click icon
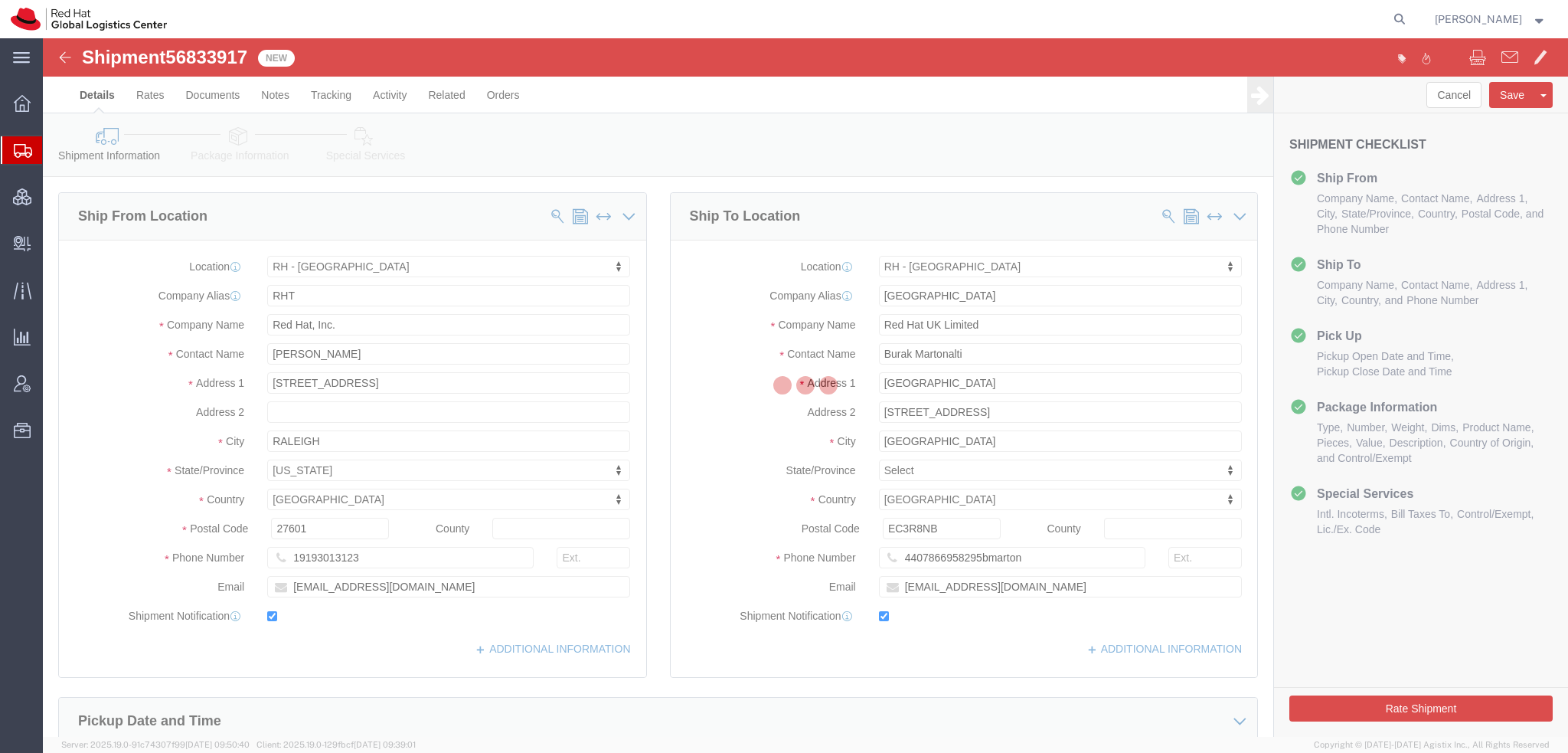
select select
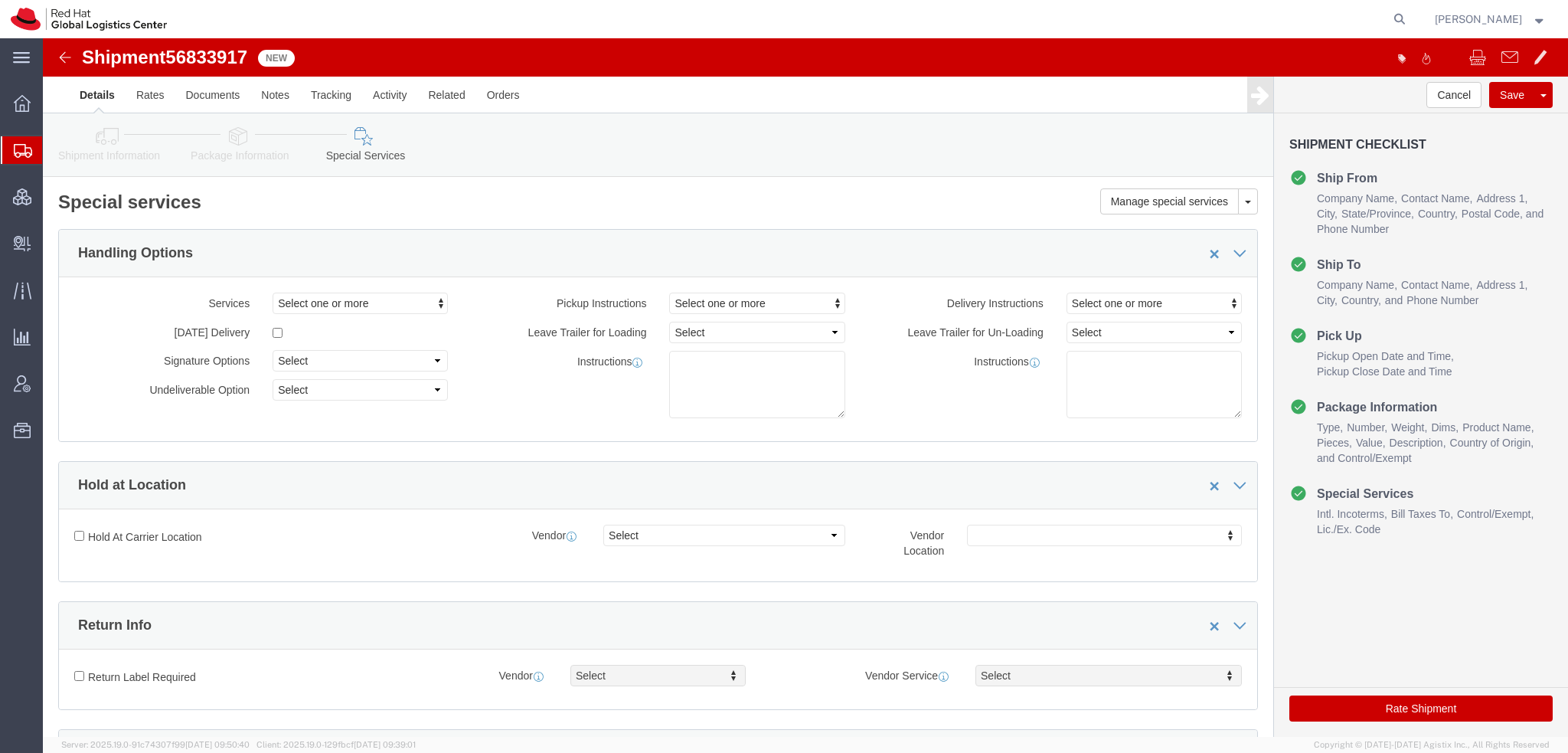
select select "COSTCENTER"
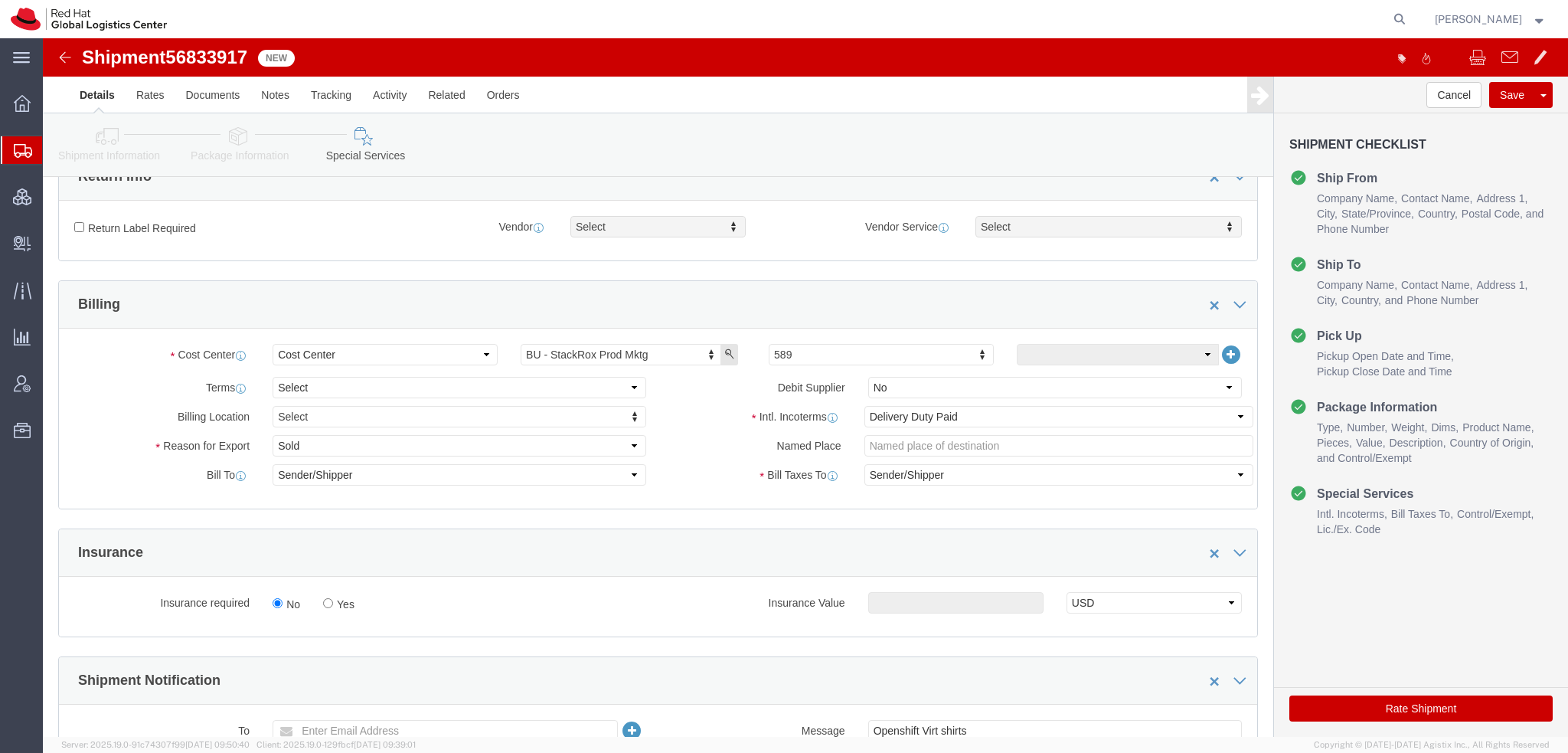
scroll to position [536, 0]
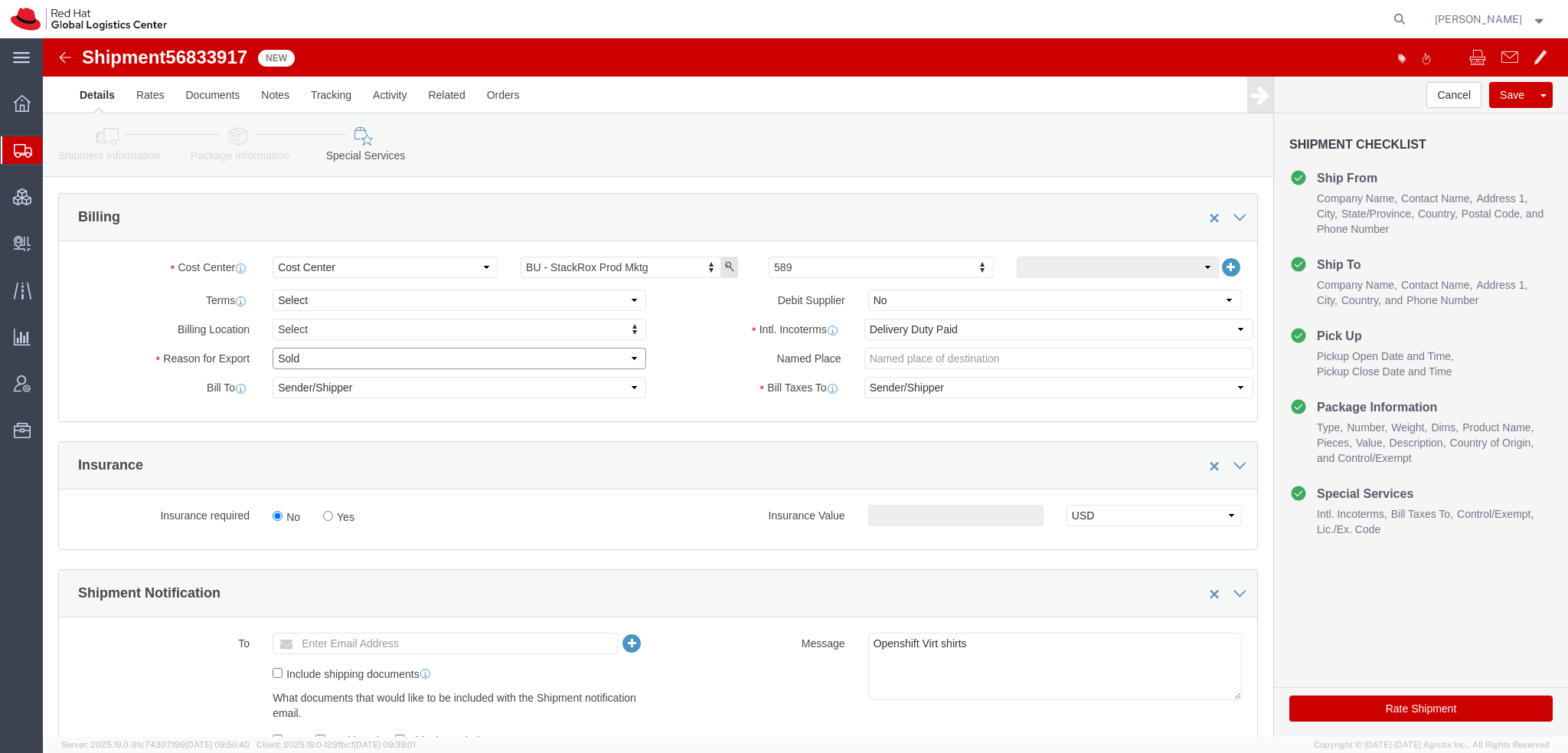
click select "Select Gift Personal Effects Repair/Warranty Return Sample Sold Temporary/Not S…"
select select "GIFT"
click select "Select Gift Personal Effects Repair/Warranty Return Sample Sold Temporary/Not S…"
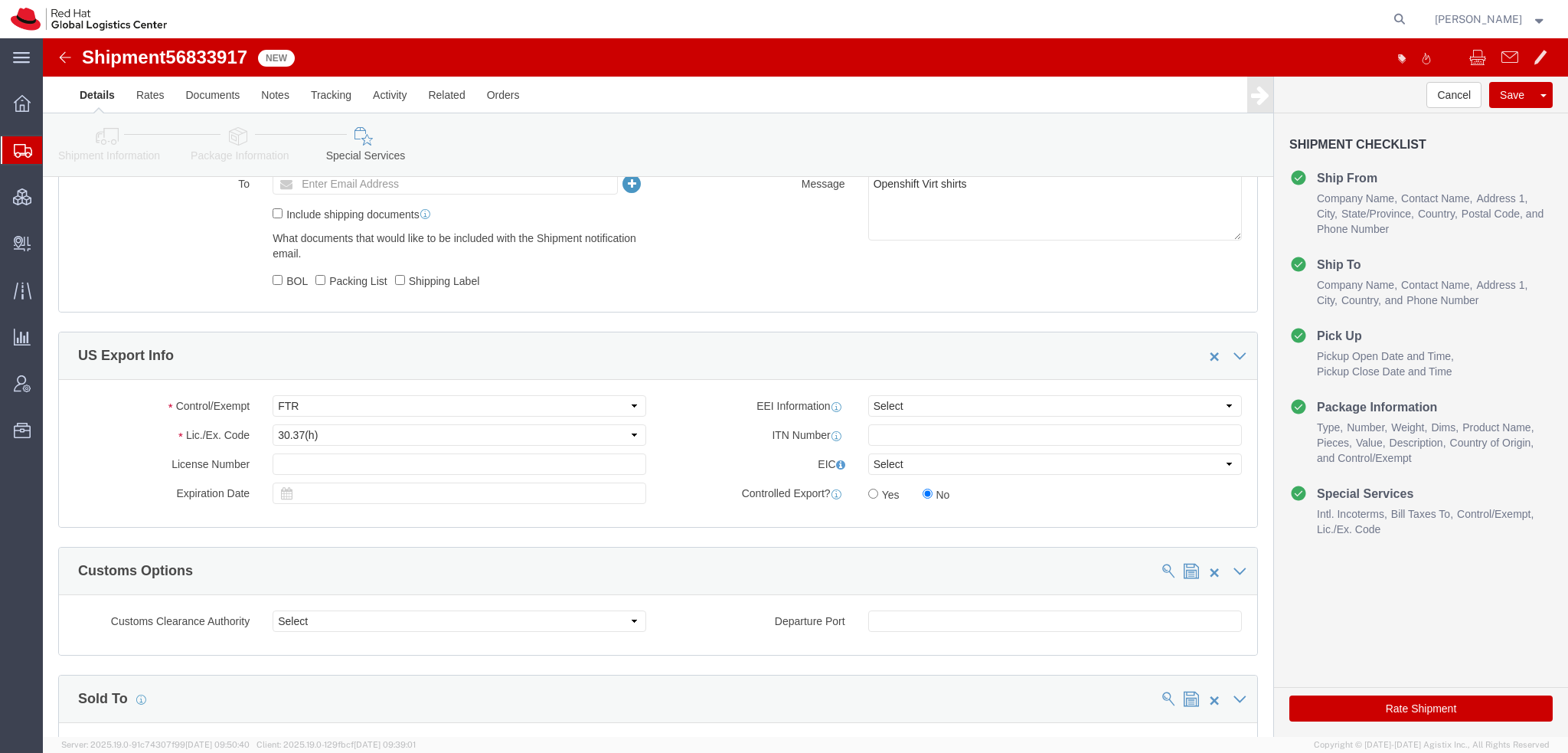
click button "Rate Shipment"
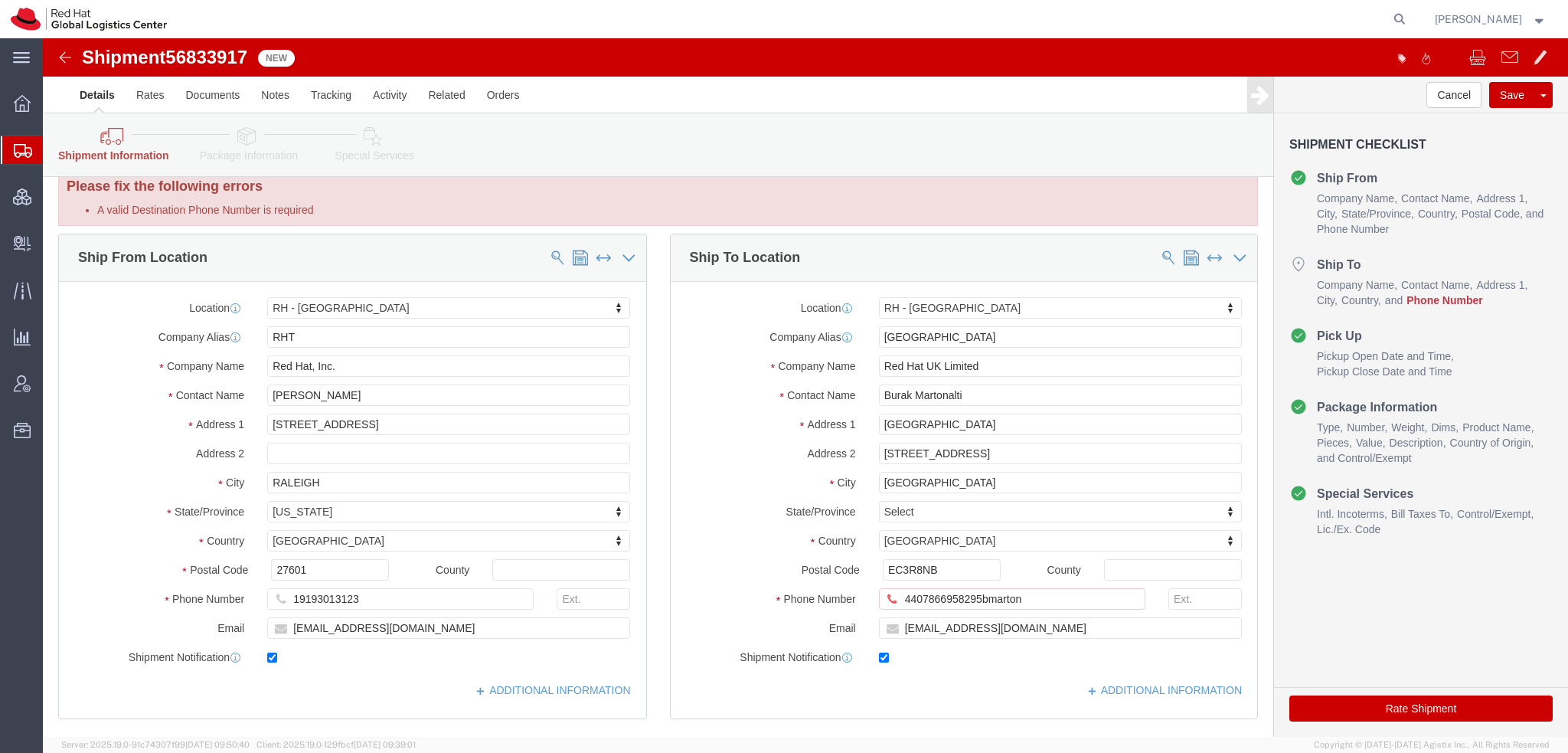
scroll to position [0, 0]
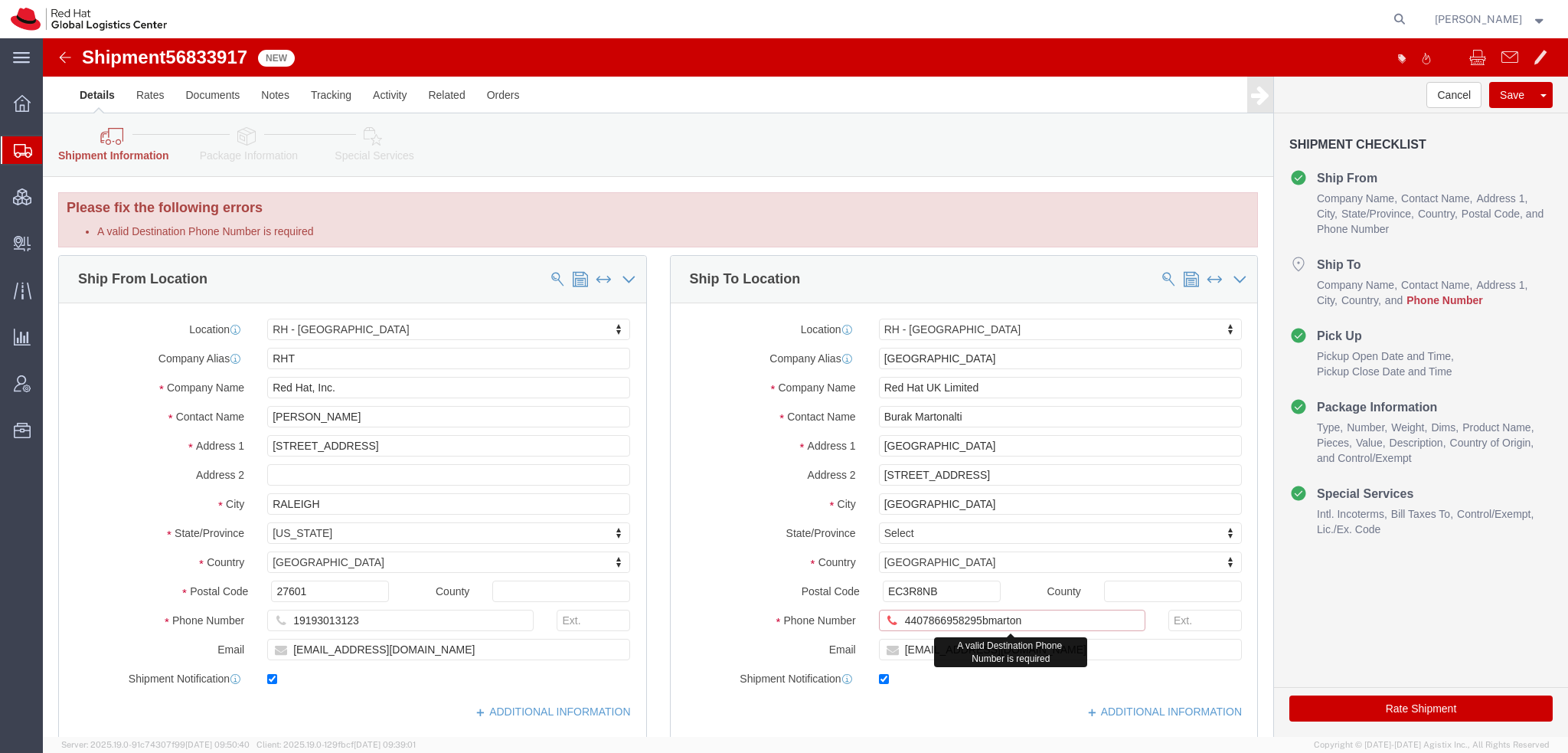
click input "4407866958295bmarton"
type input "4407866958295"
click icon
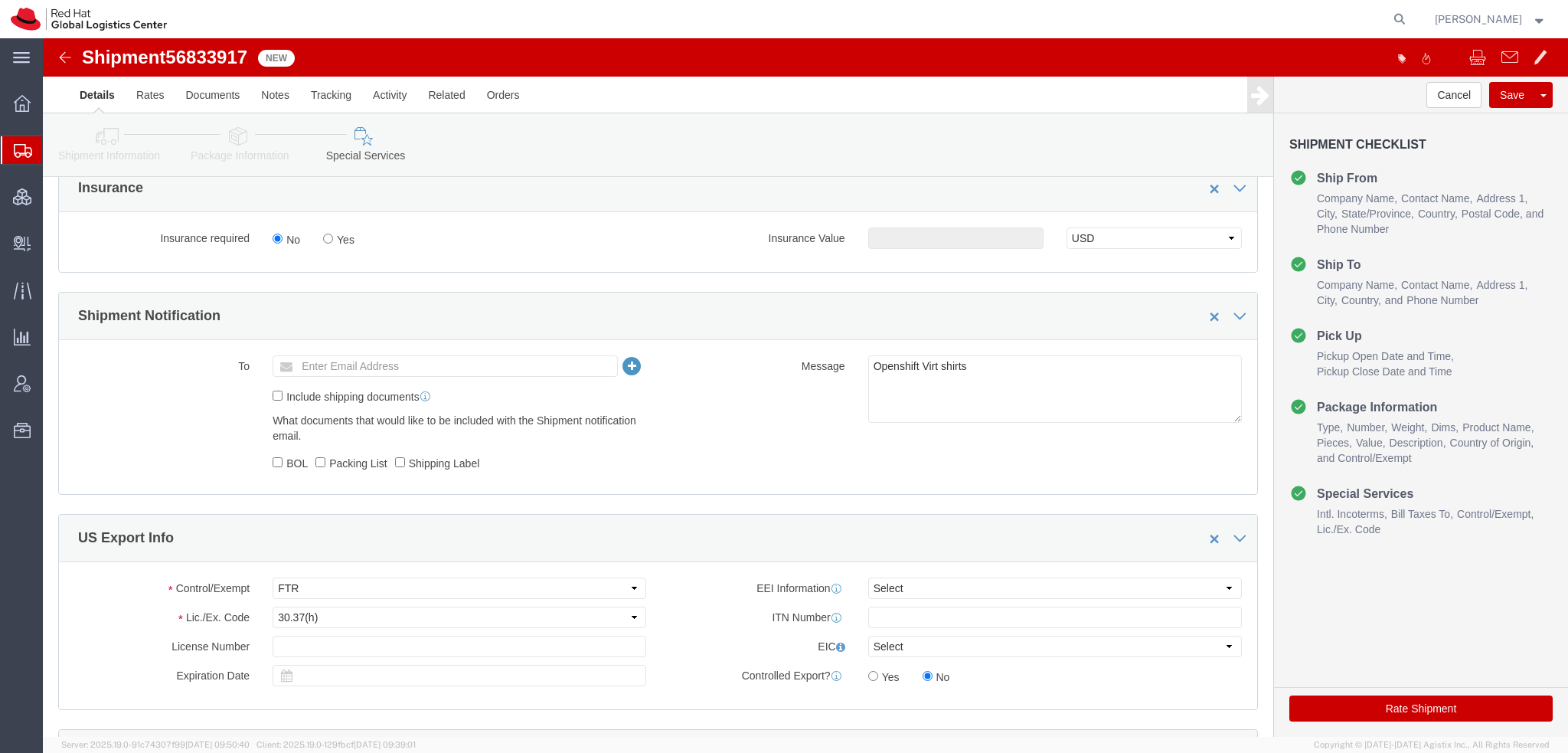
scroll to position [1072, 0]
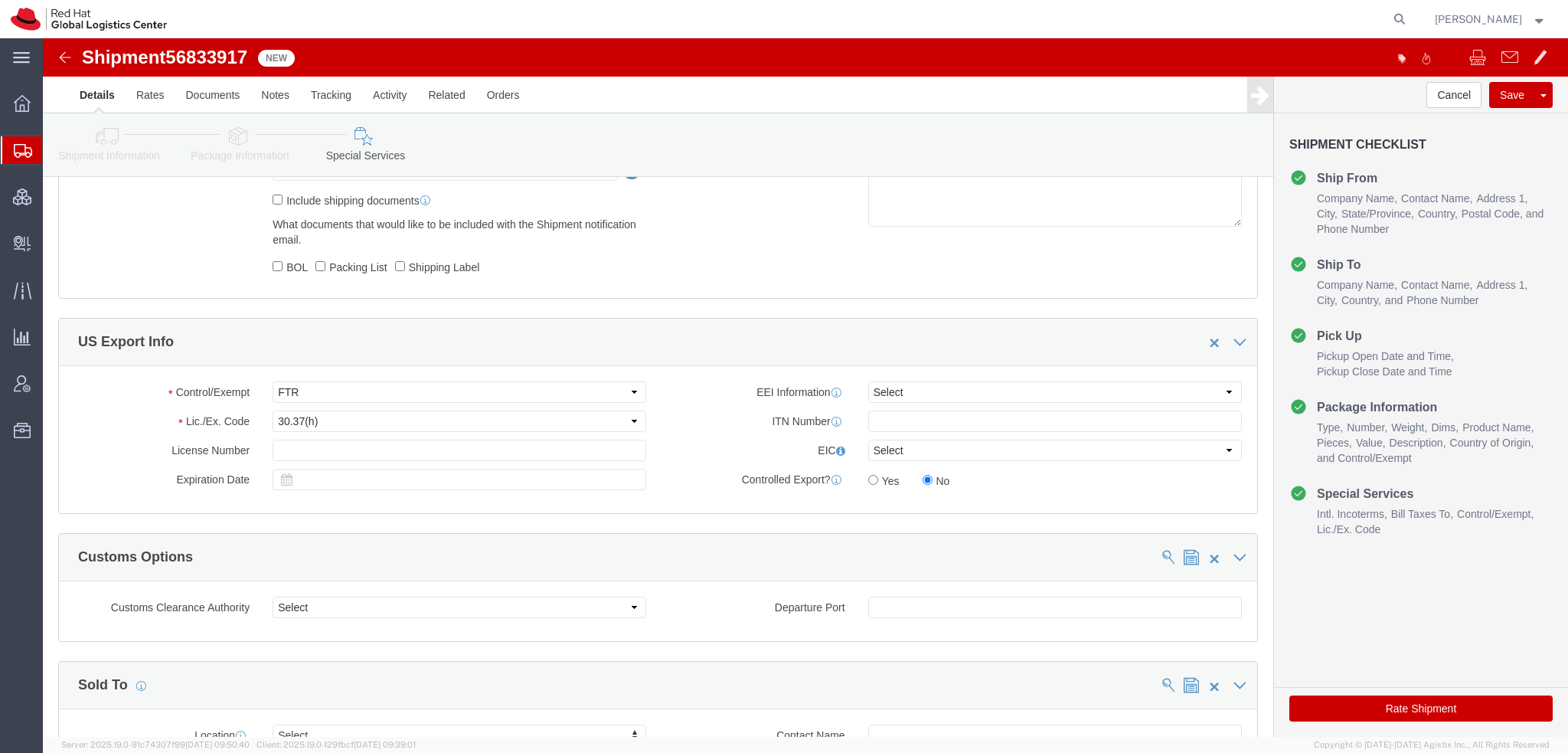
click button "Rate Shipment"
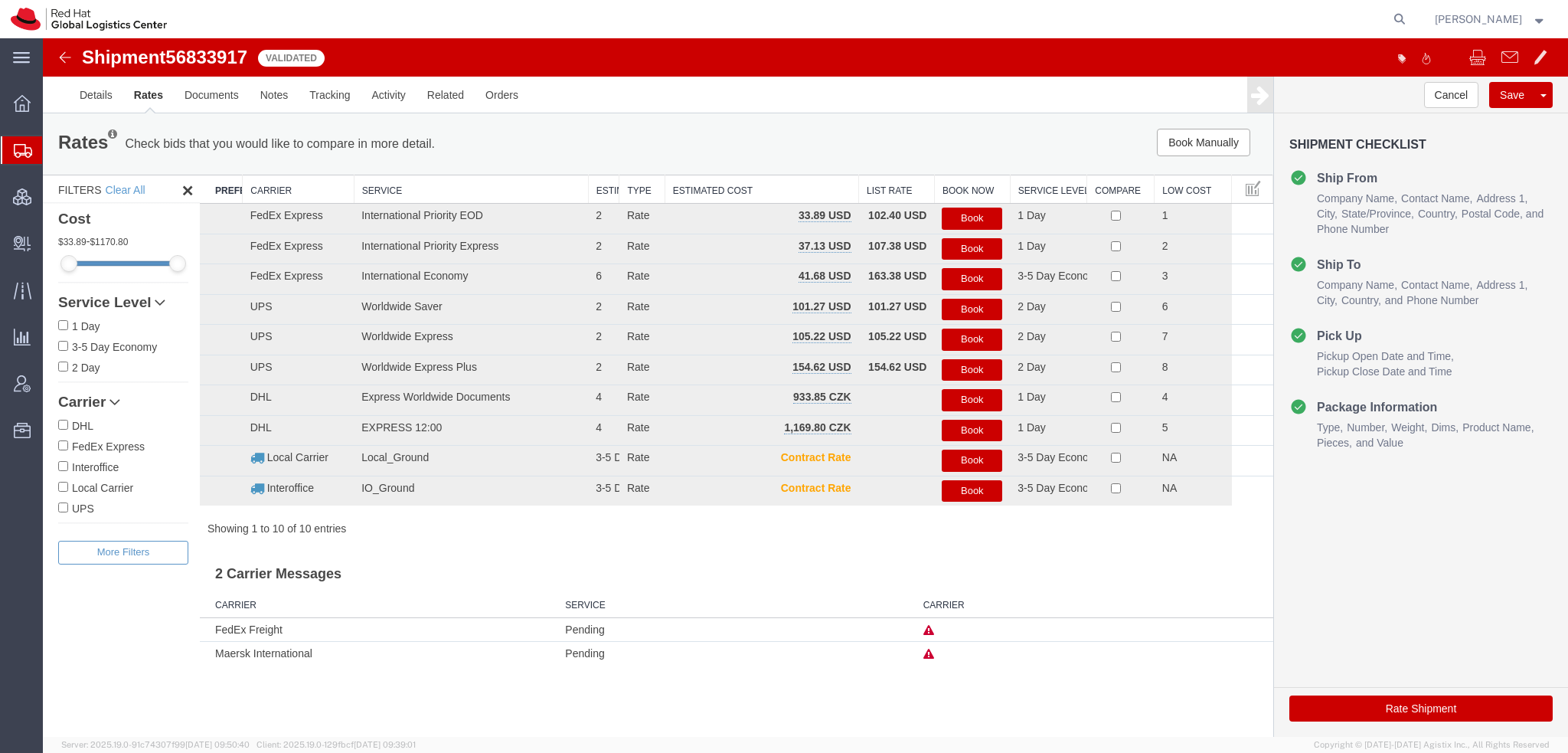
scroll to position [0, 0]
click at [966, 218] on button "Book" at bounding box center [972, 219] width 60 height 22
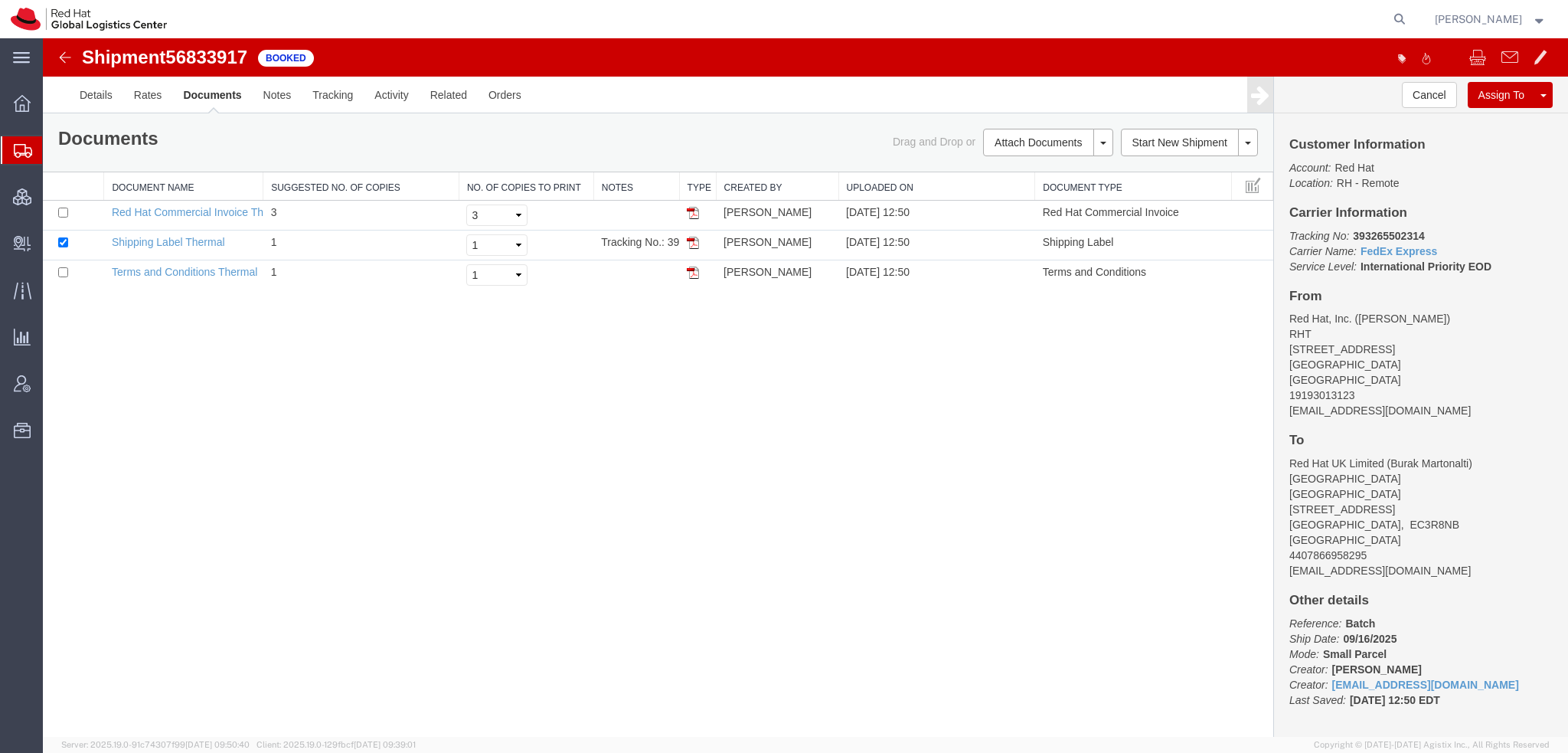
click at [691, 237] on img at bounding box center [693, 242] width 12 height 12
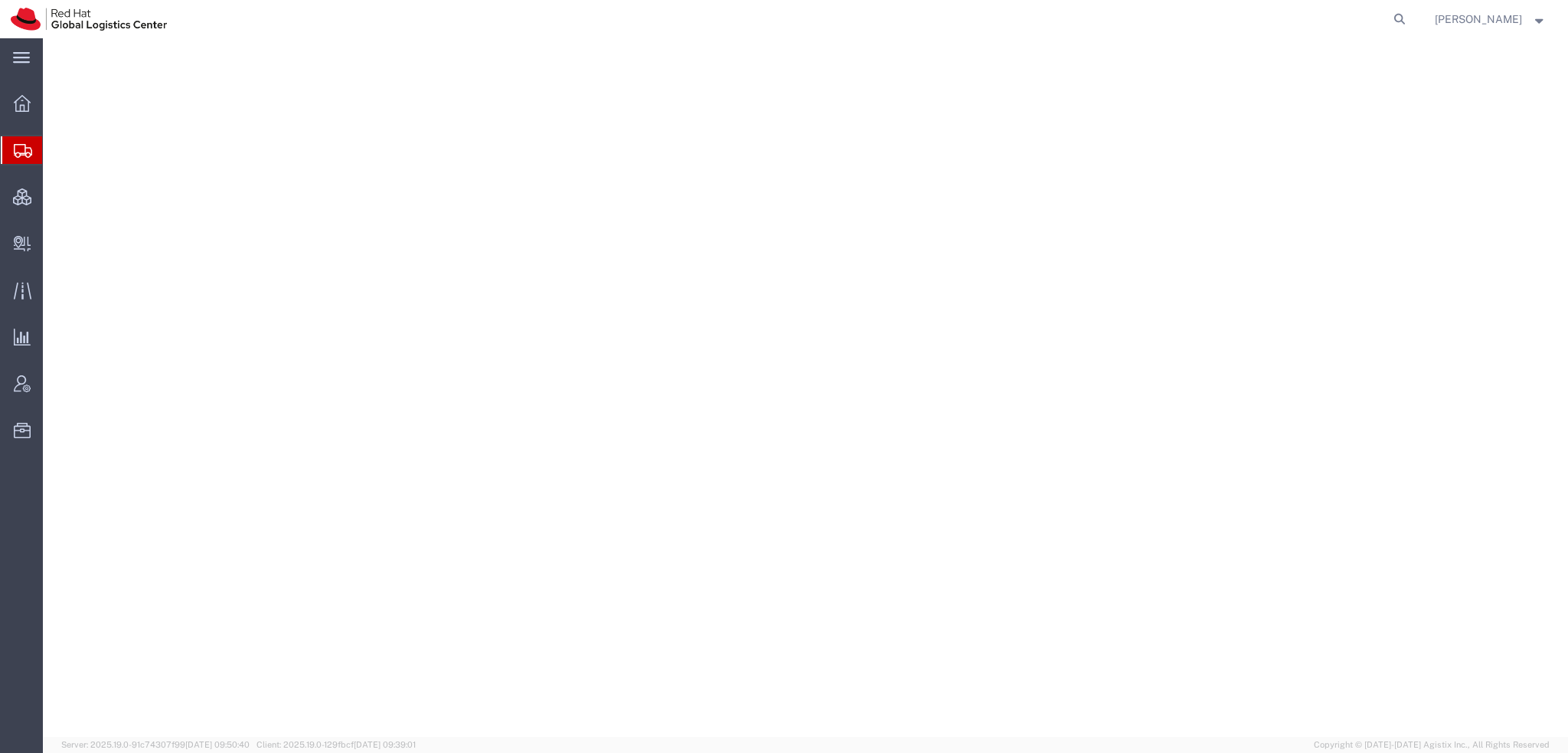
select select "38014"
select select
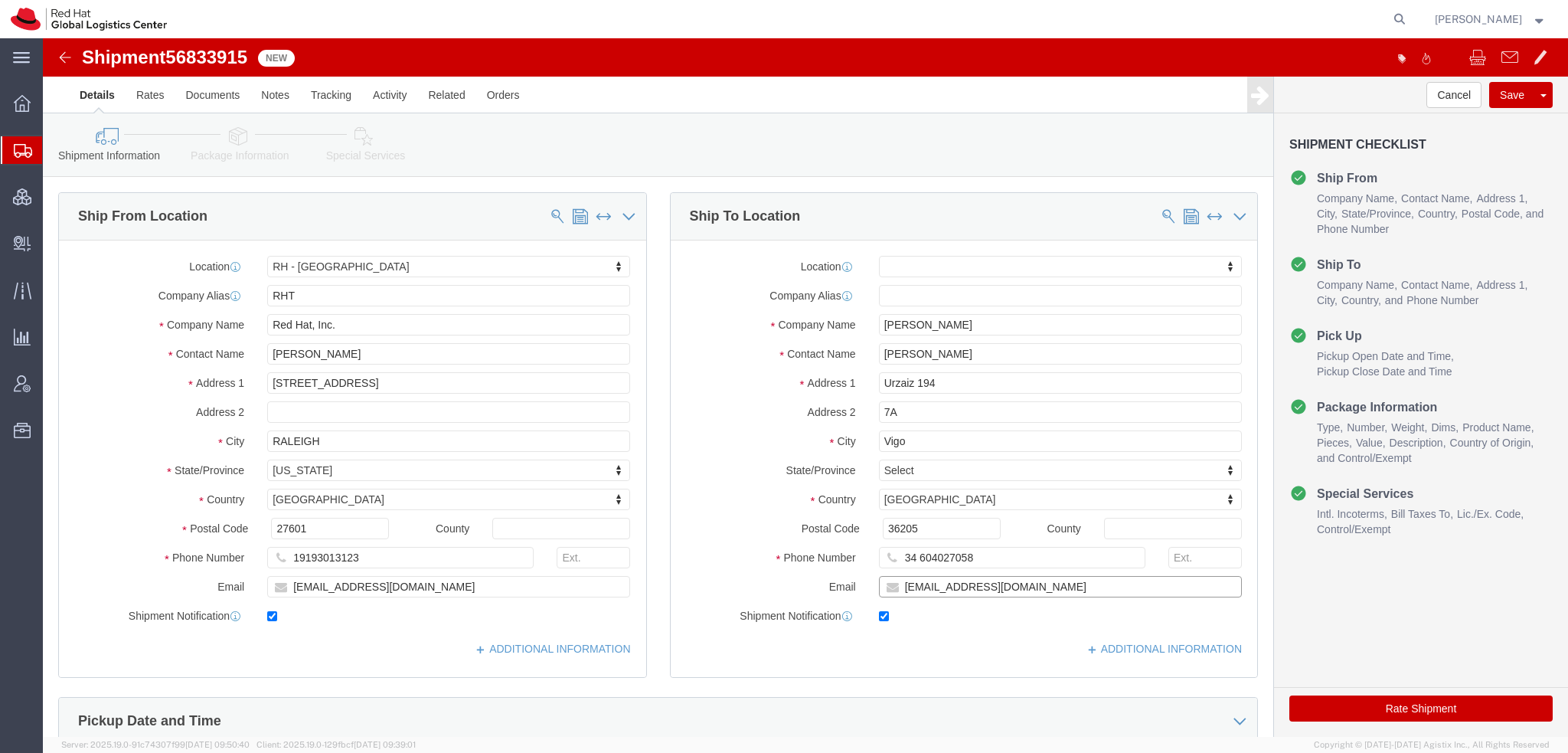
click input "[EMAIL_ADDRESS][DOMAIN_NAME]"
type input "[EMAIL_ADDRESS][DOMAIN_NAME], [EMAIL_ADDRESS][DOMAIN_NAME]"
click icon
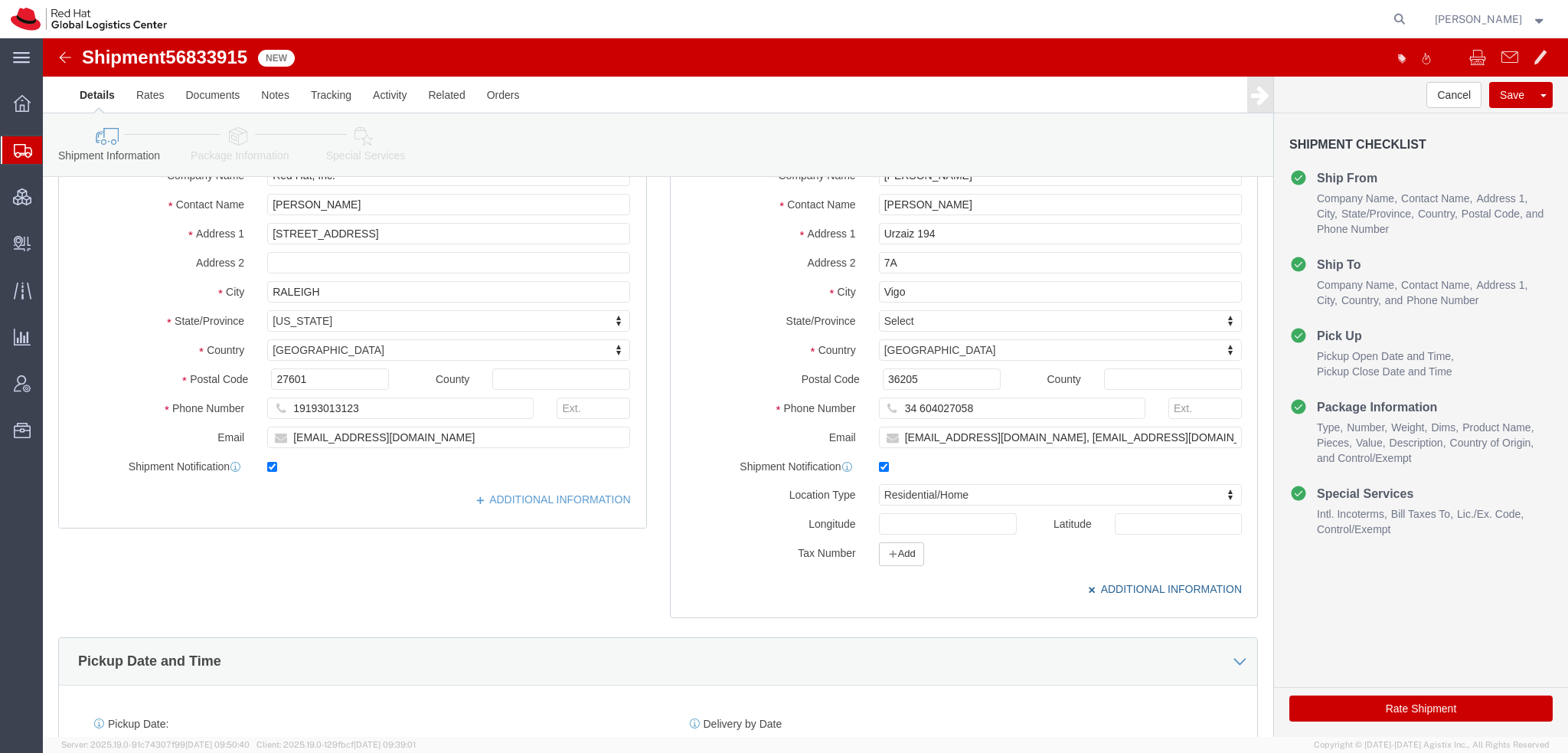
scroll to position [153, 0]
click button "Add"
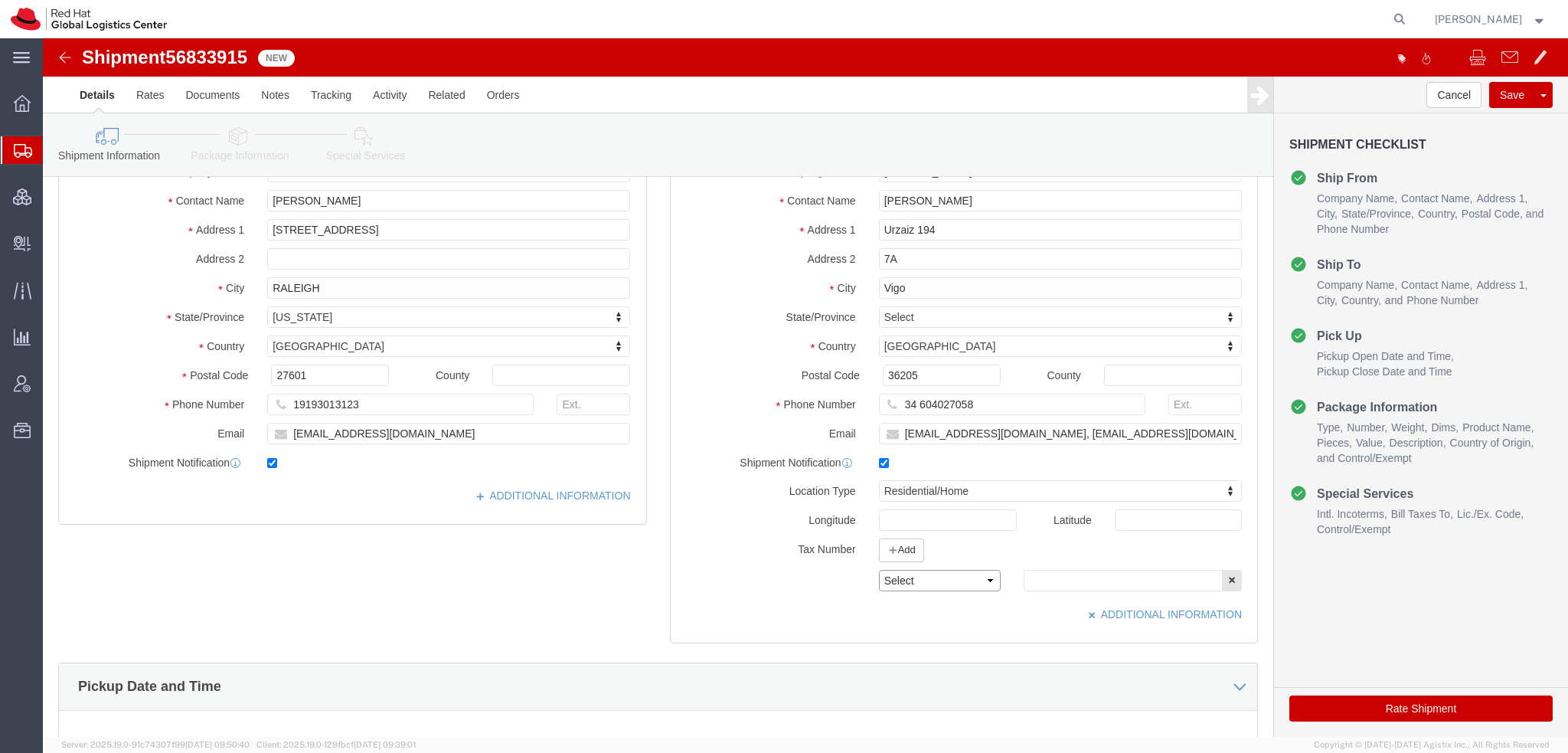
click select "Select EIN EORI TIN VAT Other"
select select "EORI"
click select "Select EIN EORI TIN VAT Other"
click input "text"
paste input "ESB82657941"
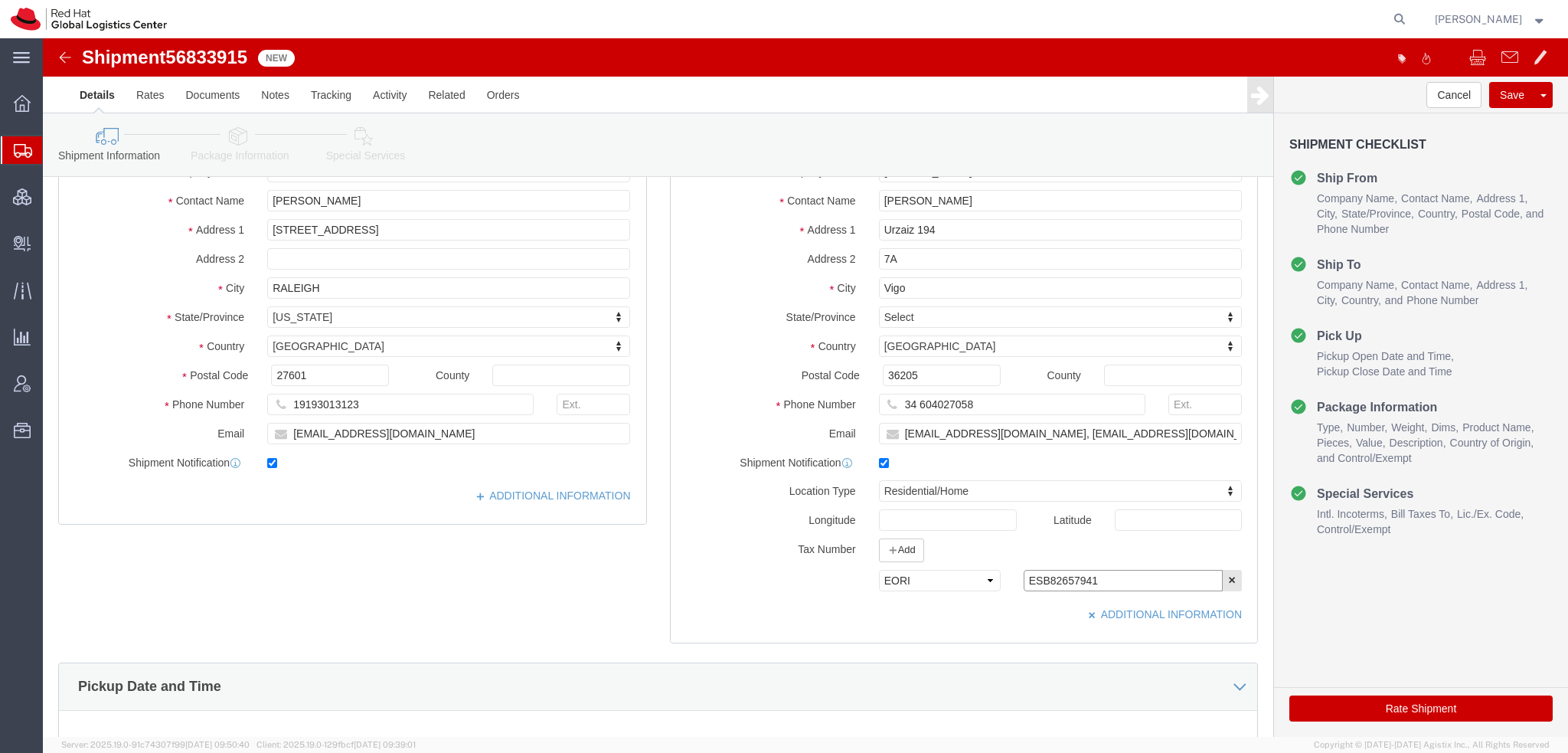
type input "ESB82657941"
click icon
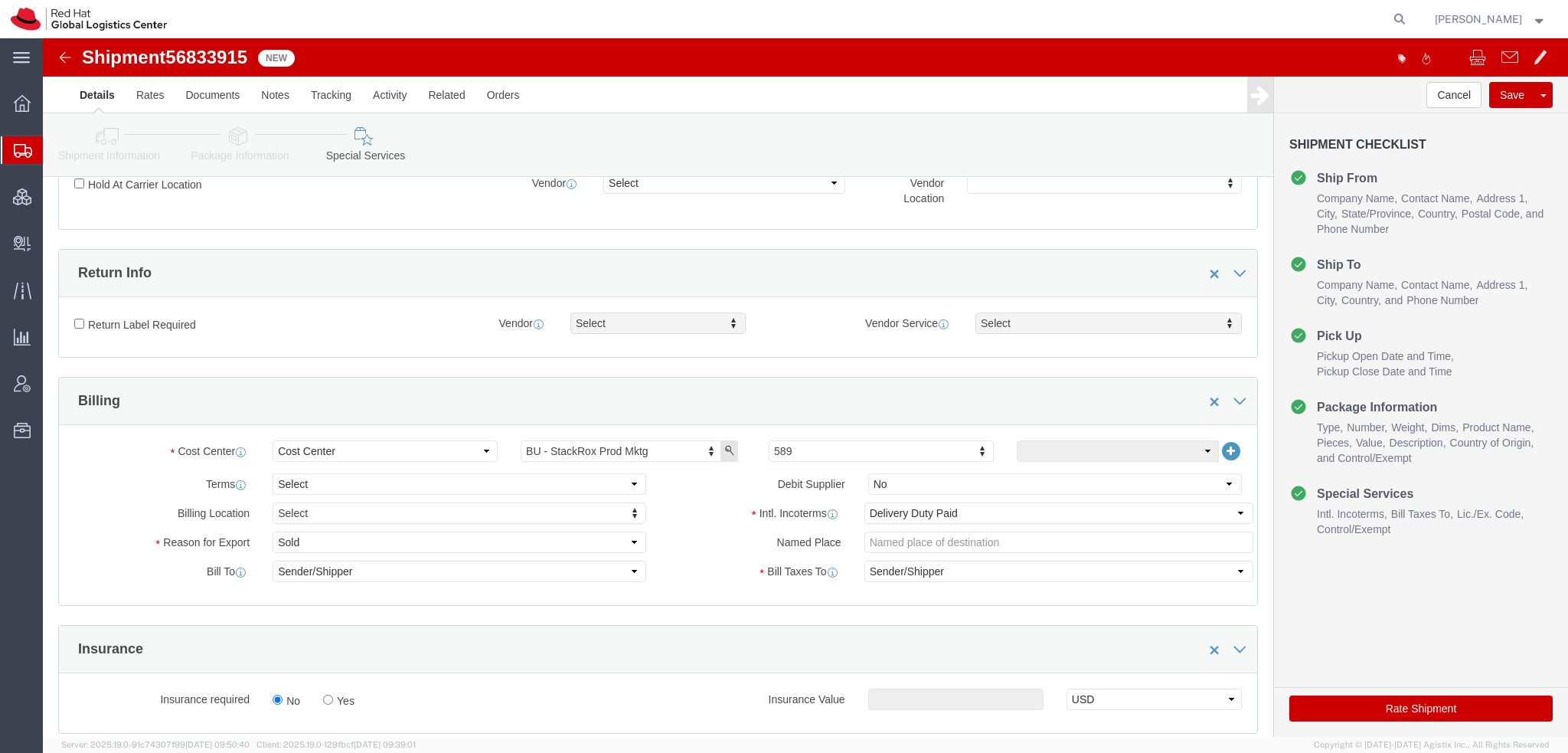
scroll to position [459, 0]
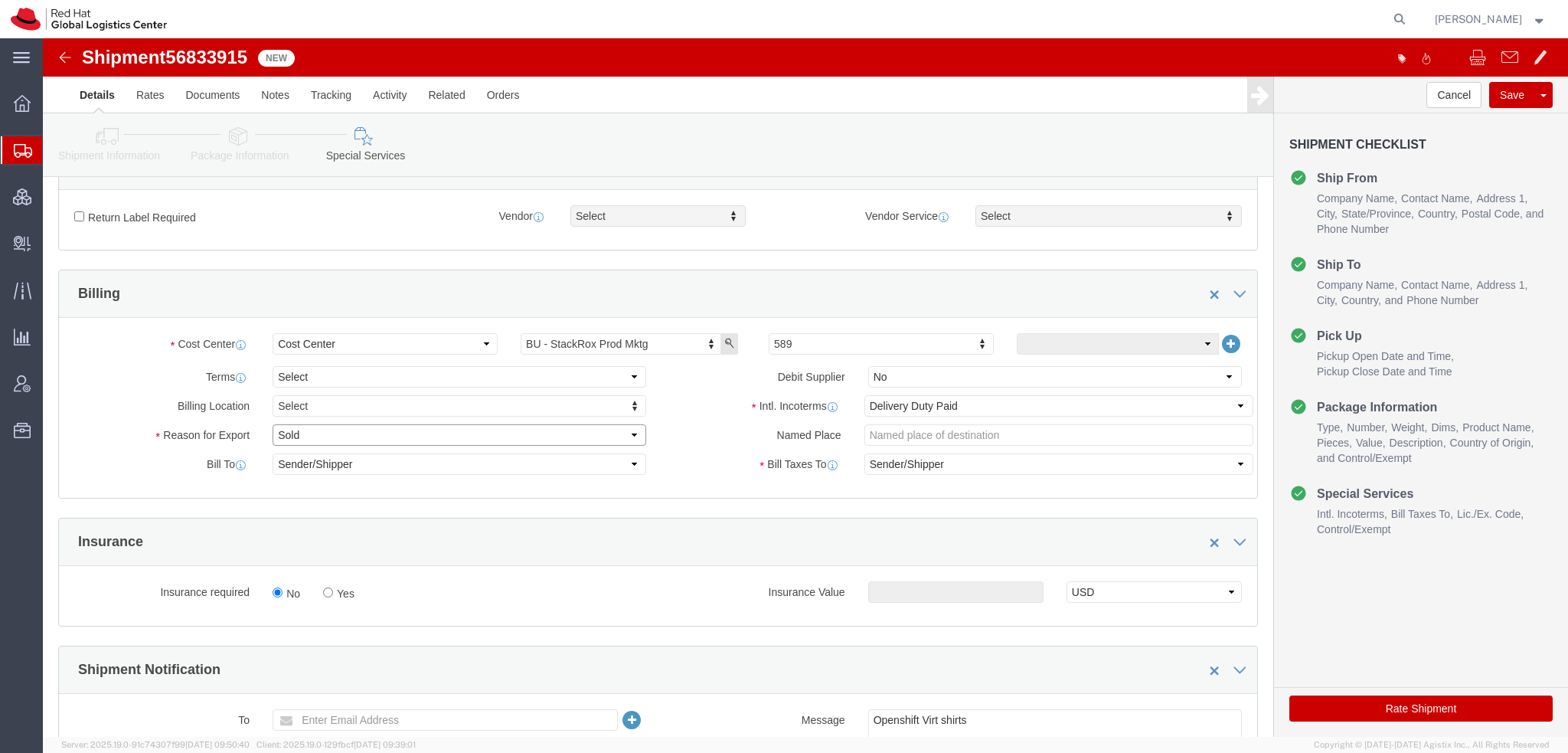
click select "Select Gift Personal Effects Repair/Warranty Return Sample Sold Temporary/Not S…"
select select "GIFT"
click select "Select Gift Personal Effects Repair/Warranty Return Sample Sold Temporary/Not S…"
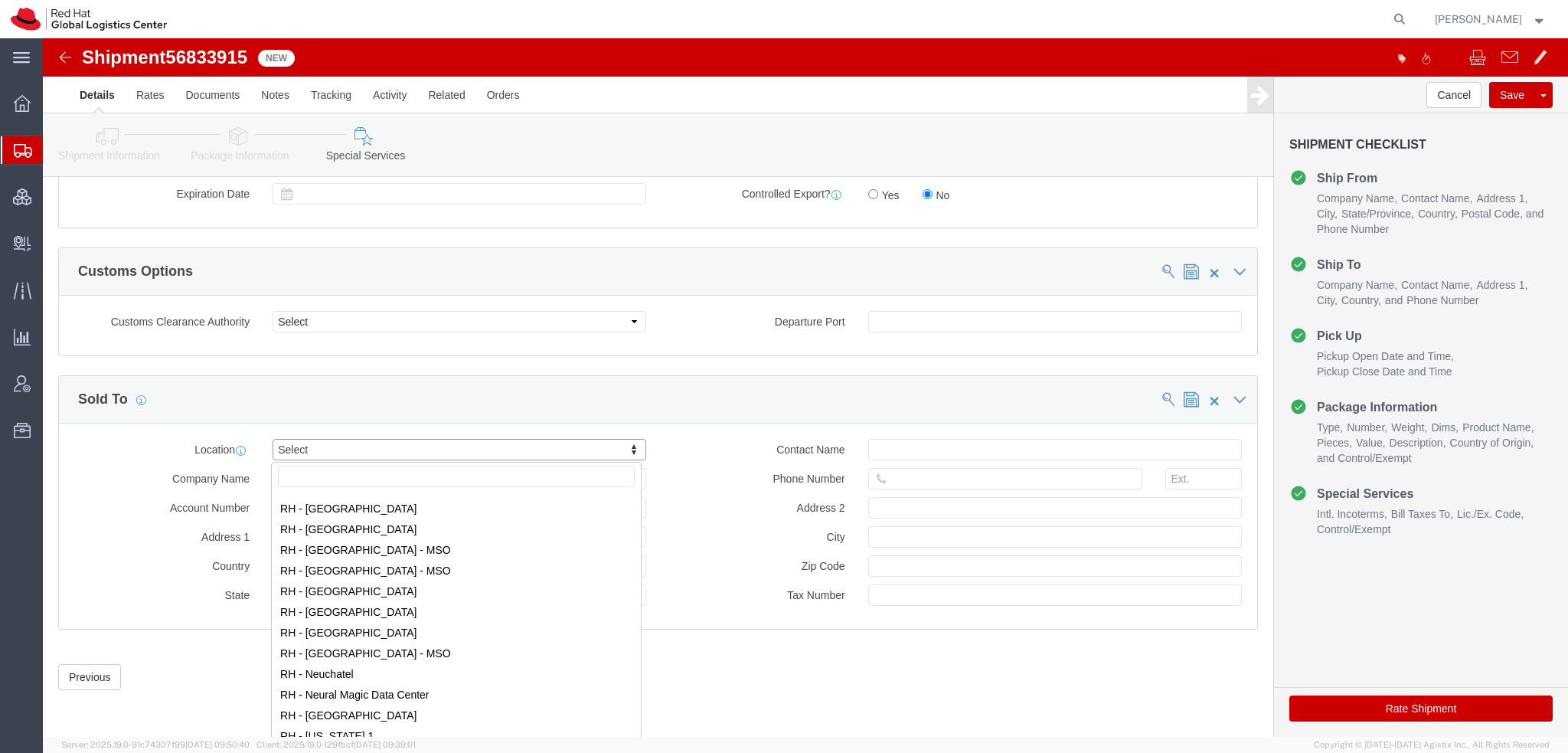
scroll to position [1455, 0]
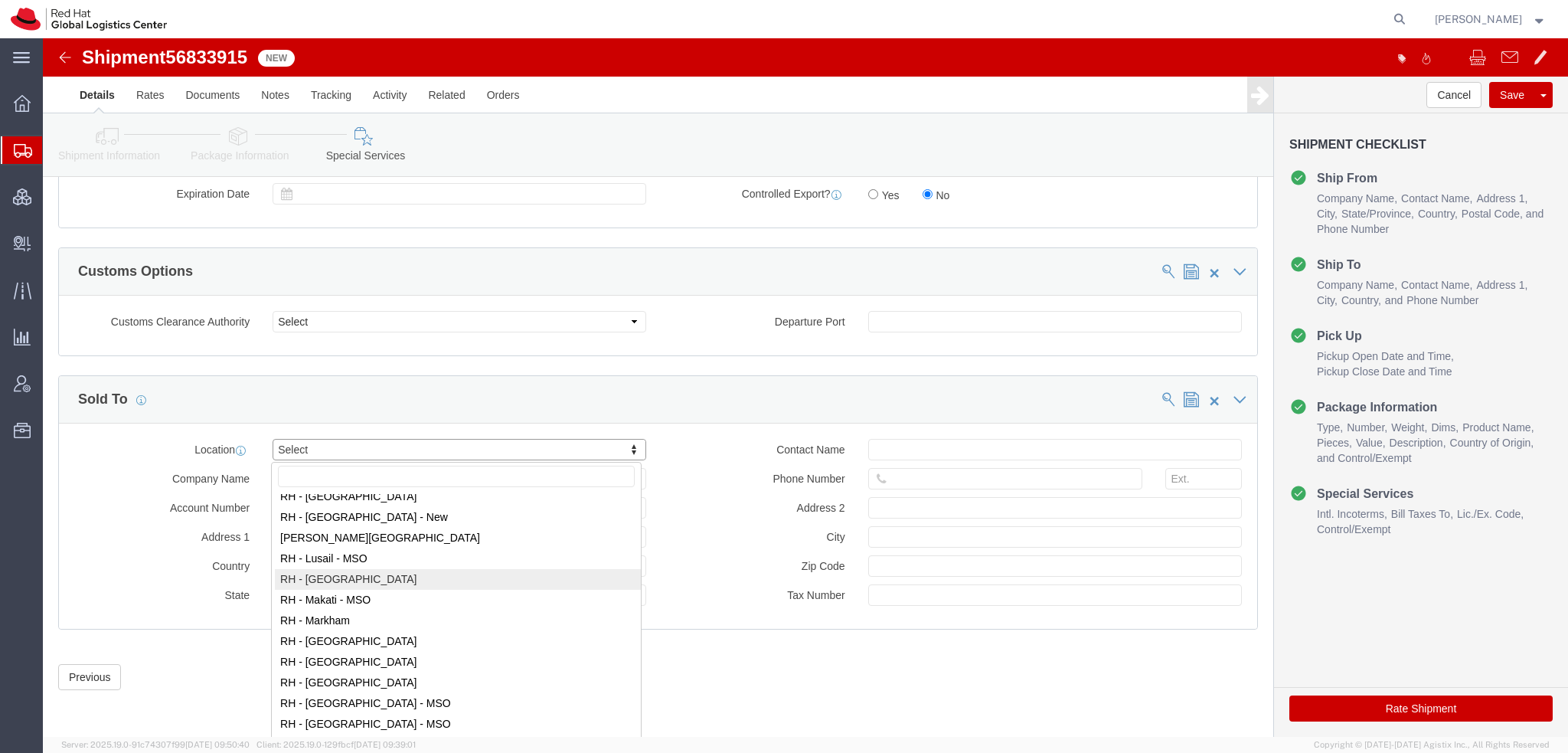
select select "37975"
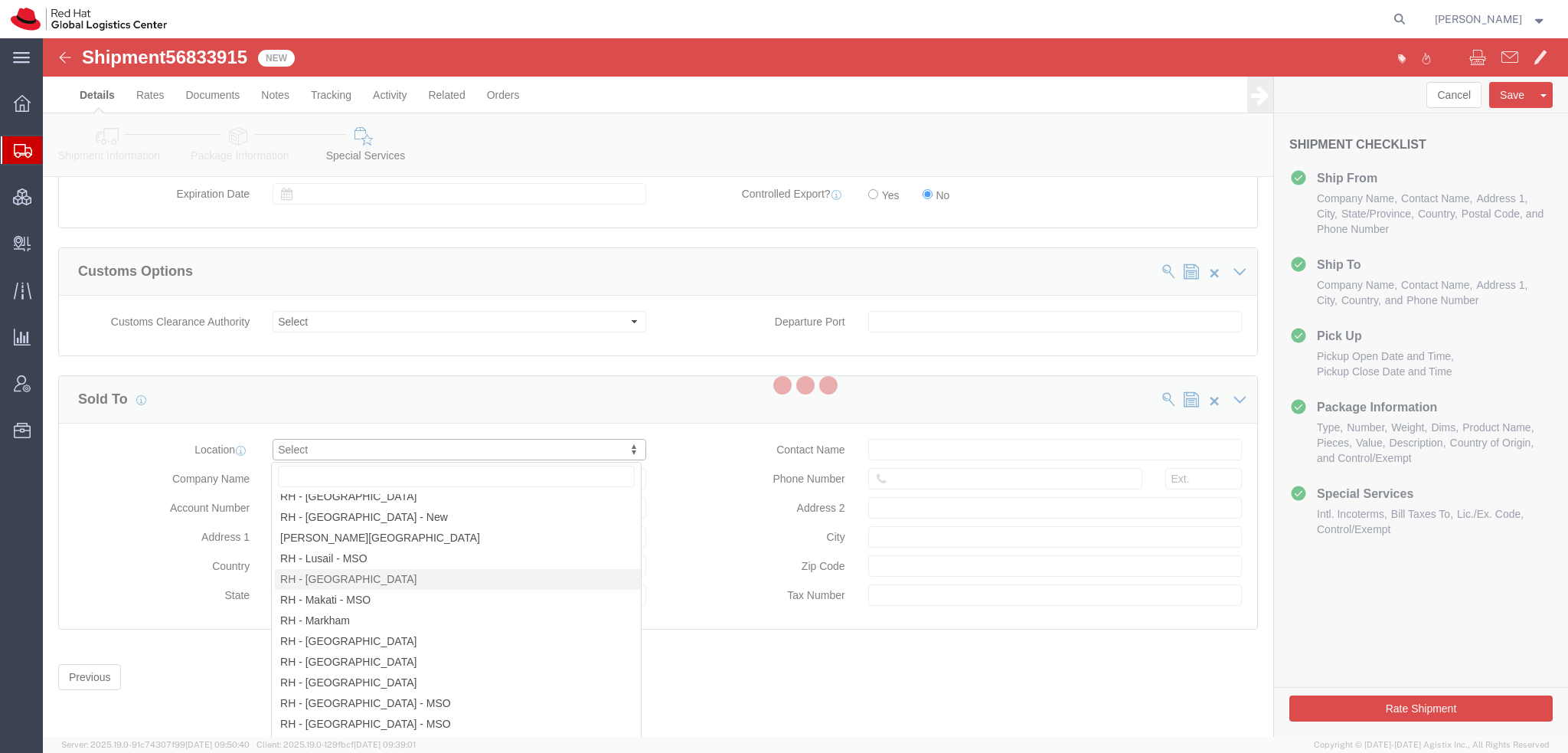
type input "Red Hat, S.L.U."
type input "Torre de Cristal, Piso 17"
select select "ES"
type input "34 914 14 88 00"
type input "Paseo de la Castellana 259C"
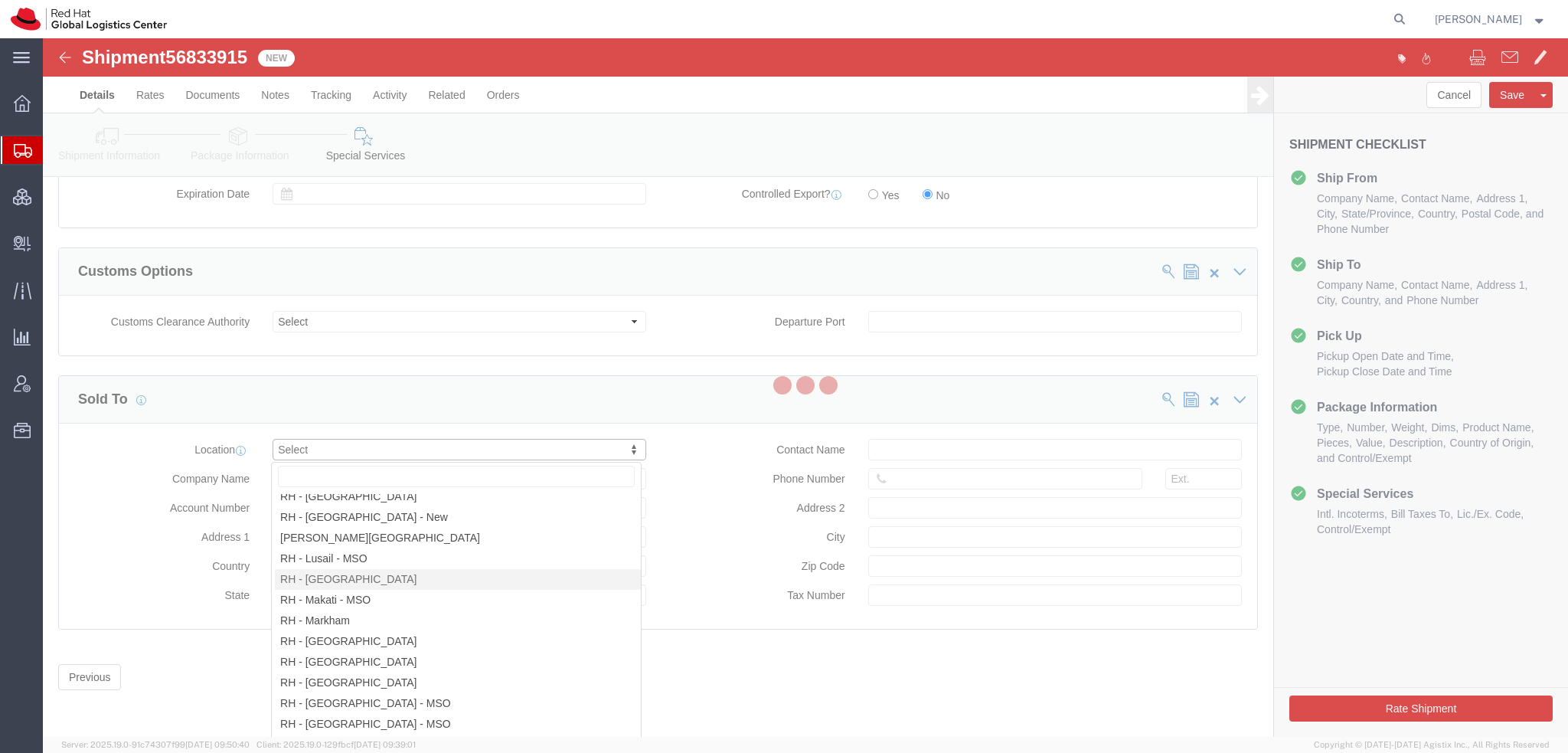
type input "MADRID"
type input "28046"
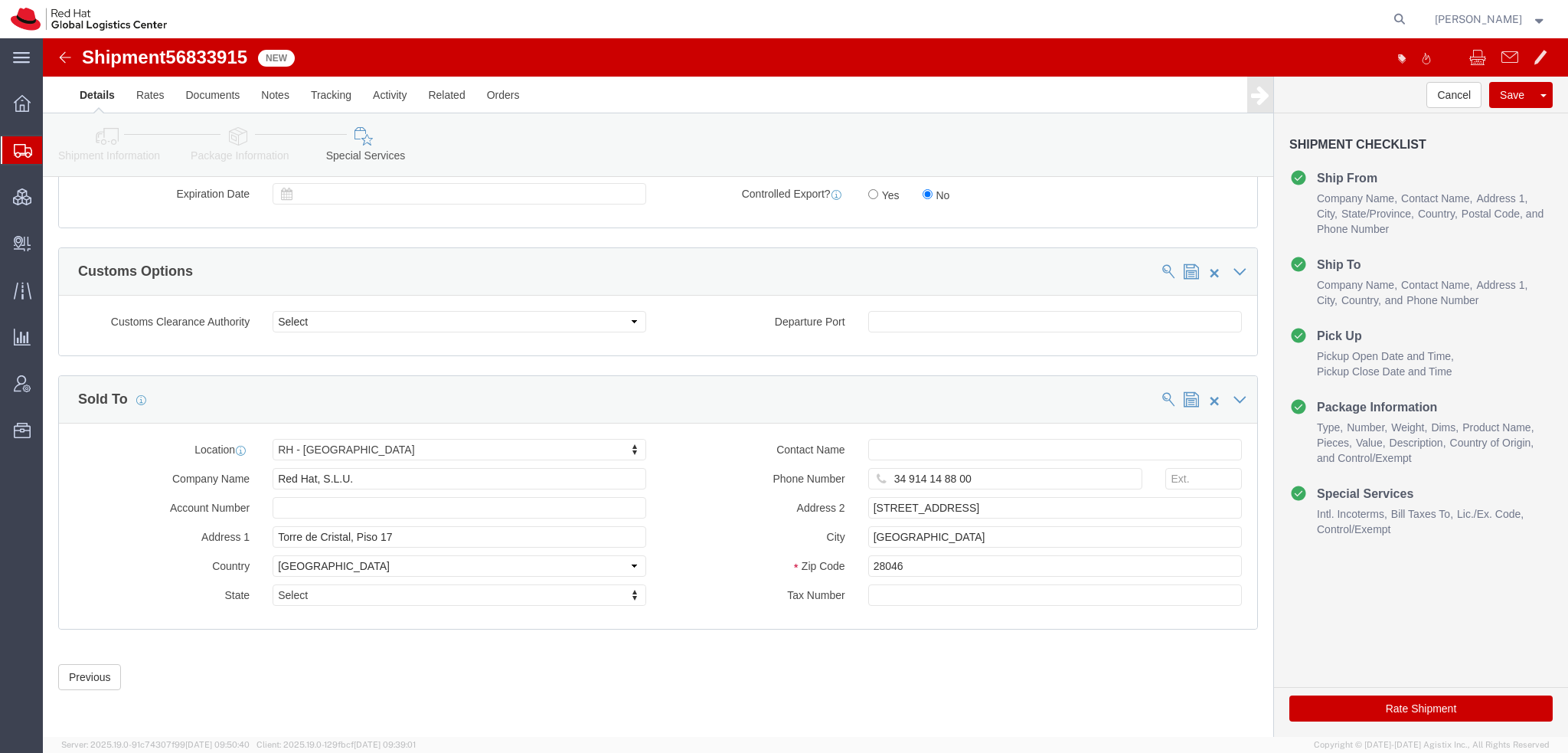
click button "Rate Shipment"
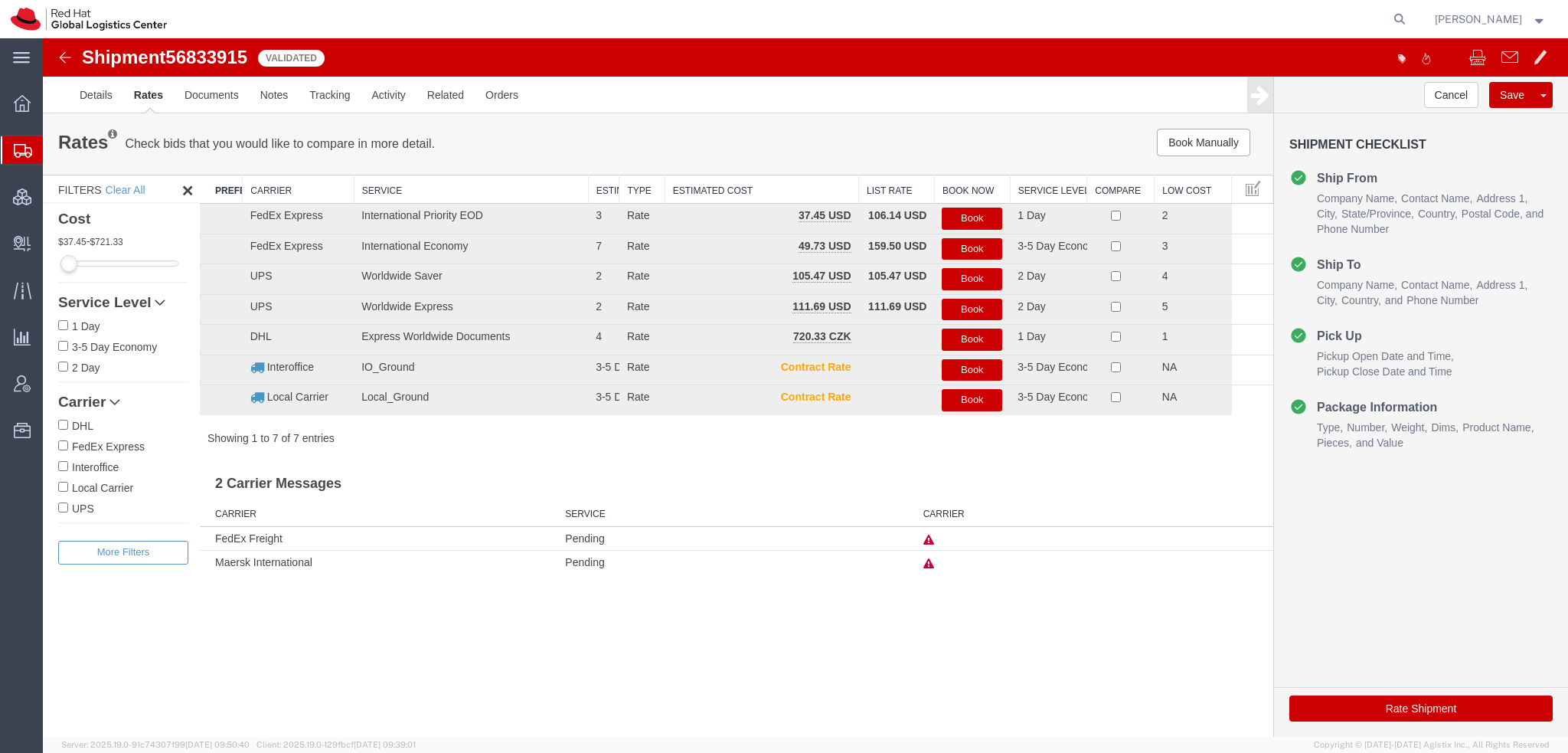
scroll to position [0, 0]
click at [966, 215] on button "Book" at bounding box center [972, 219] width 60 height 22
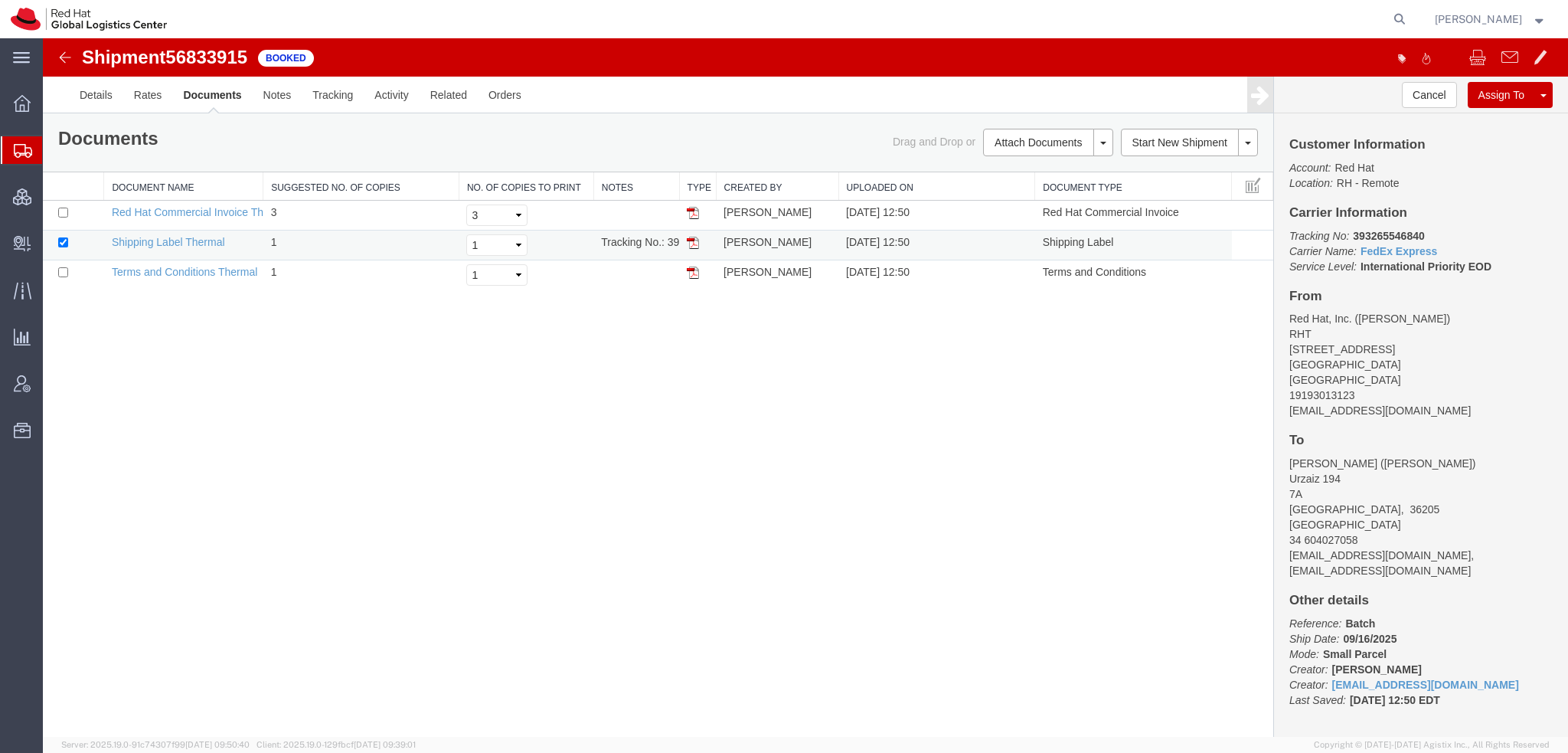
click at [695, 244] on img at bounding box center [693, 242] width 12 height 12
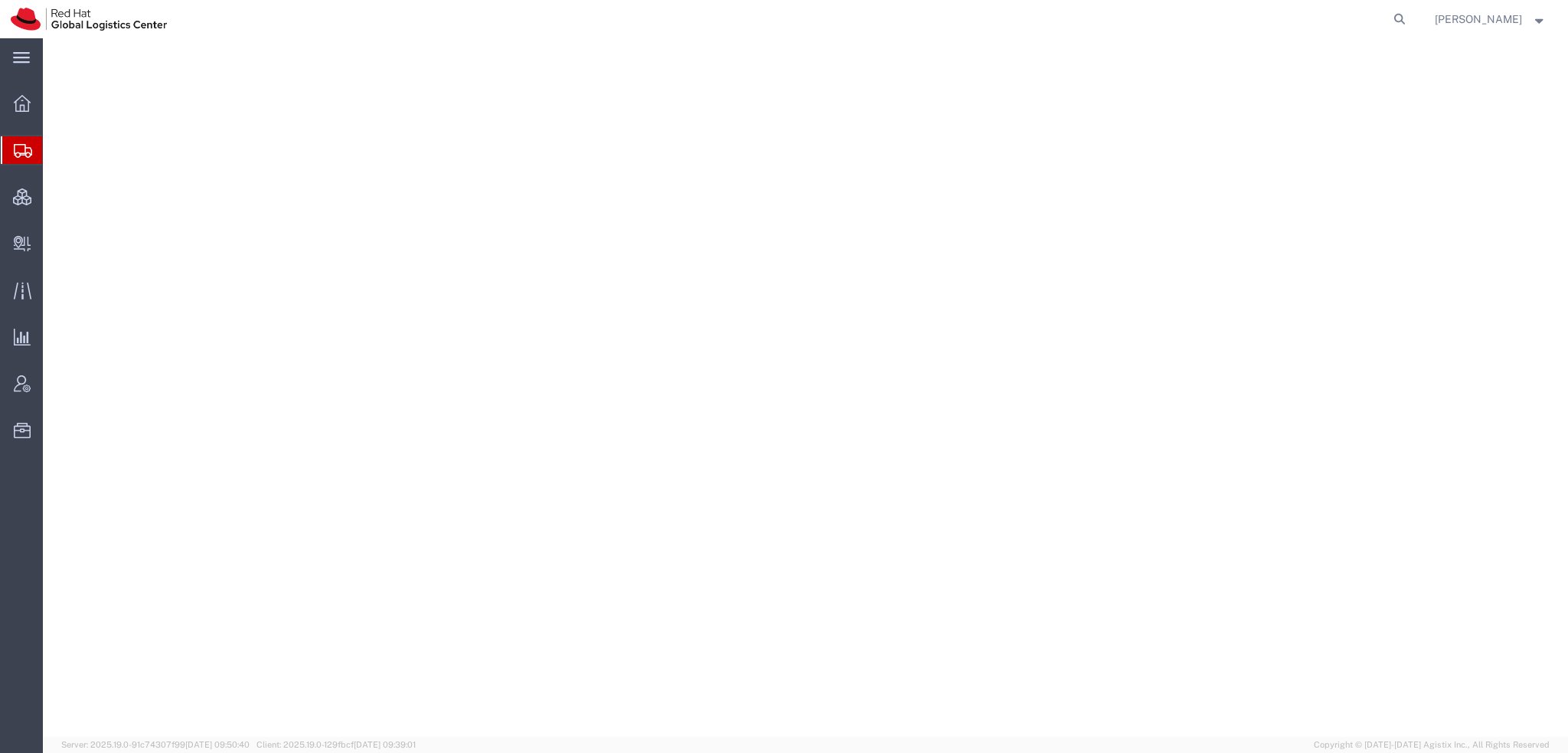
select select "38014"
select select
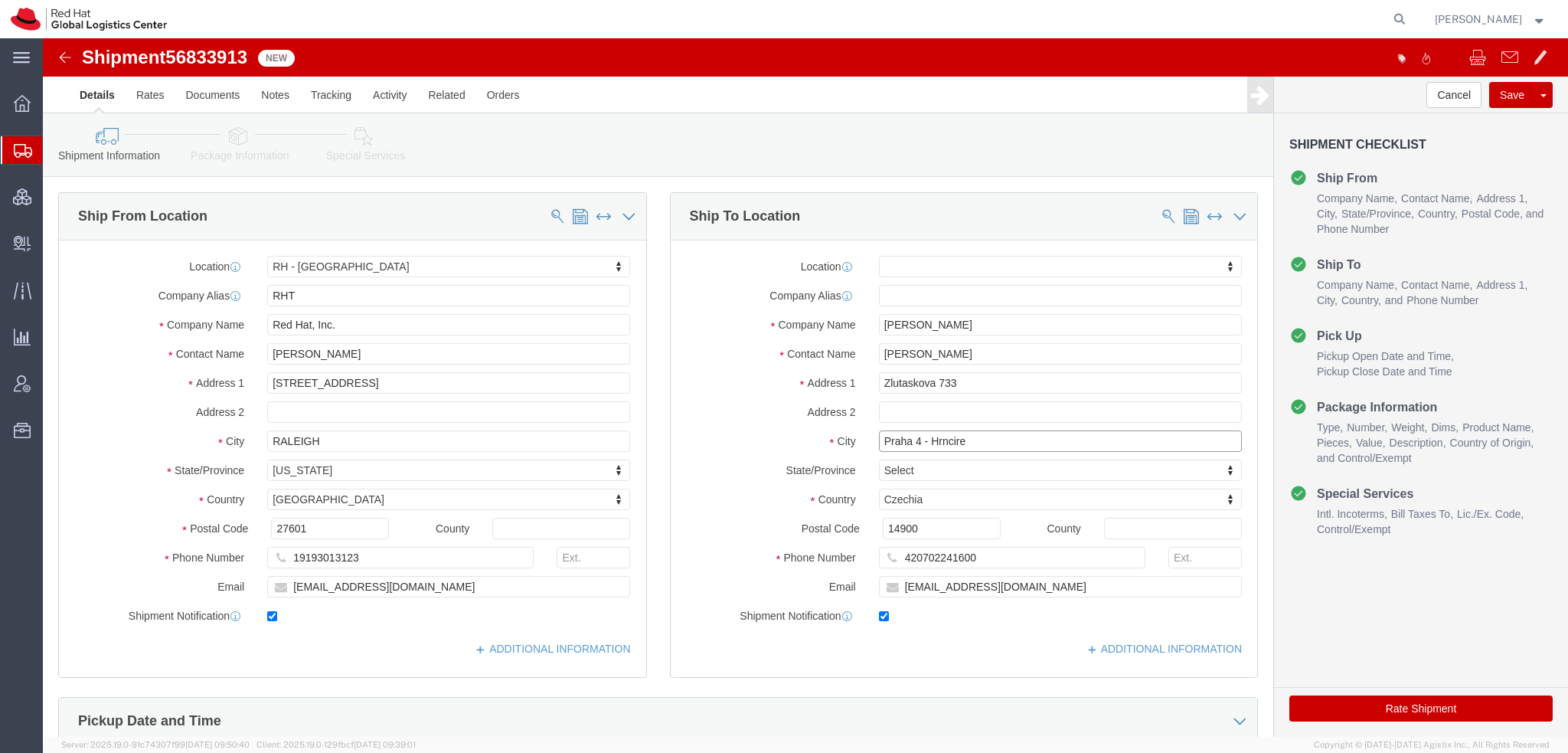
drag, startPoint x: 870, startPoint y: 402, endPoint x: 323, endPoint y: 273, distance: 562.0
click div "Ship From Location Location RH - Raleigh My Profile Location RH - Amsterdam - M…"
type input "- Hrncire"
select select
paste input "Praha 4"
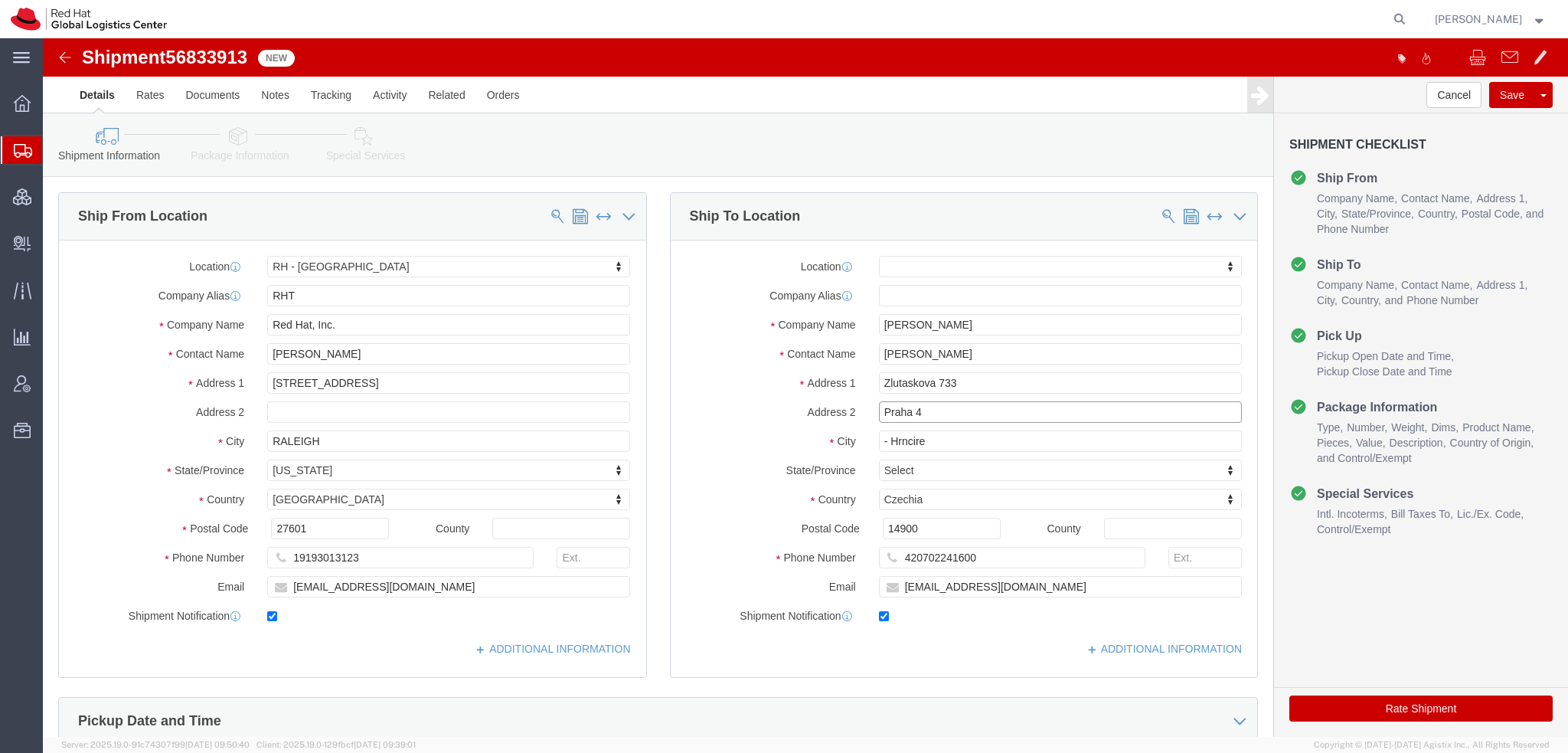
type input "Praha 4"
type input "Hrncire"
select select
click input "amikova@redhat.com"
type input "amikova@redhat.com, emealogistics@redhat.com"
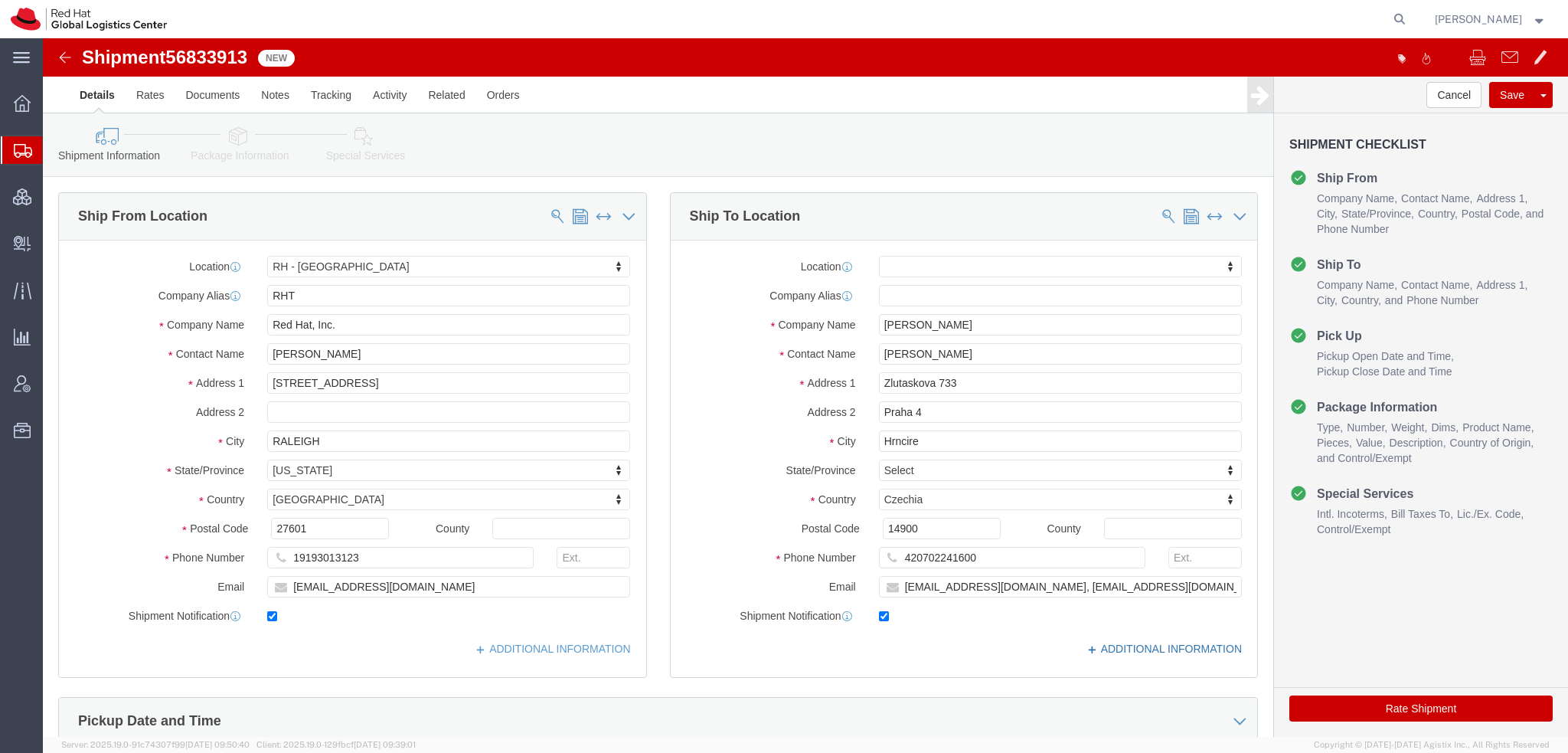
click link "ADDITIONAL INFORMATION"
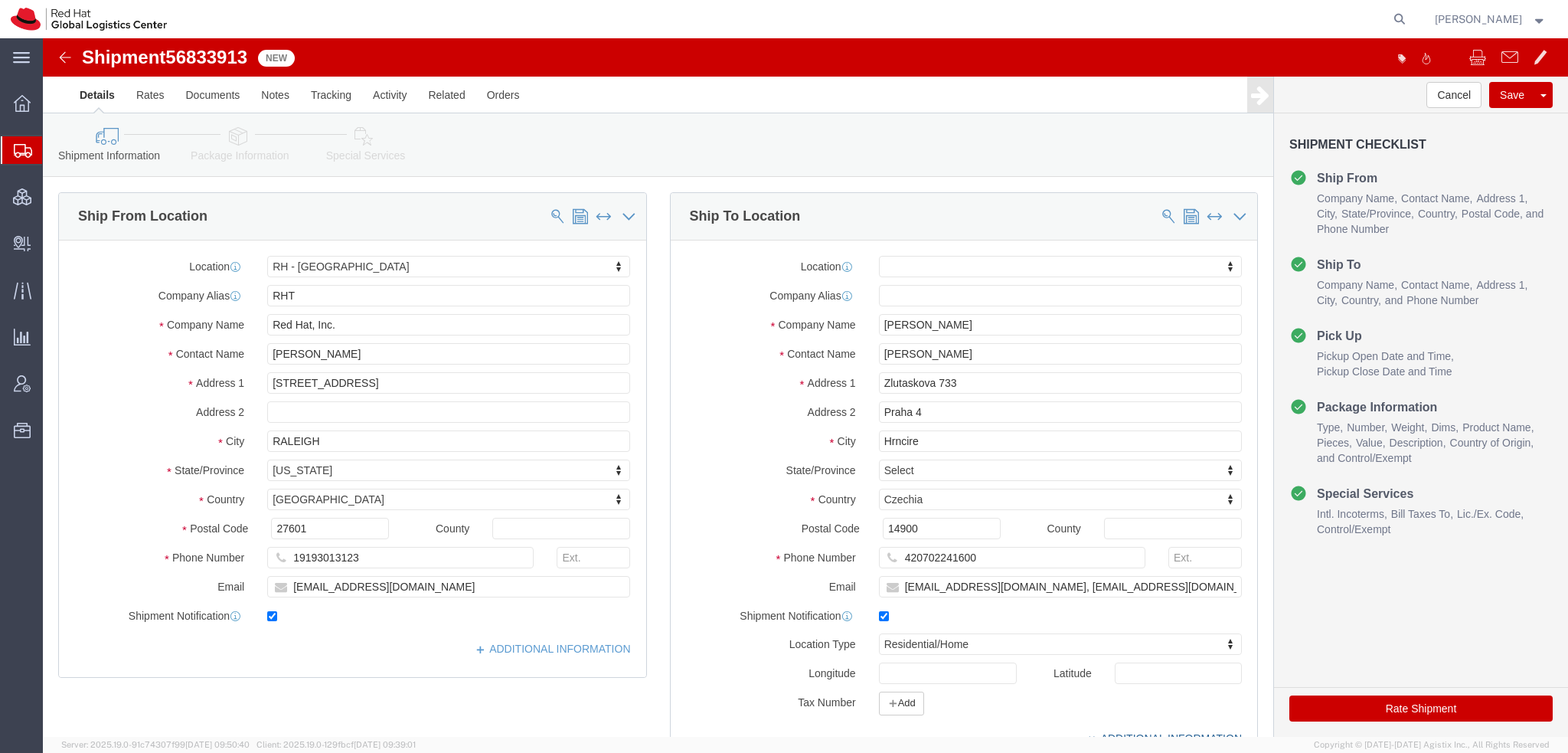
scroll to position [306, 0]
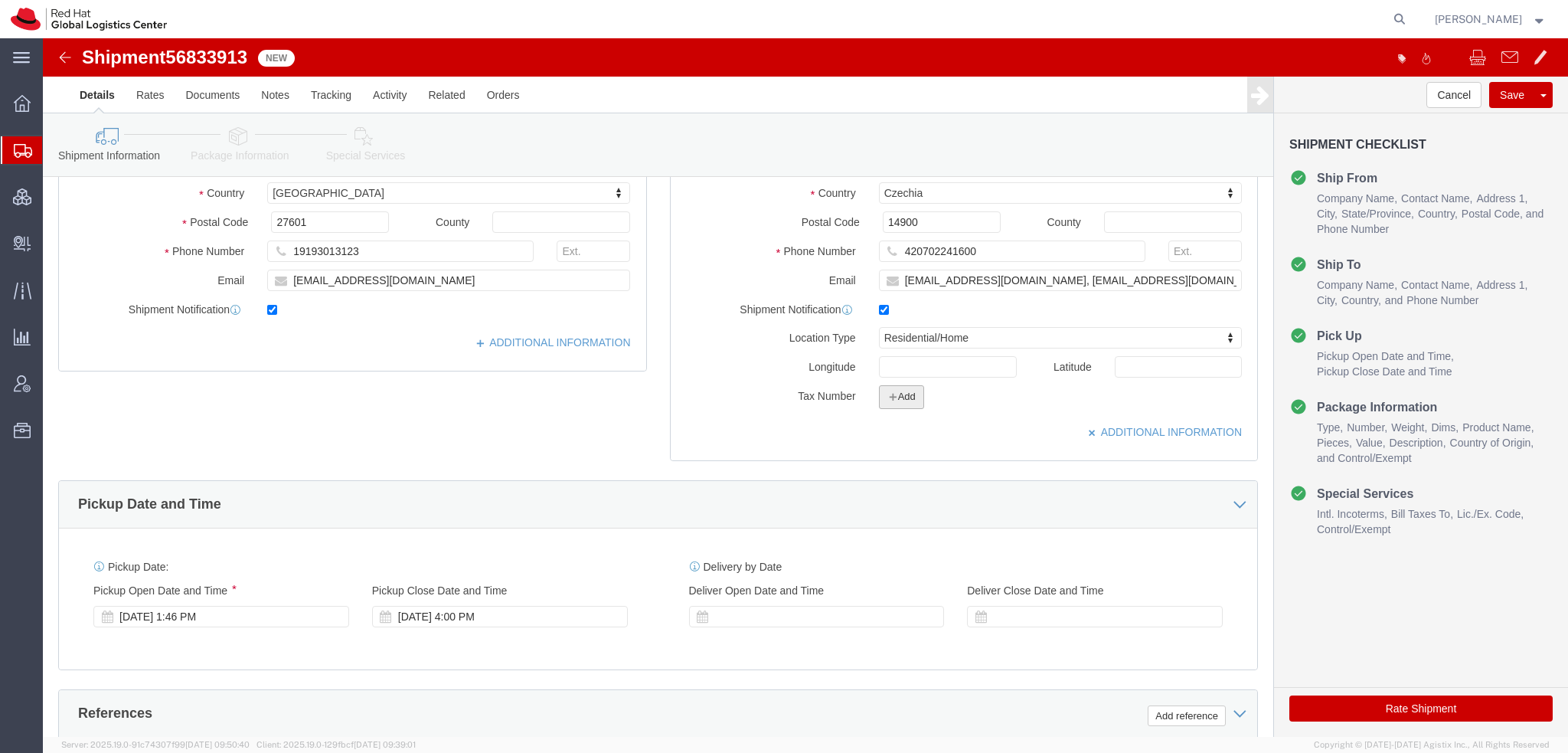
click button "Add"
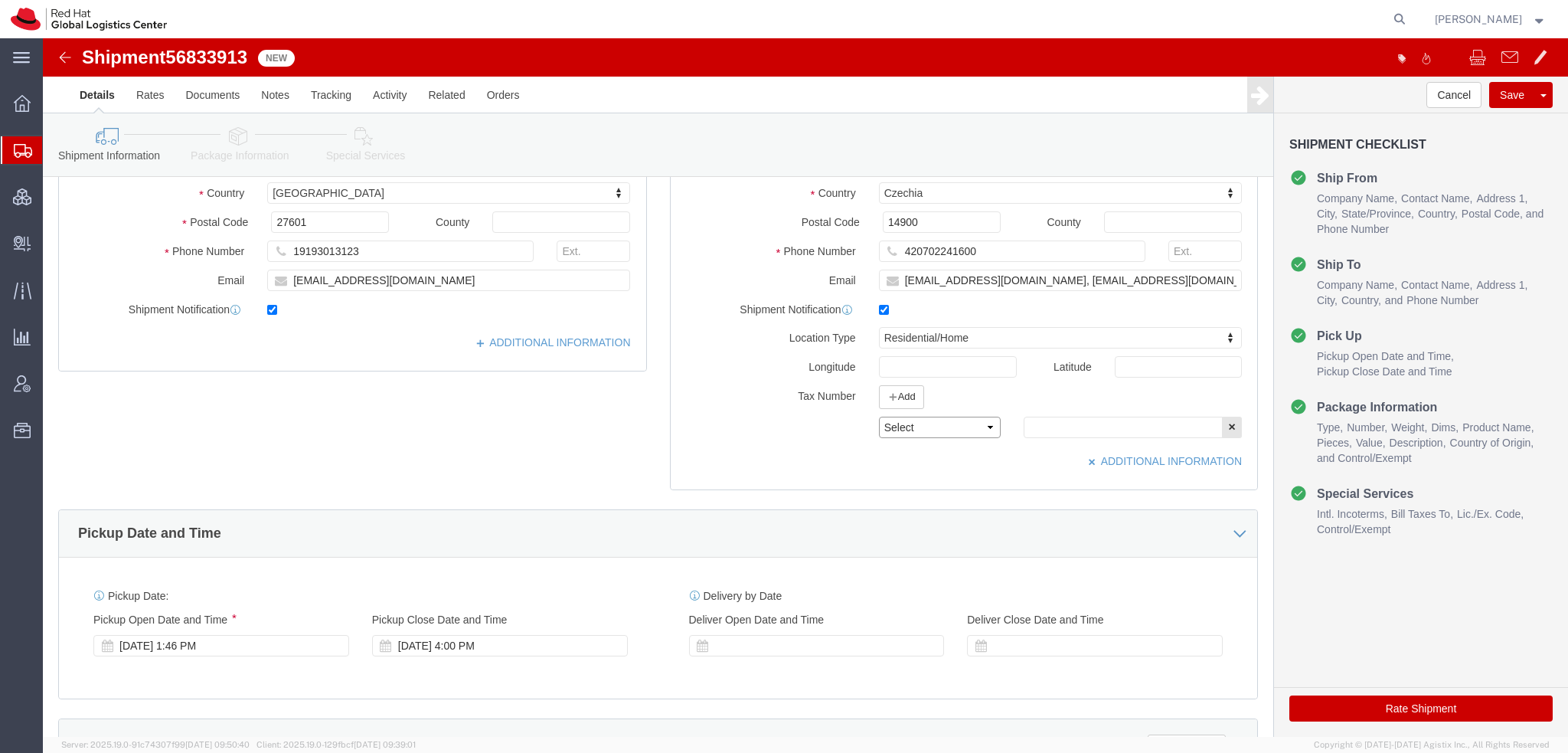
click select "Select EIN EORI TIN VAT Other"
select select "EORI"
click select "Select EIN EORI TIN VAT Other"
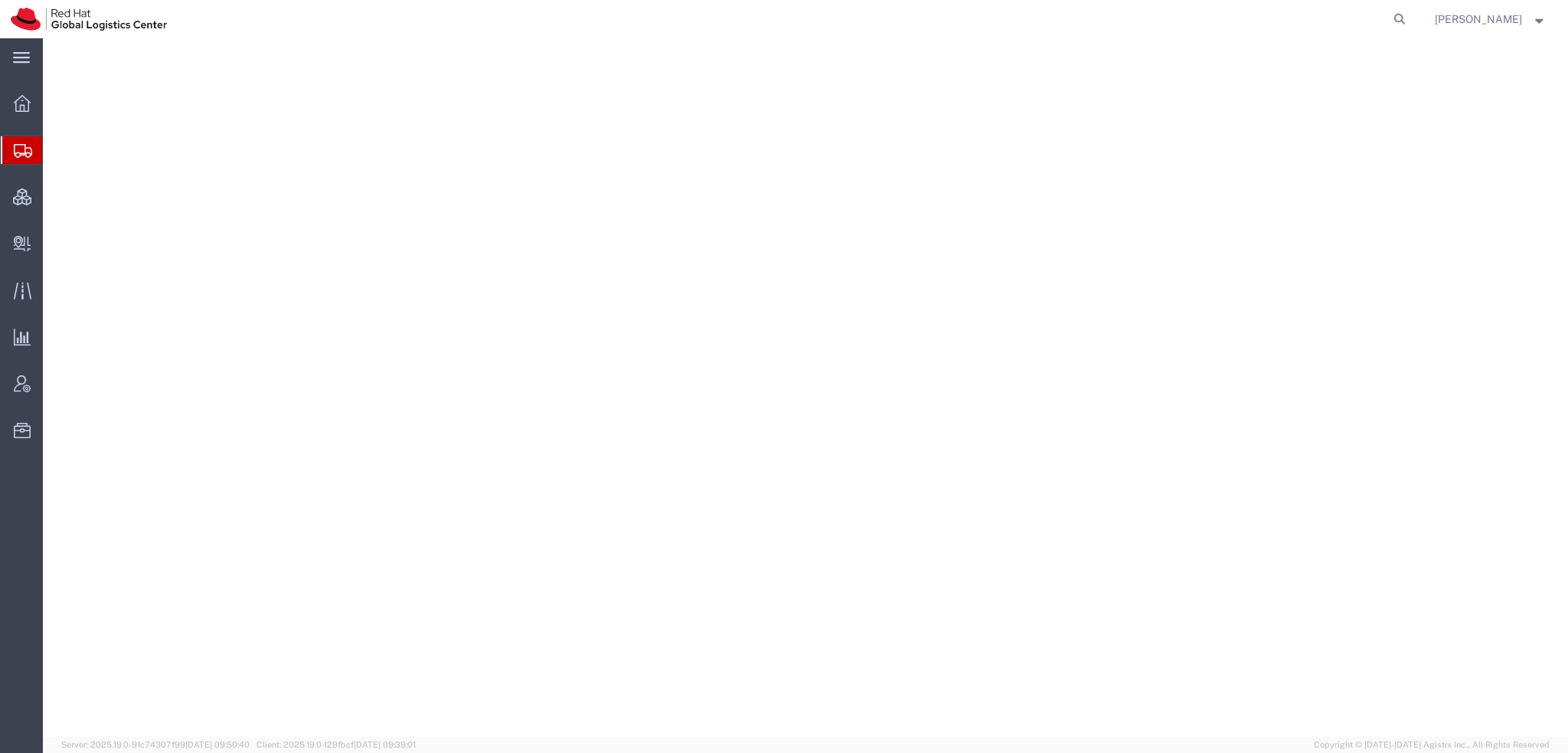
select select "38014"
select select
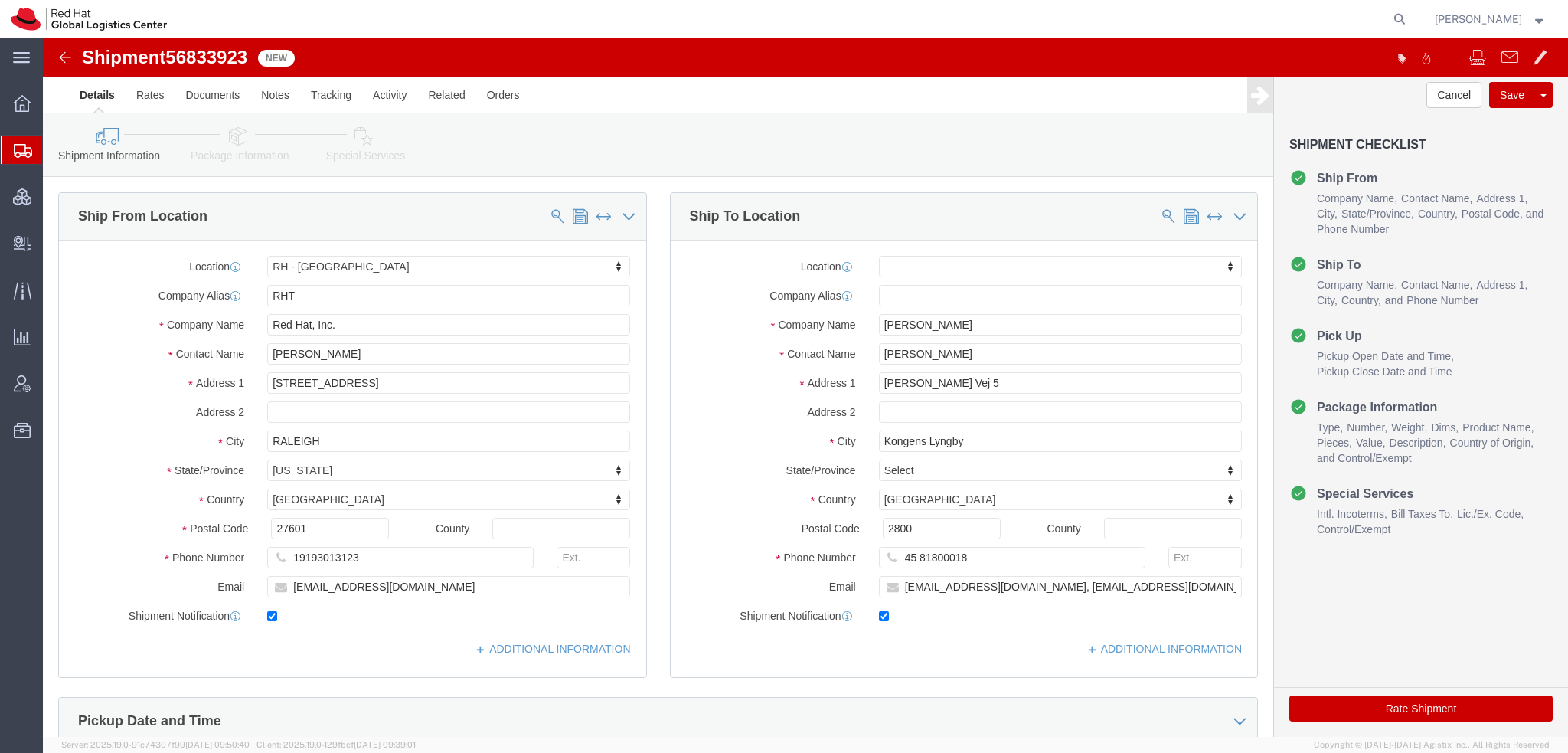
click icon
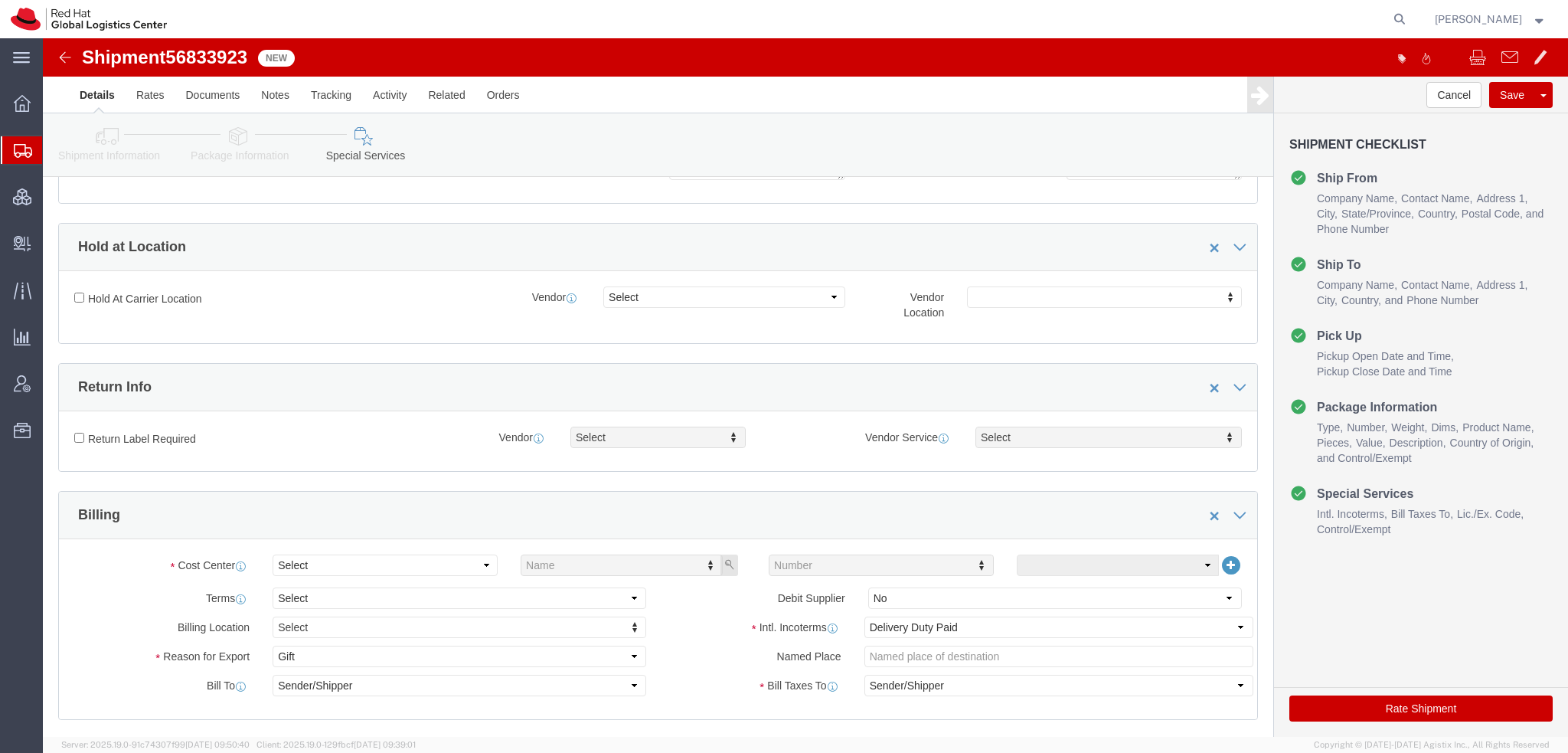
scroll to position [383, 0]
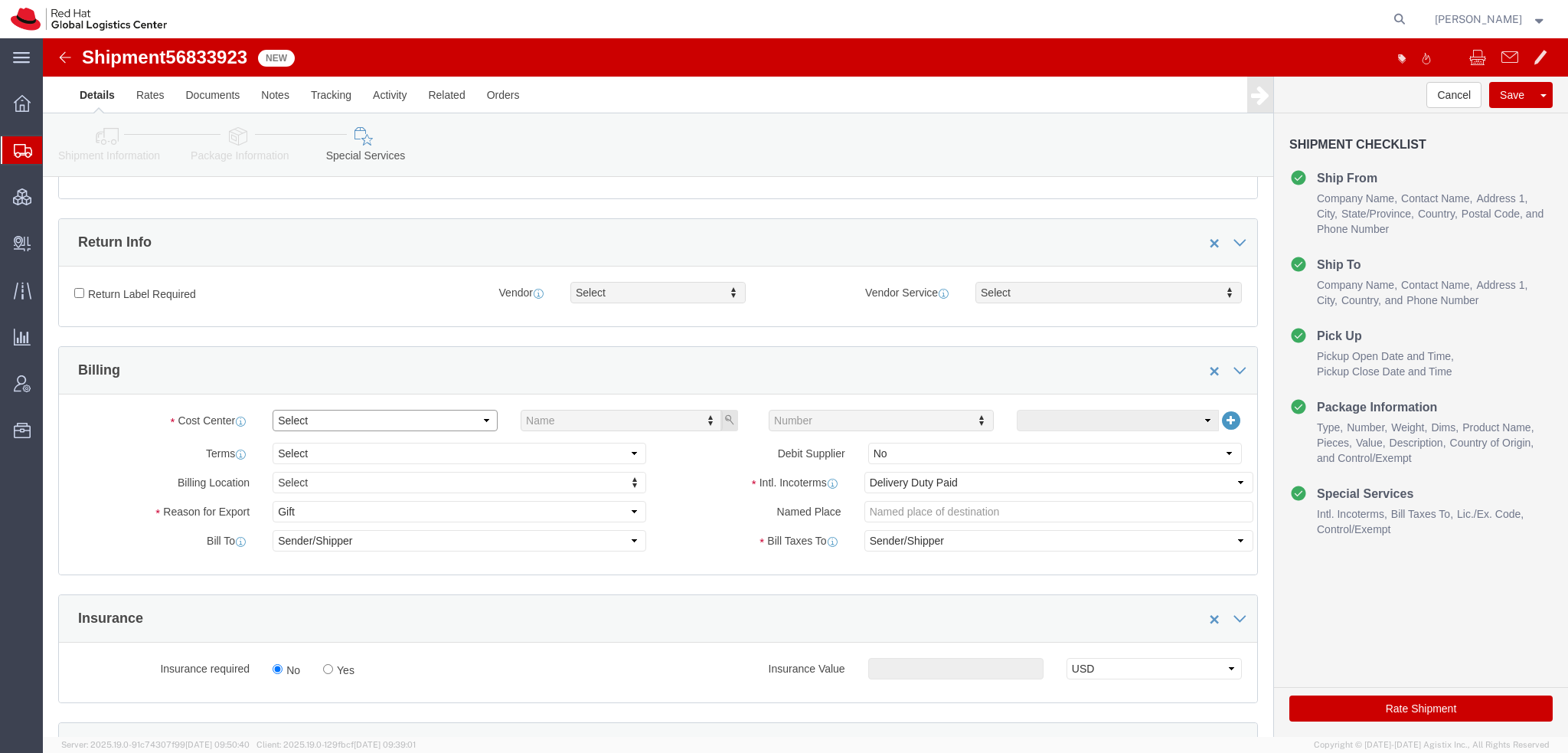
click select "Select Buyer Cost Center Department Operations Number Order Number Sales Person"
select select "COSTCENTER"
click select "Select Buyer Cost Center Department Operations Number Order Number Sales Person"
type input "589"
click button "Rate Shipment"
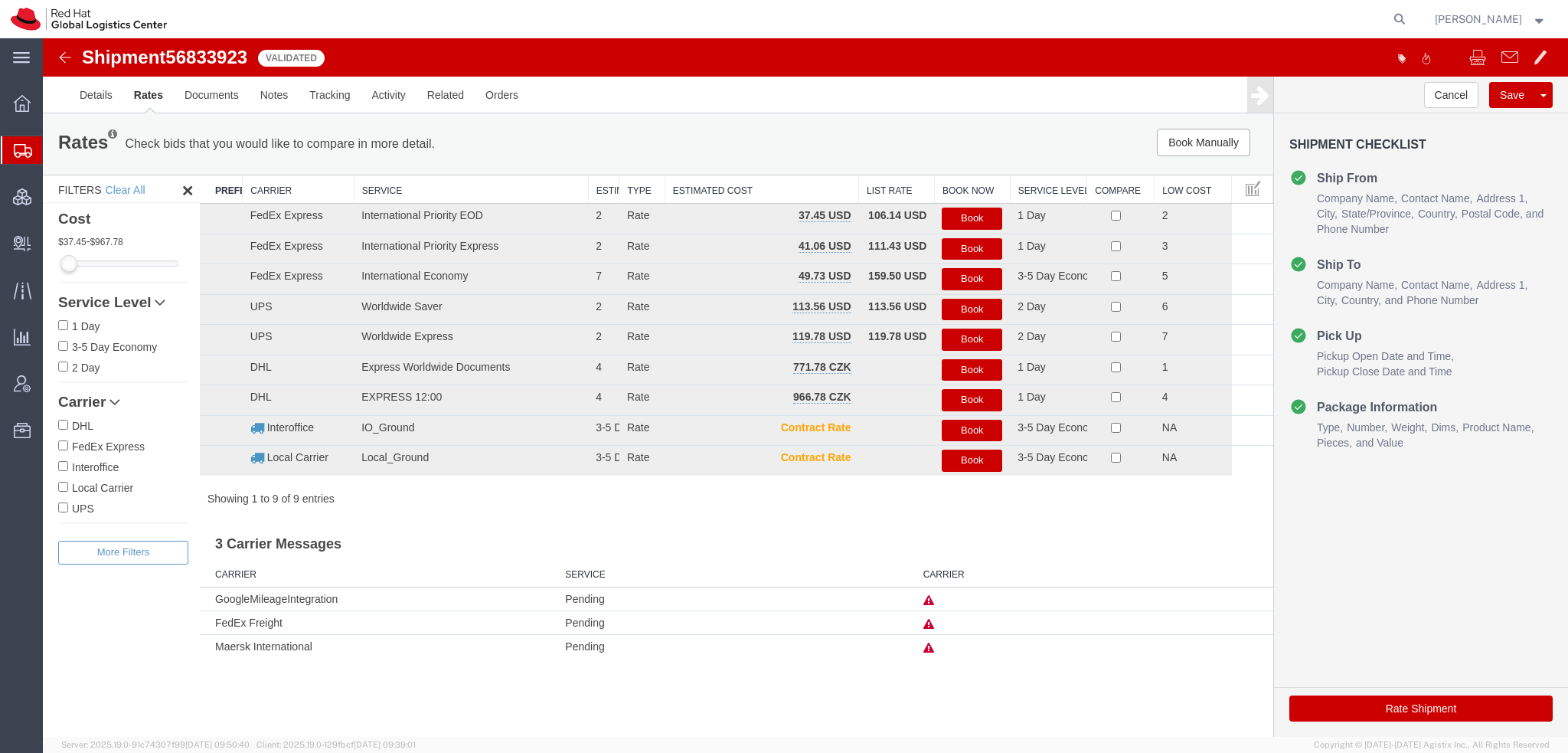
scroll to position [0, 0]
click at [1000, 218] on button "Book" at bounding box center [972, 219] width 60 height 22
click at [97, 100] on link "Details" at bounding box center [96, 96] width 55 height 37
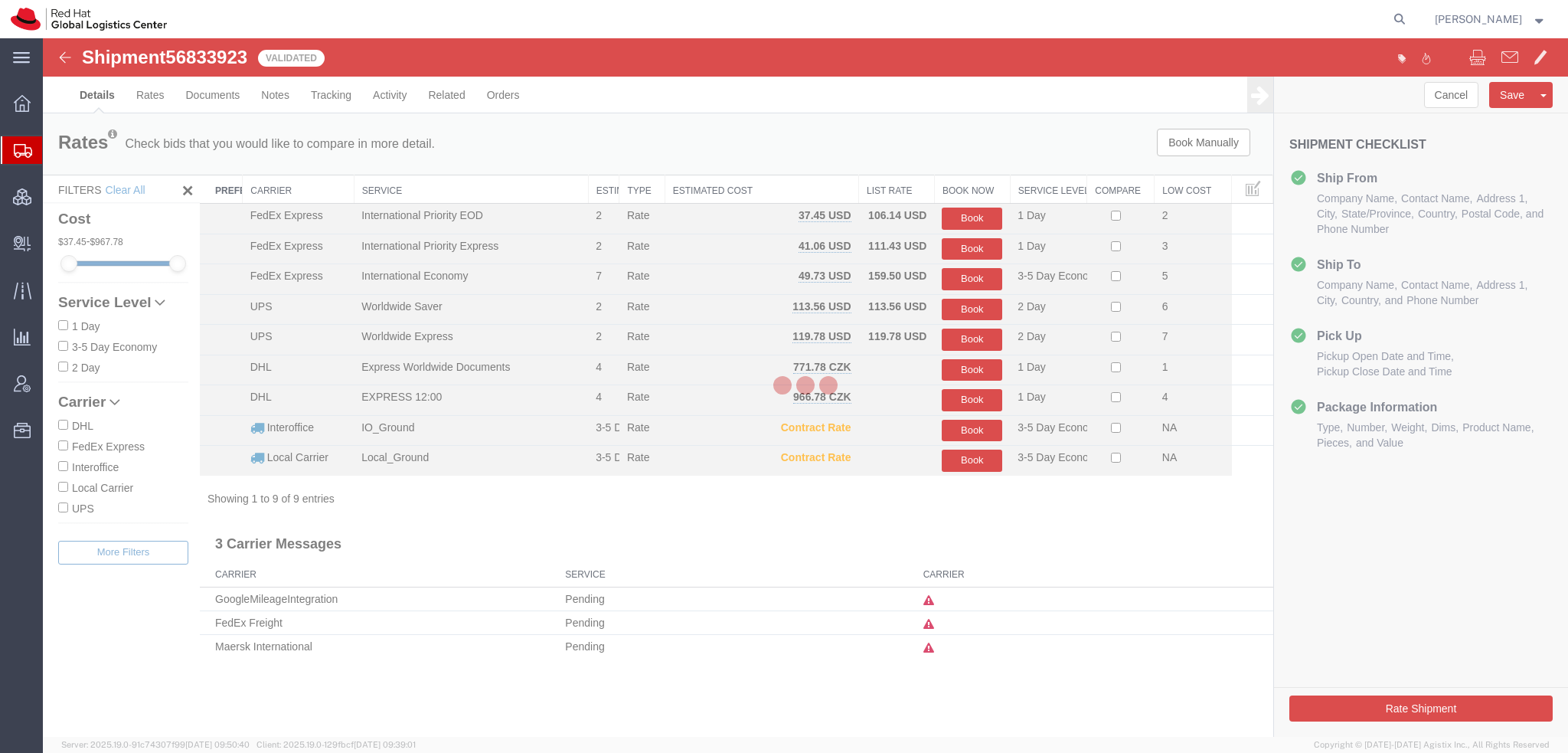
select select "38014"
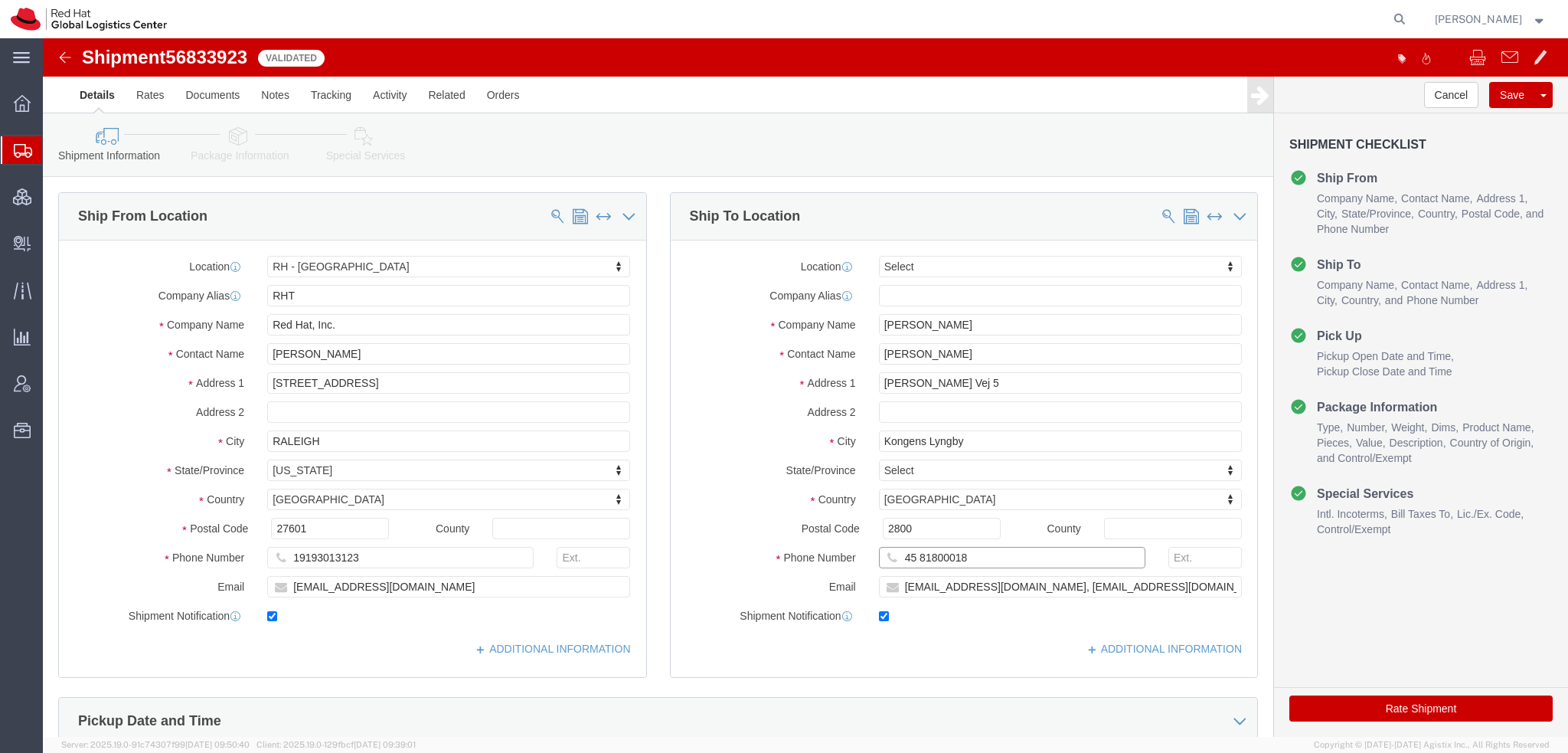
drag, startPoint x: 922, startPoint y: 510, endPoint x: 637, endPoint y: 483, distance: 286.3
click div "Location Select Select My Profile Location [GEOGRAPHIC_DATA] - [GEOGRAPHIC_DATA…"
click icon
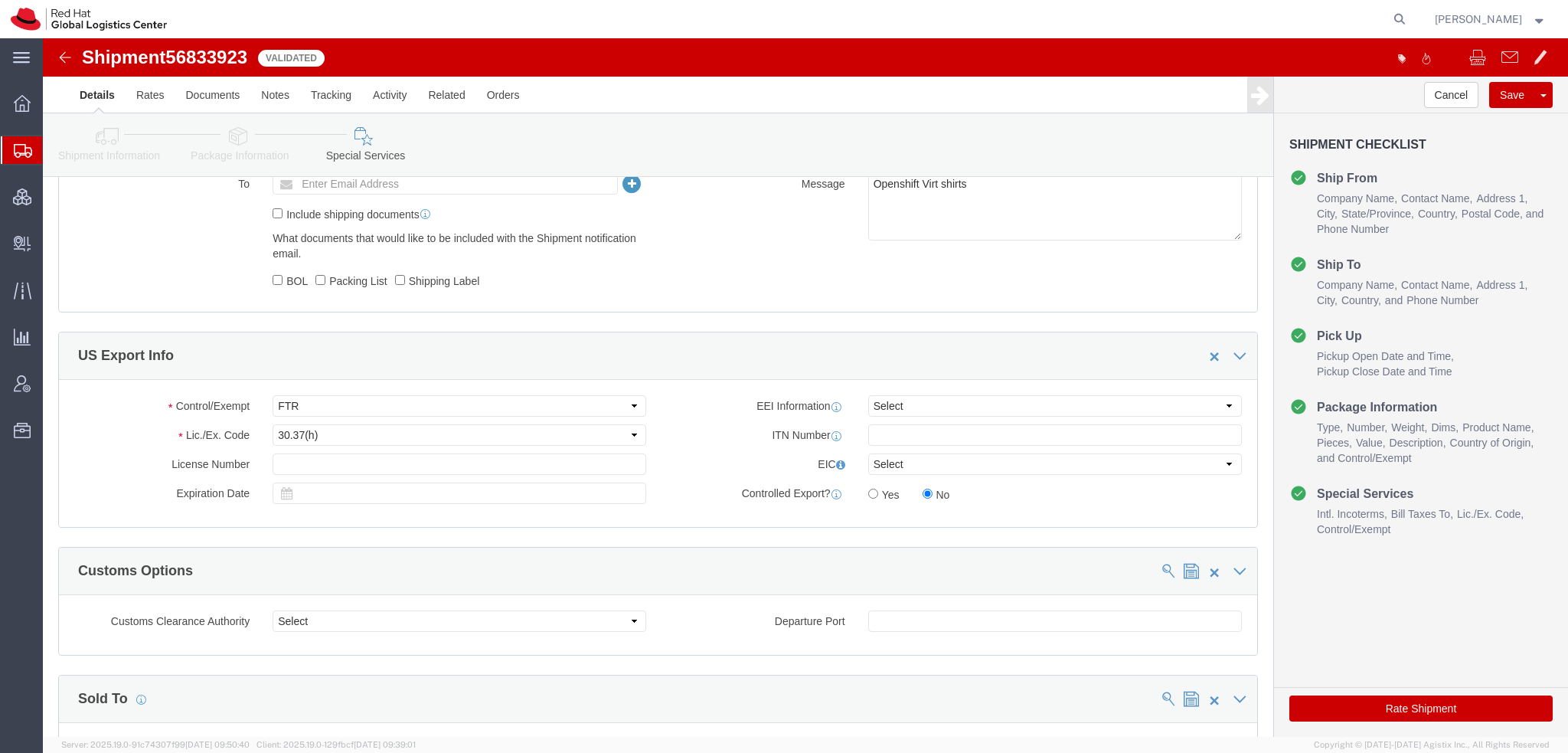
scroll to position [1295, 0]
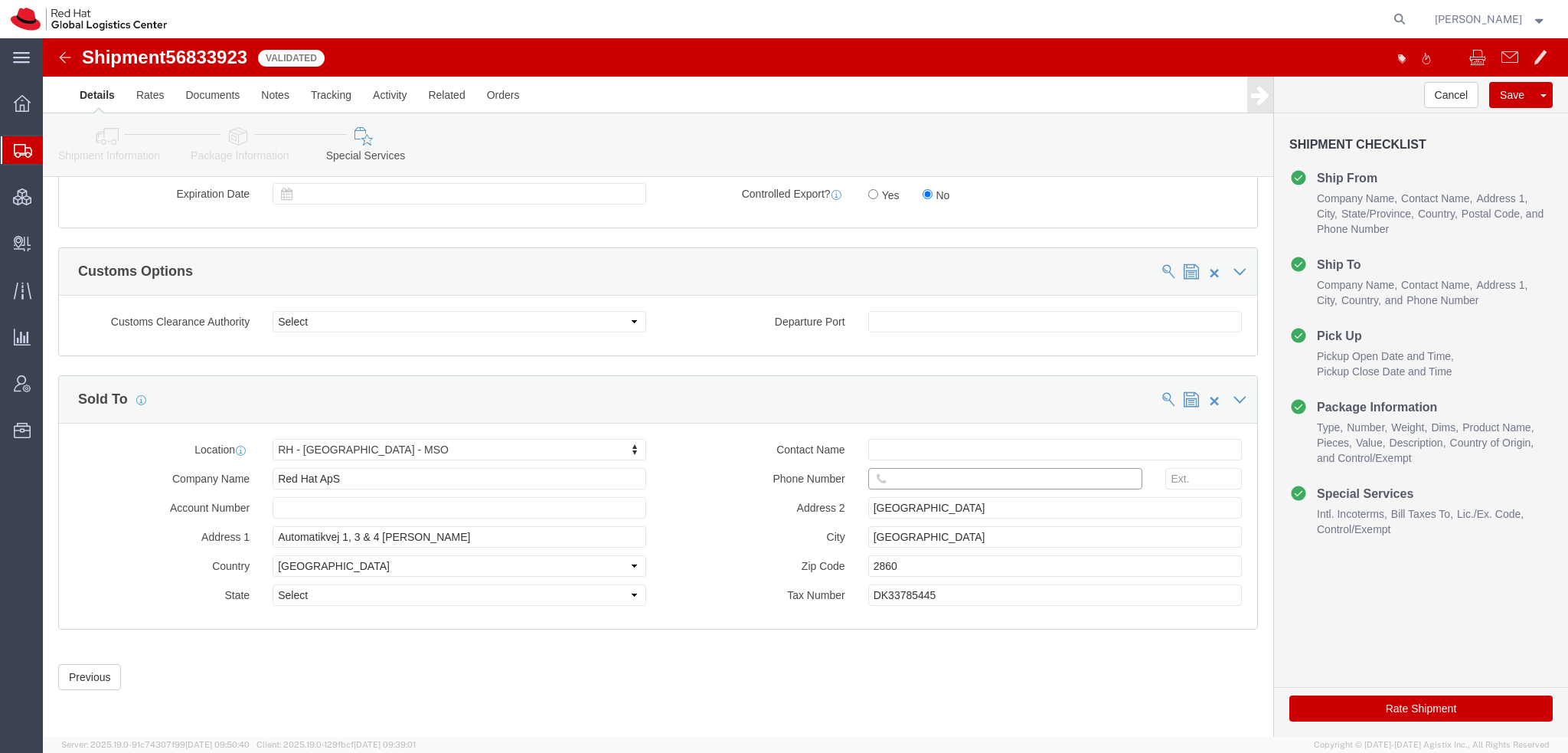
click input "text"
paste input "45 81800018"
type input "45 81800018"
click button "Rate Shipment"
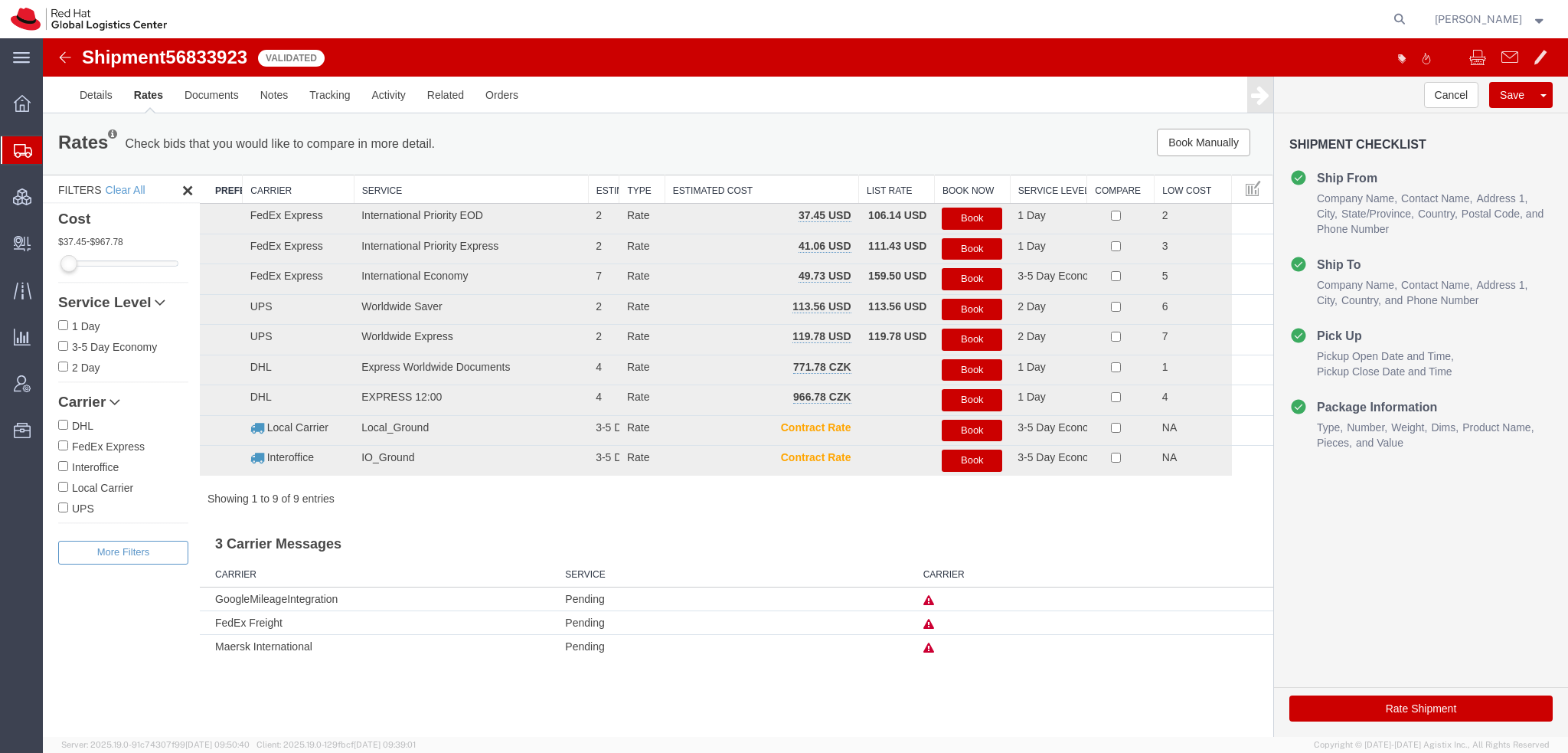
scroll to position [0, 0]
click at [985, 216] on button "Book" at bounding box center [972, 219] width 60 height 22
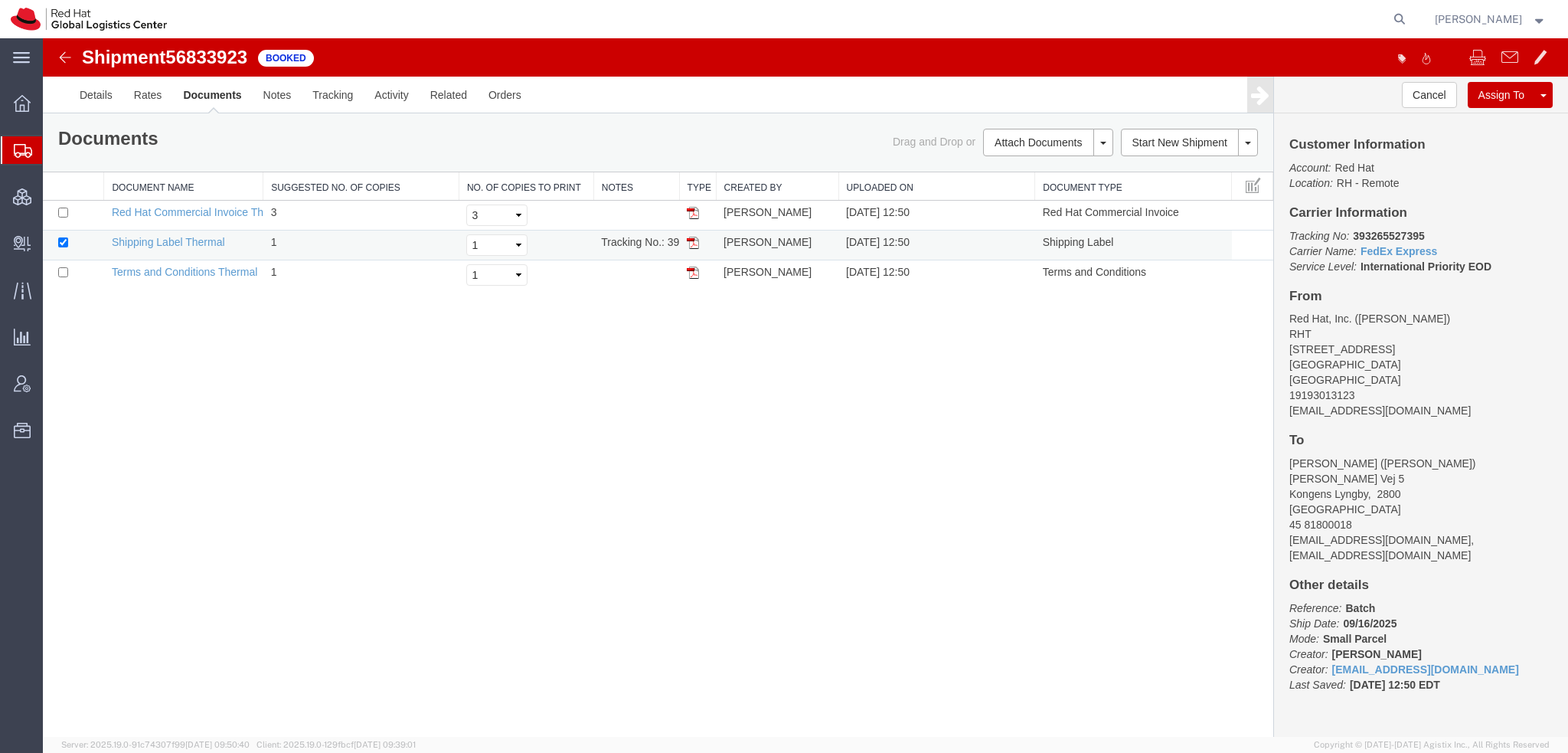
click at [692, 243] on img at bounding box center [693, 242] width 12 height 12
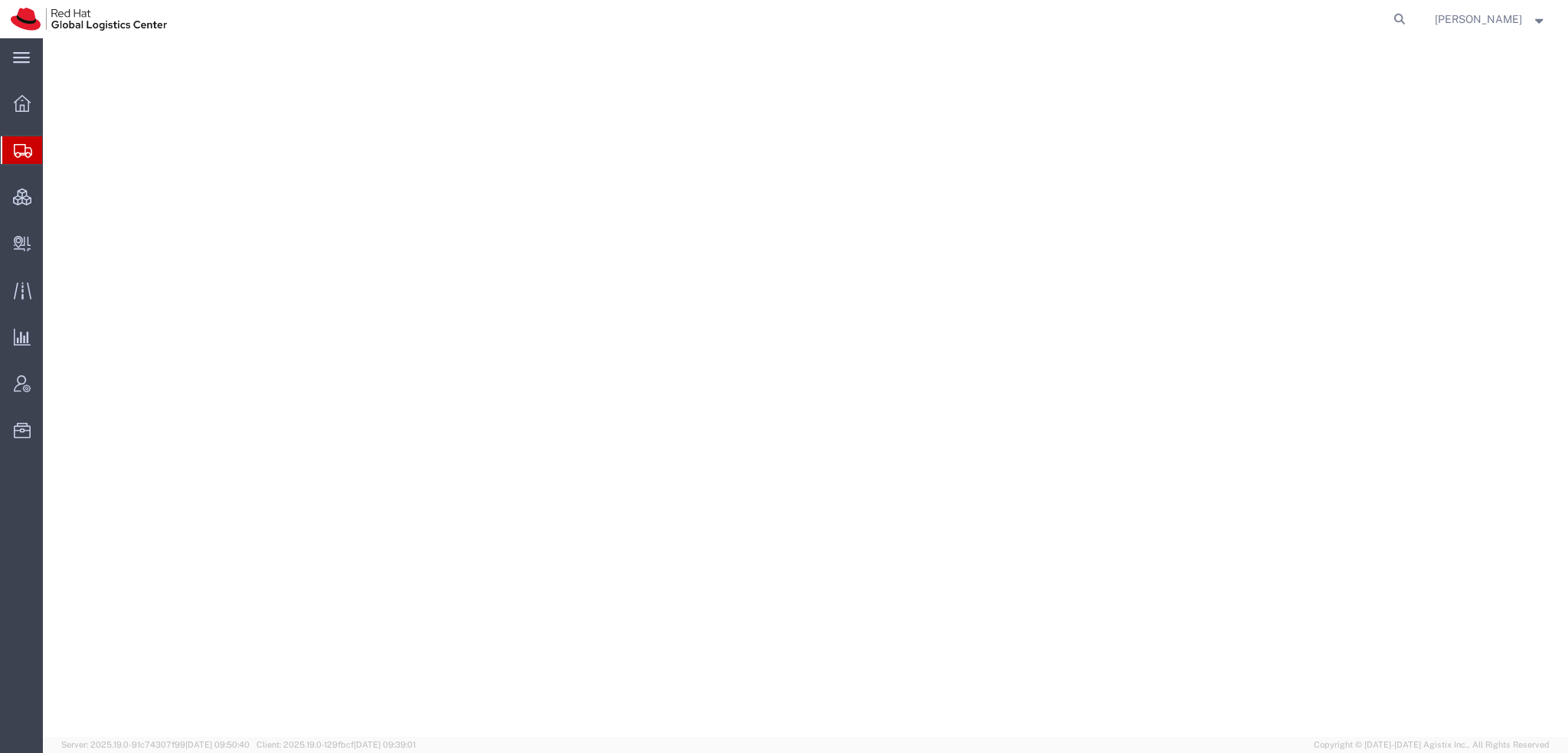
select select "38014"
select select
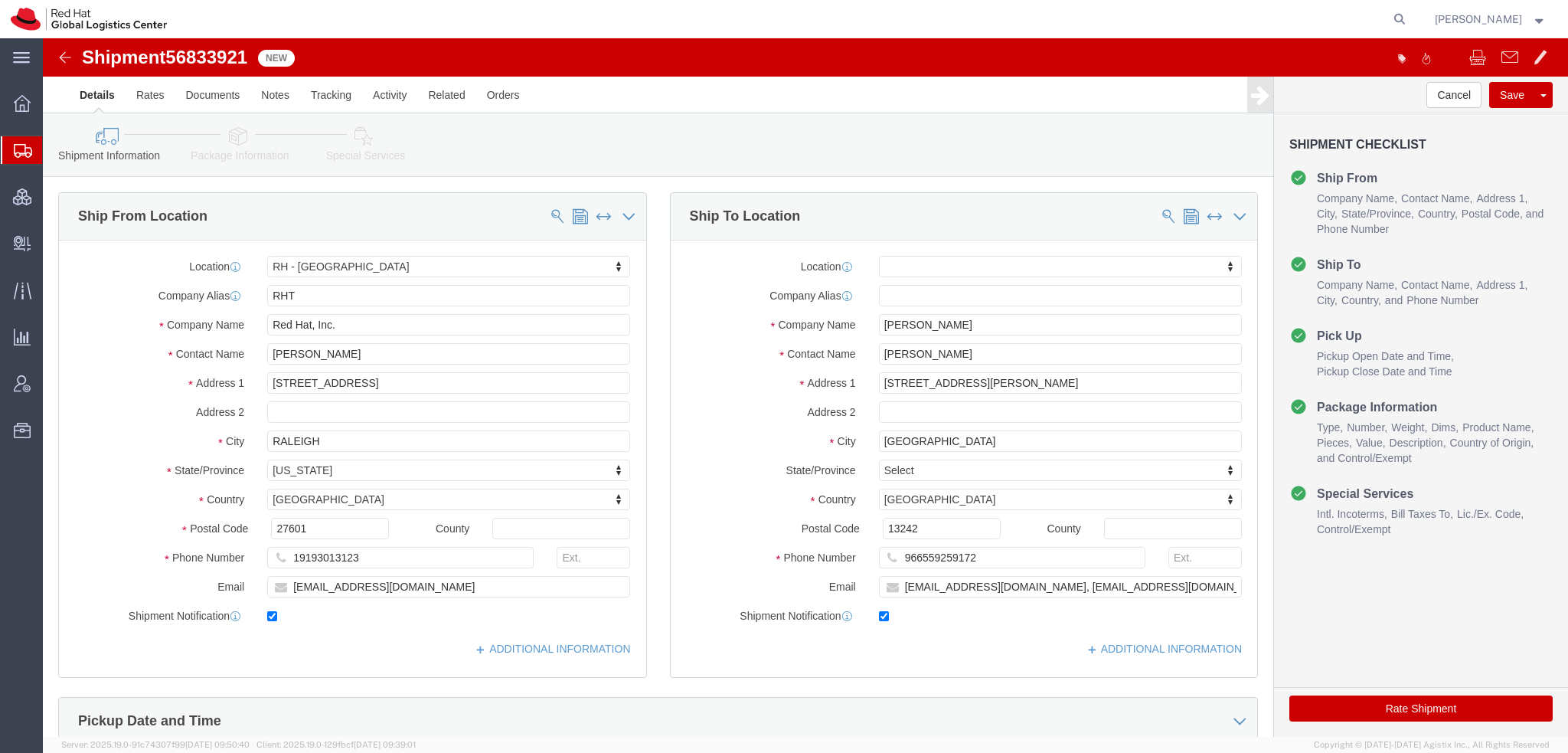
click icon
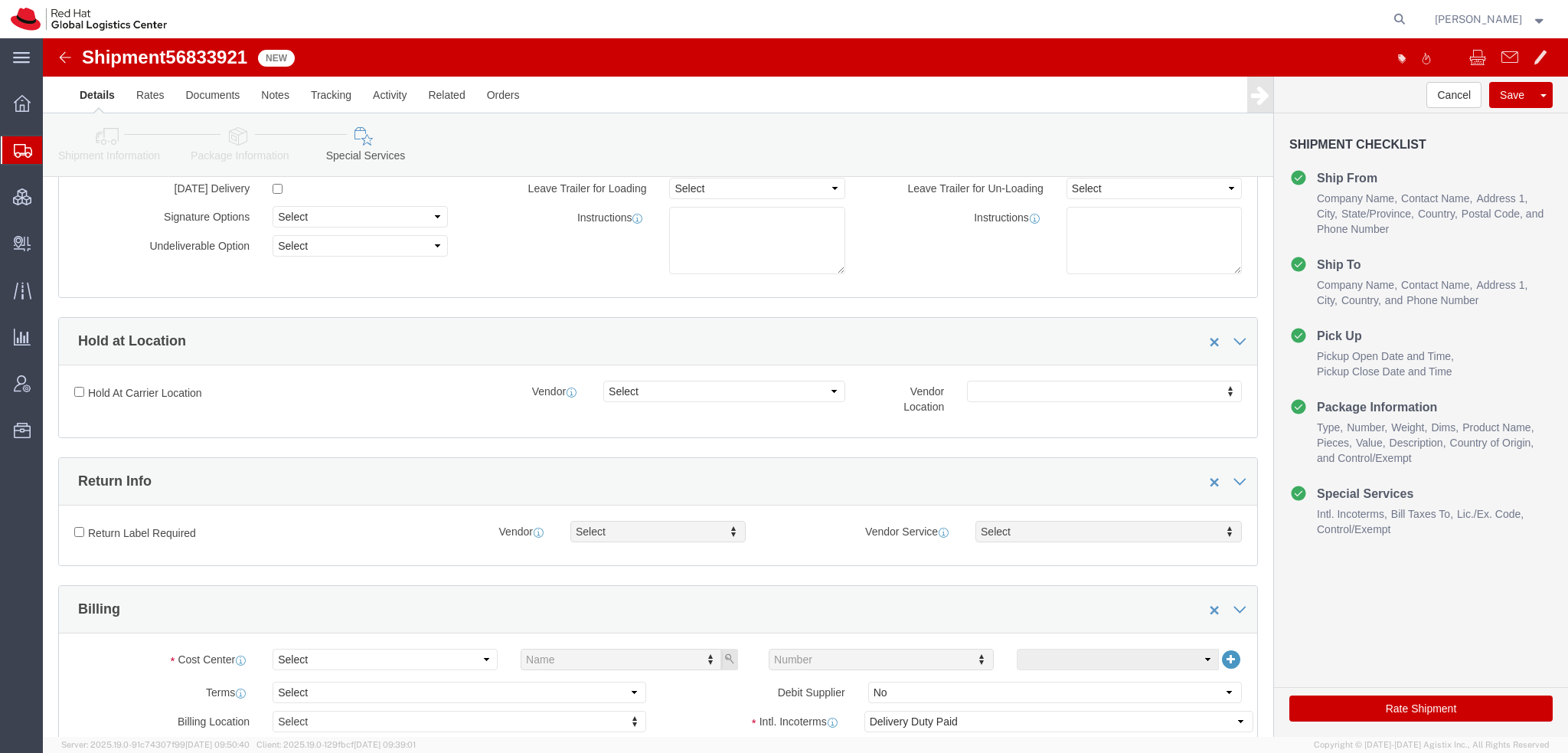
scroll to position [459, 0]
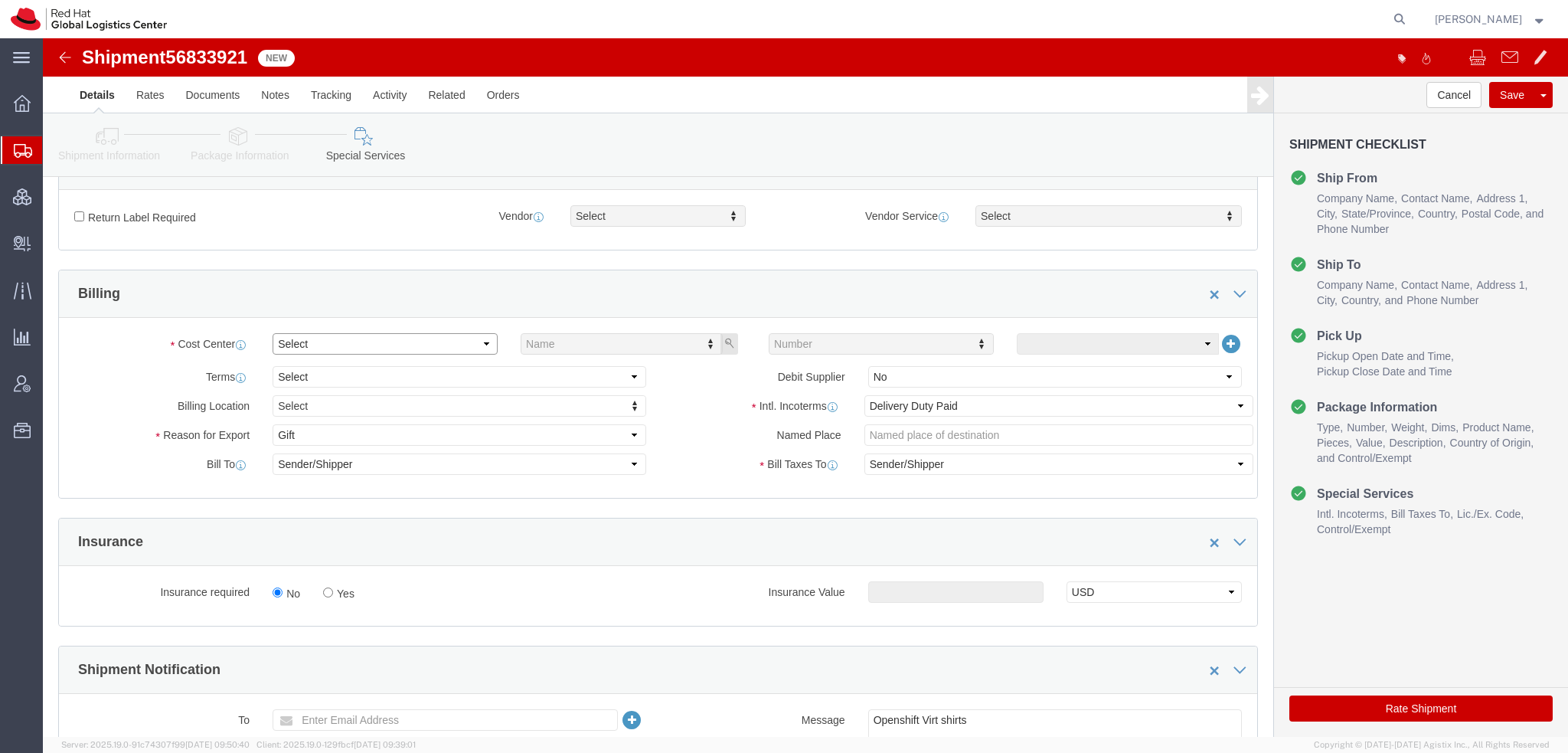
click select "Select"
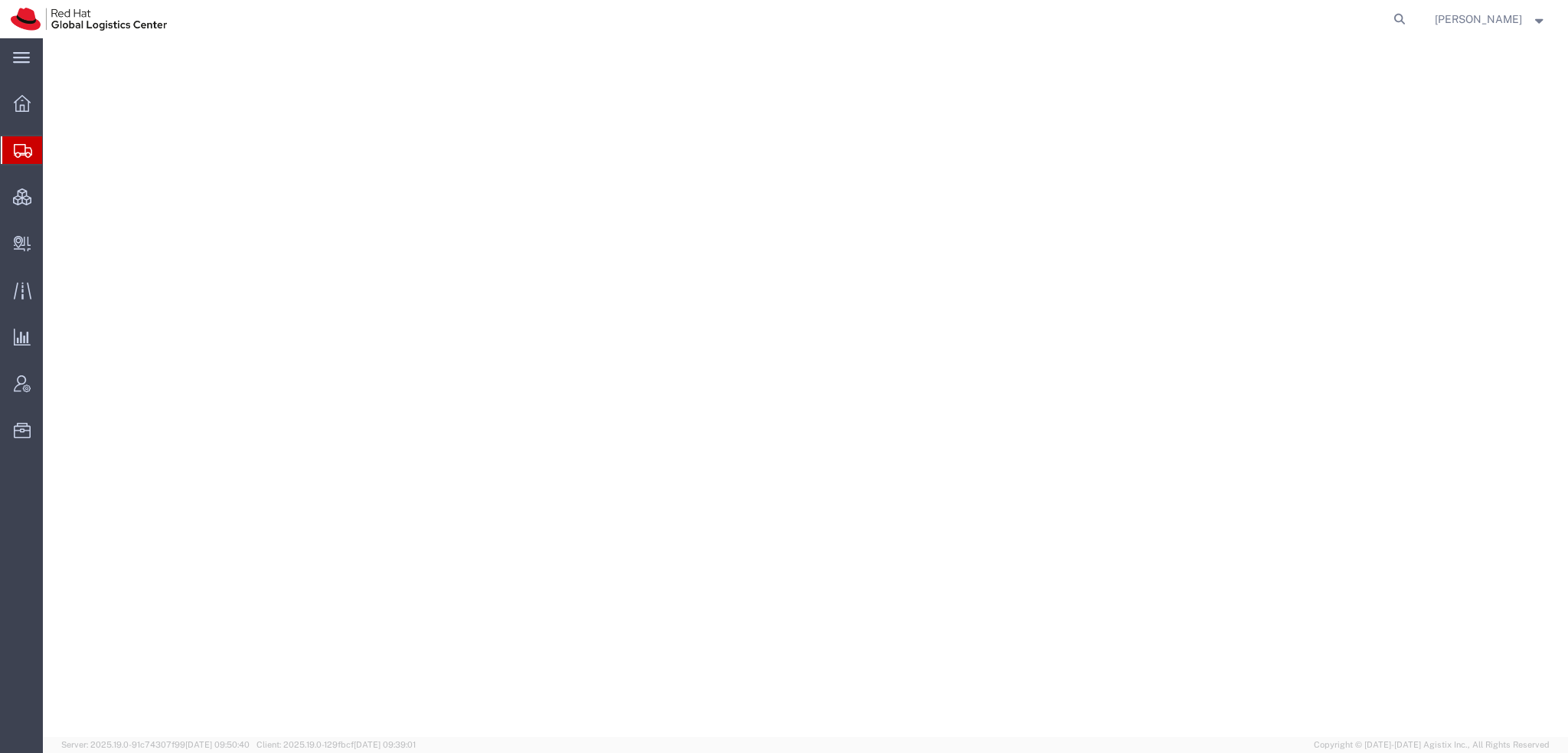
select select "38014"
select select
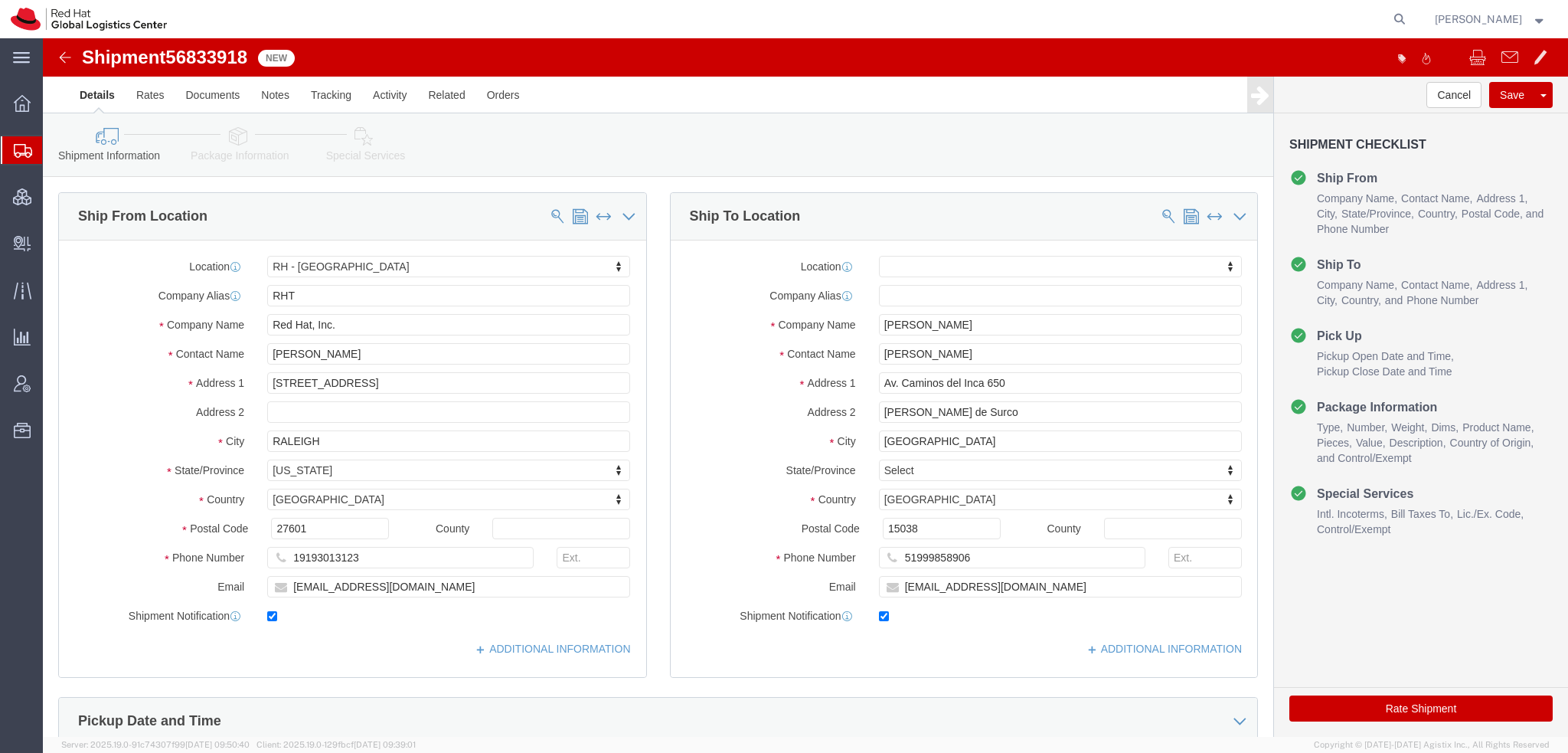
click icon
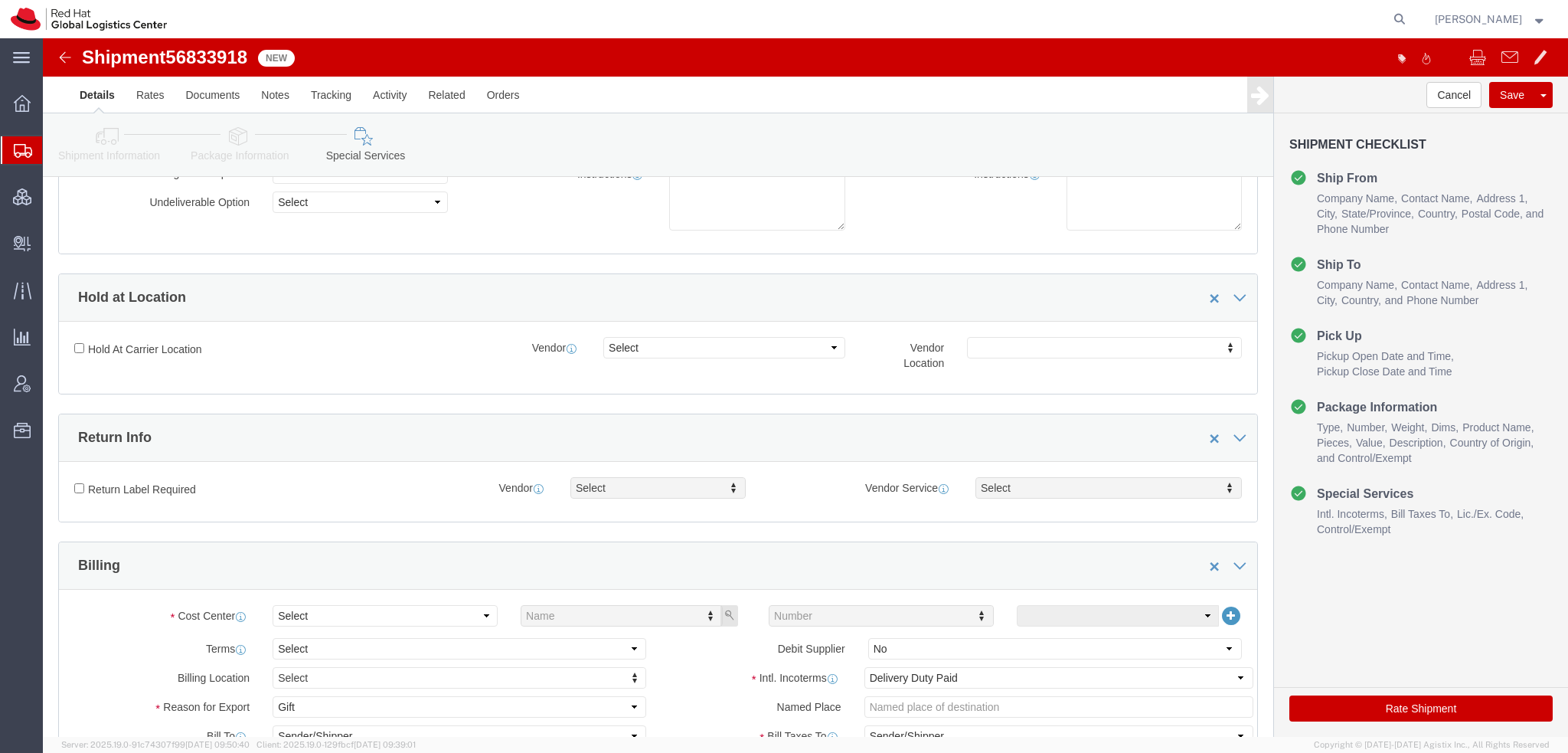
scroll to position [459, 0]
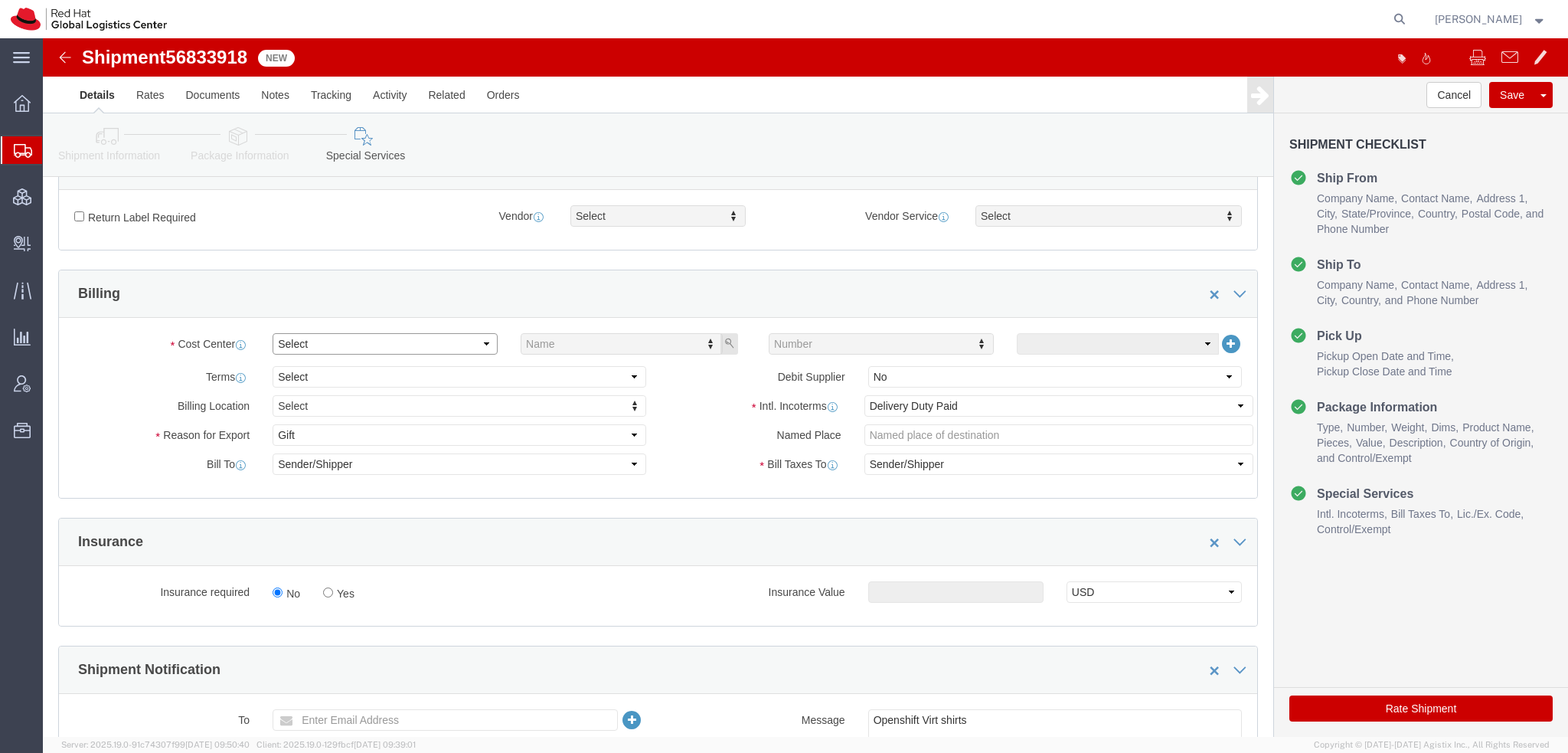
click select "Select"
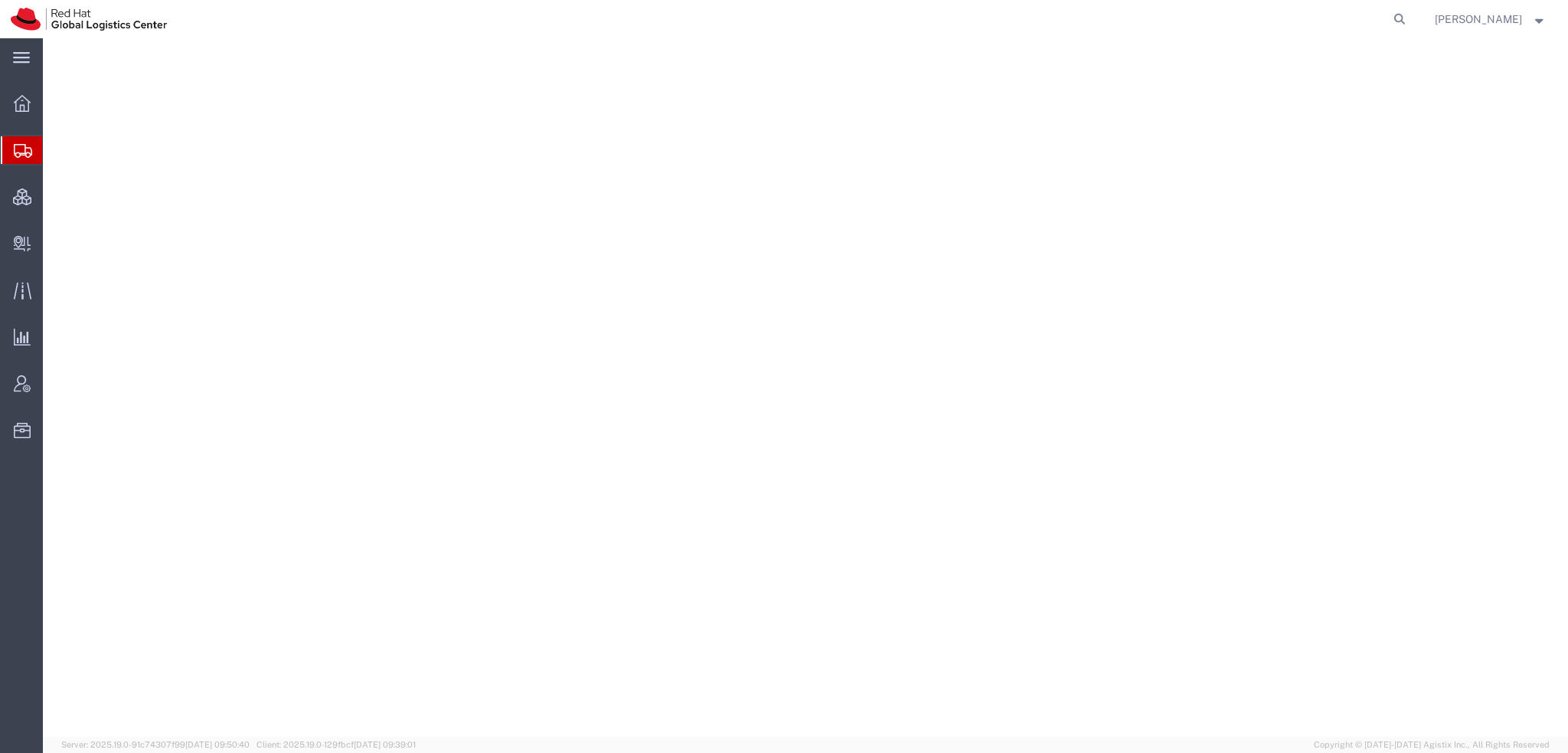
select select "38014"
select select
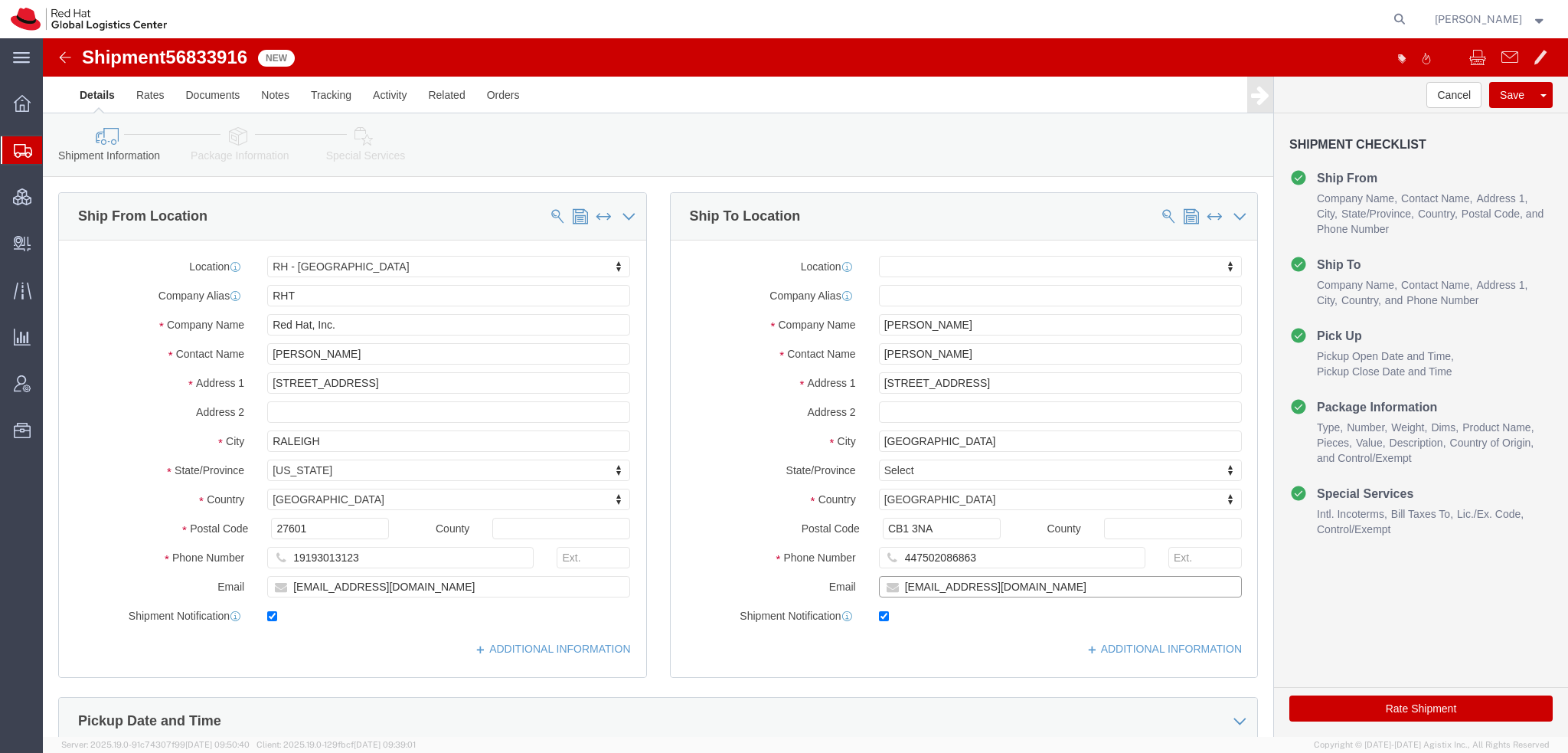
click input "[EMAIL_ADDRESS][DOMAIN_NAME]"
type input "[EMAIL_ADDRESS][DOMAIN_NAME], [EMAIL_ADDRESS][DOMAIN_NAME]"
click div "Location My Profile Location [GEOGRAPHIC_DATA] - [GEOGRAPHIC_DATA] - [GEOGRAPHI…"
click link "ADDITIONAL INFORMATION"
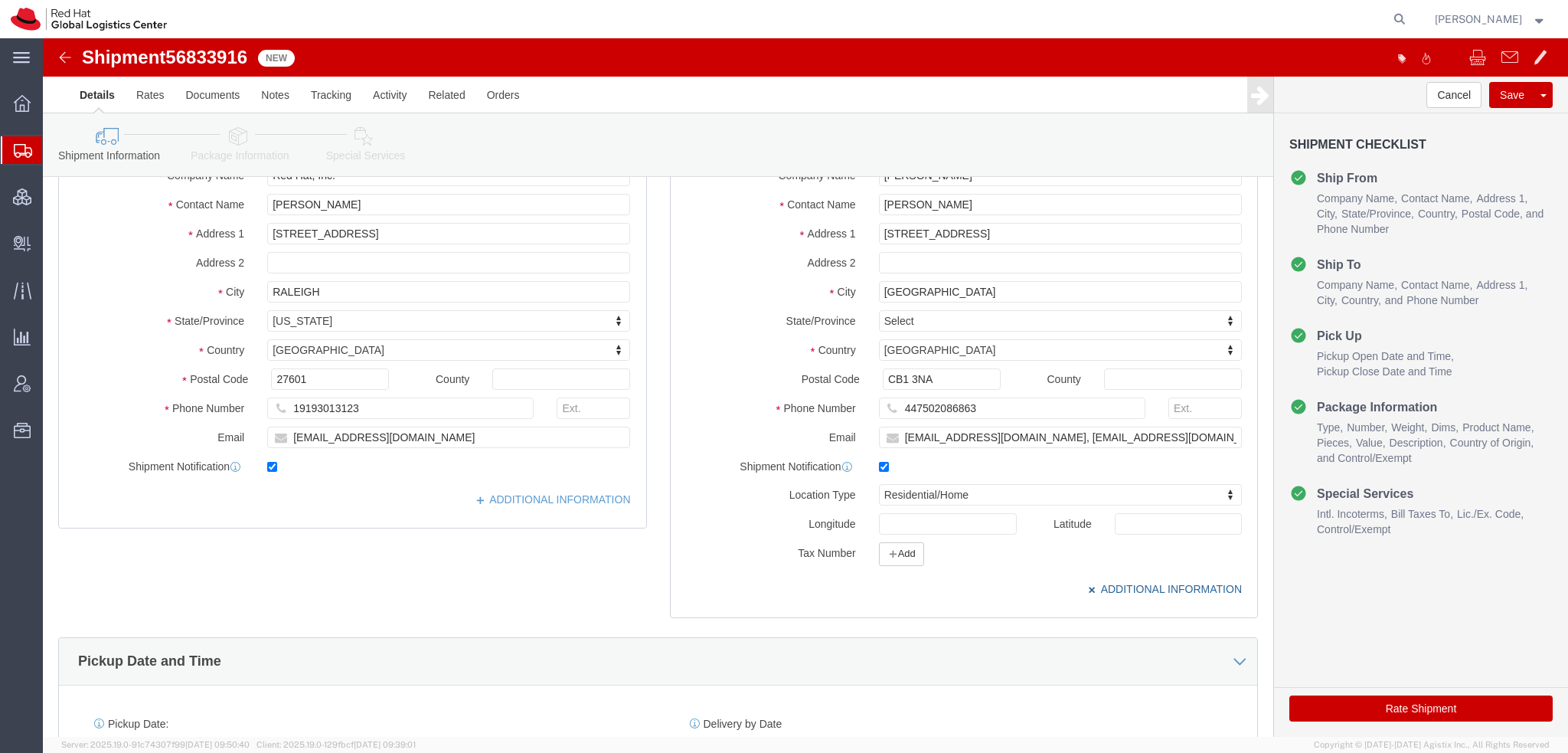
scroll to position [306, 0]
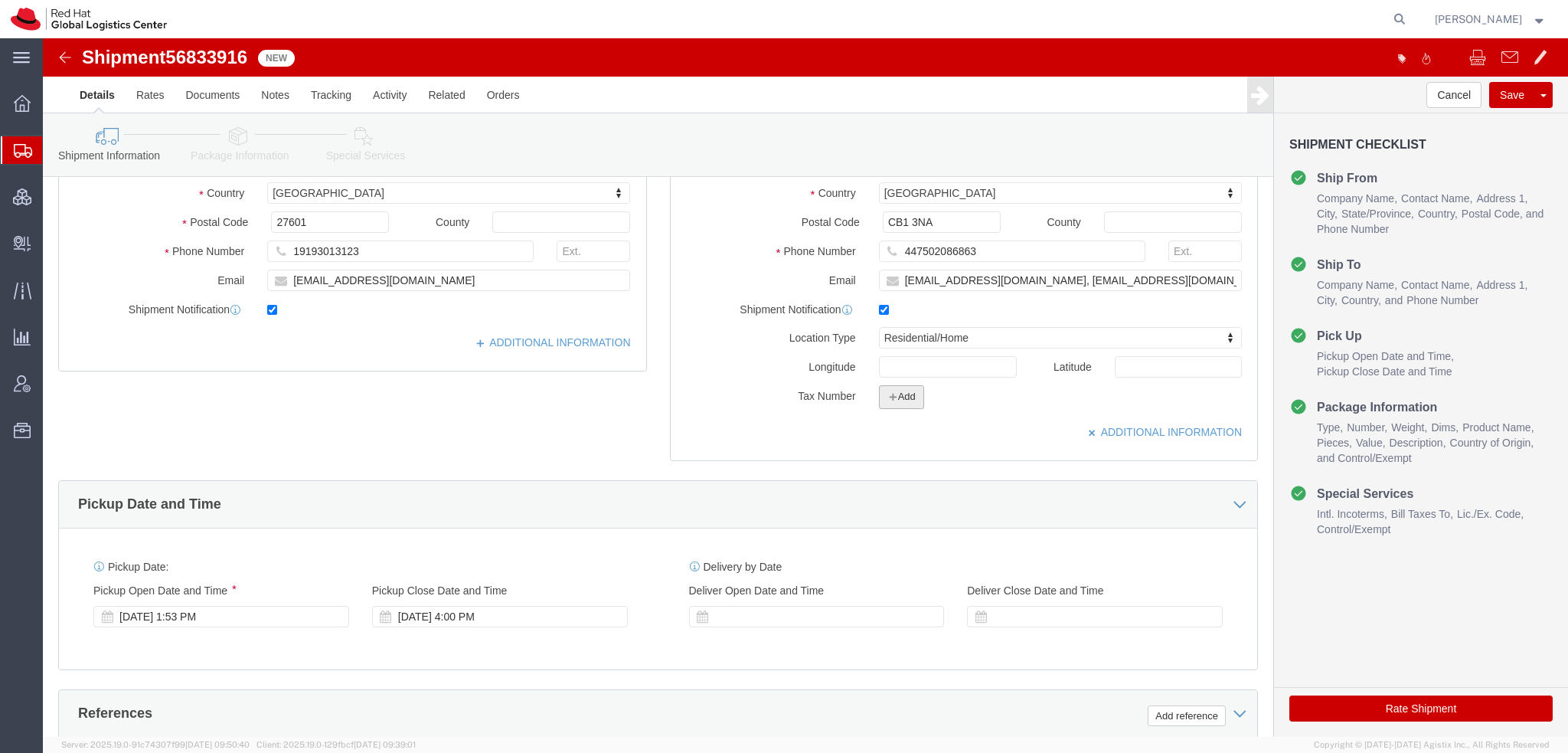
click button "Add"
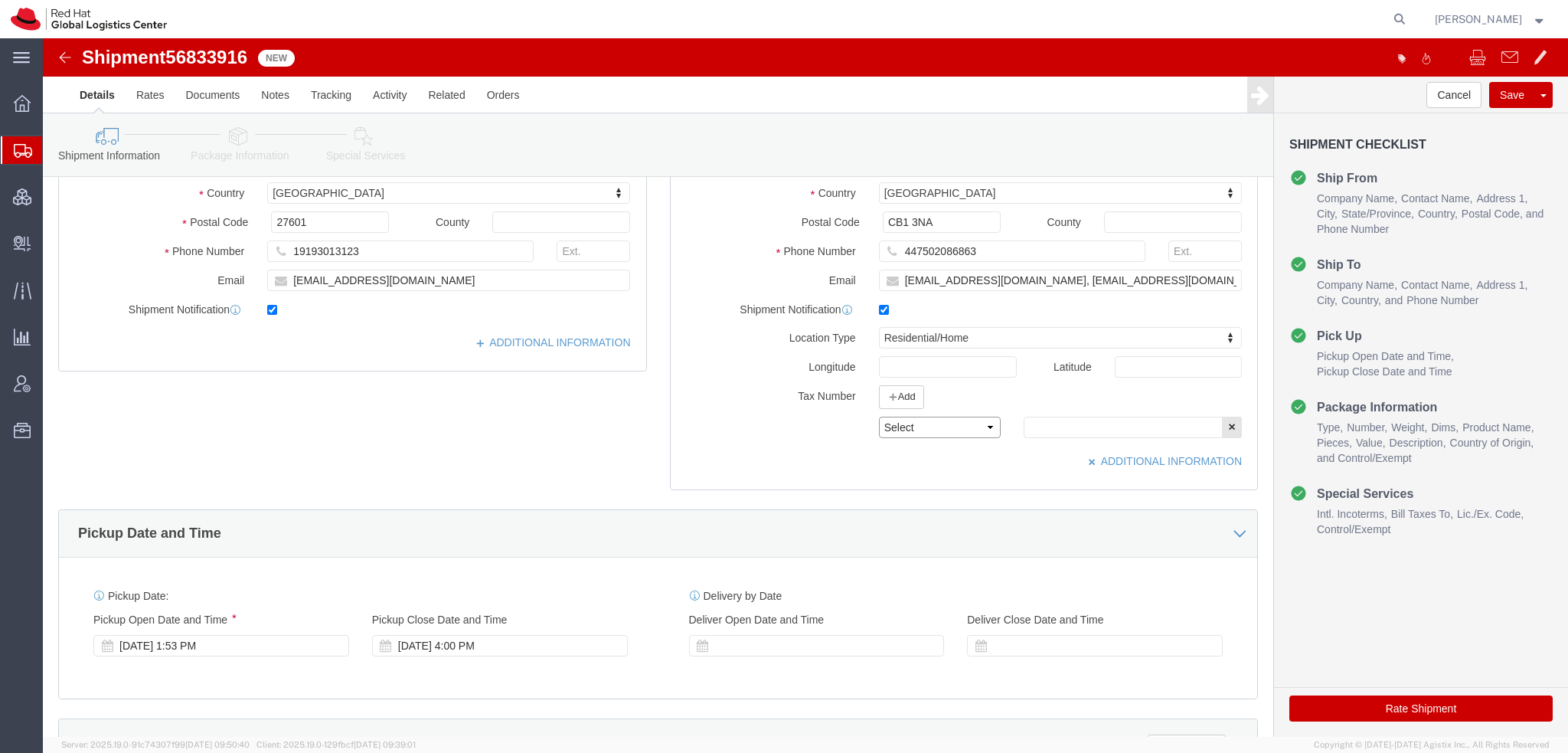
click select "Select EIN EORI TIN VAT Other"
select select "EORI"
click select "Select EIN EORI TIN VAT Other"
click input "text"
paste input "GB733392434000"
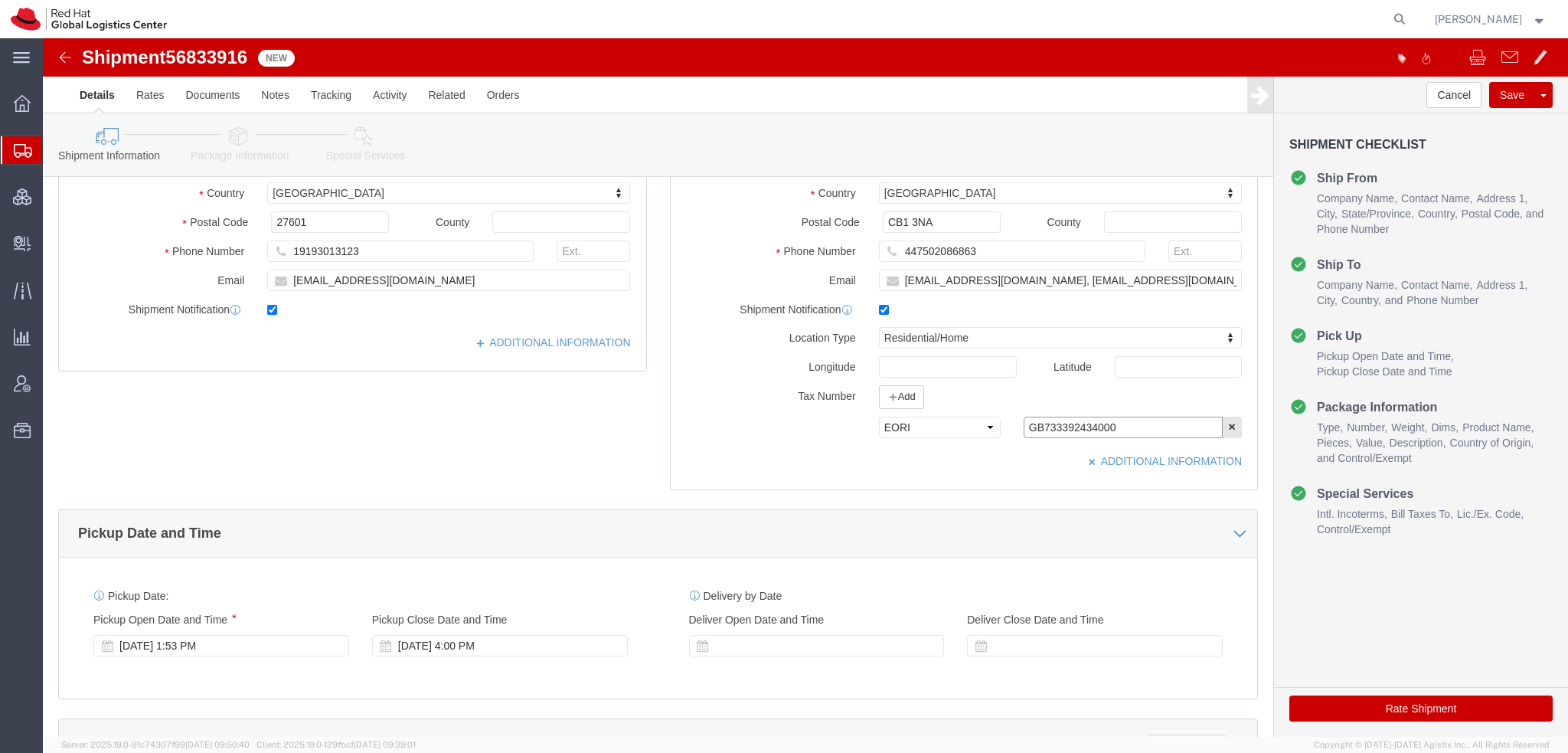
type input "GB733392434000"
click icon
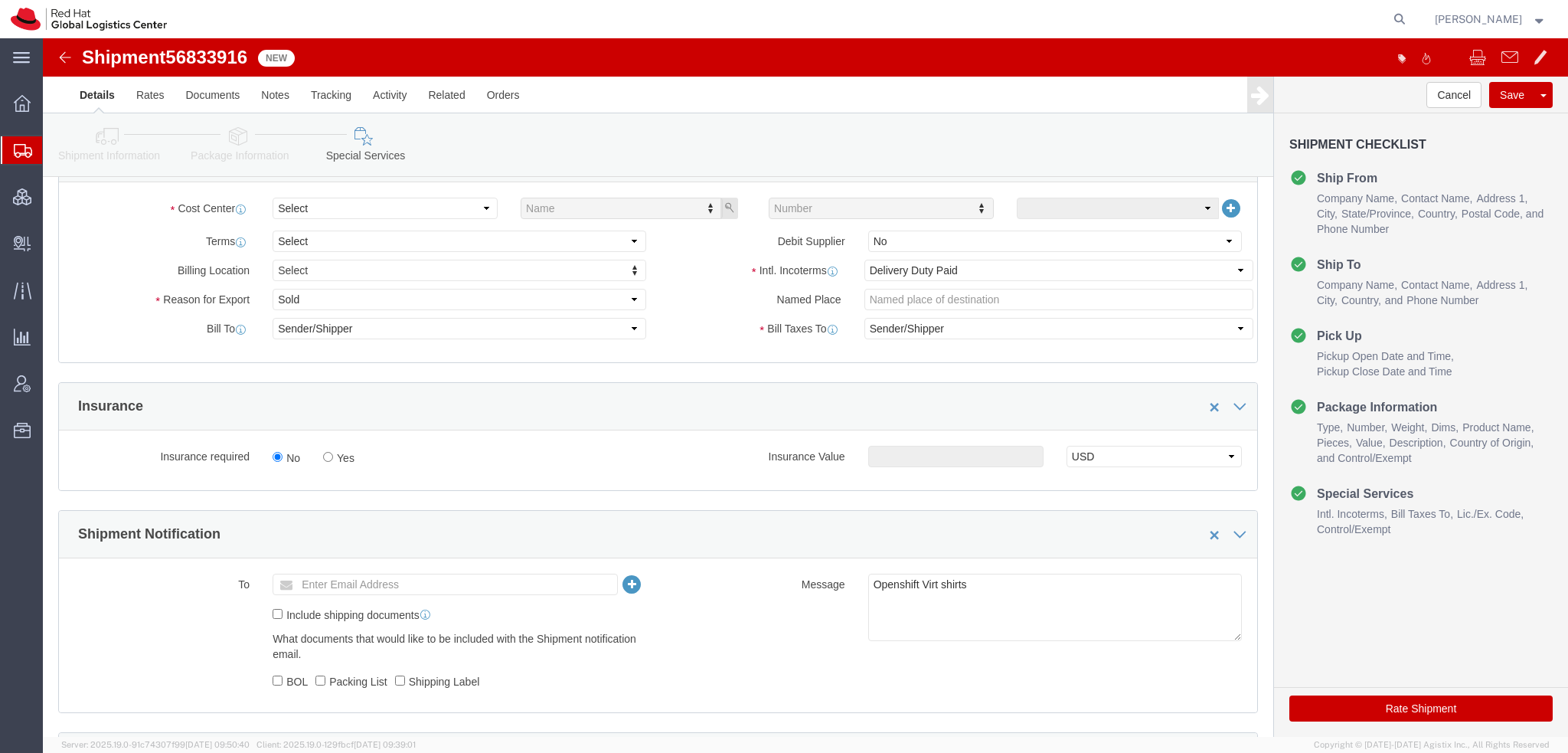
scroll to position [459, 0]
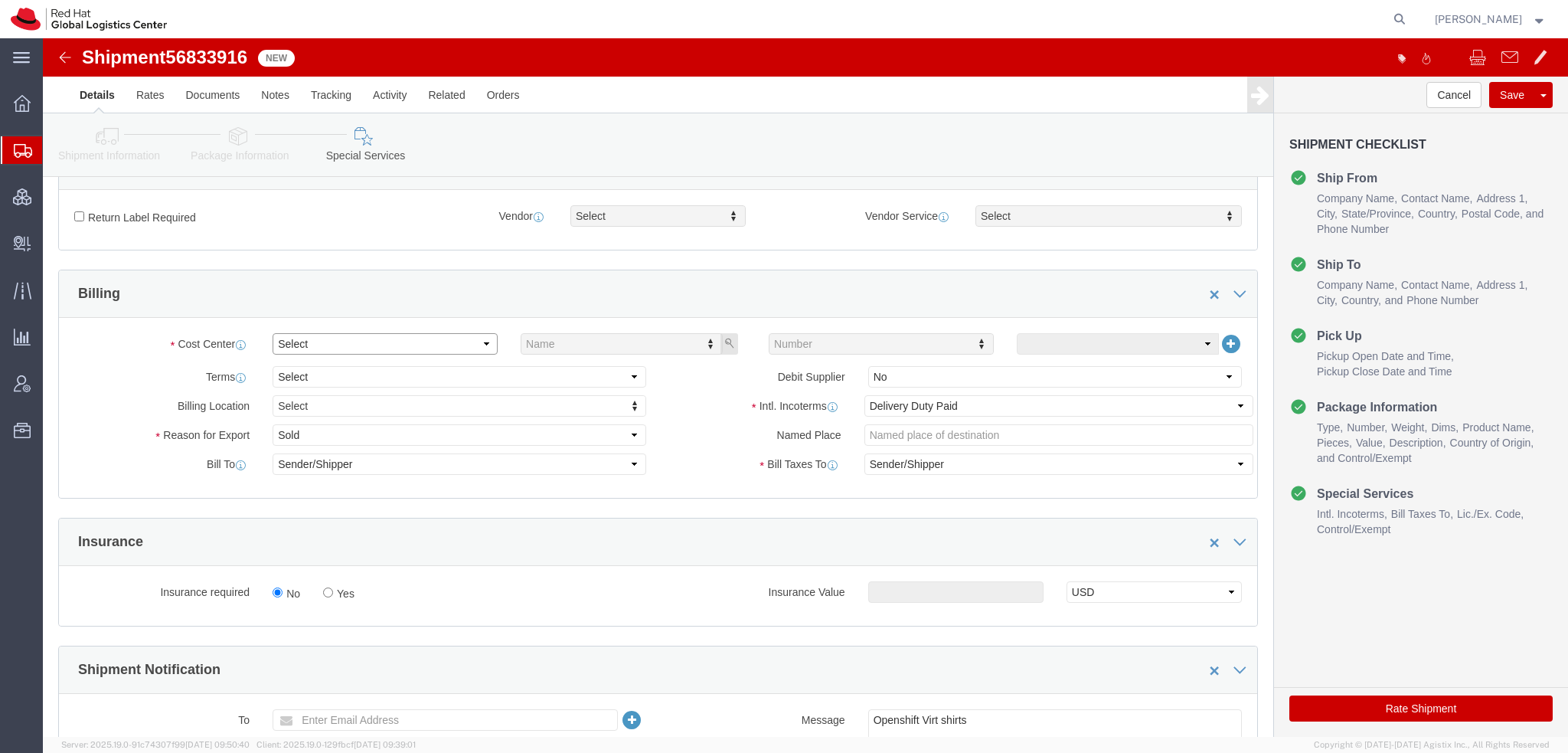
click select "Select"
click select "Select Gift Personal Effects Repair/Warranty Return Sample Sold Temporary/Not S…"
select select "GIFT"
click select "Select Gift Personal Effects Repair/Warranty Return Sample Sold Temporary/Not S…"
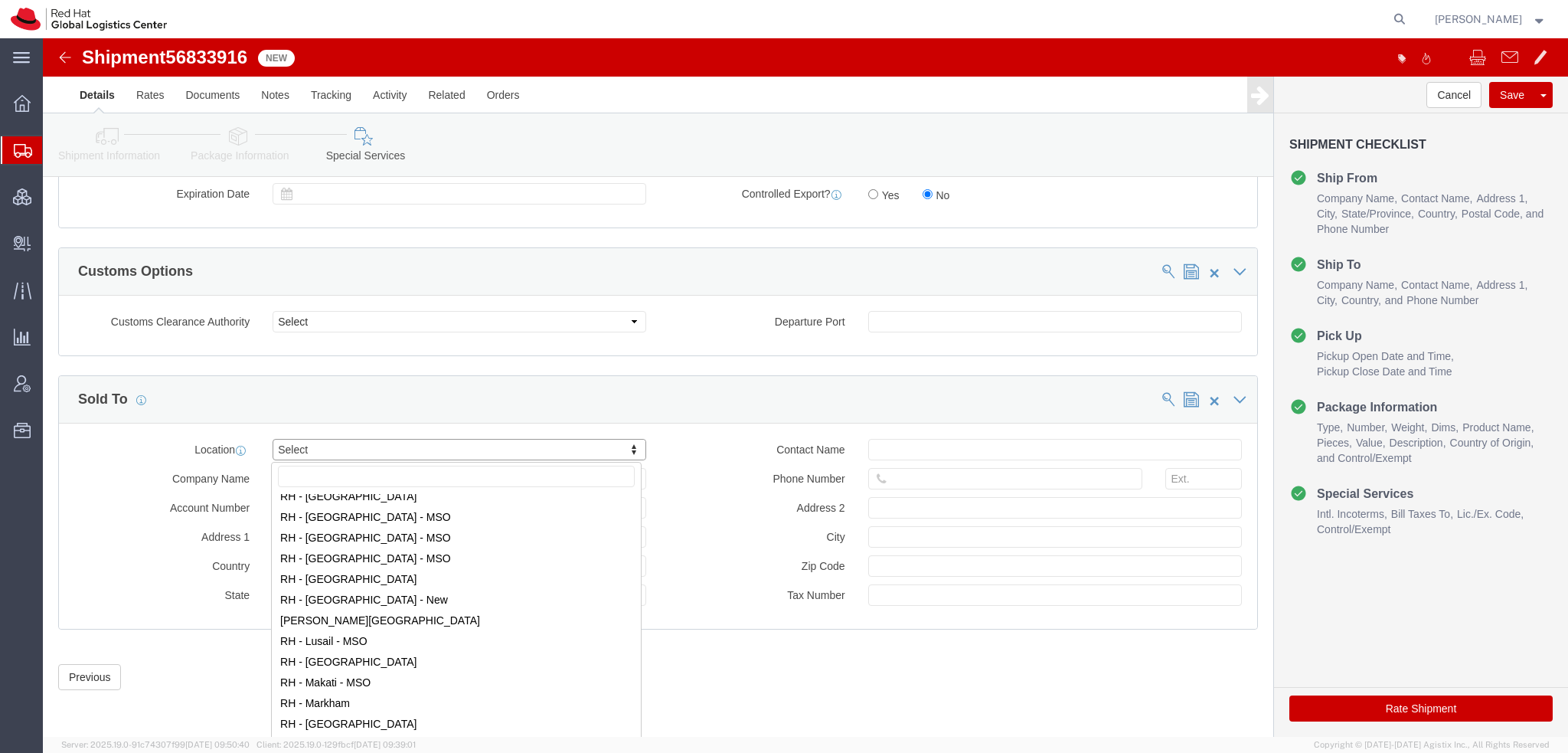
scroll to position [1378, 0]
select select "37974"
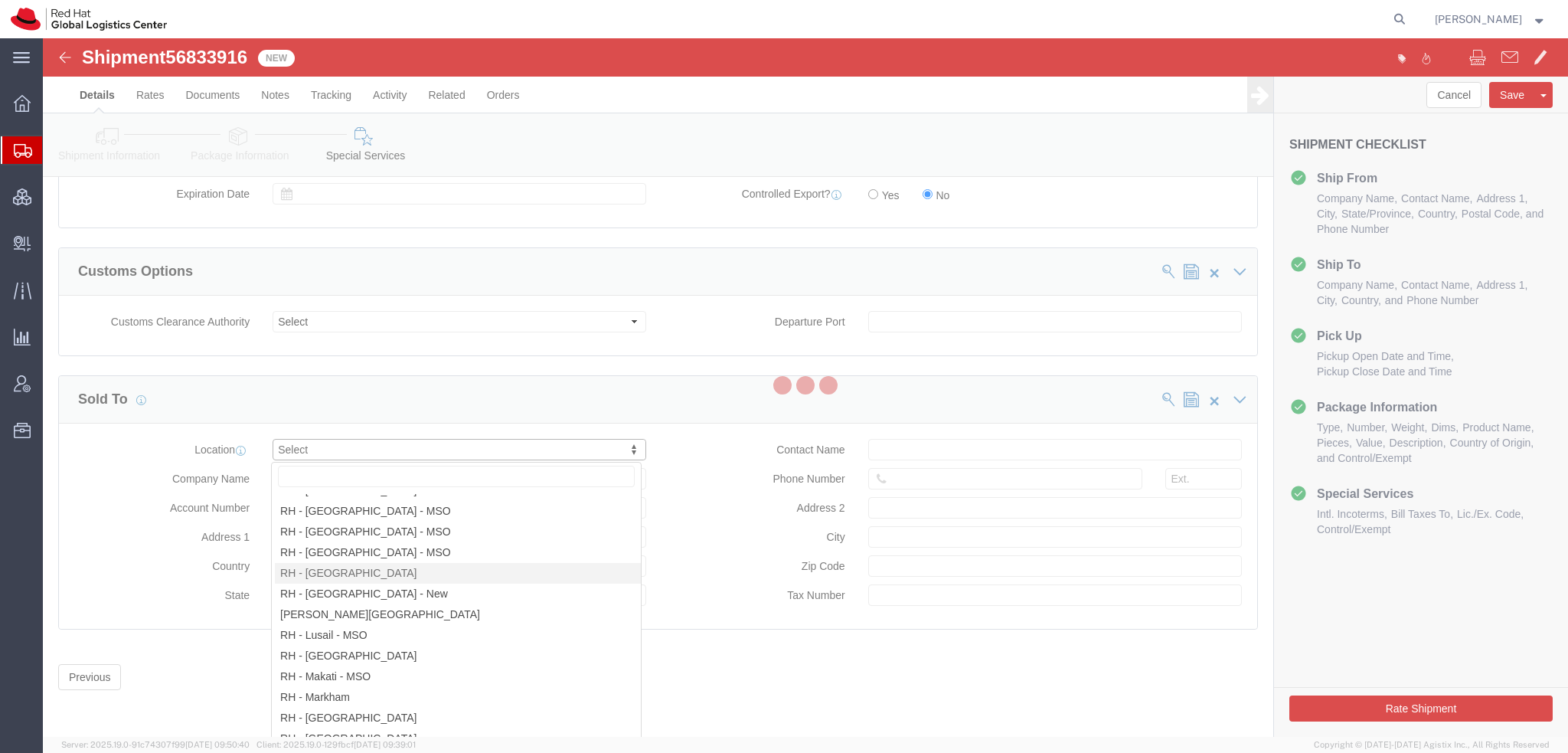
type input "Red Hat UK Limited"
type input "[GEOGRAPHIC_DATA]"
select select "GB"
type input "44 207 009 4444"
type input "[STREET_ADDRESS]"
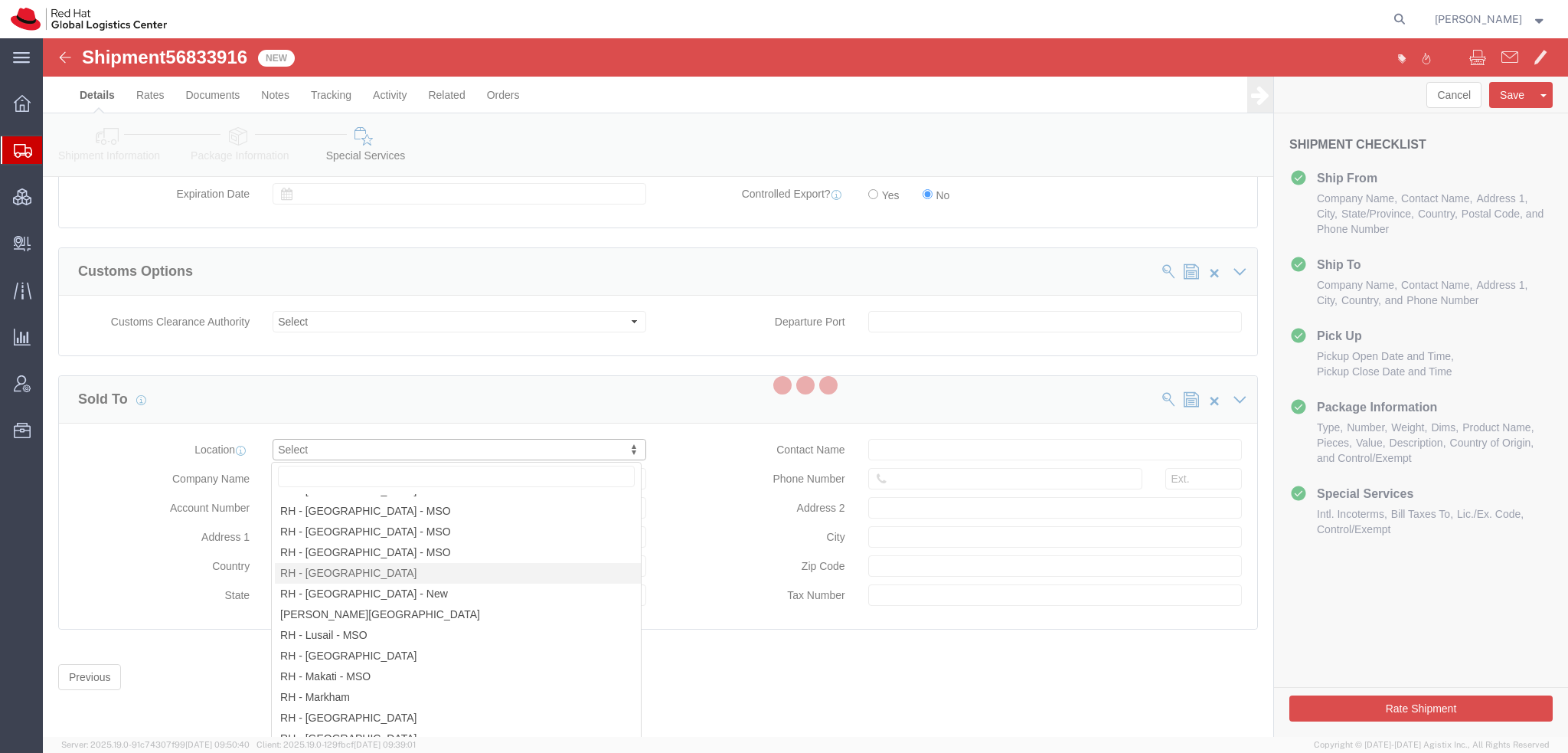
type input "[GEOGRAPHIC_DATA]"
type input "EC3R8NB"
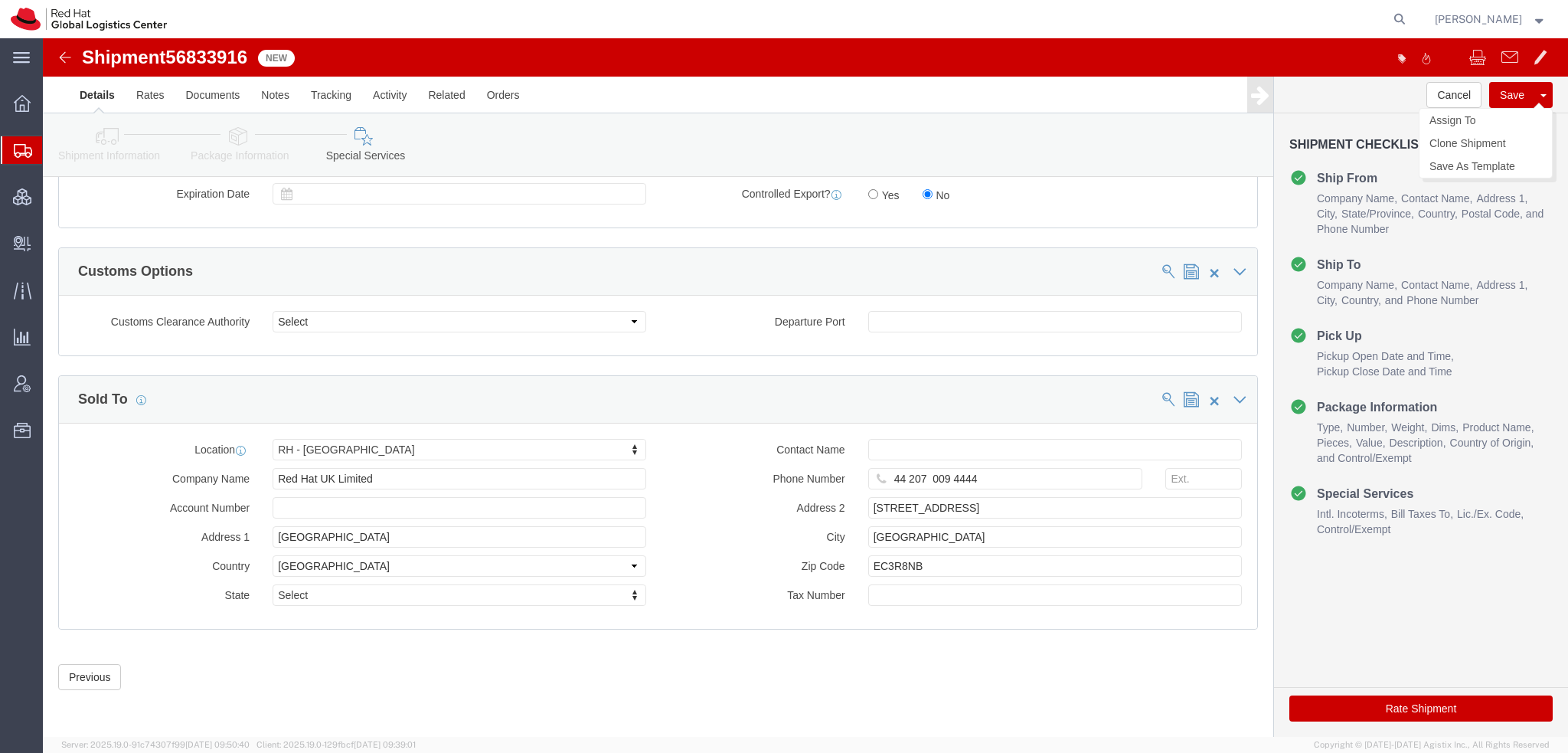
click button "Save"
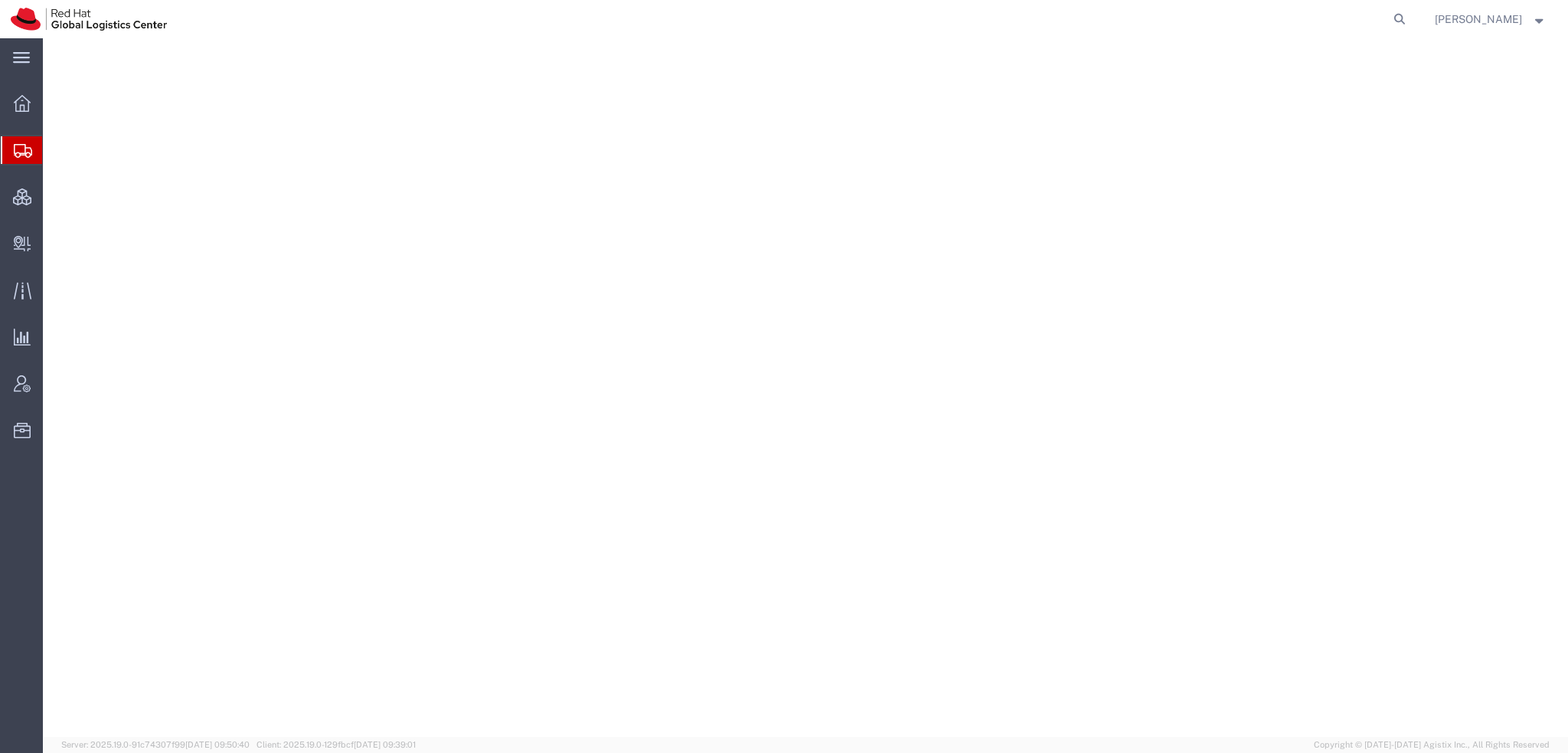
select select "38014"
select select
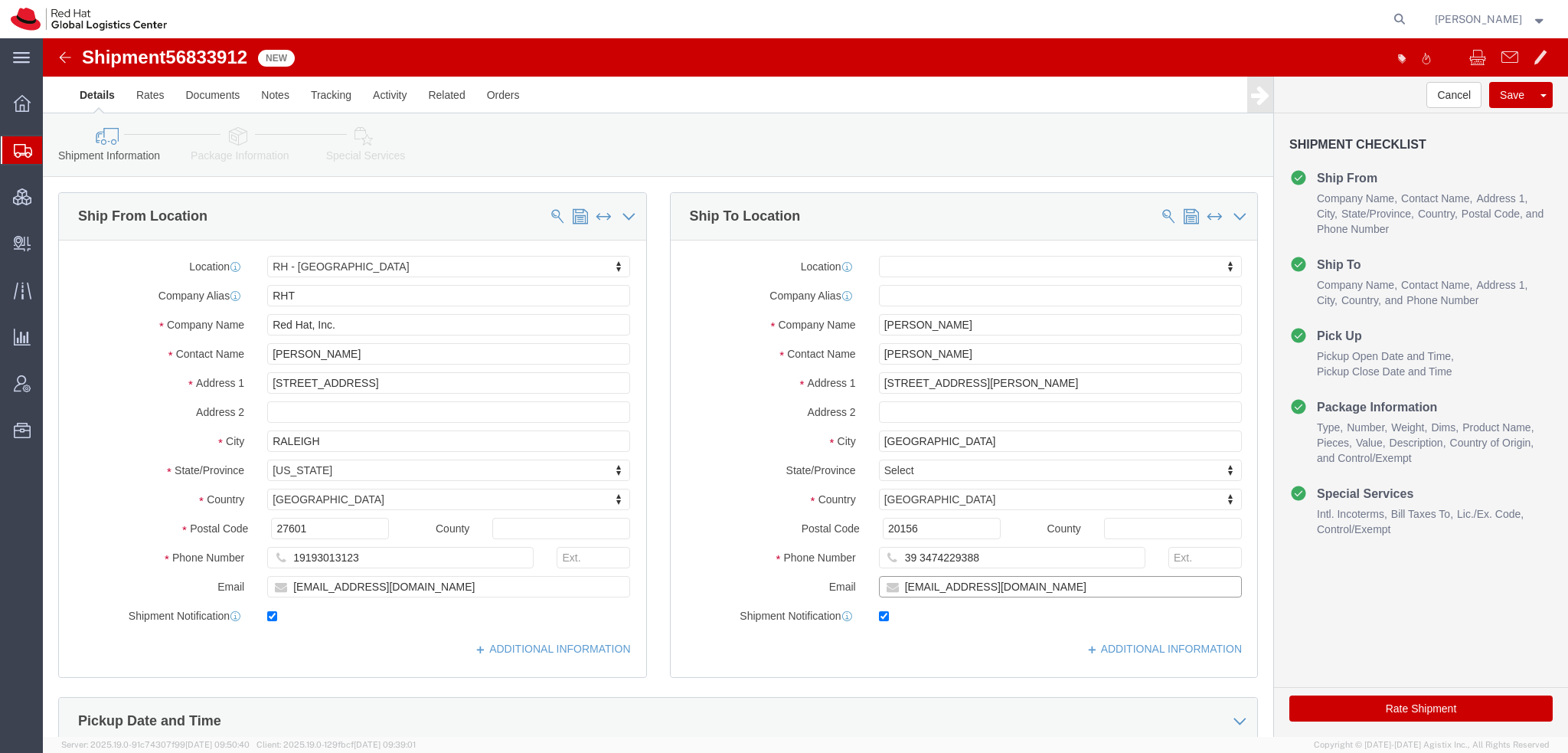
click input "[EMAIL_ADDRESS][DOMAIN_NAME]"
type input "[EMAIL_ADDRESS][DOMAIN_NAME], [EMAIL_ADDRESS][DOMAIN_NAME]"
click link "ADDITIONAL INFORMATION"
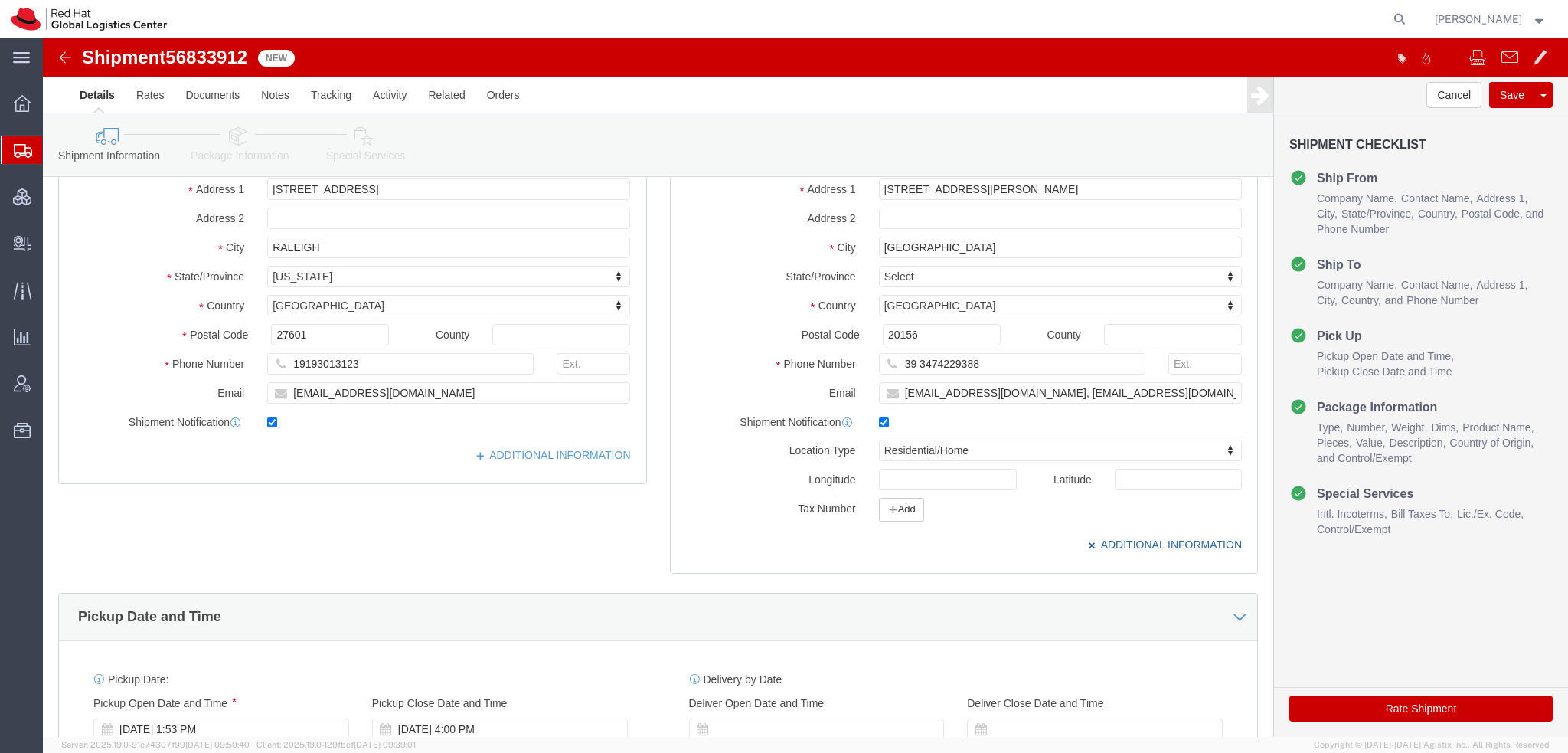
scroll to position [306, 0]
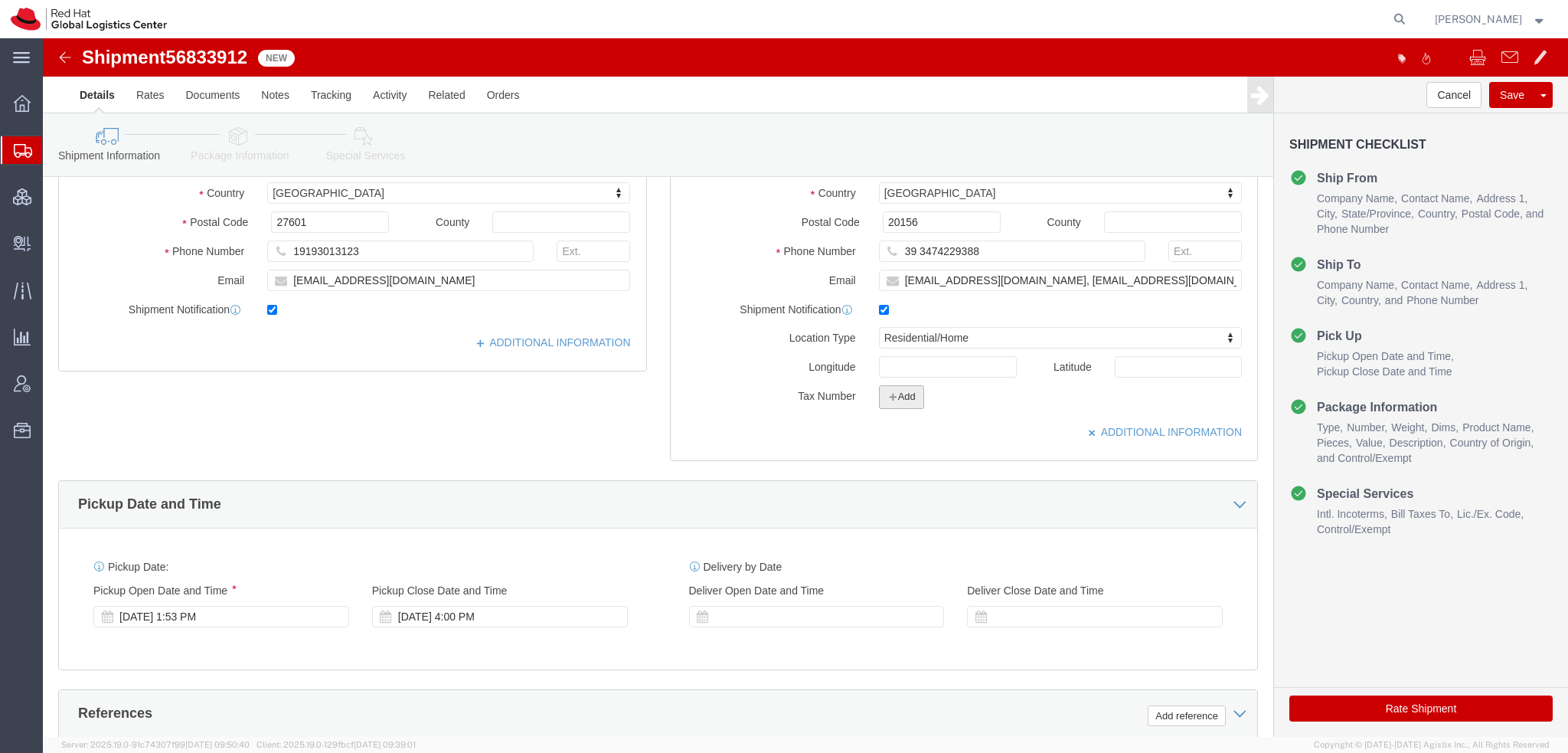
click button "Add"
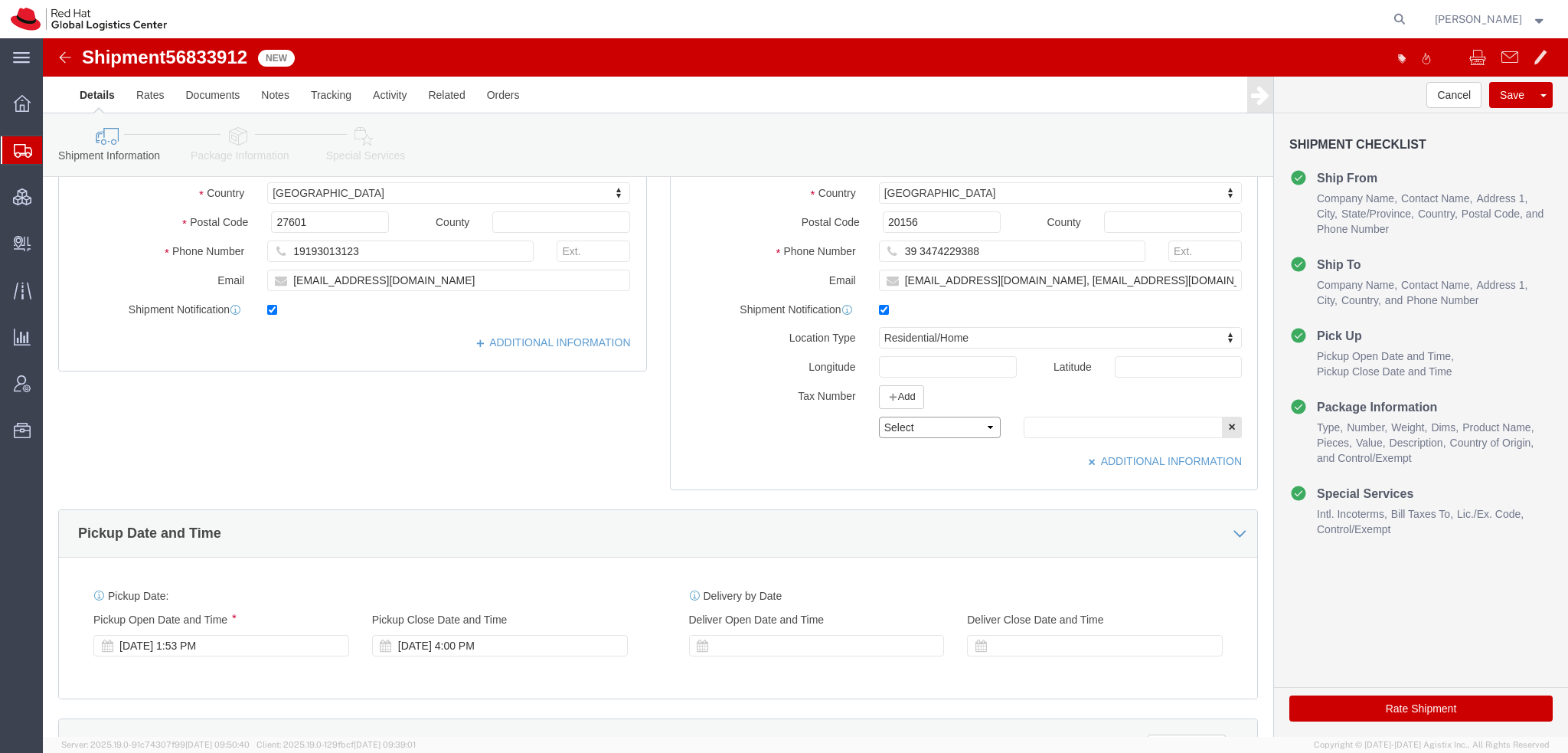
click select "Select EIN EORI TIN VAT Other"
select select "EORI"
click select "Select EIN EORI TIN VAT Other"
click input "text"
paste input "IT11073270156"
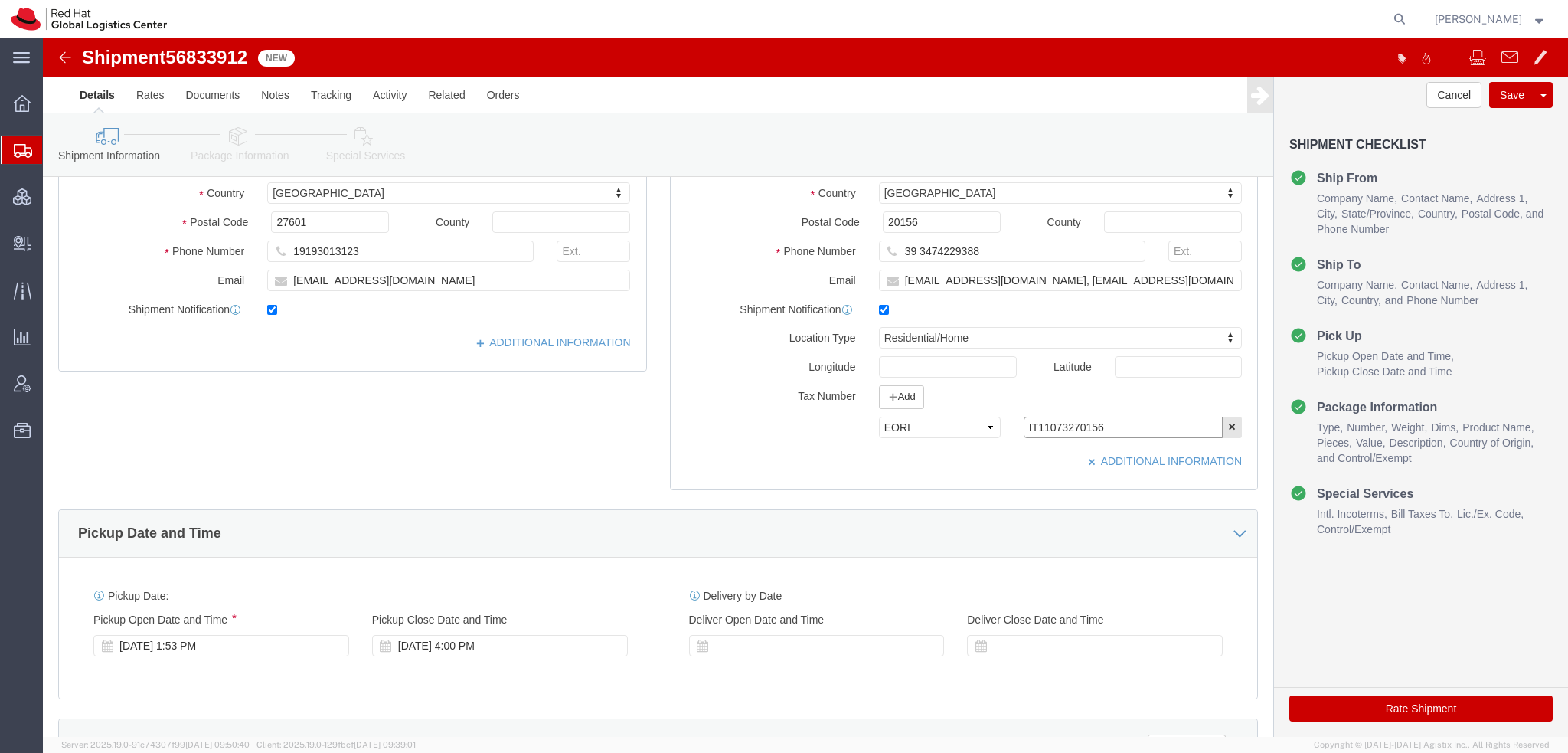
type input "IT11073270156"
click icon
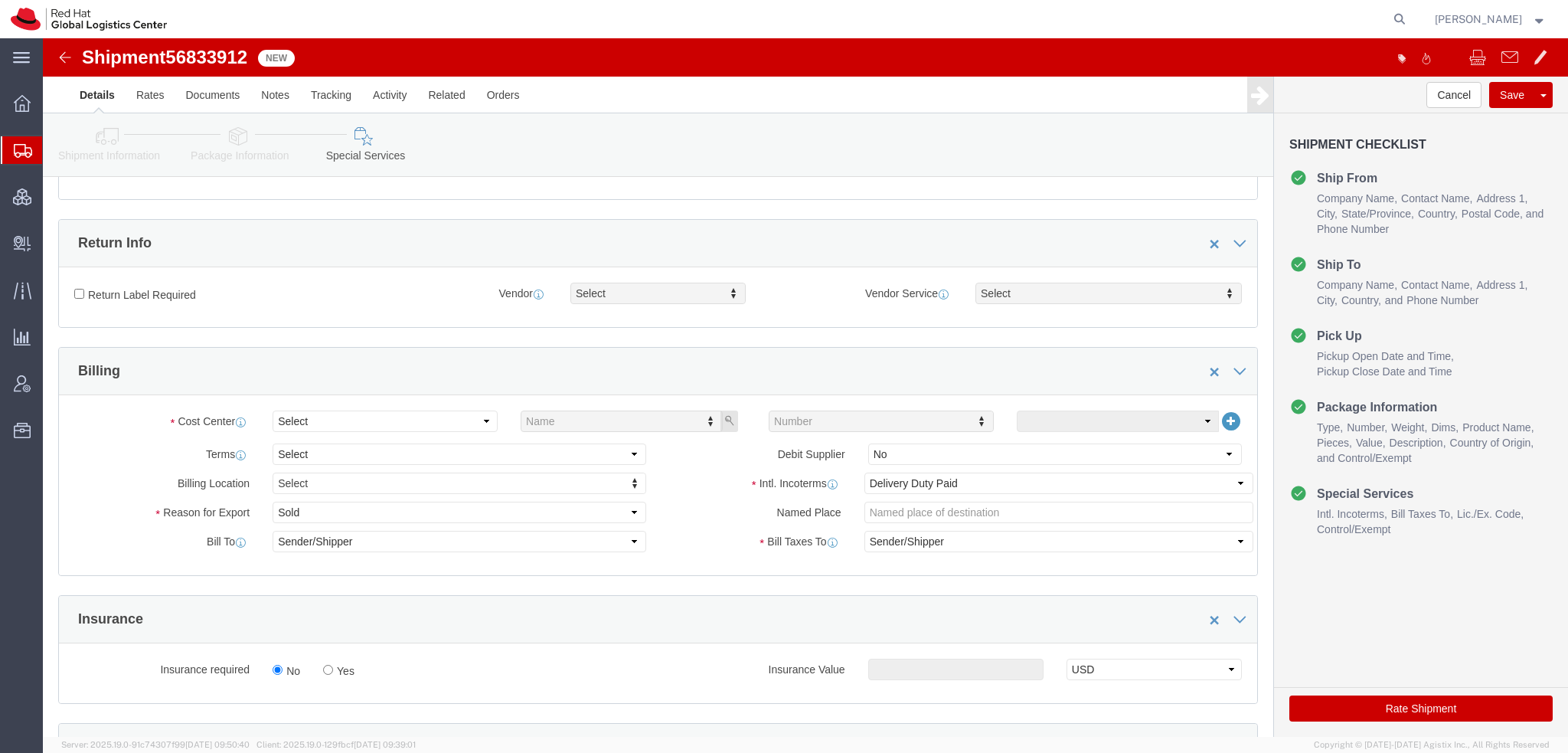
scroll to position [383, 0]
click select "Select"
click select "Select Gift Personal Effects Repair/Warranty Return Sample Sold Temporary/Not S…"
select select "GIFT"
click select "Select Gift Personal Effects Repair/Warranty Return Sample Sold Temporary/Not S…"
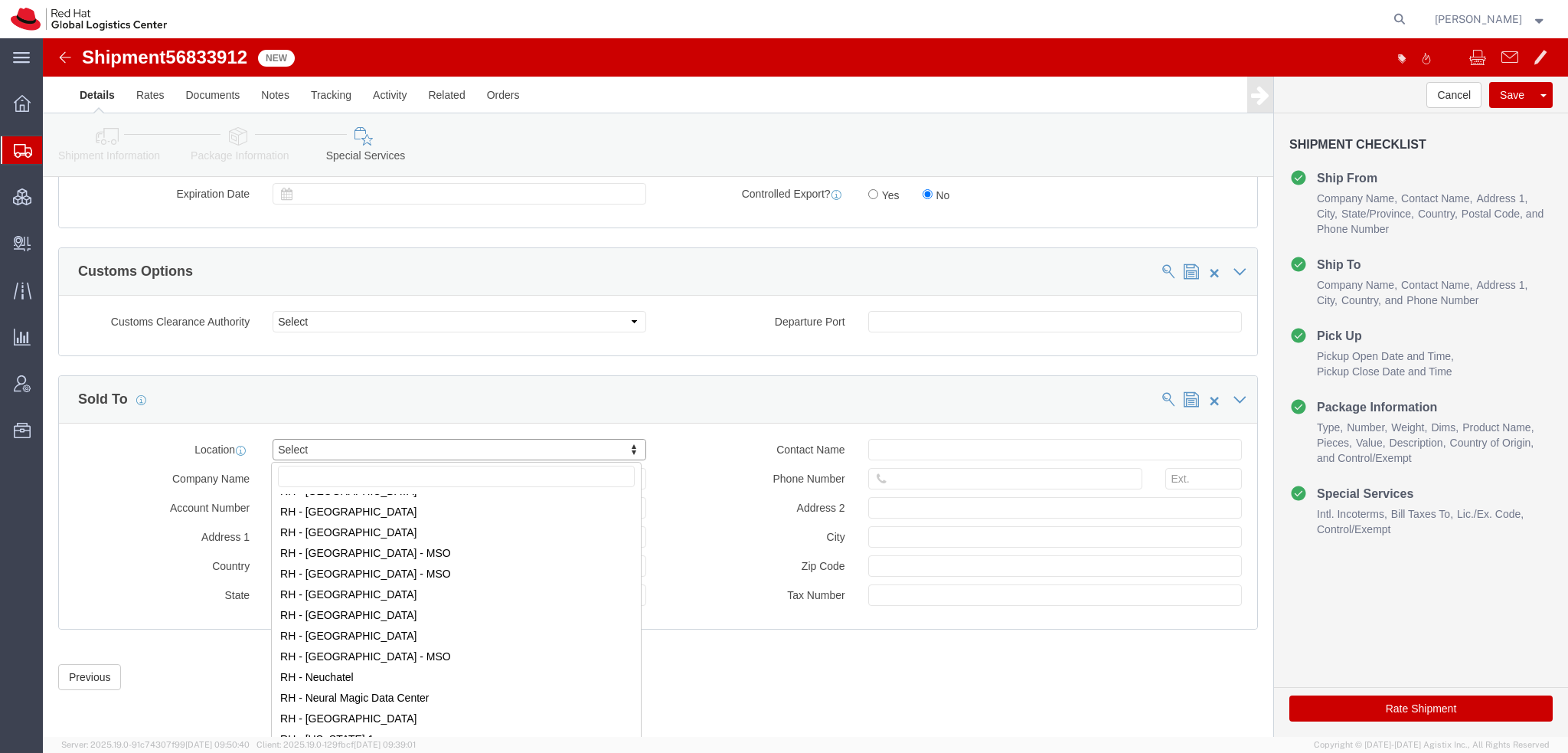
scroll to position [1608, 0]
select select "37982"
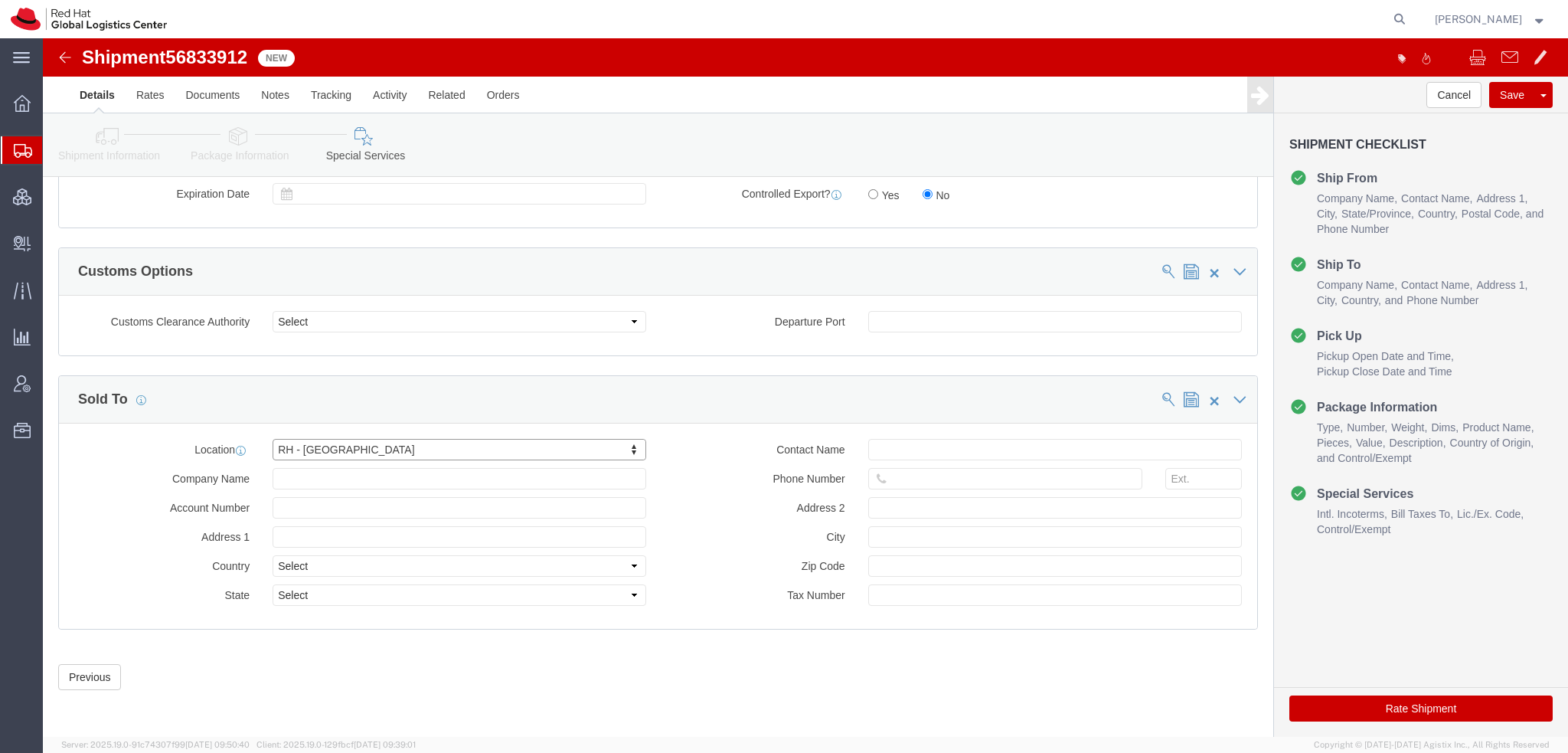
type input "Red Hat SRL"
type input "[STREET_ADDRESS][PERSON_NAME]"
select select "IT"
type input "39 02 360 47601"
type input "[GEOGRAPHIC_DATA]"
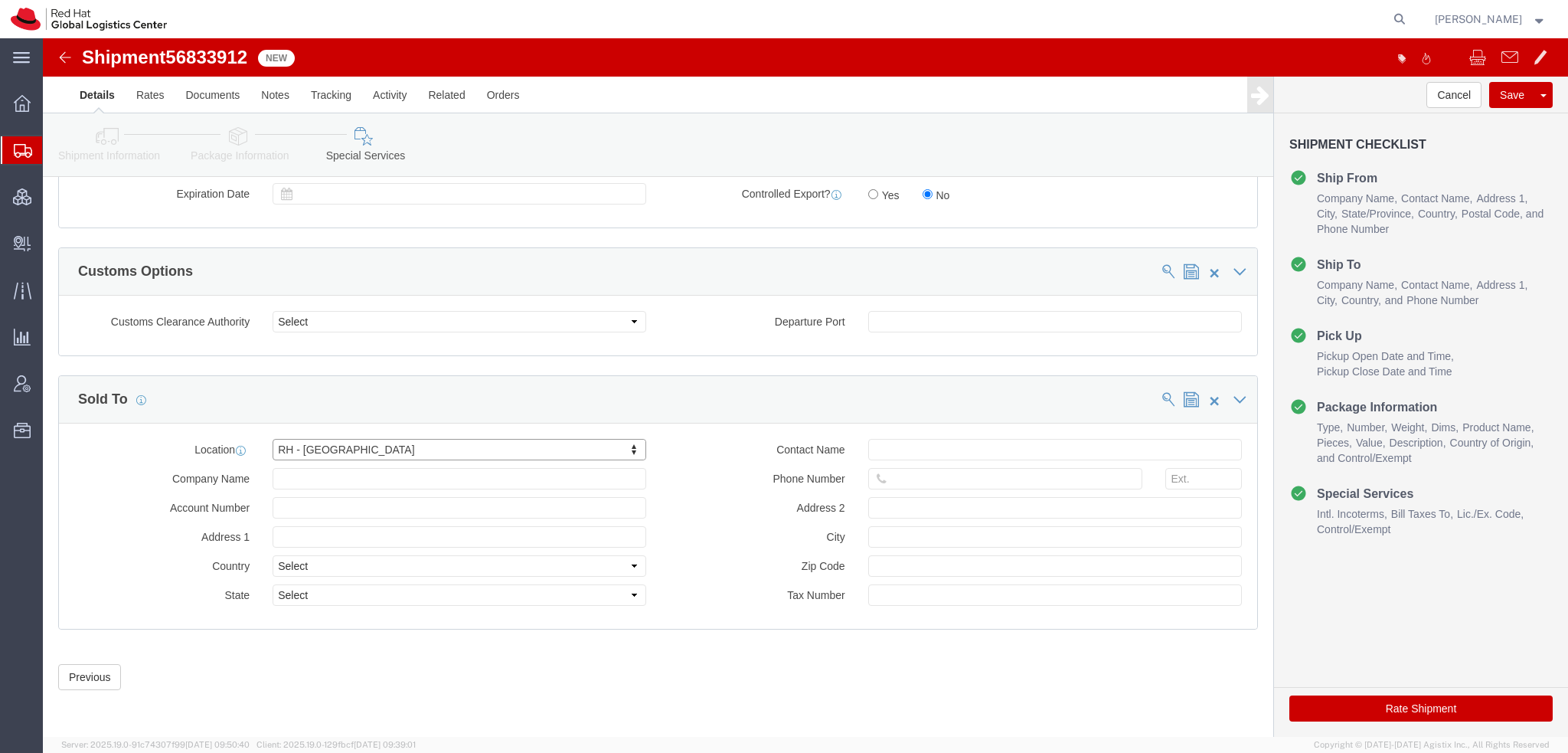
type input "20124"
type input "IT11073270156"
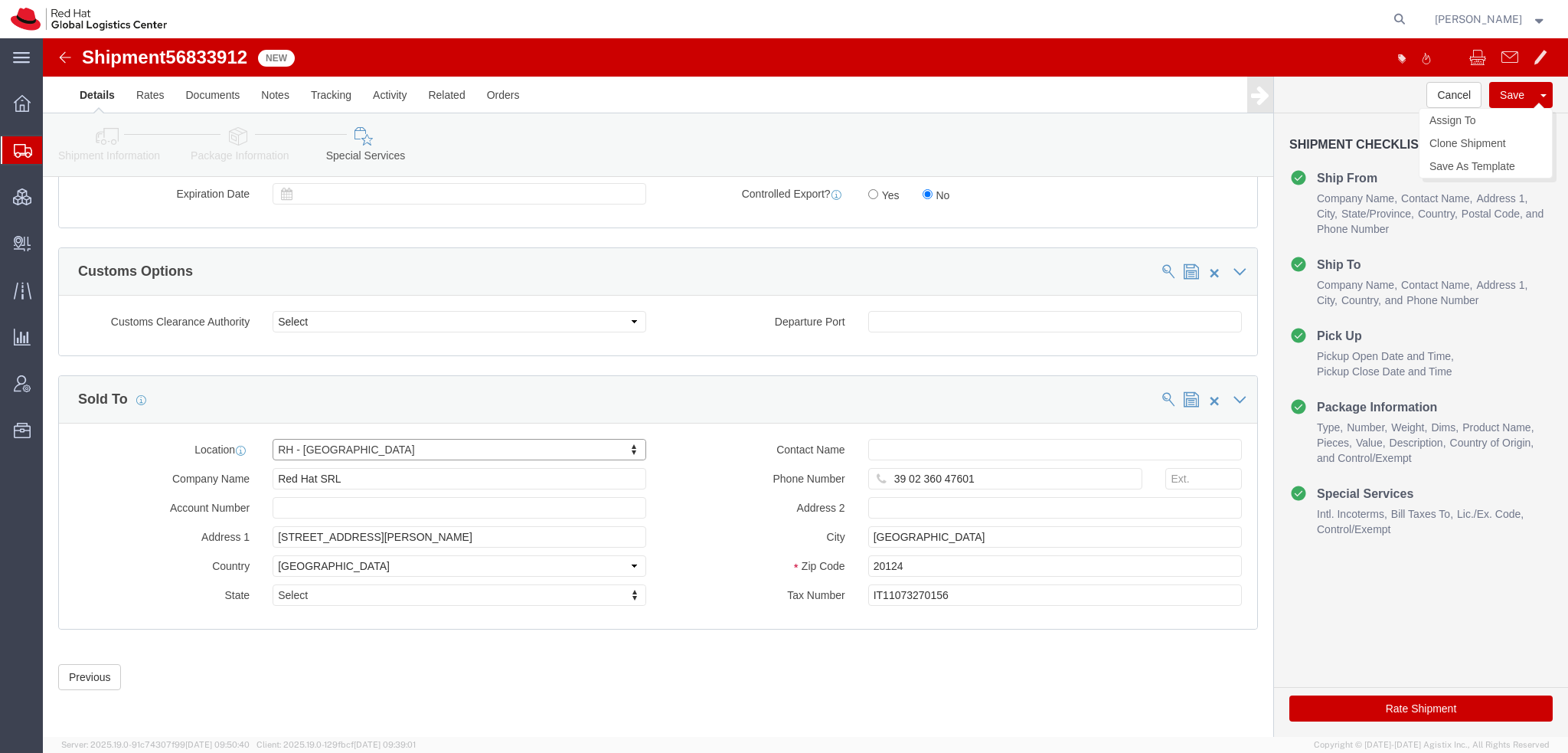
click button "Save"
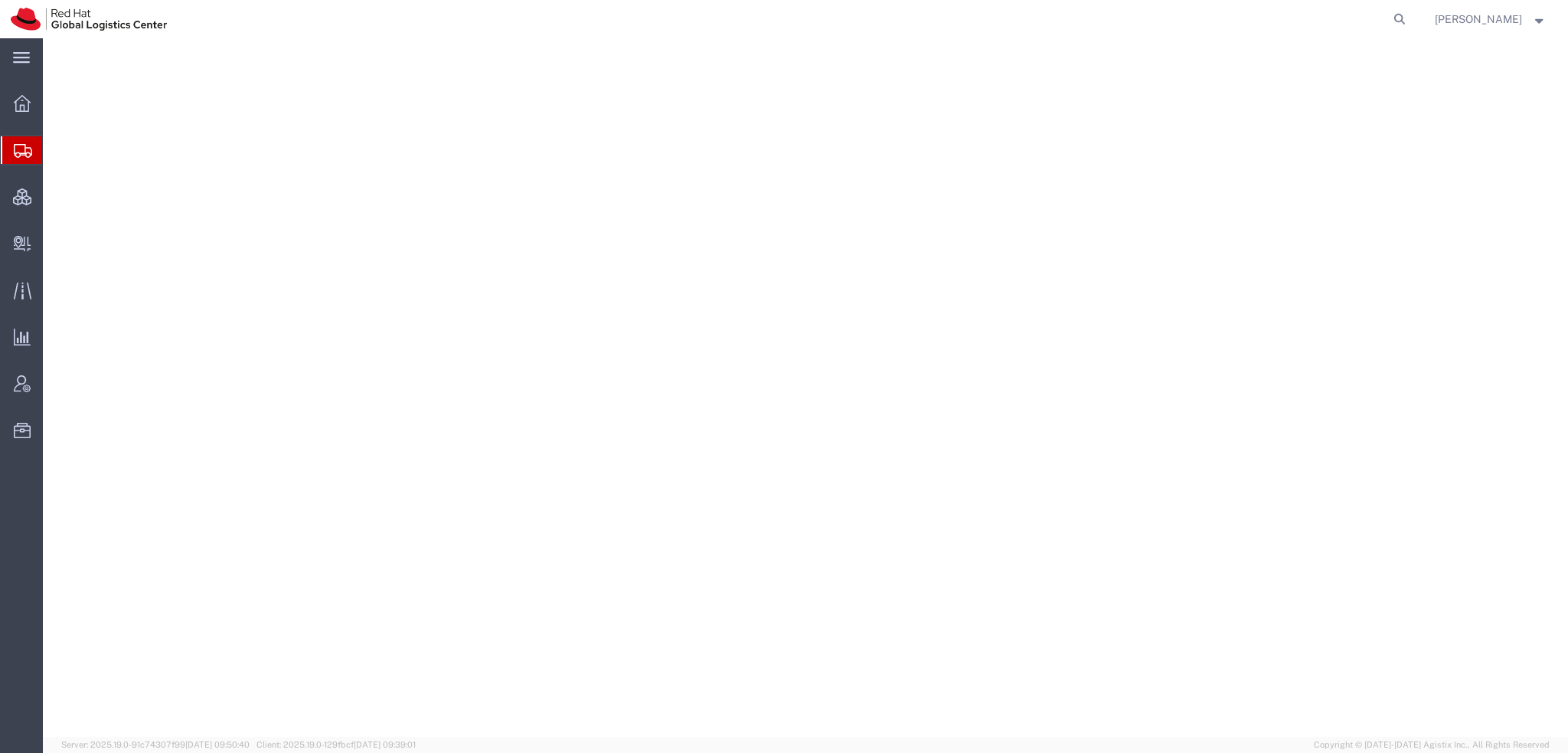
select select "38014"
select select
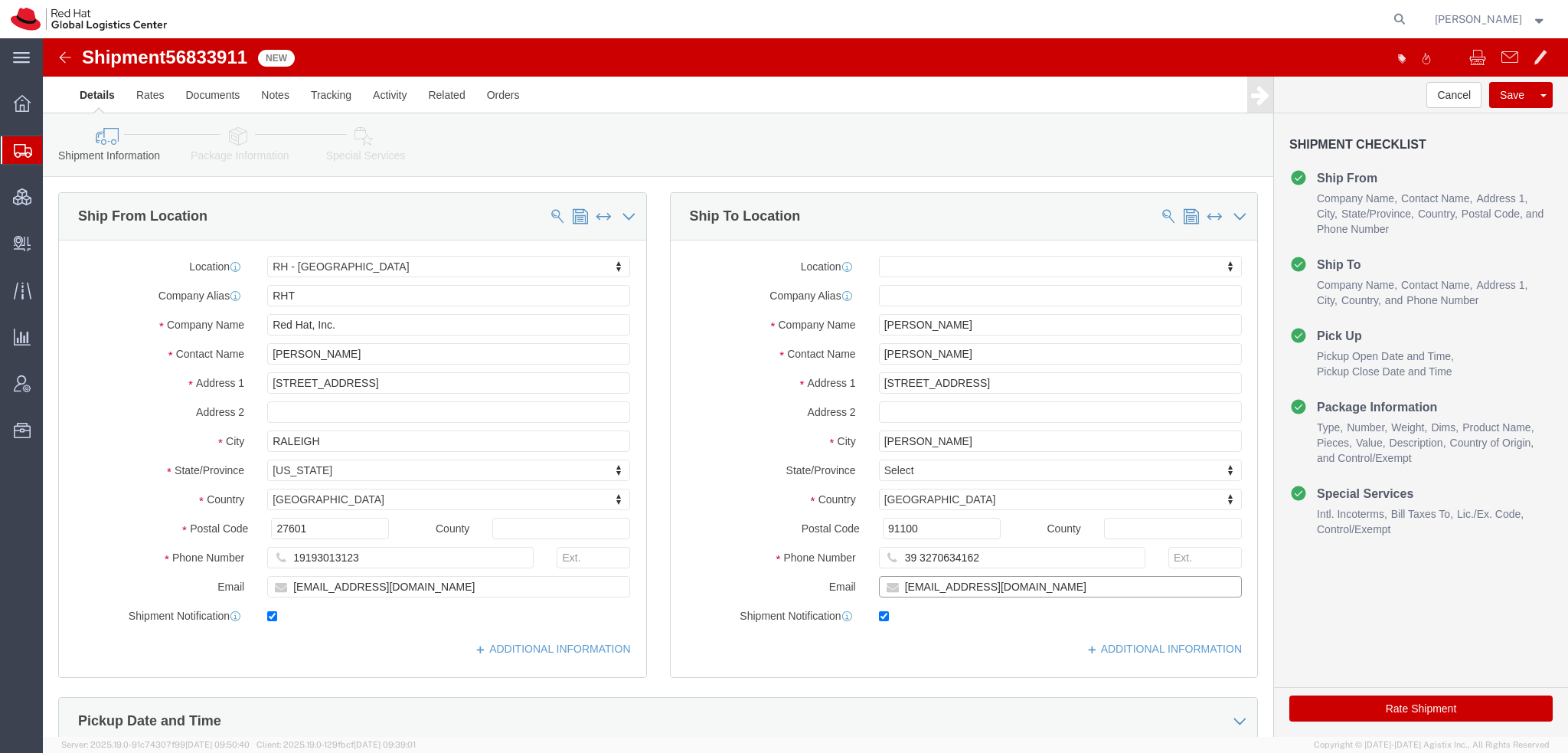
click input "[EMAIL_ADDRESS][DOMAIN_NAME]"
type input "[EMAIL_ADDRESS][DOMAIN_NAME], [EMAIL_ADDRESS][DOMAIN_NAME]"
click link "ADDITIONAL INFORMATION"
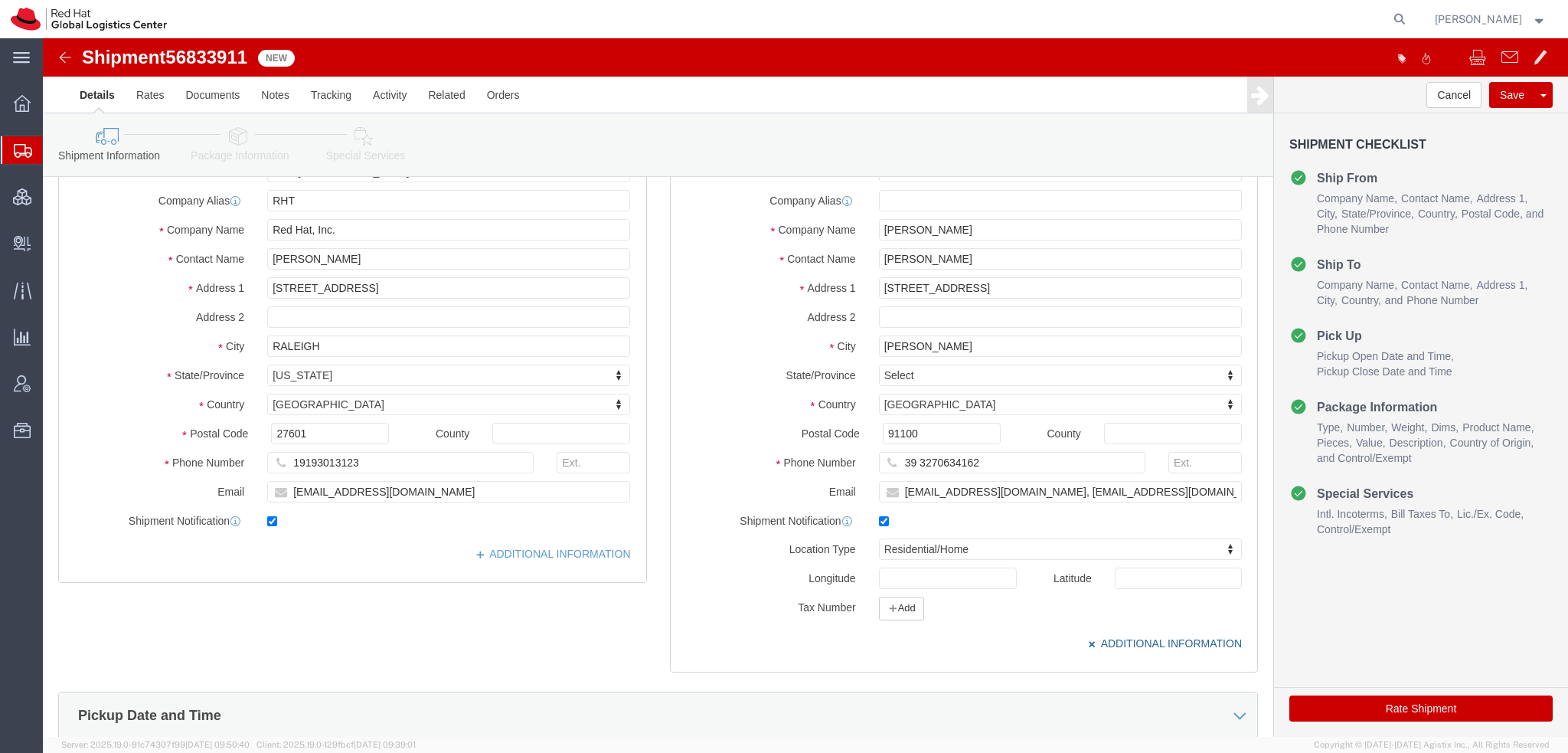
scroll to position [306, 0]
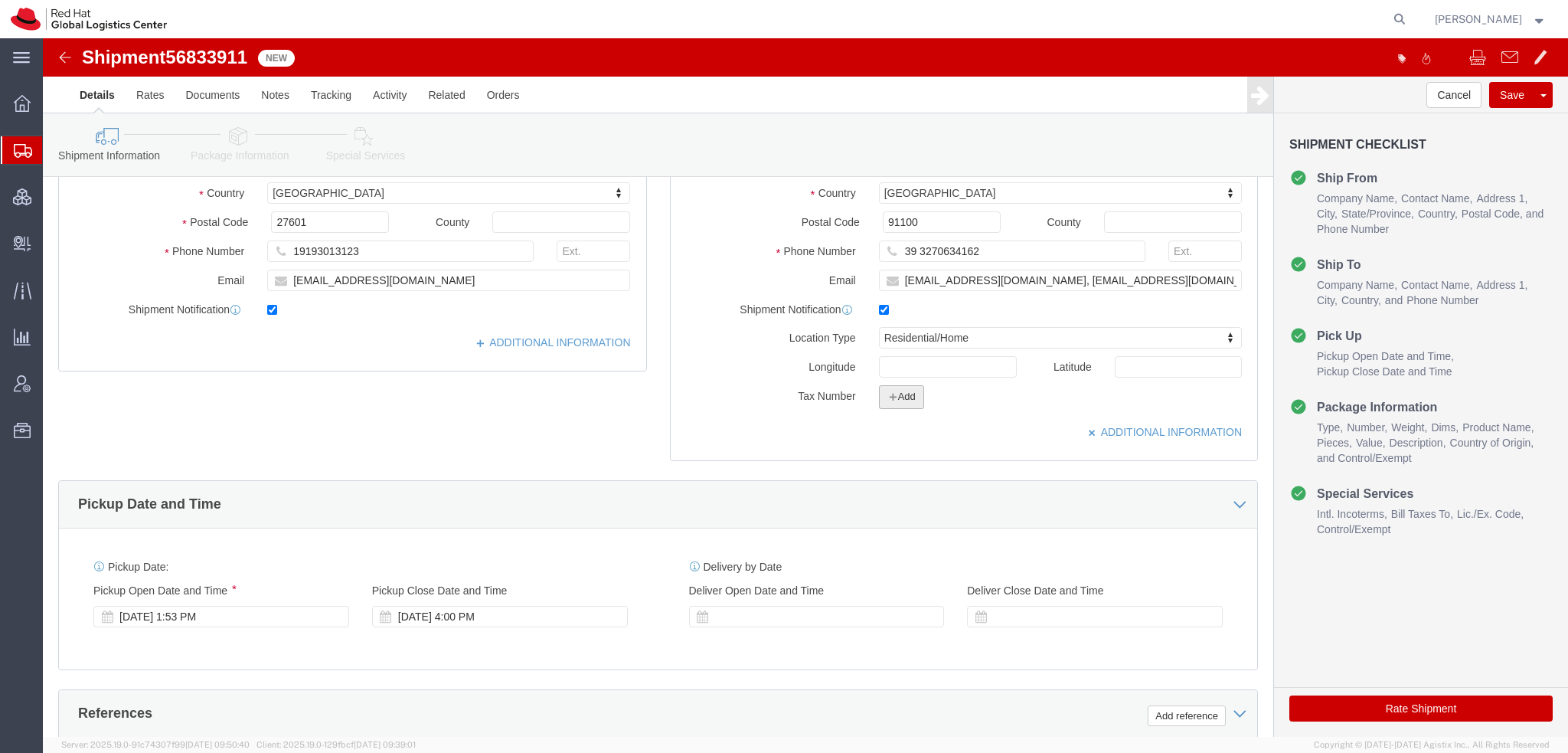
click button "Add"
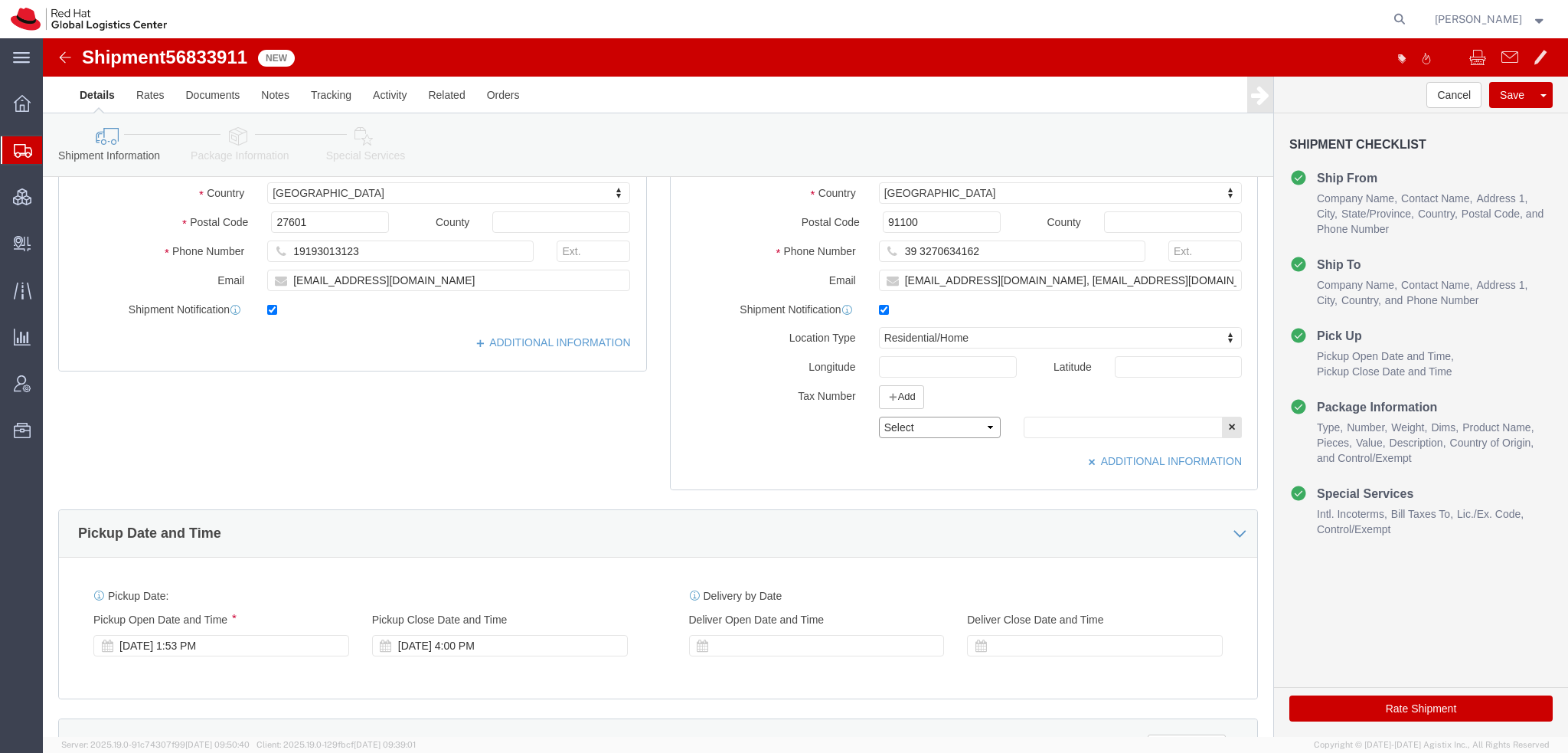
click select "Select EIN EORI TIN VAT Other"
select select "EORI"
click select "Select EIN EORI TIN VAT Other"
click input "text"
paste input "IT11073270156"
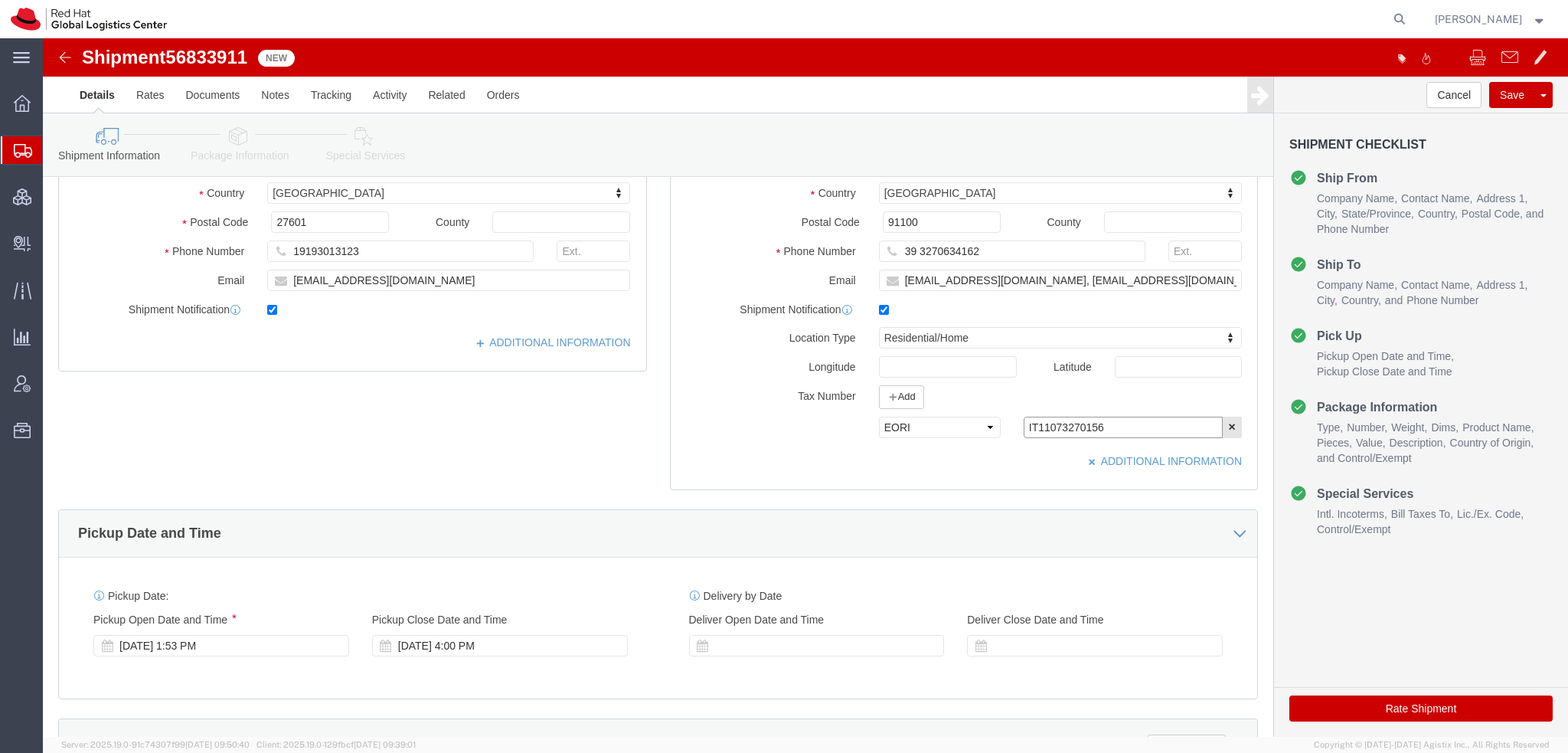
type input "IT11073270156"
click icon
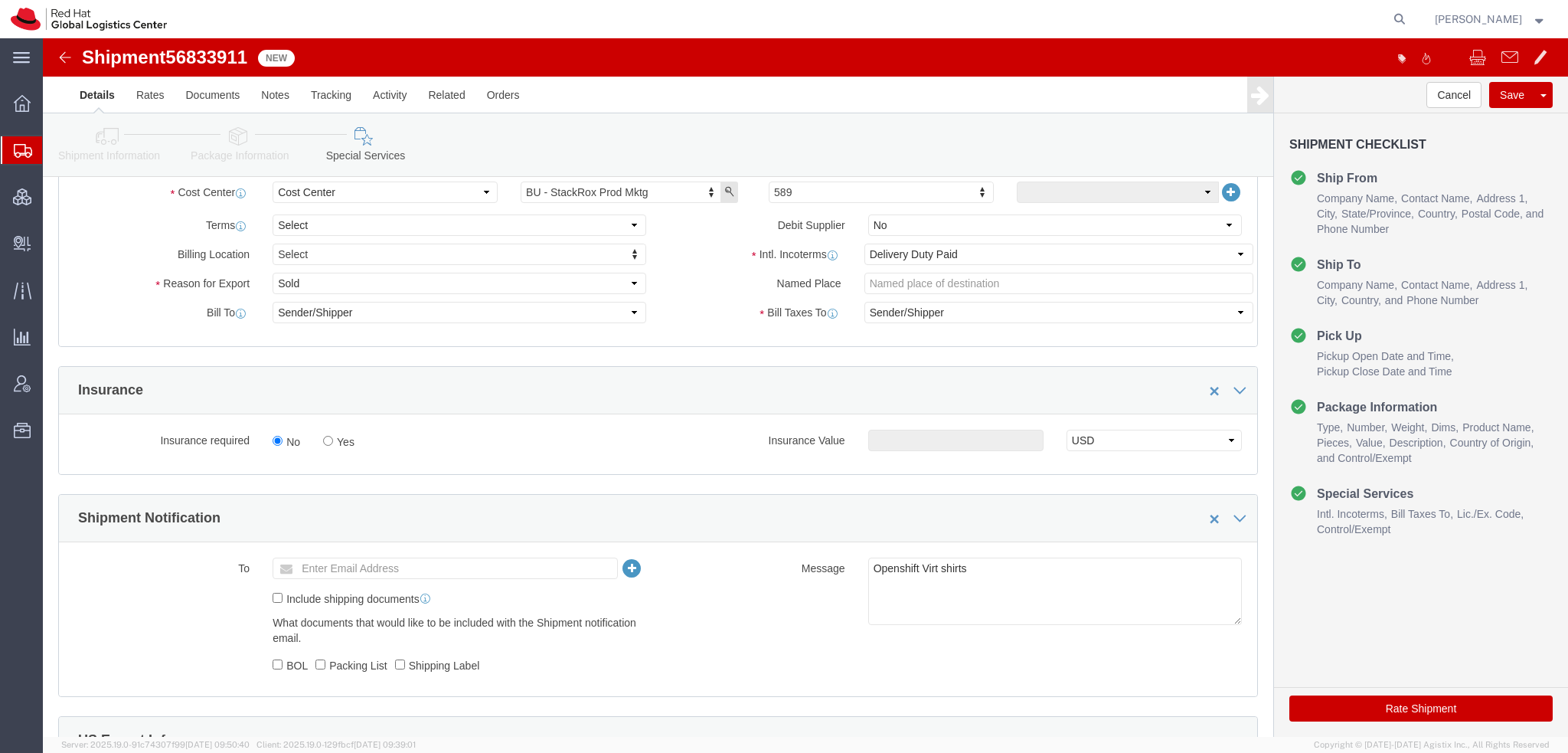
scroll to position [613, 0]
click select "Select Gift Personal Effects Repair/Warranty Return Sample Sold Temporary/Not S…"
select select "GIFT"
click select "Select Gift Personal Effects Repair/Warranty Return Sample Sold Temporary/Not S…"
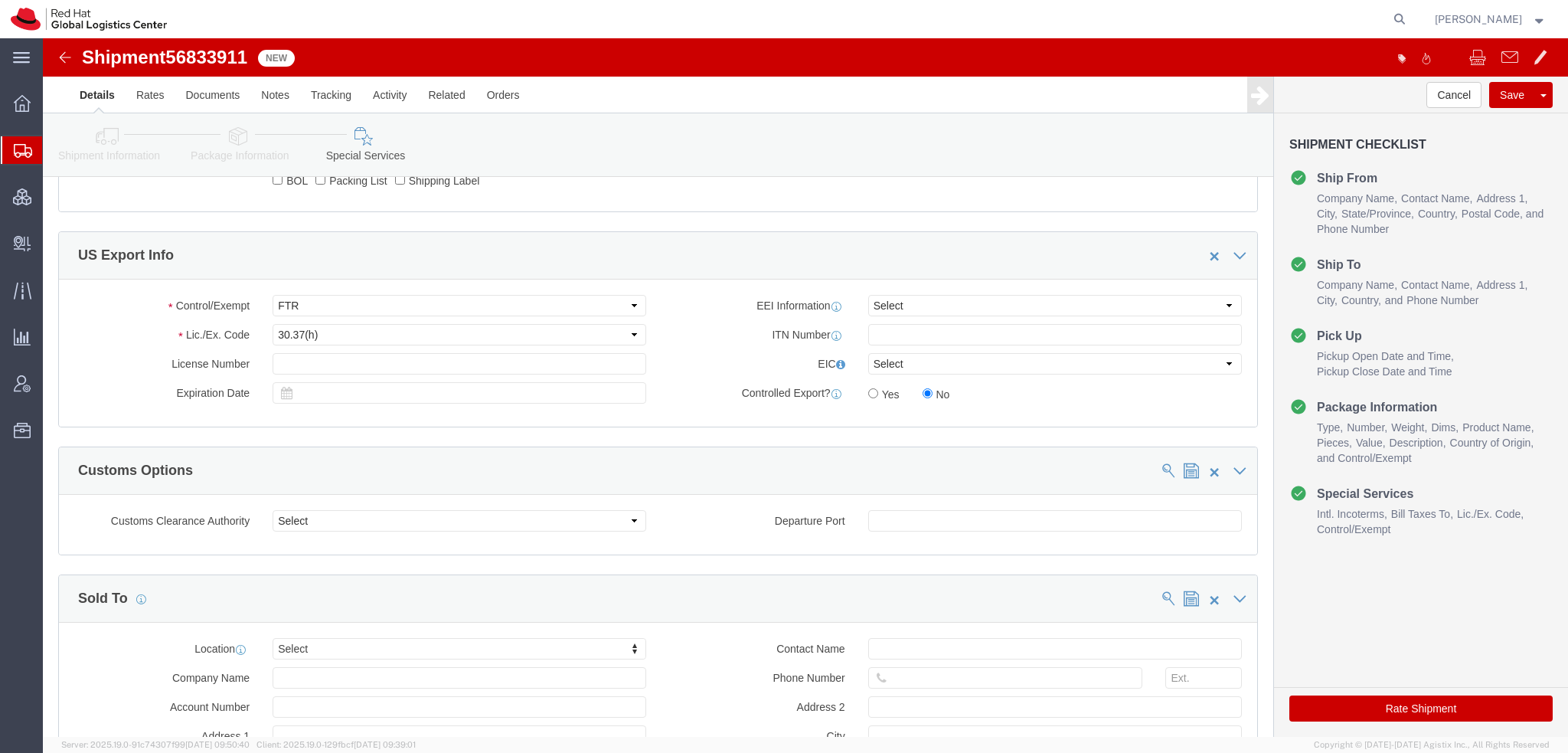
scroll to position [1295, 0]
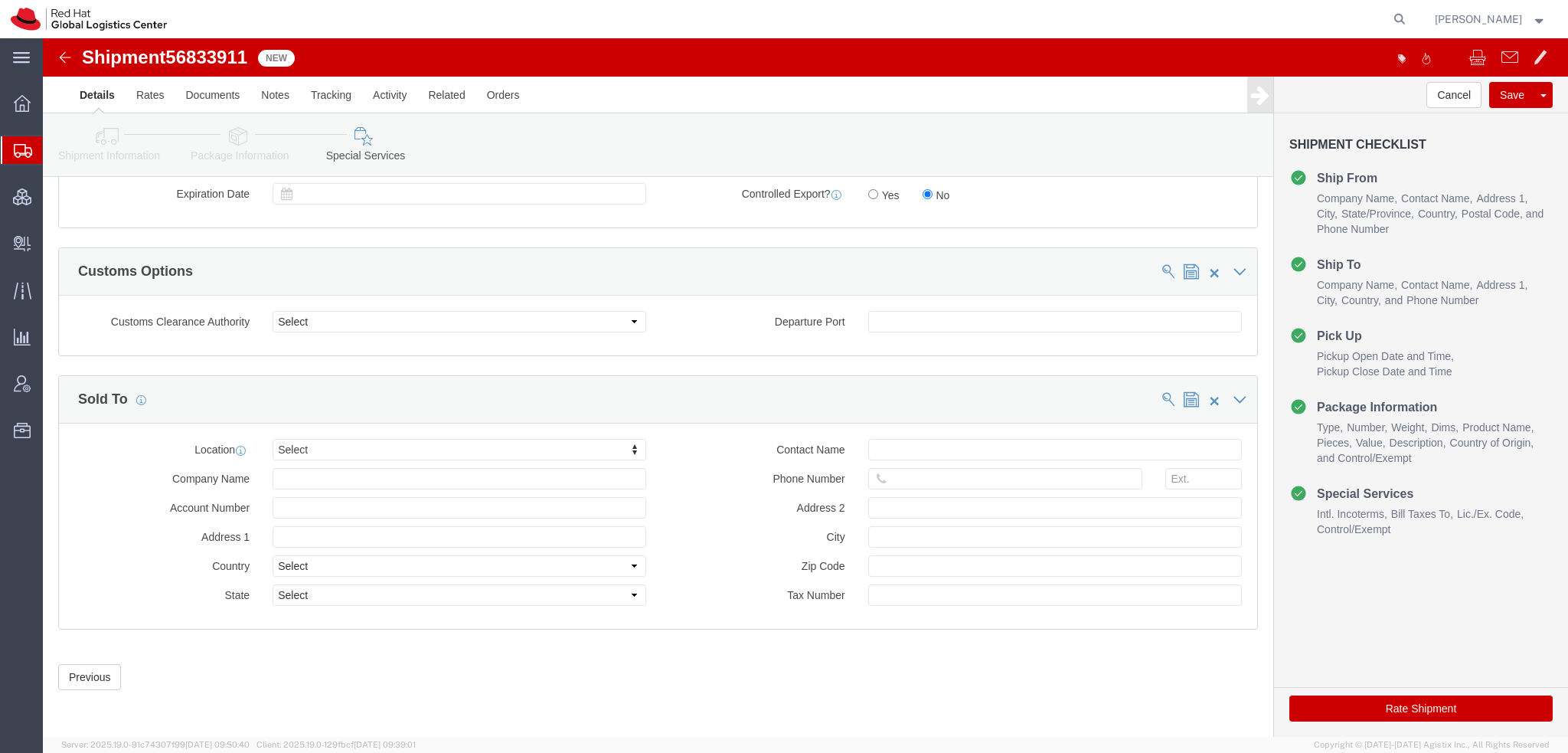
click div "Location Select Select My Profile Location [GEOGRAPHIC_DATA] - [GEOGRAPHIC_DATA…"
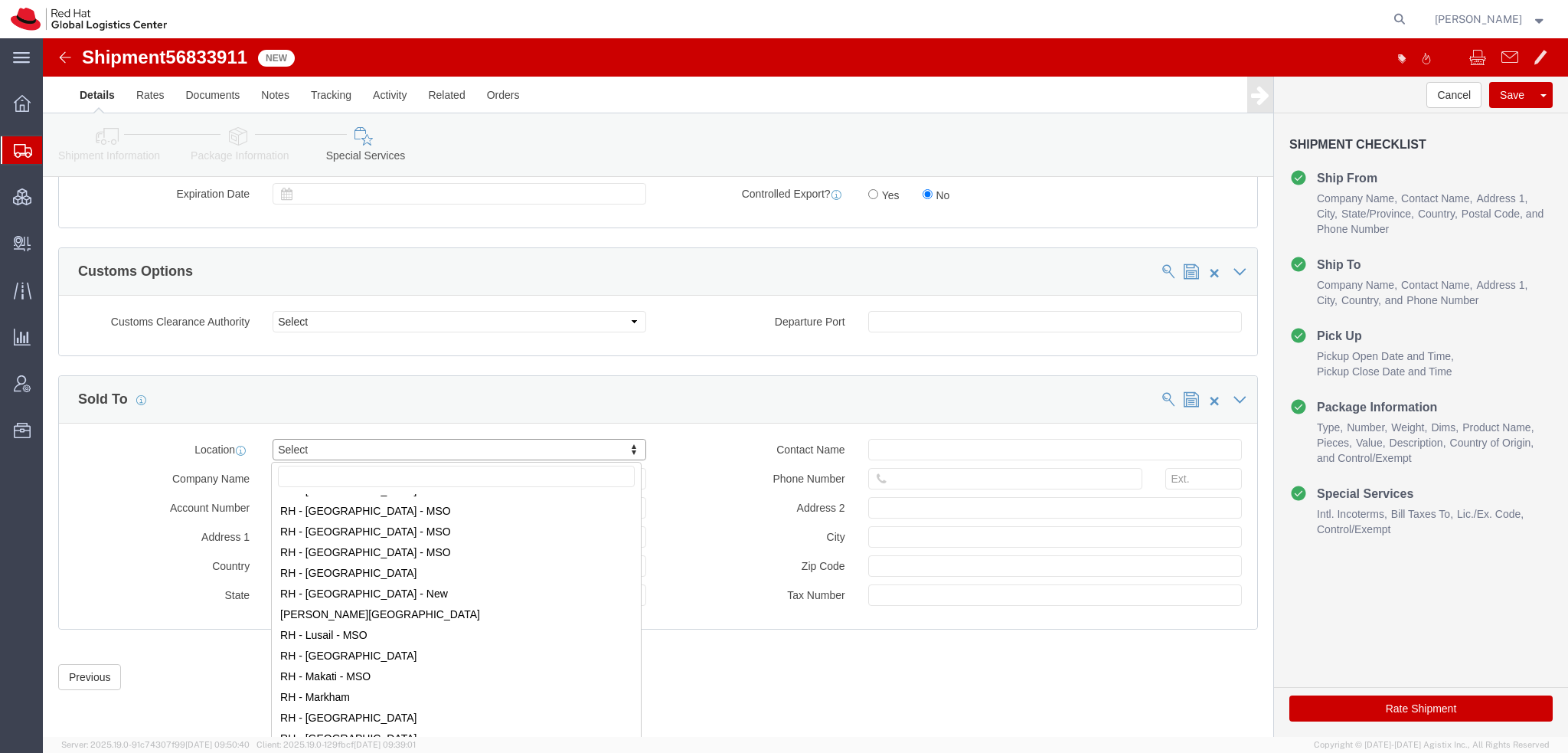
scroll to position [1455, 0]
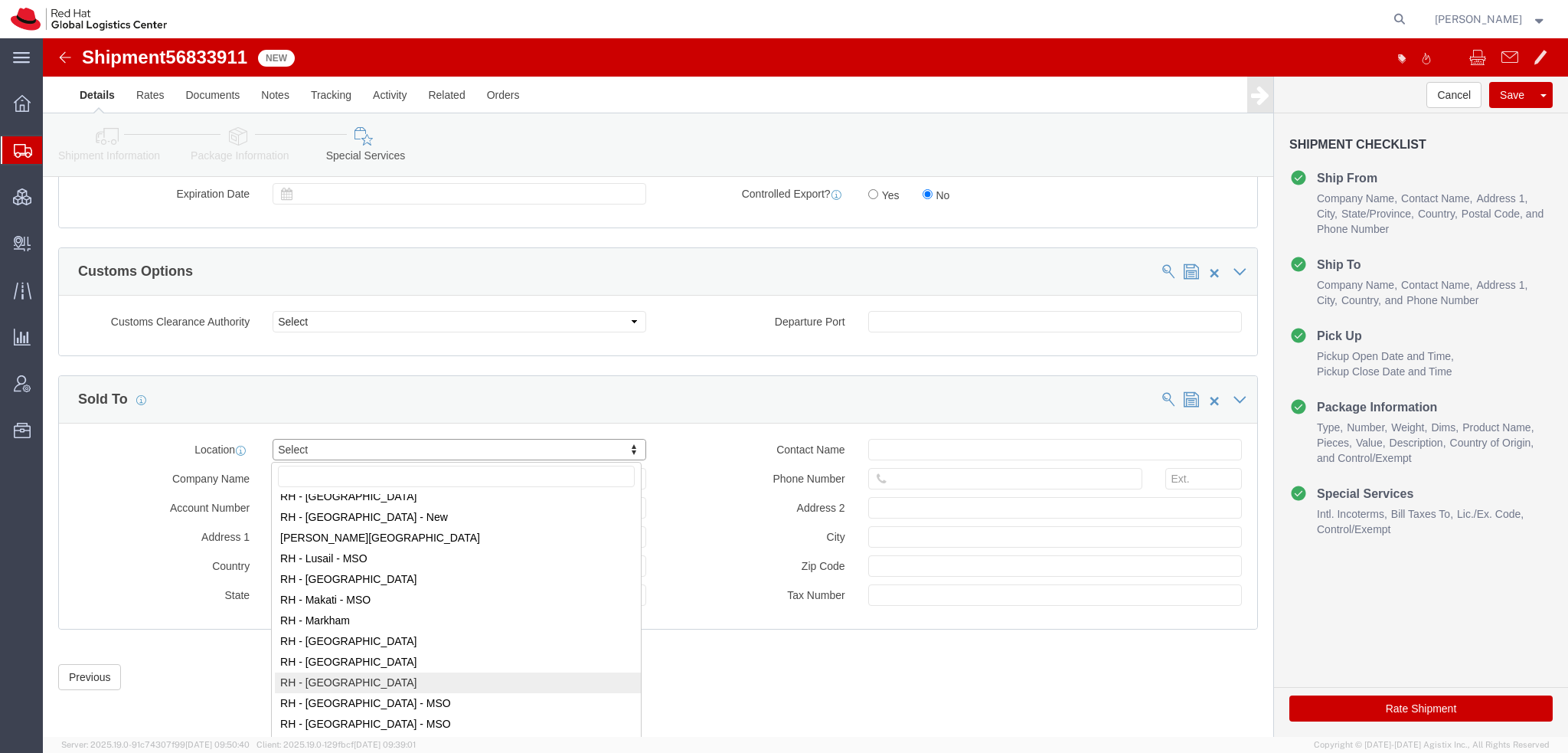
select select "37982"
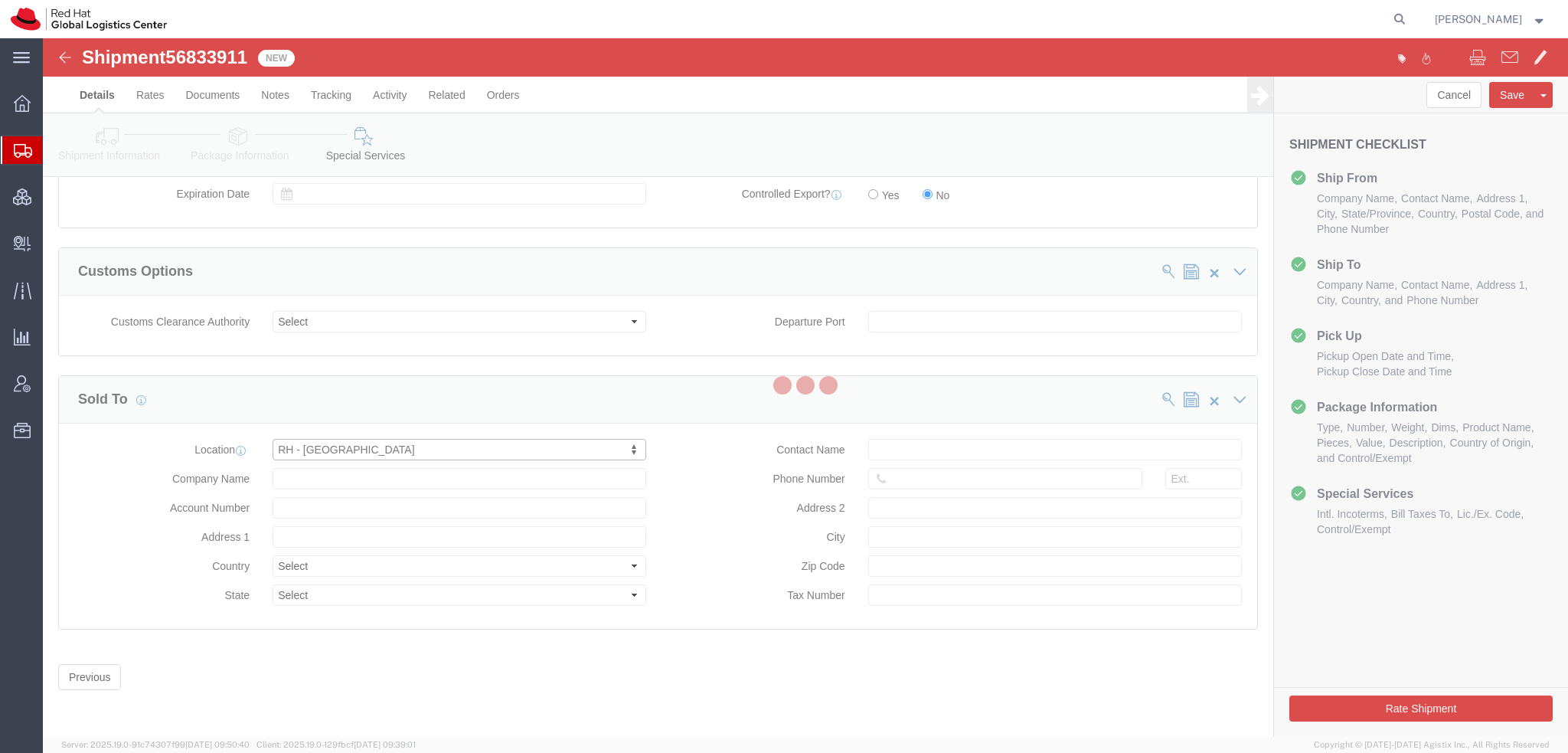
type input "Red Hat SRL"
type input "[STREET_ADDRESS][PERSON_NAME]"
select select "IT"
type input "39 02 360 47601"
type input "[GEOGRAPHIC_DATA]"
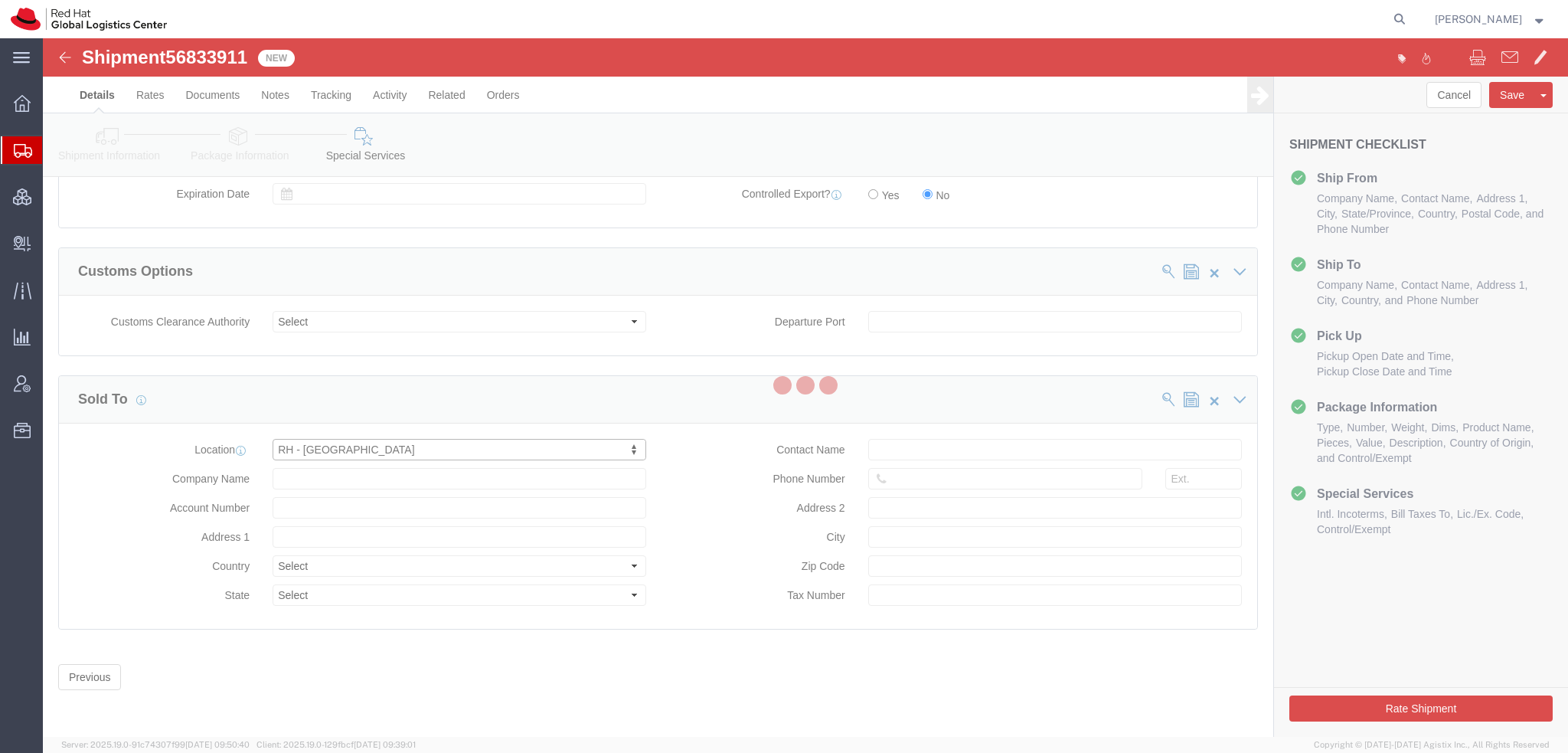
type input "20124"
type input "IT11073270156"
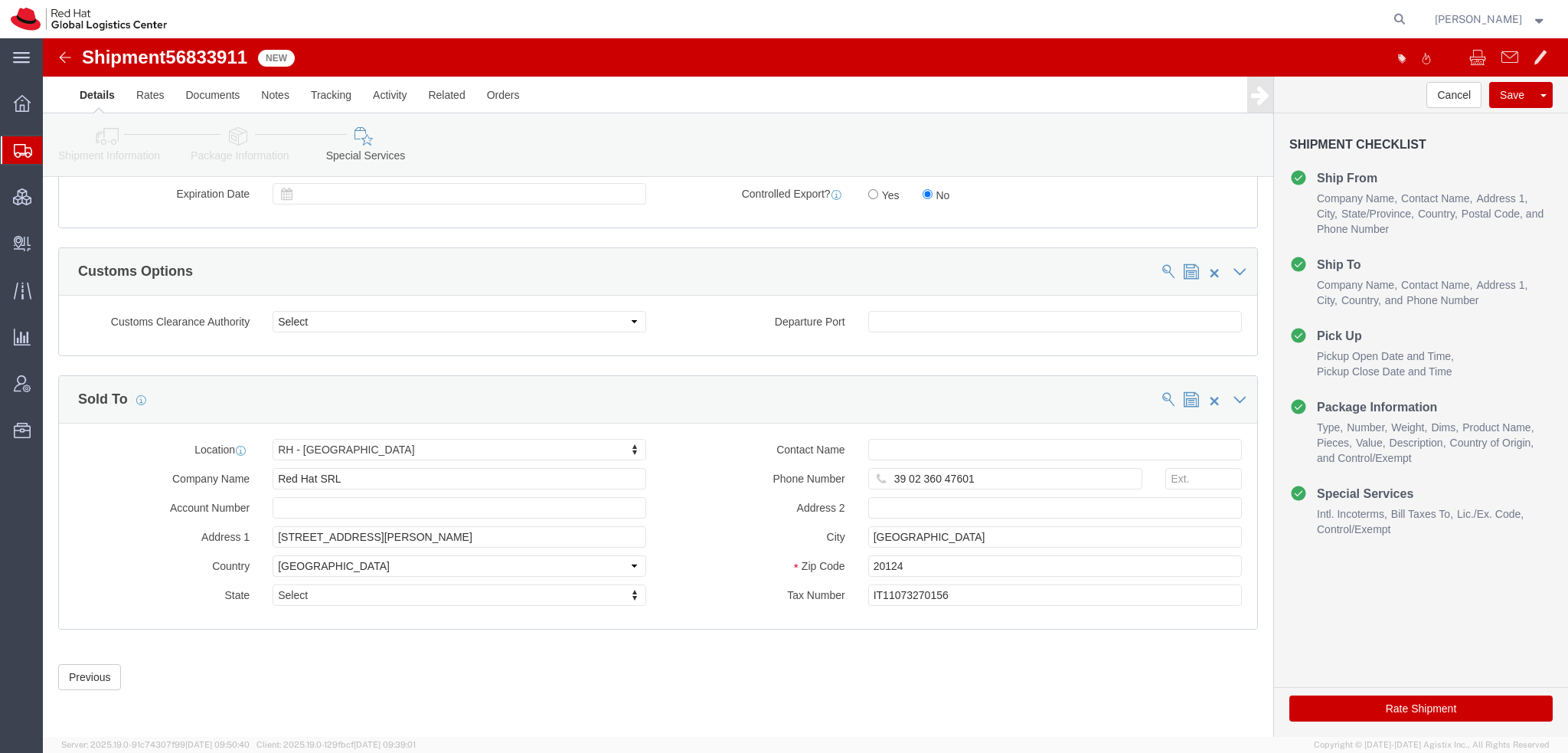
click button "Rate Shipment"
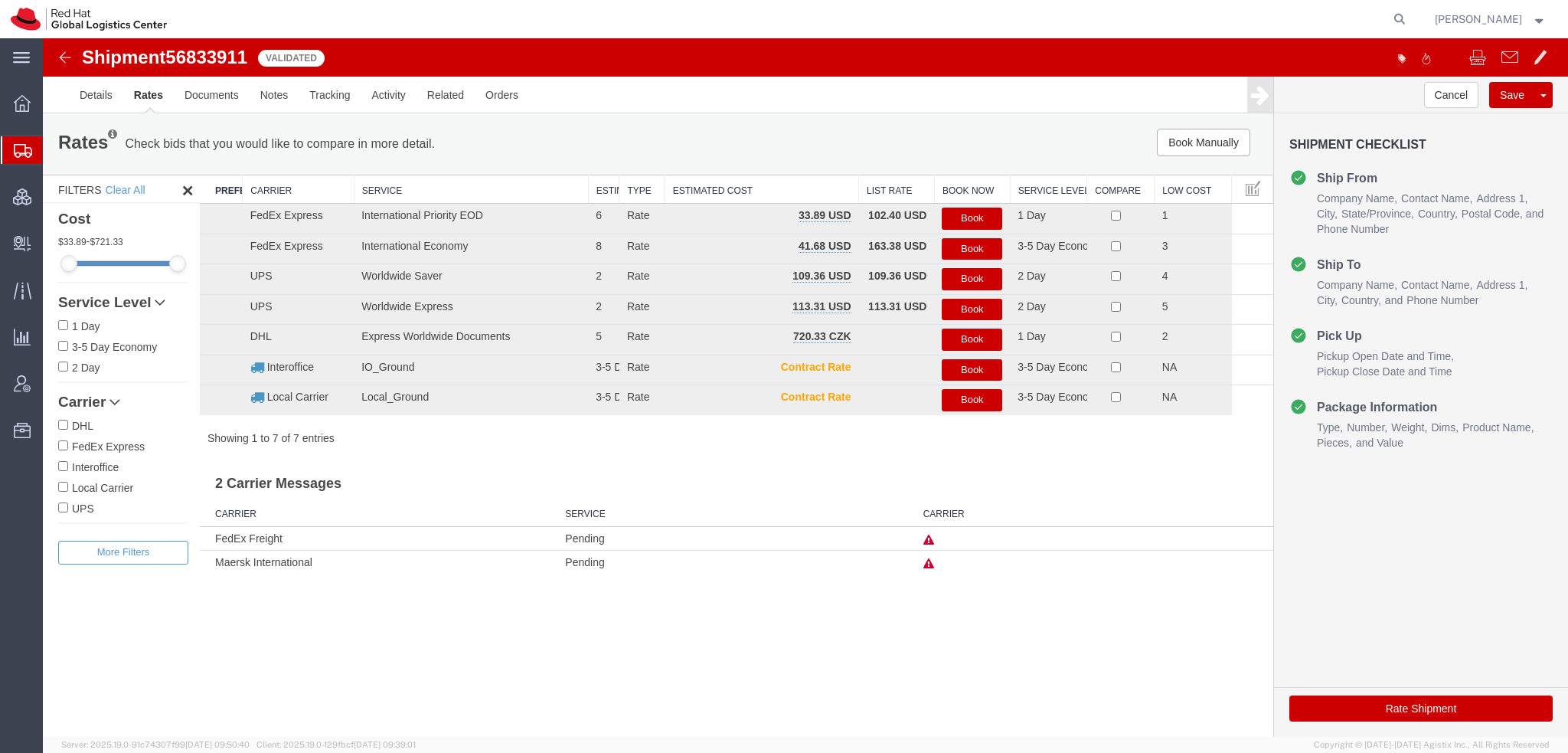
scroll to position [0, 0]
click at [990, 217] on button "Book" at bounding box center [972, 219] width 60 height 22
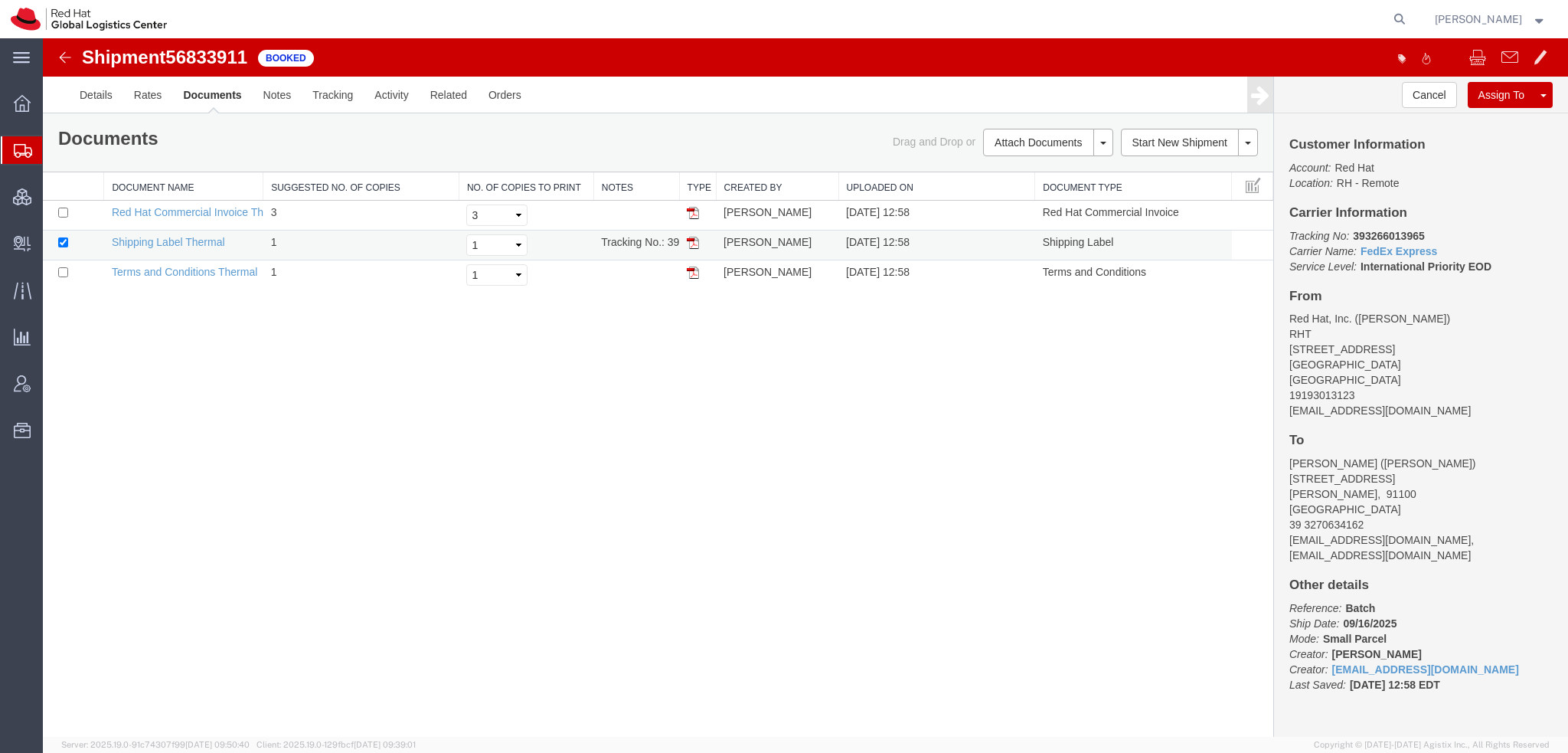
click at [693, 239] on img at bounding box center [693, 242] width 12 height 12
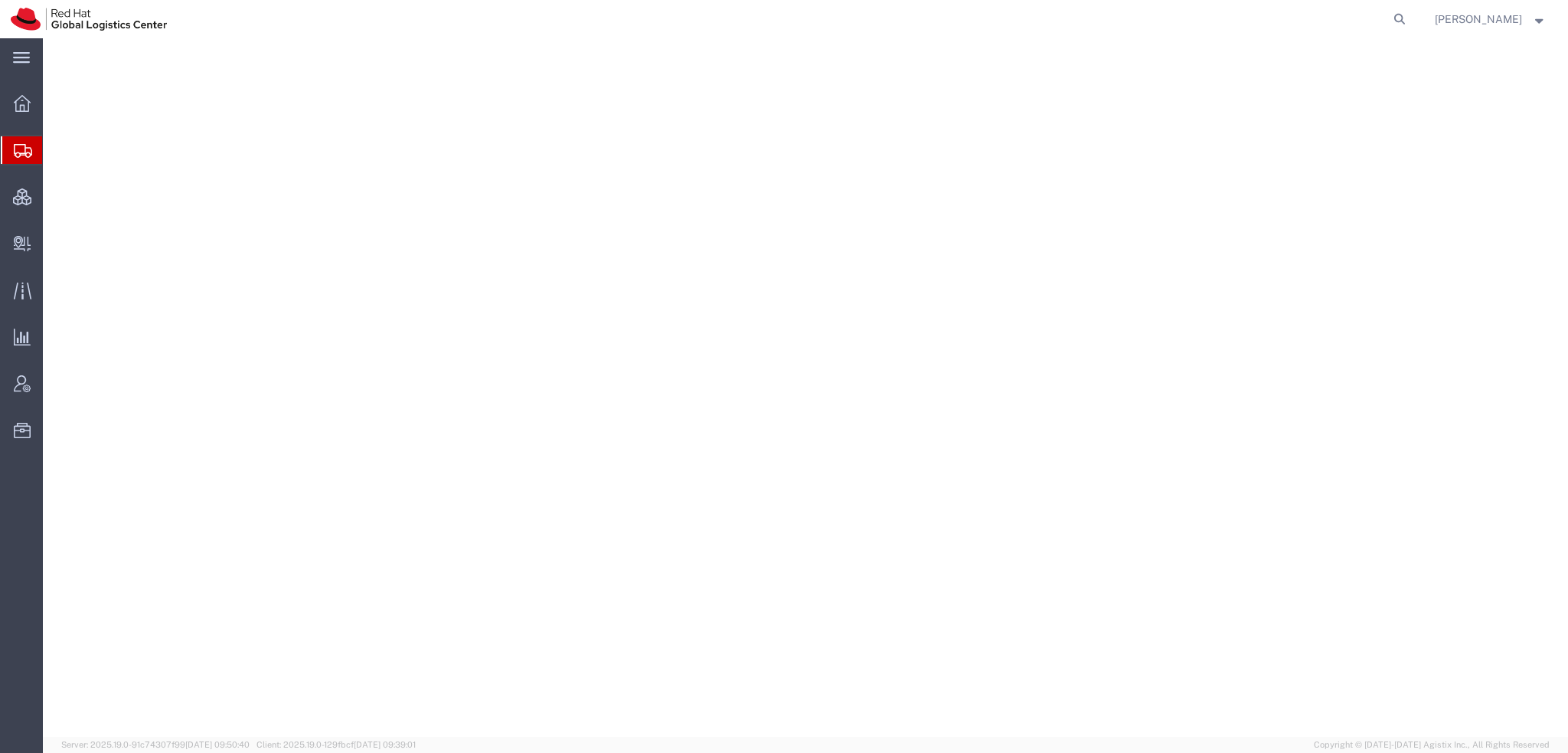
select select "38014"
select select
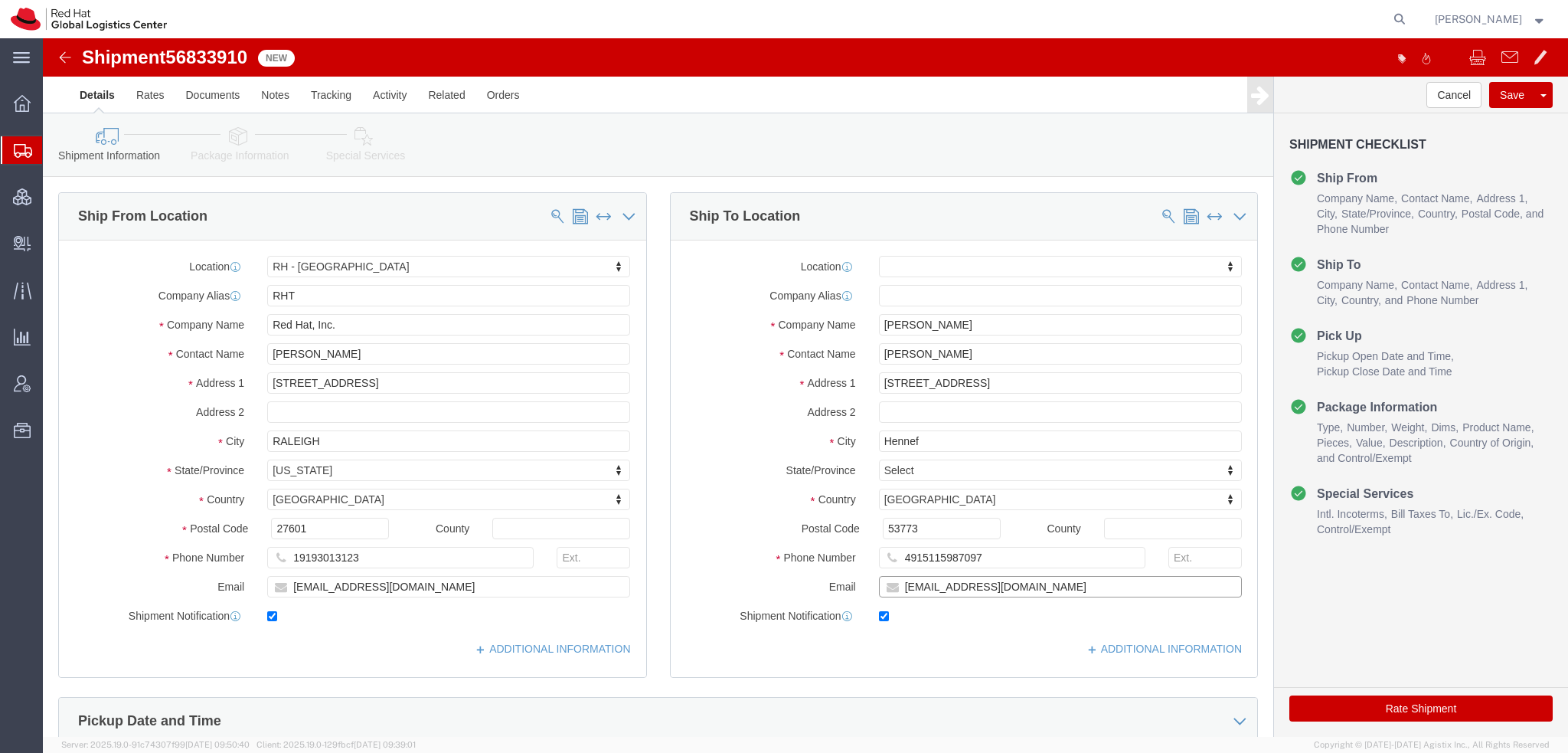
click input "[EMAIL_ADDRESS][DOMAIN_NAME]"
type input "[EMAIL_ADDRESS][DOMAIN_NAME], [EMAIL_ADDRESS][DOMAIN_NAME]"
click link "ADDITIONAL INFORMATION"
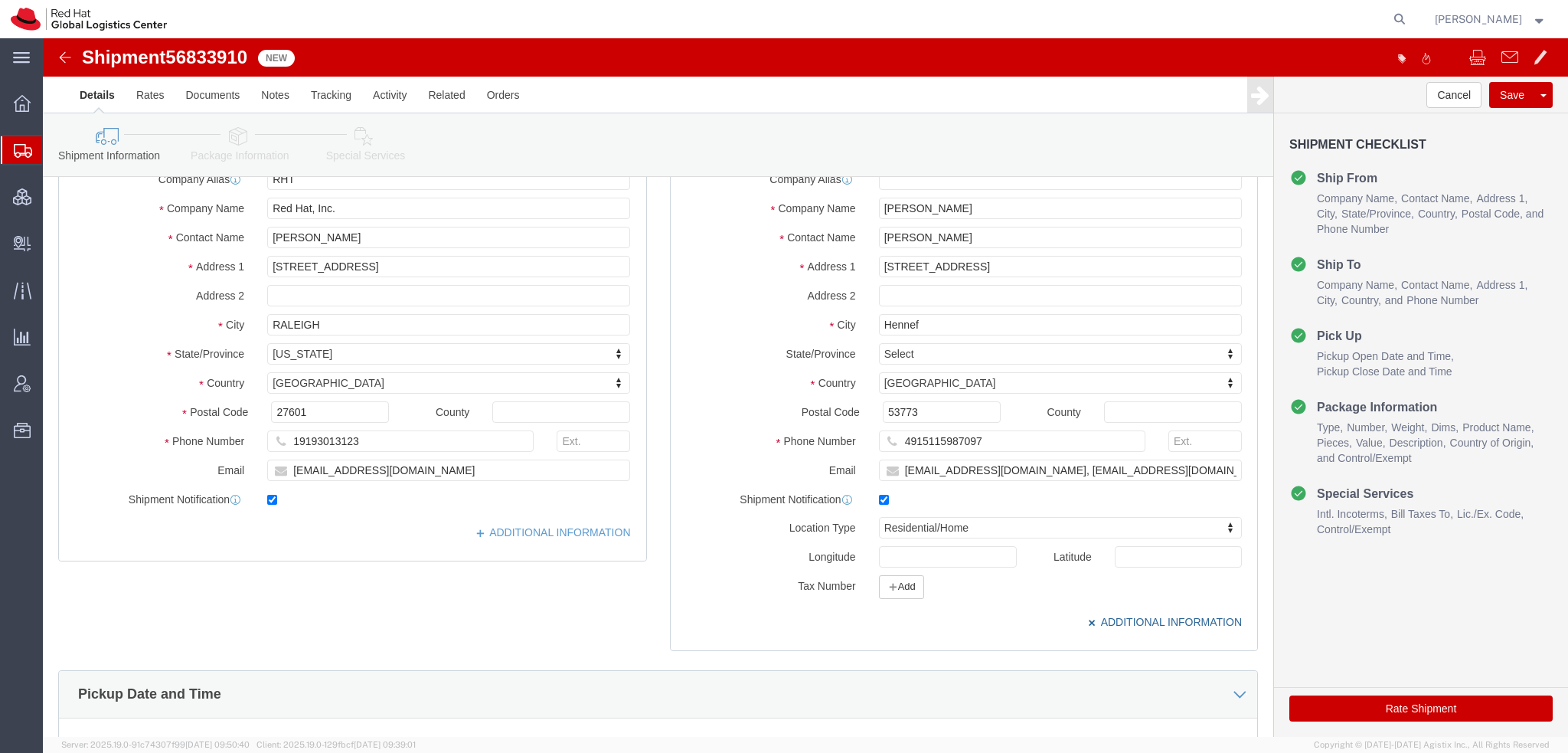
scroll to position [306, 0]
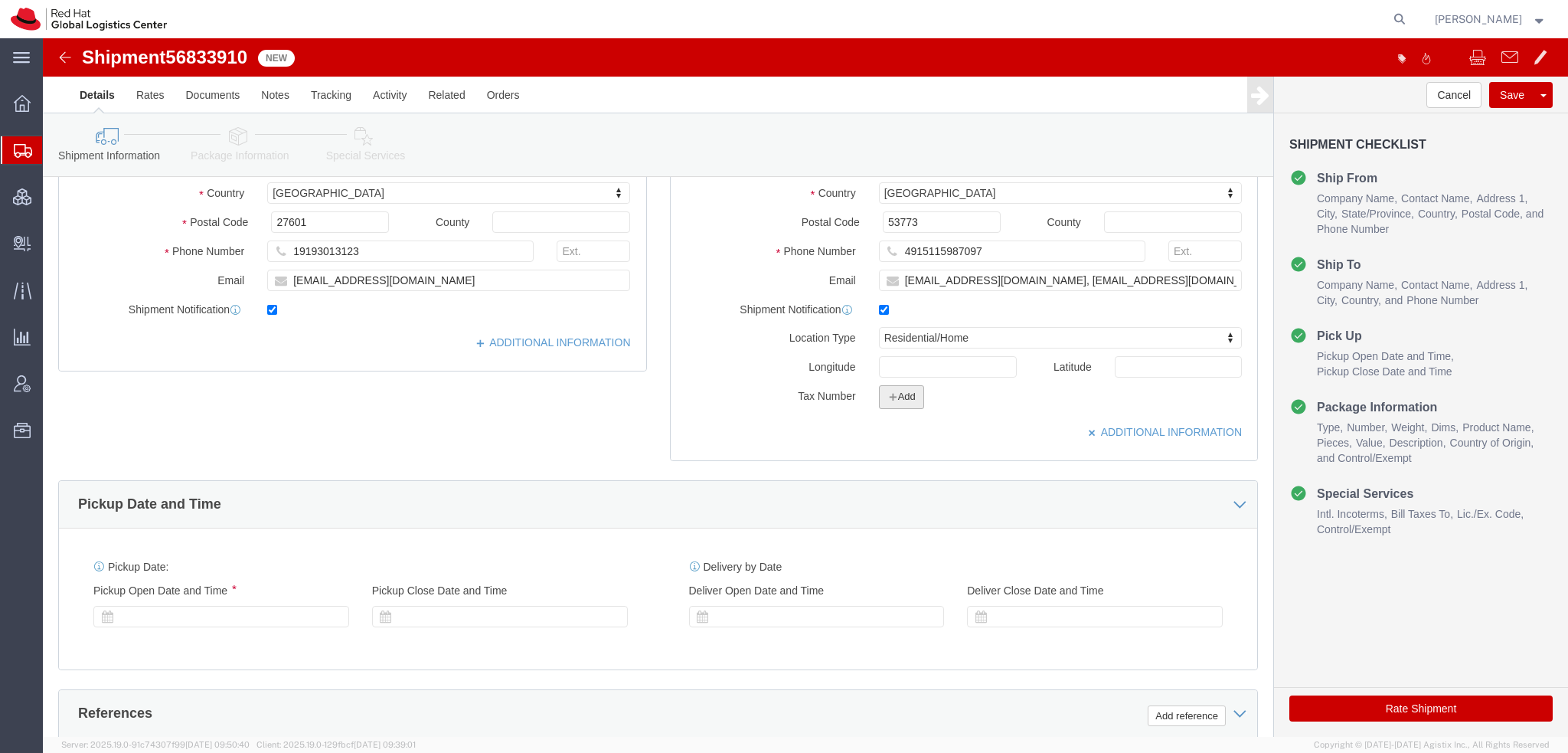
click button "Add"
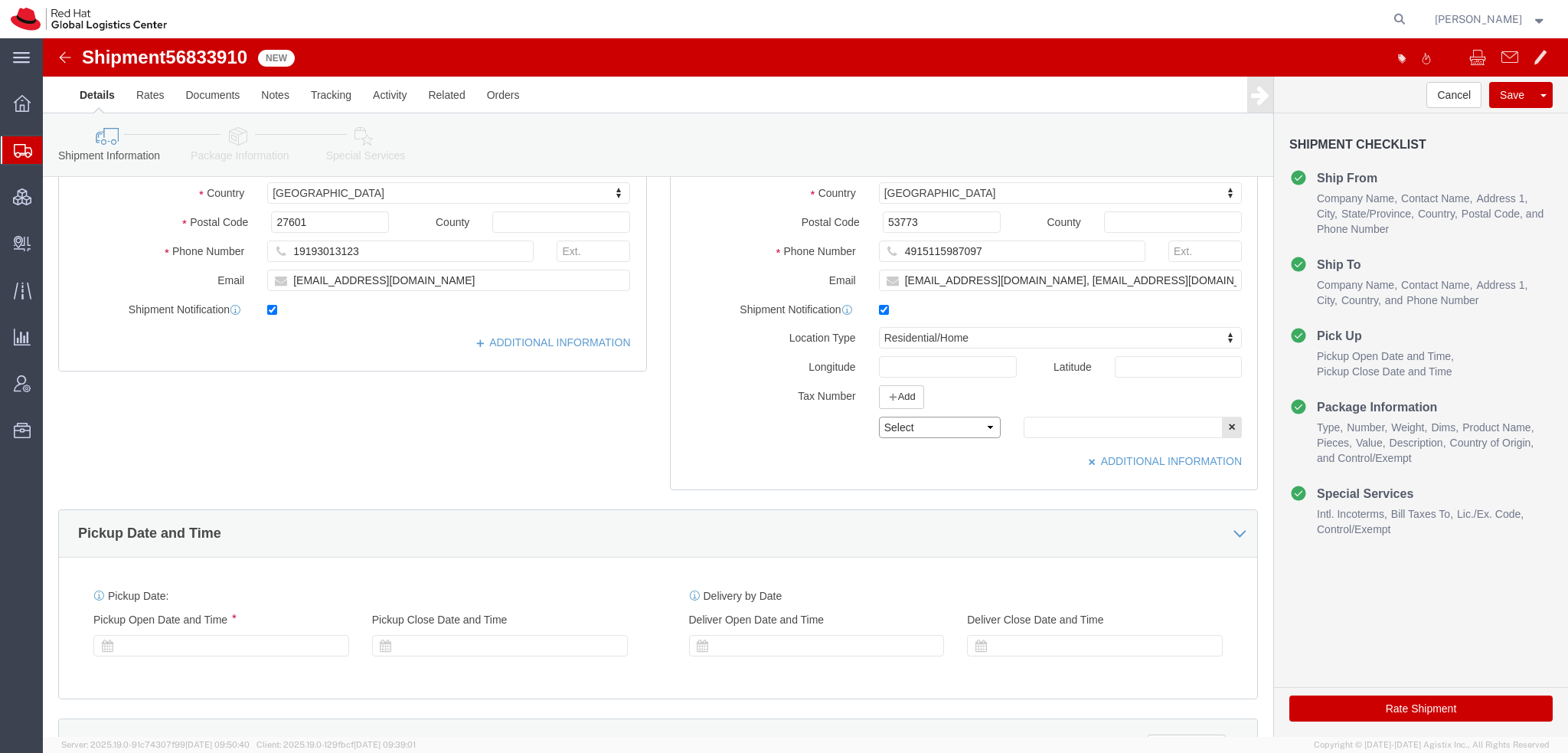
click select "Select EIN EORI TIN VAT Other"
select select "EORI"
click select "Select EIN EORI TIN VAT Other"
click input "text"
paste input "DE1919040"
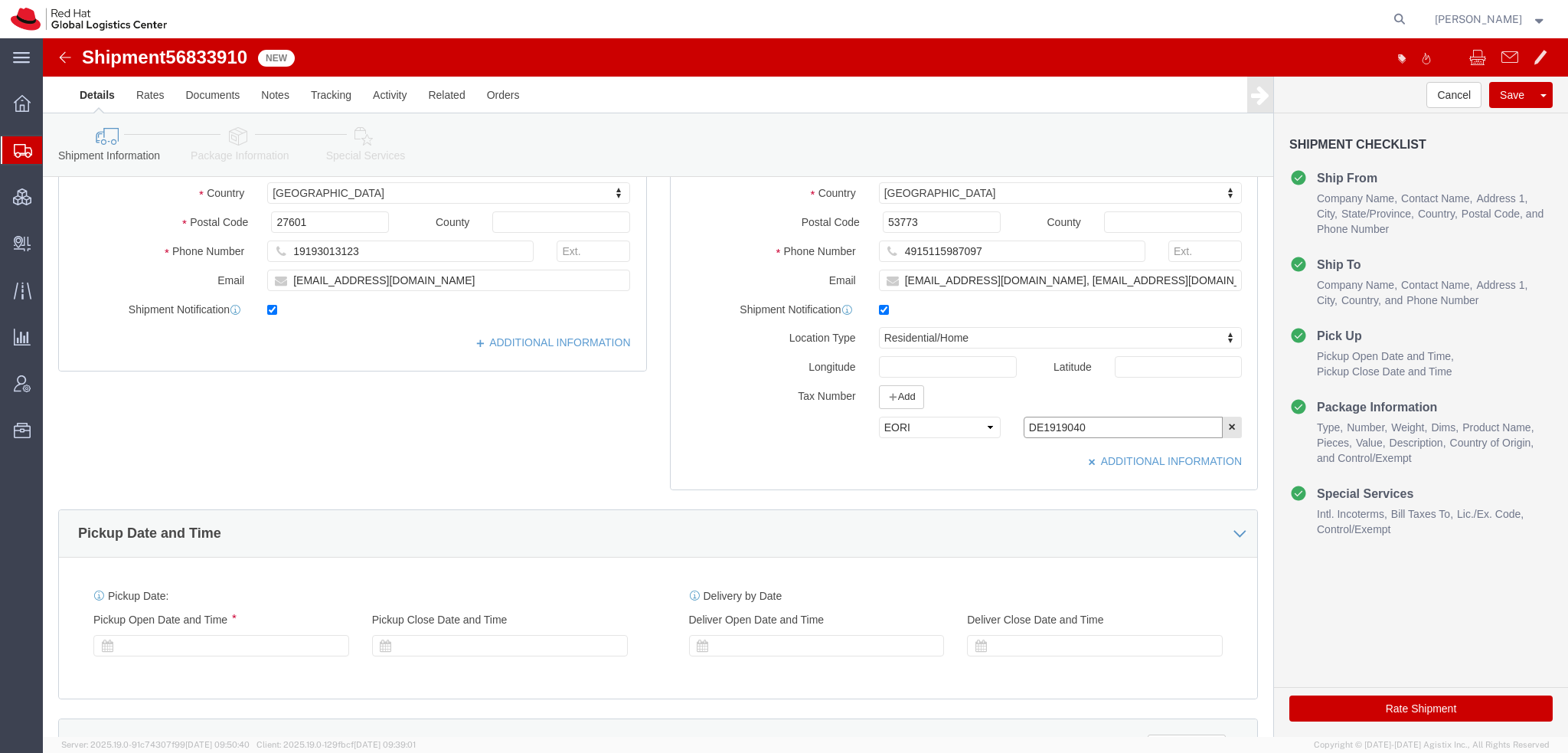
type input "DE1919040"
click icon
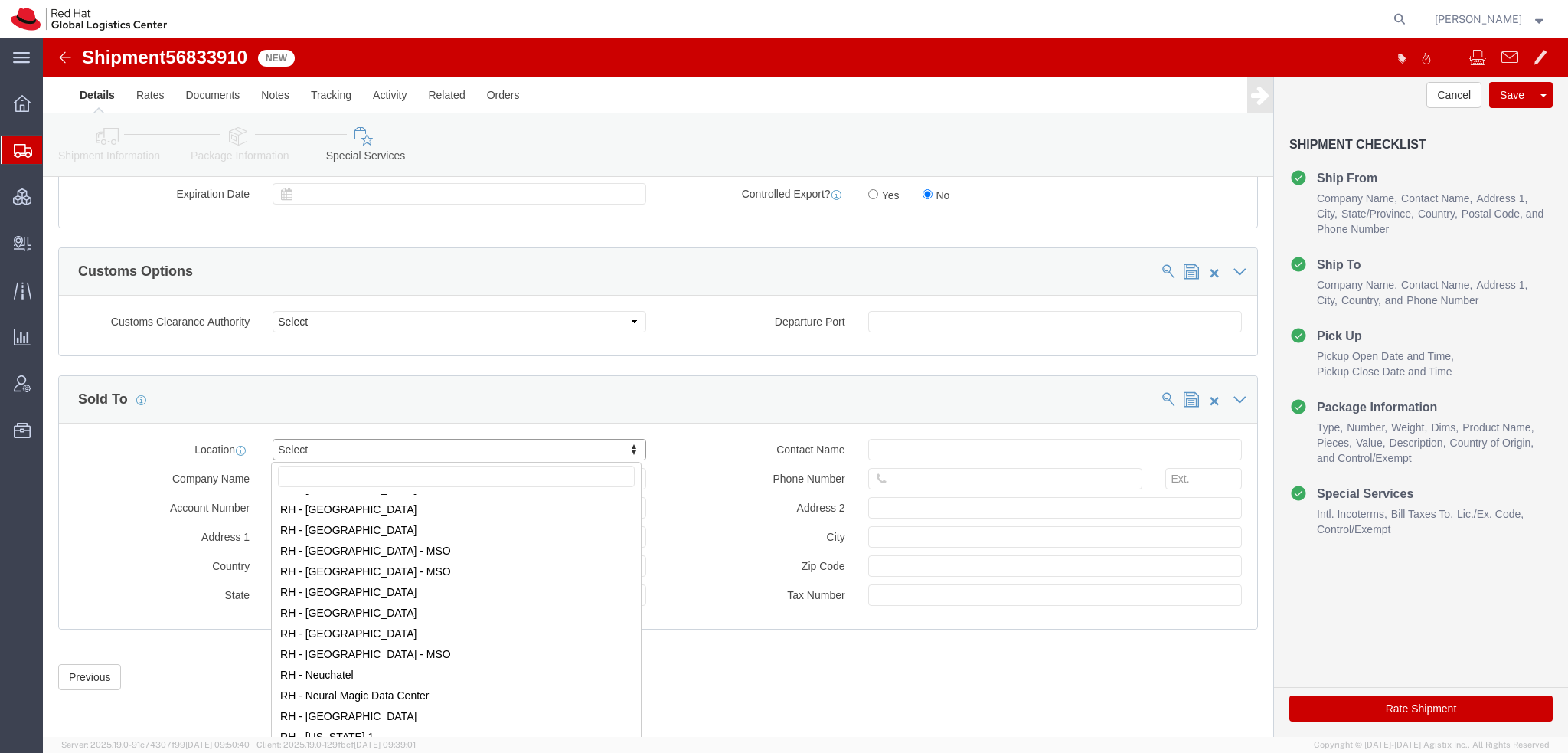
scroll to position [1608, 0]
select select "37988"
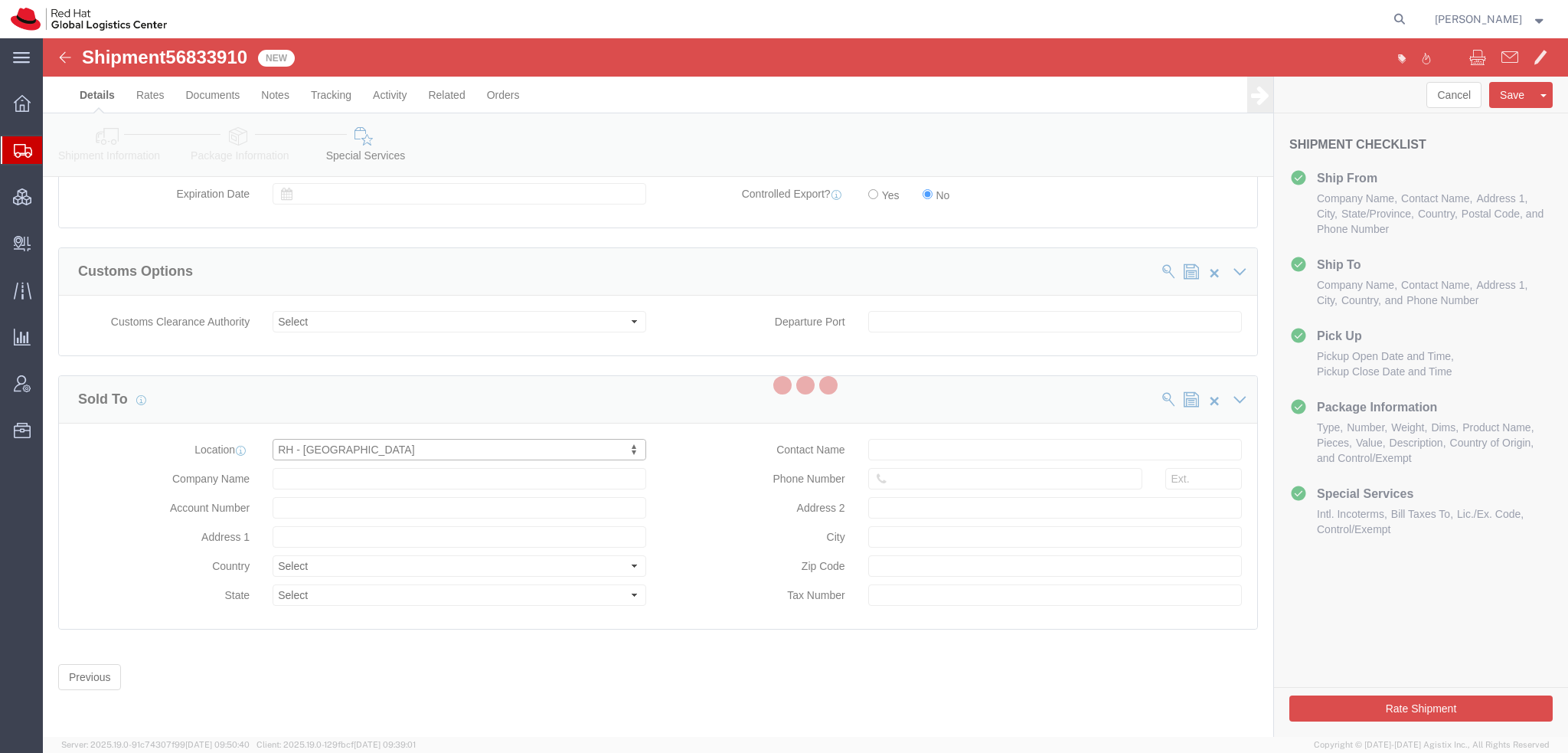
type input "Red Hat GmbH"
type input "[PERSON_NAME]-Ring 12"
select select "DE"
type input "49 89 205071 0"
type input "Technopark II"
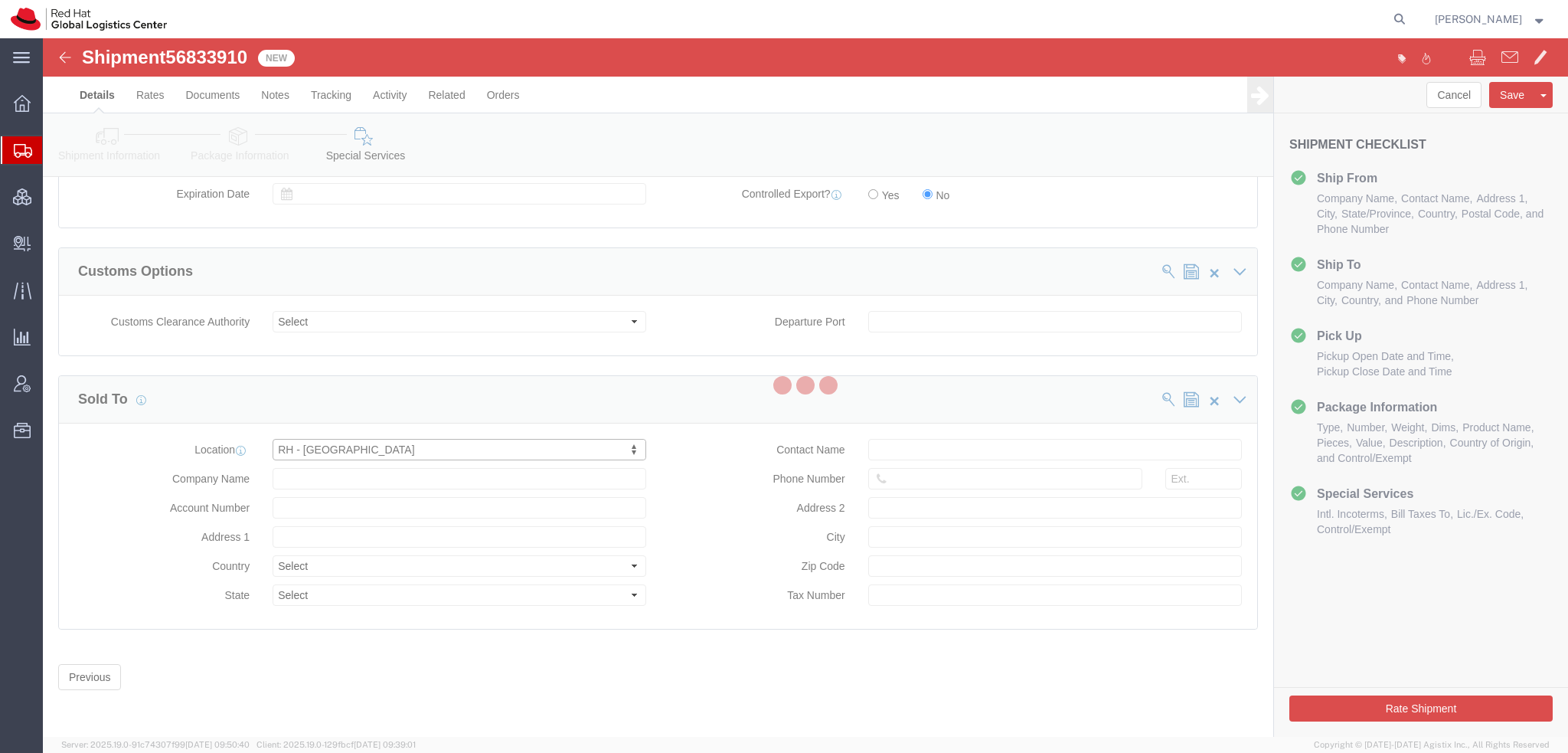
type input "[GEOGRAPHIC_DATA]"
type input "85630"
type input "DE329796935"
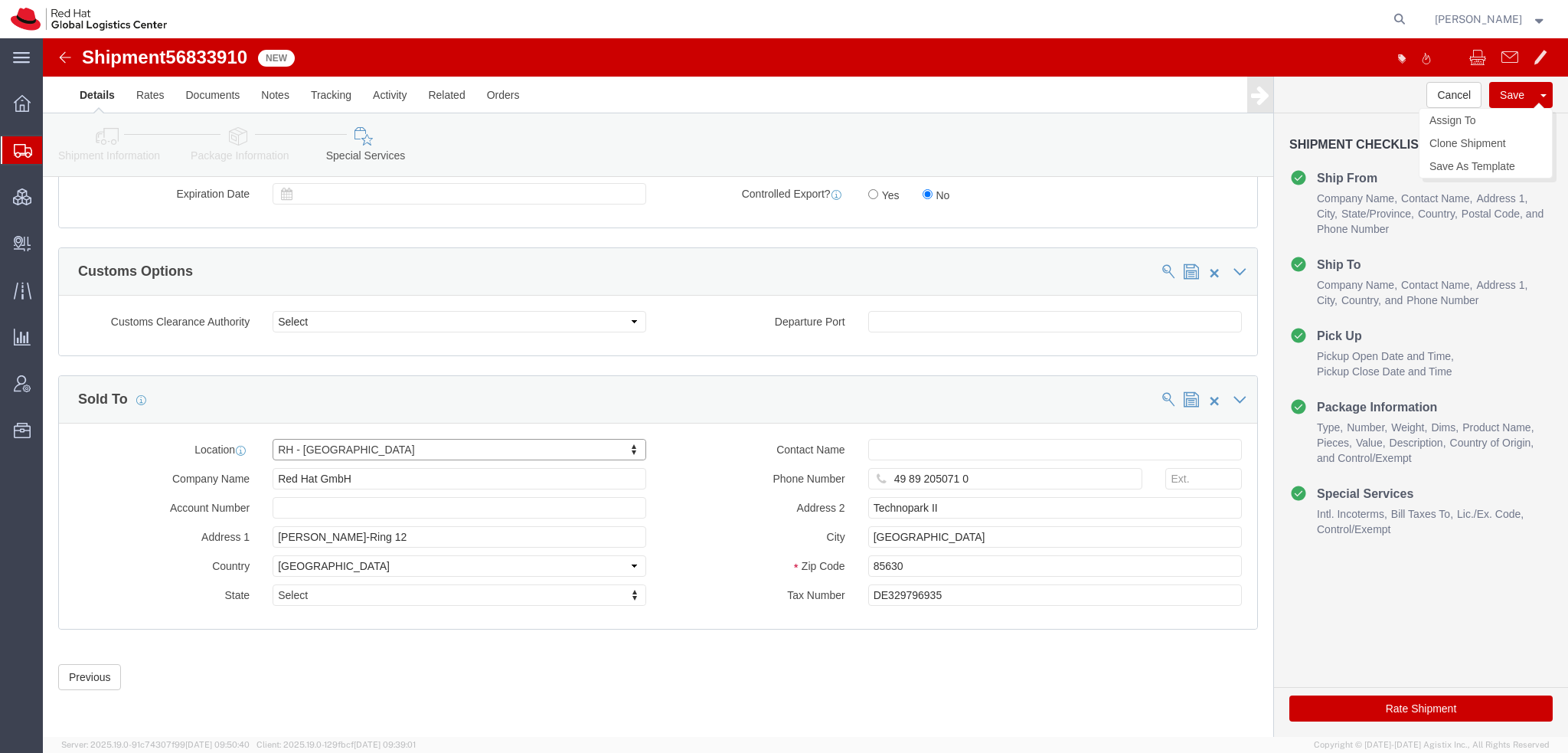
click button "Save"
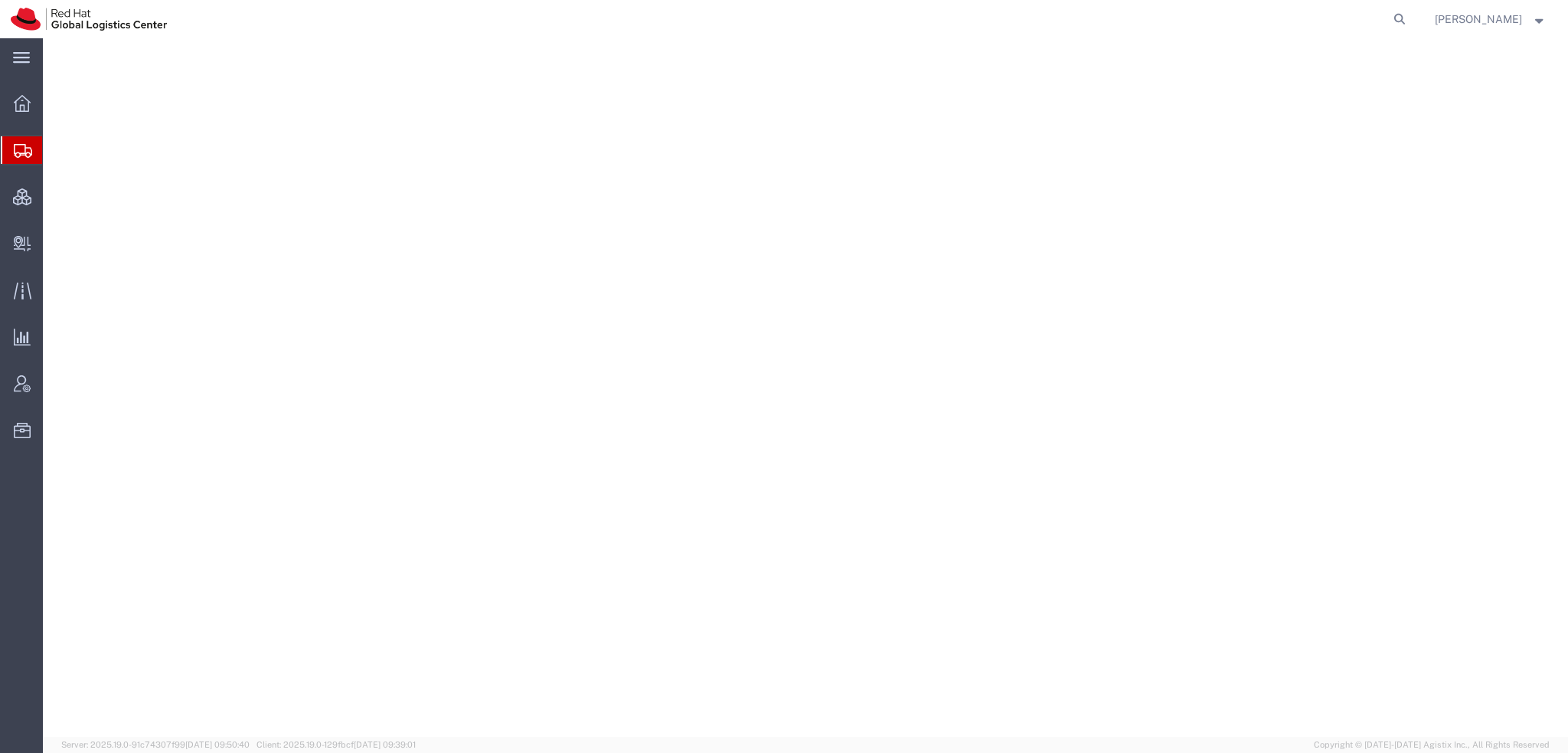
select select "38014"
select select
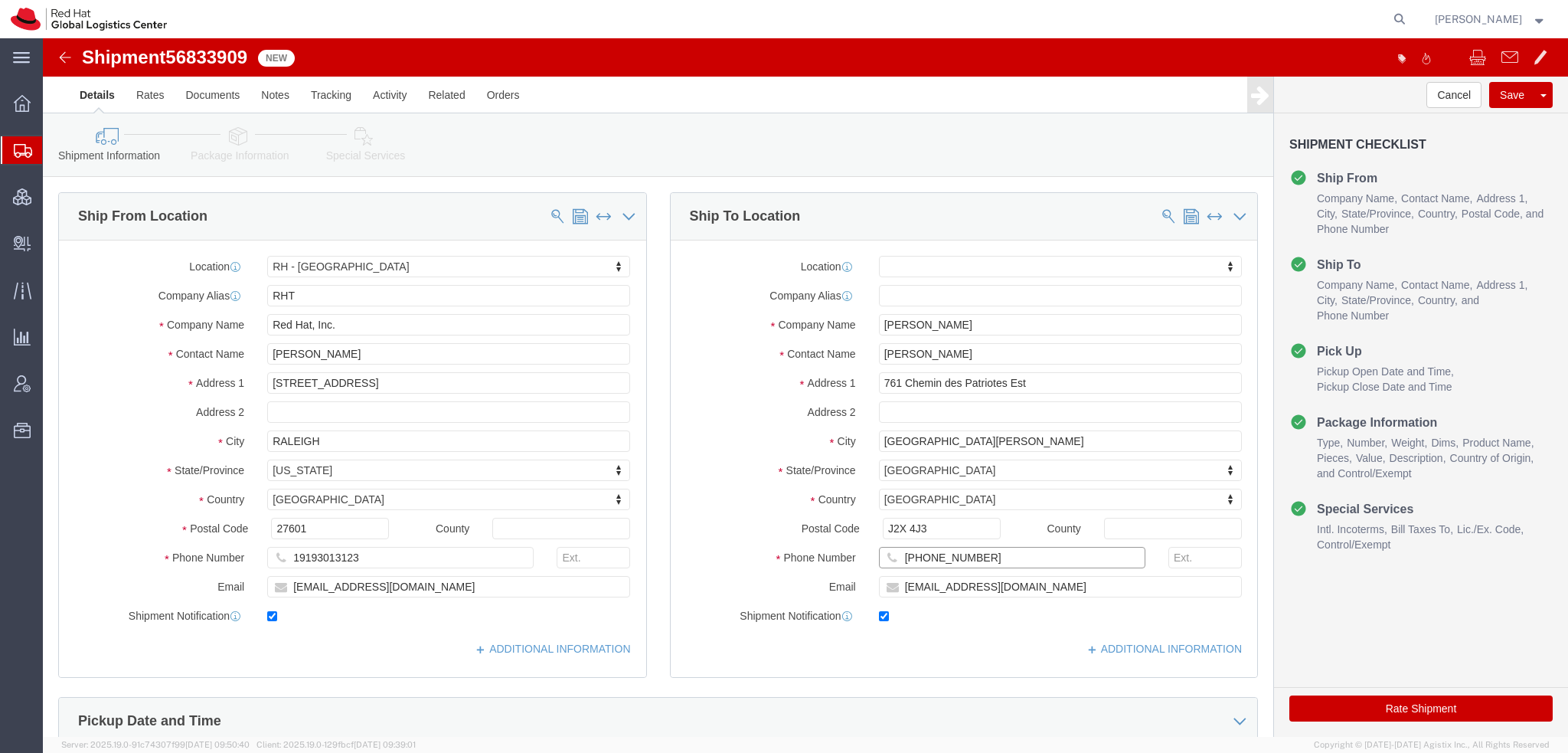
drag, startPoint x: 928, startPoint y: 517, endPoint x: 494, endPoint y: 412, distance: 446.5
click div "Ship From Location Location RH - Raleigh My Profile Location RH - Amsterdam - M…"
click link "Special Services"
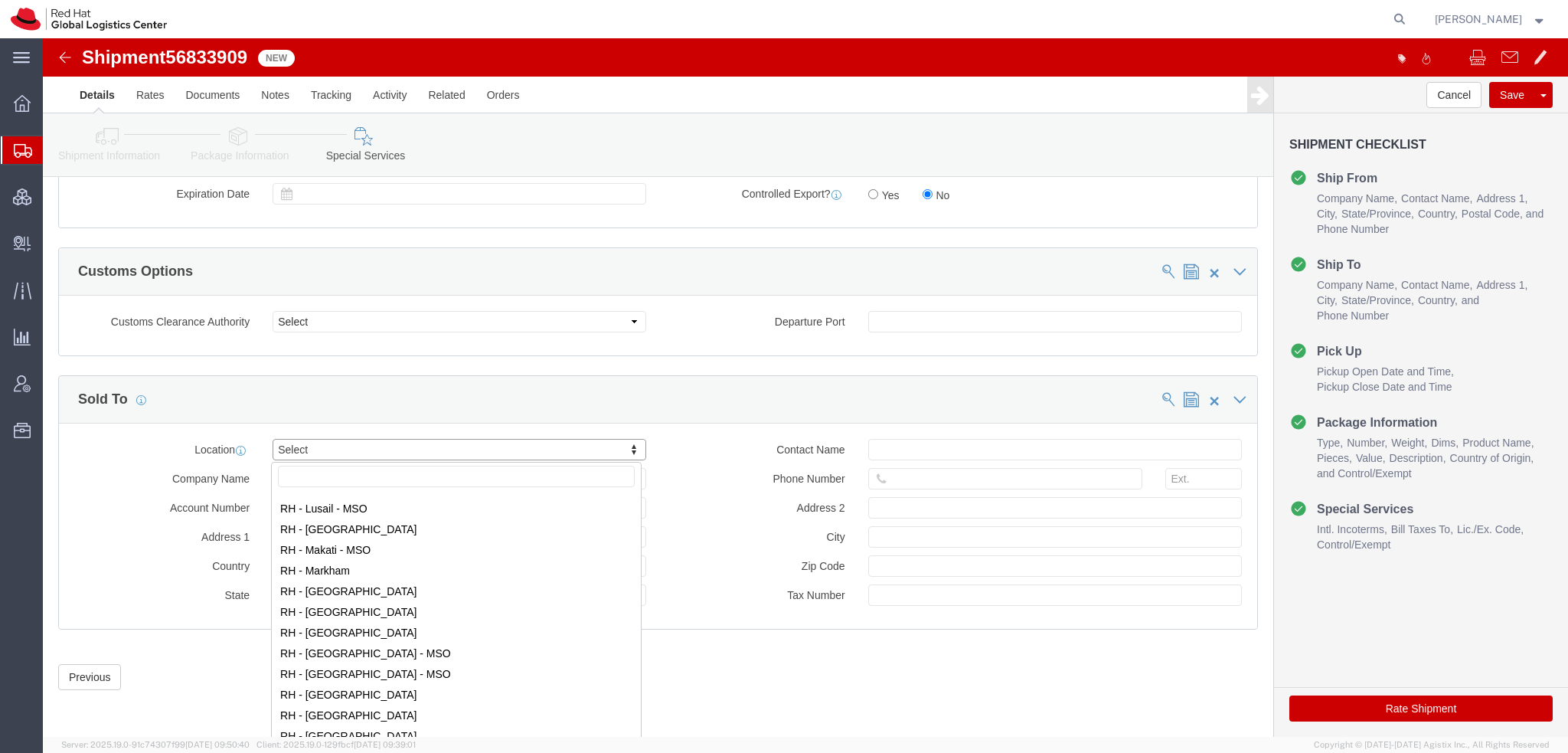
scroll to position [1455, 0]
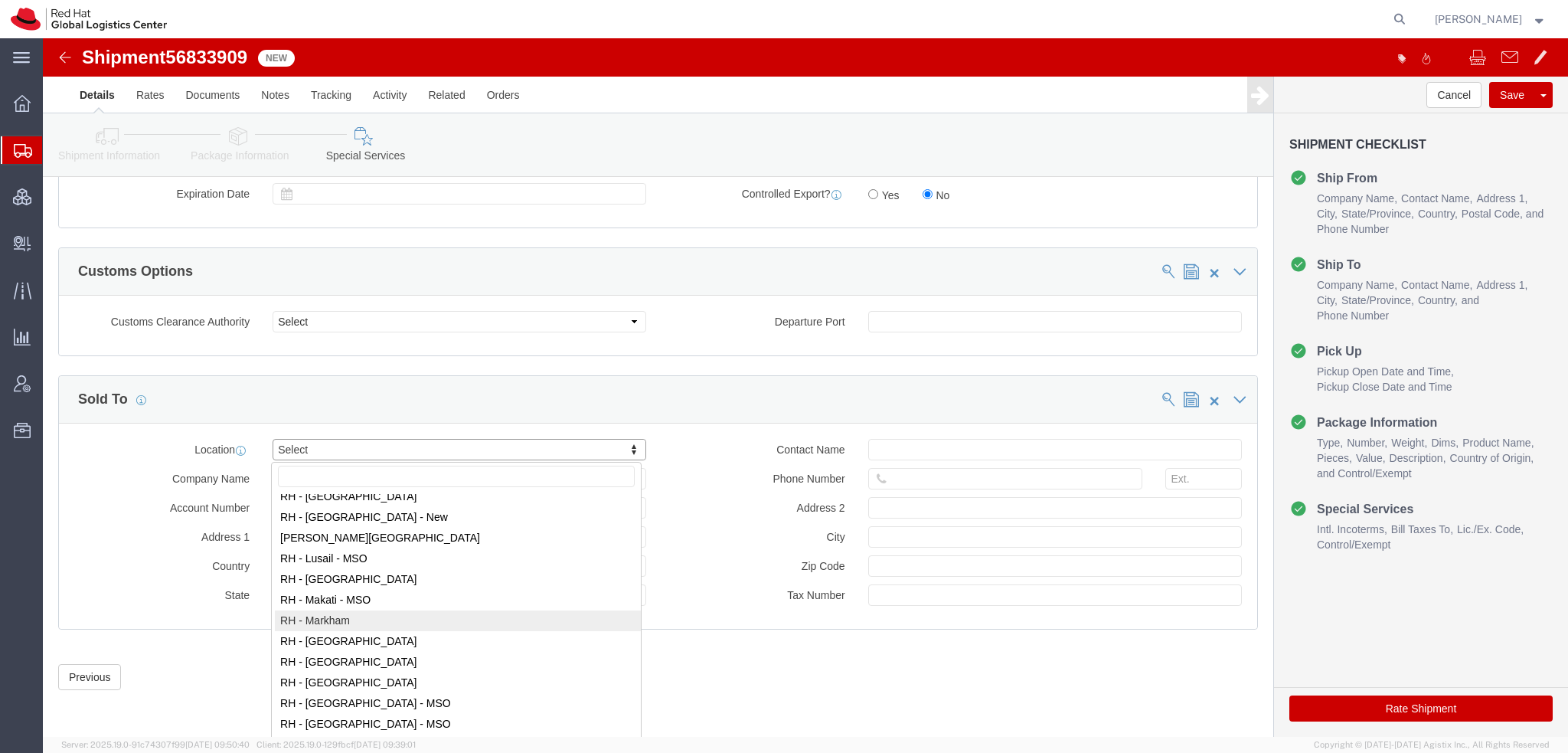
select select "61971"
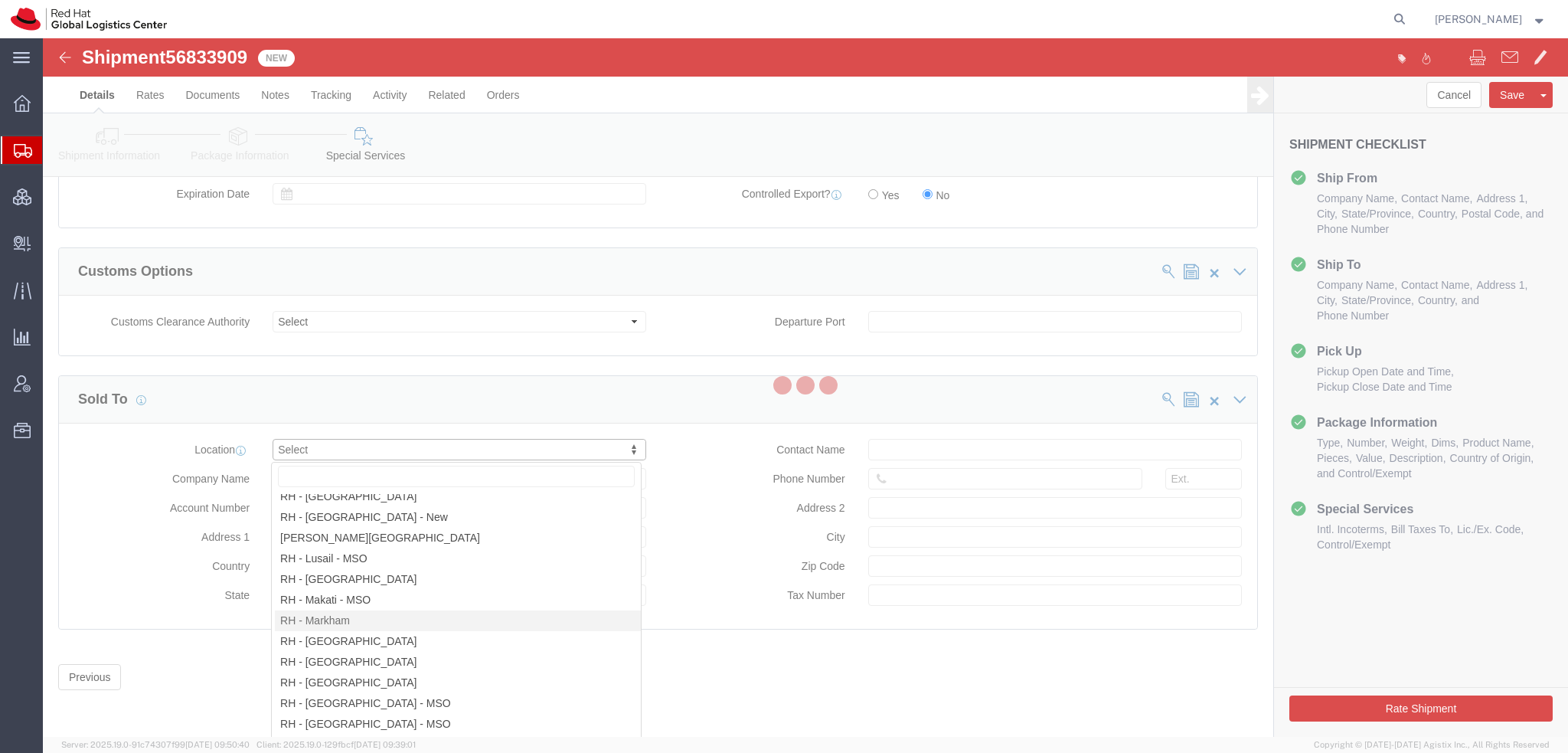
type input "Red Hat Canada Limited"
type input "8200 Warden Avenue"
select select "CA"
type input "MARKHAM"
type input "L6G 1C7"
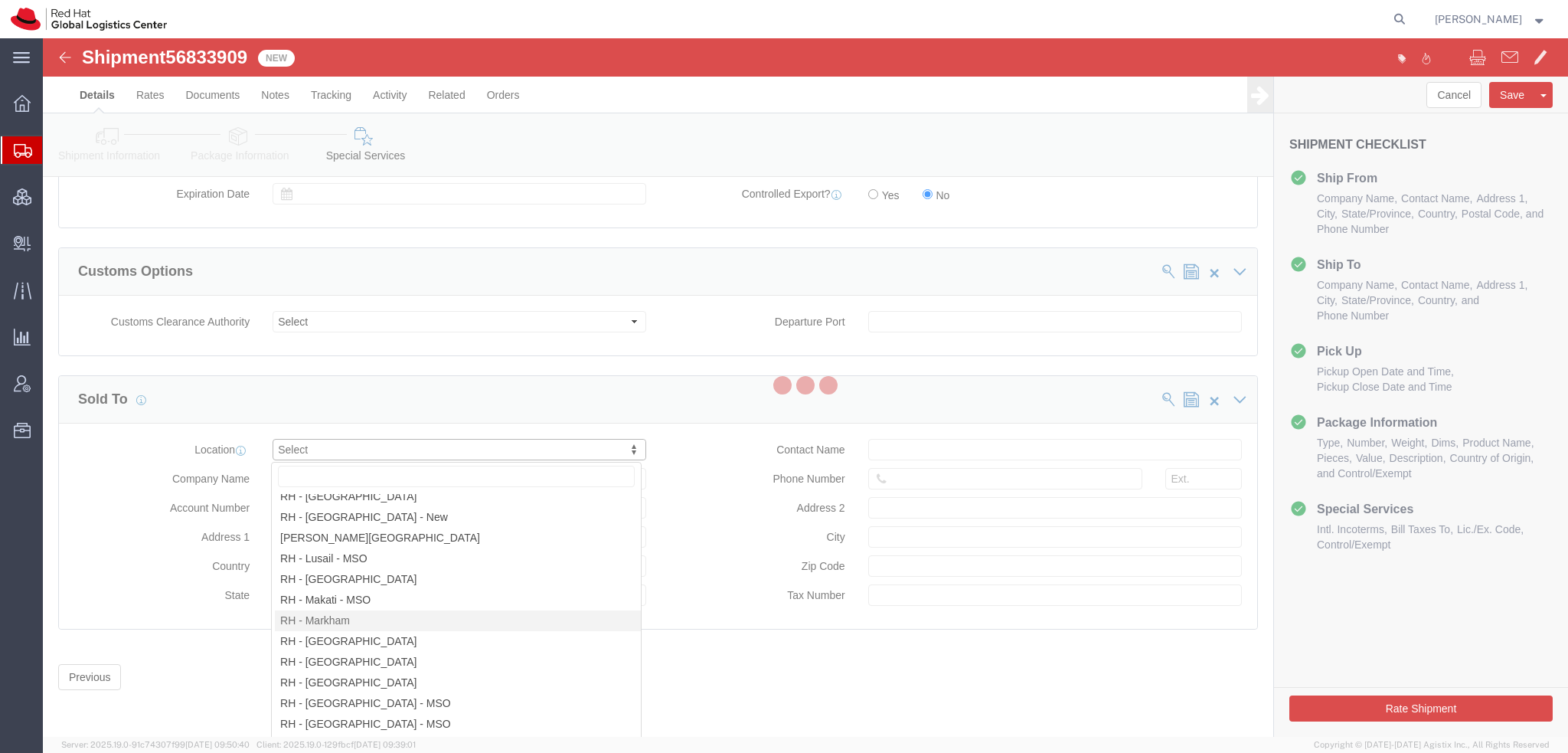
type input "881694640RT0001"
select select "ON"
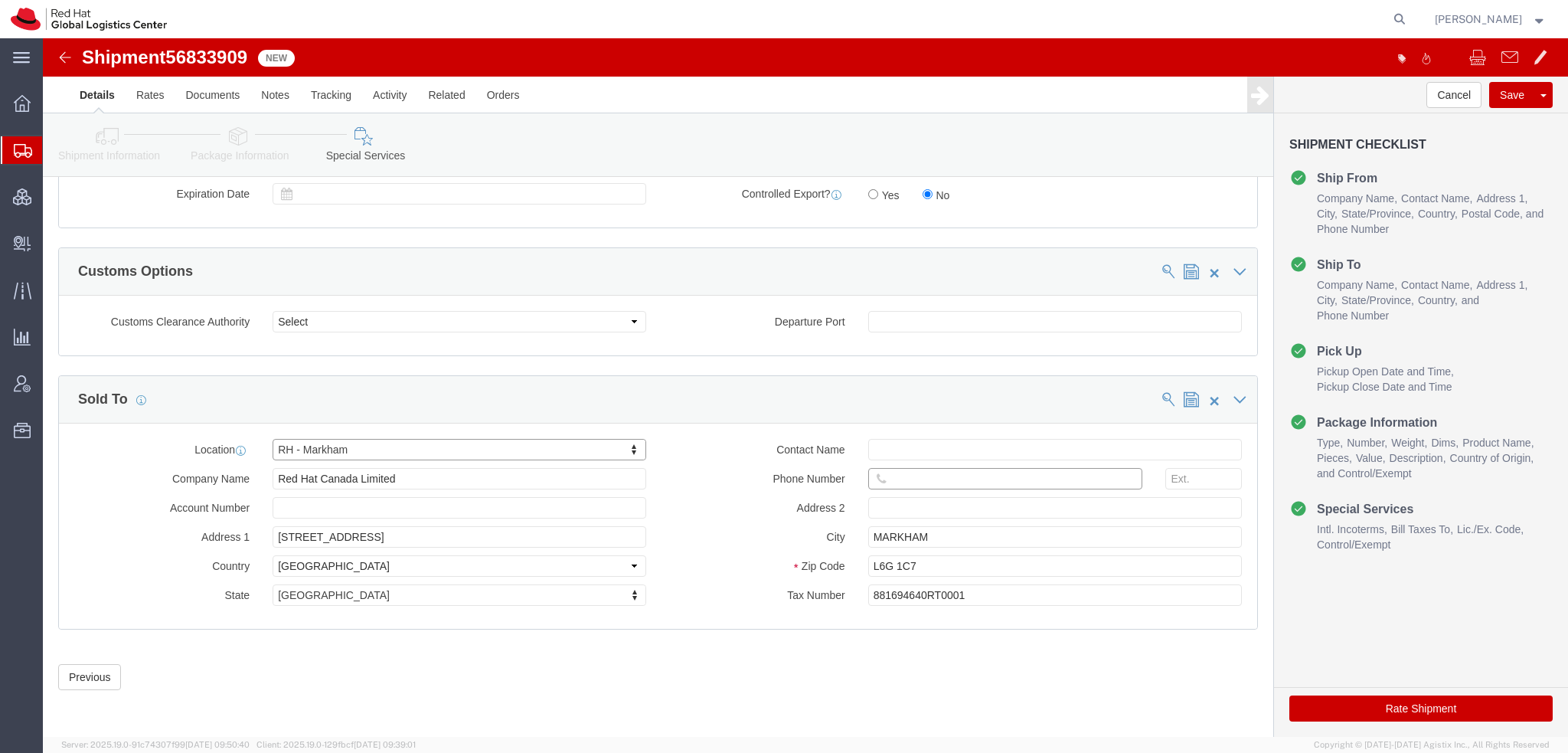
click input "text"
paste input "514-889-4256"
type input "514-889-4256"
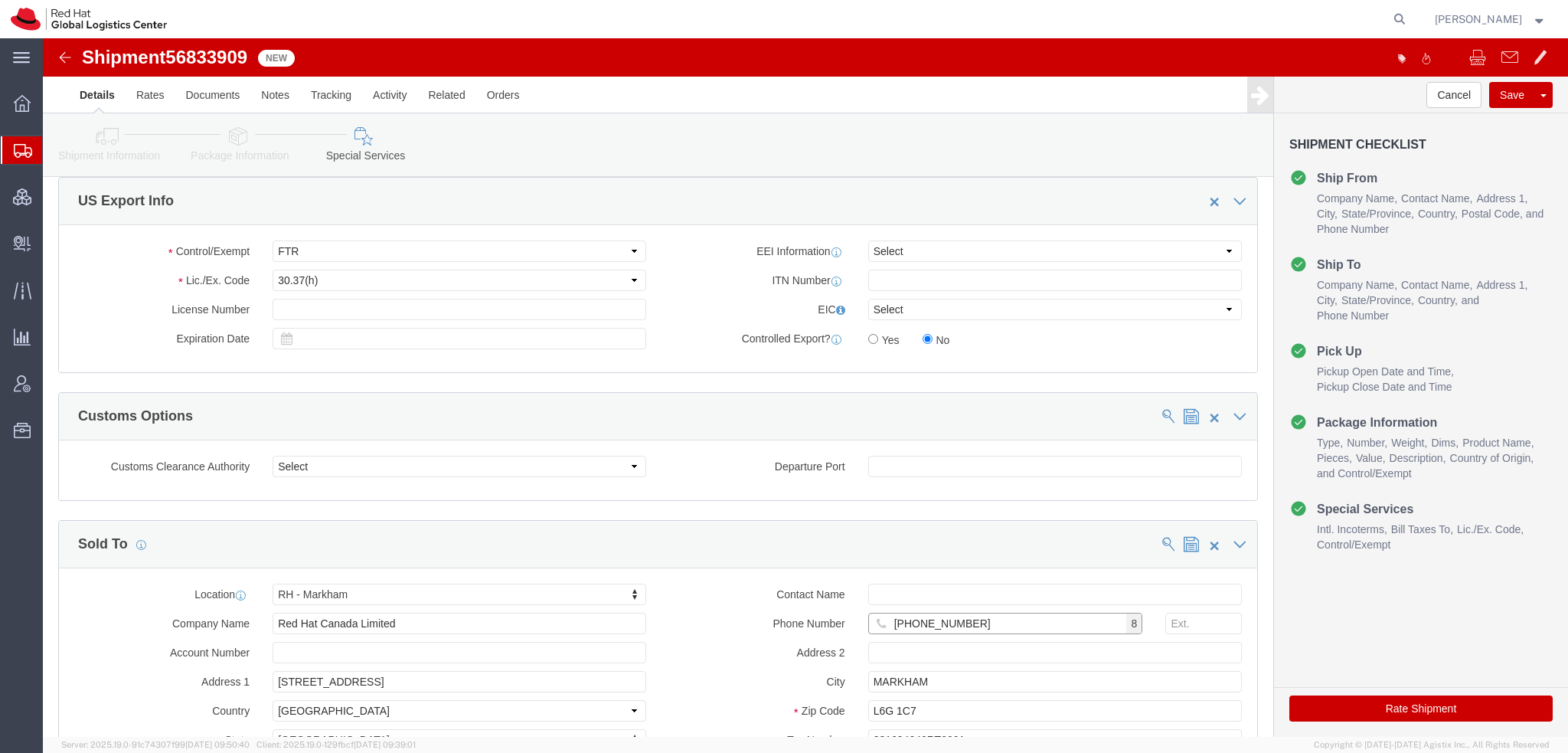
scroll to position [1066, 0]
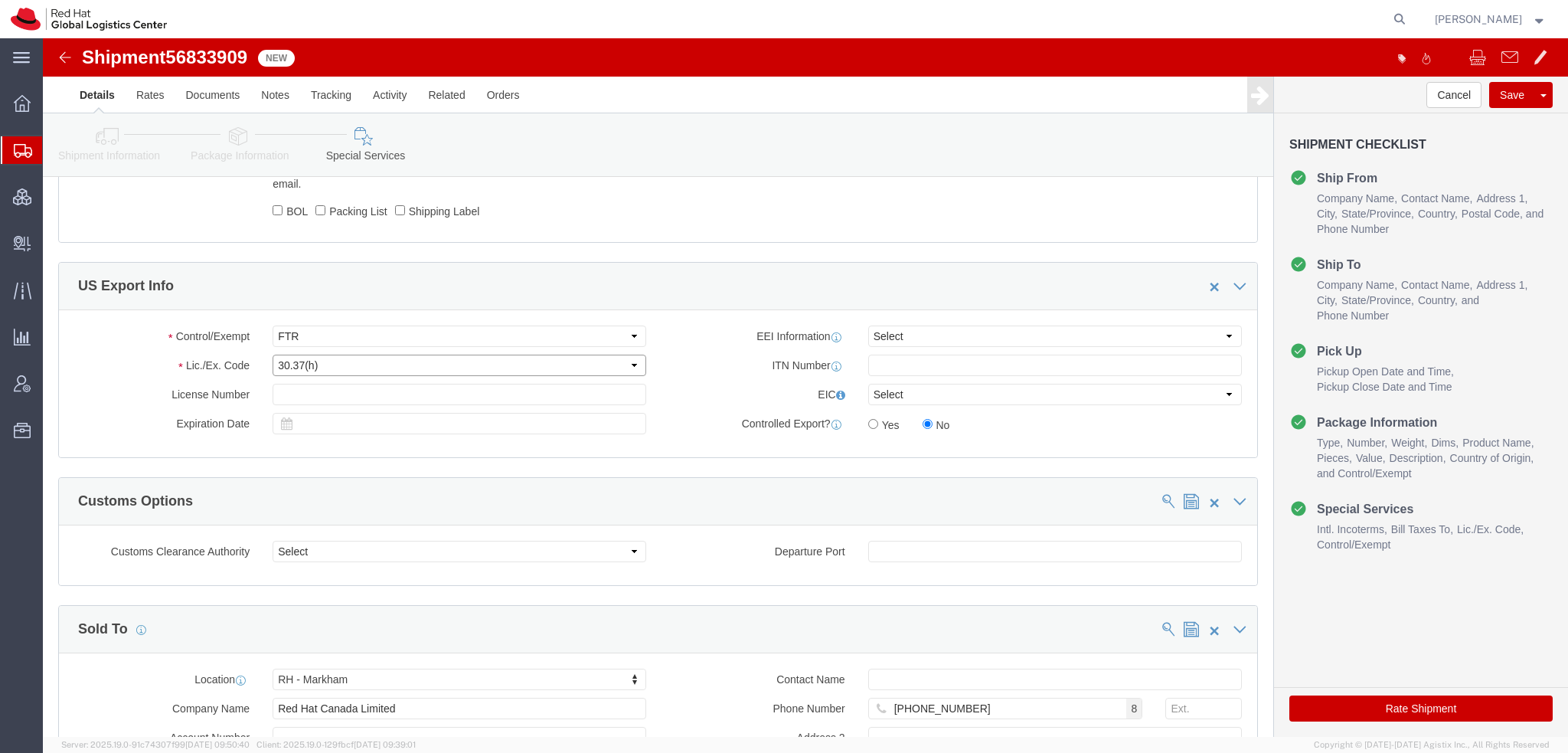
click select "Select 30.2(d)(2) 30.36 30.37(a) 30.37(f) 30.37(g) 30.37(h) 30.37(i) 30.37(j) 3…"
select select "30.36"
click select "Select 30.2(d)(2) 30.36 30.37(a) 30.37(f) 30.37(g) 30.37(h) 30.37(i) 30.37(j) 3…"
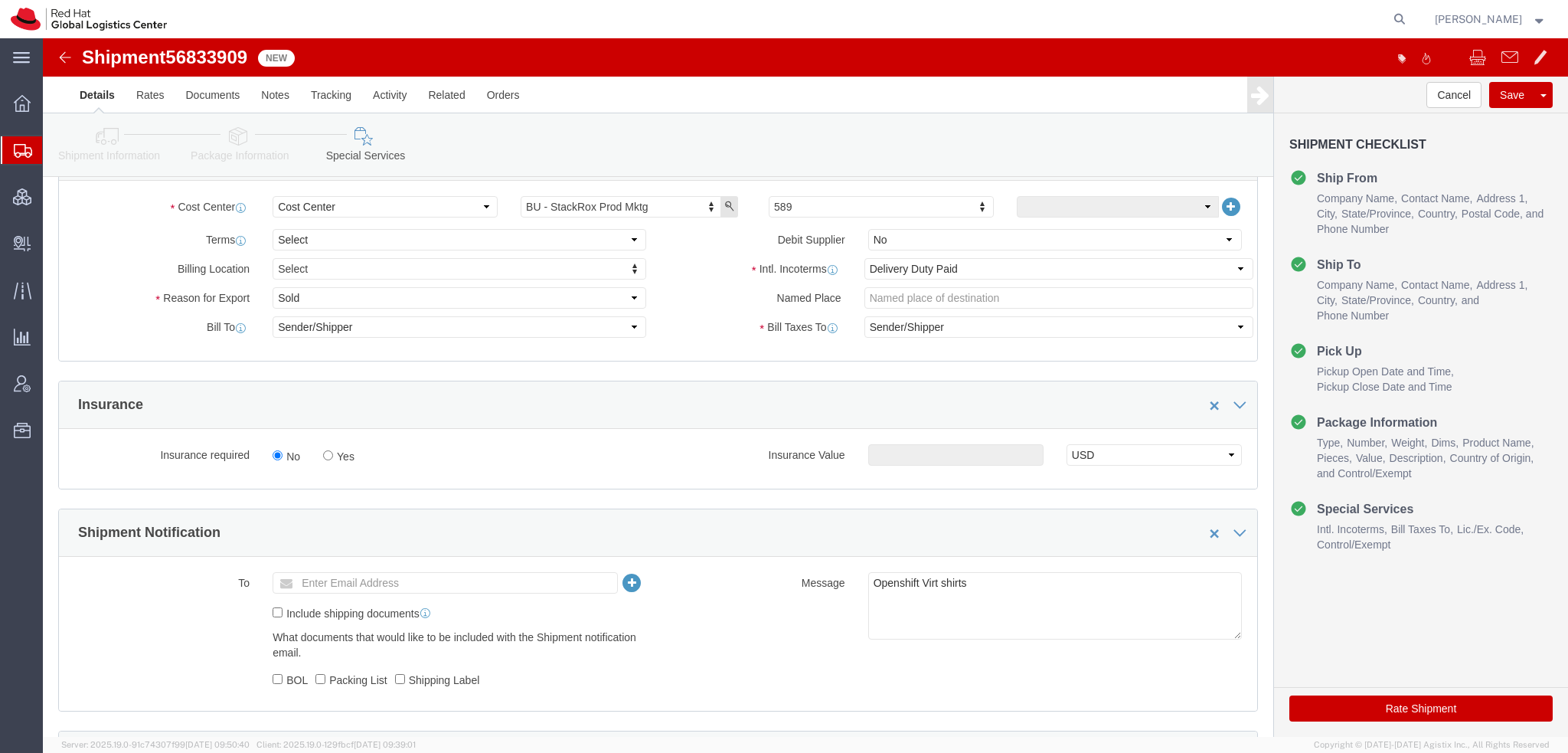
scroll to position [453, 0]
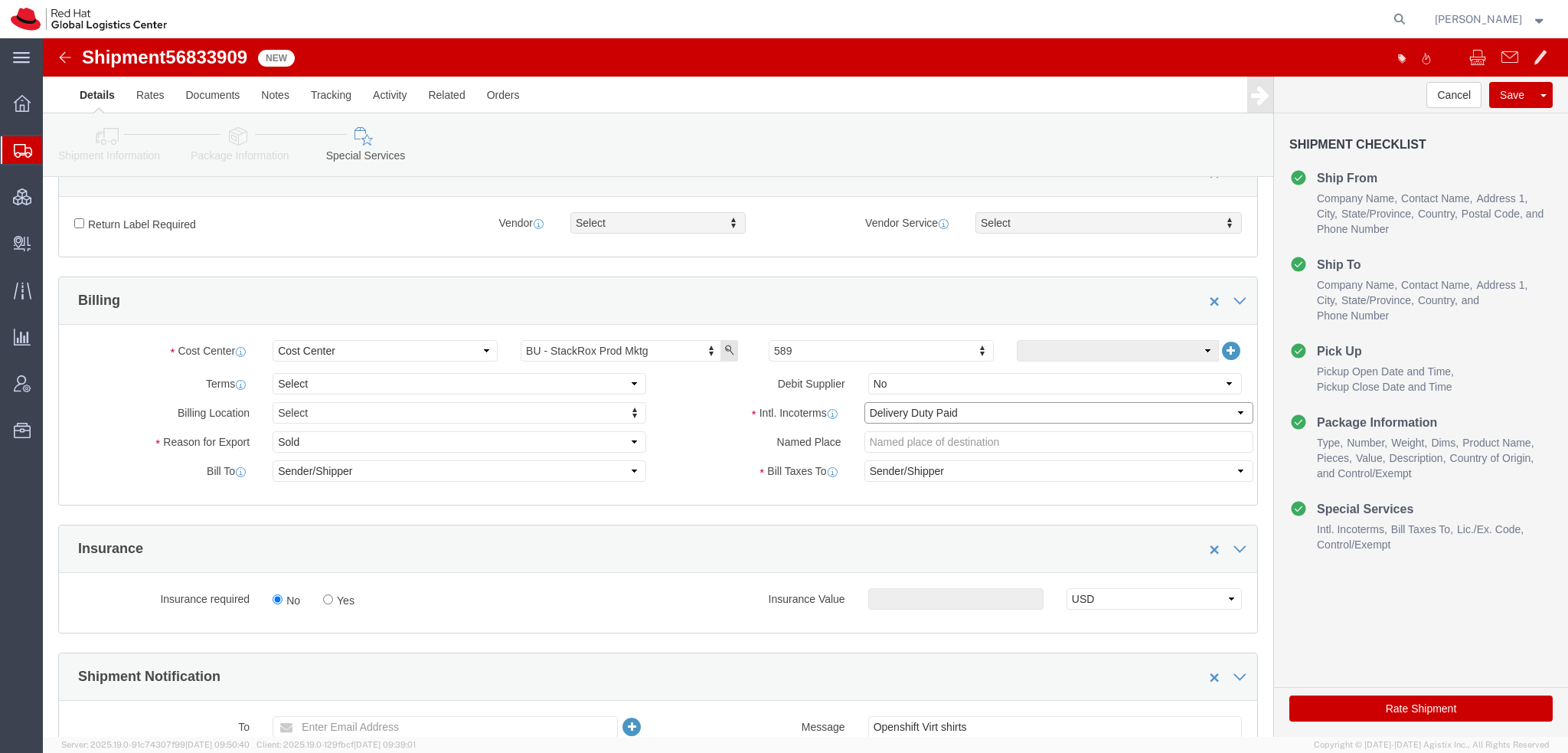
click select "Select Carriage Insurance Paid Carriage Paid To Cost and Freight Cost Insurance…"
select select "FCA"
click select "Select Carriage Insurance Paid Carriage Paid To Cost and Freight Cost Insurance…"
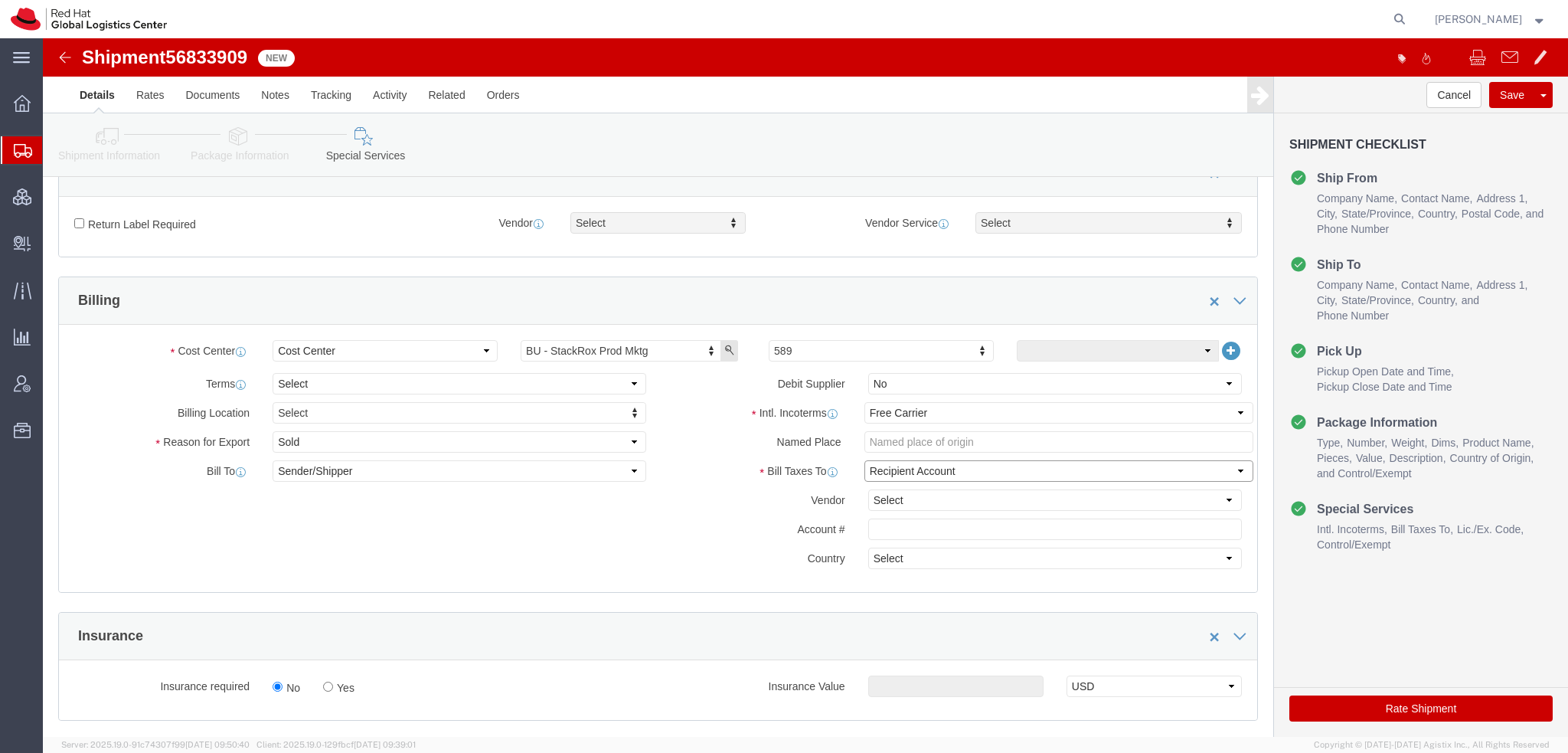
click select "Select Recipient Account Sender/Shipper Third Party Account"
select select "THRD"
click select "Select Recipient Account Sender/Shipper Third Party Account"
click select "Select DHL FedEx Express UPS"
select select "FedEx Express"
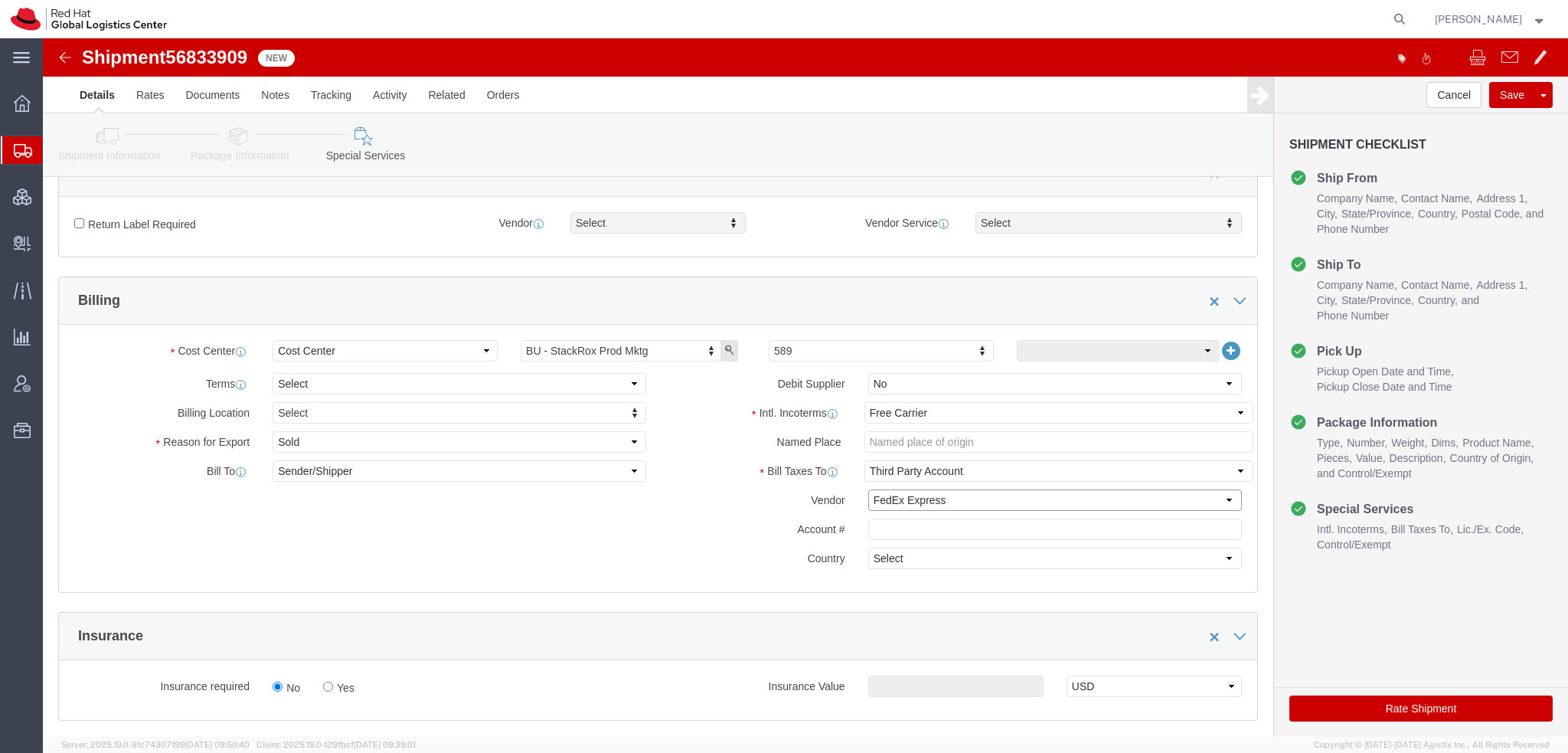
click select "Select DHL FedEx Express UPS"
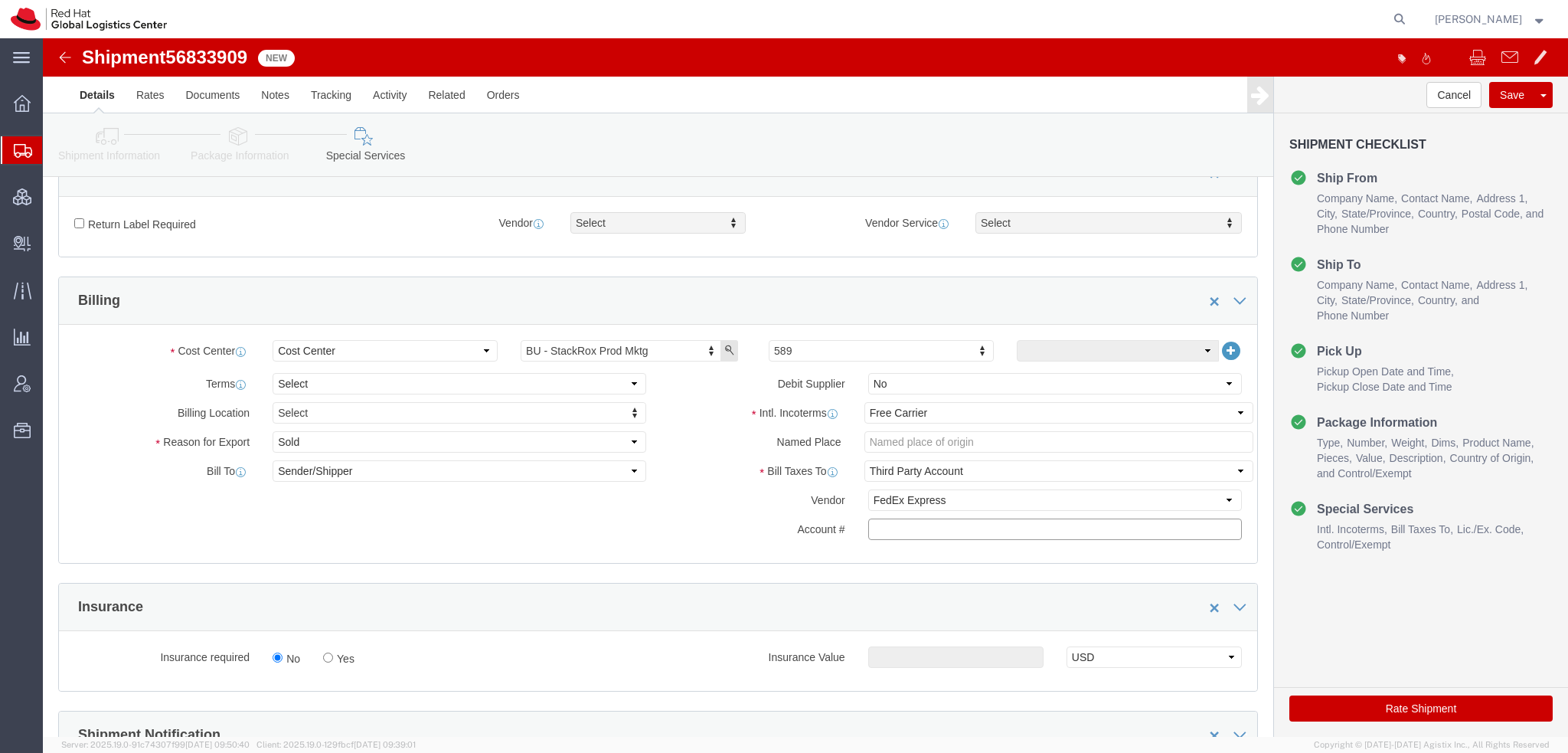
paste input "222181879"
type input "222181879"
click select "Select Gift Personal Effects Repair/Warranty Return Sample Sold Temporary/Not S…"
select select "GIFT"
click select "Select Gift Personal Effects Repair/Warranty Return Sample Sold Temporary/Not S…"
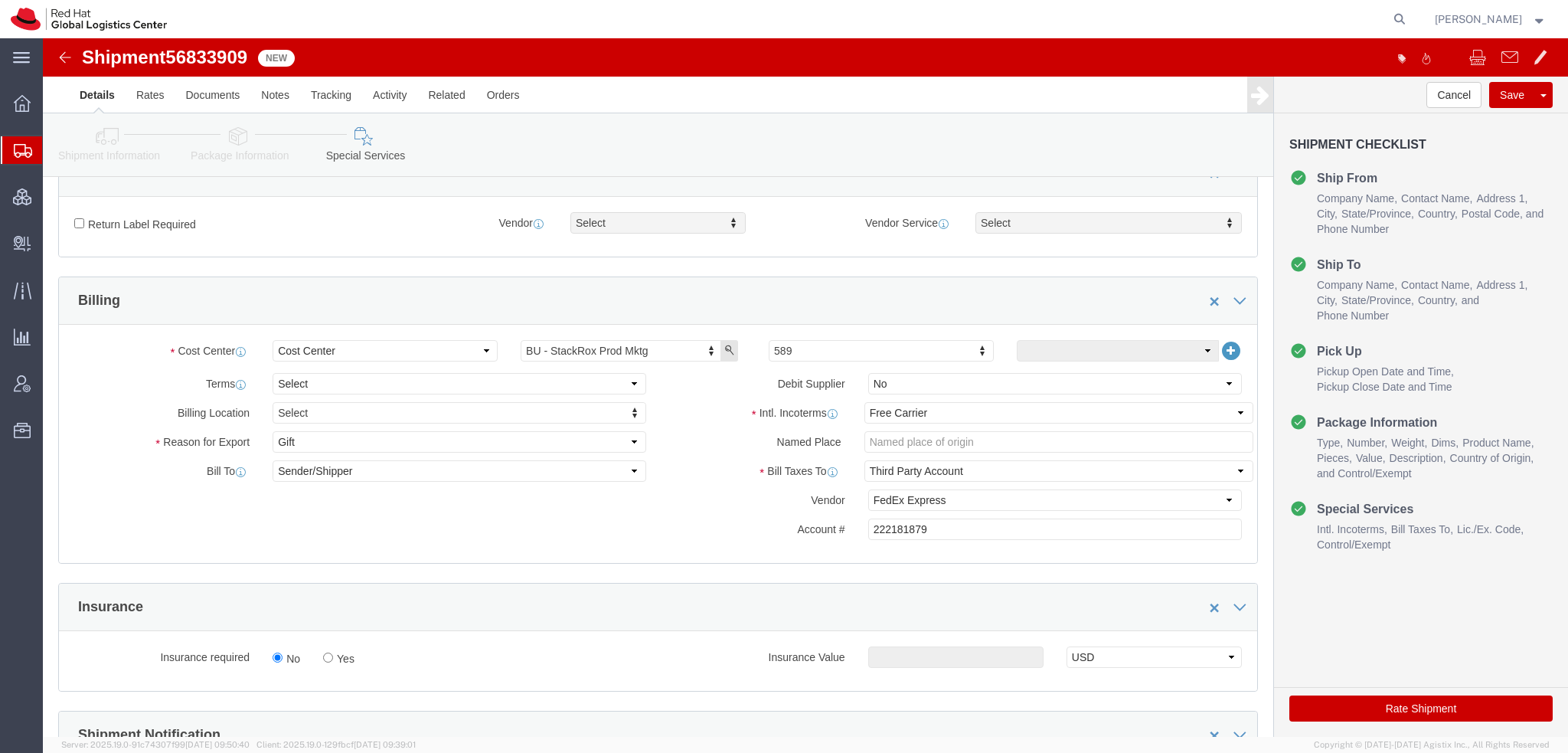
click icon
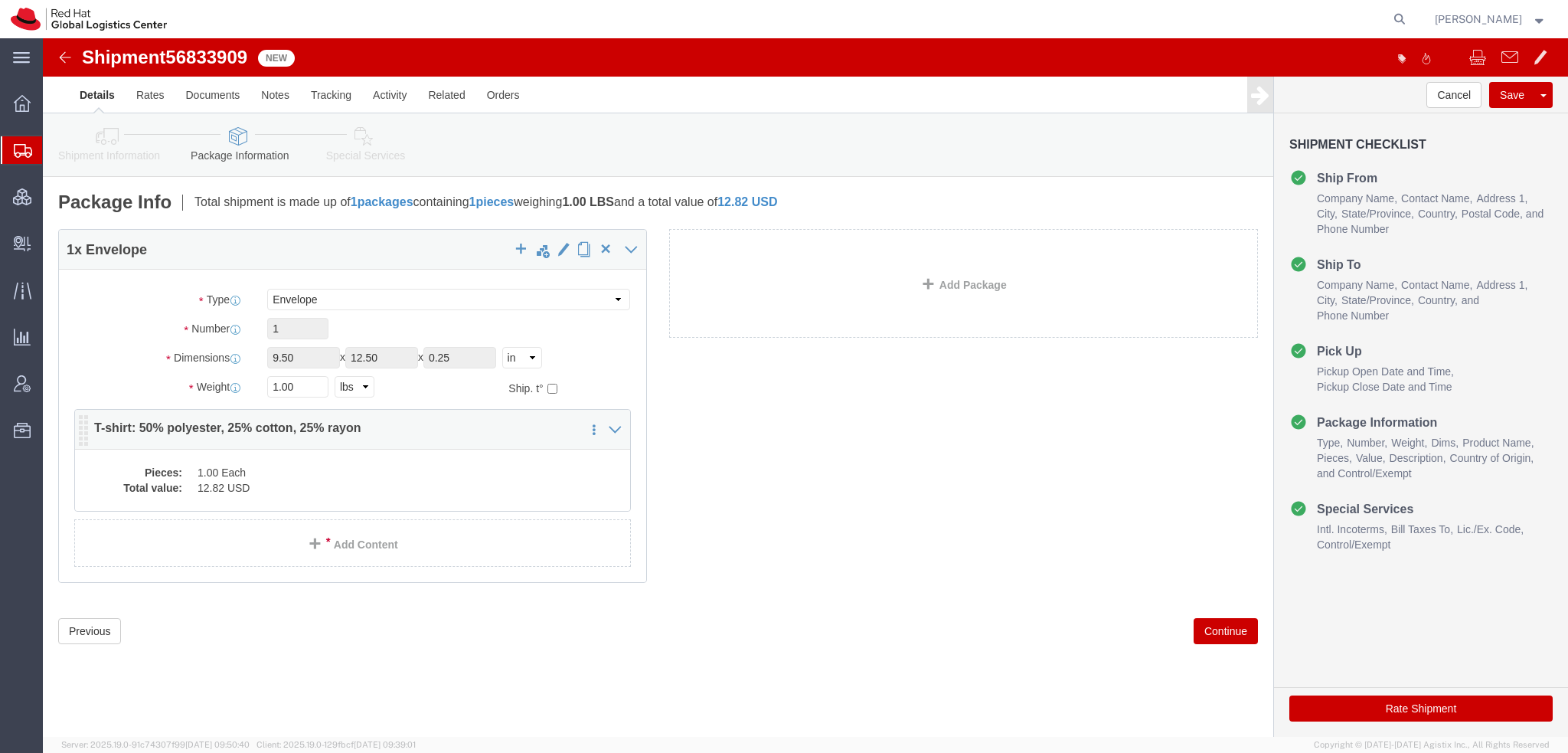
click div "Pieces: 1.00 Each Total value: 12.82 USD"
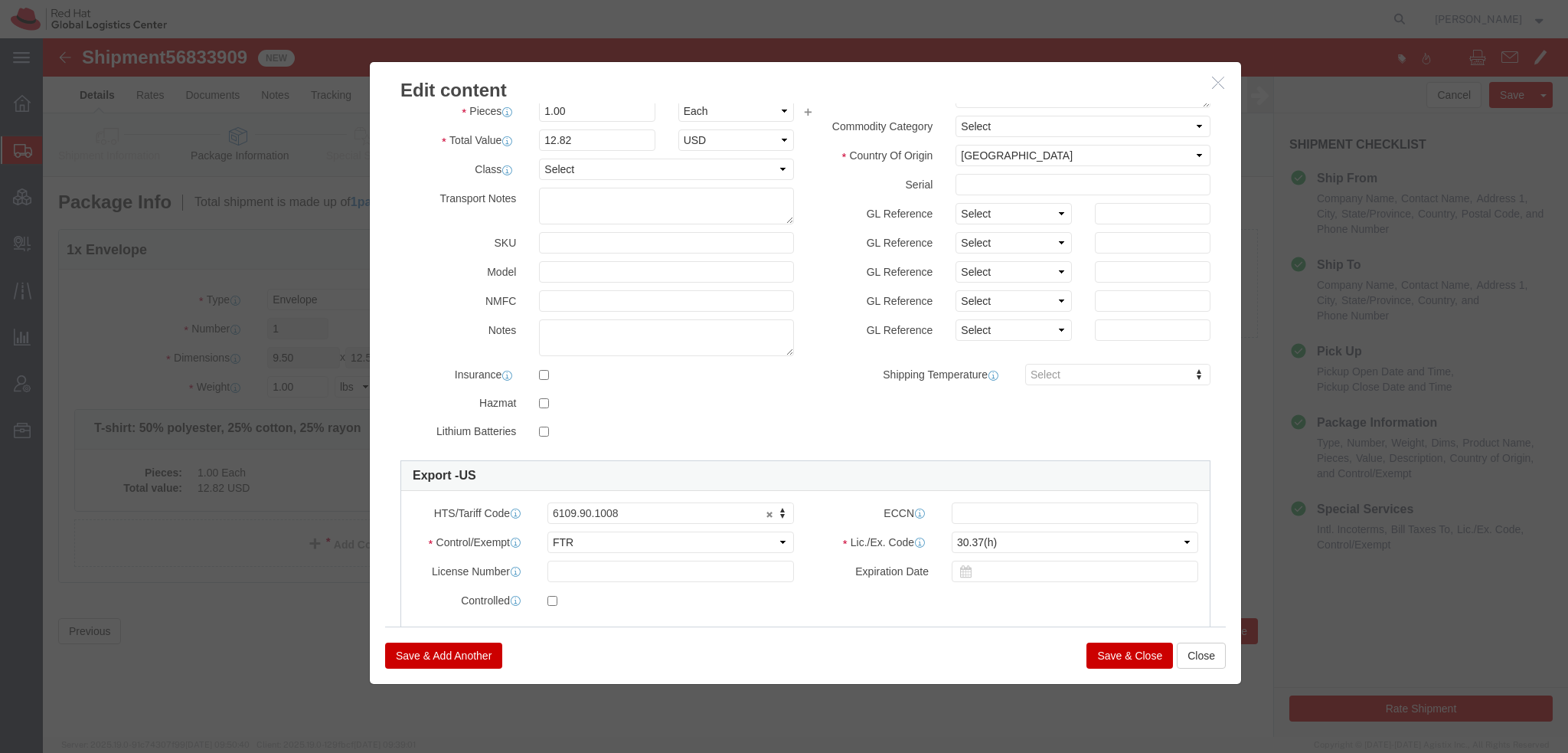
scroll to position [153, 0]
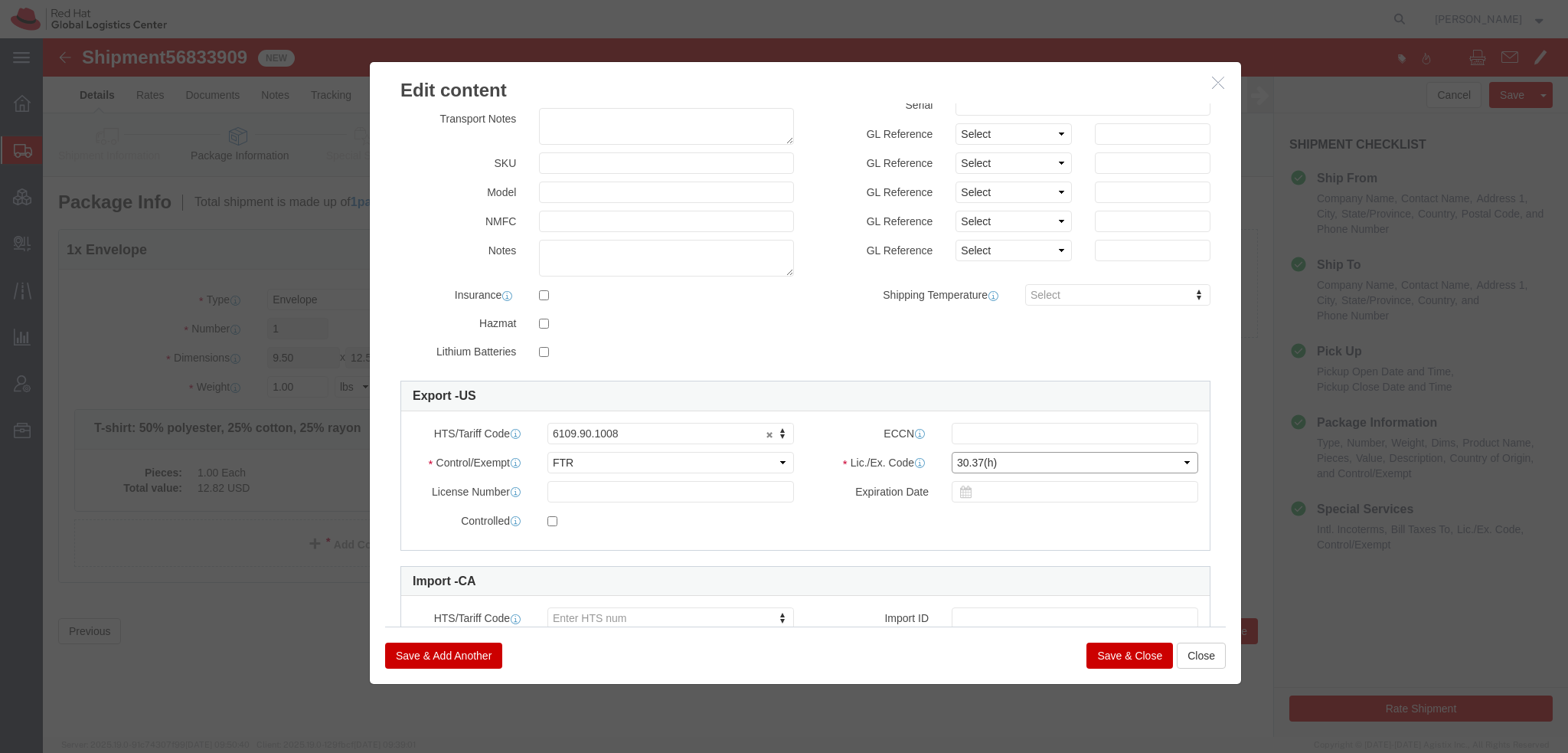
click select "Select 30.2(d)(2) 30.36 30.37(a) 30.37(f) 30.37(g) 30.37(h) 30.37(i) 30.37(j) 3…"
select select "30.36"
click select "Select 30.2(d)(2) 30.36 30.37(a) 30.37(f) 30.37(g) 30.37(h) 30.37(i) 30.37(j) 3…"
click button "Save & Close"
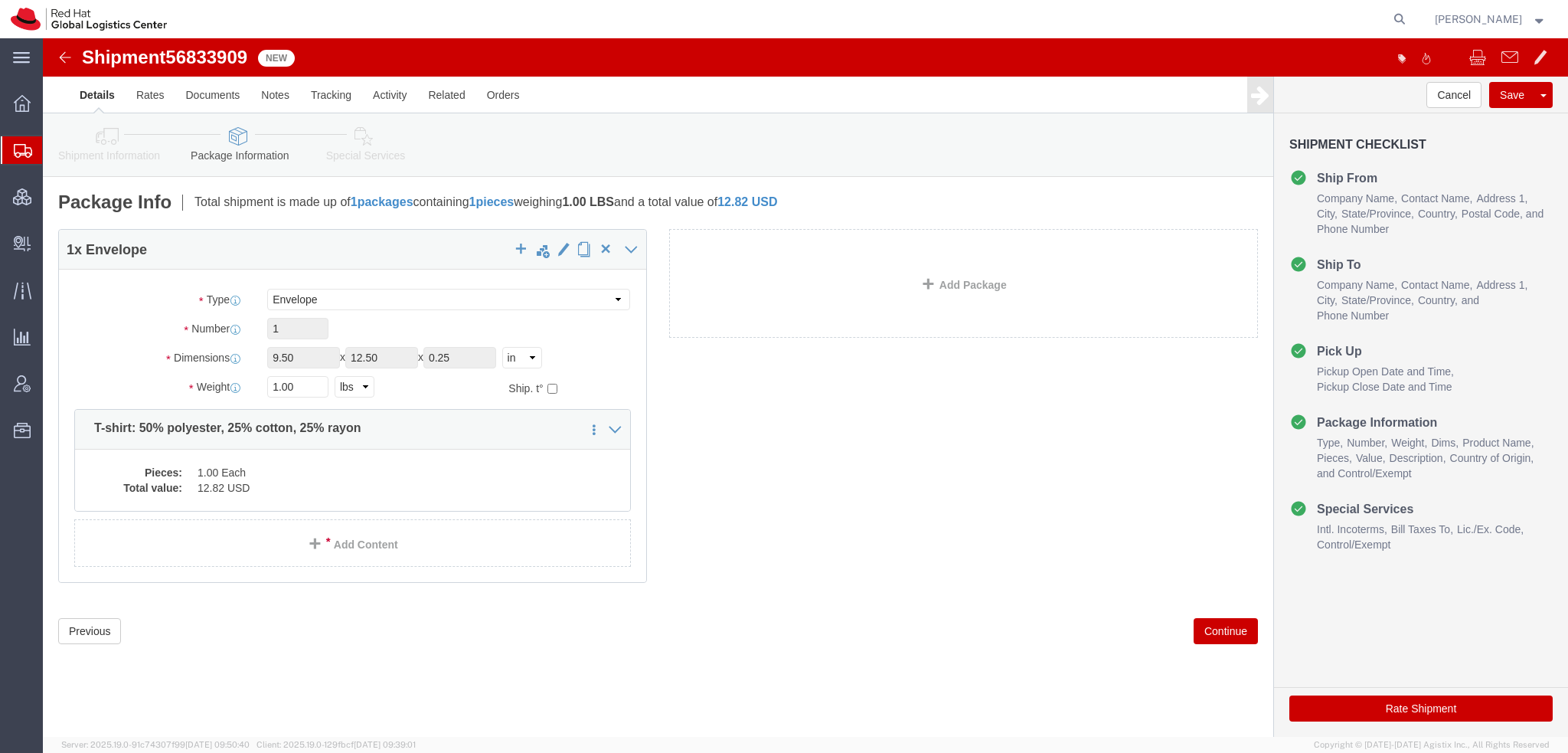
click button "Rate Shipment"
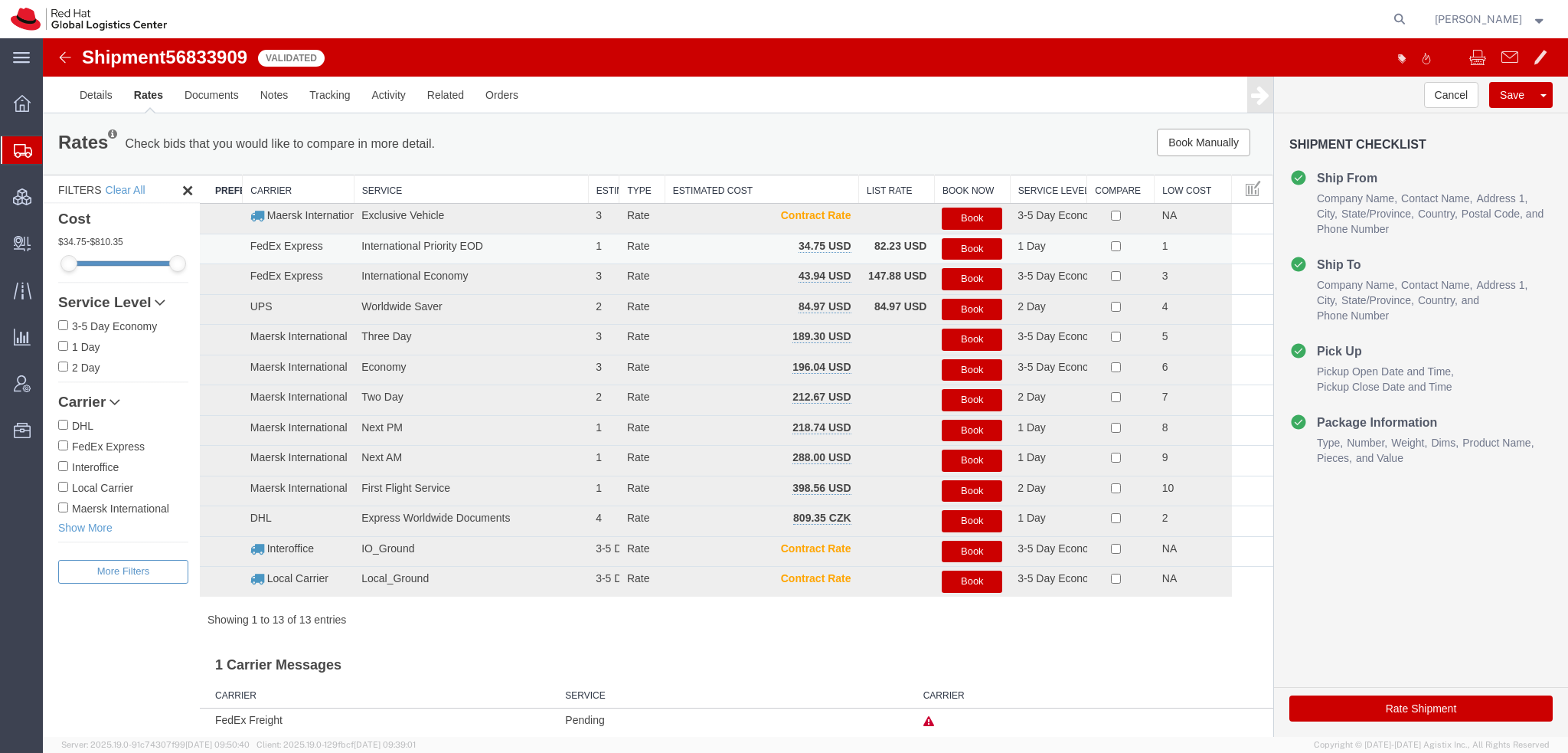
click at [944, 250] on button "Book" at bounding box center [972, 249] width 60 height 22
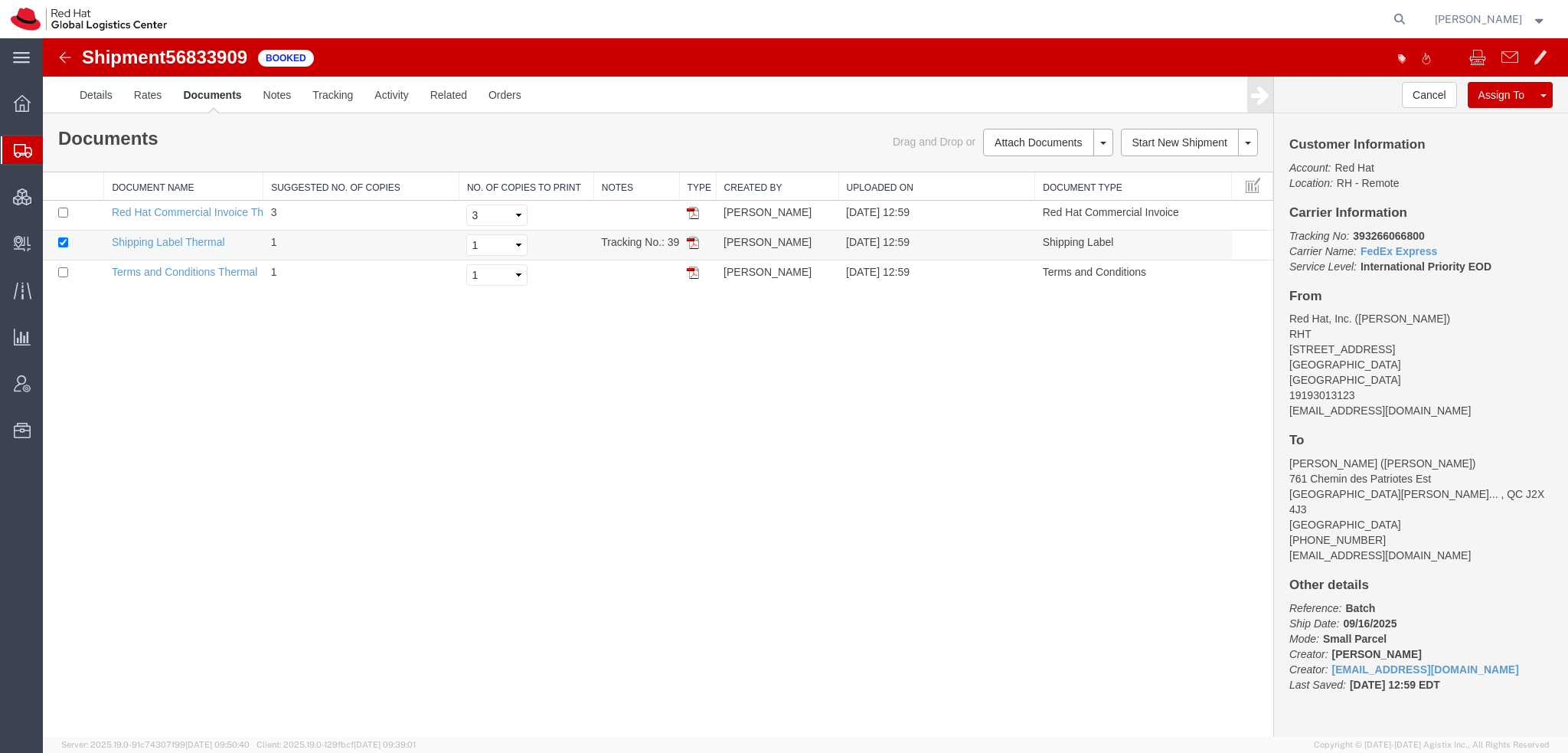
click at [692, 237] on img at bounding box center [693, 242] width 12 height 12
